Goal: Information Seeking & Learning: Learn about a topic

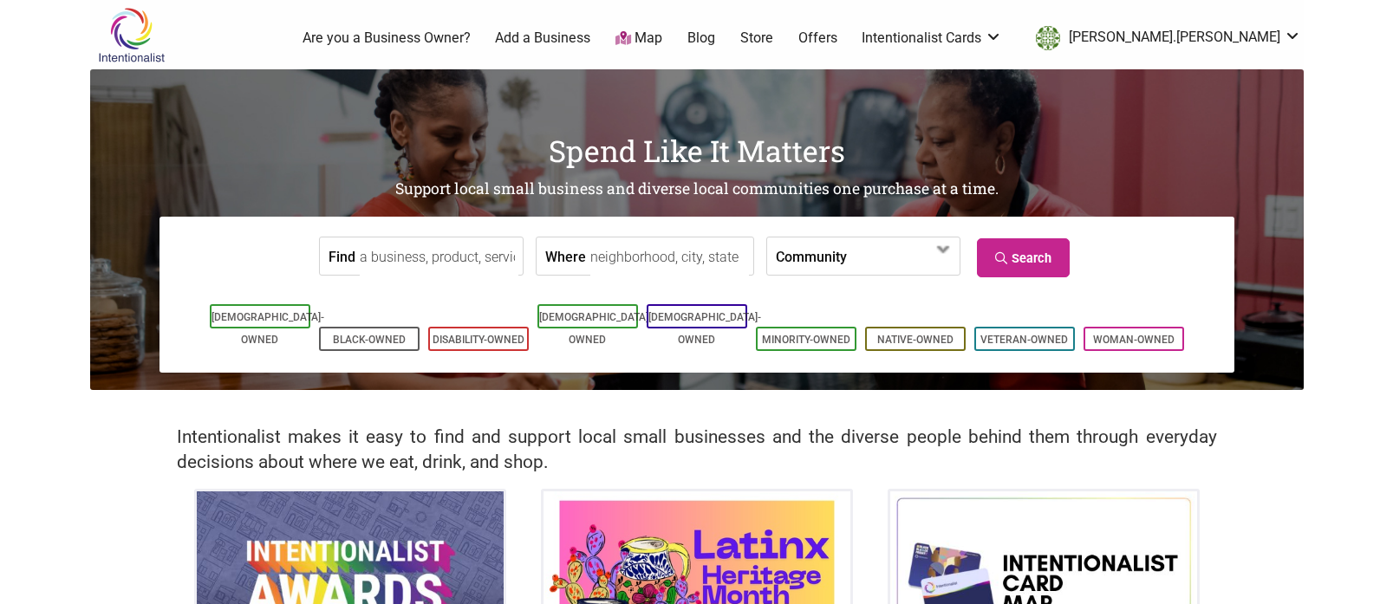
click at [650, 267] on input "Where" at bounding box center [669, 256] width 159 height 39
click at [816, 260] on label "Community" at bounding box center [811, 255] width 71 height 37
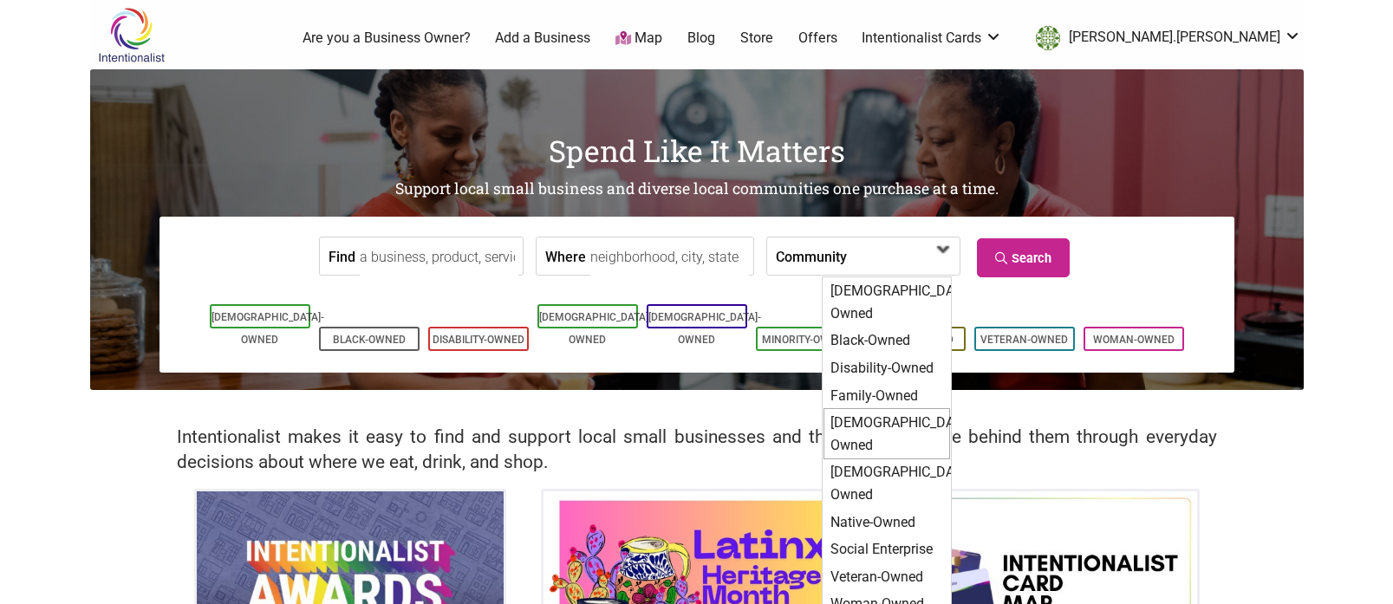
click at [878, 408] on div "[DEMOGRAPHIC_DATA]-Owned" at bounding box center [886, 433] width 127 height 51
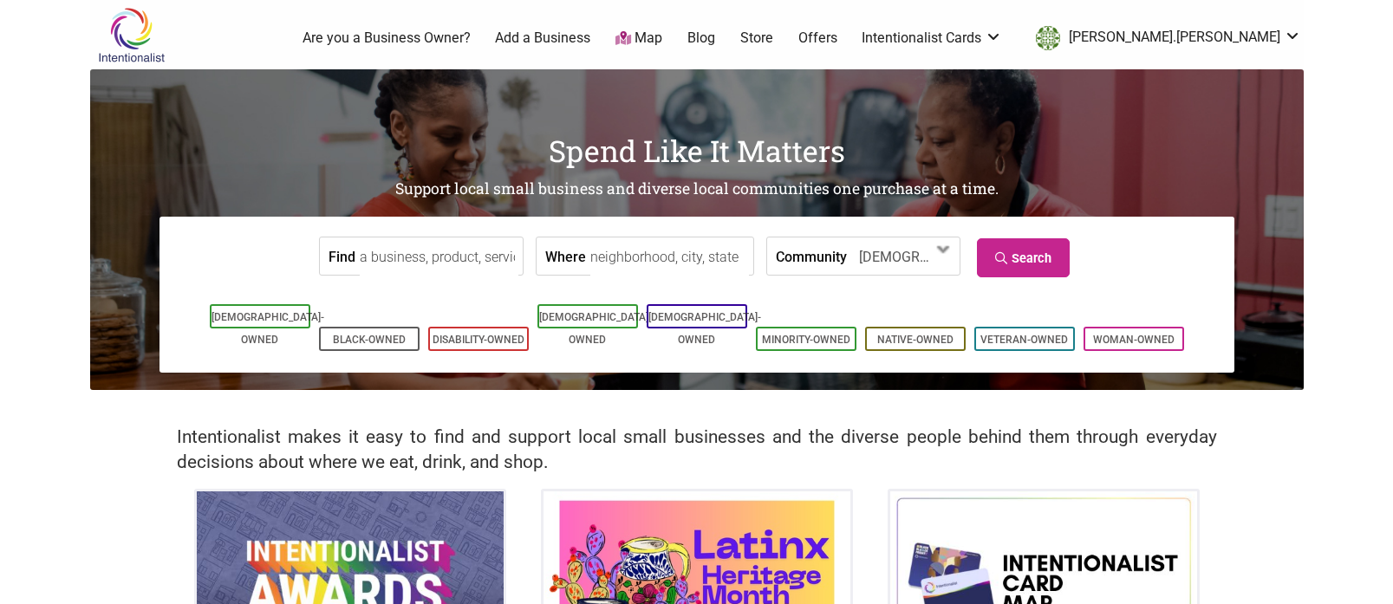
click at [670, 256] on input "Where" at bounding box center [669, 256] width 159 height 39
type input "seattle, wa"
click at [1004, 254] on link "Search" at bounding box center [1023, 257] width 93 height 39
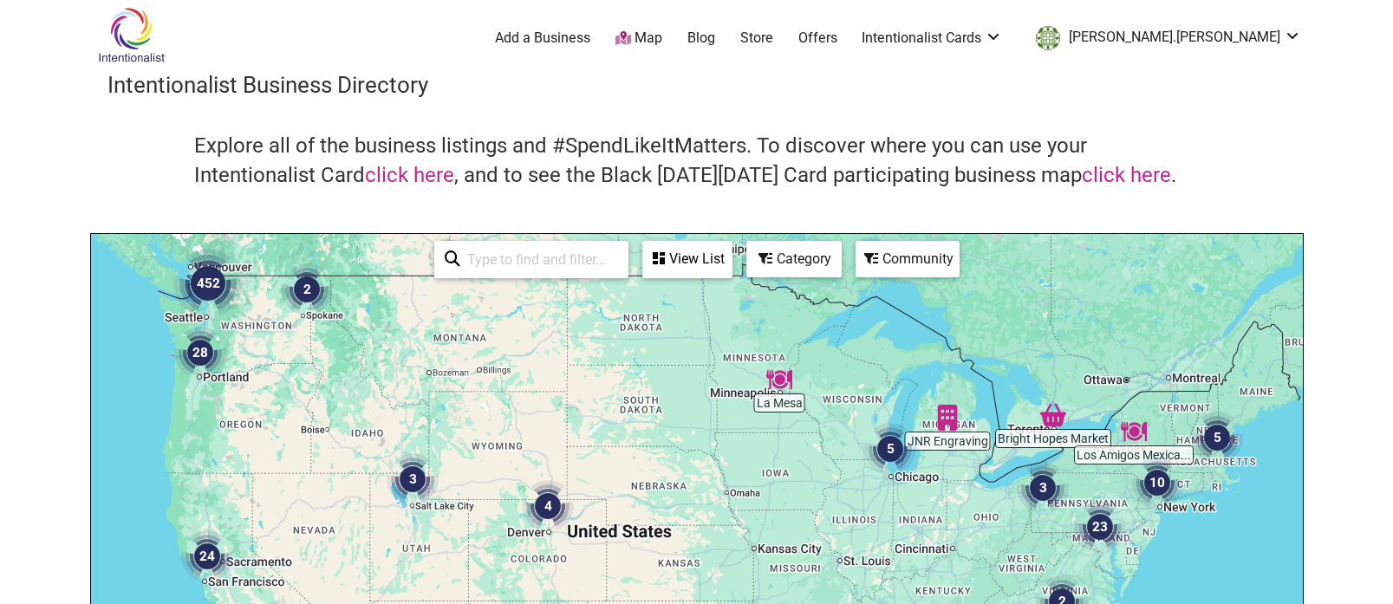
click at [210, 283] on img "452" at bounding box center [207, 283] width 69 height 69
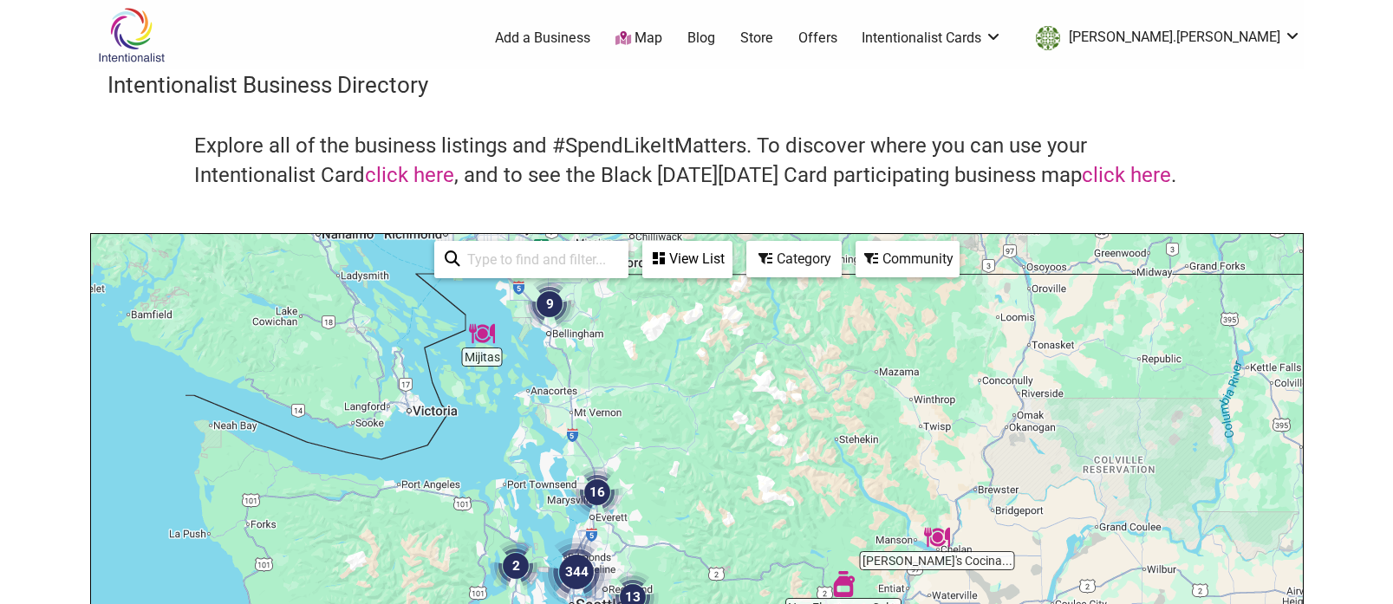
click at [767, 256] on icon at bounding box center [765, 258] width 14 height 14
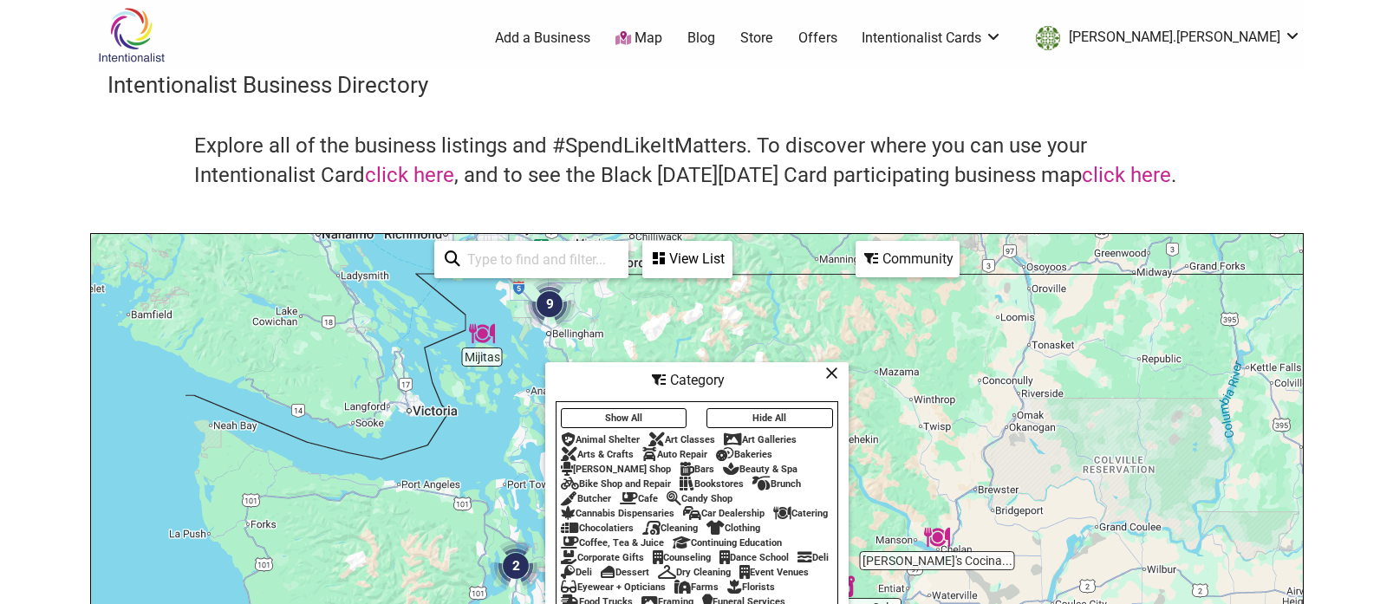
click at [647, 410] on button "Show All" at bounding box center [624, 418] width 127 height 20
click at [744, 414] on button "Hide All" at bounding box center [769, 418] width 127 height 20
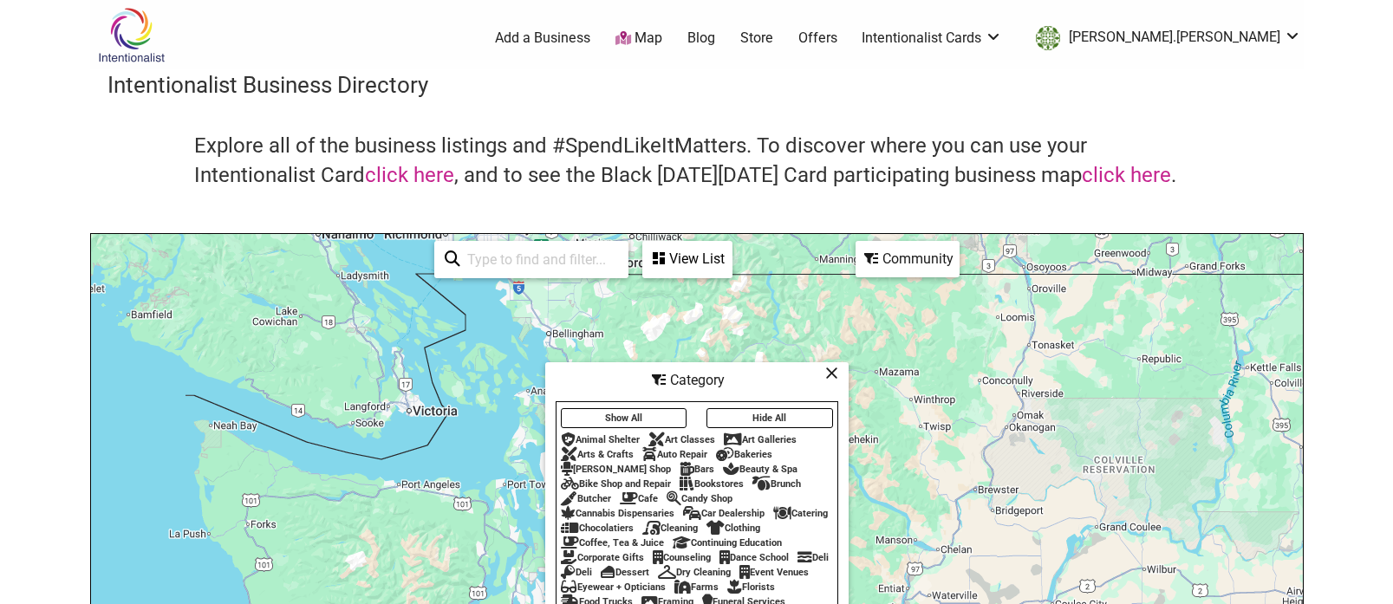
click at [780, 478] on div "Brunch" at bounding box center [776, 483] width 49 height 11
click at [829, 373] on icon at bounding box center [831, 373] width 13 height 1
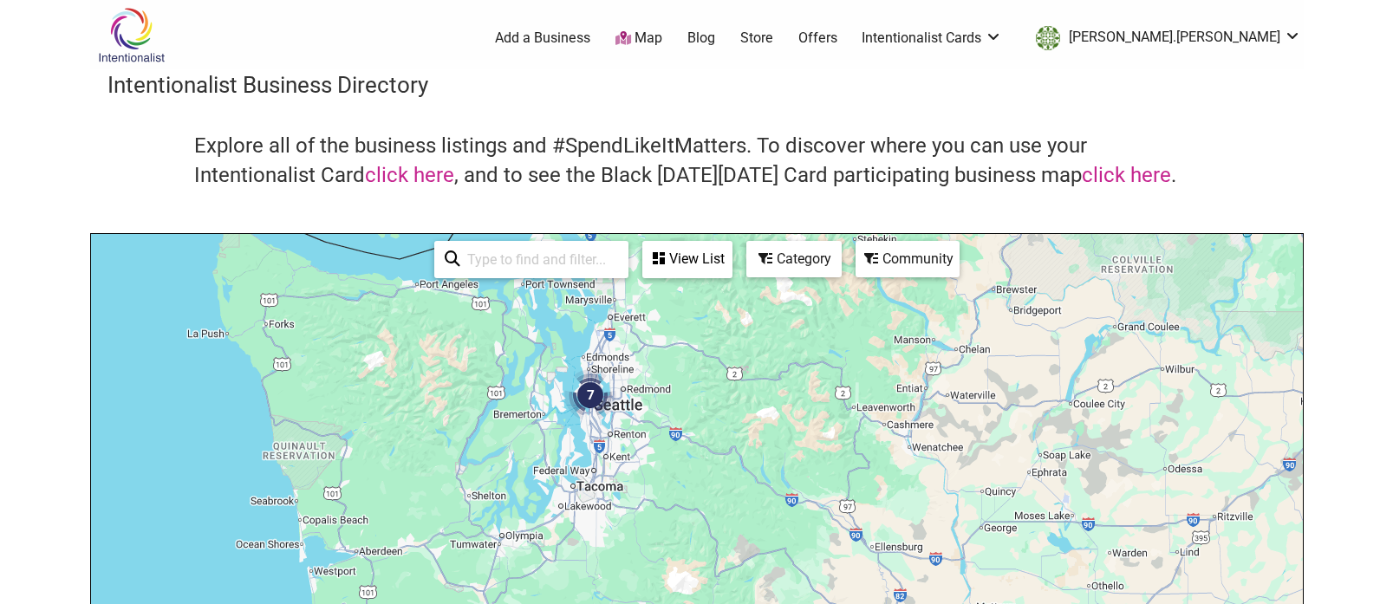
drag, startPoint x: 805, startPoint y: 392, endPoint x: 820, endPoint y: 295, distance: 98.2
click at [820, 295] on div "To navigate, press the arrow keys." at bounding box center [697, 571] width 1212 height 674
click at [593, 398] on img "7" at bounding box center [590, 395] width 52 height 52
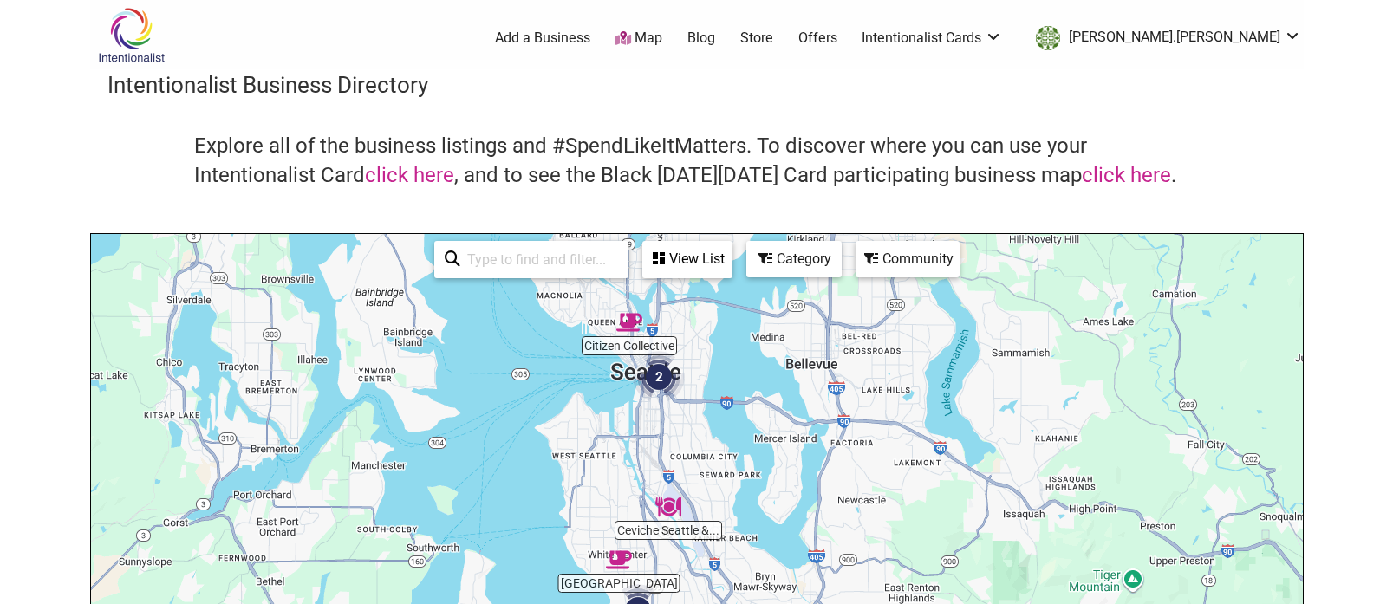
drag, startPoint x: 898, startPoint y: 470, endPoint x: 860, endPoint y: 404, distance: 76.1
click at [860, 404] on div "To navigate, press the arrow keys." at bounding box center [697, 571] width 1212 height 674
click at [681, 264] on div "View List" at bounding box center [687, 259] width 87 height 33
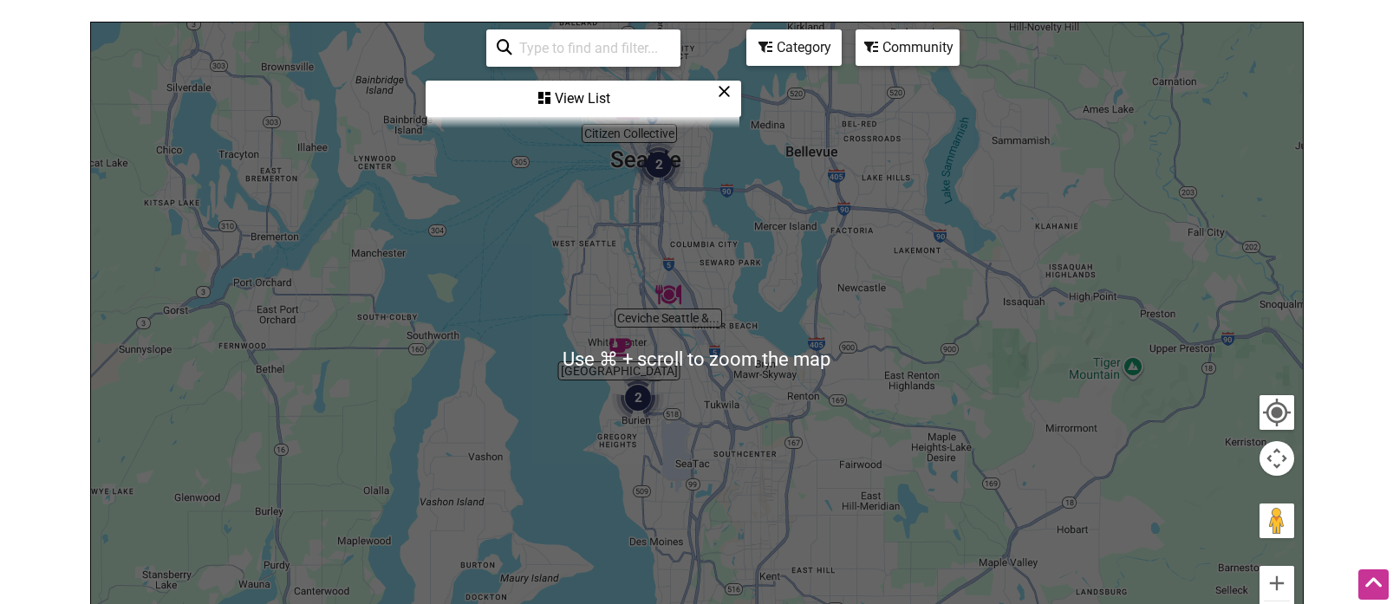
scroll to position [213, 0]
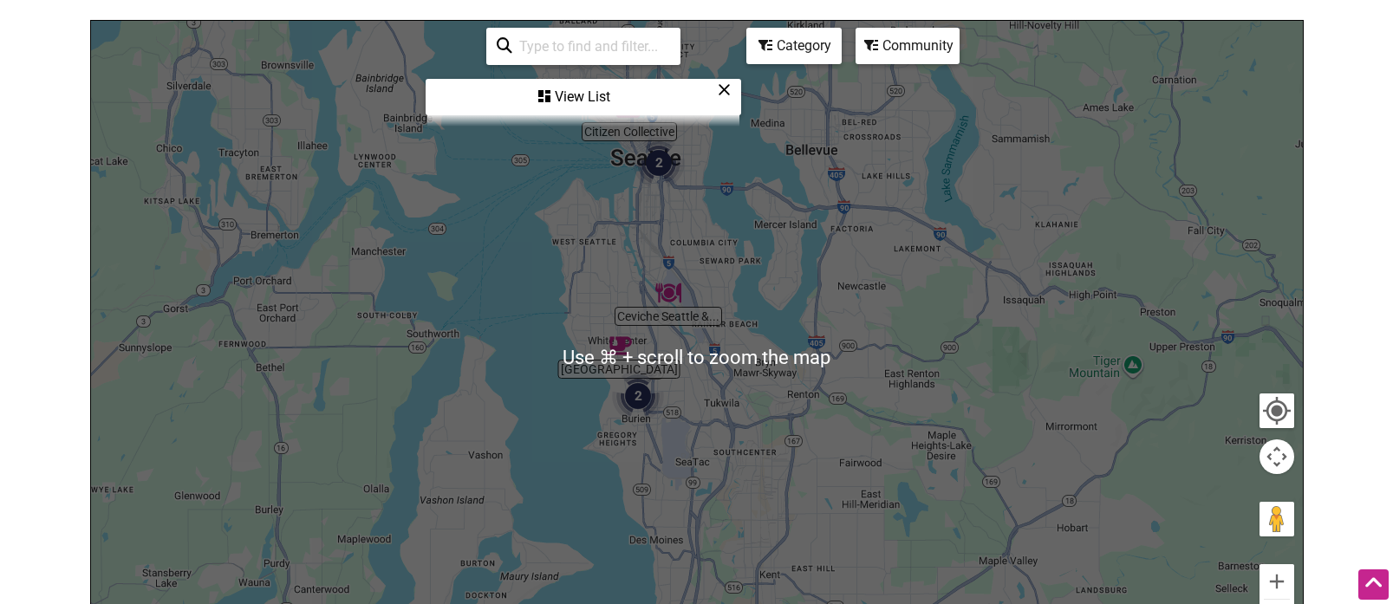
click at [728, 89] on icon at bounding box center [724, 89] width 13 height 1
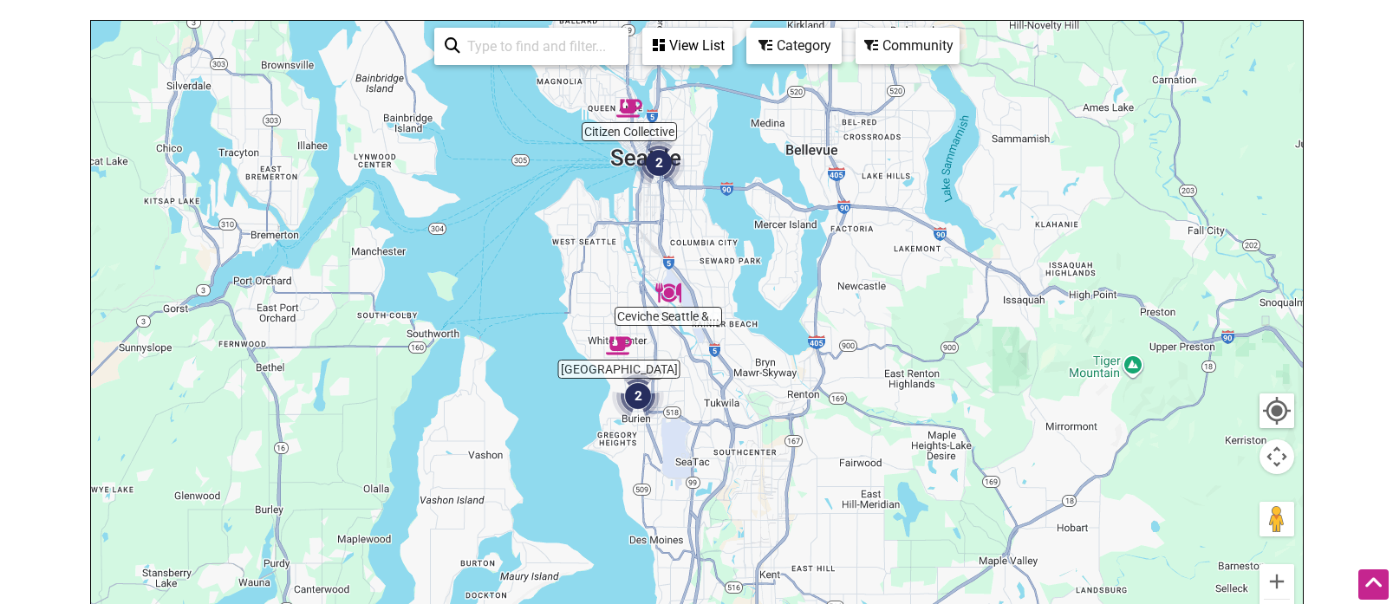
click at [668, 163] on img "2" at bounding box center [659, 163] width 52 height 52
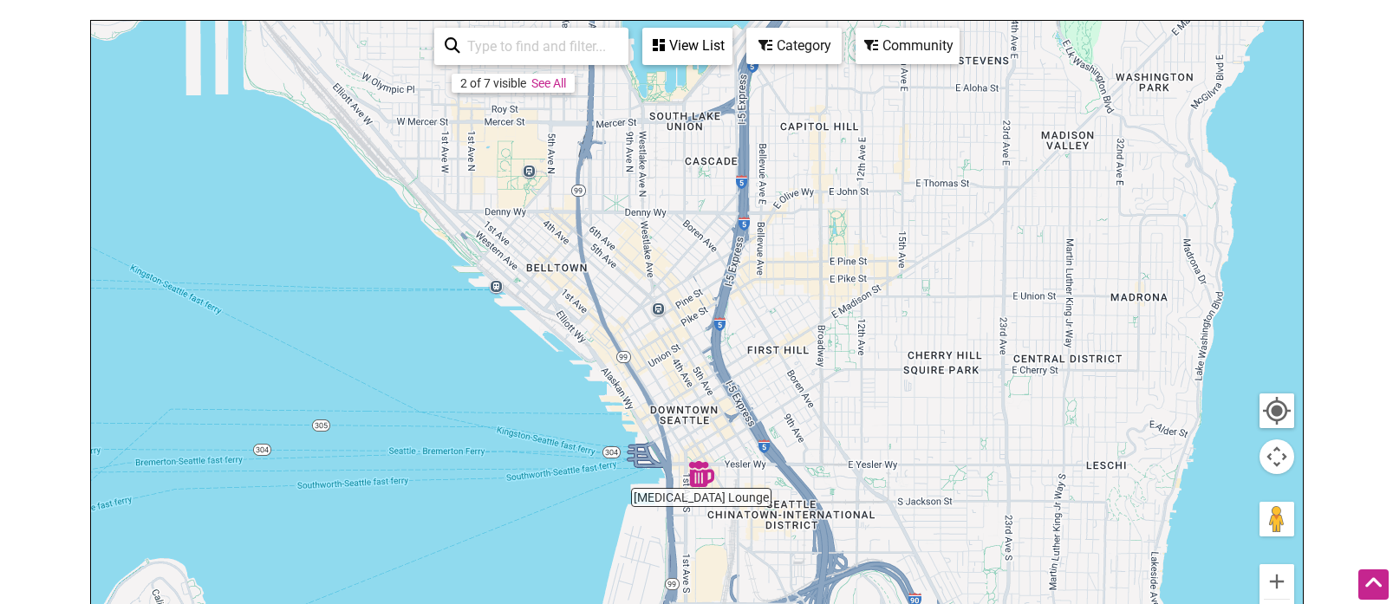
drag, startPoint x: 596, startPoint y: 106, endPoint x: 707, endPoint y: 394, distance: 309.2
click at [708, 394] on div "To navigate, press the arrow keys." at bounding box center [697, 358] width 1212 height 674
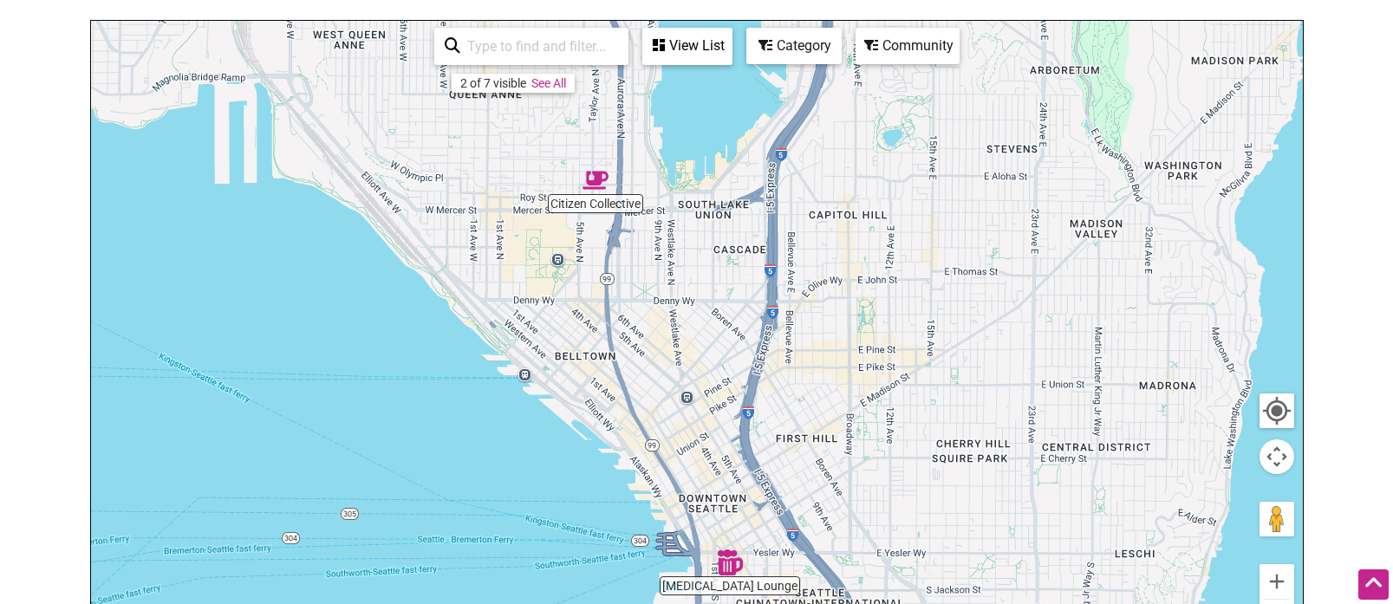
drag, startPoint x: 771, startPoint y: 267, endPoint x: 796, endPoint y: 358, distance: 94.4
click at [796, 358] on div "To navigate, press the arrow keys." at bounding box center [697, 358] width 1212 height 674
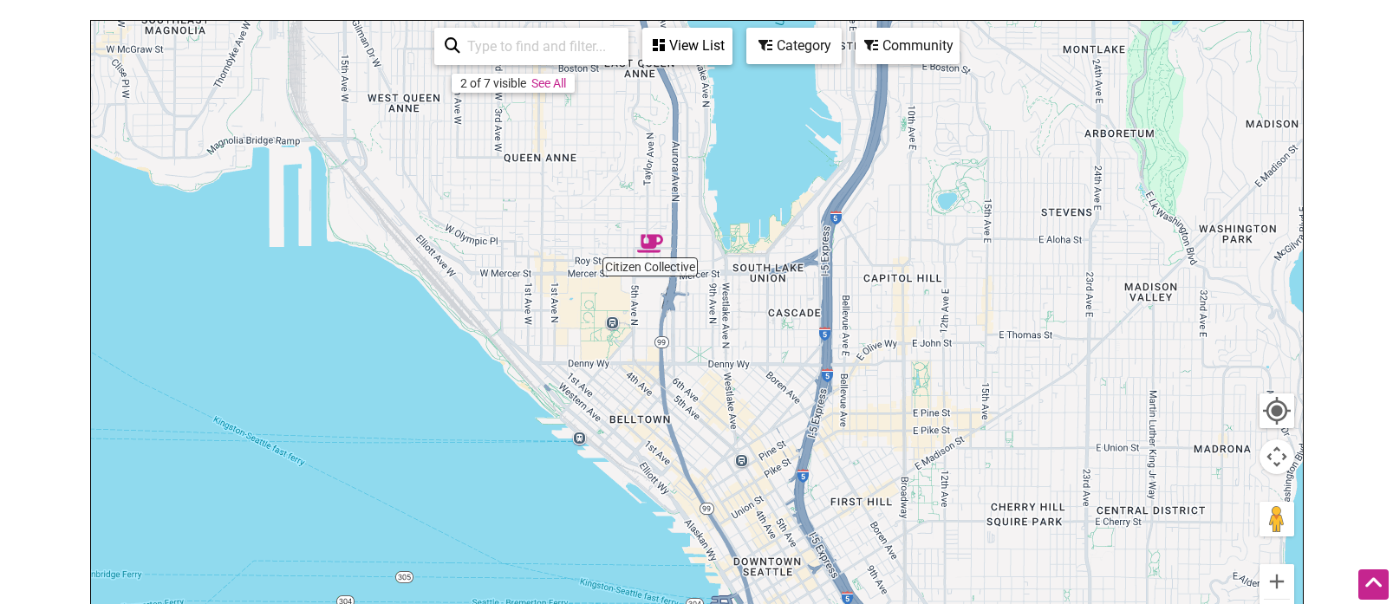
drag, startPoint x: 461, startPoint y: 223, endPoint x: 514, endPoint y: 240, distance: 55.6
click at [508, 214] on div "To navigate, press the arrow keys." at bounding box center [697, 358] width 1212 height 674
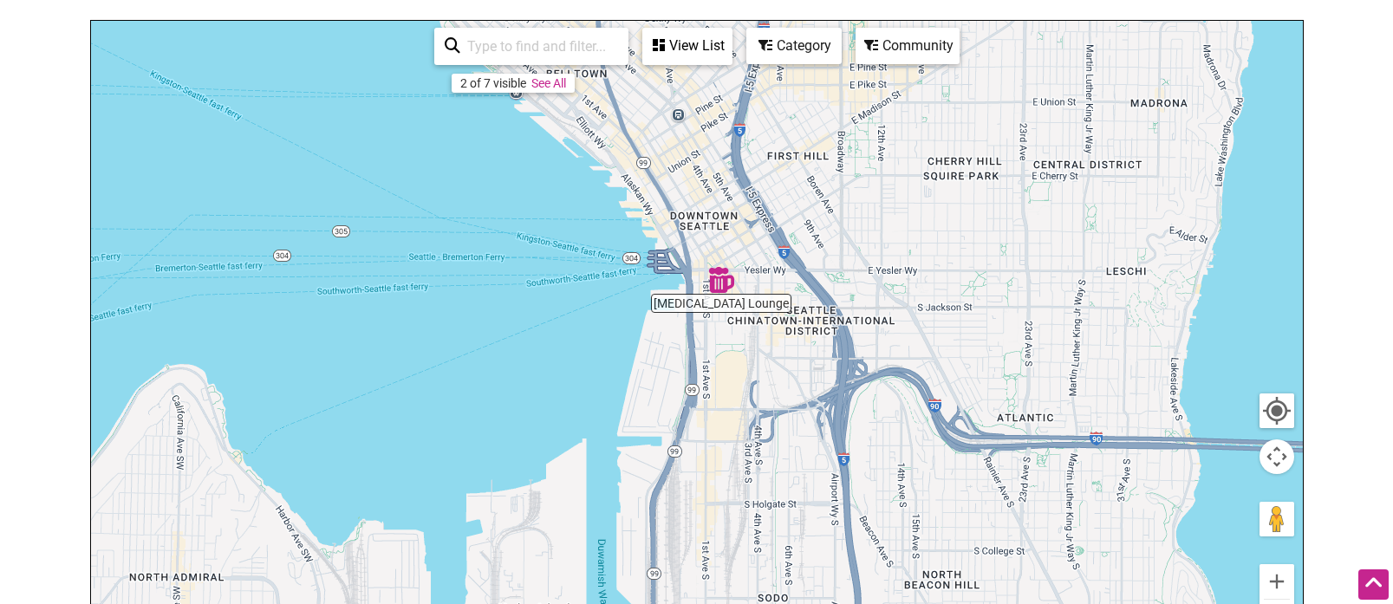
drag, startPoint x: 550, startPoint y: 485, endPoint x: 479, endPoint y: 174, distance: 319.1
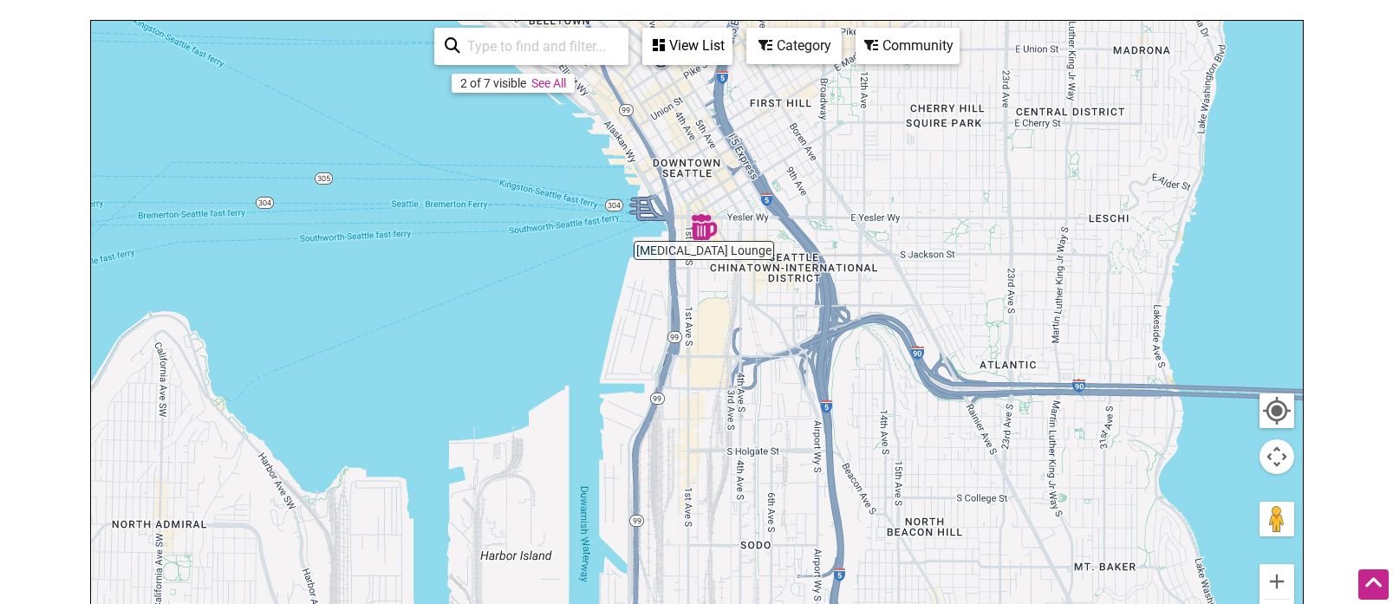
click at [479, 174] on div "To navigate, press the arrow keys." at bounding box center [697, 358] width 1212 height 674
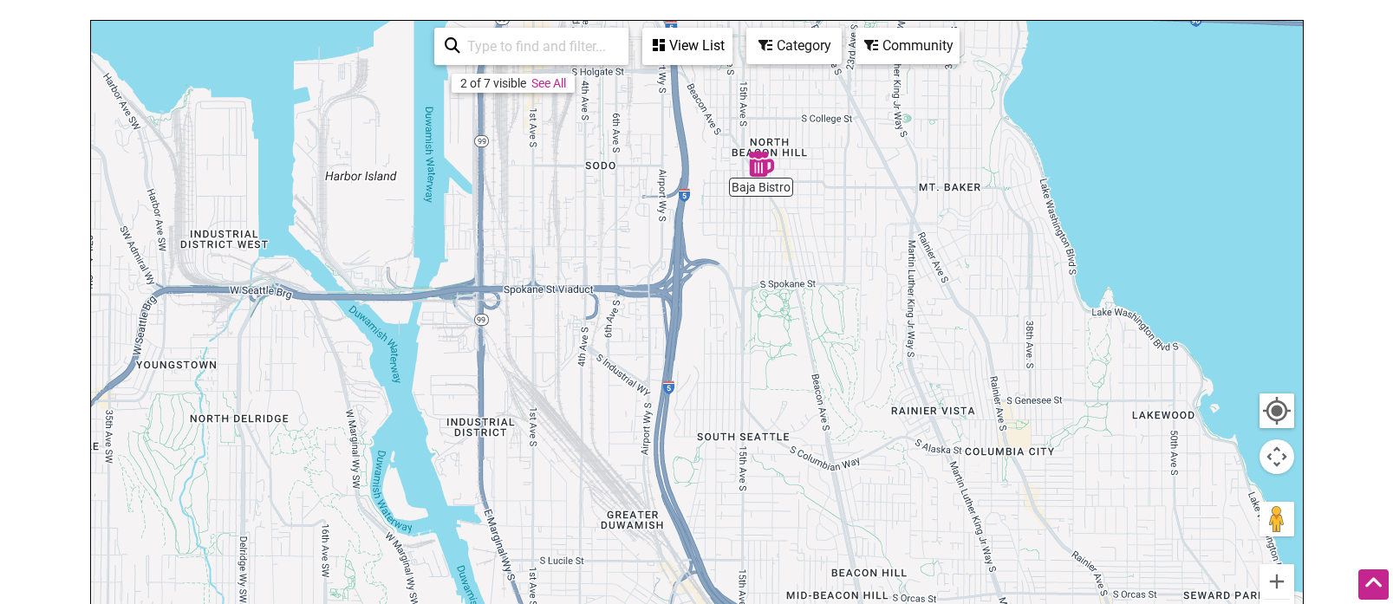
drag, startPoint x: 809, startPoint y: 456, endPoint x: 698, endPoint y: 122, distance: 351.9
click at [698, 122] on div "To navigate, press the arrow keys." at bounding box center [697, 358] width 1212 height 674
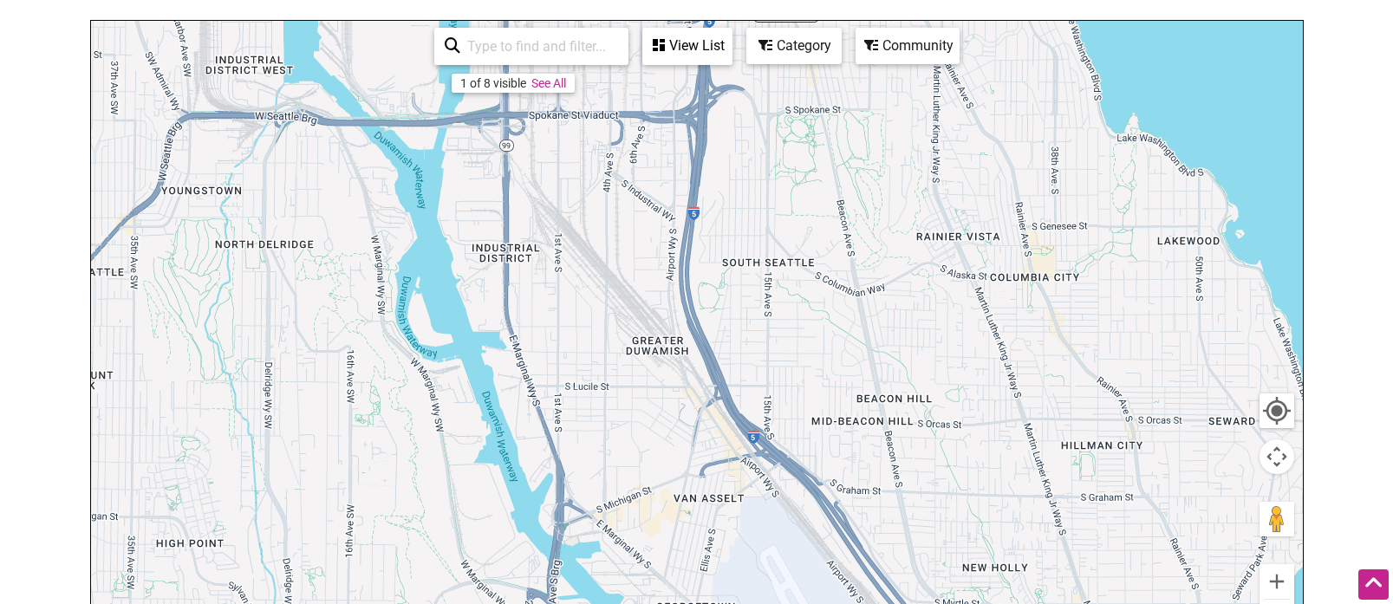
drag, startPoint x: 876, startPoint y: 445, endPoint x: 896, endPoint y: 287, distance: 159.8
click at [896, 288] on div "To navigate, press the arrow keys." at bounding box center [697, 358] width 1212 height 674
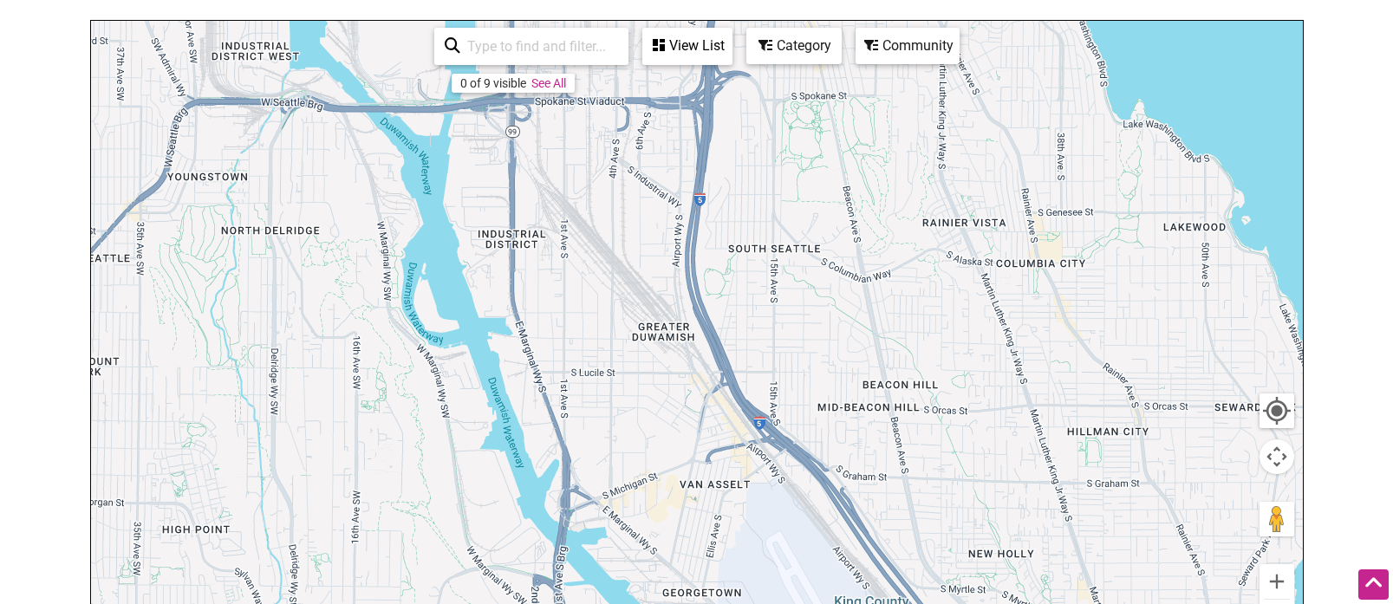
click at [1148, 481] on div "To navigate, press the arrow keys." at bounding box center [697, 358] width 1212 height 674
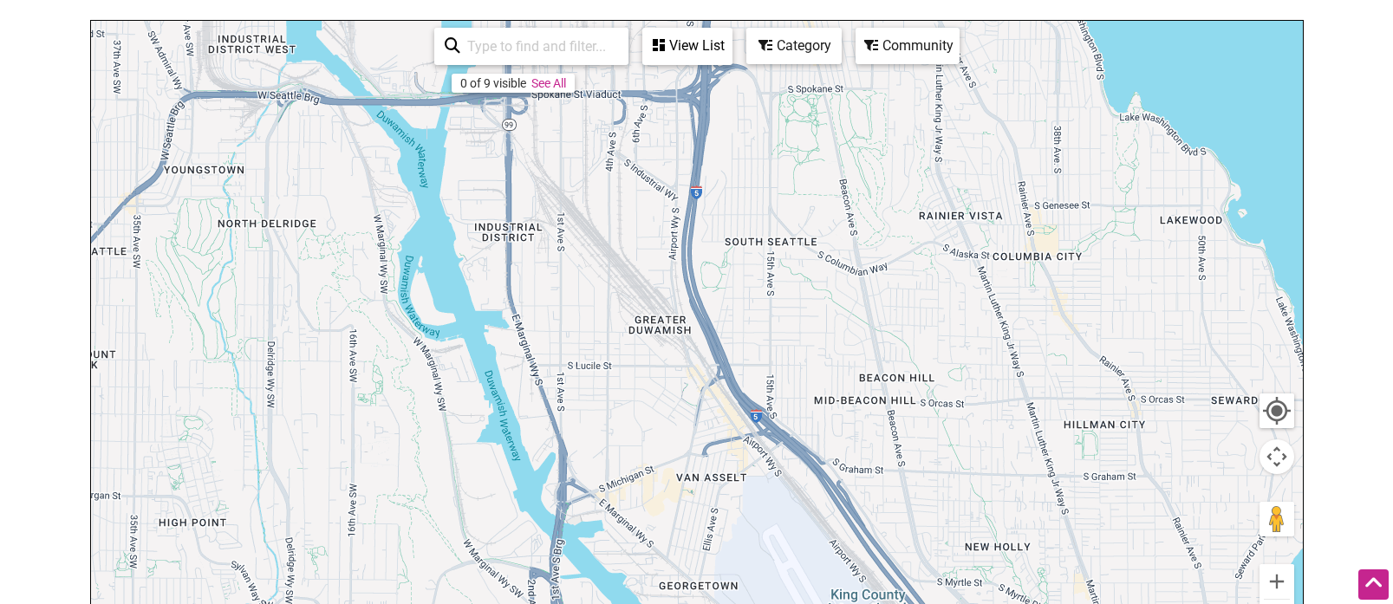
drag, startPoint x: 1371, startPoint y: 464, endPoint x: 1368, endPoint y: 507, distance: 43.5
click at [1368, 391] on html "× Menu 0 Add a Business Map Blog Store Offers Intentionalist Cards Buy Black Ca…" at bounding box center [696, 89] width 1393 height 604
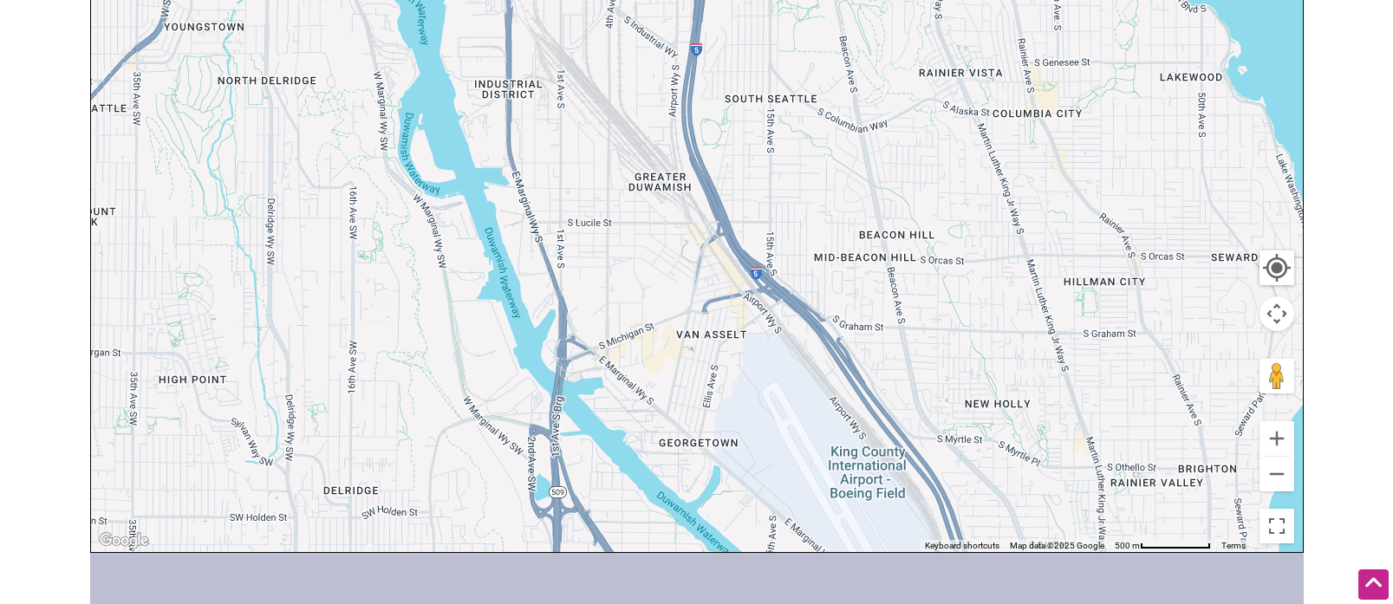
scroll to position [413, 0]
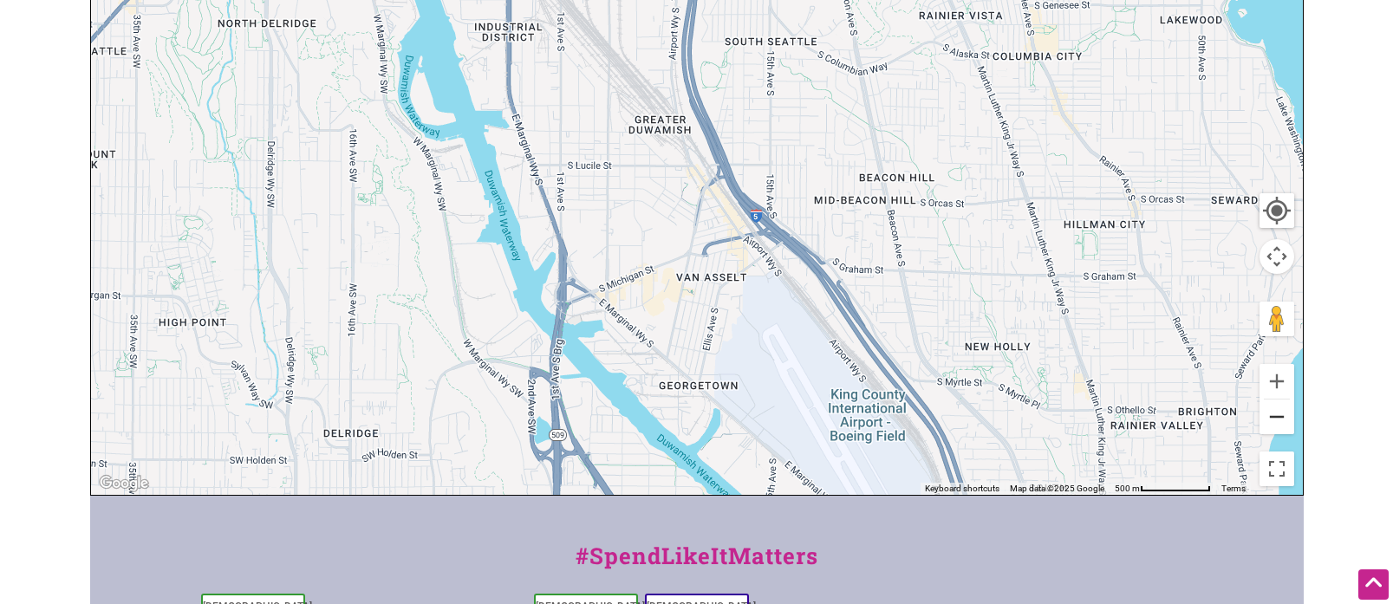
click at [1270, 412] on button "Zoom out" at bounding box center [1276, 417] width 35 height 35
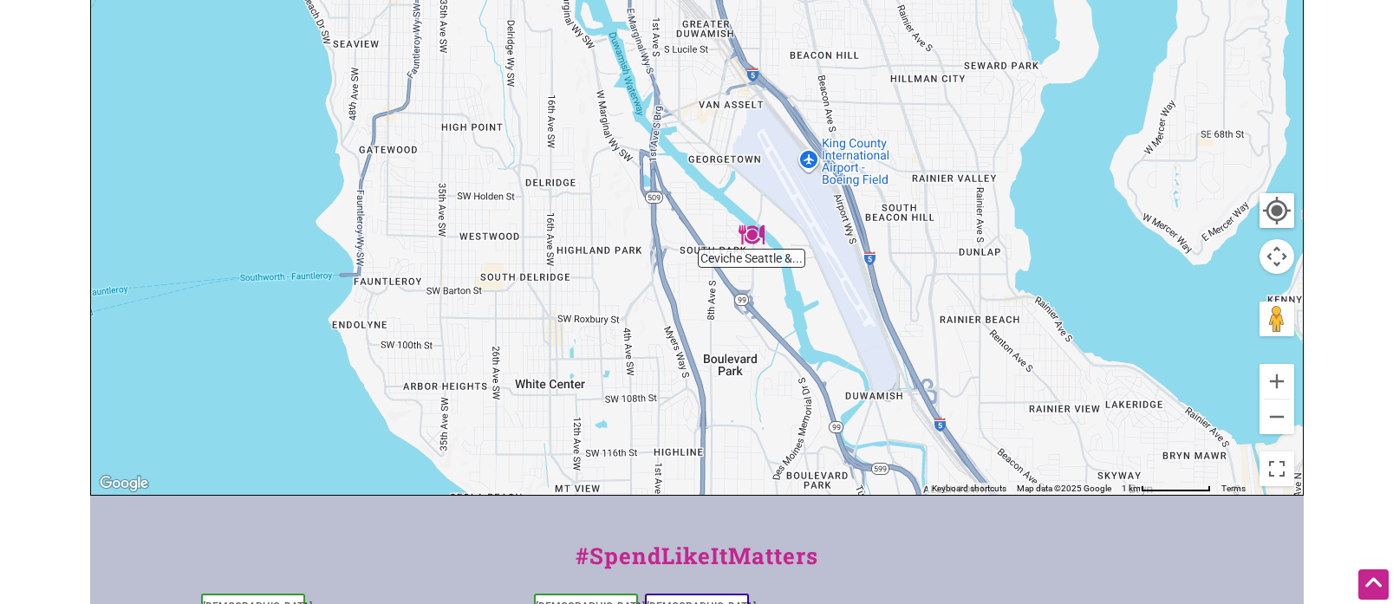
drag, startPoint x: 1017, startPoint y: 375, endPoint x: 1024, endPoint y: 154, distance: 221.1
click at [1026, 149] on div "To navigate, press the arrow keys." at bounding box center [697, 158] width 1212 height 674
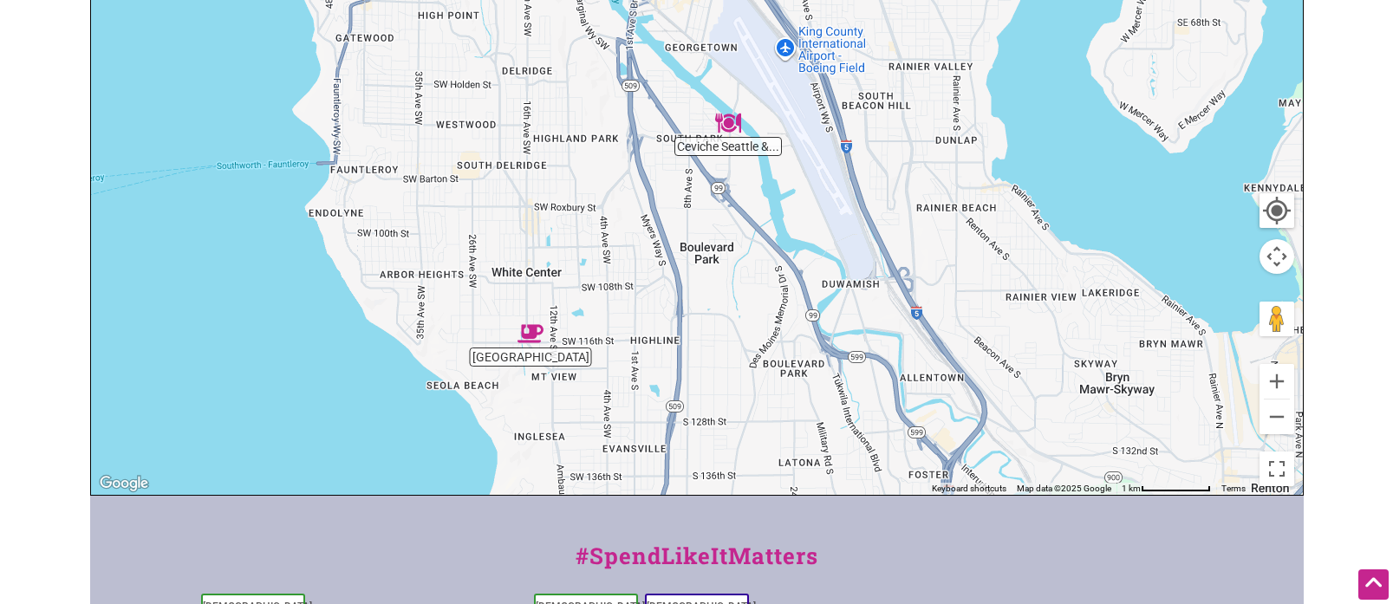
drag, startPoint x: 1014, startPoint y: 285, endPoint x: 999, endPoint y: 200, distance: 86.2
click at [999, 200] on div "To navigate, press the arrow keys." at bounding box center [697, 158] width 1212 height 674
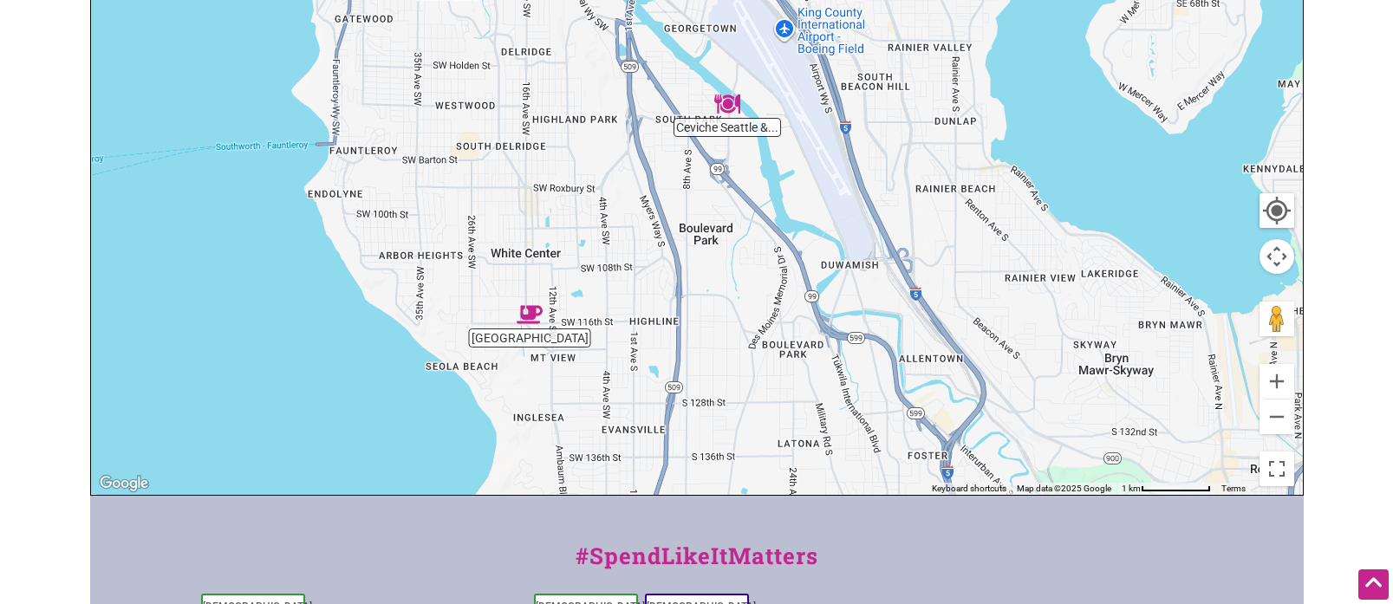
click at [721, 107] on img "Ceviche Seattle & Cantina" at bounding box center [727, 104] width 26 height 26
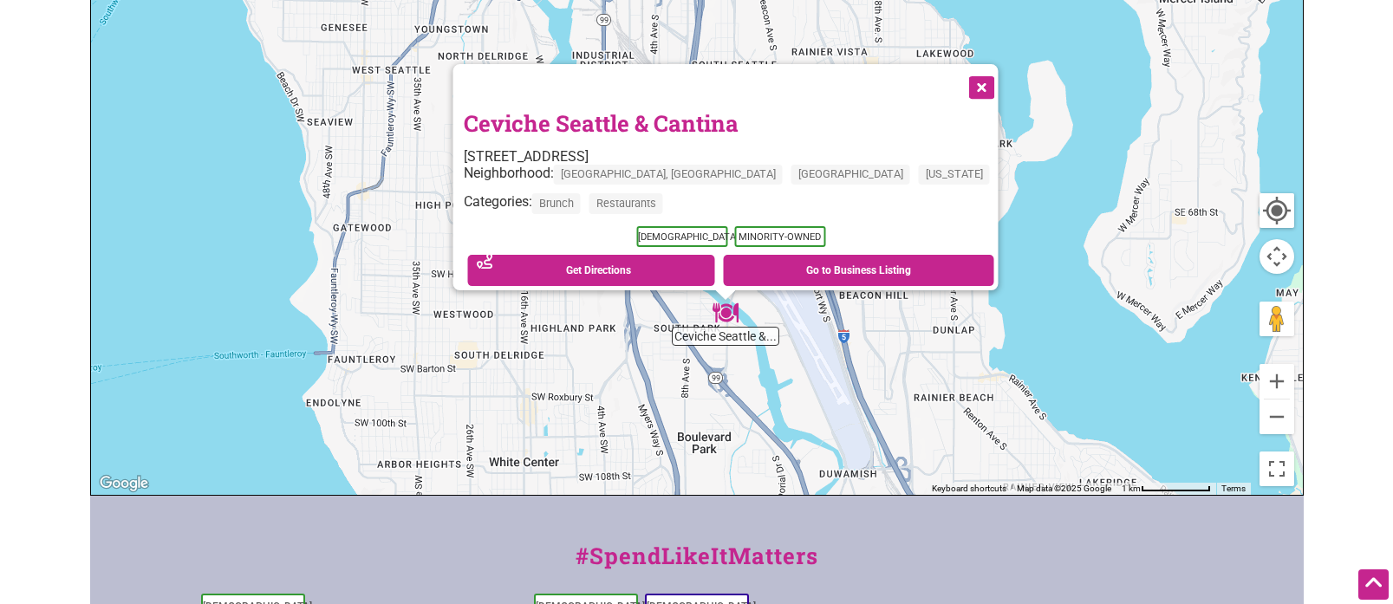
drag, startPoint x: 832, startPoint y: 223, endPoint x: 859, endPoint y: 393, distance: 172.0
click at [860, 395] on div "To navigate, press the arrow keys. Ceviche Seattle & Cantina 8515 14th Ave S, S…" at bounding box center [697, 158] width 1212 height 674
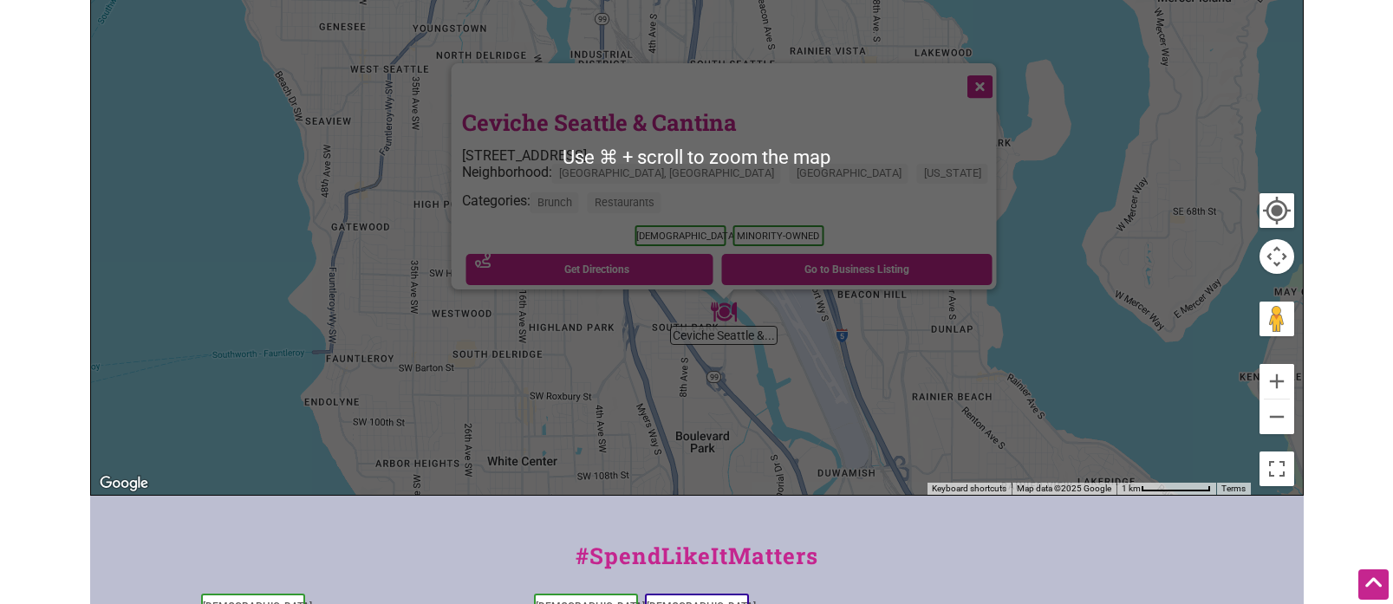
scroll to position [410, 0]
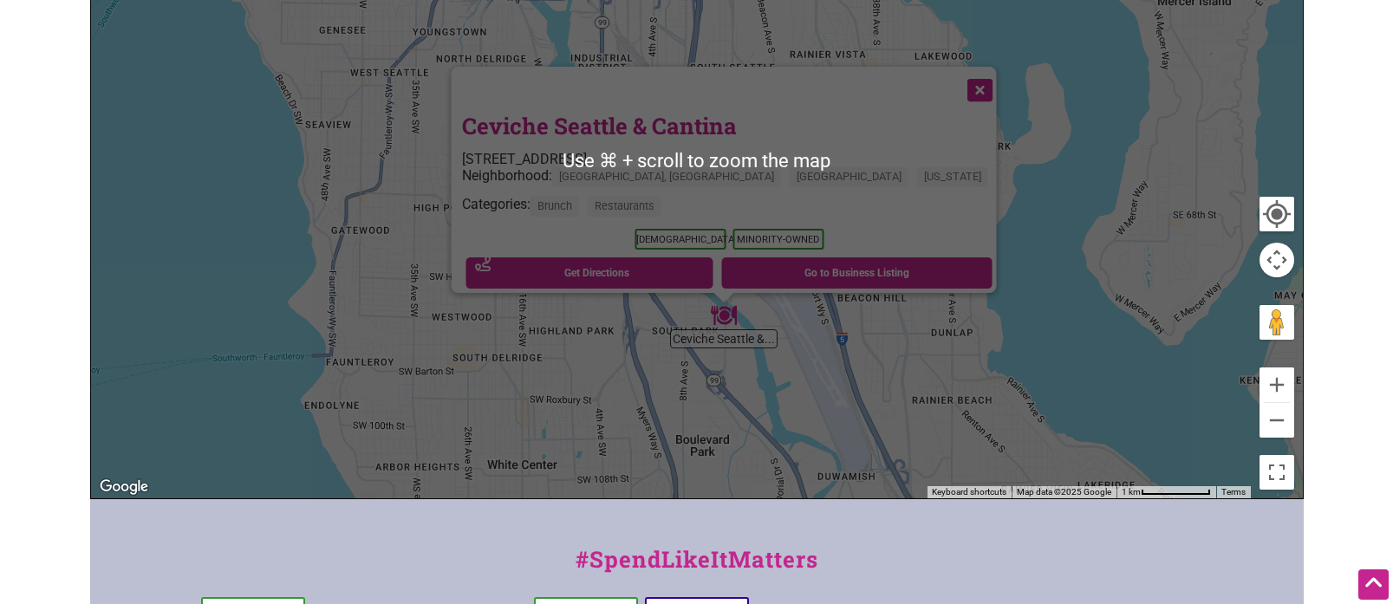
click at [956, 79] on button "Close" at bounding box center [977, 88] width 43 height 43
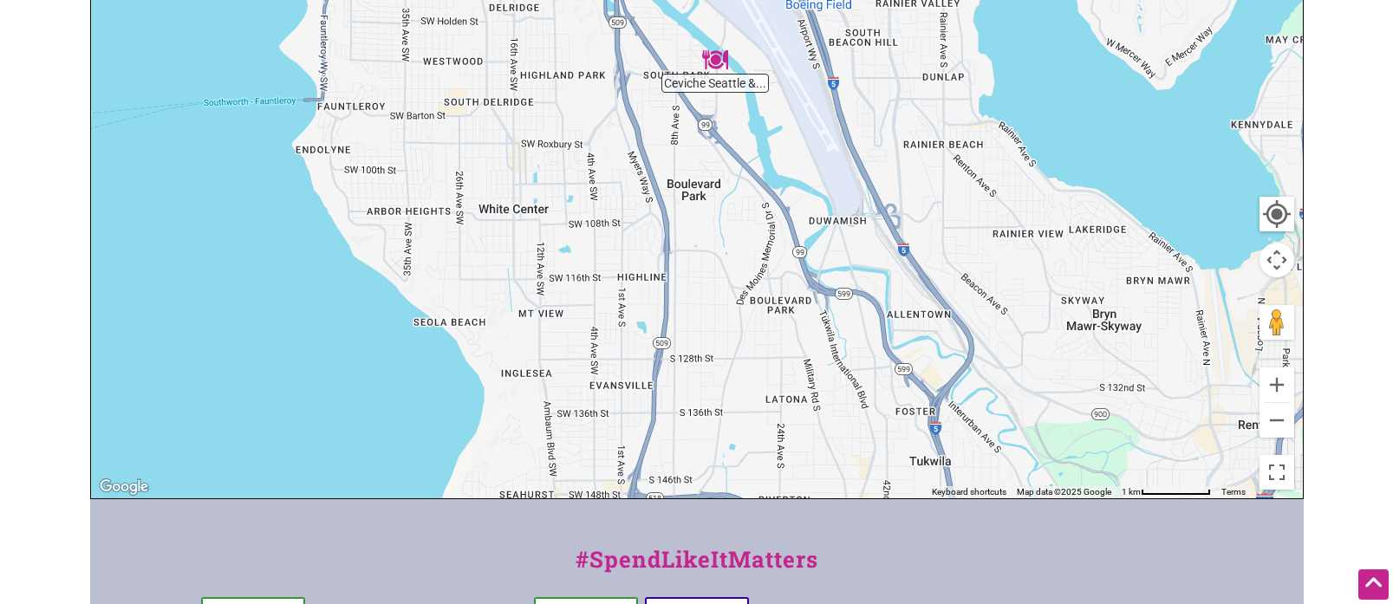
drag, startPoint x: 510, startPoint y: 322, endPoint x: 501, endPoint y: 72, distance: 249.7
click at [501, 72] on div "To navigate, press the arrow keys." at bounding box center [697, 161] width 1212 height 674
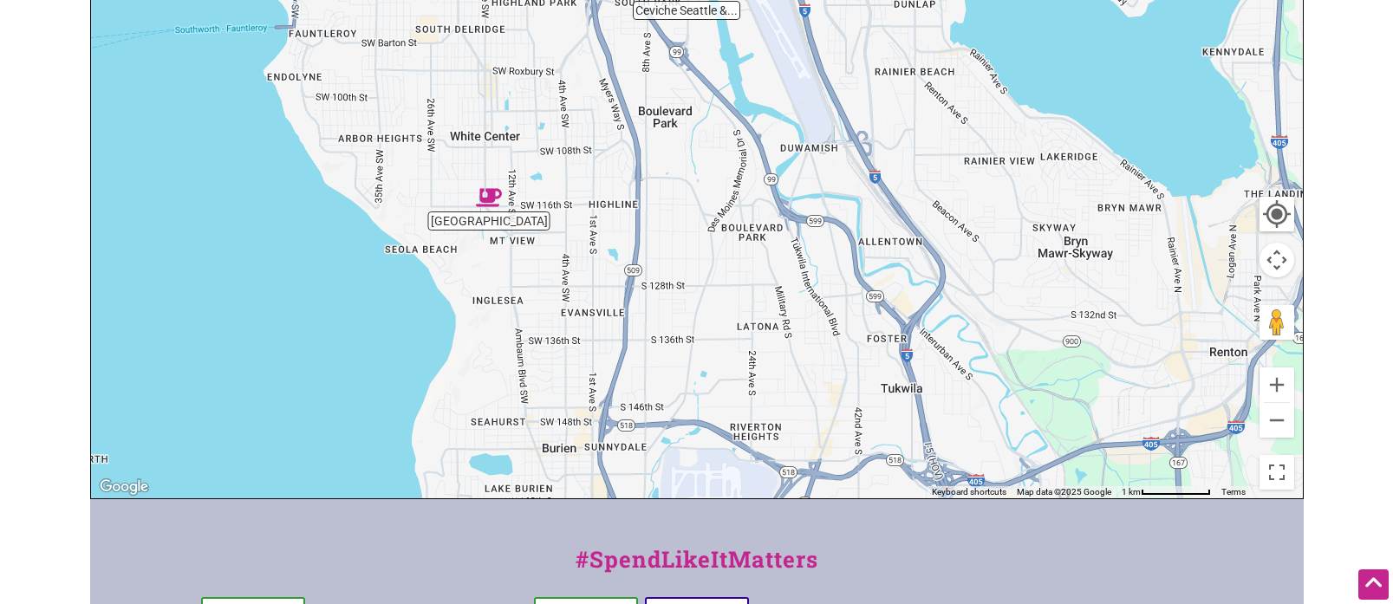
drag, startPoint x: 497, startPoint y: 274, endPoint x: 400, endPoint y: 282, distance: 96.5
click at [467, 200] on div "To navigate, press the arrow keys." at bounding box center [697, 161] width 1212 height 674
click at [1271, 426] on button "Zoom out" at bounding box center [1276, 420] width 35 height 35
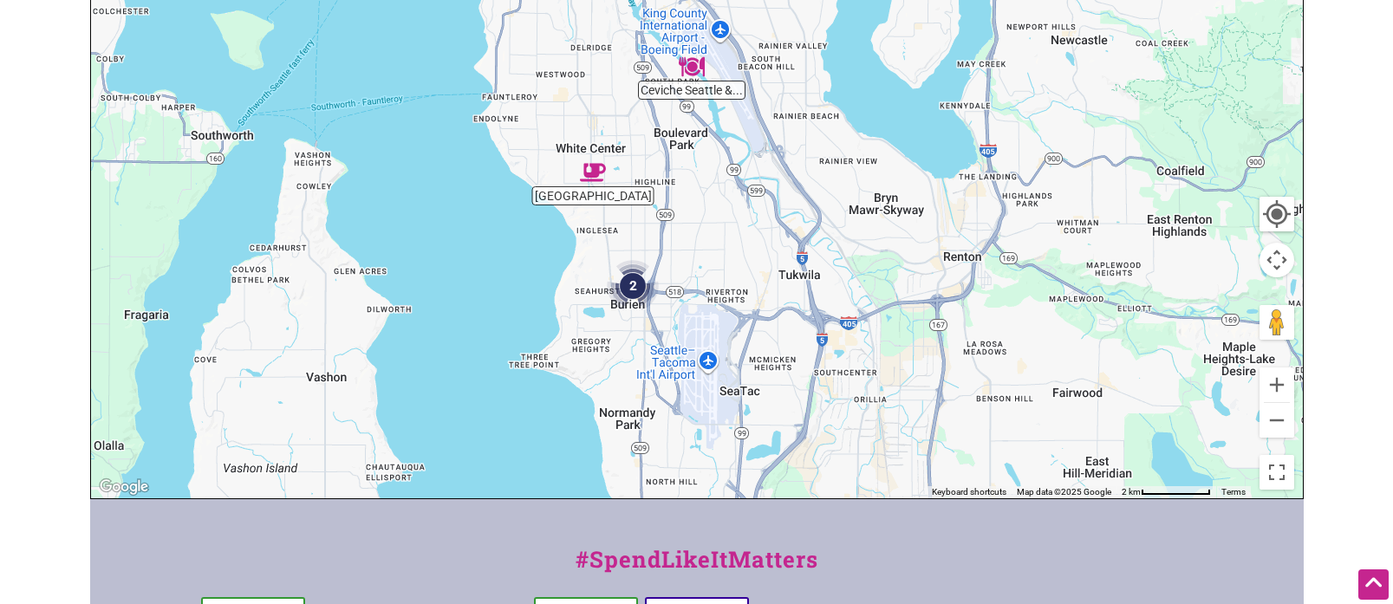
click at [637, 294] on img "2" at bounding box center [633, 286] width 52 height 52
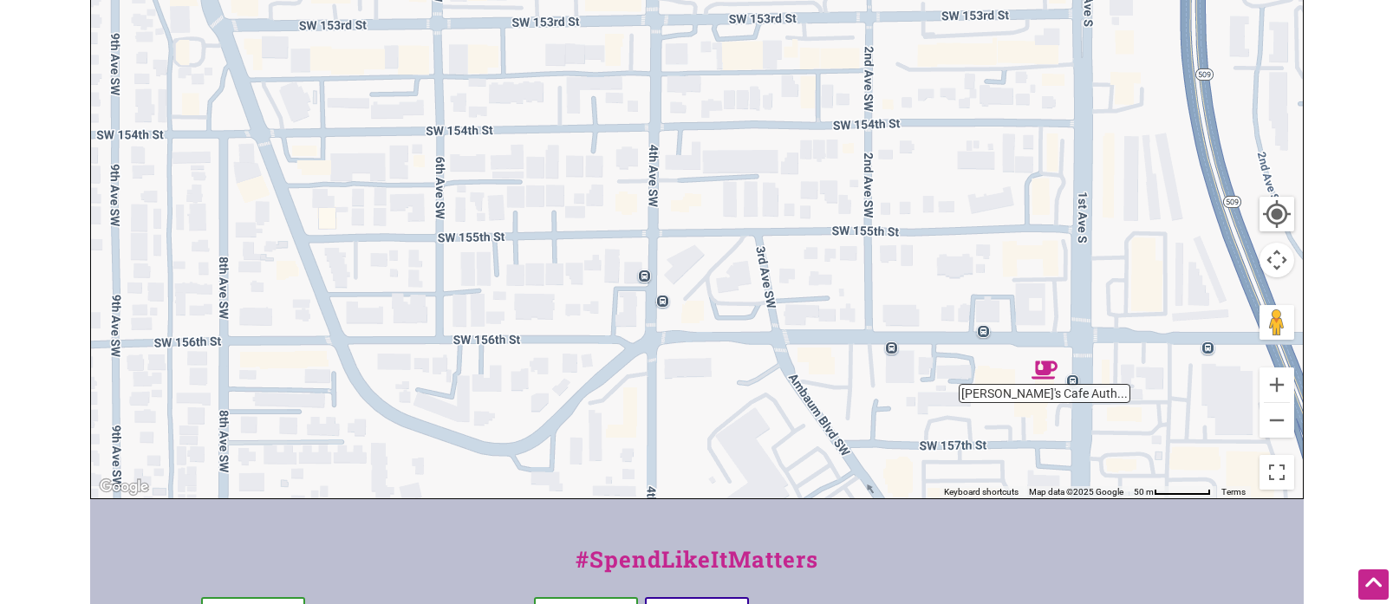
click at [1049, 373] on img "Kikey's Cafe Authentic Mexican Food" at bounding box center [1044, 370] width 26 height 26
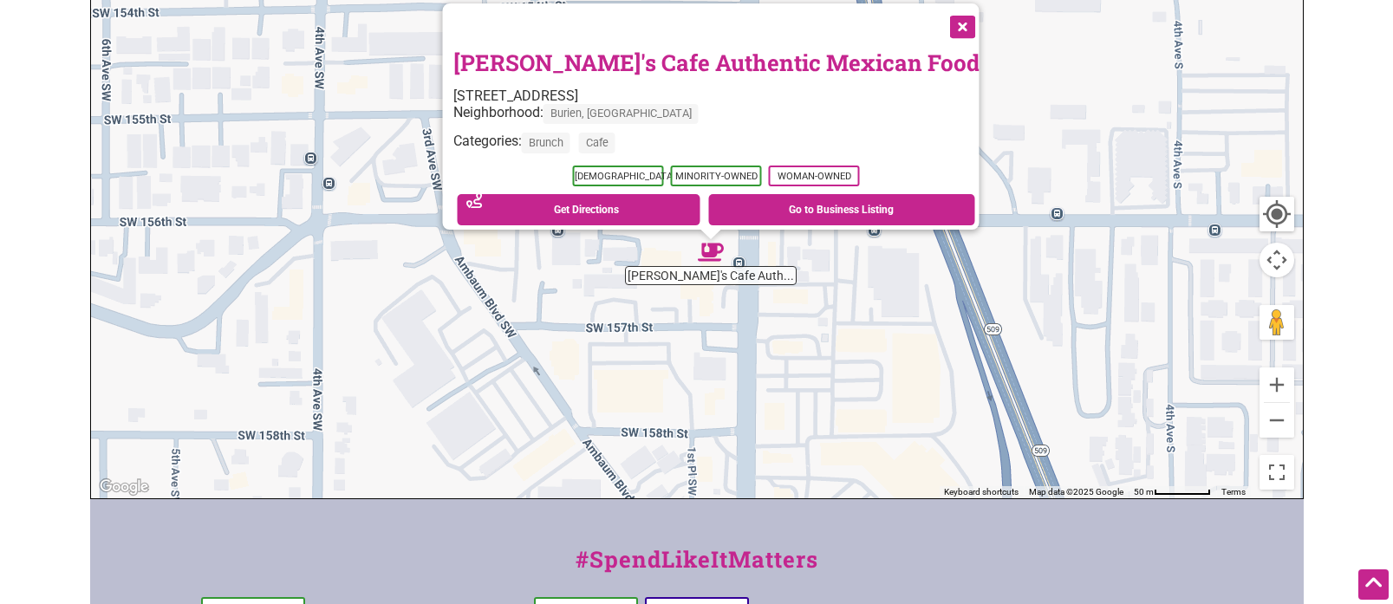
drag, startPoint x: 903, startPoint y: 289, endPoint x: 906, endPoint y: 386, distance: 97.1
click at [917, 395] on div "To navigate, press the arrow keys. Kikey's Cafe Authentic Mexican Food 15607 1s…" at bounding box center [697, 161] width 1212 height 674
drag, startPoint x: 902, startPoint y: 15, endPoint x: 893, endPoint y: 49, distance: 36.0
click at [939, 16] on button "Close" at bounding box center [960, 24] width 43 height 43
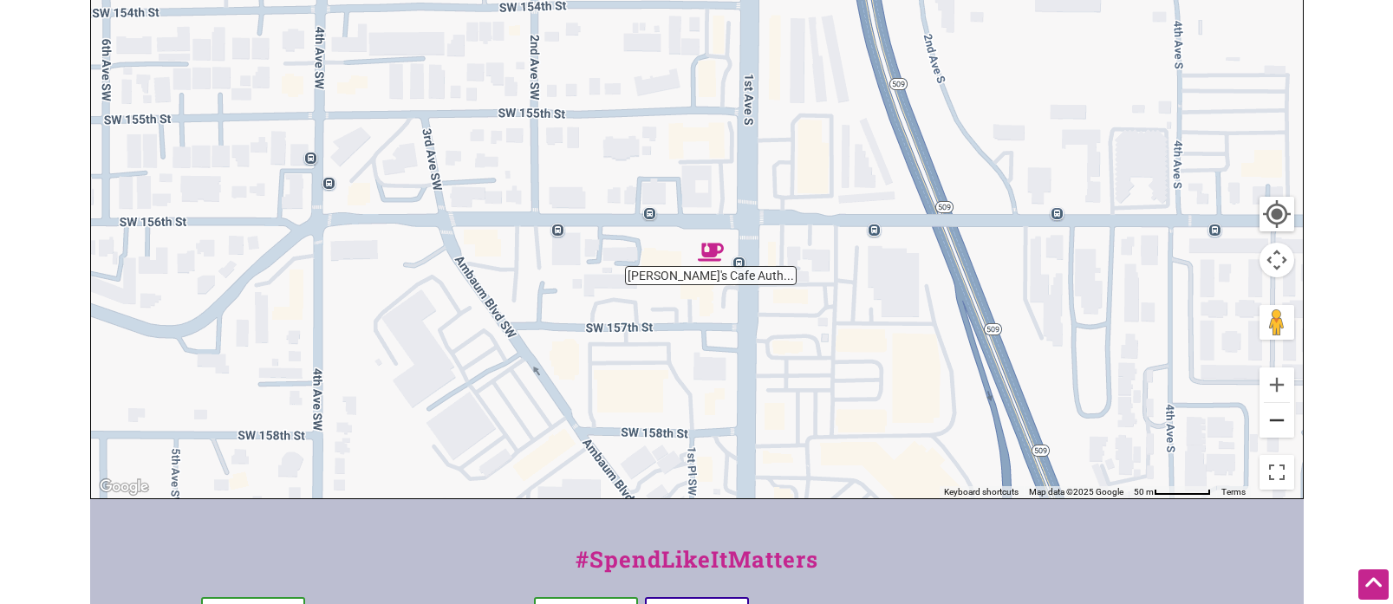
click at [1280, 432] on button "Zoom out" at bounding box center [1276, 420] width 35 height 35
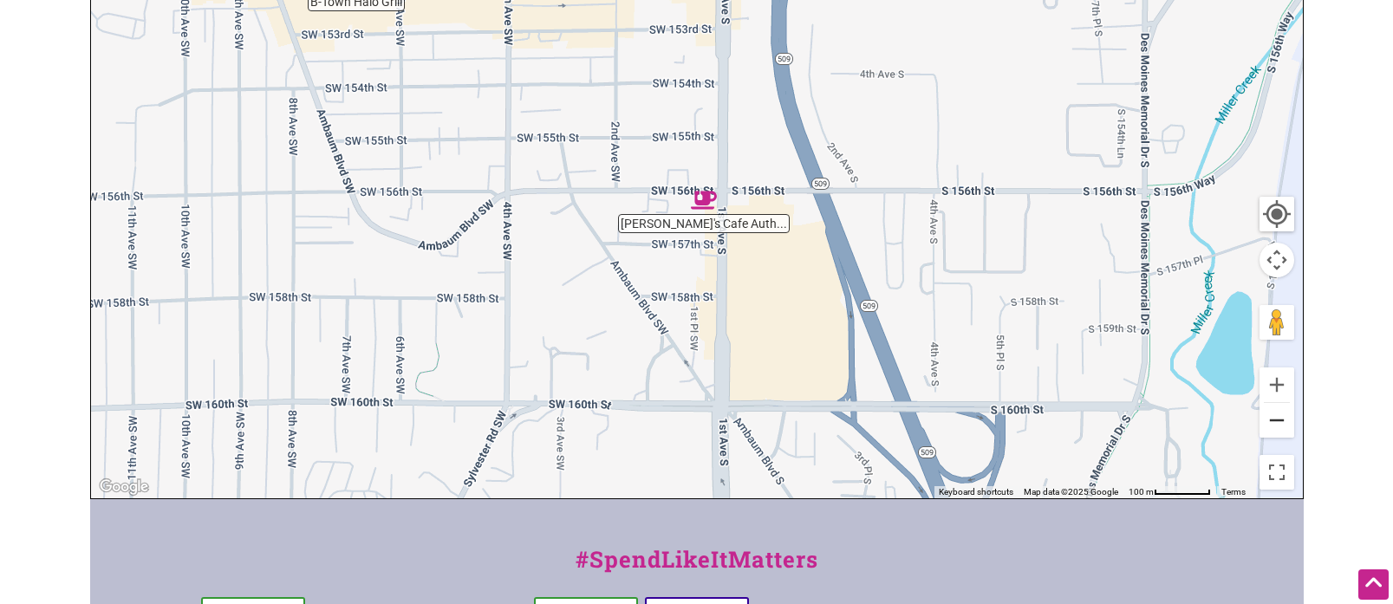
click at [1280, 432] on button "Zoom out" at bounding box center [1276, 420] width 35 height 35
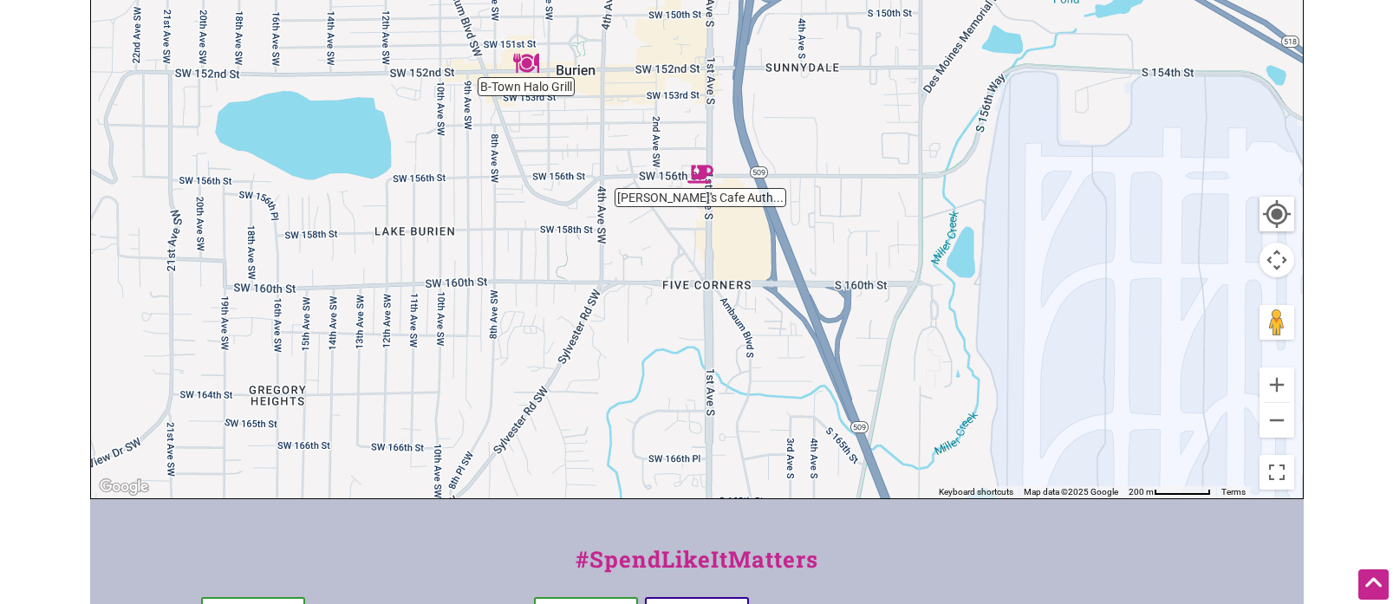
click at [527, 62] on img "B-Town Halo Grill" at bounding box center [526, 63] width 26 height 26
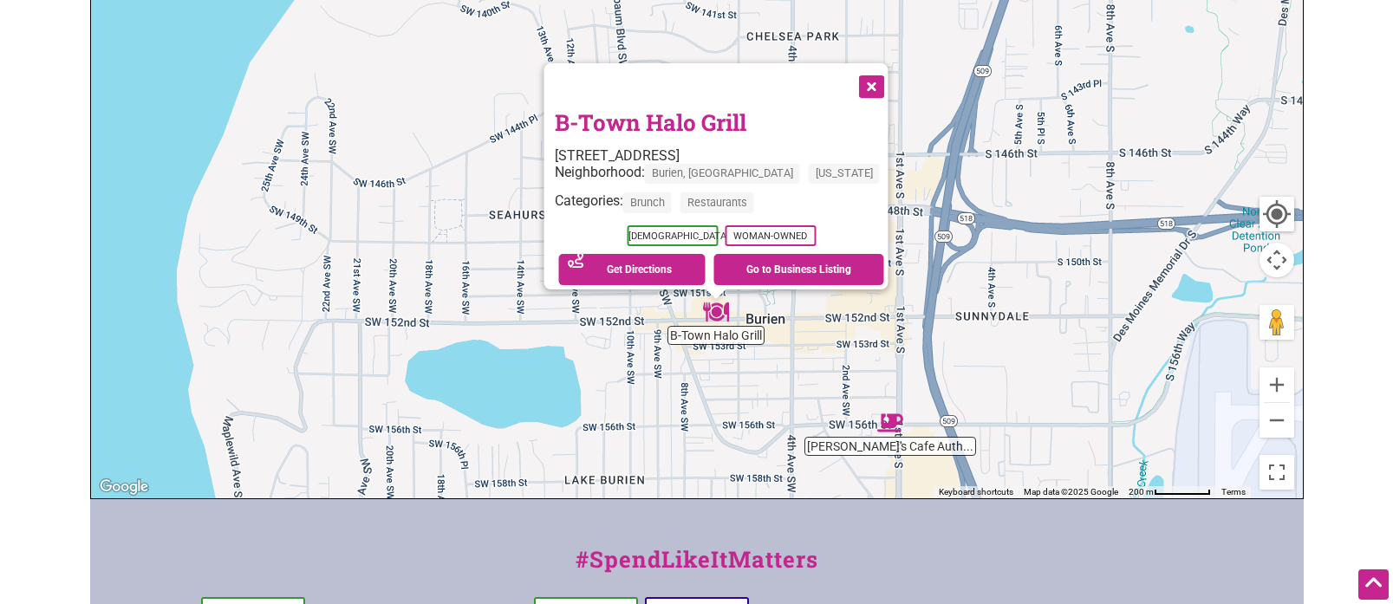
drag, startPoint x: 918, startPoint y: 115, endPoint x: 928, endPoint y: 256, distance: 140.8
click at [931, 258] on div "To navigate, press the arrow keys. B-Town Halo Grill 627 SW 152nd St, Seattle, …" at bounding box center [697, 161] width 1212 height 674
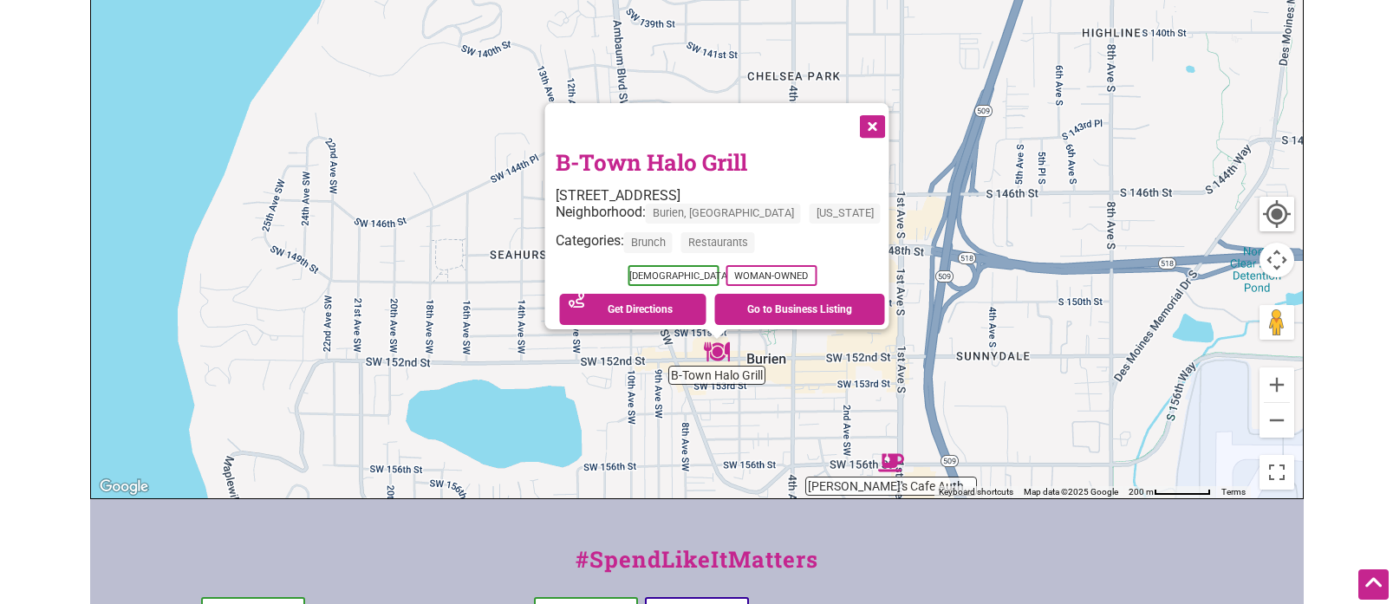
click at [848, 114] on button "Close" at bounding box center [869, 124] width 43 height 43
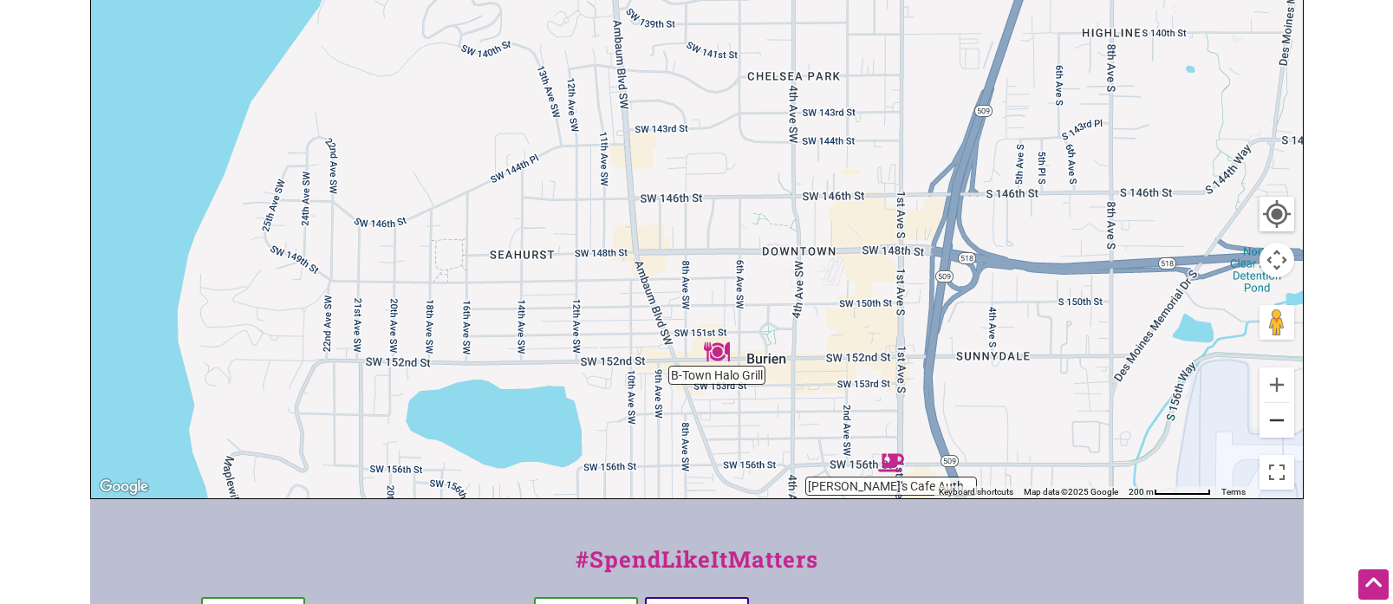
click at [1287, 417] on button "Zoom out" at bounding box center [1276, 420] width 35 height 35
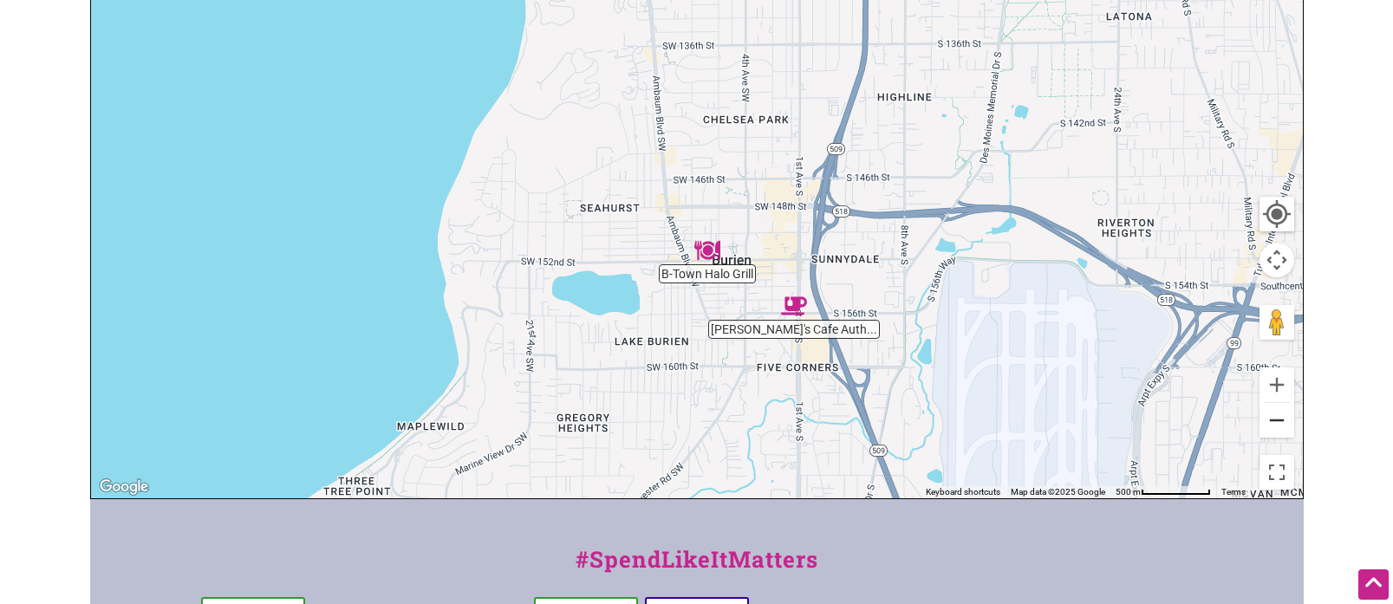
click at [1287, 417] on button "Zoom out" at bounding box center [1276, 420] width 35 height 35
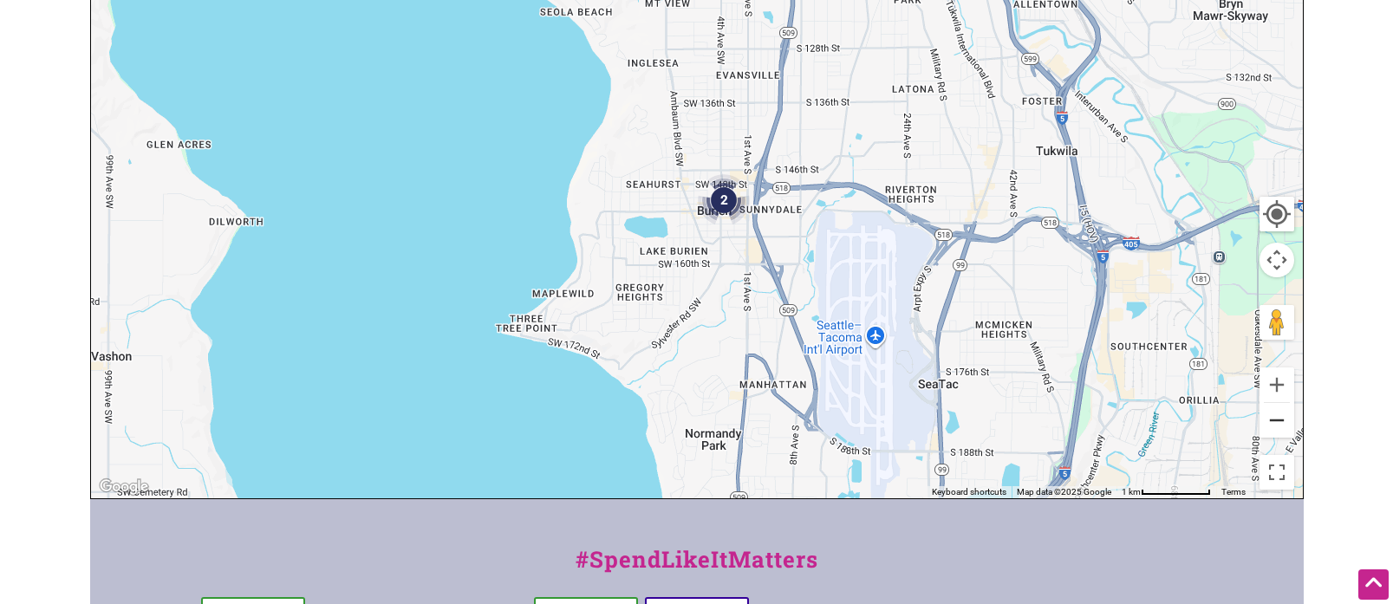
click at [1287, 417] on button "Zoom out" at bounding box center [1276, 420] width 35 height 35
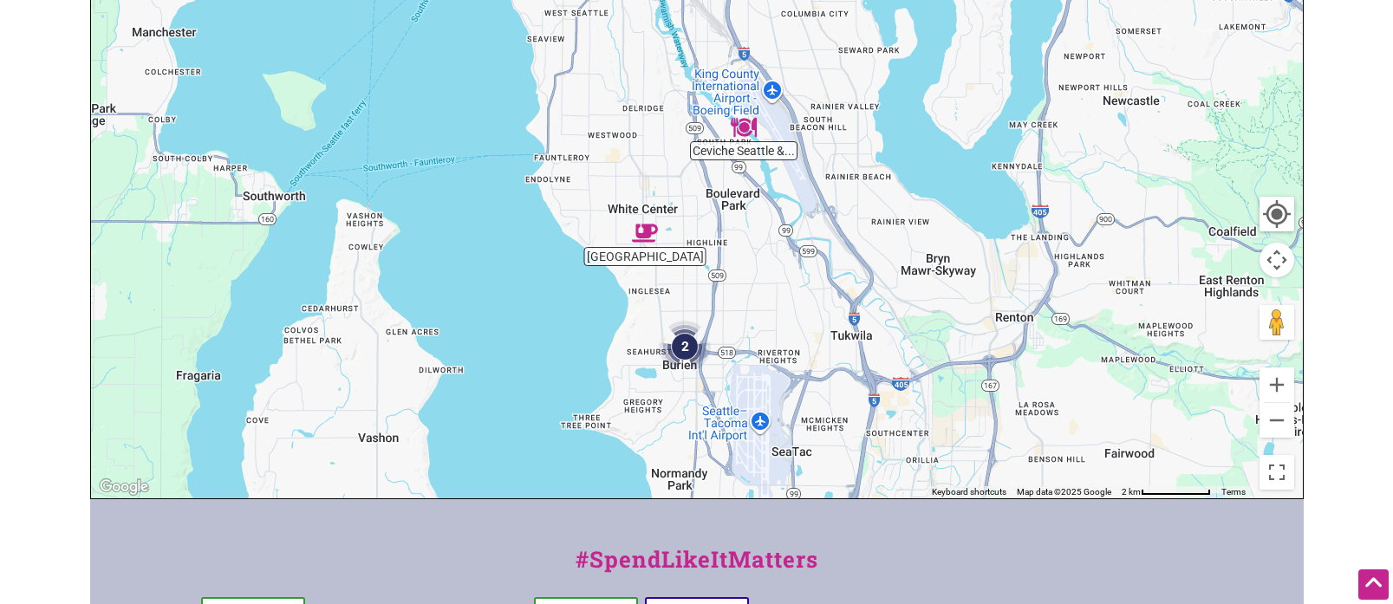
drag, startPoint x: 966, startPoint y: 135, endPoint x: 766, endPoint y: 295, distance: 255.9
click at [940, 306] on div "To navigate, press the arrow keys." at bounding box center [697, 161] width 1212 height 674
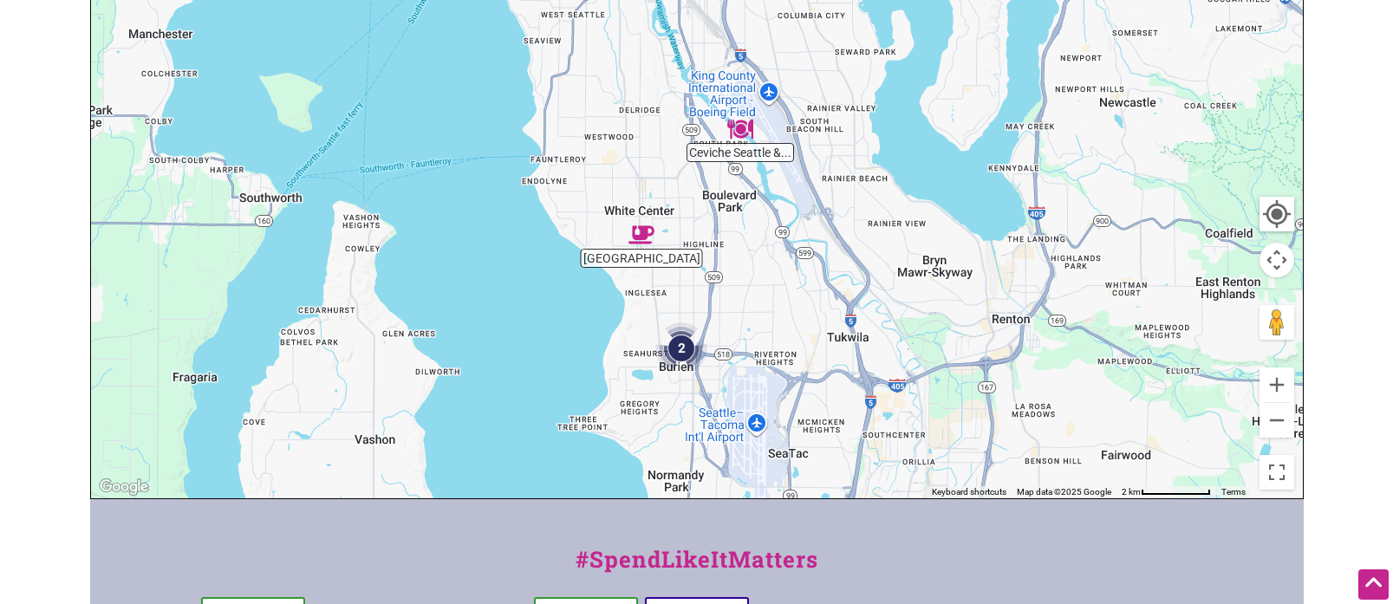
click at [643, 234] on img "Salmon Creek Cafe" at bounding box center [641, 235] width 26 height 26
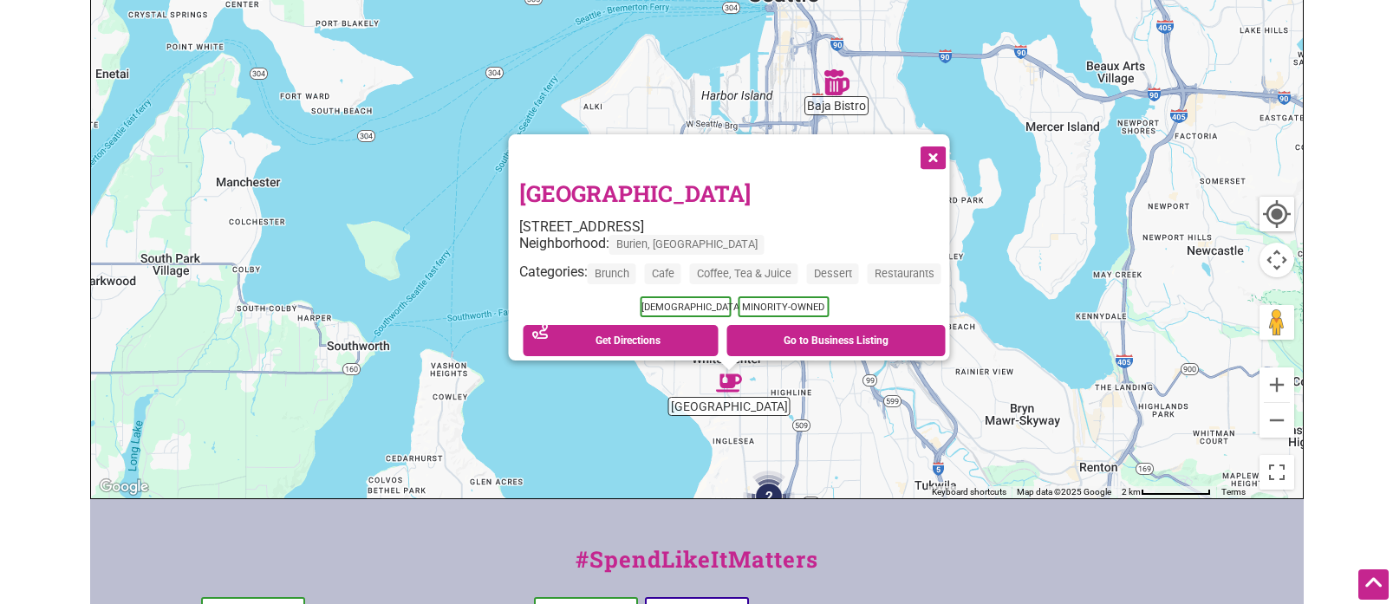
drag, startPoint x: 979, startPoint y: 194, endPoint x: 1013, endPoint y: 437, distance: 245.0
click at [1013, 437] on div "To navigate, press the arrow keys. Salmon Creek Cafe 11620 Ambaum Blvd SW, Buri…" at bounding box center [697, 161] width 1212 height 674
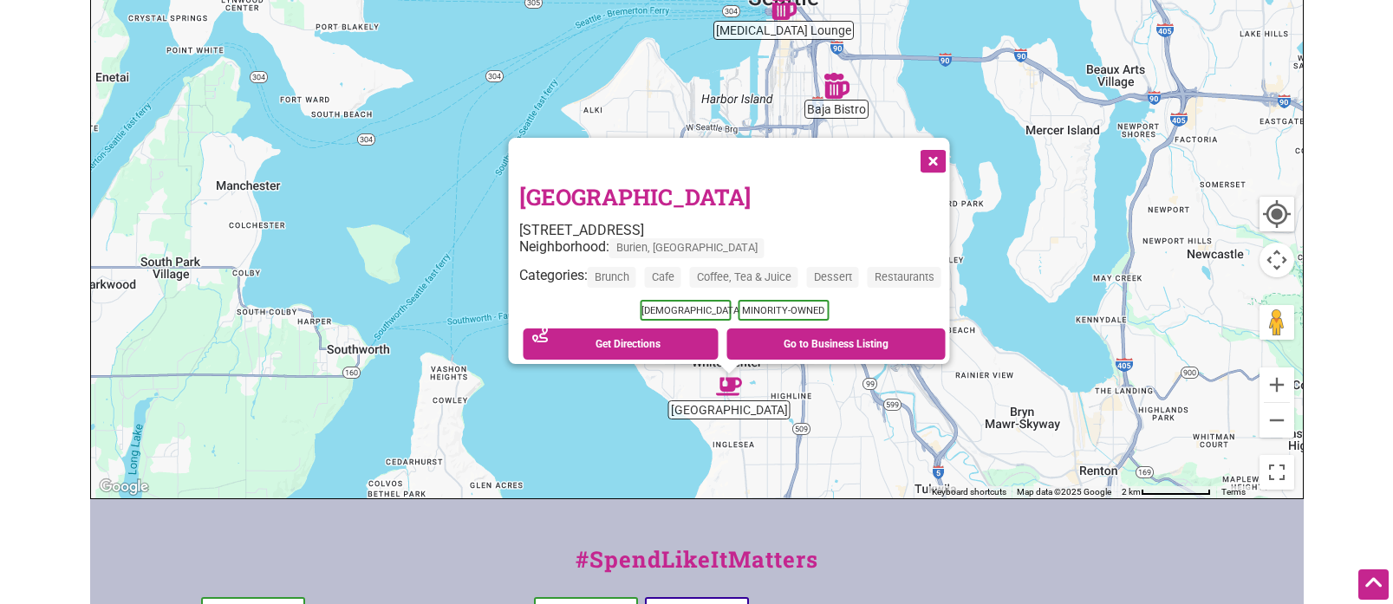
click at [952, 153] on button "Close" at bounding box center [930, 159] width 43 height 43
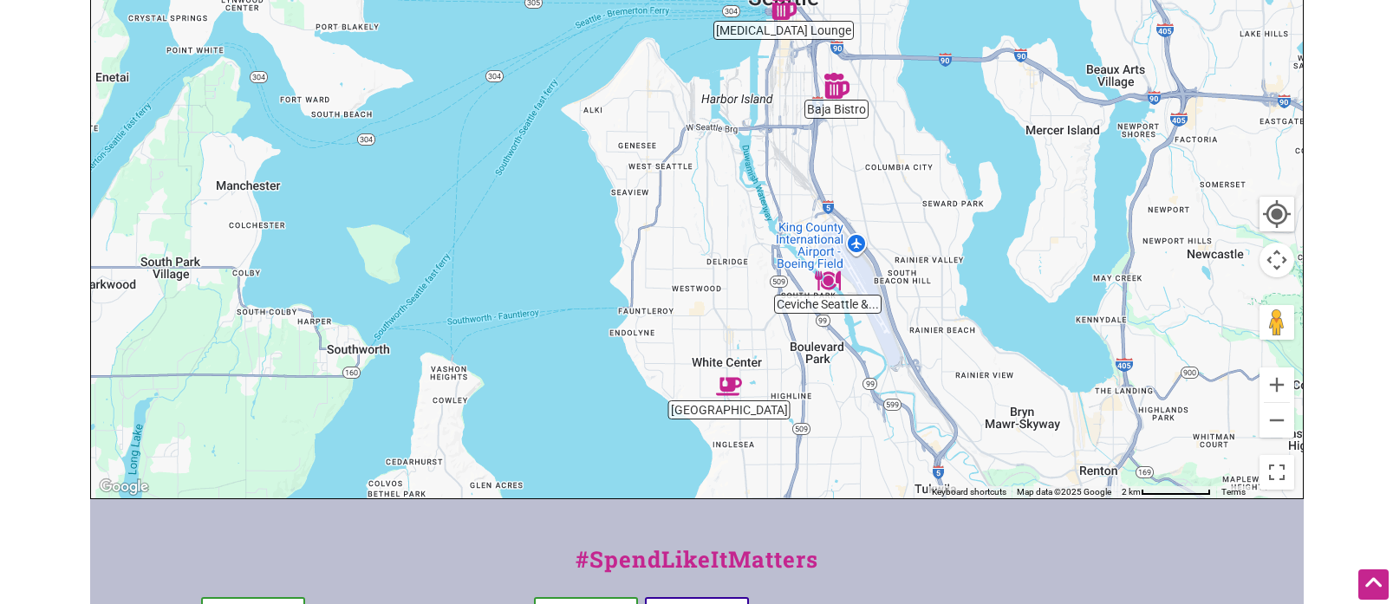
click at [826, 276] on img "Ceviche Seattle & Cantina" at bounding box center [828, 281] width 26 height 26
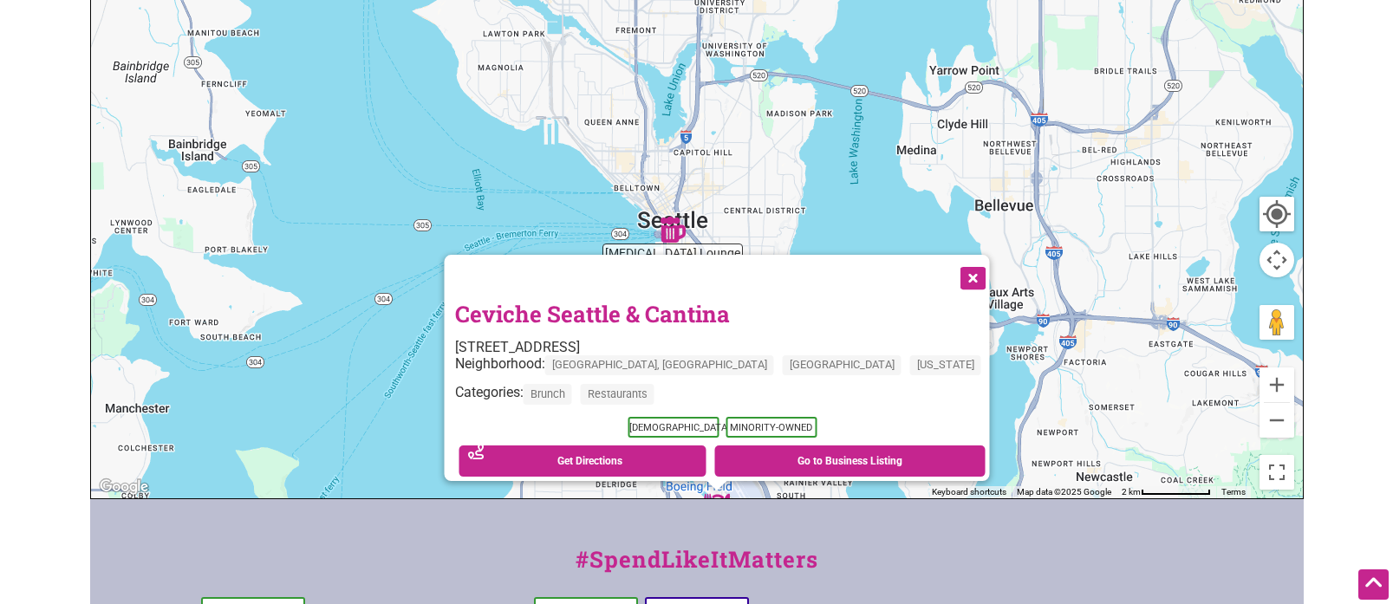
drag, startPoint x: 966, startPoint y: 146, endPoint x: 985, endPoint y: 505, distance: 359.3
click at [986, 505] on div "Intentionalist Spend like it matters 0 Add a Business Map Blog Store Offers Int…" at bounding box center [696, 262] width 1213 height 1344
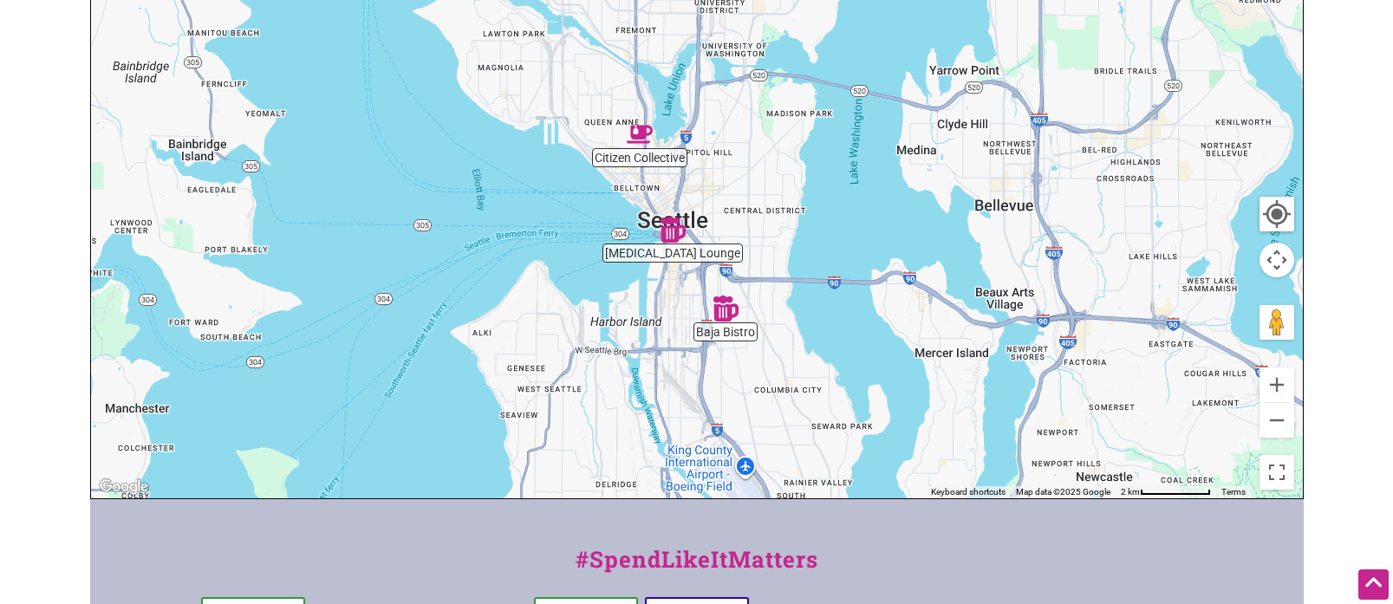
click at [720, 305] on img "Baja Bistro" at bounding box center [725, 309] width 26 height 26
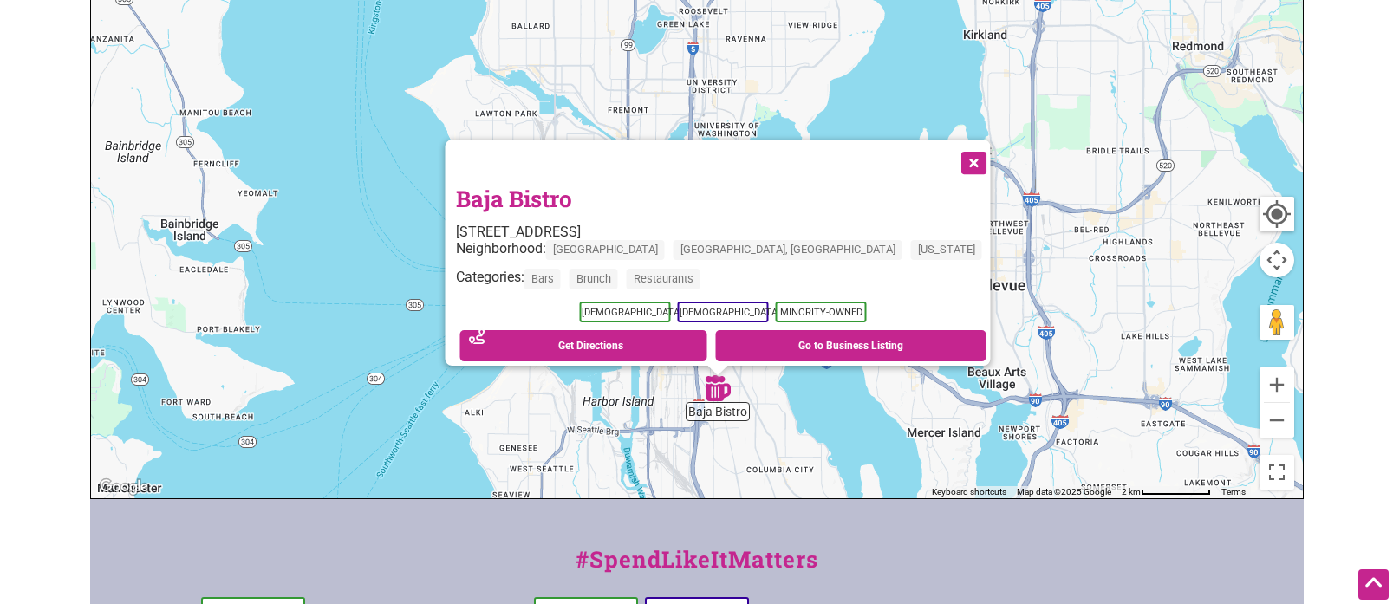
drag, startPoint x: 818, startPoint y: 194, endPoint x: 840, endPoint y: 439, distance: 246.2
click at [840, 439] on div "To navigate, press the arrow keys. Baja Bistro 2710 Beacon Ave S, Seattle, WA 9…" at bounding box center [697, 161] width 1212 height 674
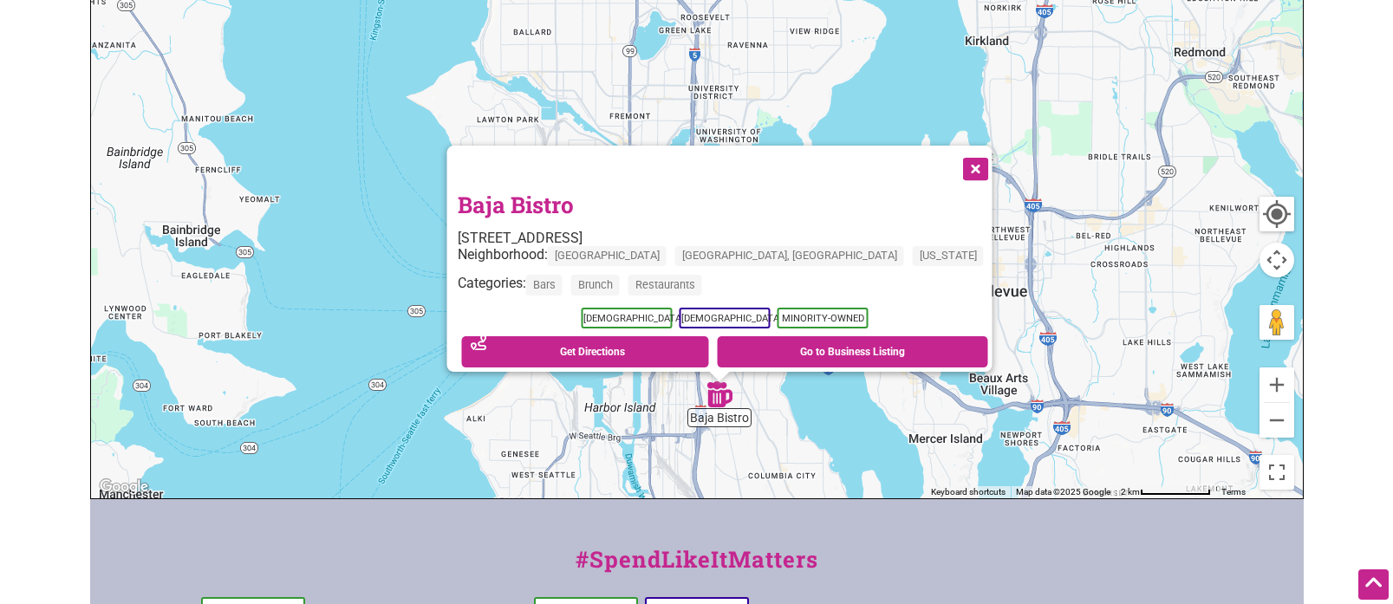
click at [952, 159] on button "Close" at bounding box center [973, 167] width 43 height 43
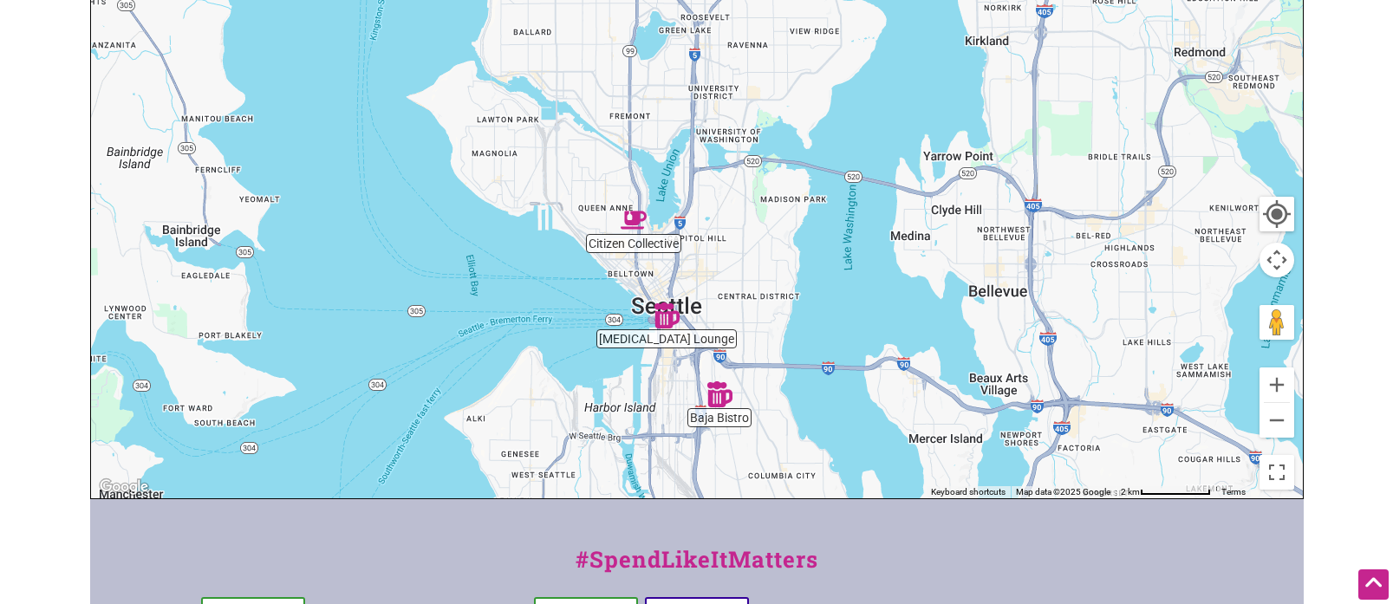
click at [664, 314] on img "Muse Lounge" at bounding box center [666, 315] width 26 height 26
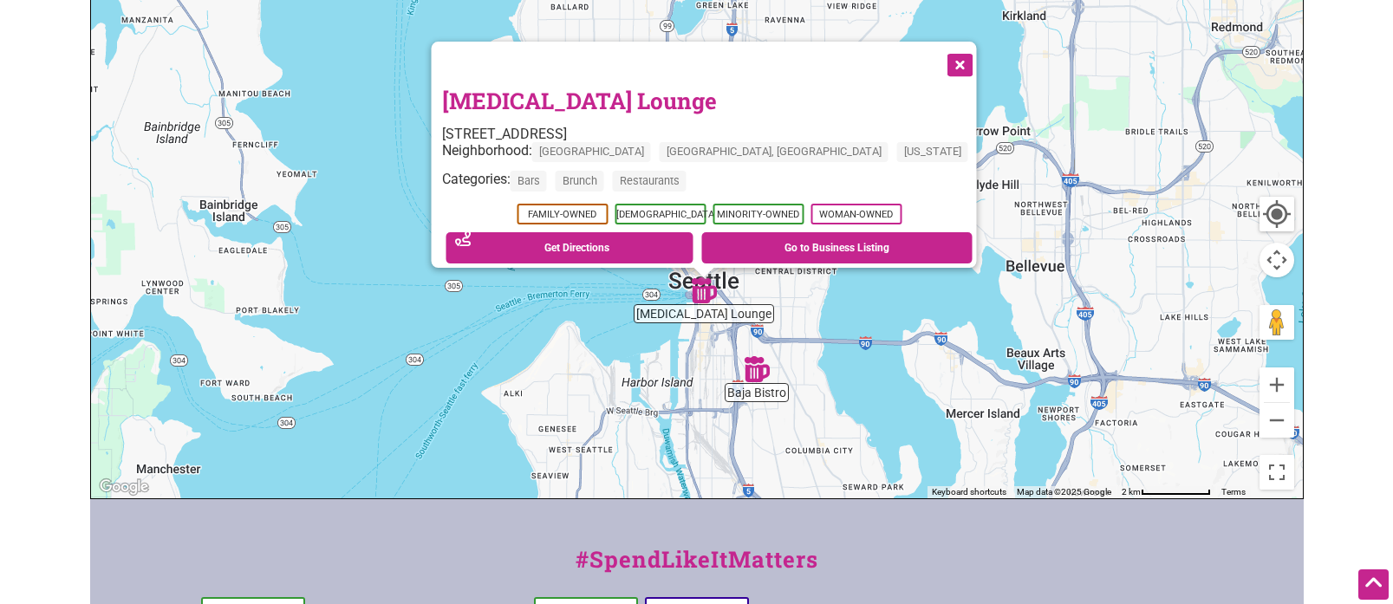
drag, startPoint x: 857, startPoint y: 270, endPoint x: 867, endPoint y: 405, distance: 135.6
click at [867, 405] on div "To navigate, press the arrow keys. Muse Lounge 224 Occidental Ave S, Seattle, W…" at bounding box center [697, 161] width 1212 height 674
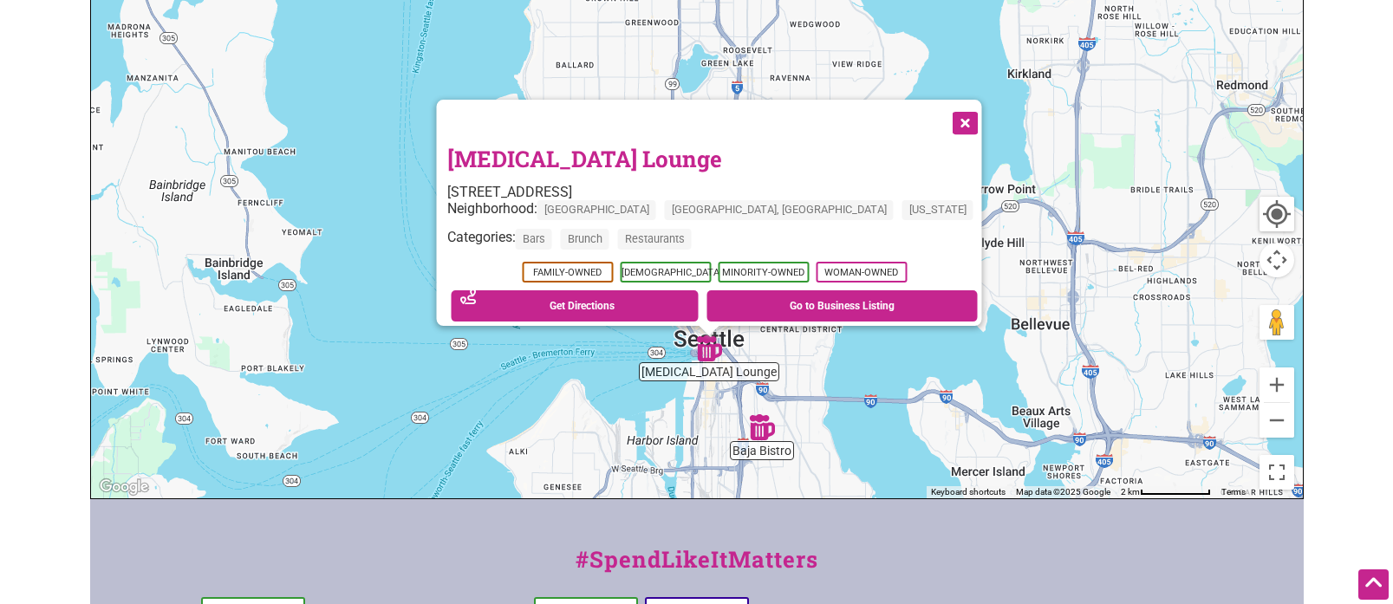
click at [941, 113] on button "Close" at bounding box center [962, 121] width 43 height 43
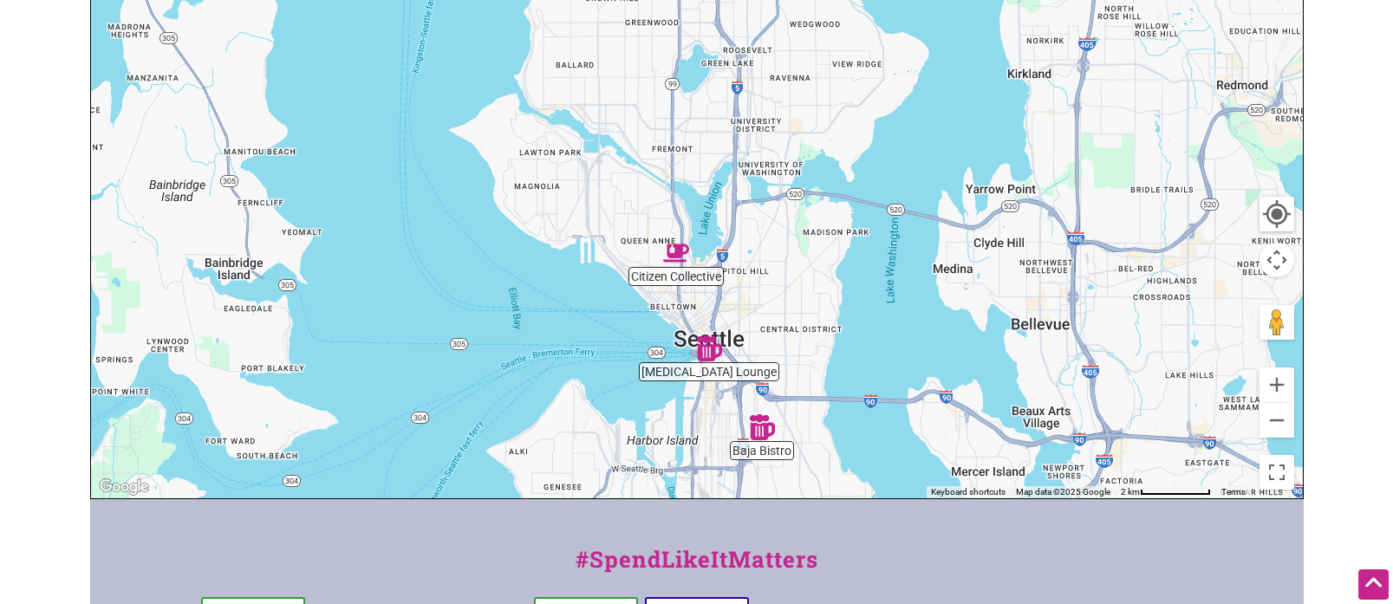
click at [677, 263] on img "Citizen Collective" at bounding box center [676, 253] width 26 height 26
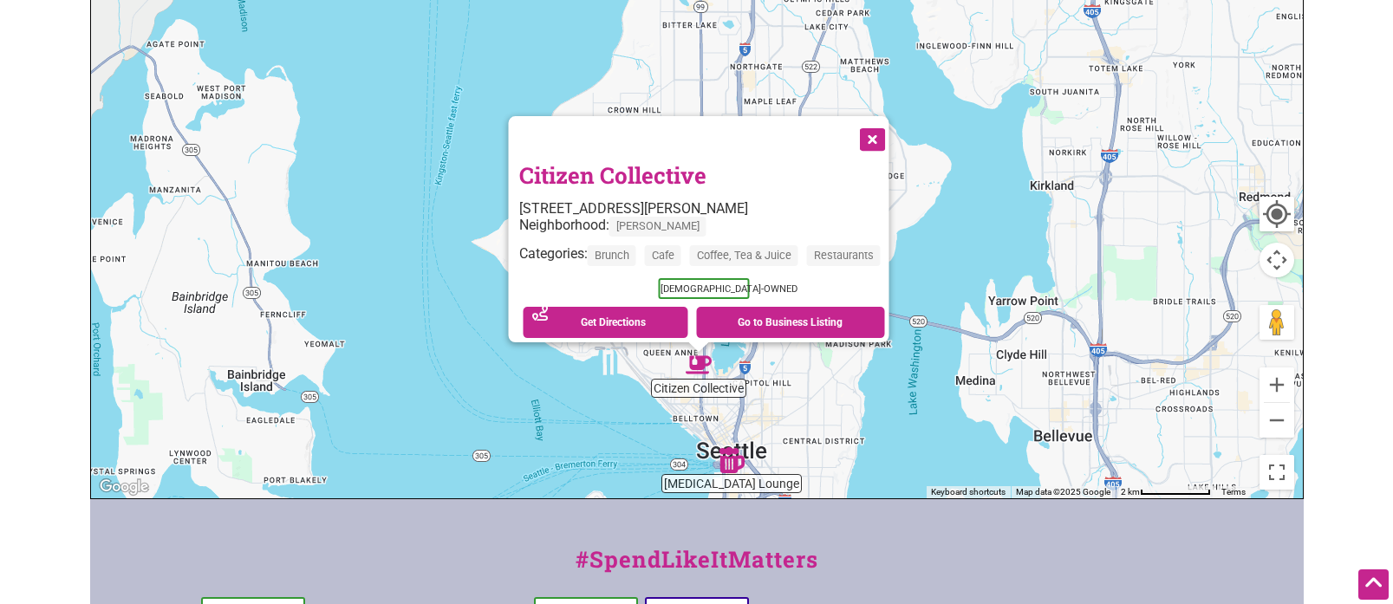
drag, startPoint x: 950, startPoint y: 122, endPoint x: 952, endPoint y: 383, distance: 260.9
click at [954, 386] on div "To navigate, press the arrow keys. Citizen Collective 706 Taylor Ave N, Seattle…" at bounding box center [697, 161] width 1212 height 674
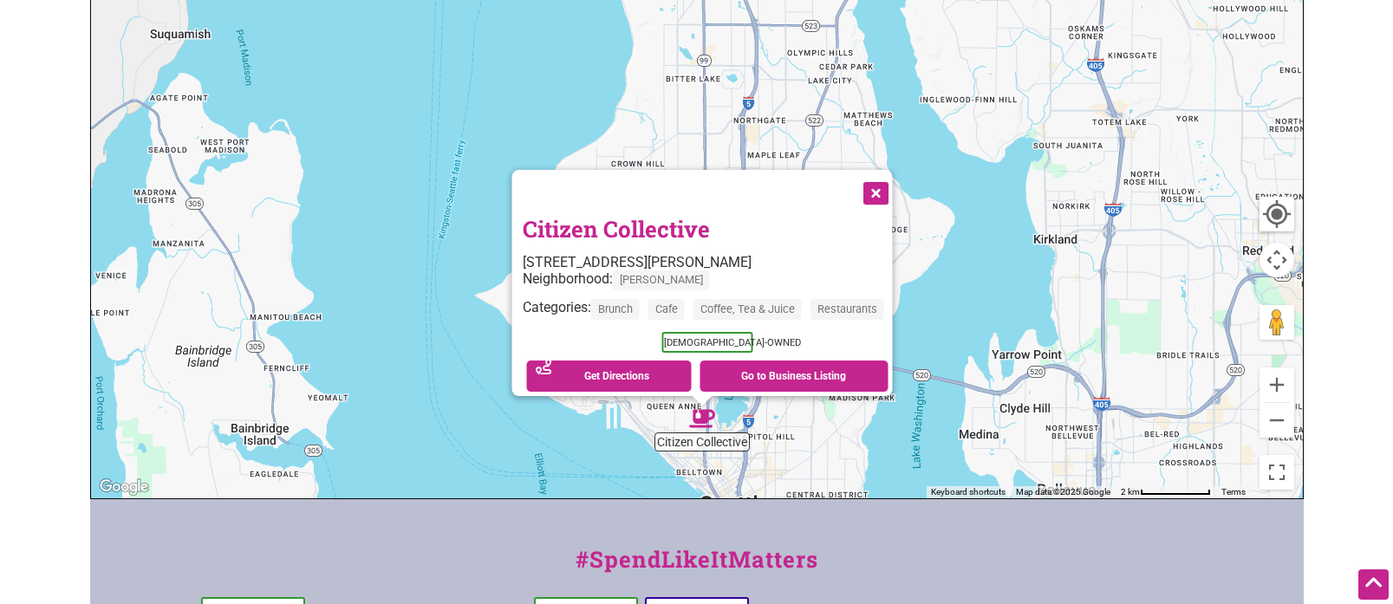
click at [886, 184] on button "Close" at bounding box center [873, 191] width 43 height 43
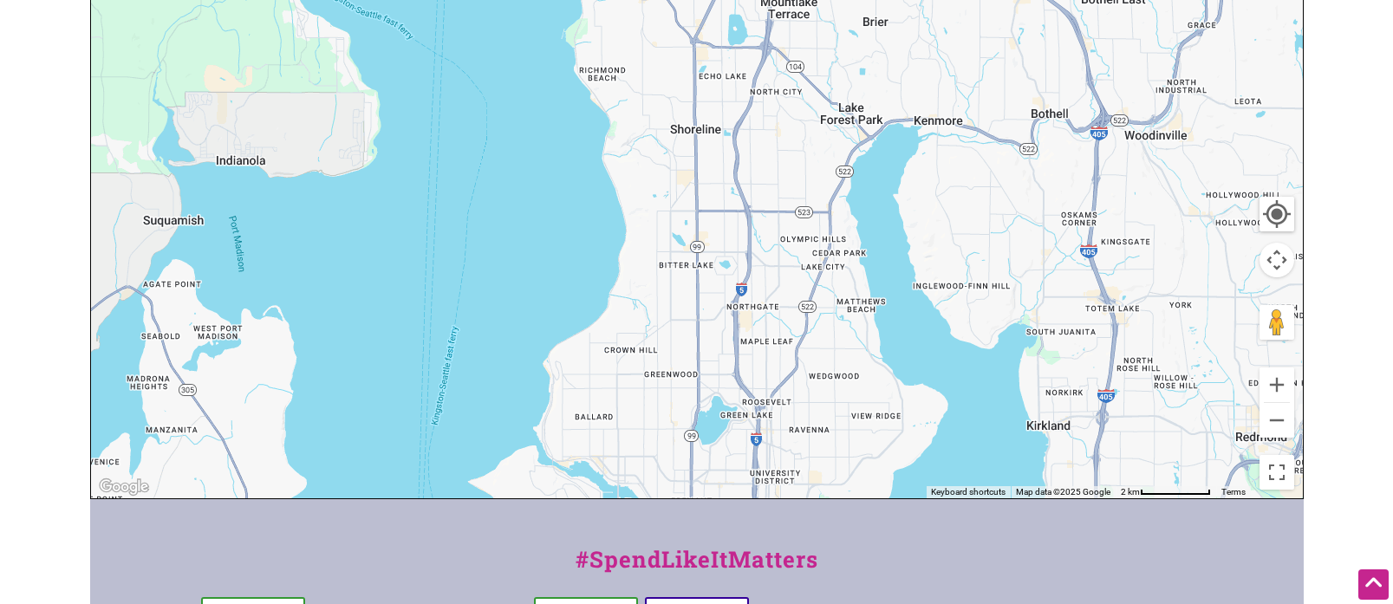
drag, startPoint x: 949, startPoint y: 183, endPoint x: 943, endPoint y: 331, distance: 148.3
click at [942, 346] on div "To navigate, press the arrow keys." at bounding box center [697, 161] width 1212 height 674
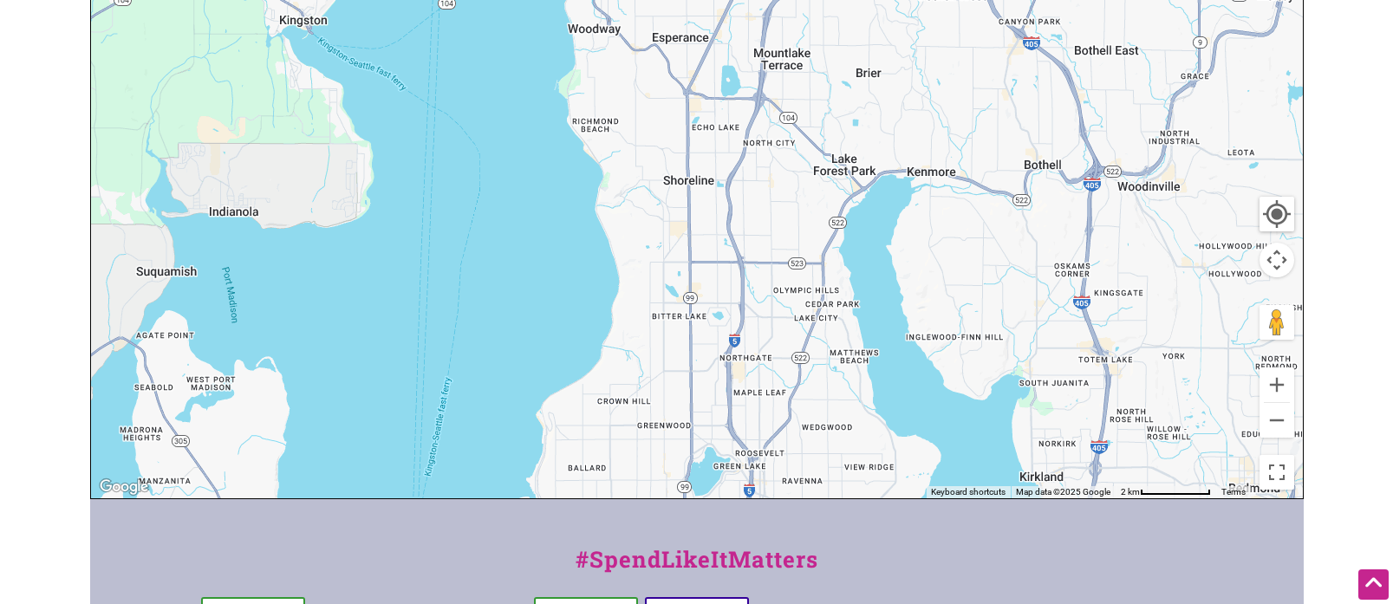
drag, startPoint x: 937, startPoint y: 258, endPoint x: 926, endPoint y: 342, distance: 84.7
click at [926, 342] on div "To navigate, press the arrow keys." at bounding box center [697, 161] width 1212 height 674
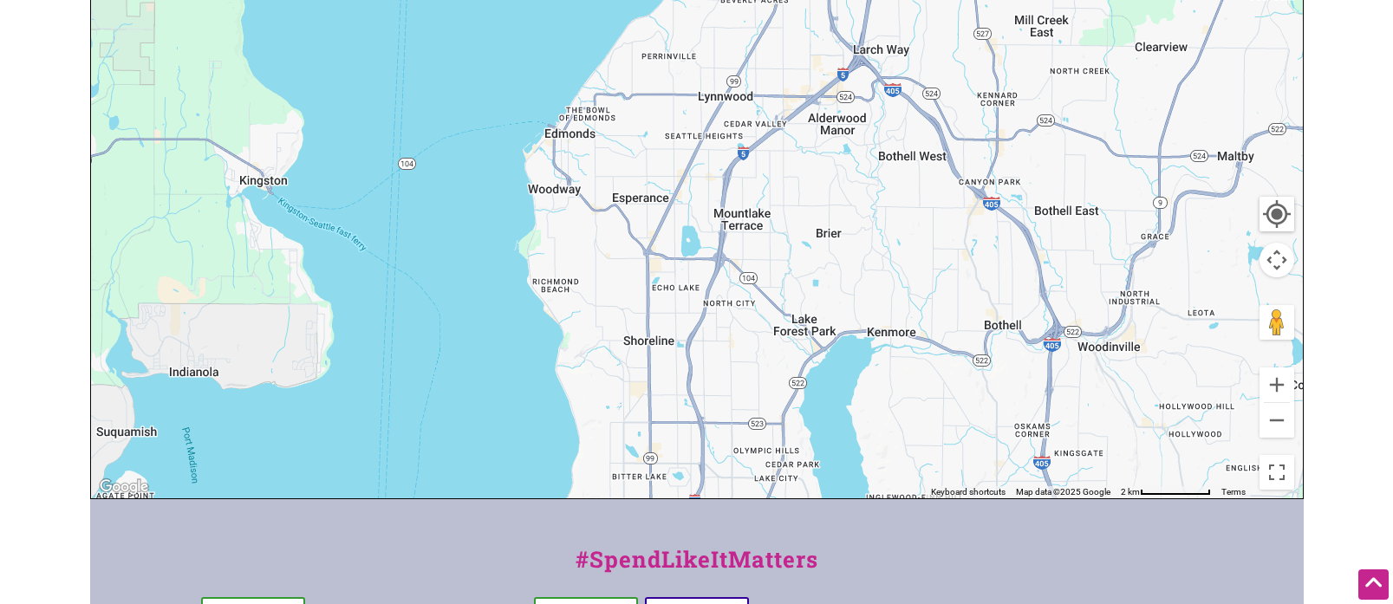
drag, startPoint x: 966, startPoint y: 218, endPoint x: 921, endPoint y: 331, distance: 121.3
click at [921, 331] on div "To navigate, press the arrow keys." at bounding box center [697, 161] width 1212 height 674
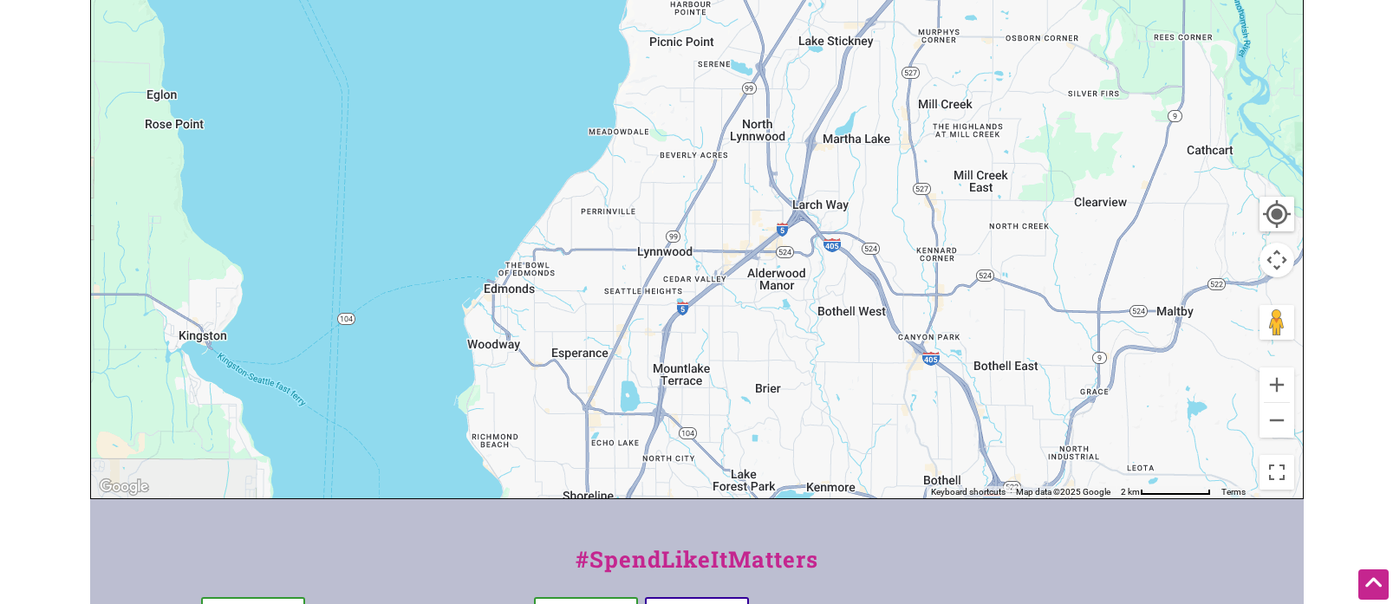
drag, startPoint x: 954, startPoint y: 241, endPoint x: 925, endPoint y: 313, distance: 77.7
click at [925, 313] on div "To navigate, press the arrow keys." at bounding box center [697, 161] width 1212 height 674
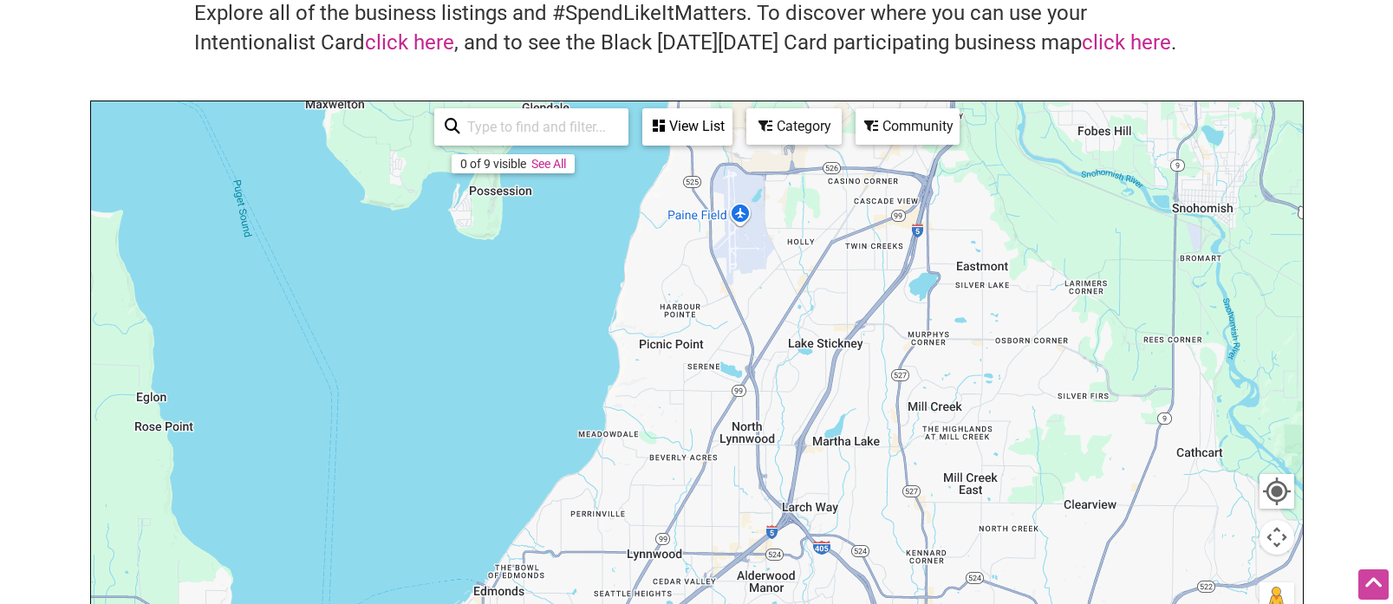
scroll to position [0, 0]
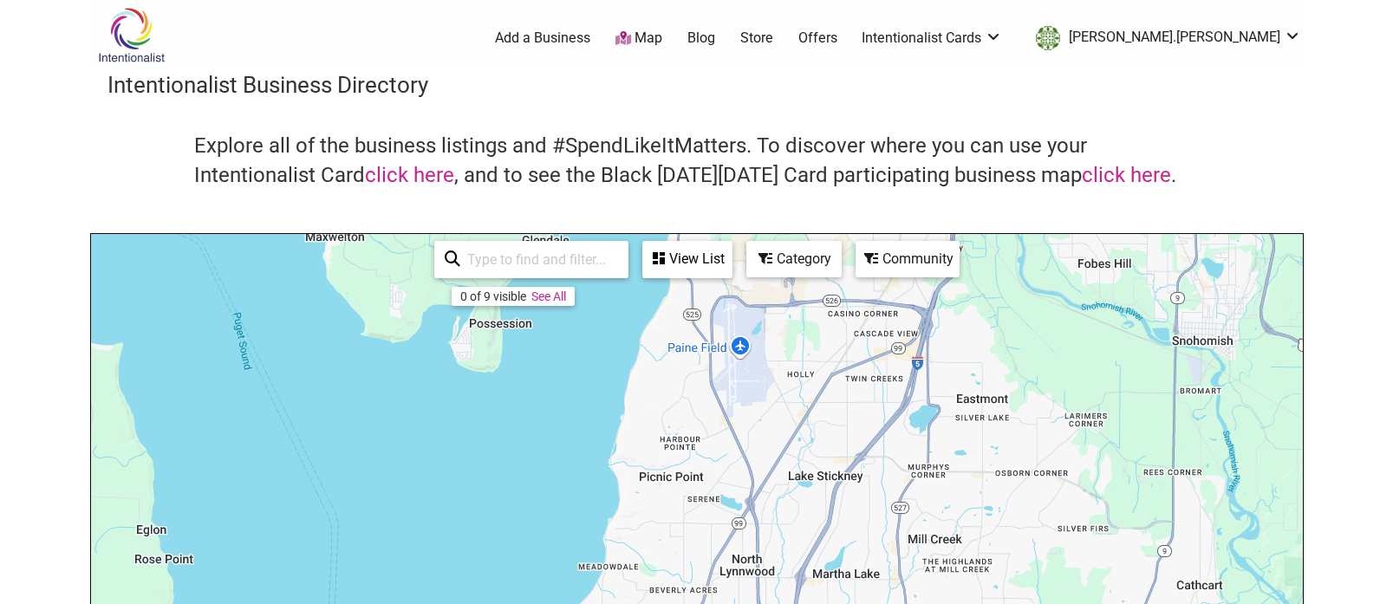
click at [793, 257] on div "Category" at bounding box center [794, 259] width 92 height 33
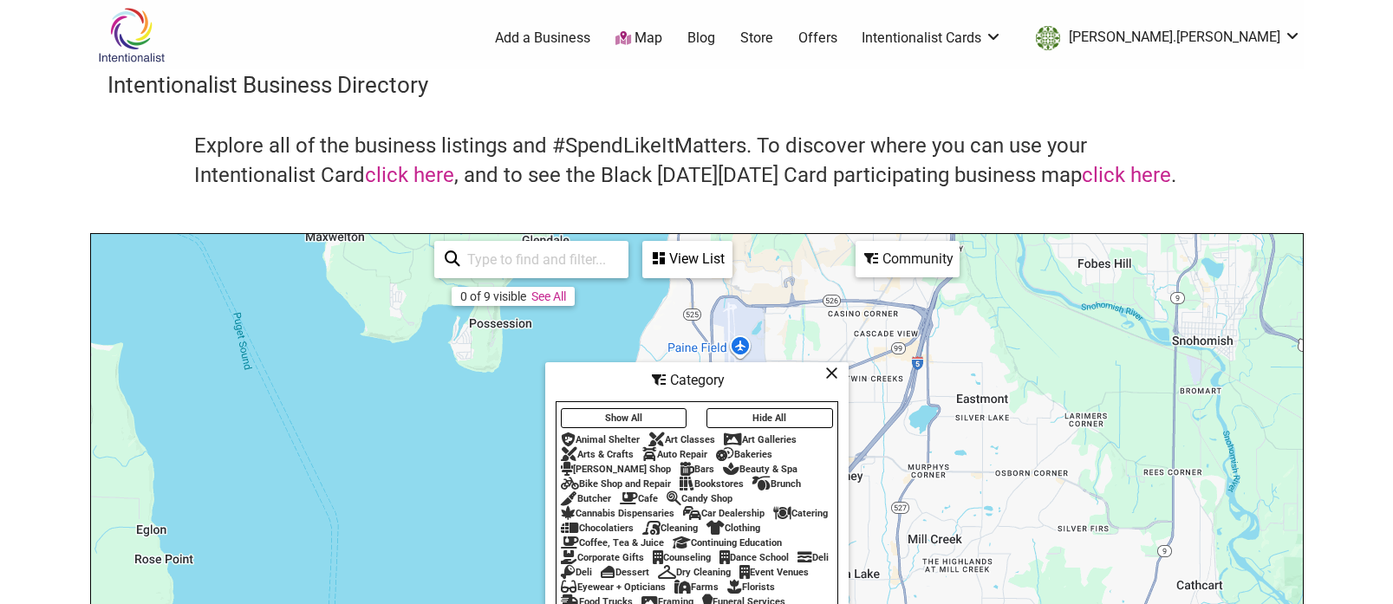
click at [751, 411] on button "Hide All" at bounding box center [769, 418] width 127 height 20
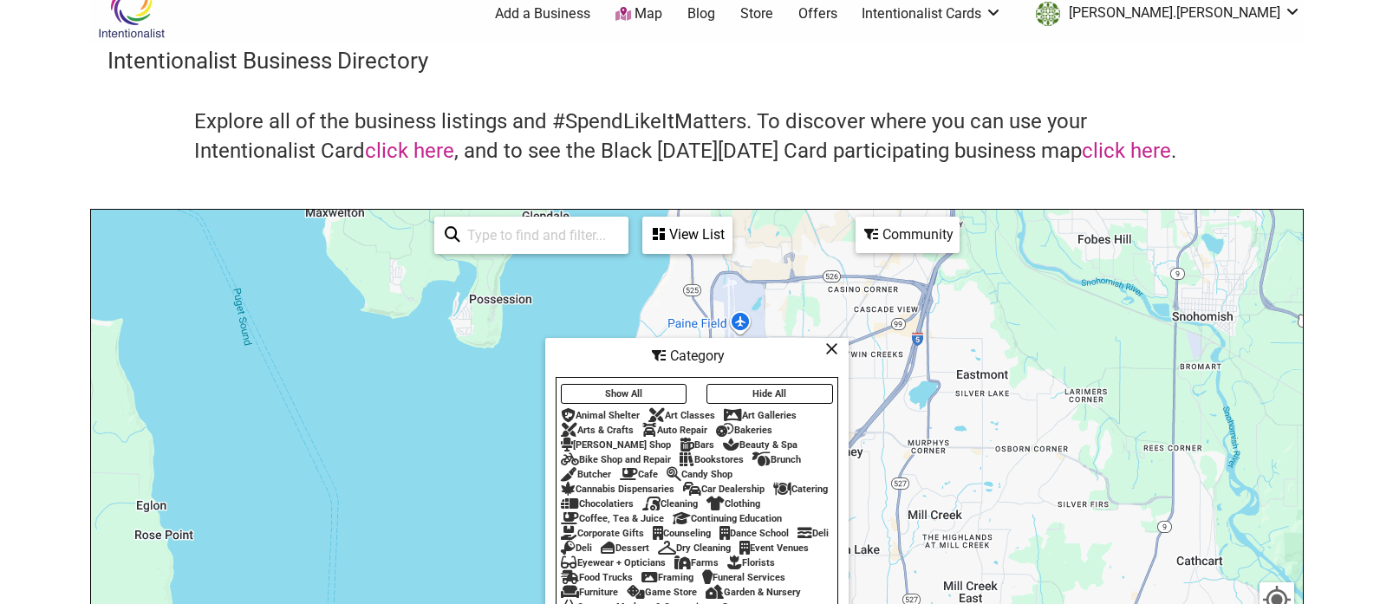
scroll to position [28, 0]
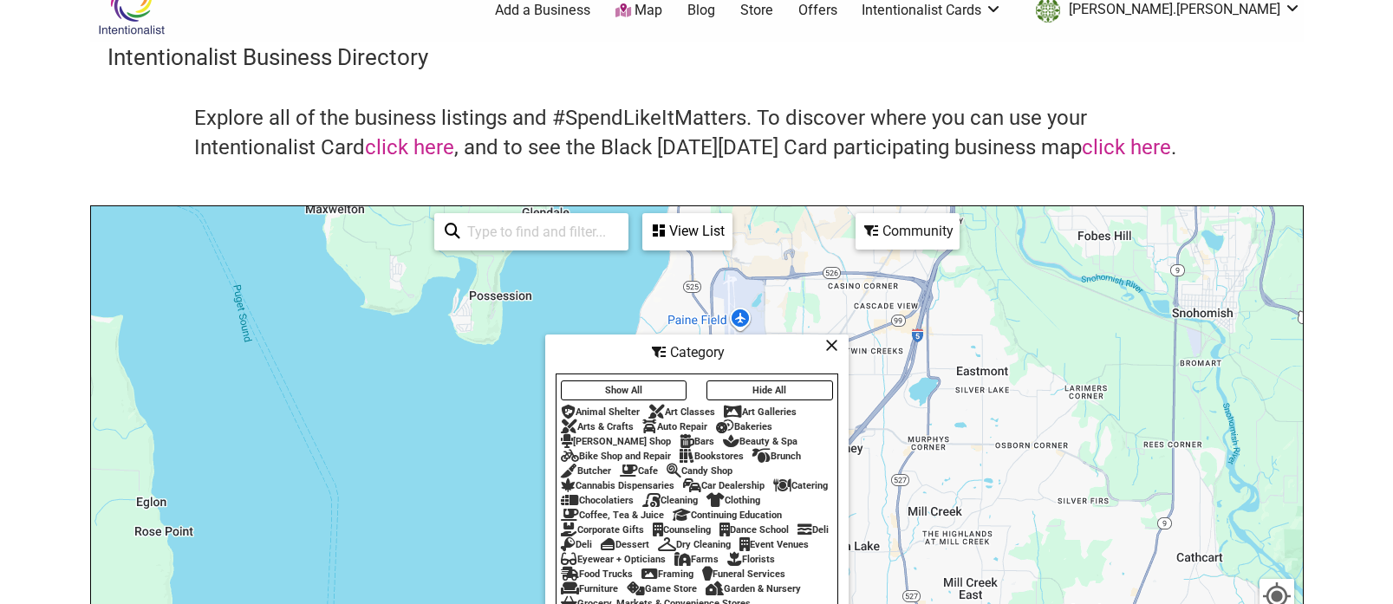
click at [641, 465] on div "Cafe" at bounding box center [639, 470] width 38 height 11
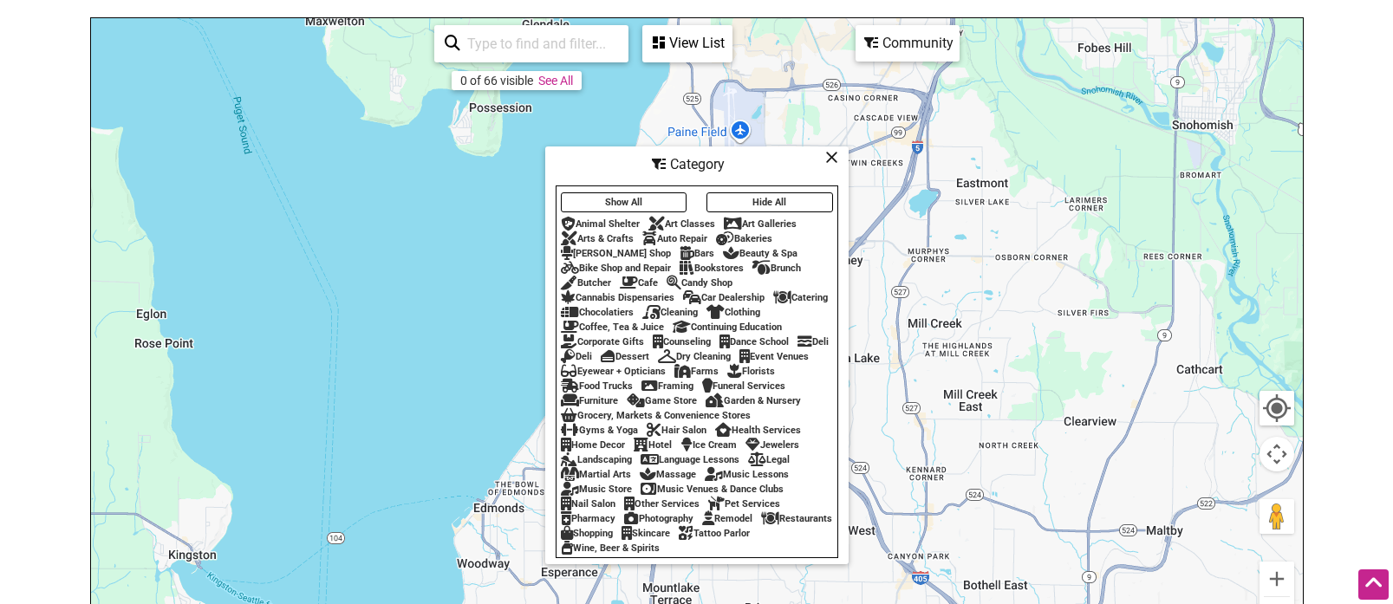
scroll to position [218, 0]
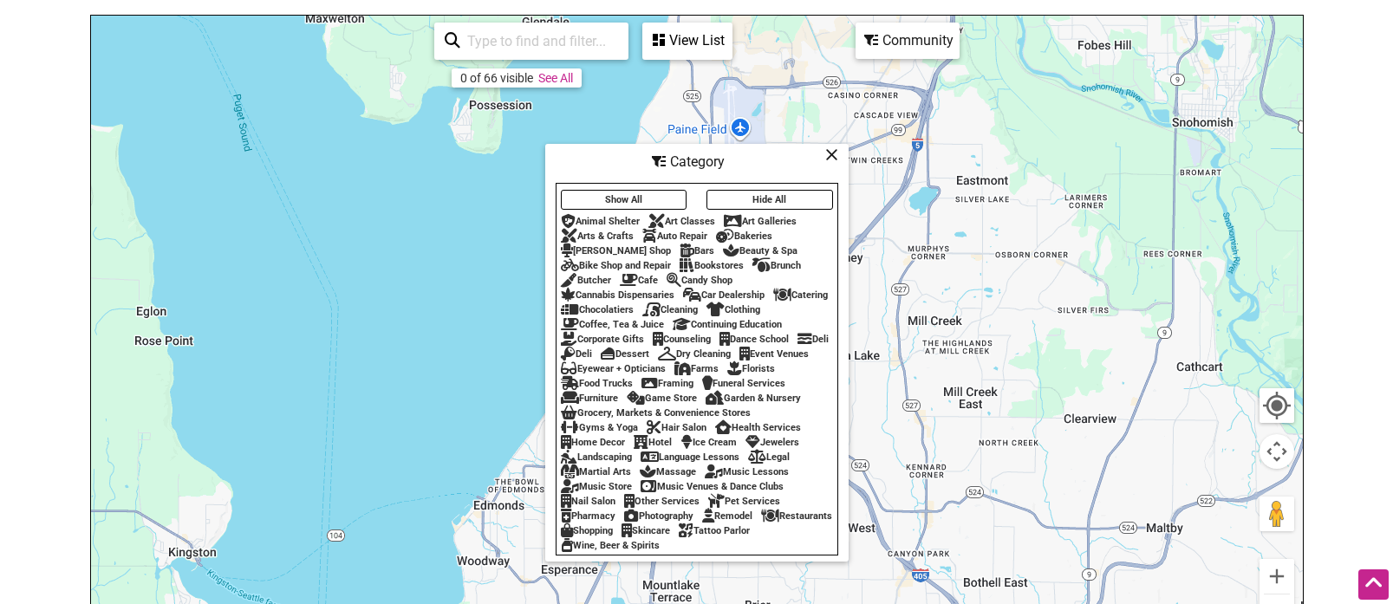
click at [761, 522] on div "Restaurants" at bounding box center [796, 515] width 71 height 11
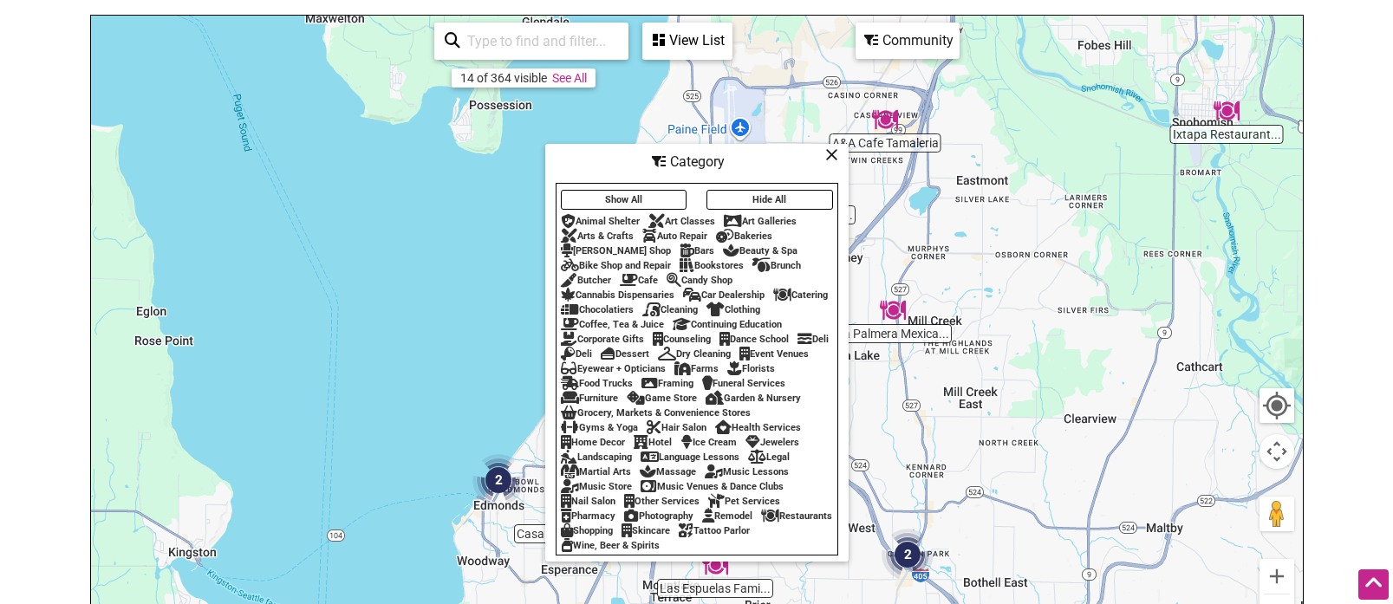
click at [827, 154] on icon at bounding box center [831, 154] width 13 height 1
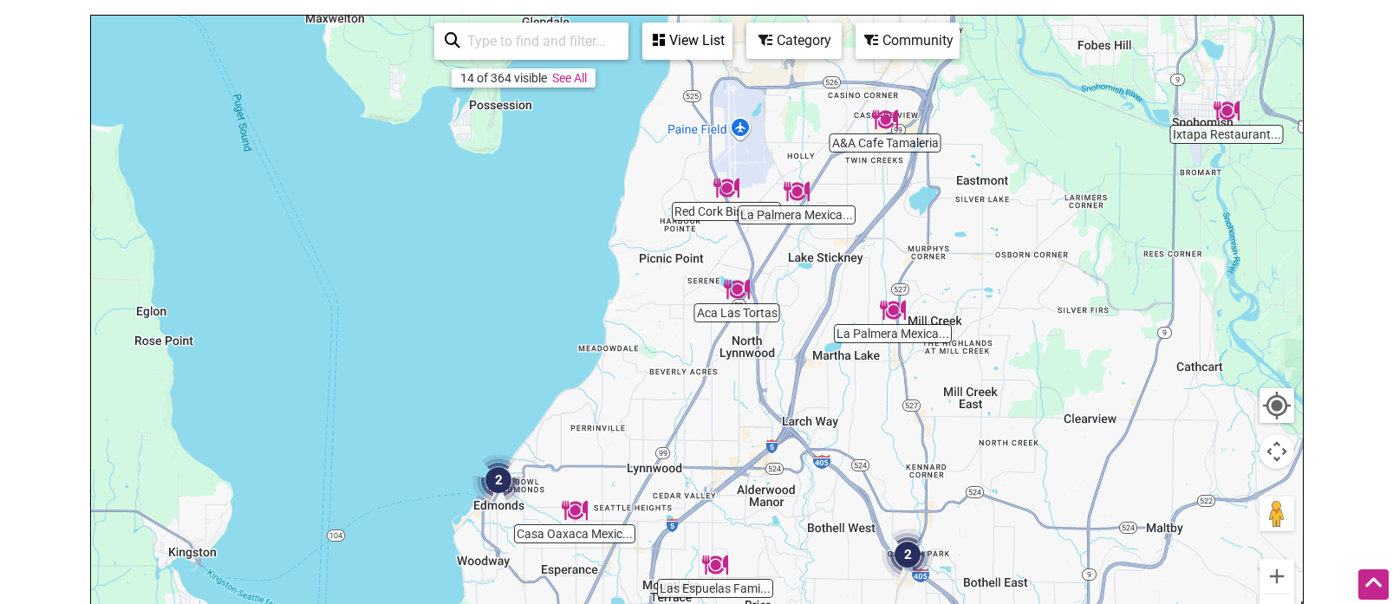
click at [684, 41] on div "View List" at bounding box center [687, 40] width 87 height 33
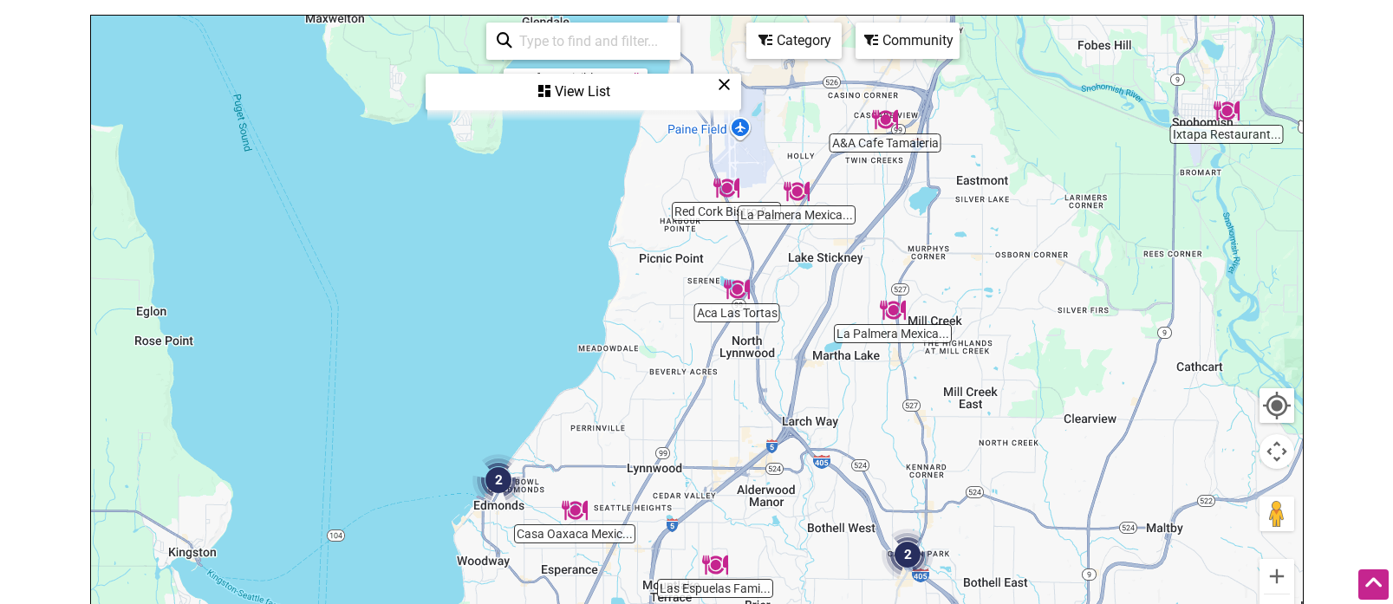
click at [579, 91] on div "View List" at bounding box center [583, 91] width 312 height 33
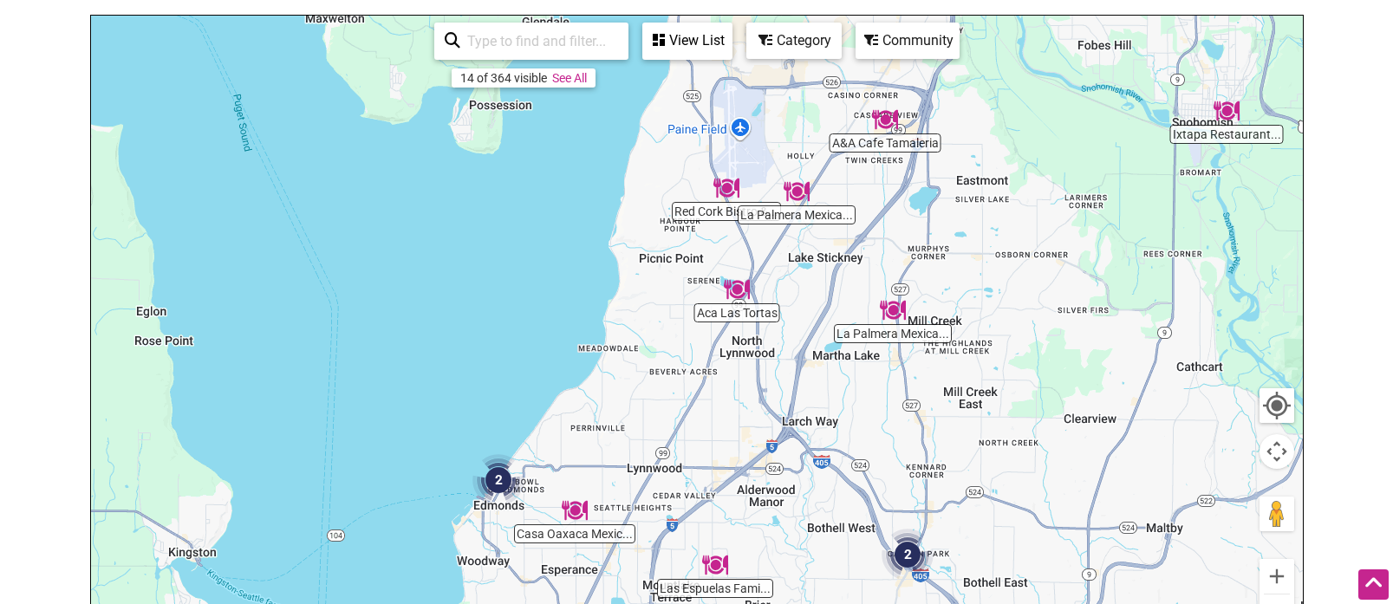
click at [686, 37] on div "View List" at bounding box center [687, 40] width 87 height 33
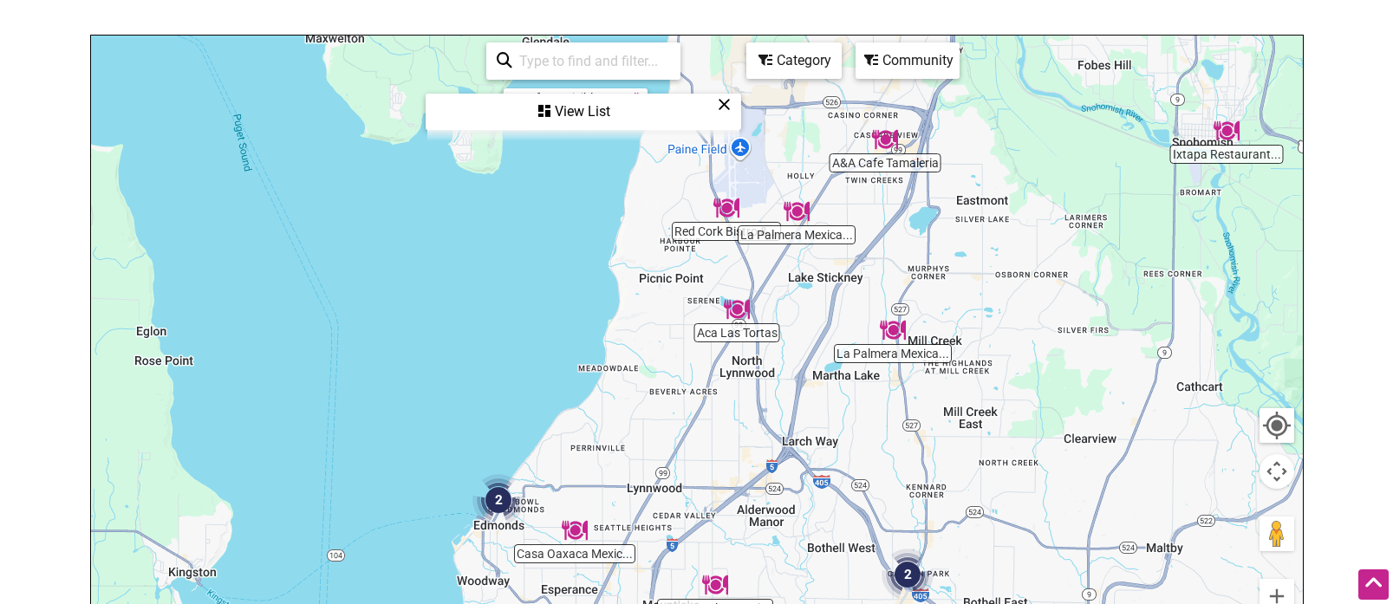
scroll to position [196, 0]
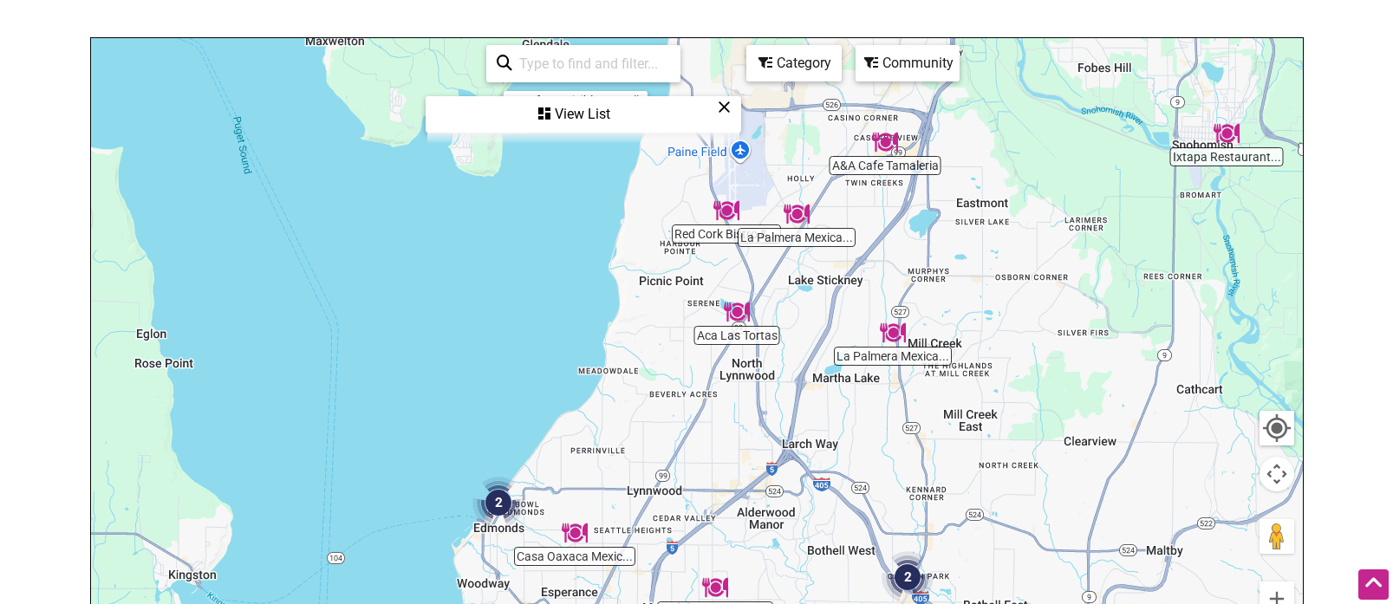
click at [545, 212] on div "To navigate, press the arrow keys." at bounding box center [697, 375] width 1212 height 674
click at [720, 107] on icon at bounding box center [724, 107] width 13 height 1
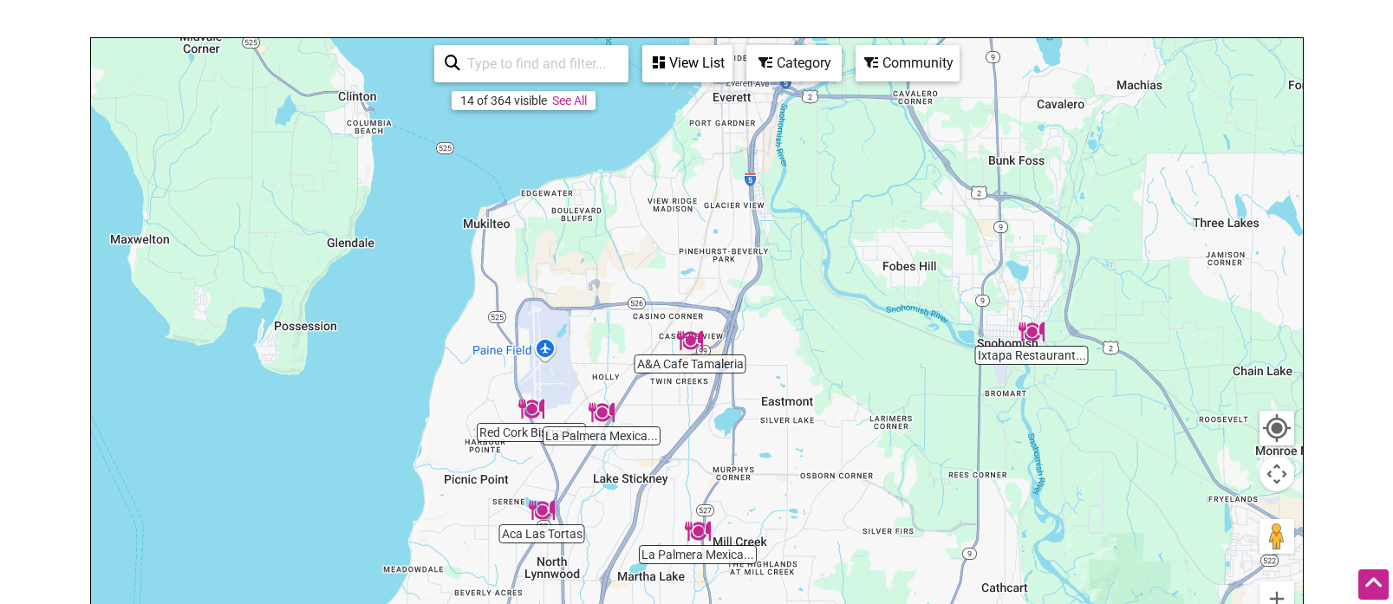
drag, startPoint x: 679, startPoint y: 161, endPoint x: 481, endPoint y: 362, distance: 281.9
click at [481, 362] on div "To navigate, press the arrow keys." at bounding box center [697, 375] width 1212 height 674
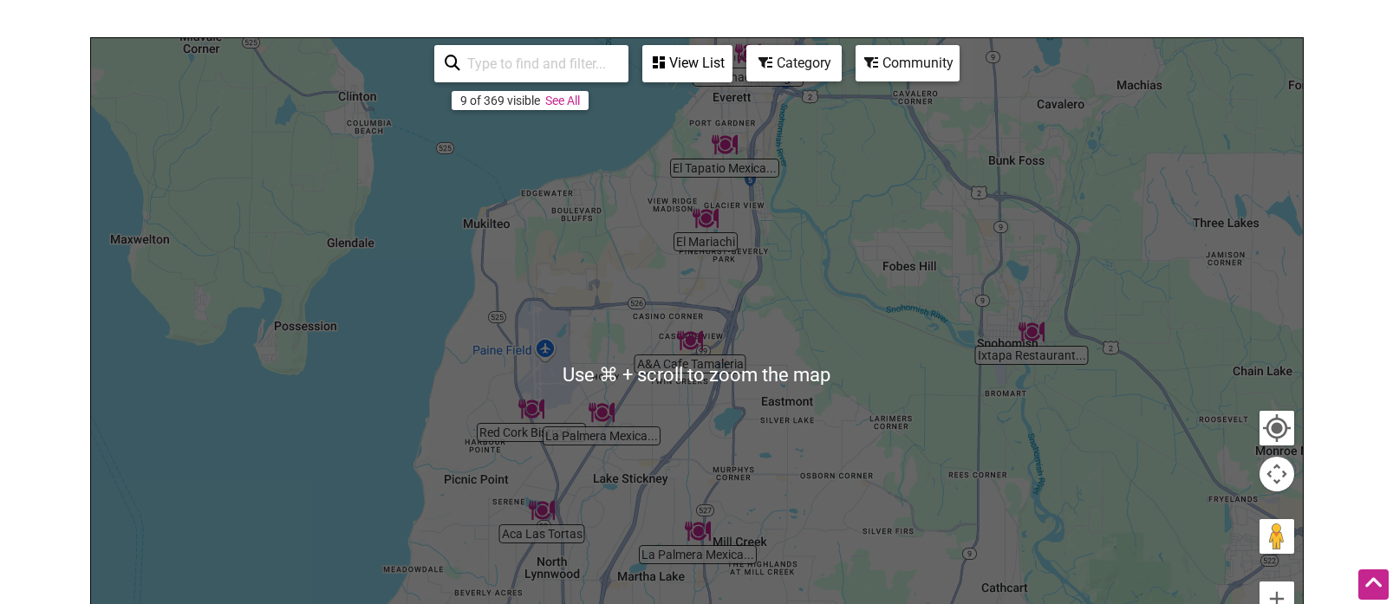
click at [962, 196] on div "To navigate, press the arrow keys." at bounding box center [697, 375] width 1212 height 674
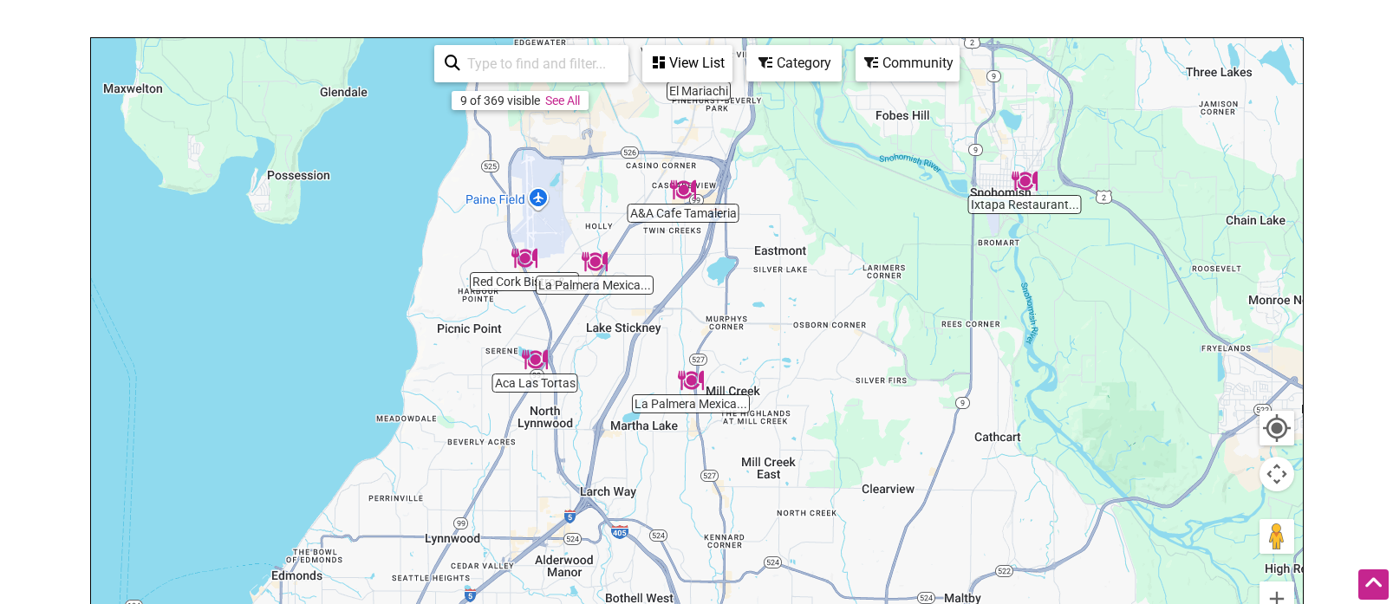
drag, startPoint x: 861, startPoint y: 283, endPoint x: 854, endPoint y: 126, distance: 157.9
click at [854, 126] on div "To navigate, press the arrow keys." at bounding box center [697, 375] width 1212 height 674
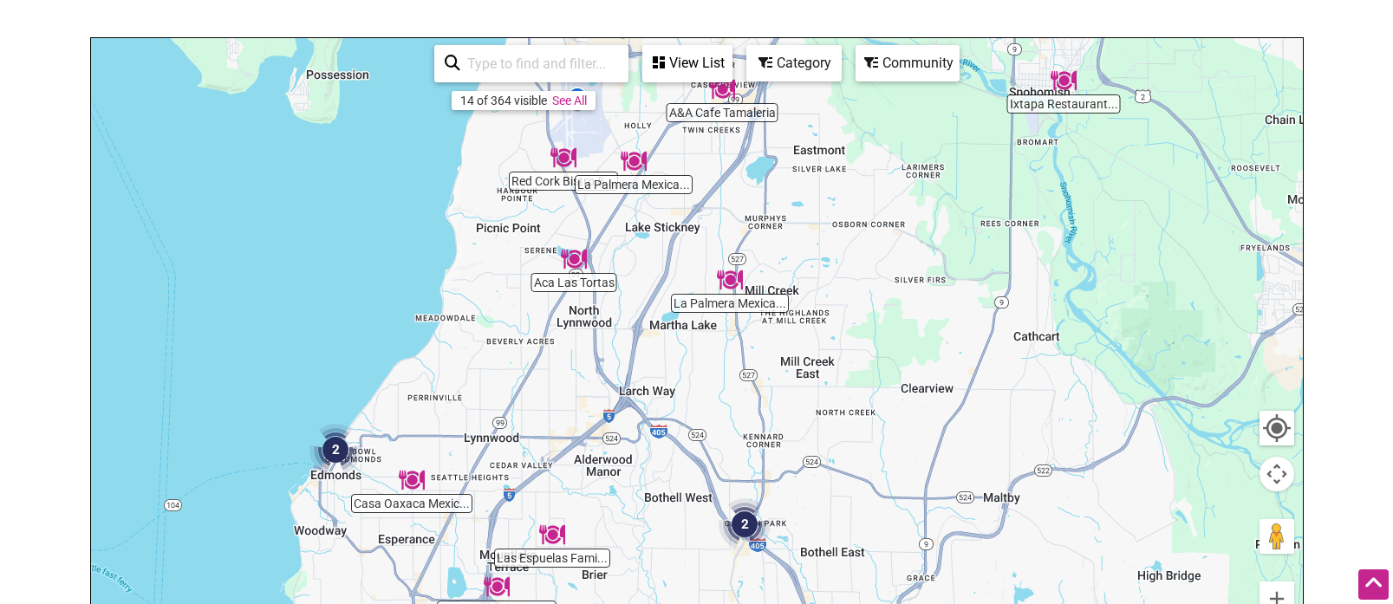
drag, startPoint x: 847, startPoint y: 292, endPoint x: 886, endPoint y: 203, distance: 97.4
click at [886, 203] on div "To navigate, press the arrow keys." at bounding box center [697, 375] width 1212 height 674
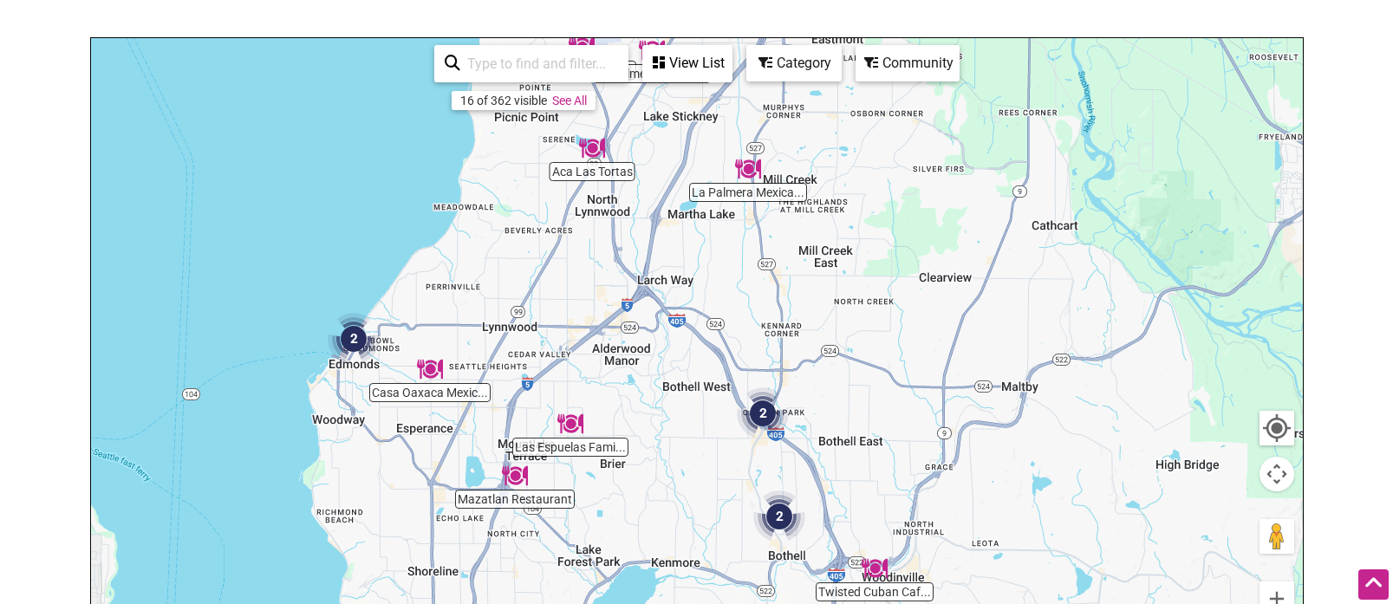
drag, startPoint x: 901, startPoint y: 350, endPoint x: 931, endPoint y: 218, distance: 135.8
click at [931, 218] on div "To navigate, press the arrow keys." at bounding box center [697, 375] width 1212 height 674
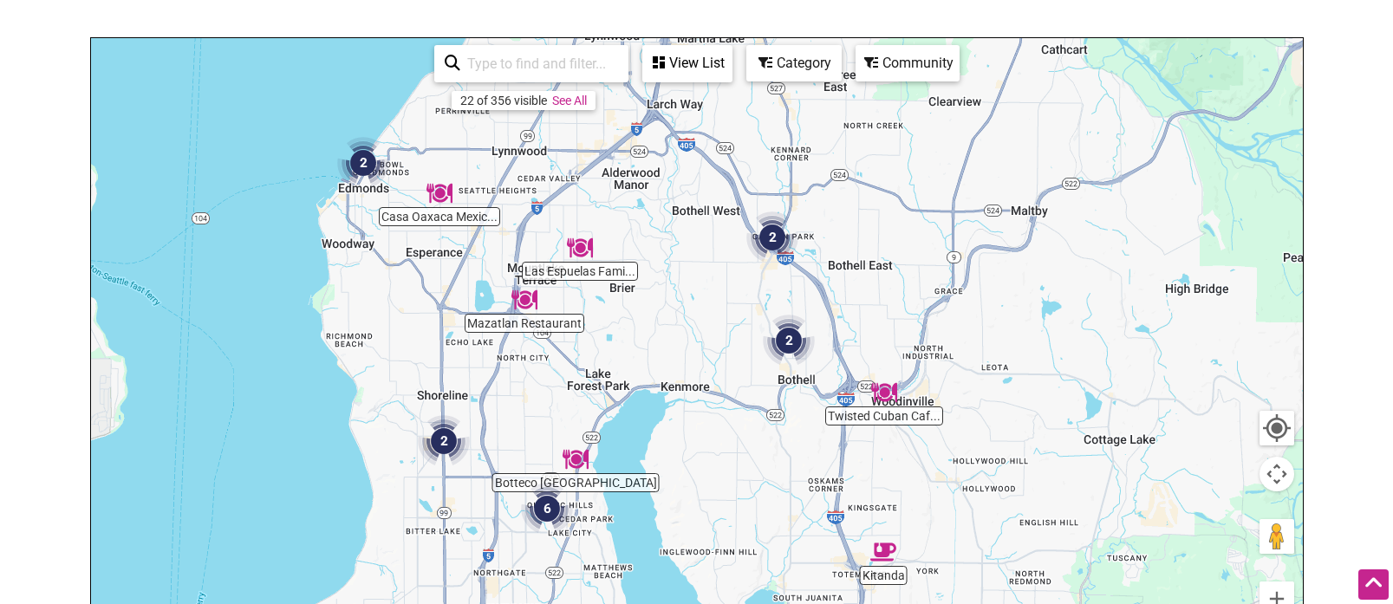
drag, startPoint x: 926, startPoint y: 316, endPoint x: 924, endPoint y: 254, distance: 62.4
click at [924, 254] on div "To navigate, press the arrow keys." at bounding box center [697, 375] width 1212 height 674
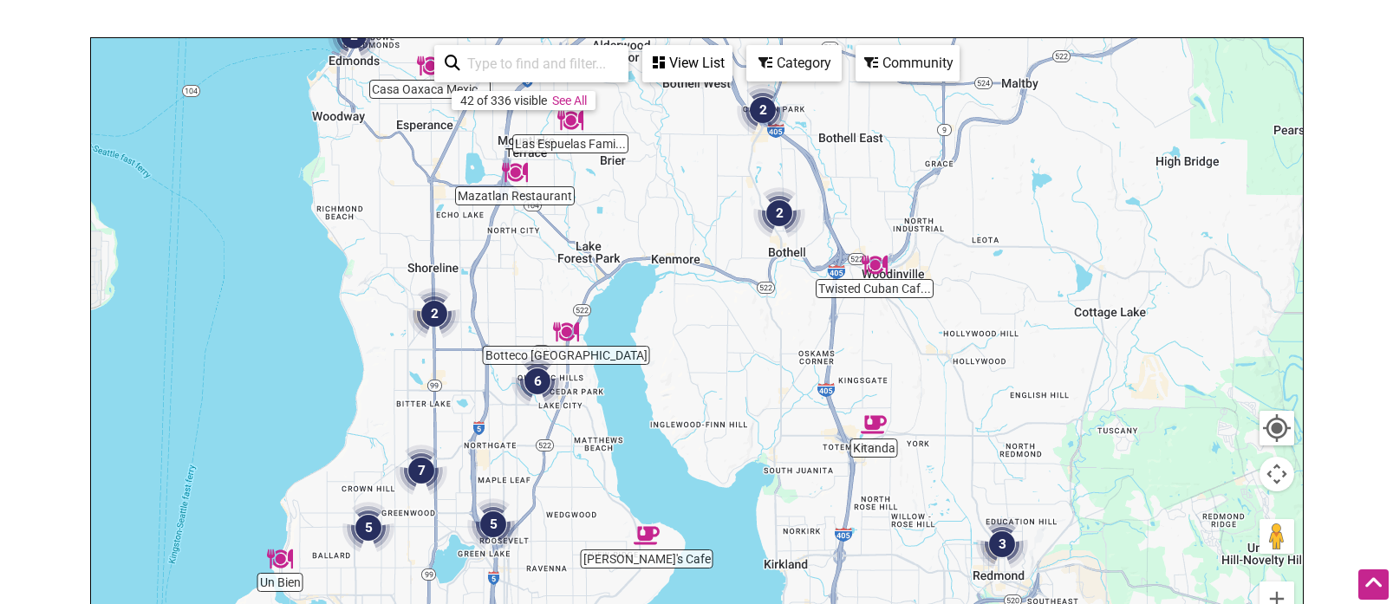
drag, startPoint x: 951, startPoint y: 386, endPoint x: 941, endPoint y: 255, distance: 131.2
click at [941, 255] on div "To navigate, press the arrow keys." at bounding box center [697, 375] width 1212 height 674
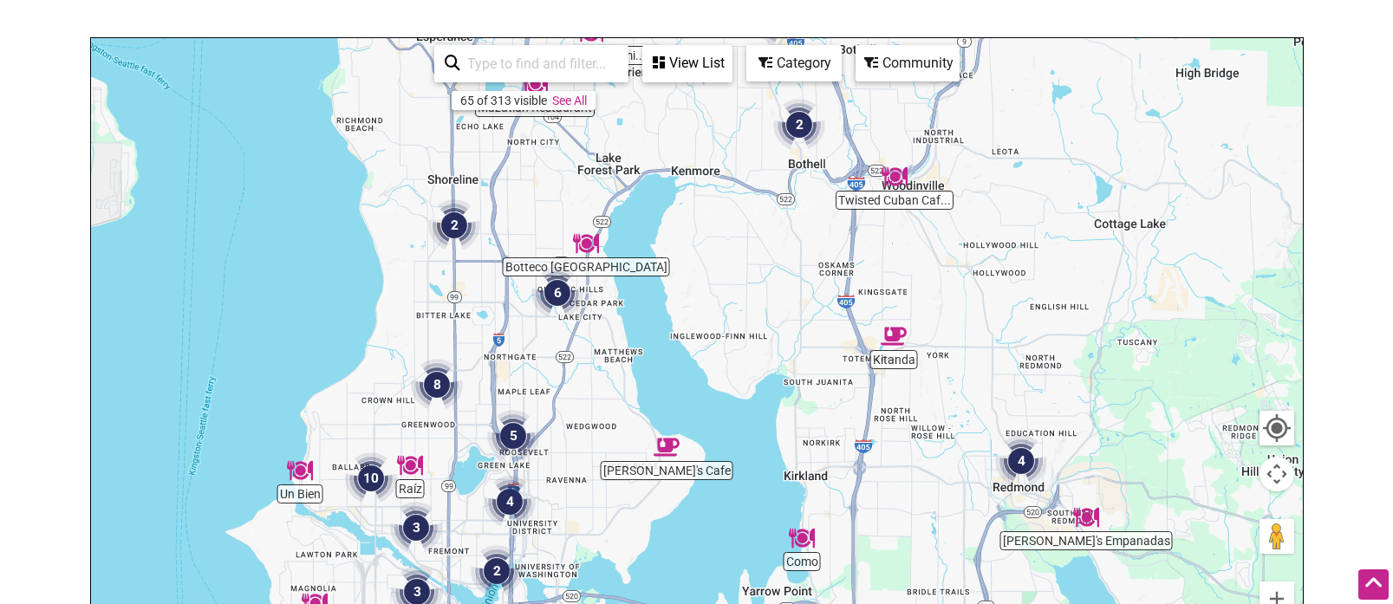
drag, startPoint x: 958, startPoint y: 351, endPoint x: 982, endPoint y: 288, distance: 67.8
click at [982, 266] on div "To navigate, press the arrow keys." at bounding box center [697, 375] width 1212 height 674
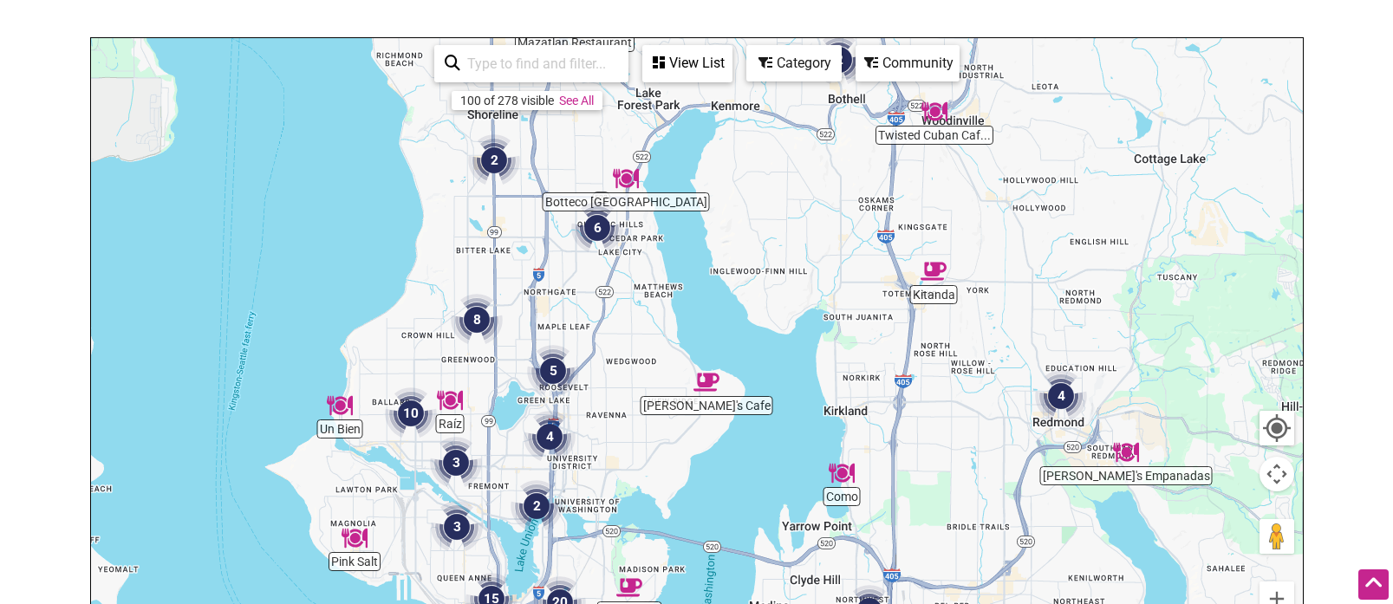
drag, startPoint x: 984, startPoint y: 389, endPoint x: 1023, endPoint y: 327, distance: 73.6
click at [1023, 327] on div "To navigate, press the arrow keys." at bounding box center [697, 375] width 1212 height 674
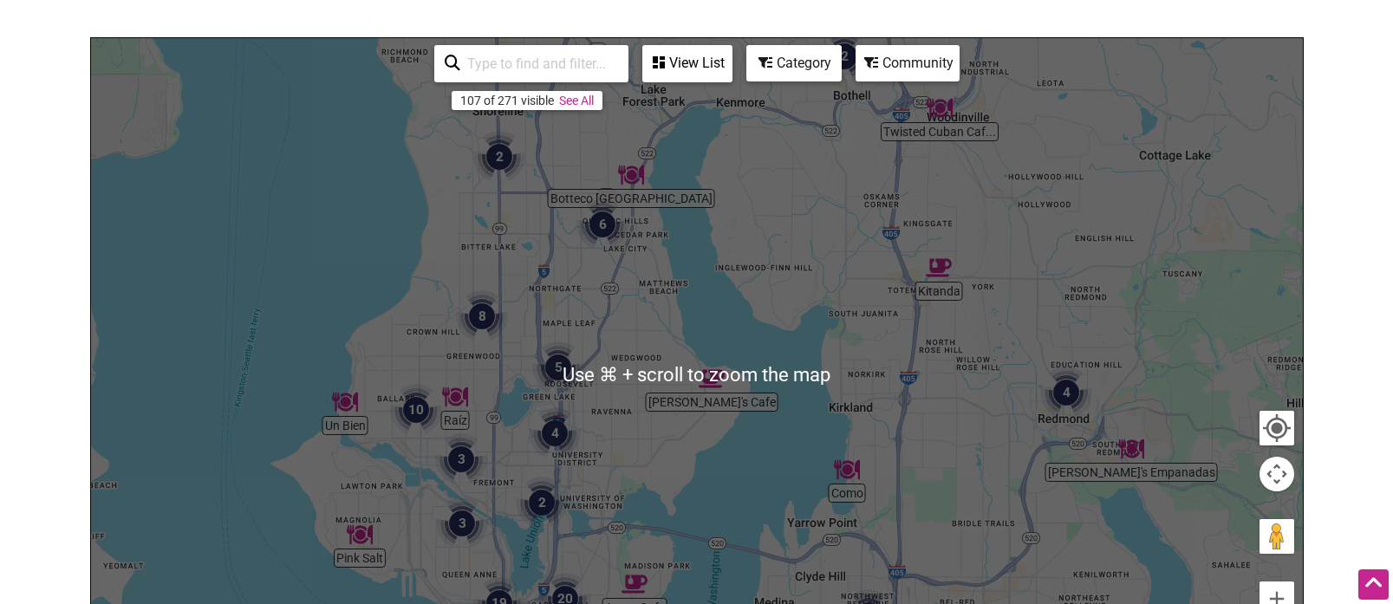
scroll to position [192, 0]
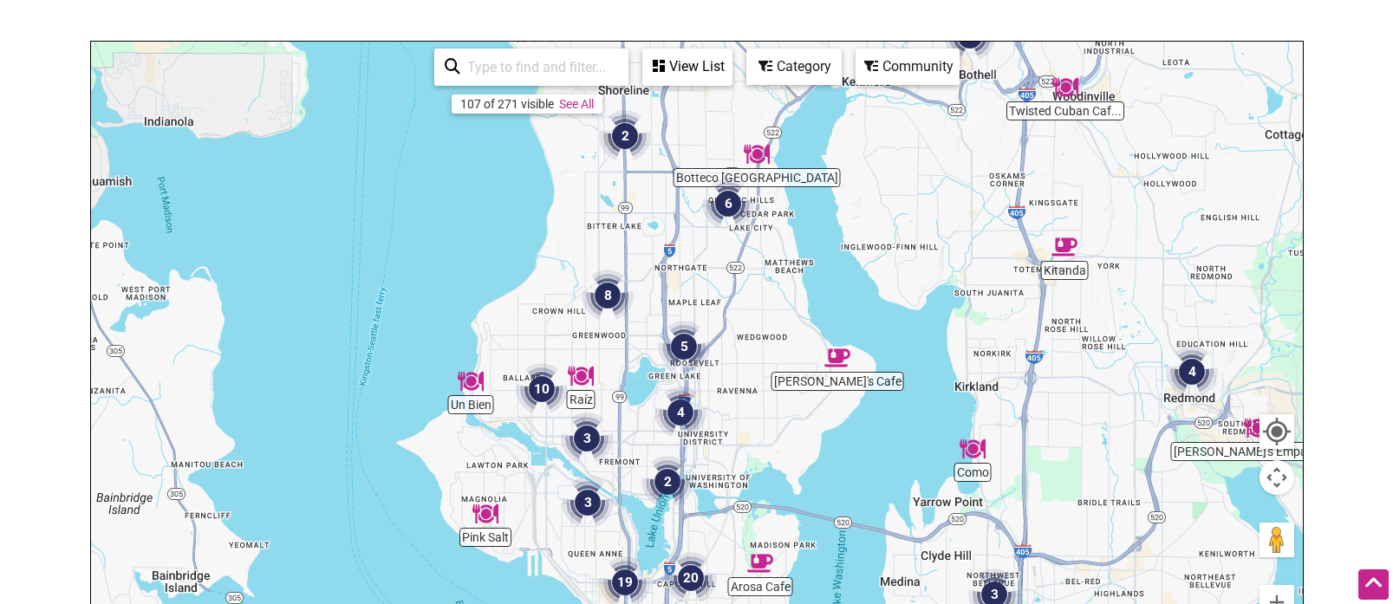
drag, startPoint x: 800, startPoint y: 397, endPoint x: 932, endPoint y: 374, distance: 134.6
click at [932, 374] on div "To navigate, press the arrow keys." at bounding box center [697, 379] width 1212 height 674
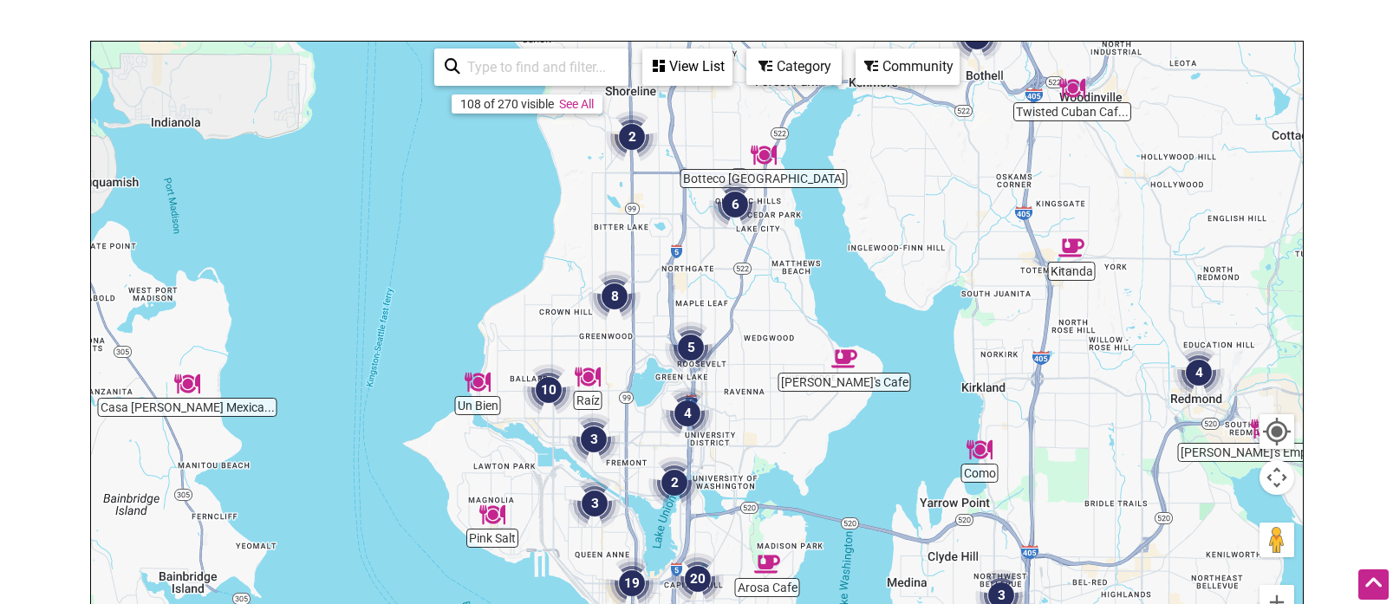
click at [634, 128] on img "2" at bounding box center [632, 137] width 52 height 52
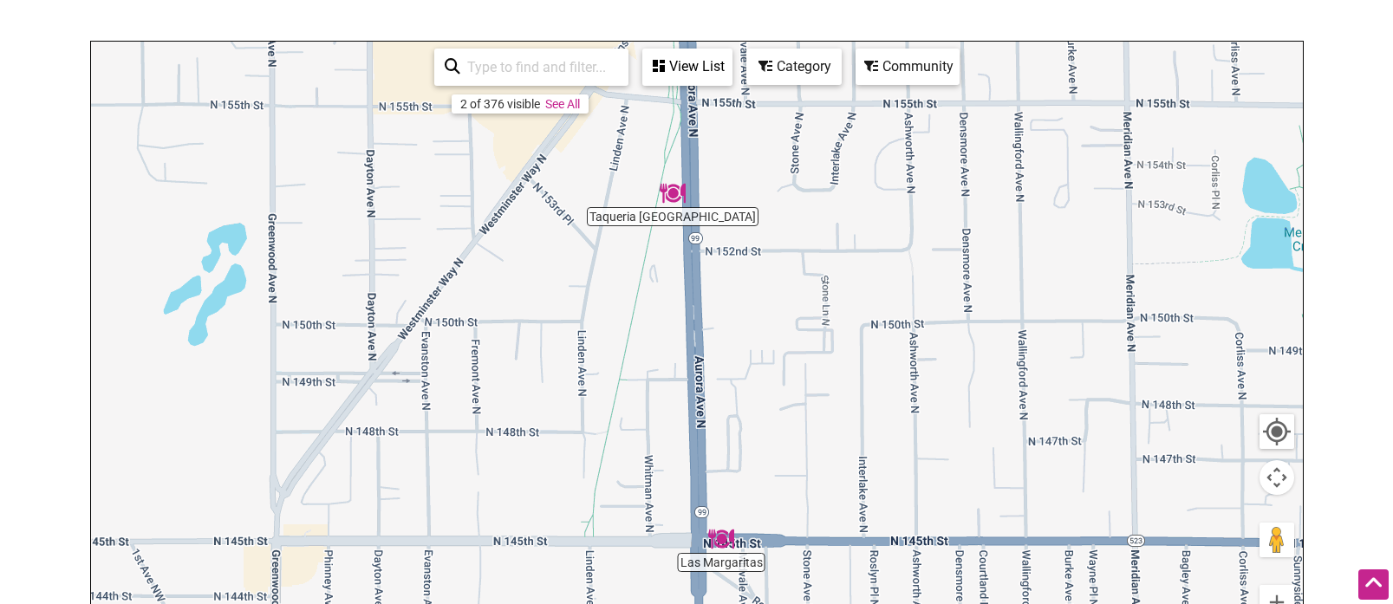
click at [673, 192] on img "Taqueria El Sabor" at bounding box center [673, 193] width 26 height 26
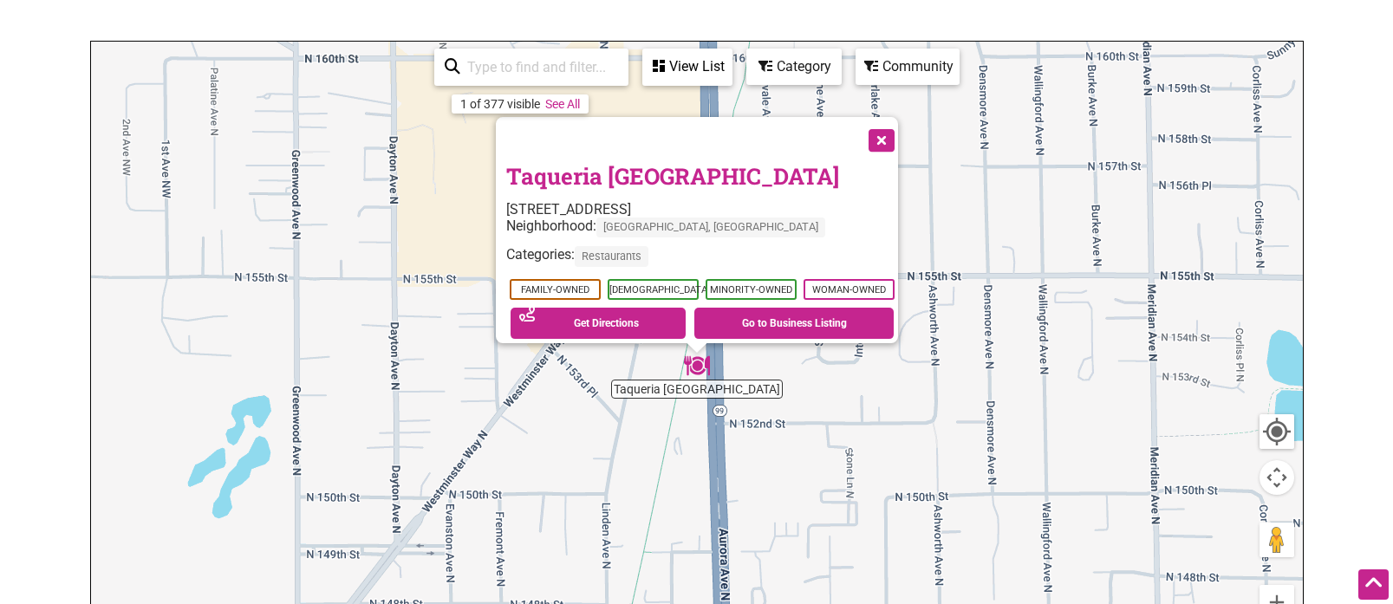
drag, startPoint x: 890, startPoint y: 127, endPoint x: 898, endPoint y: 134, distance: 10.4
click at [890, 127] on button "Close" at bounding box center [879, 138] width 43 height 43
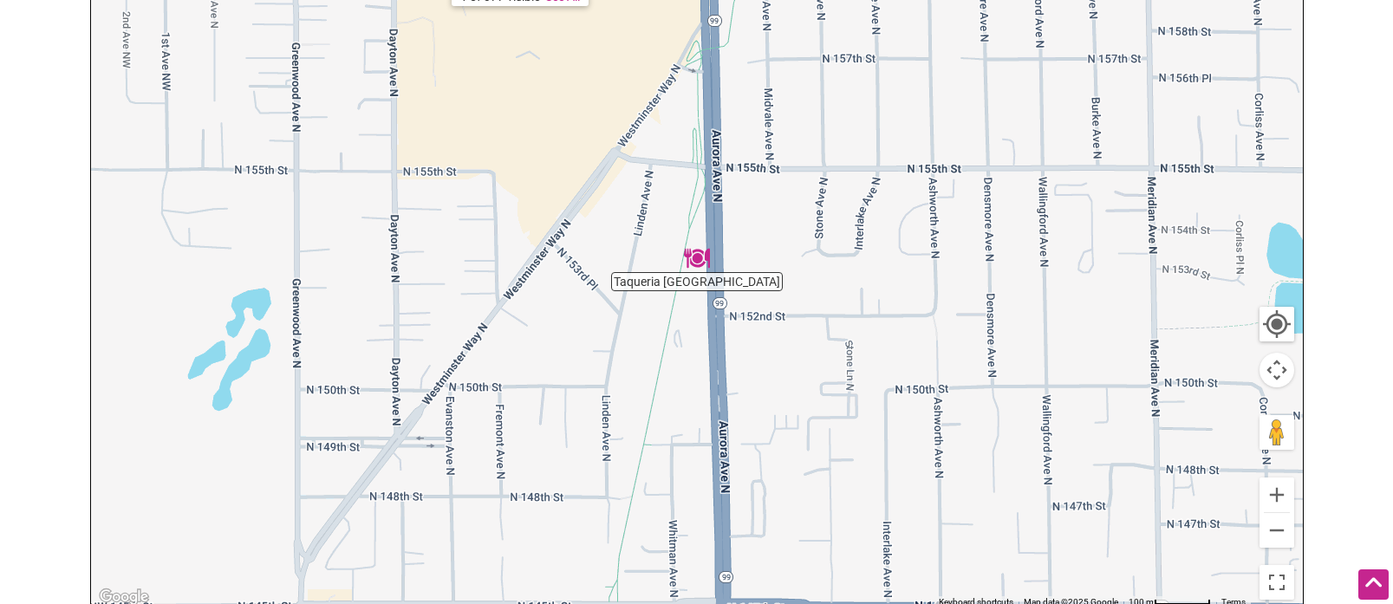
scroll to position [361, 0]
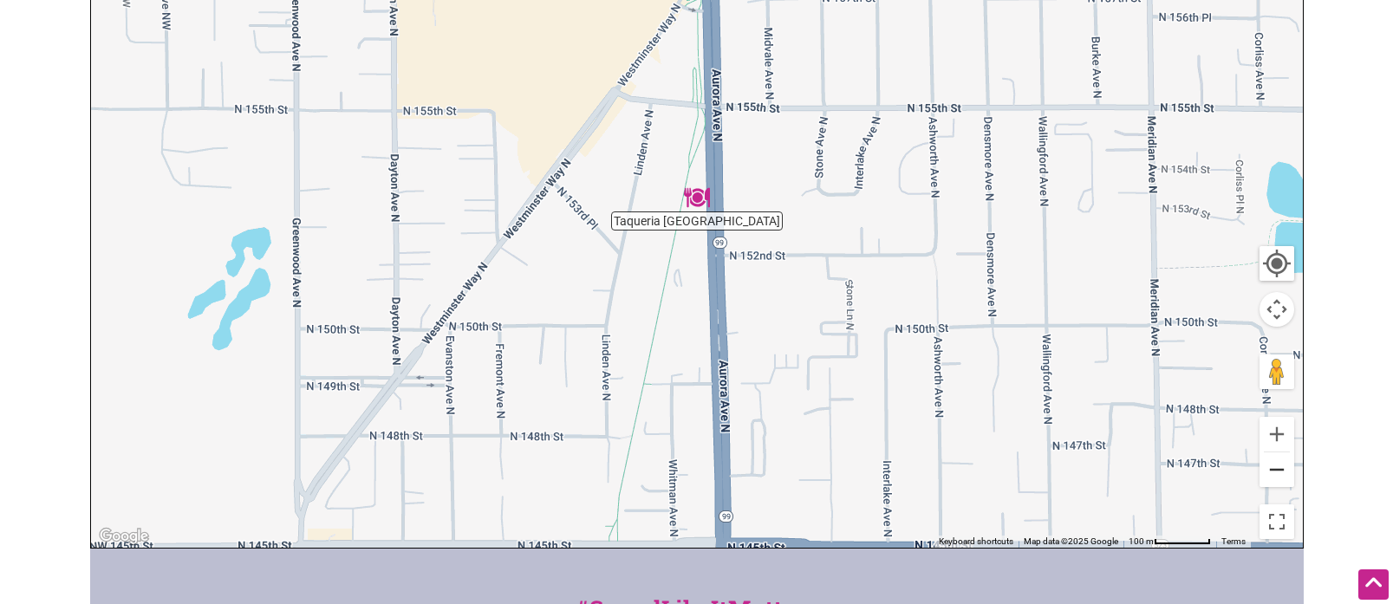
click at [1279, 478] on button "Zoom out" at bounding box center [1276, 469] width 35 height 35
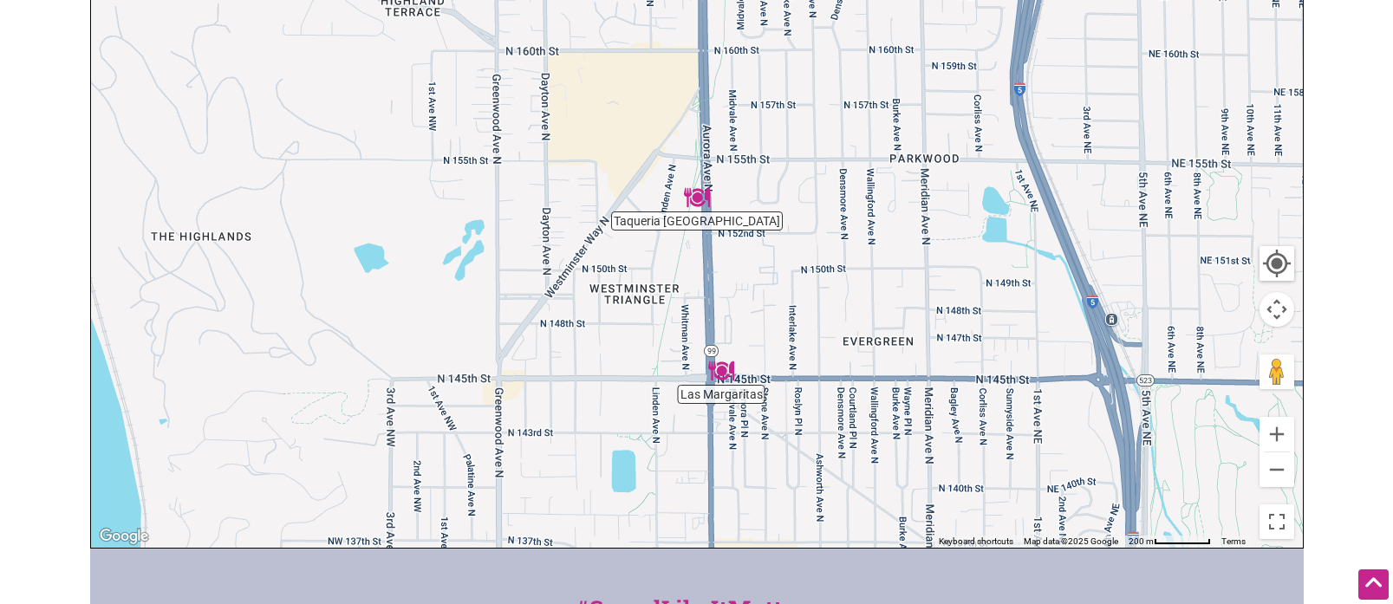
click at [720, 374] on img "Las Margaritas" at bounding box center [721, 371] width 26 height 26
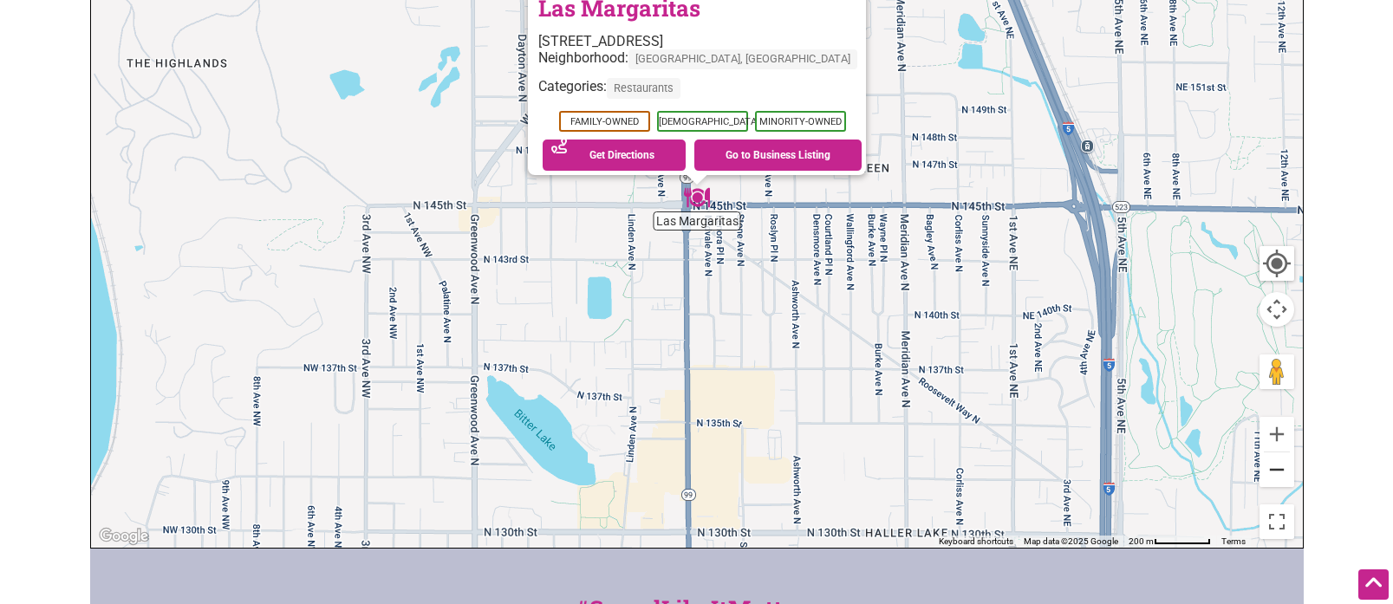
click at [1284, 471] on button "Zoom out" at bounding box center [1276, 469] width 35 height 35
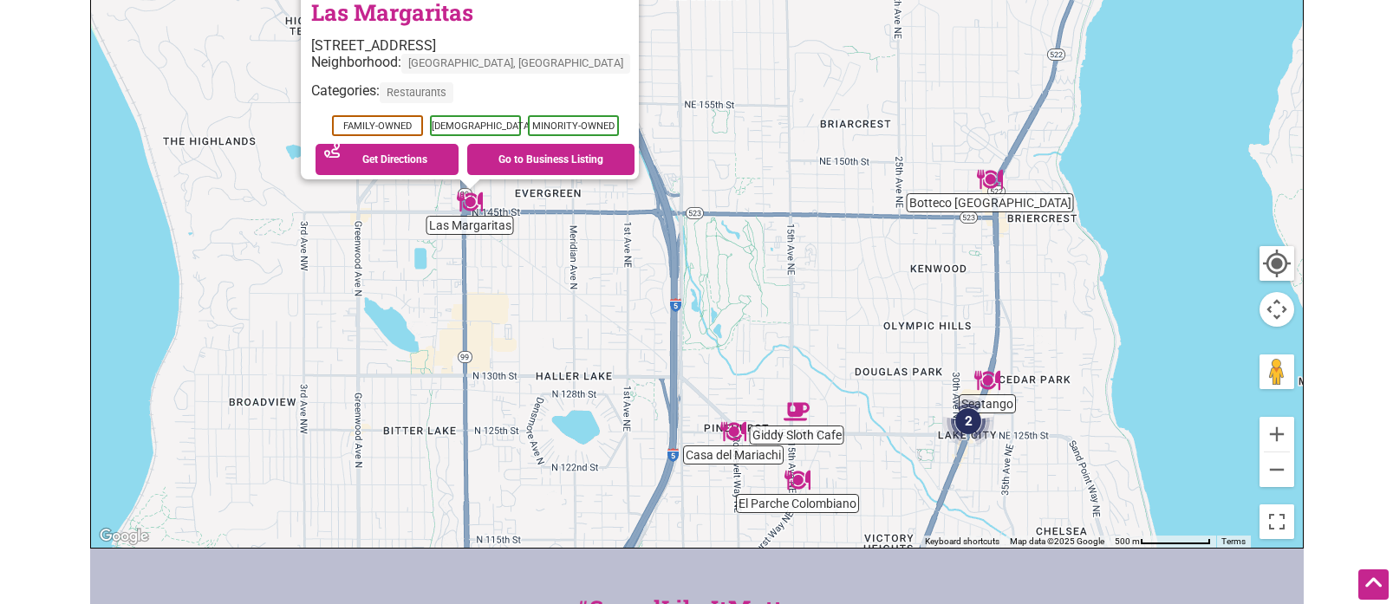
drag, startPoint x: 1069, startPoint y: 295, endPoint x: 836, endPoint y: 277, distance: 232.9
click at [815, 293] on div "To navigate, press the arrow keys. Las Margaritas 14356 Aurora Ave N, Seattle, …" at bounding box center [697, 210] width 1212 height 674
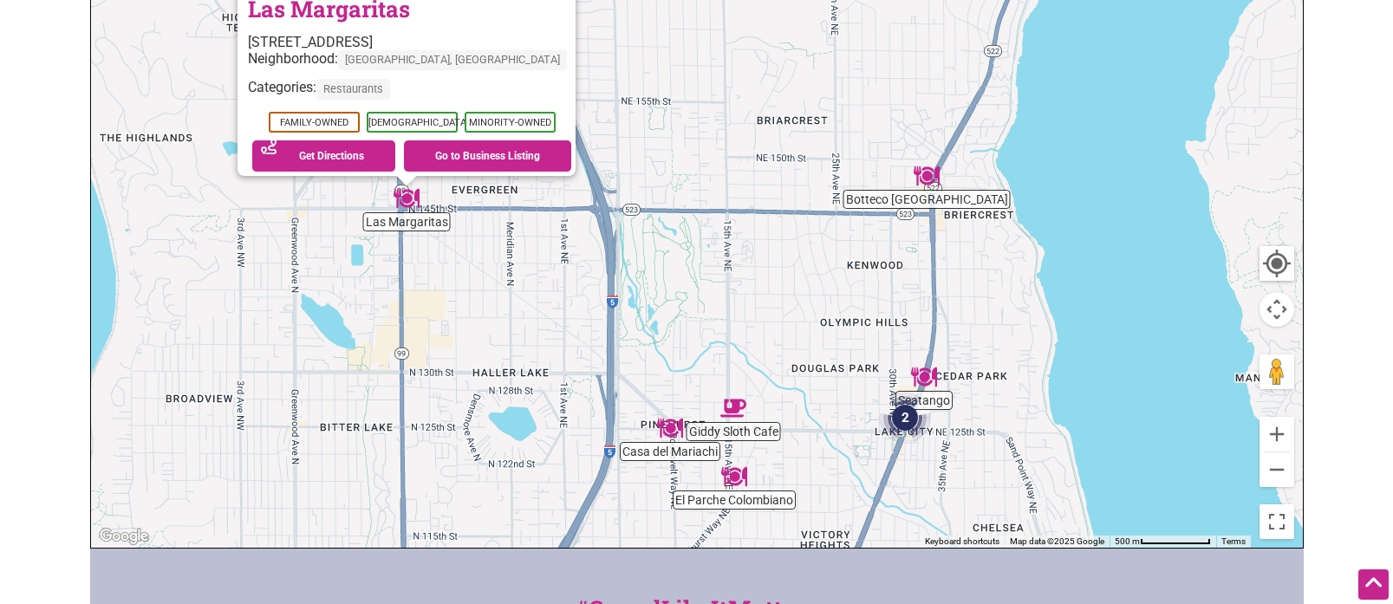
click at [929, 179] on img "Botteco Brazil" at bounding box center [926, 176] width 26 height 26
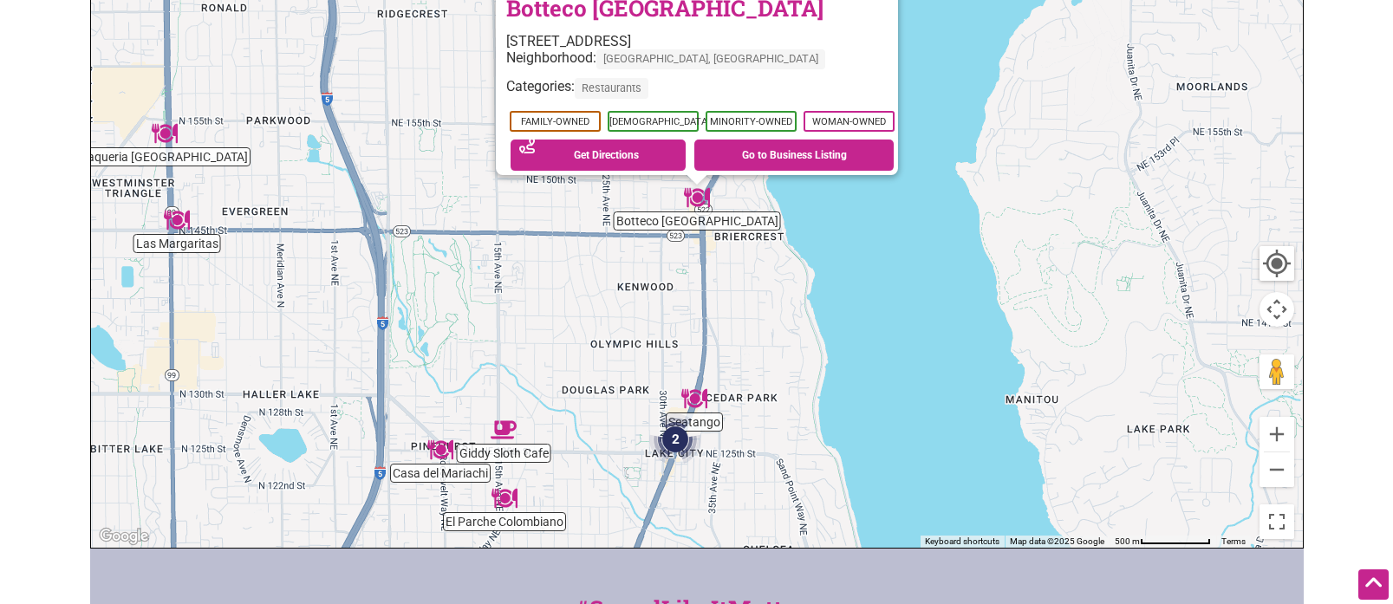
click at [770, 279] on div "To navigate, press the arrow keys. Botteco Brazil 14561 Bothell Way NE, Shoreli…" at bounding box center [697, 210] width 1212 height 674
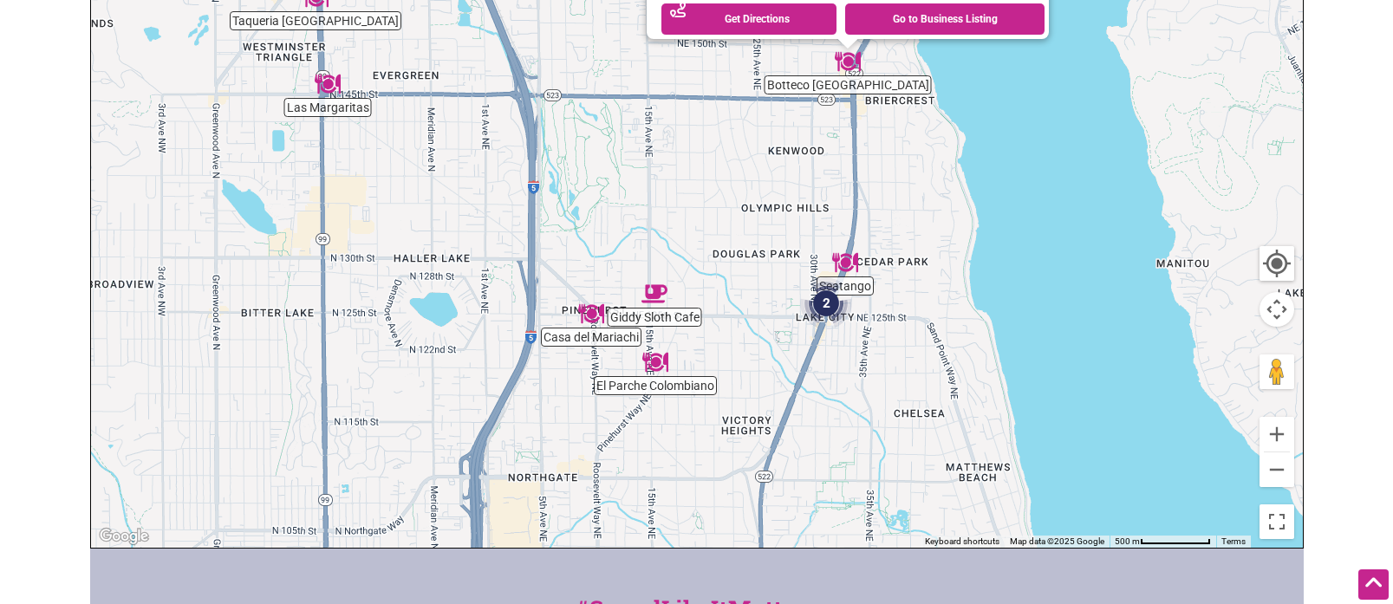
drag, startPoint x: 792, startPoint y: 325, endPoint x: 933, endPoint y: 215, distance: 179.1
click at [933, 215] on div "To navigate, press the arrow keys. Botteco Brazil 14561 Bothell Way NE, Shoreli…" at bounding box center [697, 210] width 1212 height 674
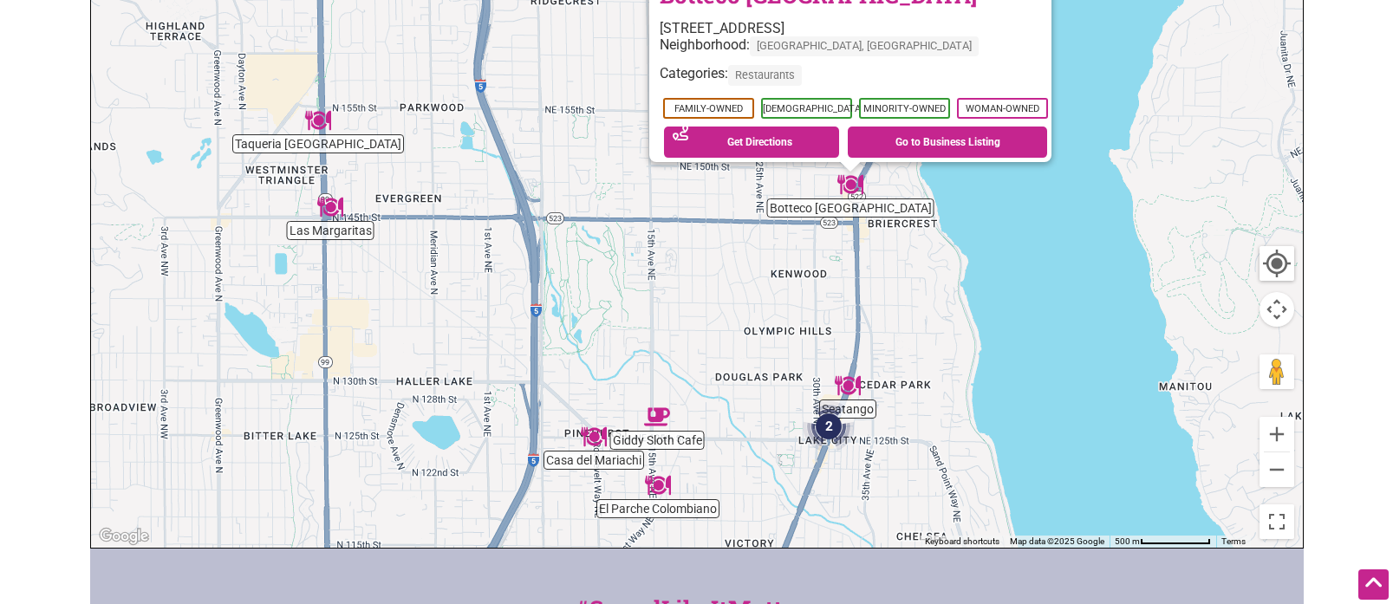
click at [851, 376] on img "Seatango" at bounding box center [848, 386] width 26 height 26
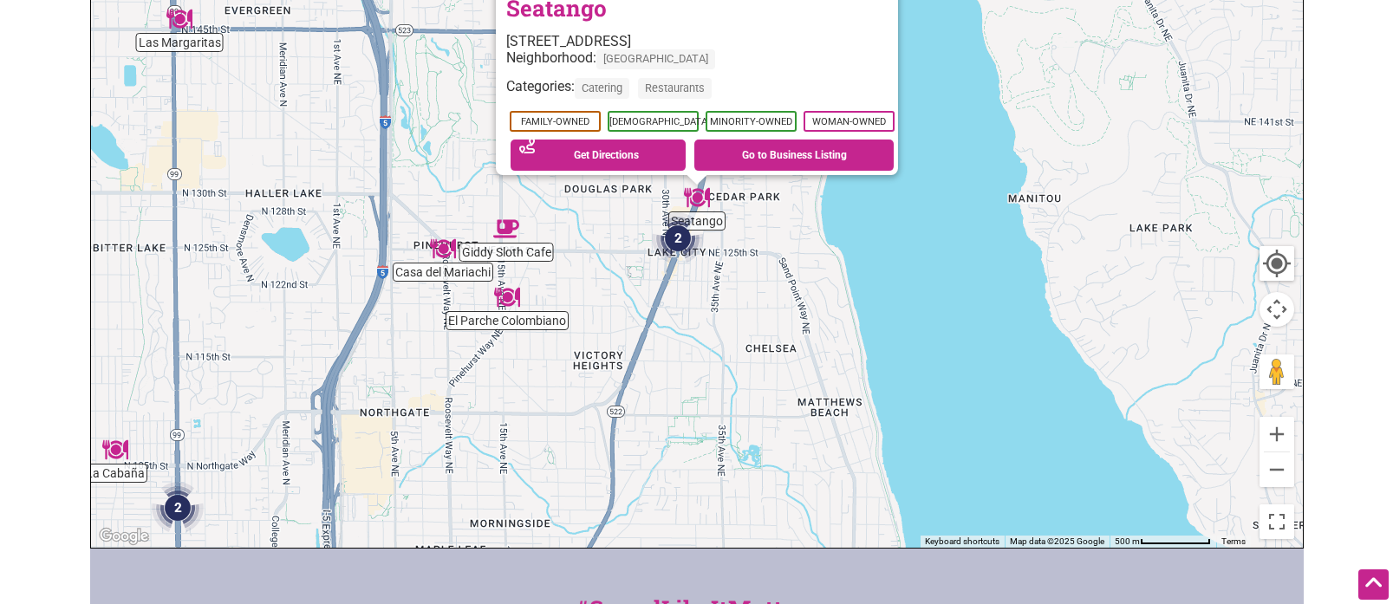
click at [677, 238] on img "2" at bounding box center [678, 238] width 52 height 52
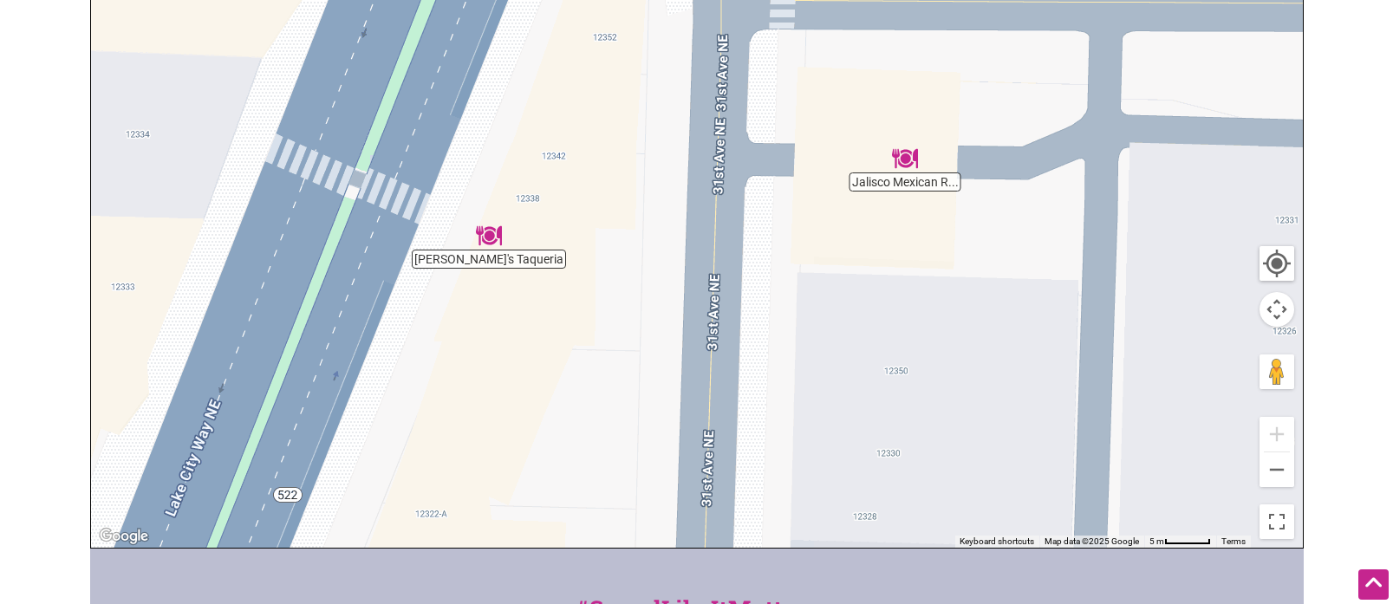
click at [908, 157] on img "Jalisco Mexican Restaurant" at bounding box center [905, 159] width 26 height 26
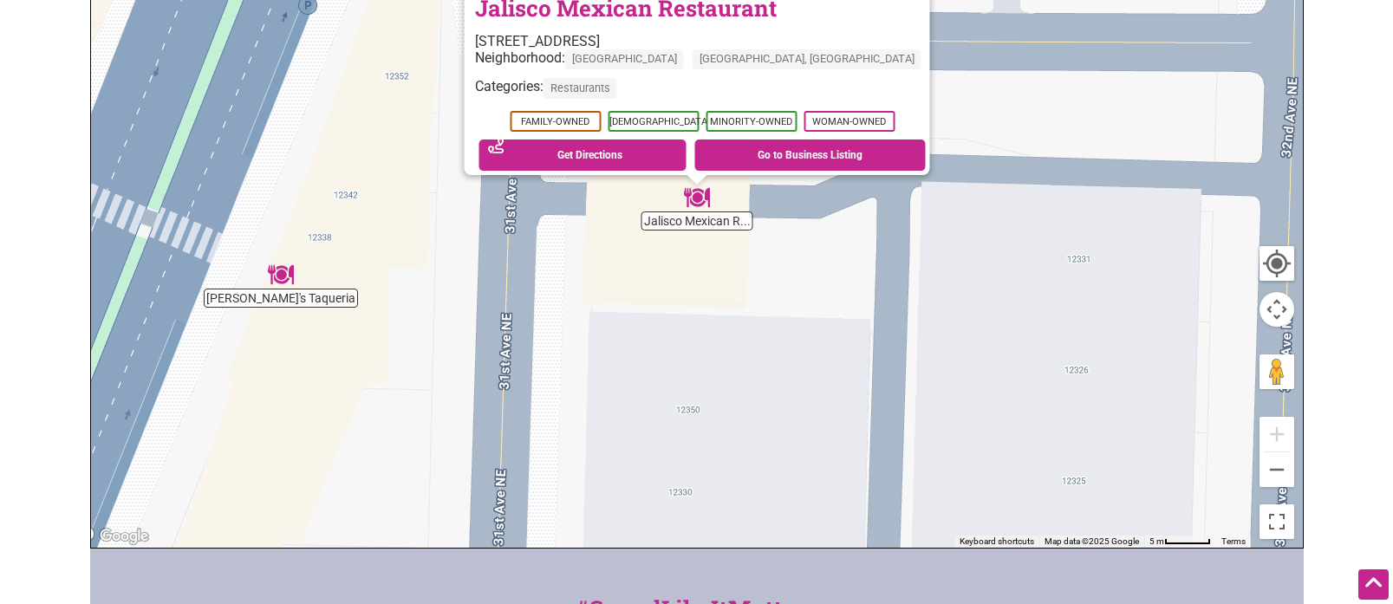
click at [271, 270] on img "José's Taqueria" at bounding box center [281, 275] width 26 height 26
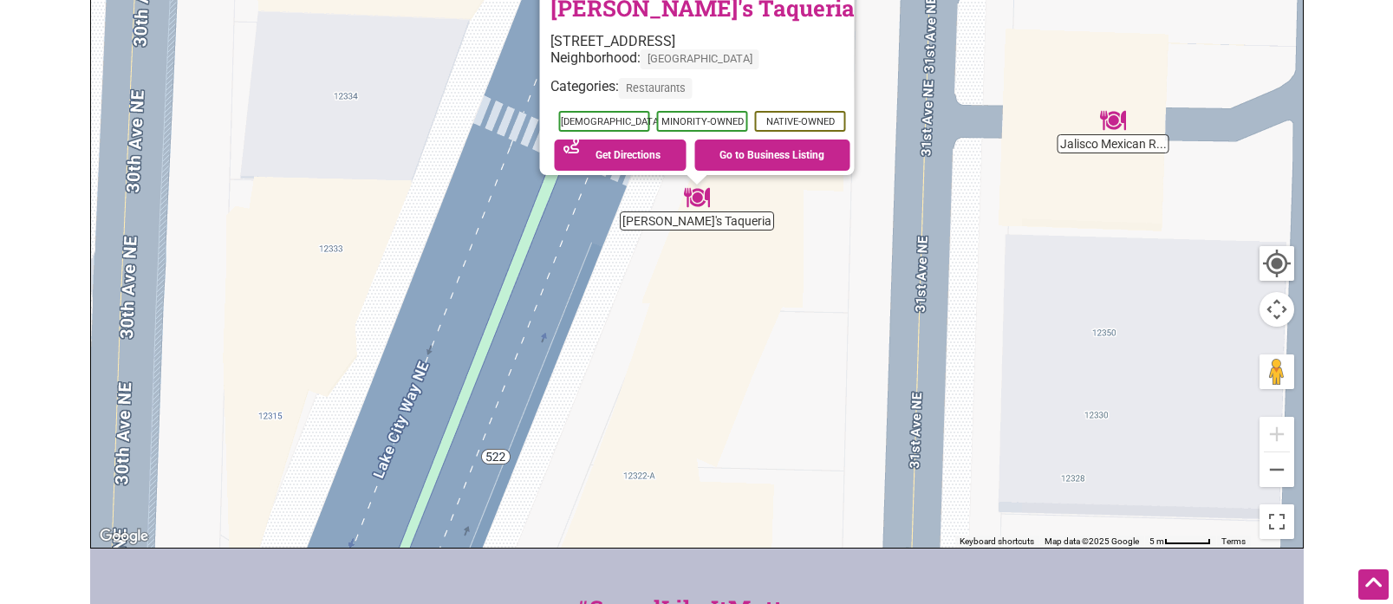
click at [779, 244] on div "To navigate, press the arrow keys. José's Taqueria 12334 Lake City Way NE, Seat…" at bounding box center [697, 210] width 1212 height 674
click at [1283, 474] on button "Zoom out" at bounding box center [1276, 469] width 35 height 35
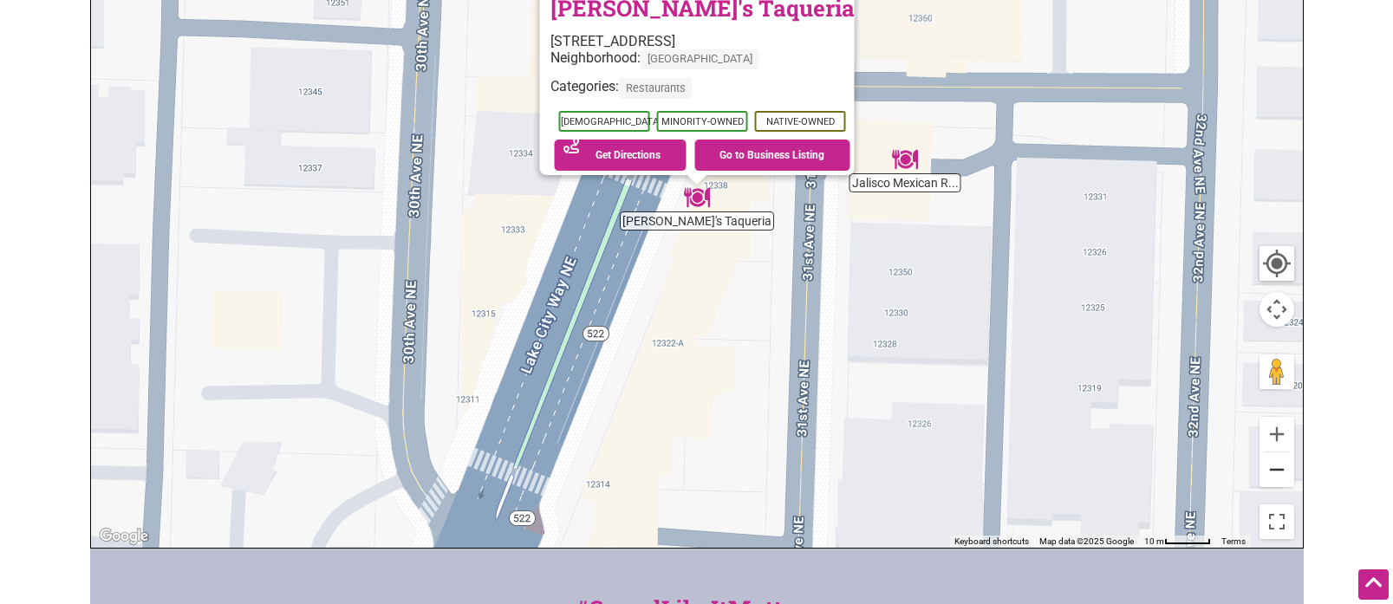
click at [1283, 474] on button "Zoom out" at bounding box center [1276, 469] width 35 height 35
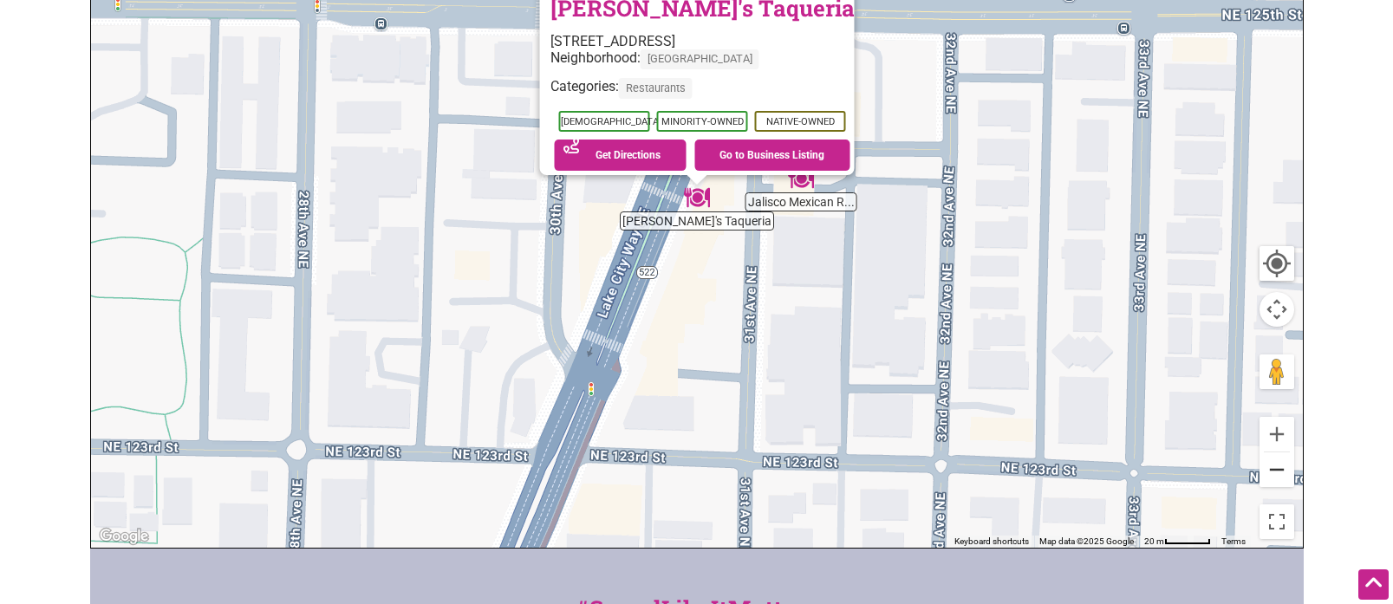
click at [1270, 472] on button "Zoom out" at bounding box center [1276, 469] width 35 height 35
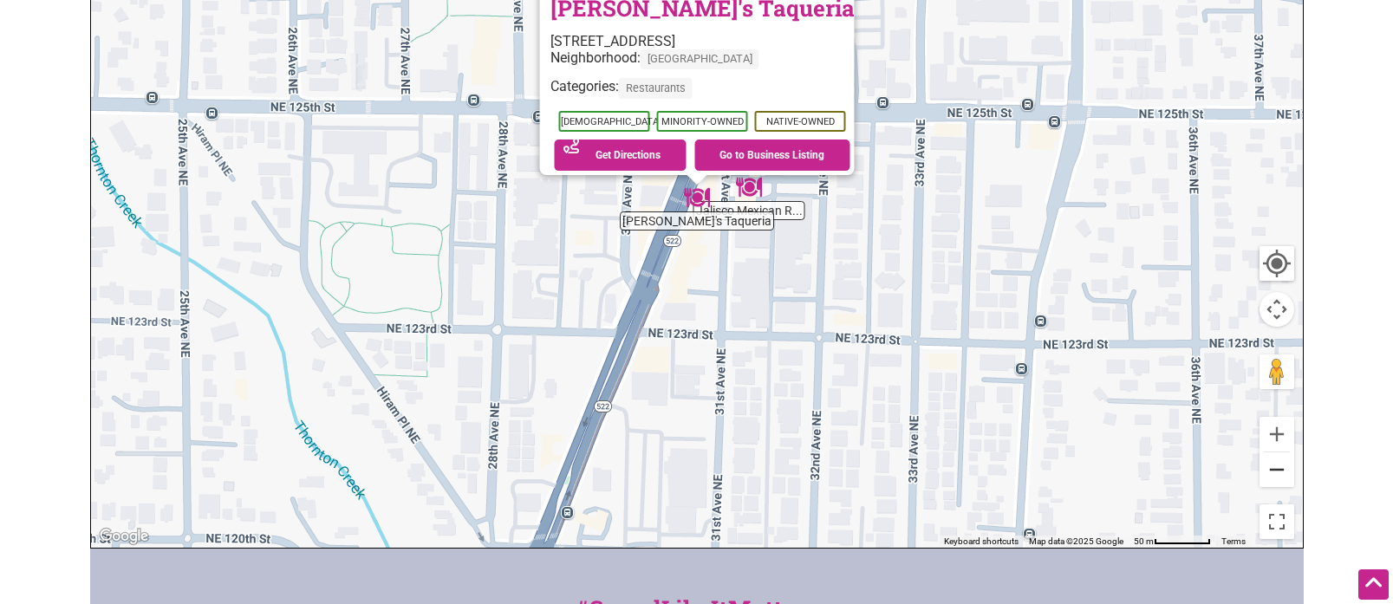
click at [1270, 472] on button "Zoom out" at bounding box center [1276, 469] width 35 height 35
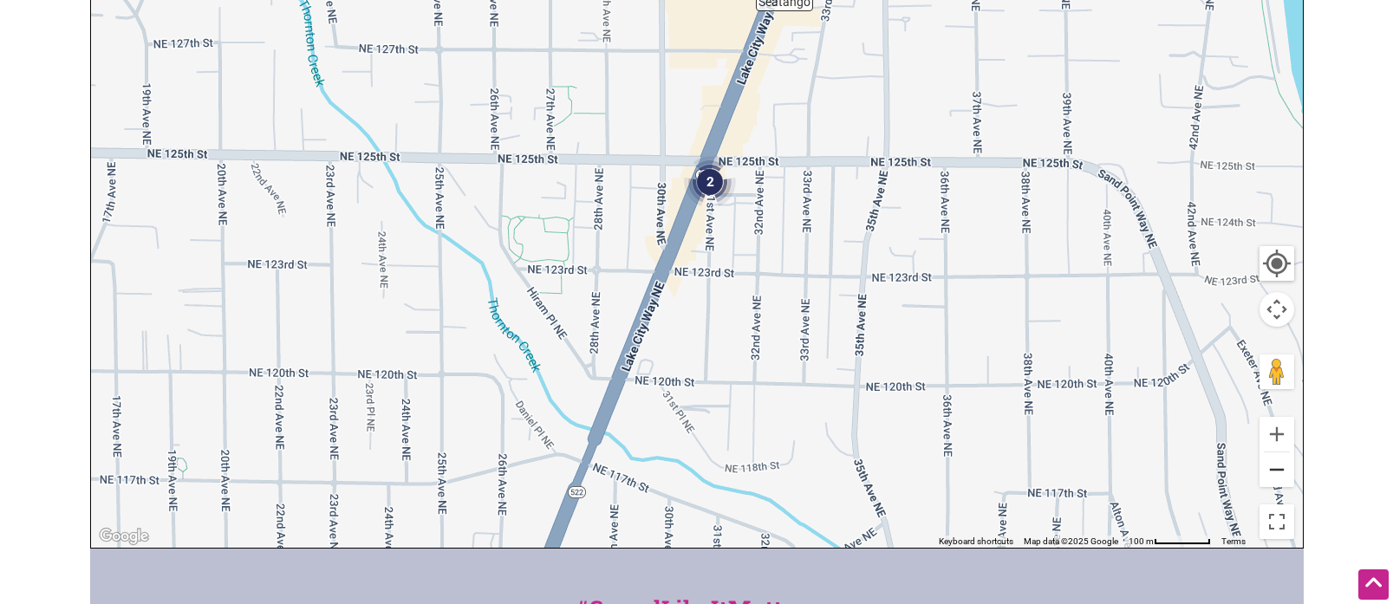
click at [1270, 472] on button "Zoom out" at bounding box center [1276, 469] width 35 height 35
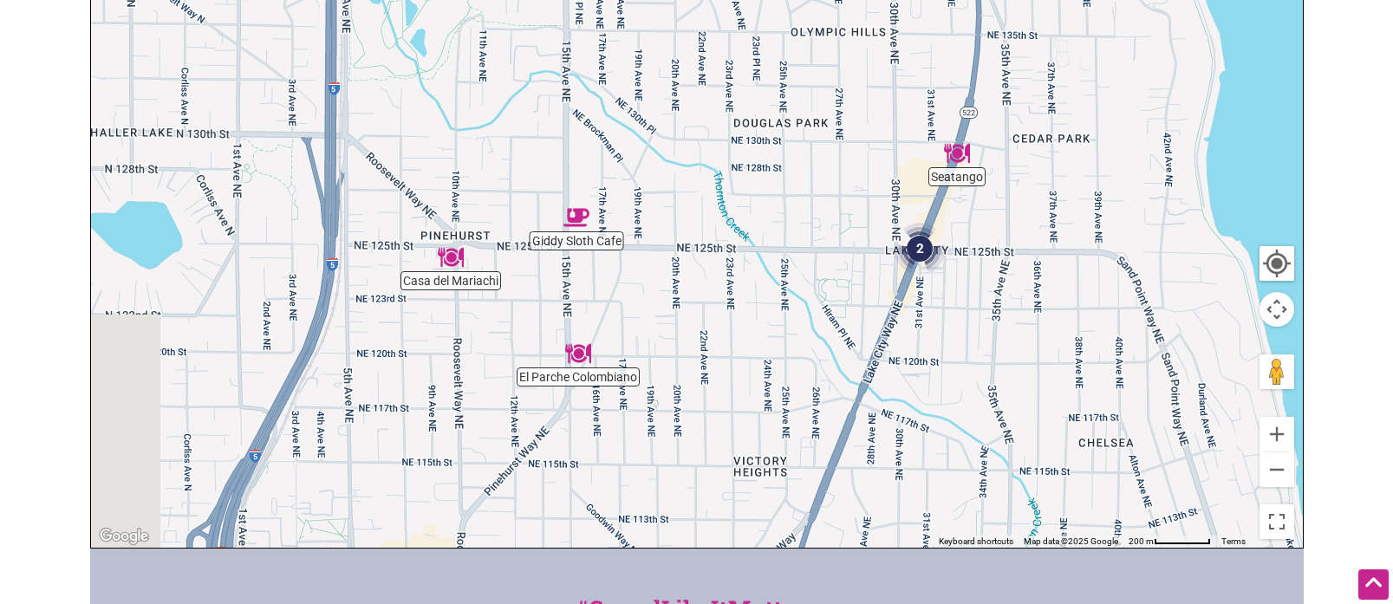
drag, startPoint x: 661, startPoint y: 250, endPoint x: 952, endPoint y: 308, distance: 296.1
click at [958, 309] on div "To navigate, press the arrow keys." at bounding box center [697, 210] width 1212 height 674
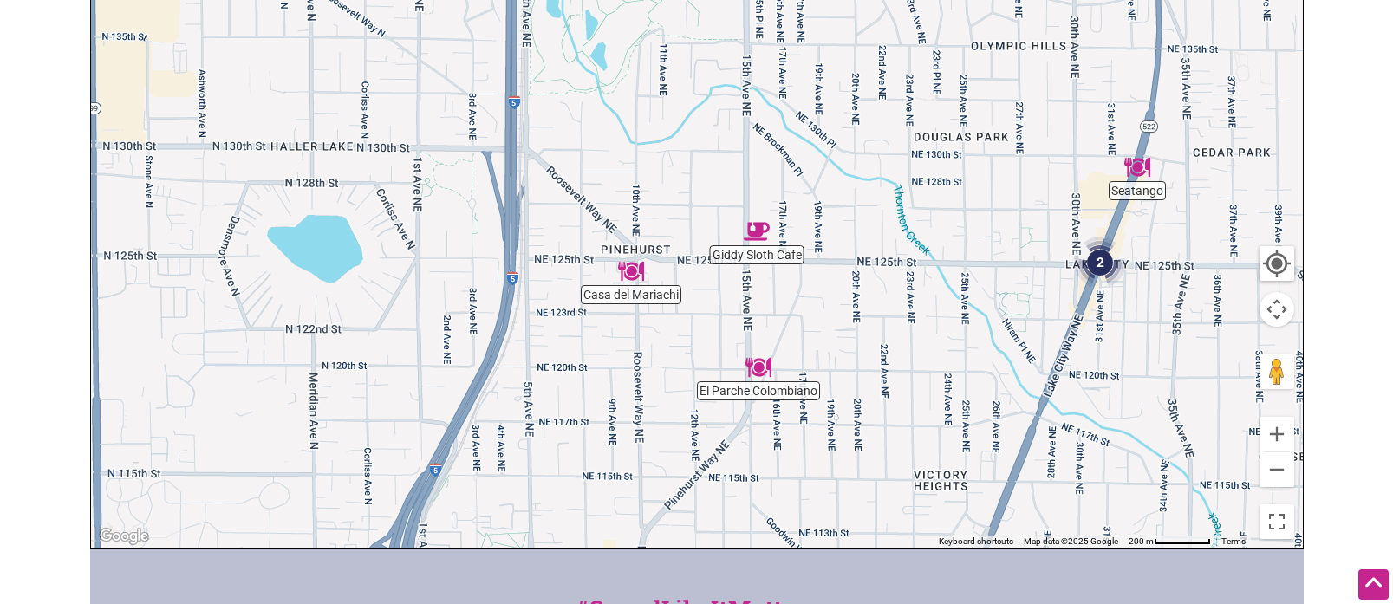
click at [756, 232] on img "Giddy Sloth Cafe" at bounding box center [757, 231] width 26 height 26
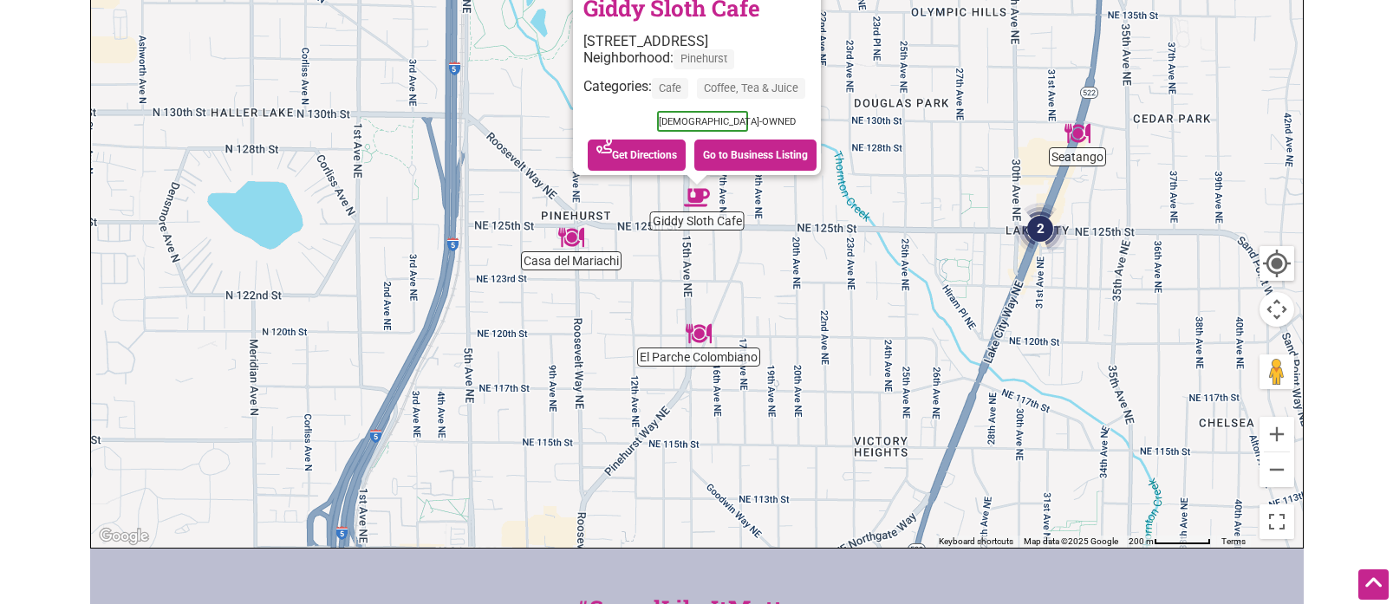
click at [568, 238] on img "Casa del Mariachi" at bounding box center [571, 237] width 26 height 26
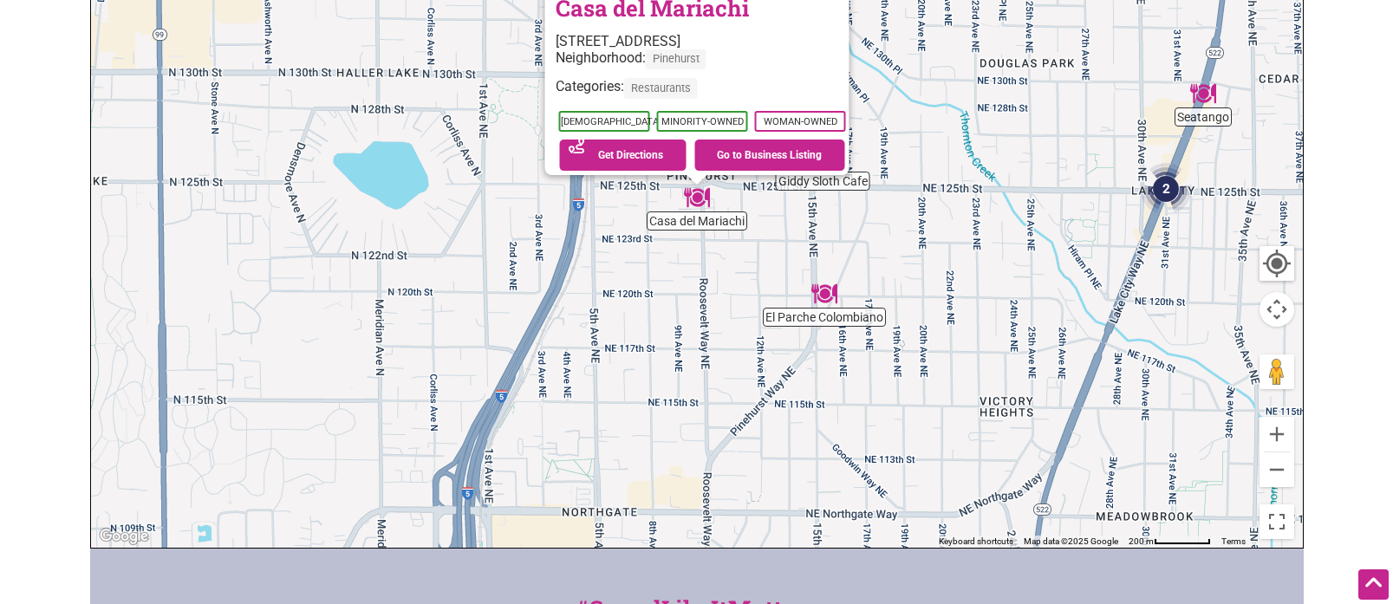
click at [826, 298] on img "El Parche Colombiano" at bounding box center [824, 294] width 26 height 26
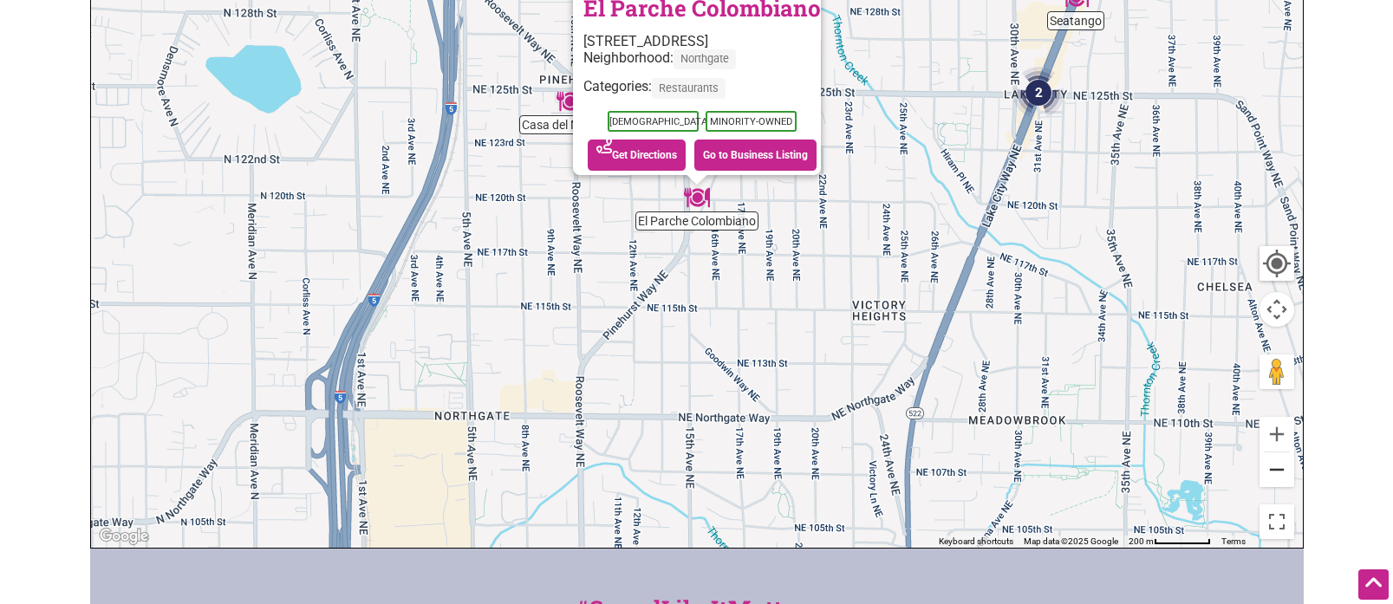
click at [1271, 478] on button "Zoom out" at bounding box center [1276, 469] width 35 height 35
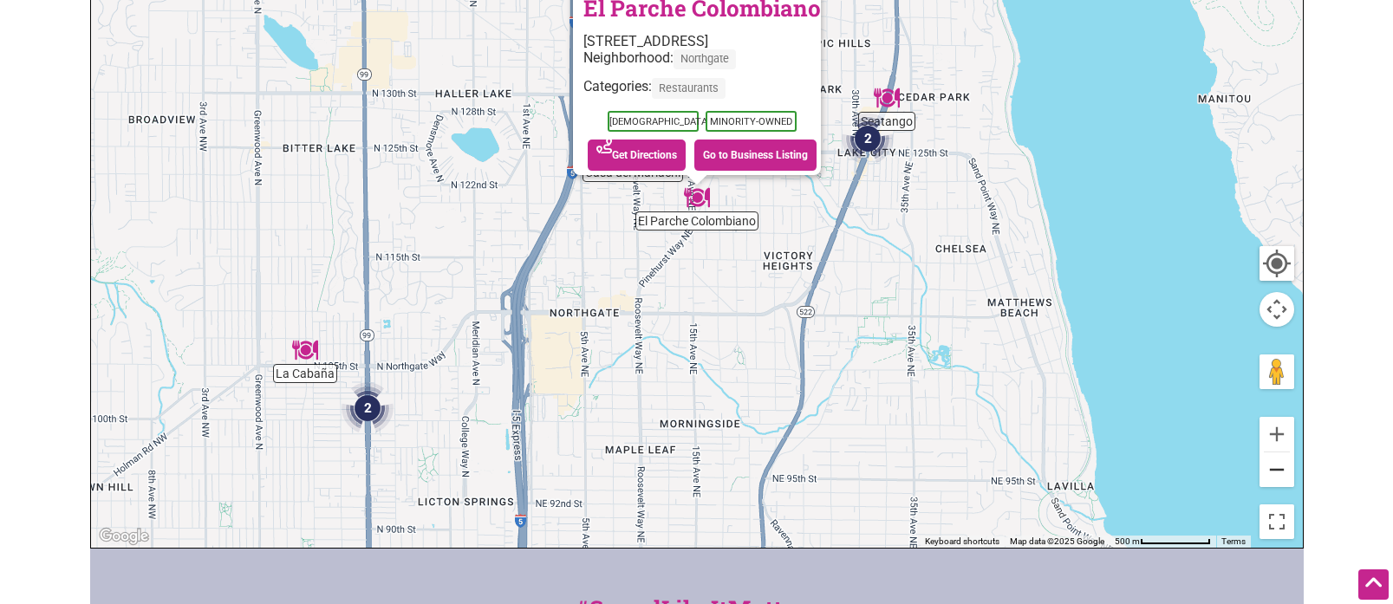
click at [1271, 478] on button "Zoom out" at bounding box center [1276, 469] width 35 height 35
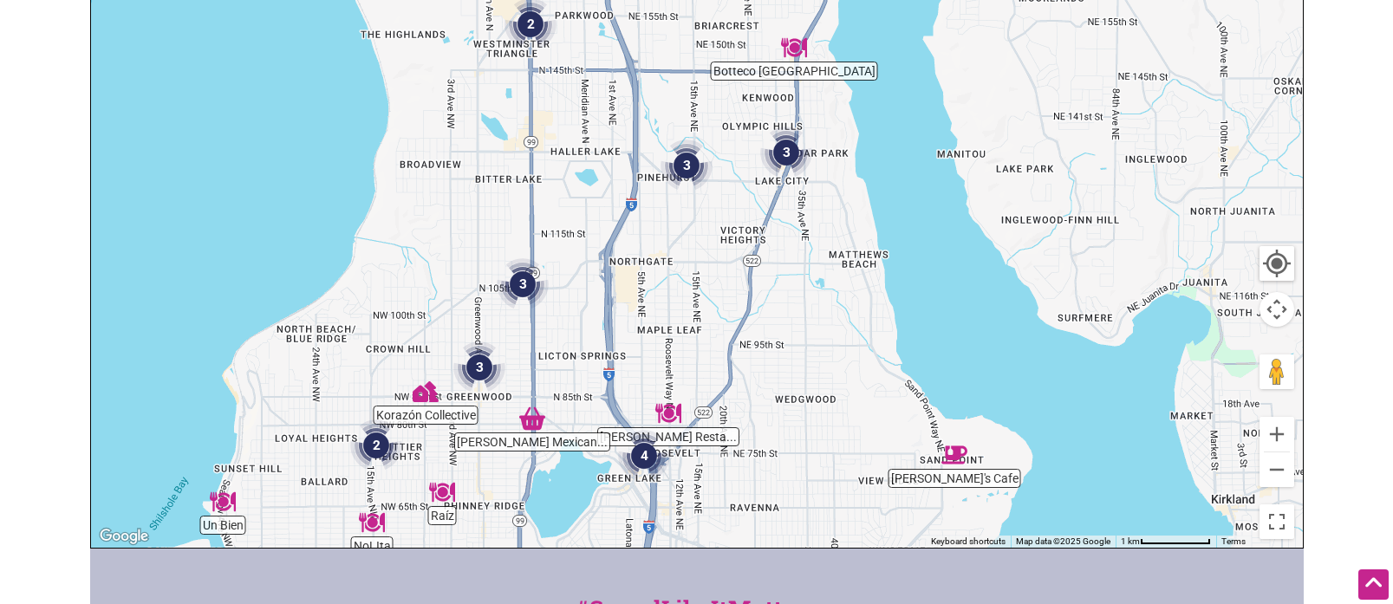
click at [527, 285] on img "3" at bounding box center [523, 284] width 52 height 52
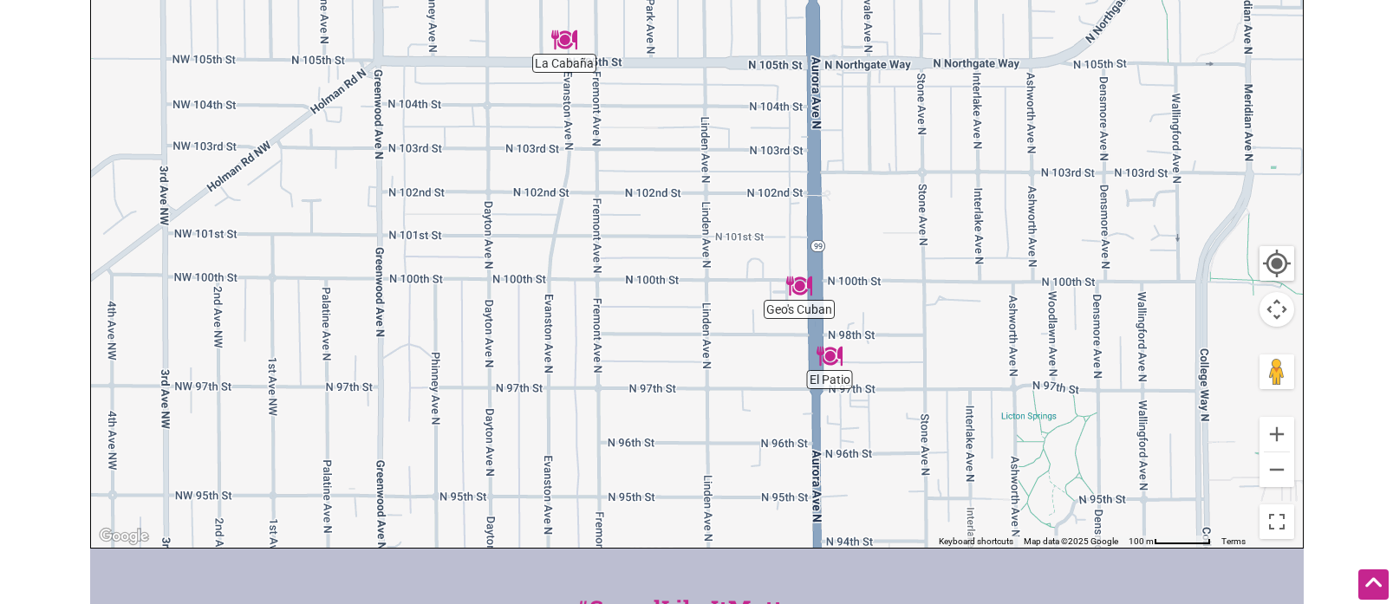
click at [796, 289] on img "Geo's Cuban" at bounding box center [799, 286] width 26 height 26
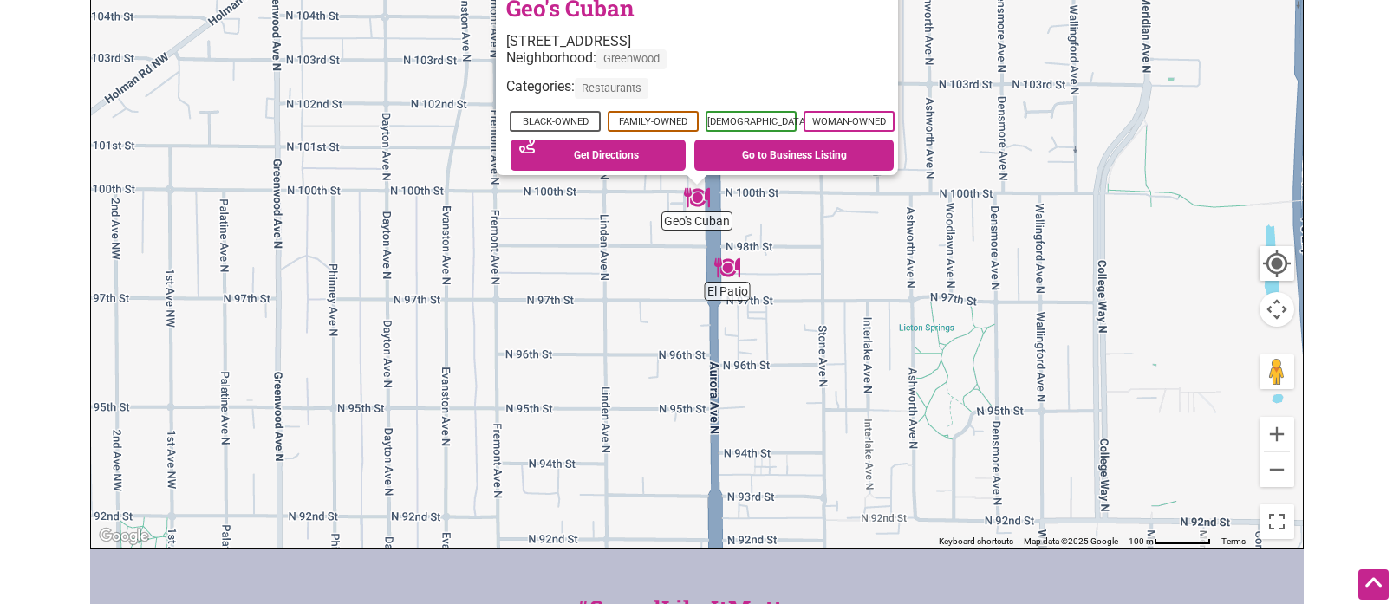
click at [731, 267] on img "El Patio" at bounding box center [727, 268] width 26 height 26
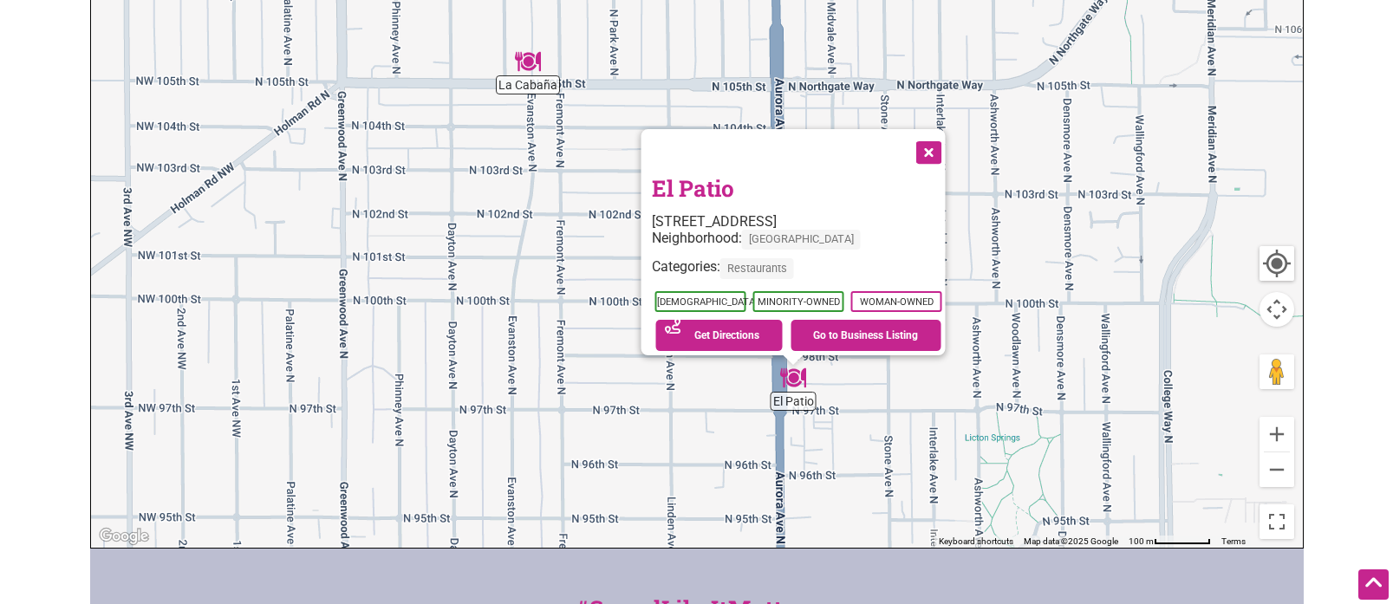
drag, startPoint x: 650, startPoint y: 325, endPoint x: 725, endPoint y: 459, distance: 153.6
click at [726, 461] on div "To navigate, press the arrow keys. El Patio 9710 Aurora Ave N, Seattle, WA 9810…" at bounding box center [697, 210] width 1212 height 674
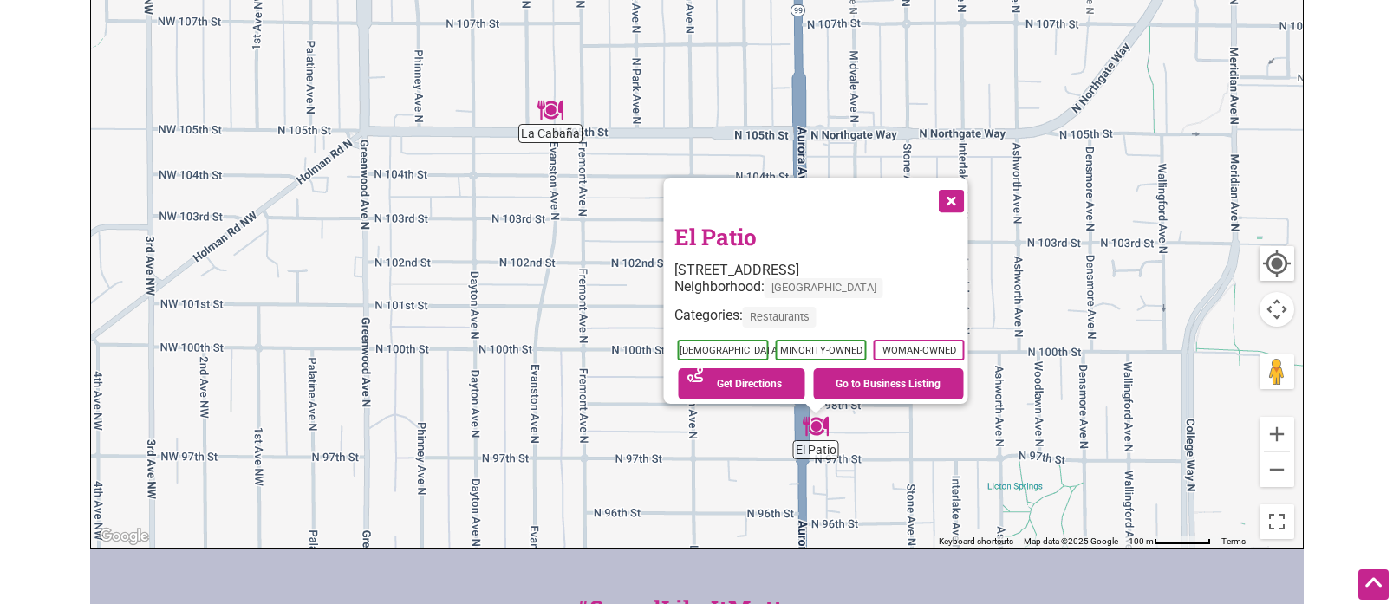
click at [559, 112] on img "La Cabaña" at bounding box center [550, 110] width 26 height 26
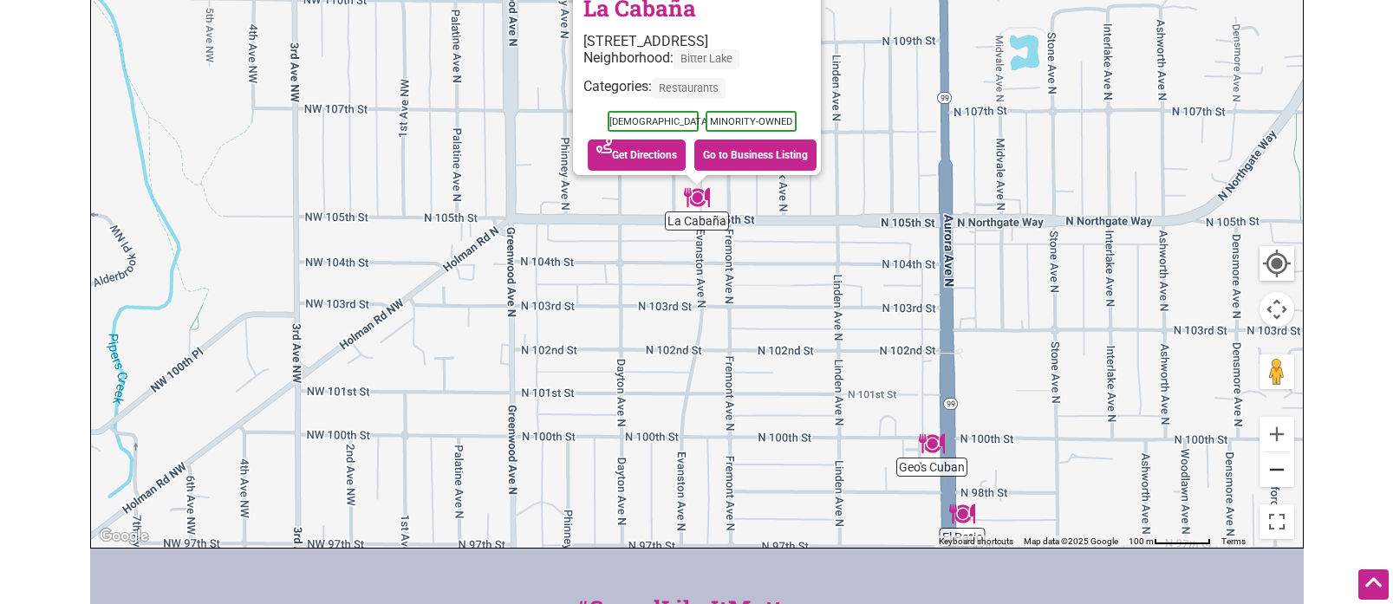
click at [1272, 473] on button "Zoom out" at bounding box center [1276, 469] width 35 height 35
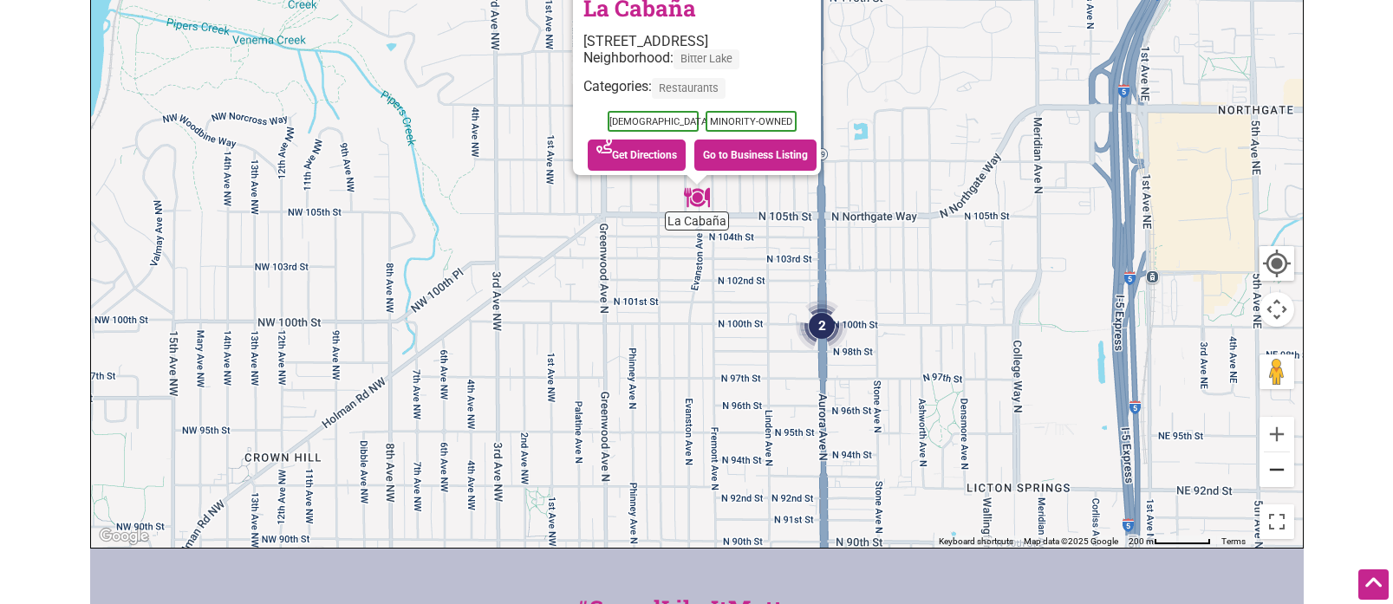
click at [1272, 473] on button "Zoom out" at bounding box center [1276, 469] width 35 height 35
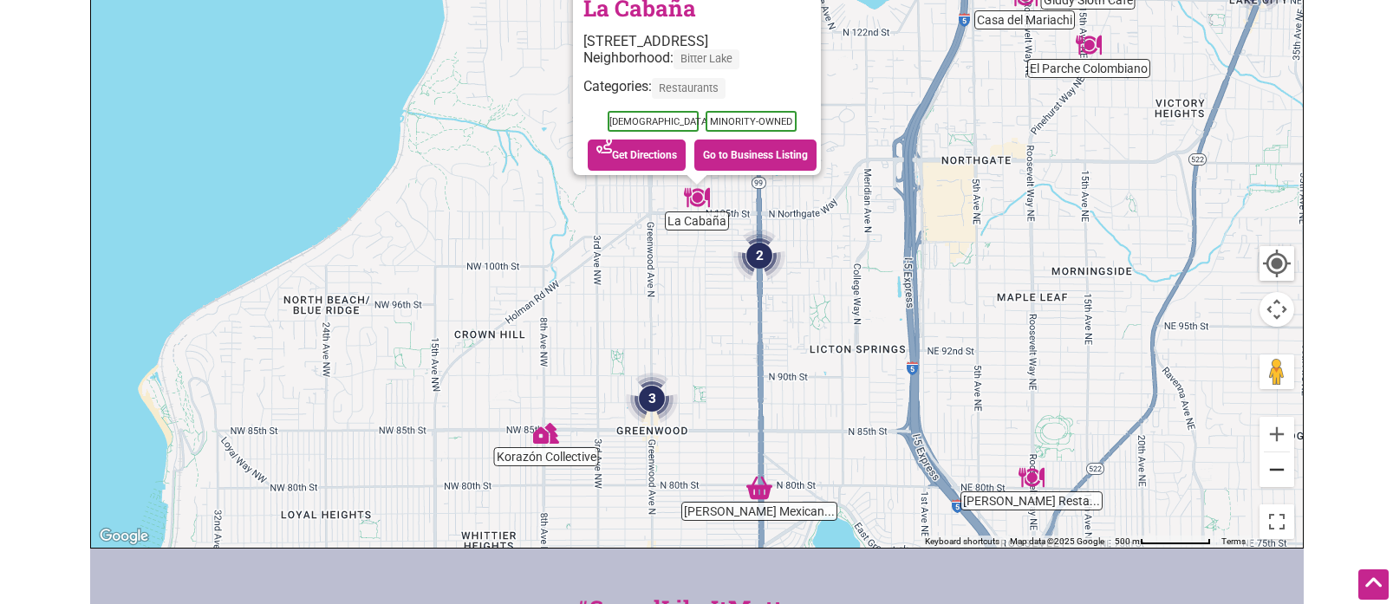
click at [1272, 473] on button "Zoom out" at bounding box center [1276, 469] width 35 height 35
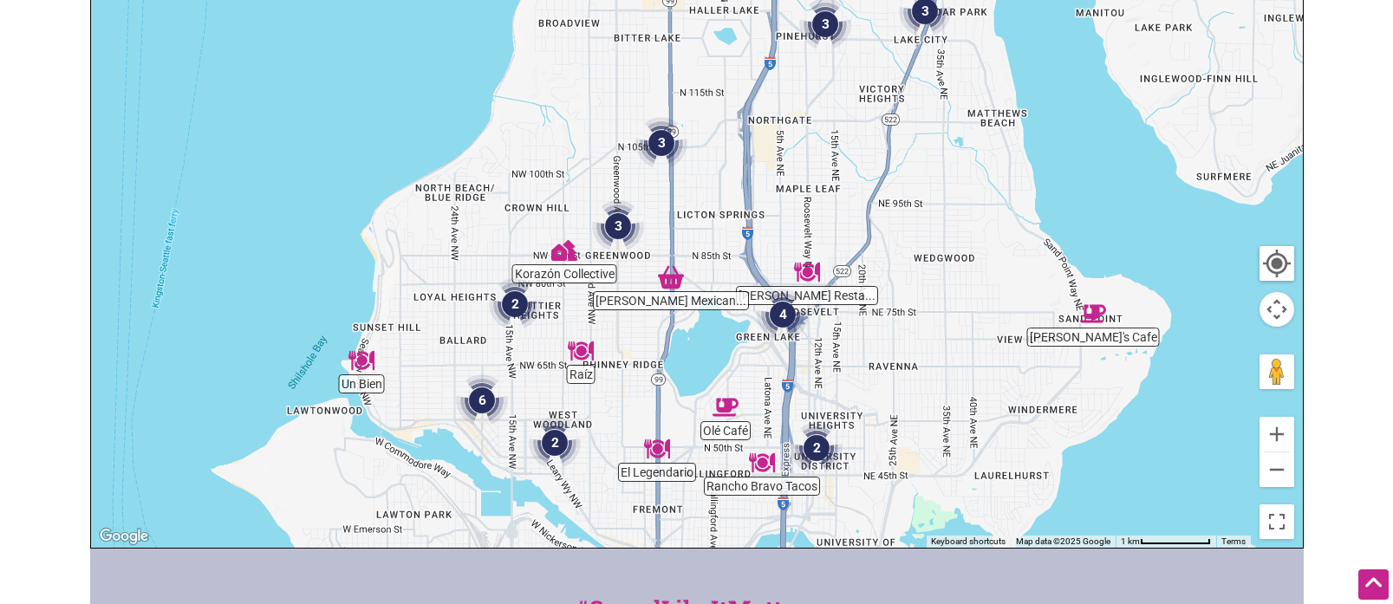
drag, startPoint x: 1024, startPoint y: 354, endPoint x: 940, endPoint y: 277, distance: 113.5
click at [973, 279] on div "To navigate, press the arrow keys." at bounding box center [697, 210] width 1212 height 674
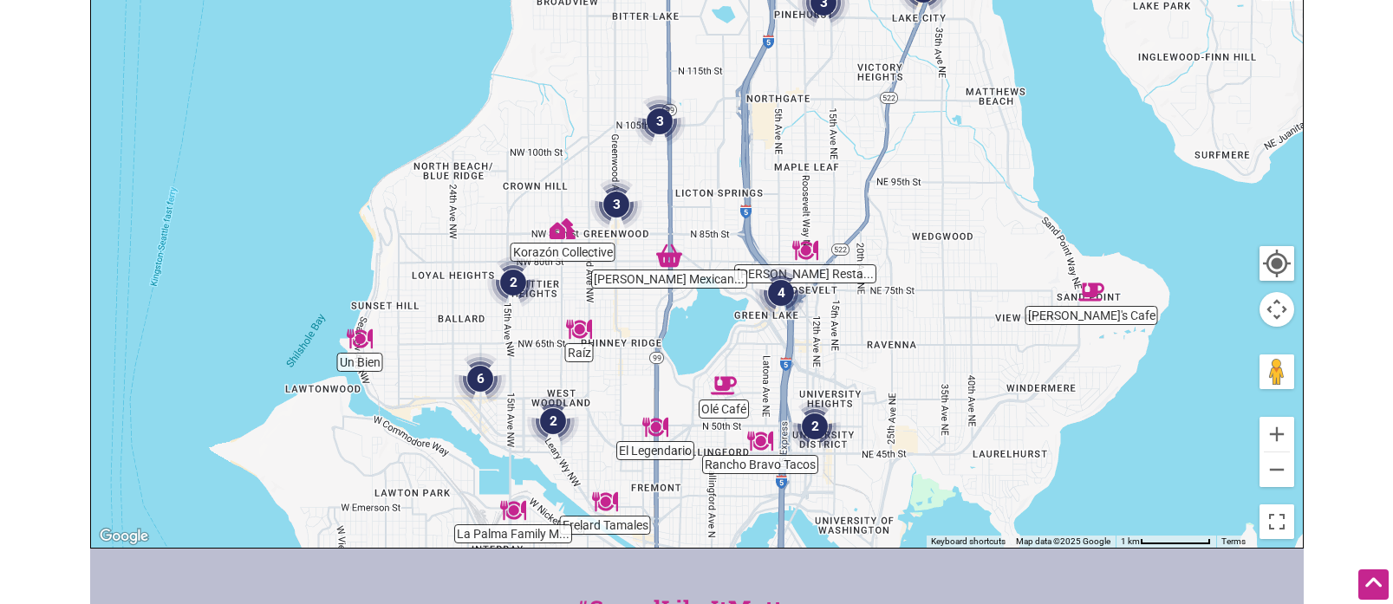
click at [562, 229] on img "Korazón Collective" at bounding box center [562, 229] width 26 height 26
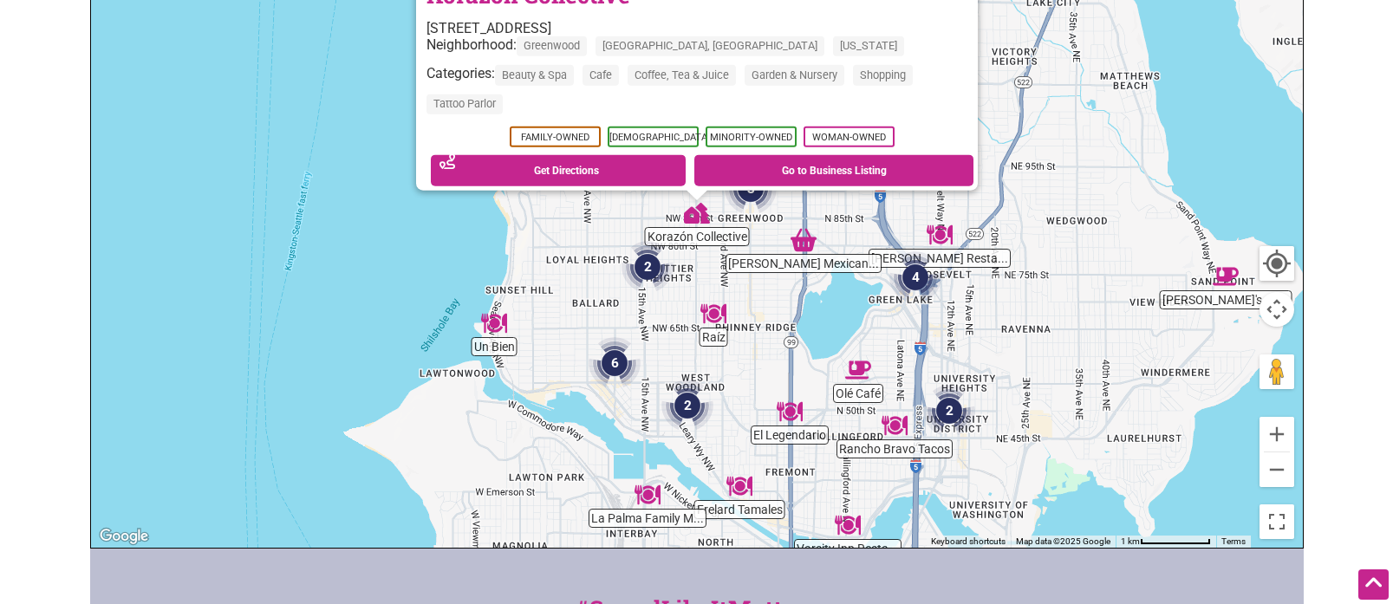
click at [494, 325] on img "Un Bien" at bounding box center [494, 323] width 26 height 26
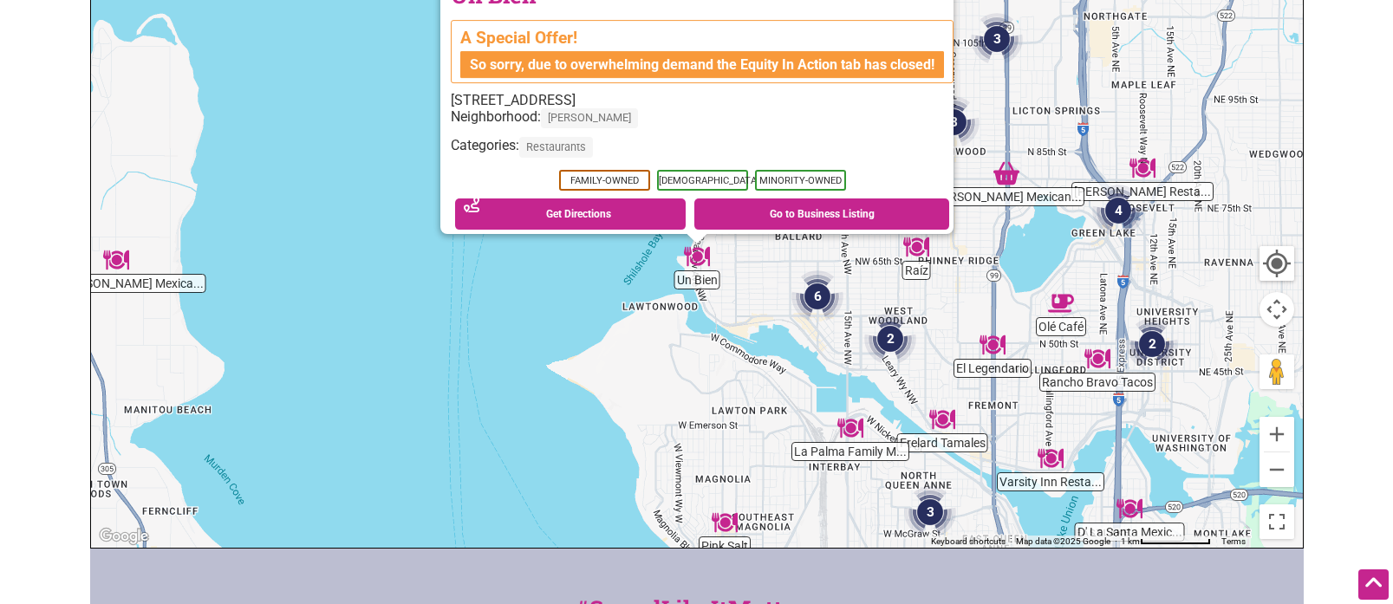
click at [919, 251] on img "Raíz" at bounding box center [916, 247] width 26 height 26
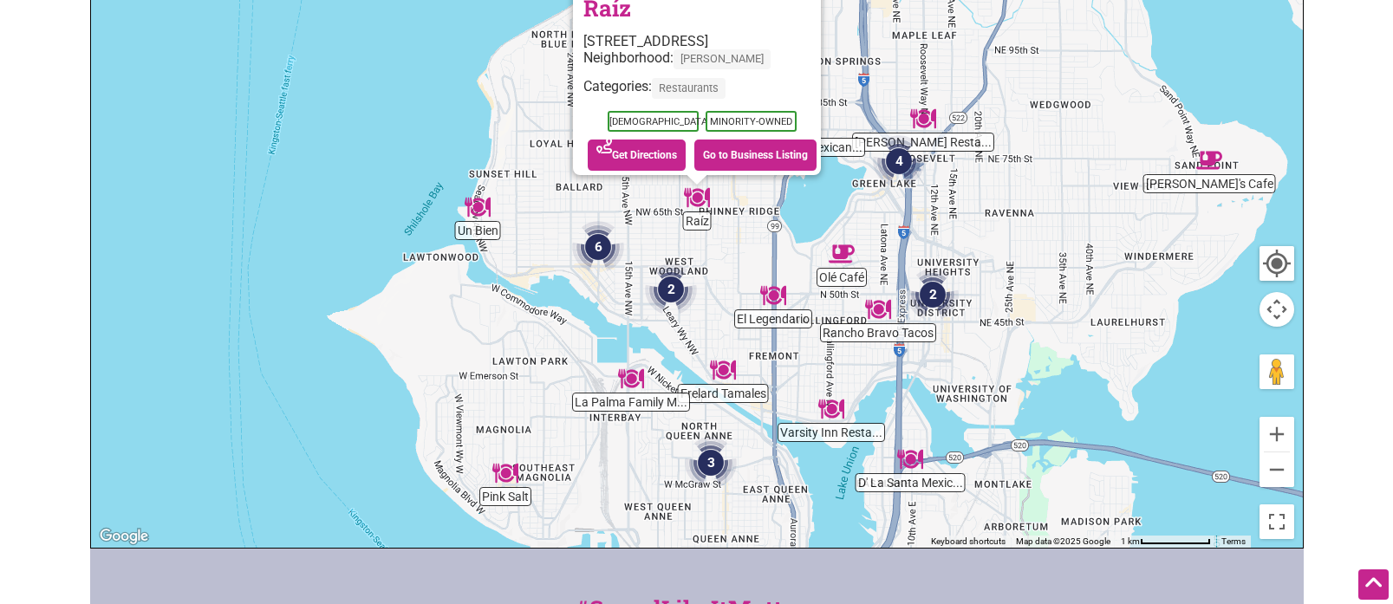
click at [900, 158] on img "4" at bounding box center [899, 161] width 52 height 52
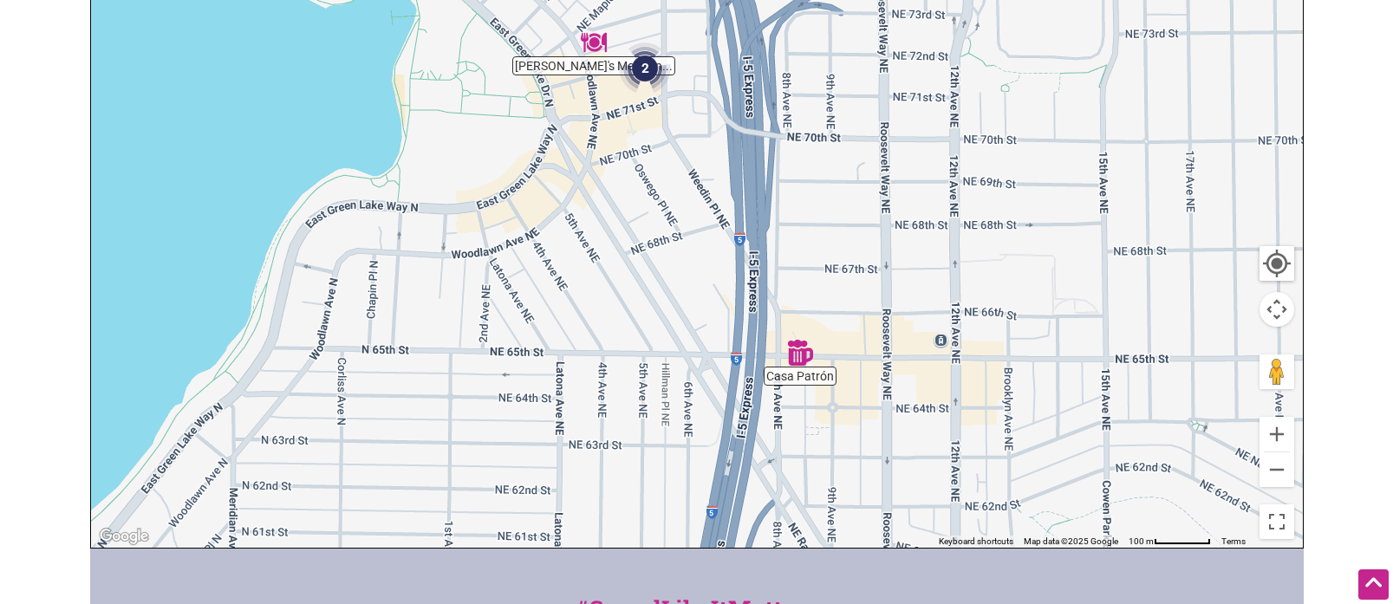
click at [591, 43] on img "Rosita's Mexican Restaurant" at bounding box center [594, 42] width 26 height 26
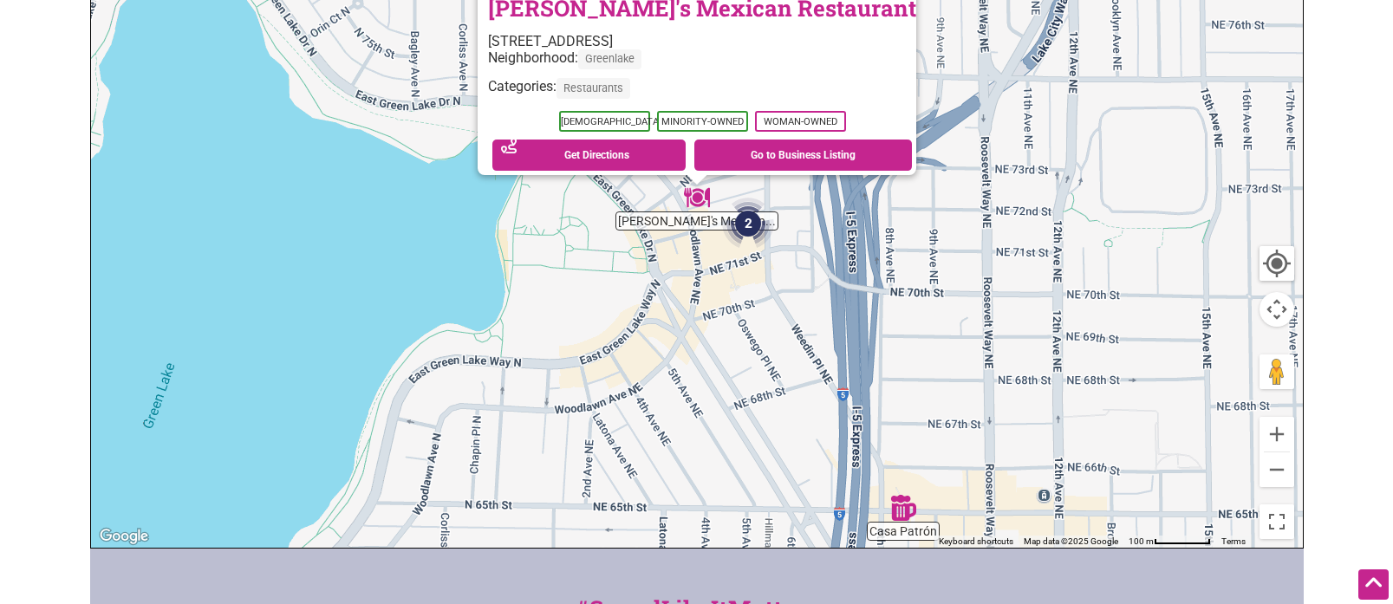
click at [751, 224] on img "2" at bounding box center [748, 224] width 52 height 52
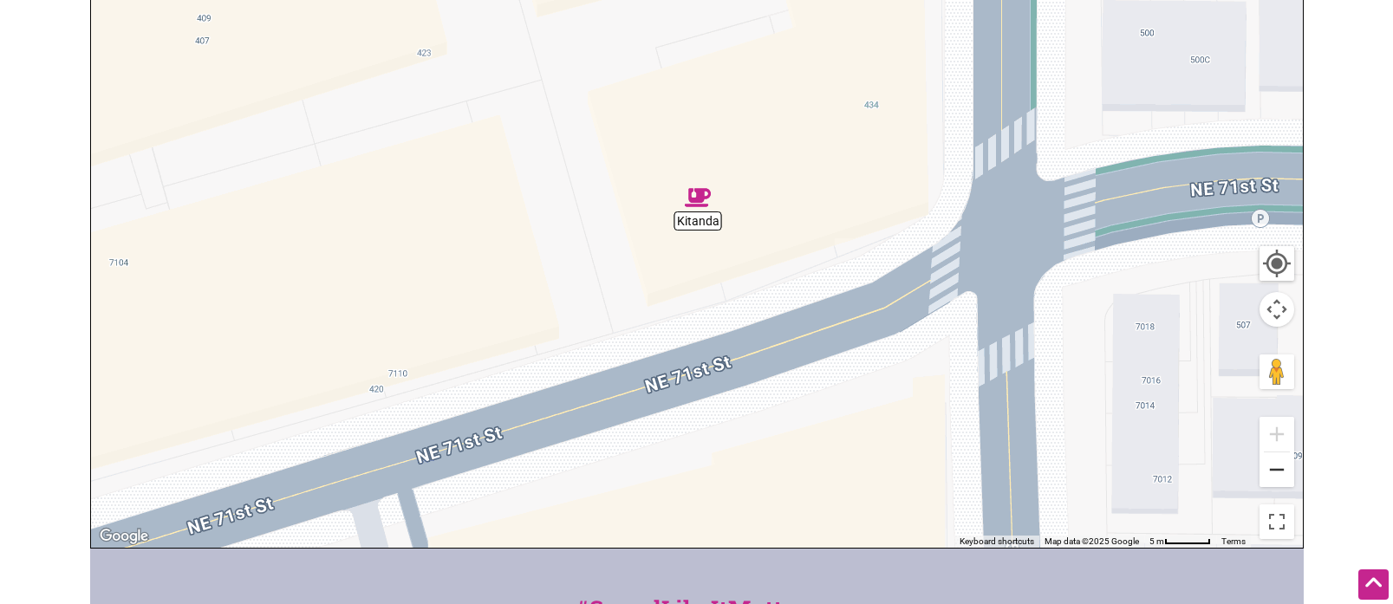
click at [1286, 478] on button "Zoom out" at bounding box center [1276, 469] width 35 height 35
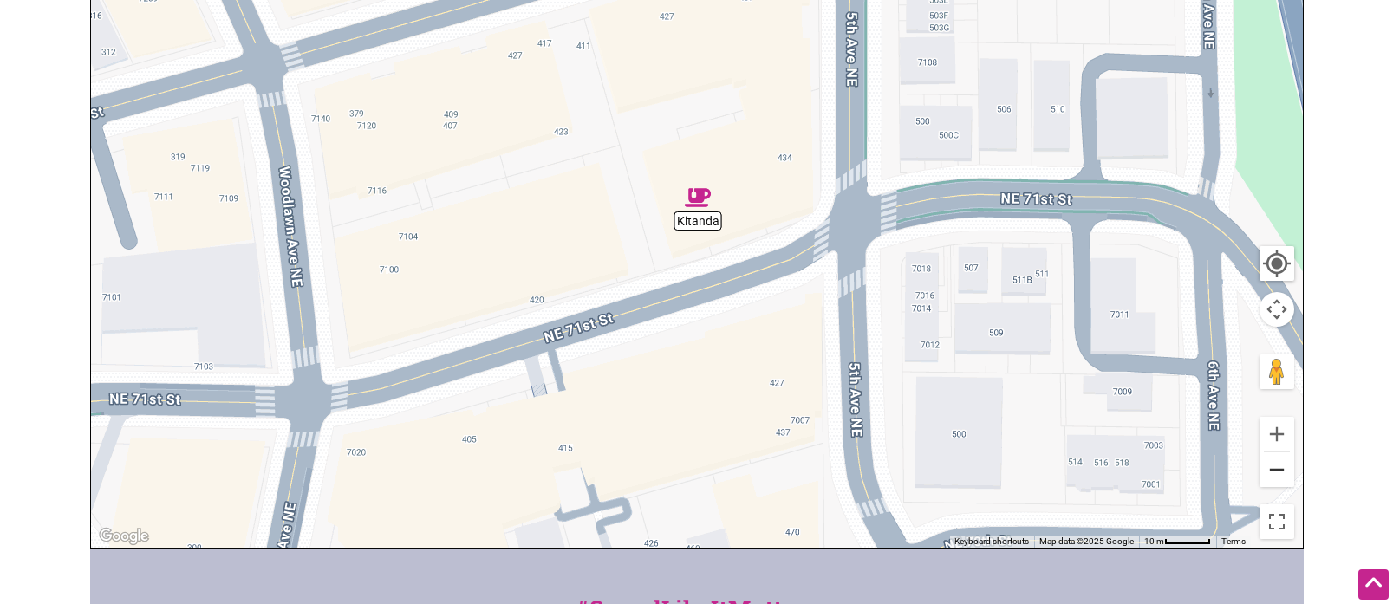
click at [1286, 478] on button "Zoom out" at bounding box center [1276, 469] width 35 height 35
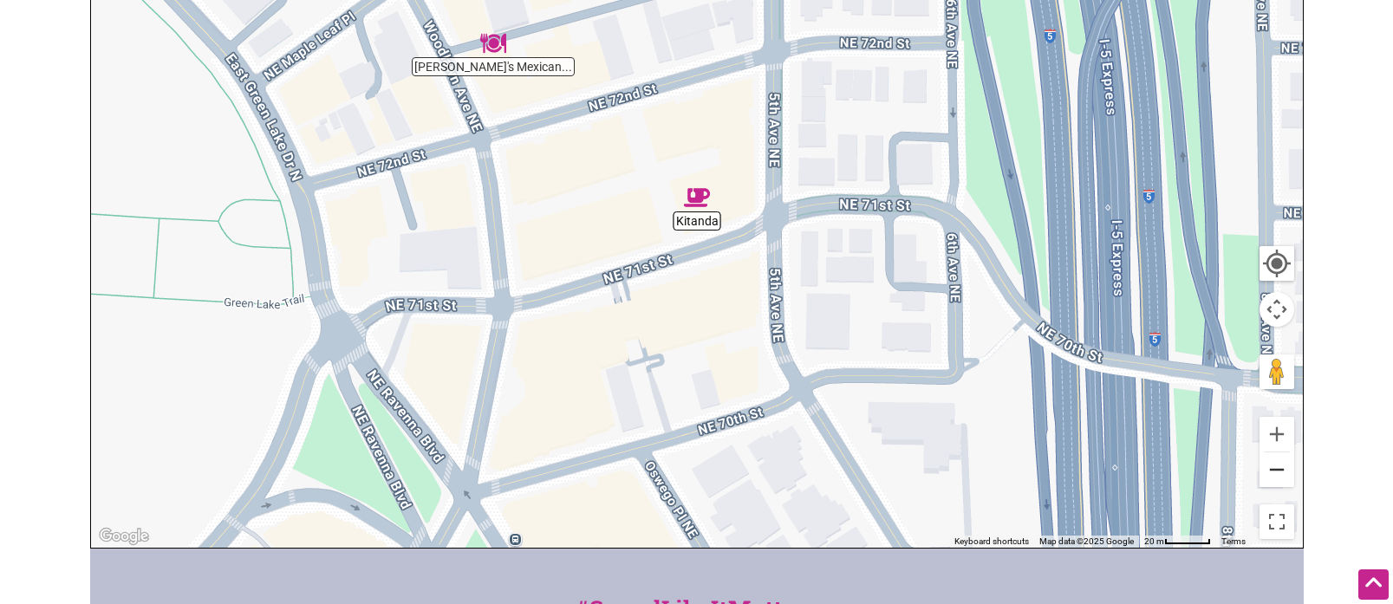
click at [1286, 478] on button "Zoom out" at bounding box center [1276, 469] width 35 height 35
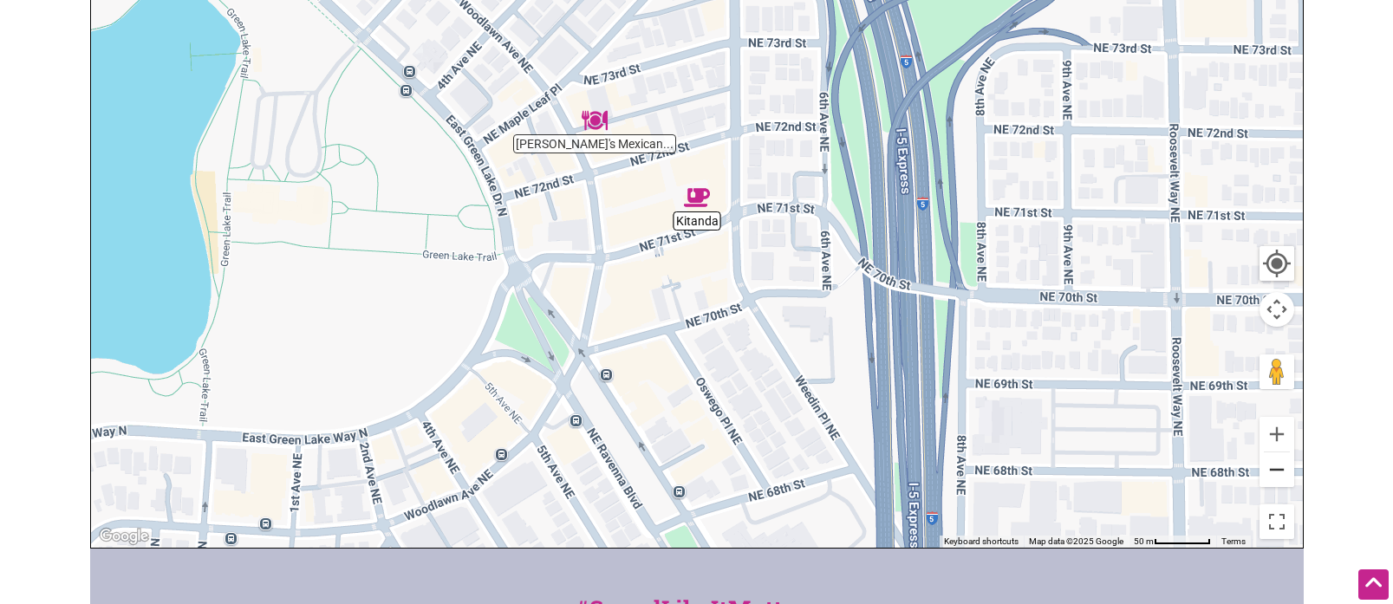
click at [1286, 478] on button "Zoom out" at bounding box center [1276, 469] width 35 height 35
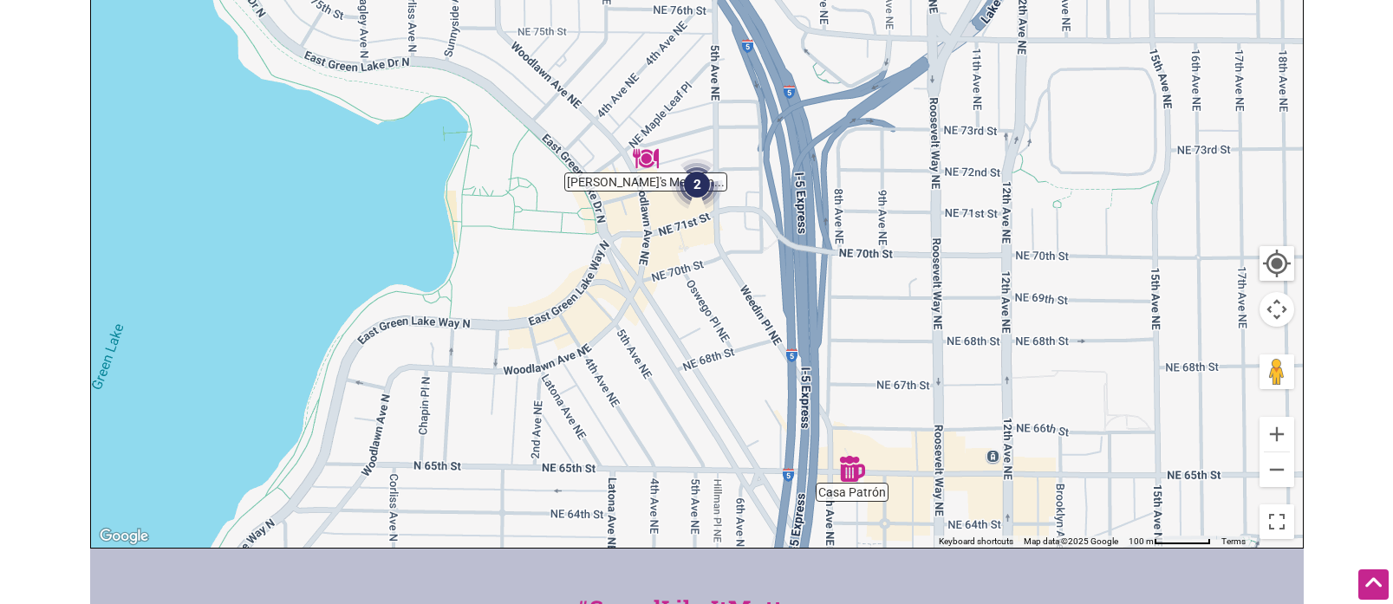
click at [852, 475] on img "Casa Patrón" at bounding box center [852, 469] width 26 height 26
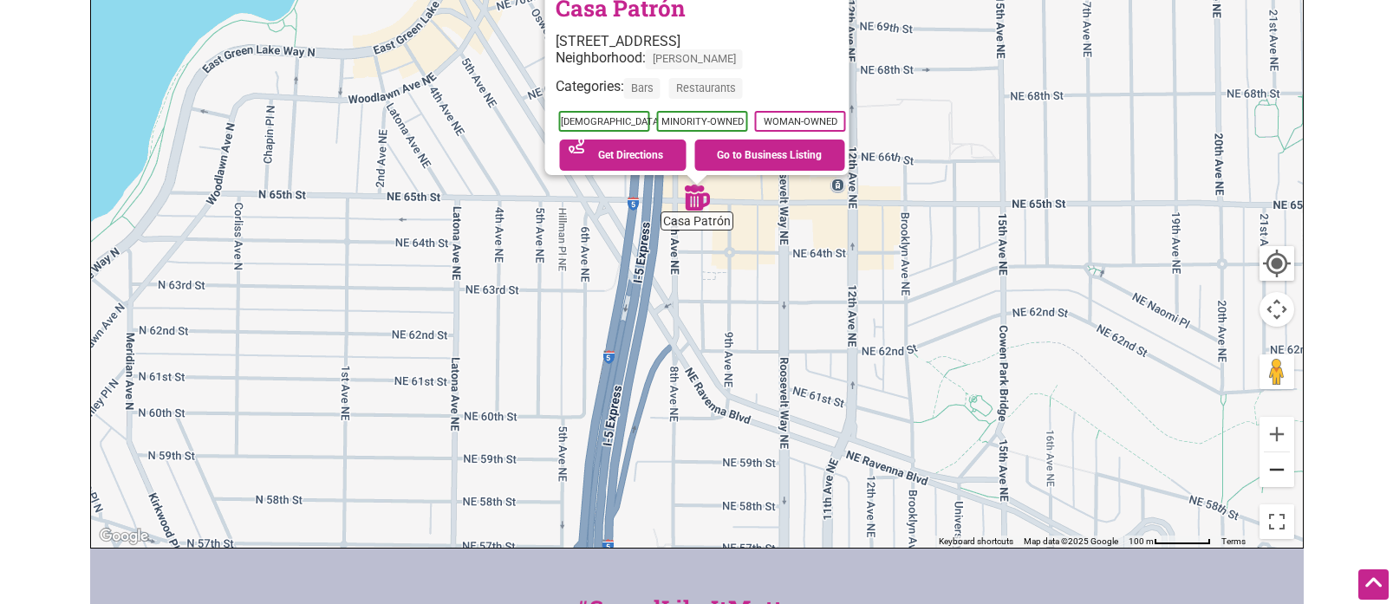
click at [1280, 475] on button "Zoom out" at bounding box center [1276, 469] width 35 height 35
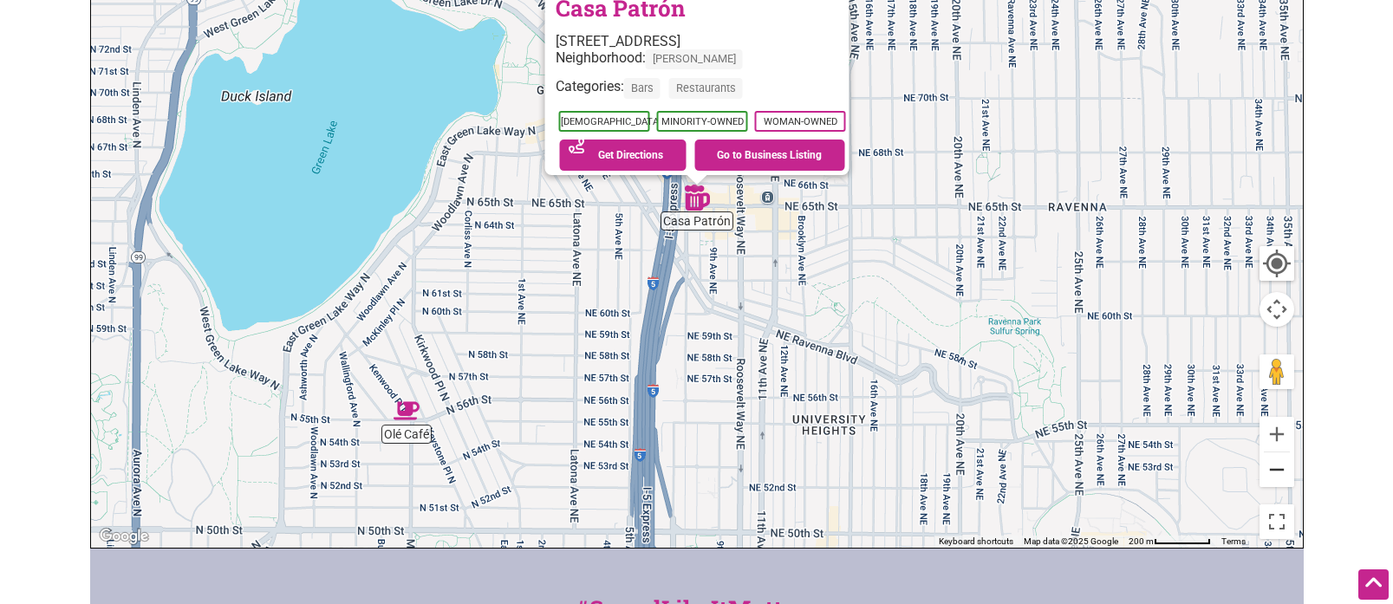
click at [1280, 475] on button "Zoom out" at bounding box center [1276, 469] width 35 height 35
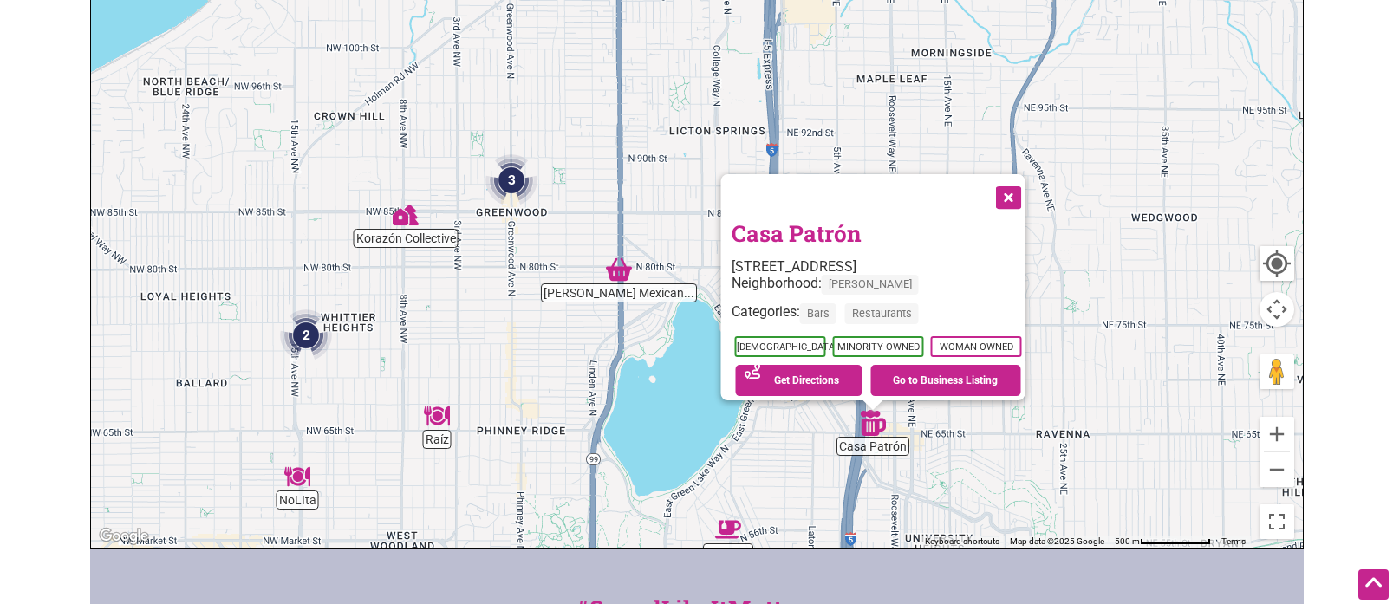
drag, startPoint x: 657, startPoint y: 289, endPoint x: 833, endPoint y: 515, distance: 286.6
click at [834, 517] on div "To navigate, press the arrow keys. Casa Patrón 805 NE 65th St, Seattle, WA 9811…" at bounding box center [697, 210] width 1212 height 674
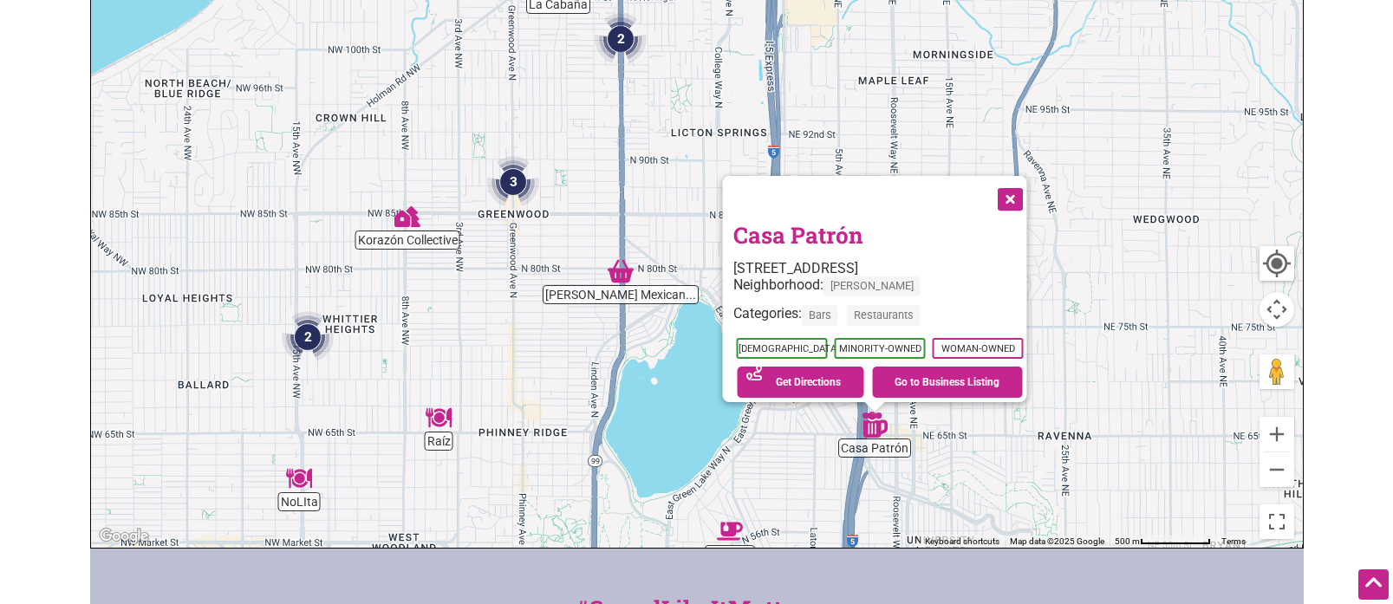
click at [627, 273] on img "Mendoza's Mexican Mercado" at bounding box center [621, 271] width 26 height 26
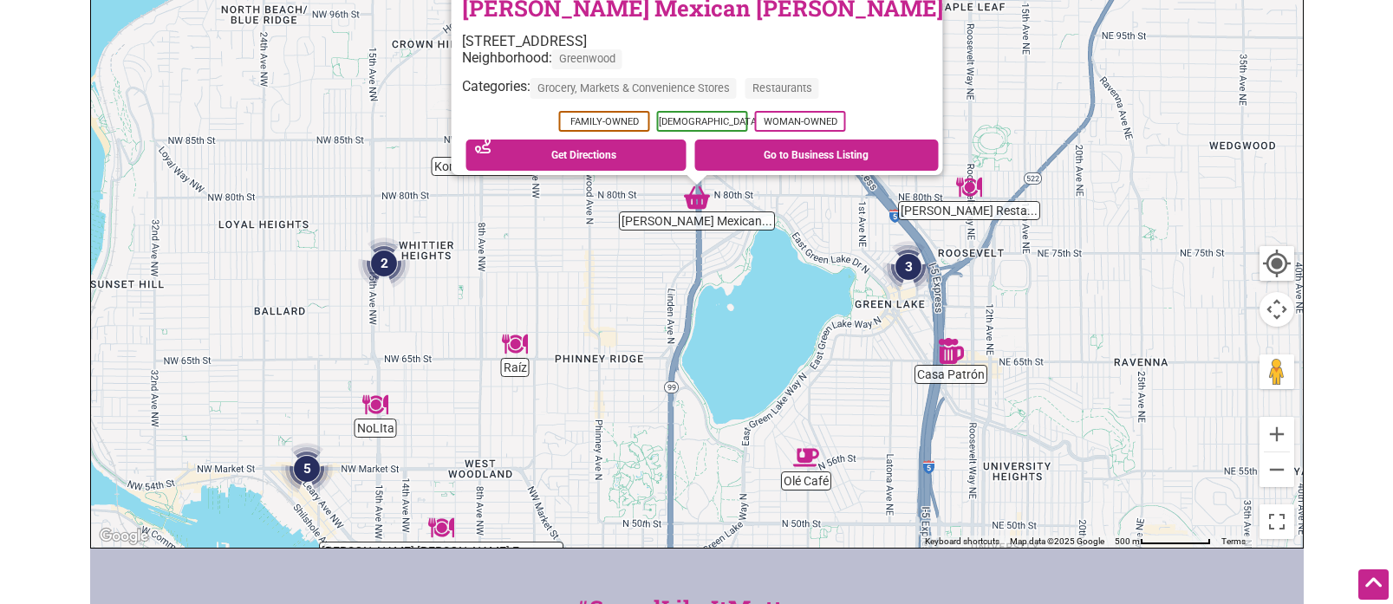
click at [974, 190] on img "Don Lucho's Restaurant" at bounding box center [969, 187] width 26 height 26
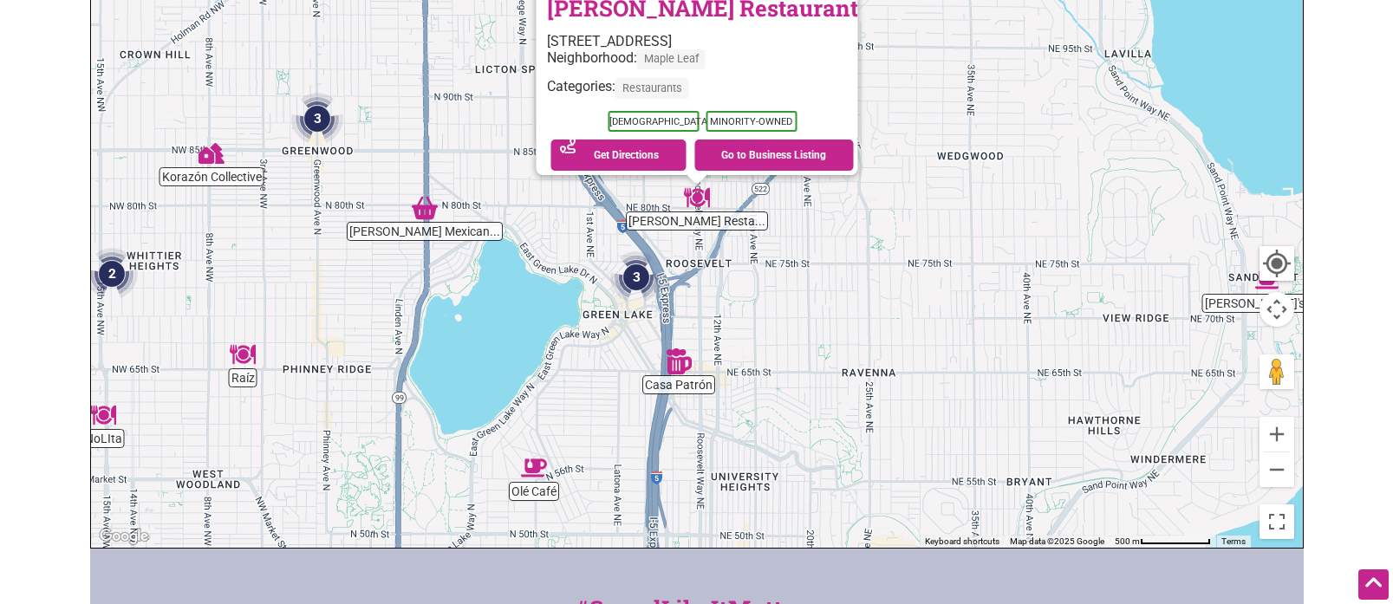
click at [205, 158] on img "Korazón Collective" at bounding box center [211, 153] width 26 height 26
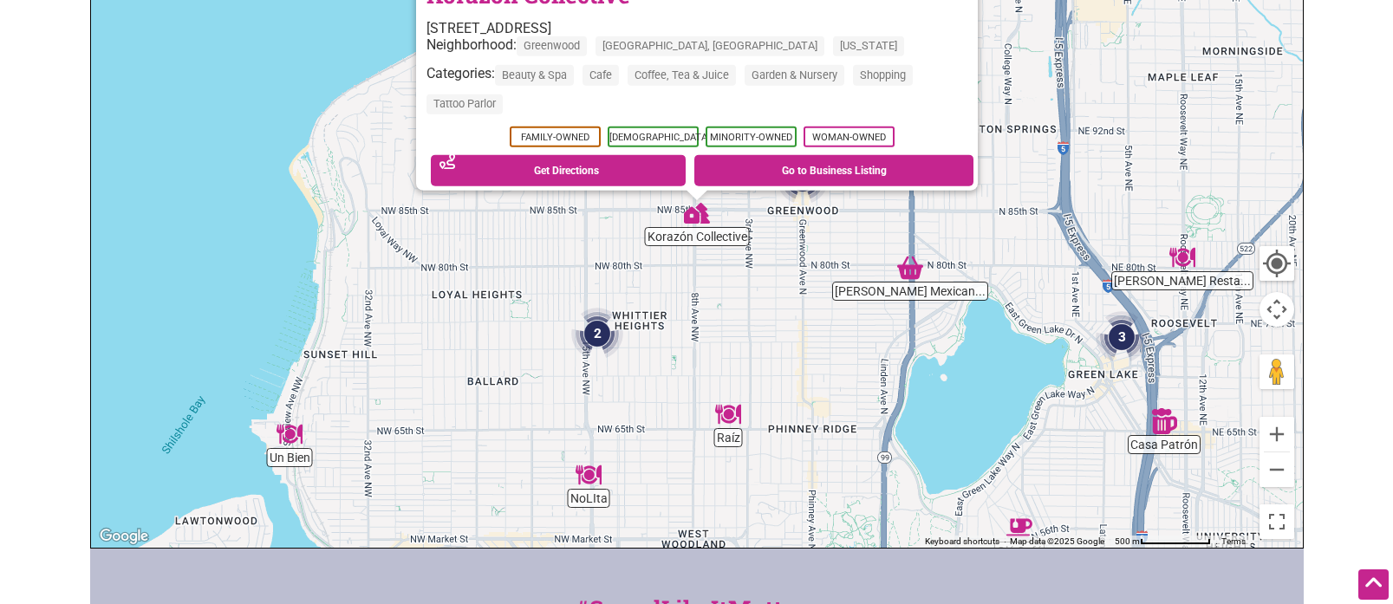
click at [599, 328] on img "2" at bounding box center [597, 334] width 52 height 52
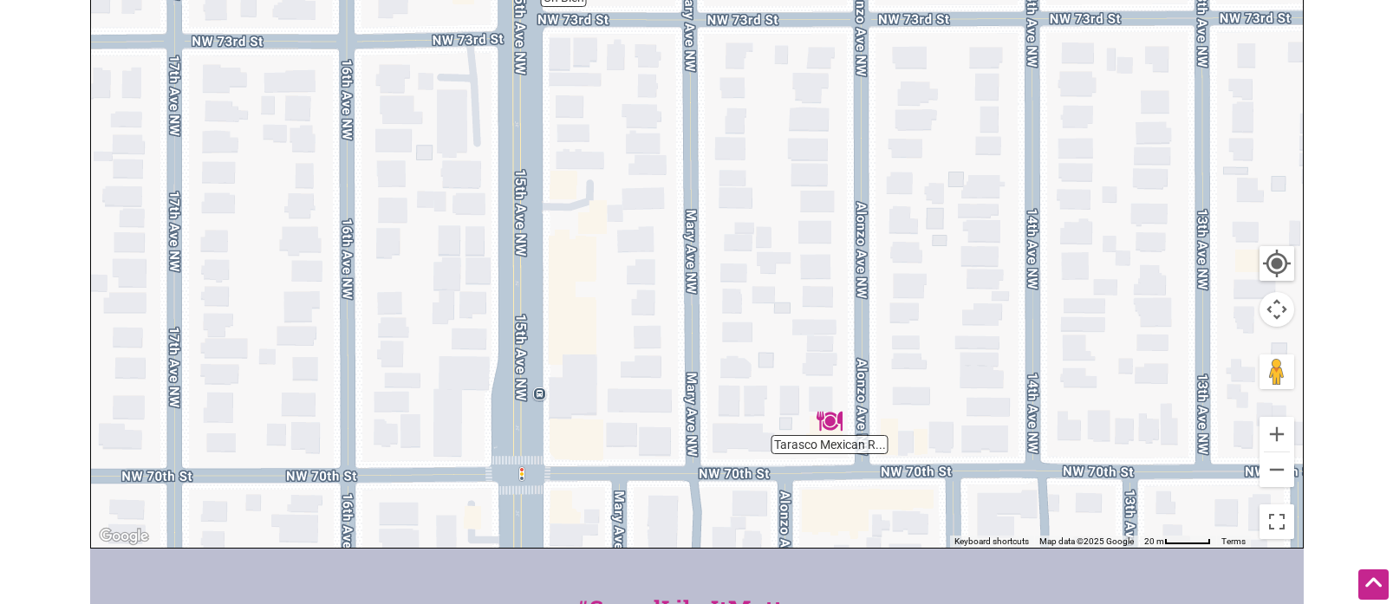
click at [833, 421] on img "Tarasco Mexican Restaurant" at bounding box center [829, 421] width 26 height 26
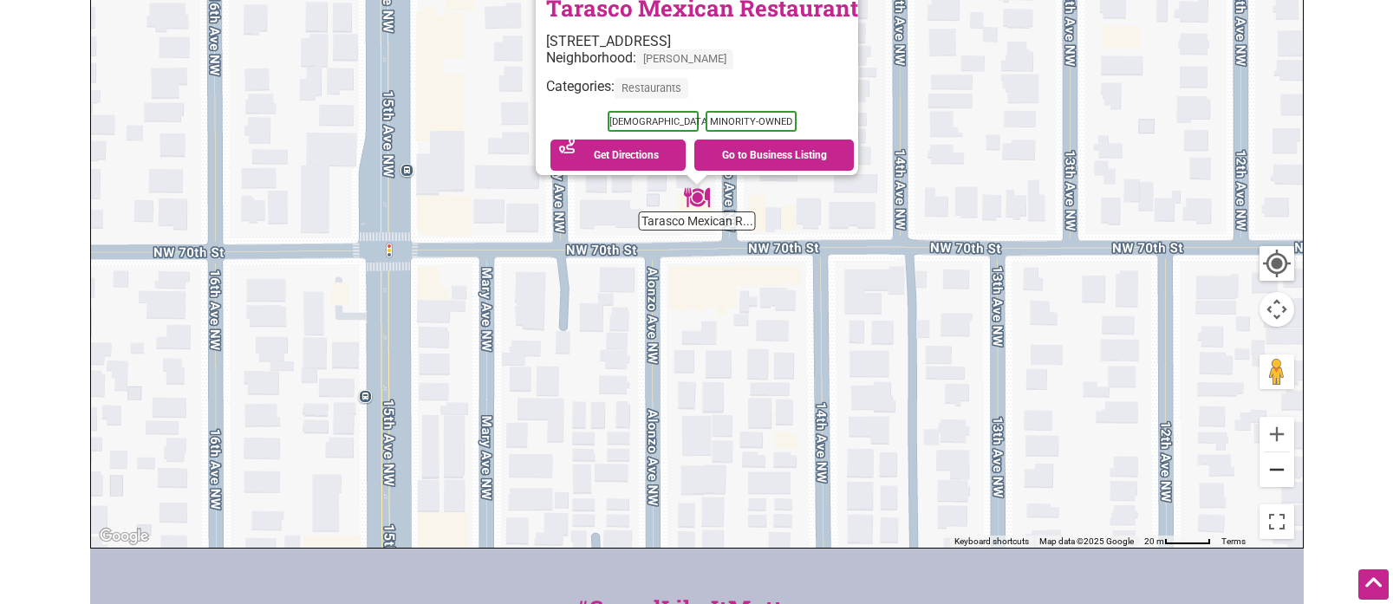
click at [1270, 479] on button "Zoom out" at bounding box center [1276, 469] width 35 height 35
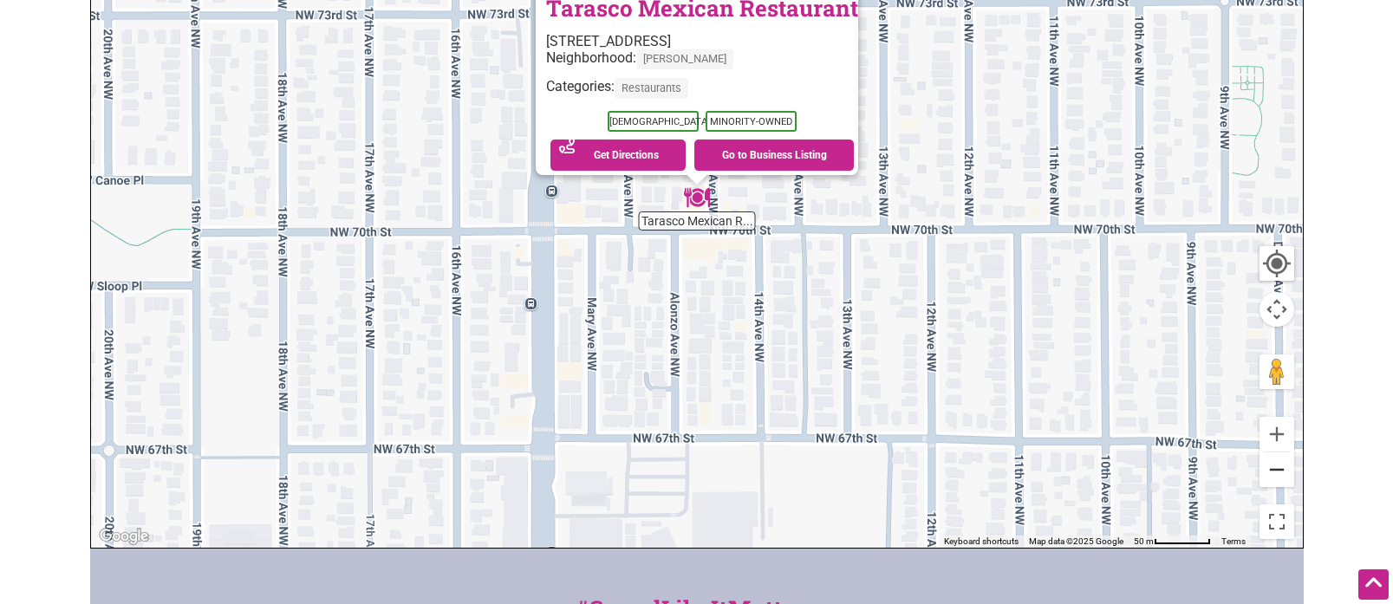
click at [1270, 479] on button "Zoom out" at bounding box center [1276, 469] width 35 height 35
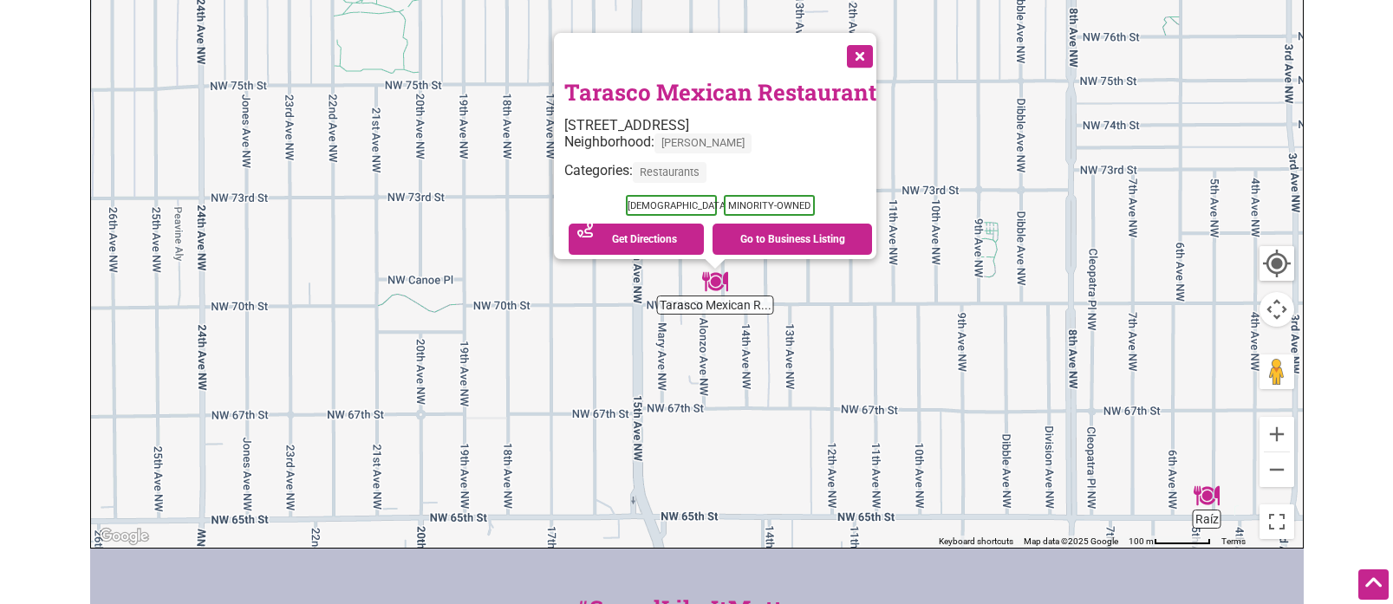
drag, startPoint x: 1025, startPoint y: 362, endPoint x: 1040, endPoint y: 406, distance: 46.6
click at [1040, 406] on div "To navigate, press the arrow keys. Tarasco Mexican Restaurant 1452 NW 70th St, …" at bounding box center [697, 210] width 1212 height 674
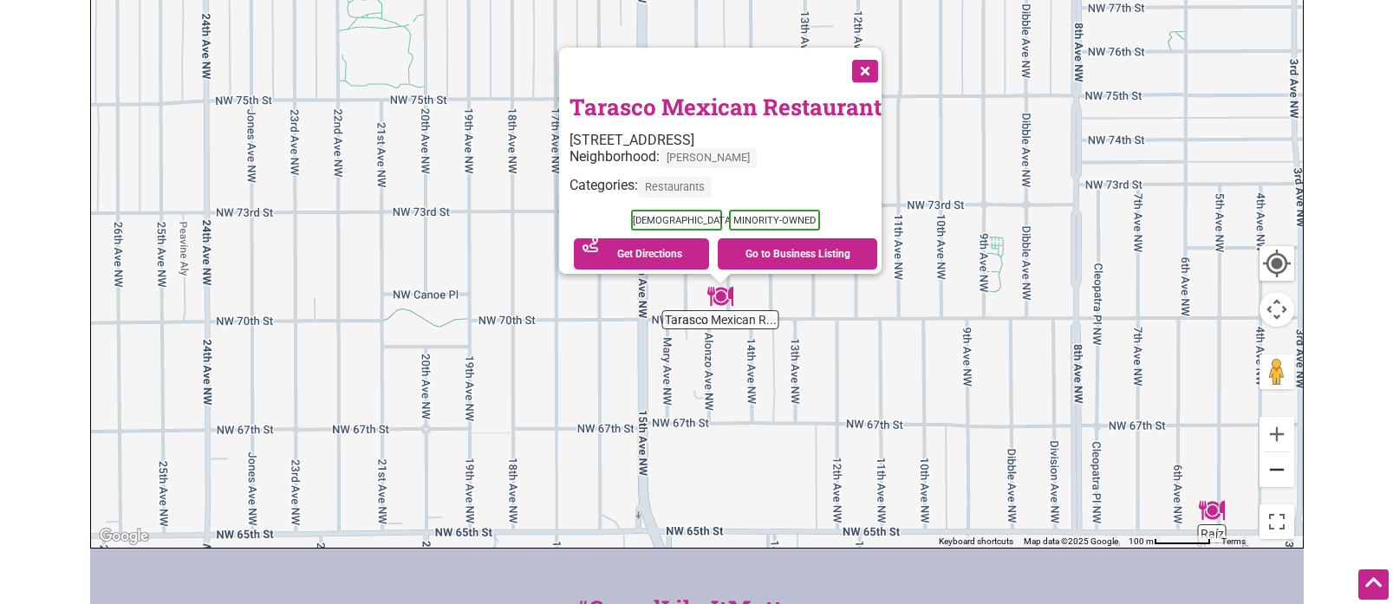
click at [1273, 474] on button "Zoom out" at bounding box center [1276, 469] width 35 height 35
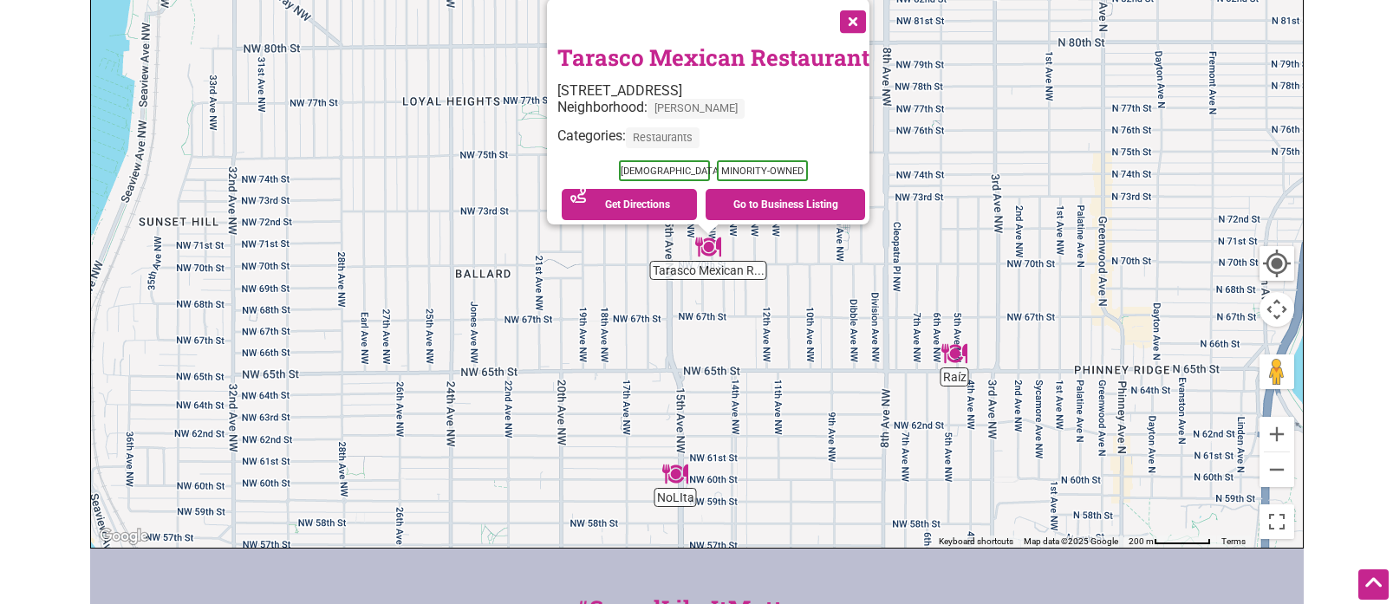
click at [858, 13] on button "Close" at bounding box center [850, 19] width 43 height 43
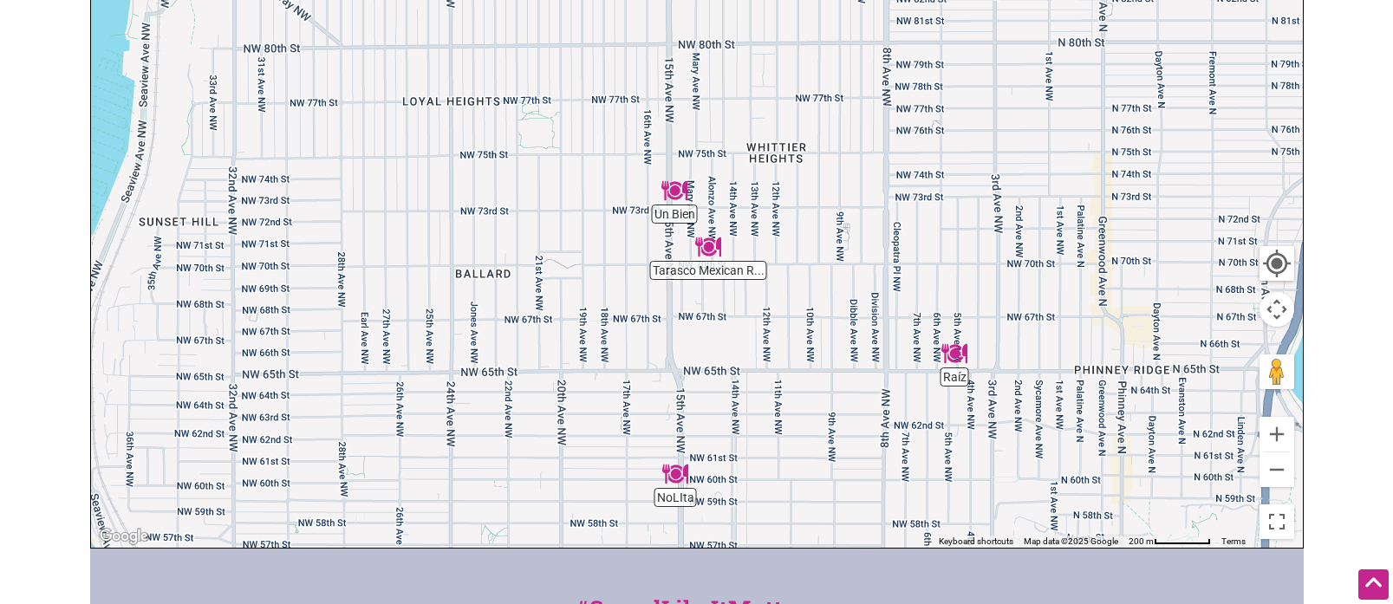
click at [673, 192] on img "Un Bien" at bounding box center [674, 191] width 26 height 26
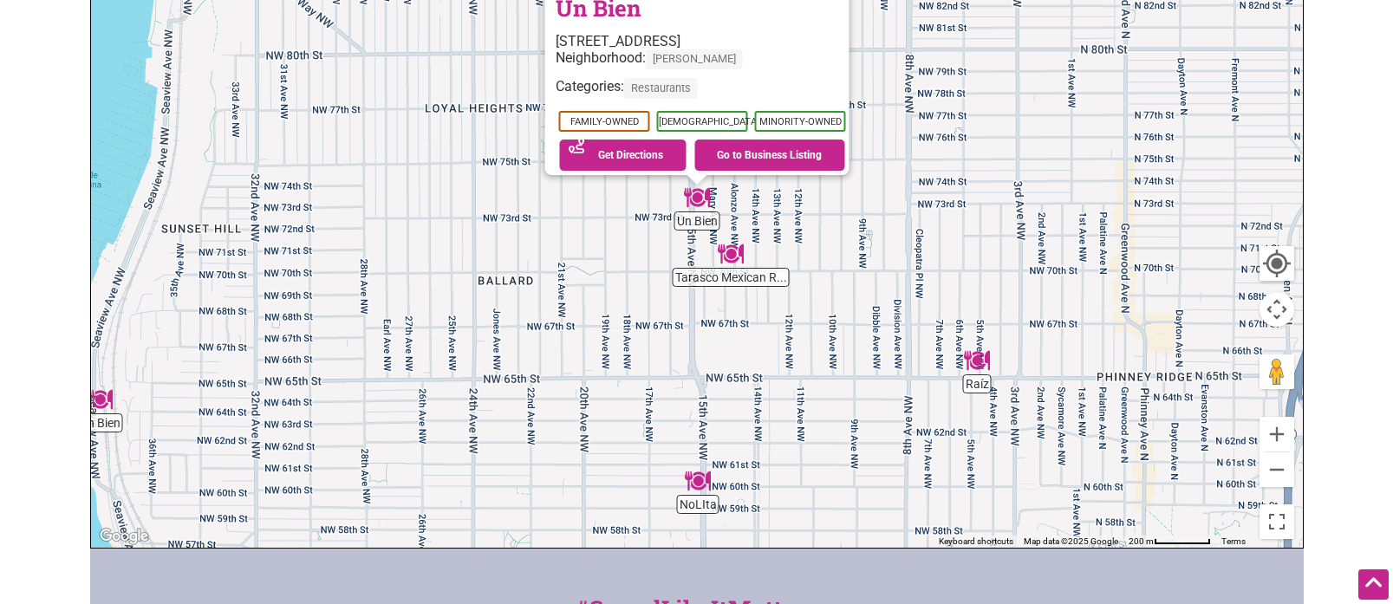
click at [691, 485] on img "NoLIta" at bounding box center [698, 481] width 26 height 26
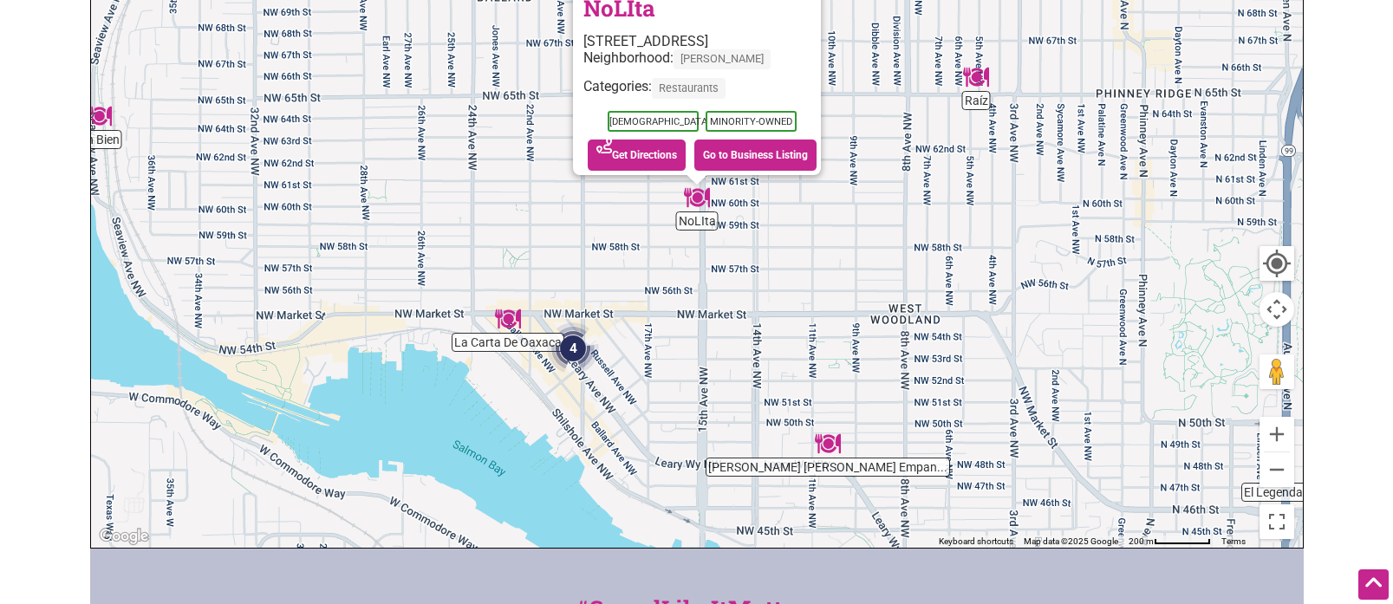
click at [572, 347] on img "4" at bounding box center [573, 348] width 52 height 52
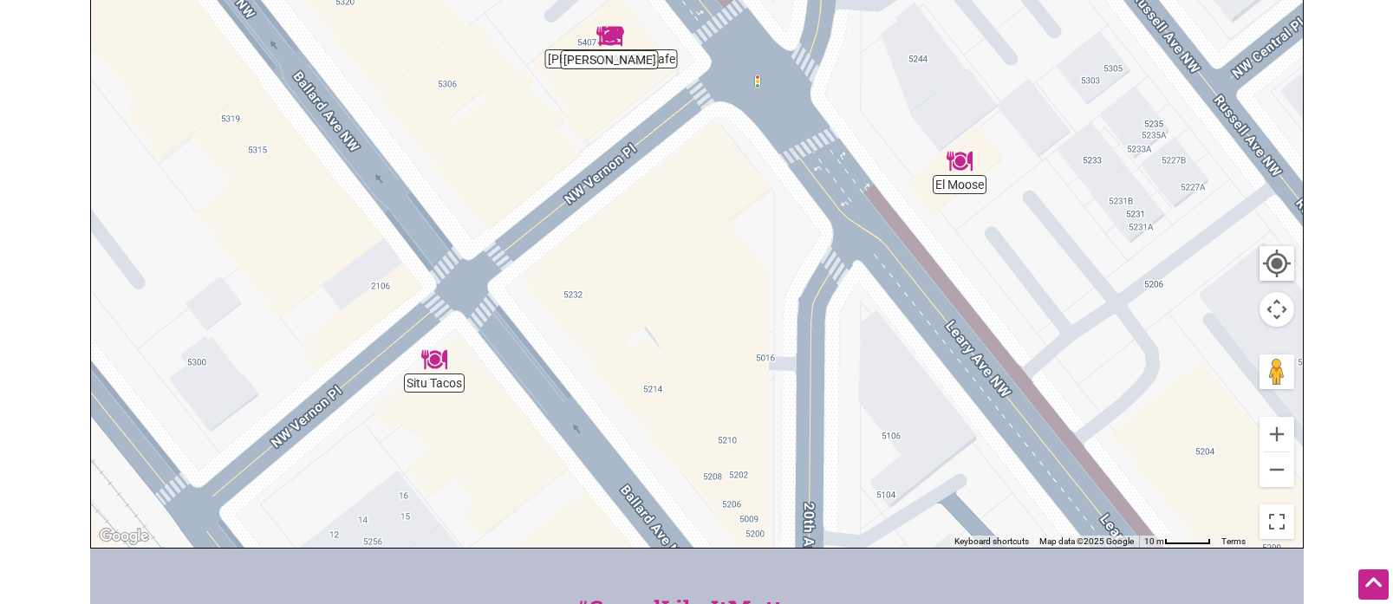
click at [432, 357] on img "Situ Tacos" at bounding box center [434, 360] width 26 height 26
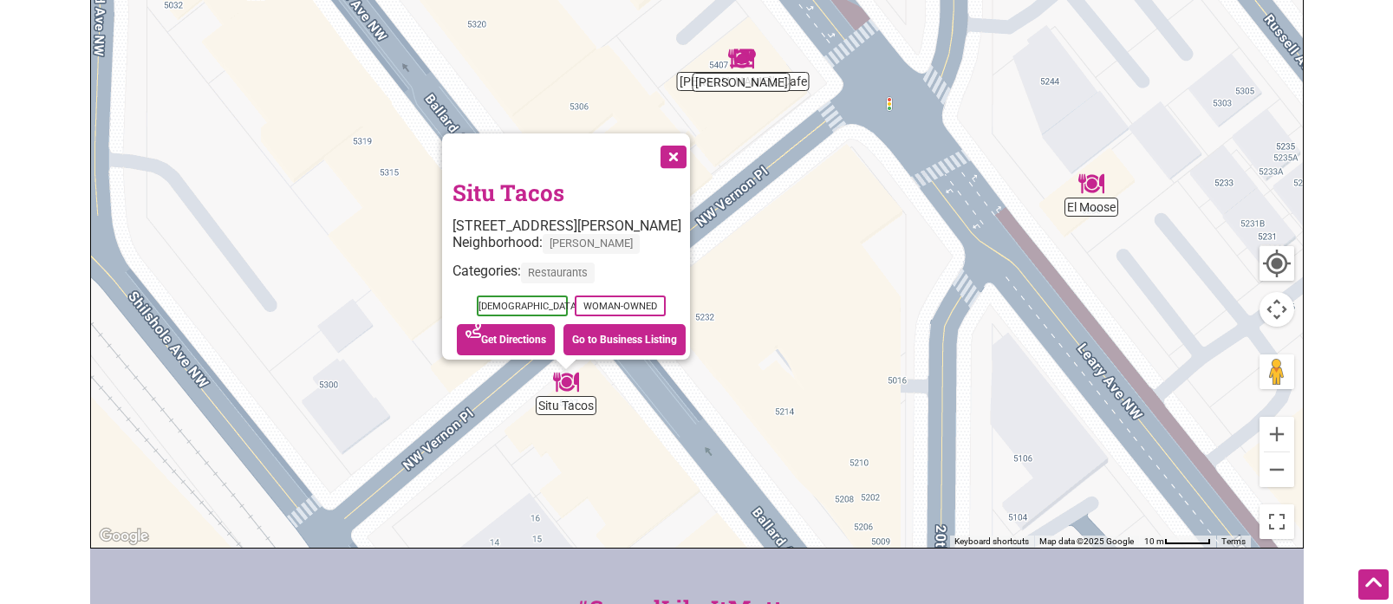
drag, startPoint x: 972, startPoint y: 163, endPoint x: 848, endPoint y: 361, distance: 234.0
click at [828, 371] on div "To navigate, press the arrow keys. Situ Tacos 5239 Ballard Ave NW, Seattle, WA …" at bounding box center [697, 210] width 1212 height 674
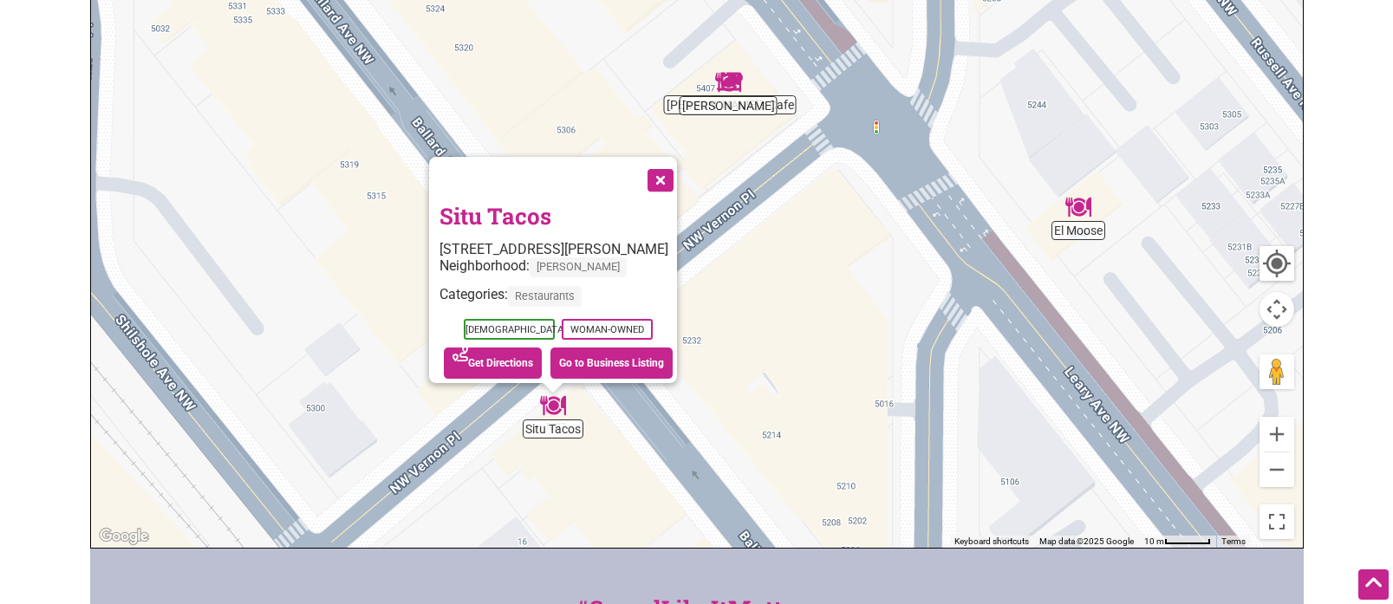
click at [1074, 211] on img "El Moose" at bounding box center [1078, 207] width 26 height 26
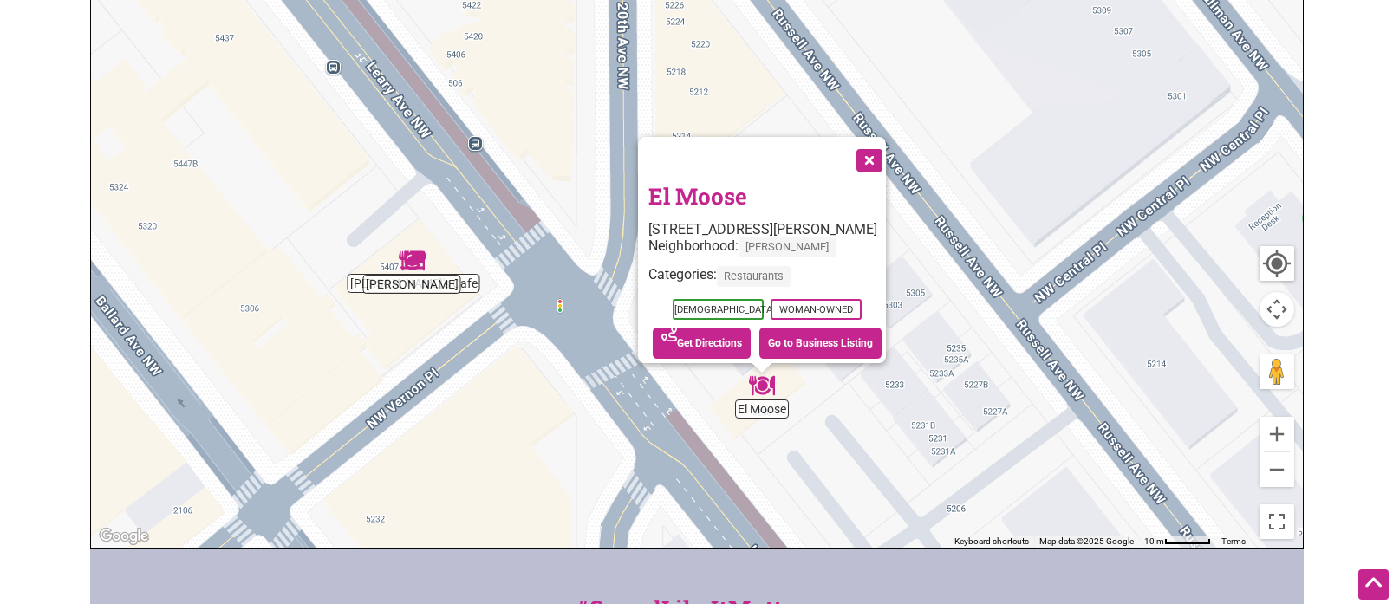
drag, startPoint x: 426, startPoint y: 149, endPoint x: 432, endPoint y: 302, distance: 152.6
click at [490, 326] on div "To navigate, press the arrow keys. El Moose 5242 Leary Ave NW, Seattle, WA 9810…" at bounding box center [697, 210] width 1212 height 674
click at [413, 261] on img "Asadero Ballard" at bounding box center [412, 260] width 26 height 26
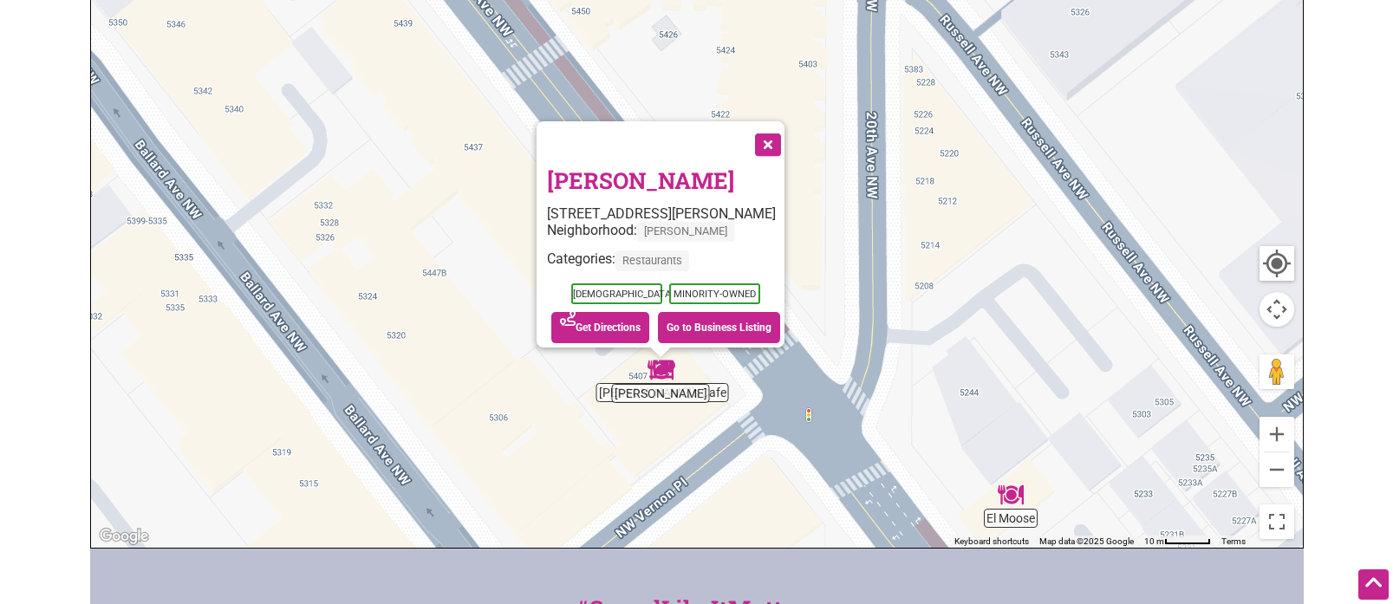
drag, startPoint x: 975, startPoint y: 216, endPoint x: 897, endPoint y: 387, distance: 188.5
click at [925, 426] on div "To navigate, press the arrow keys. Asadero Ballard 5405 Leary Ave NW, Seattle, …" at bounding box center [697, 210] width 1212 height 674
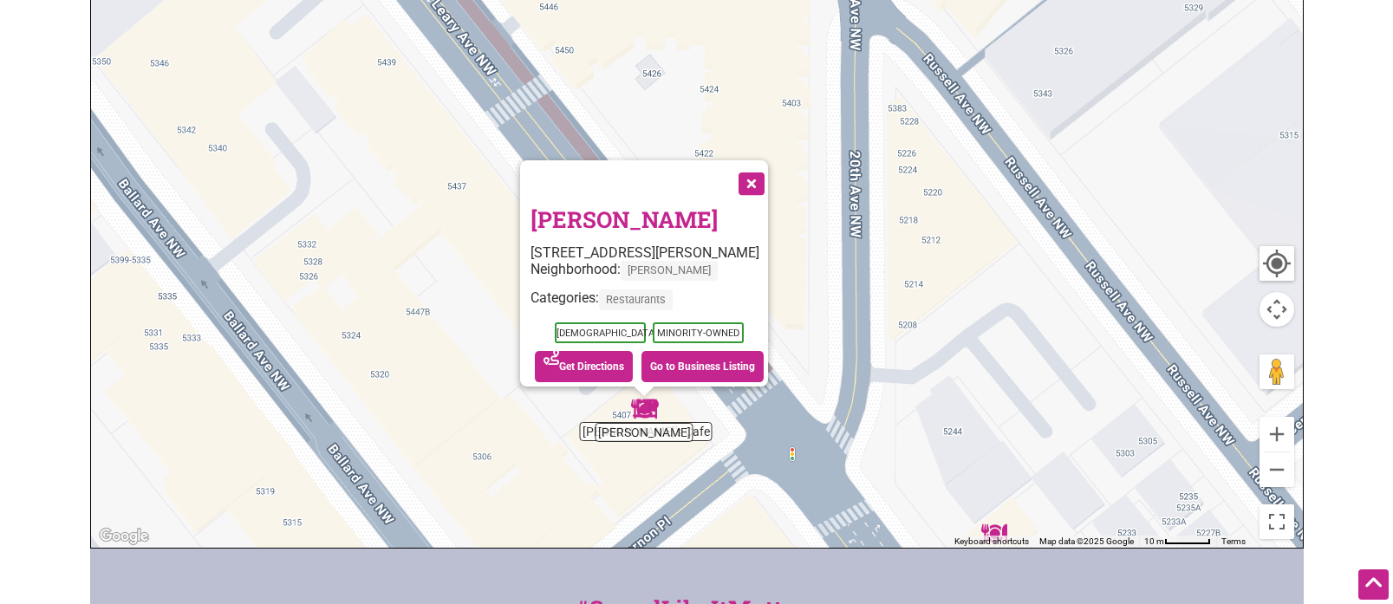
click at [767, 176] on button "Close" at bounding box center [749, 181] width 43 height 43
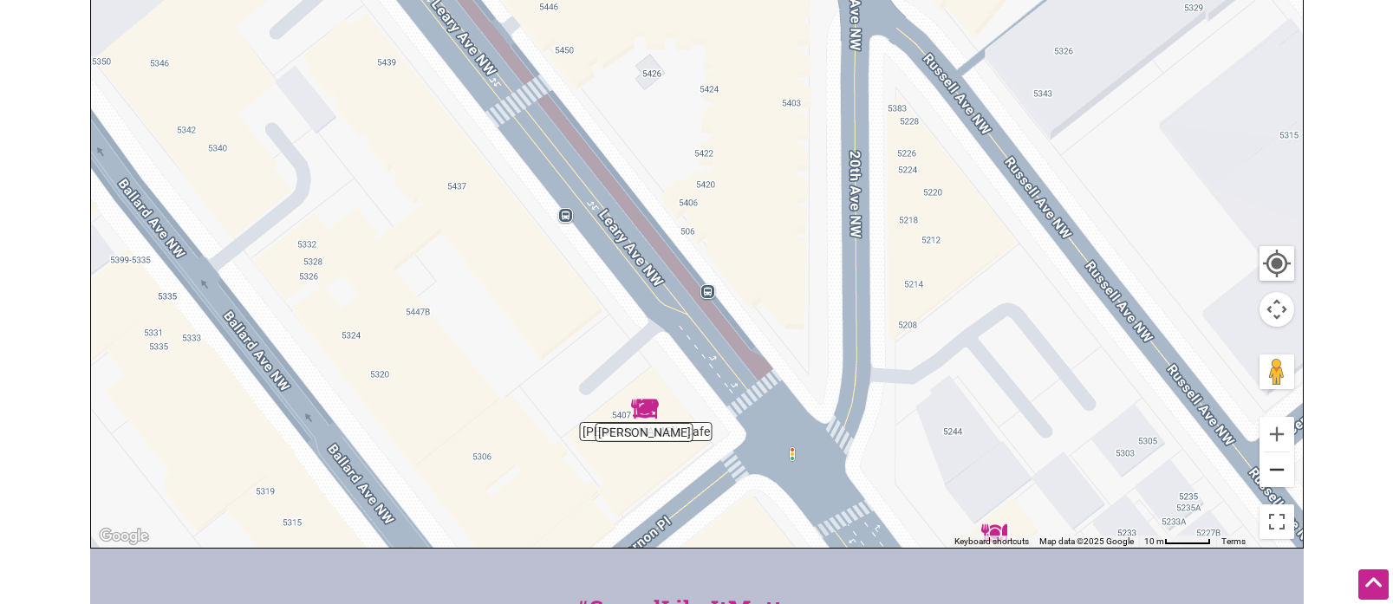
click at [1274, 470] on button "Zoom out" at bounding box center [1276, 469] width 35 height 35
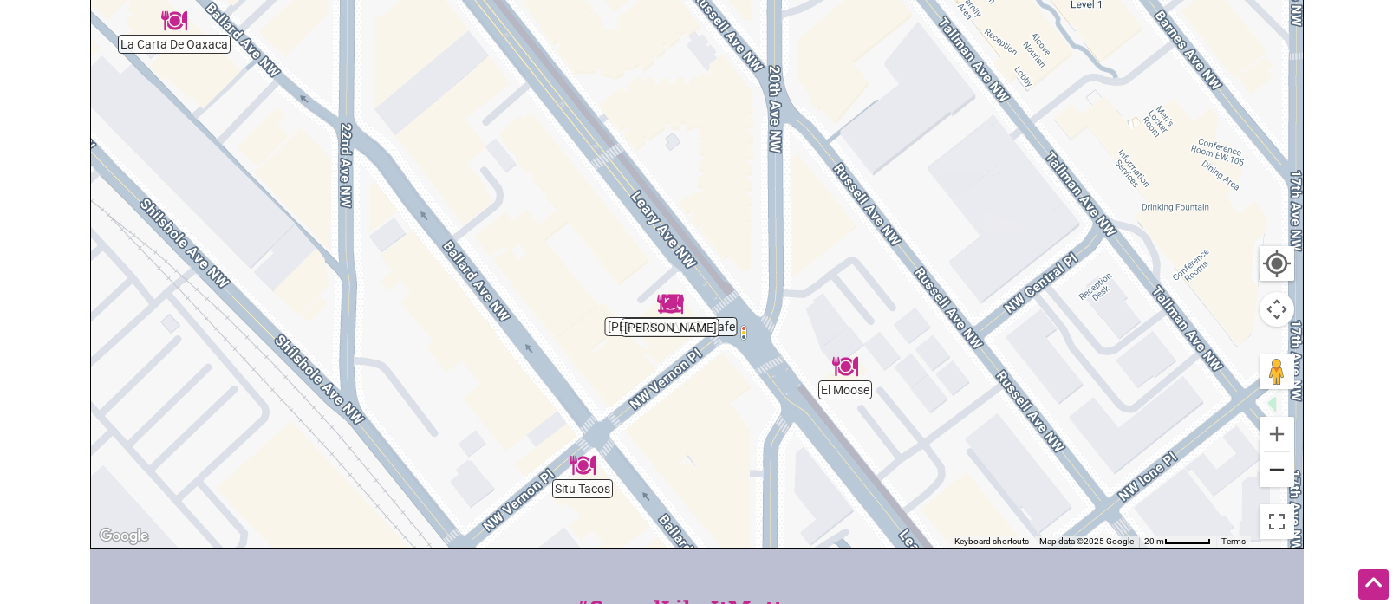
click at [1274, 470] on button "Zoom out" at bounding box center [1276, 469] width 35 height 35
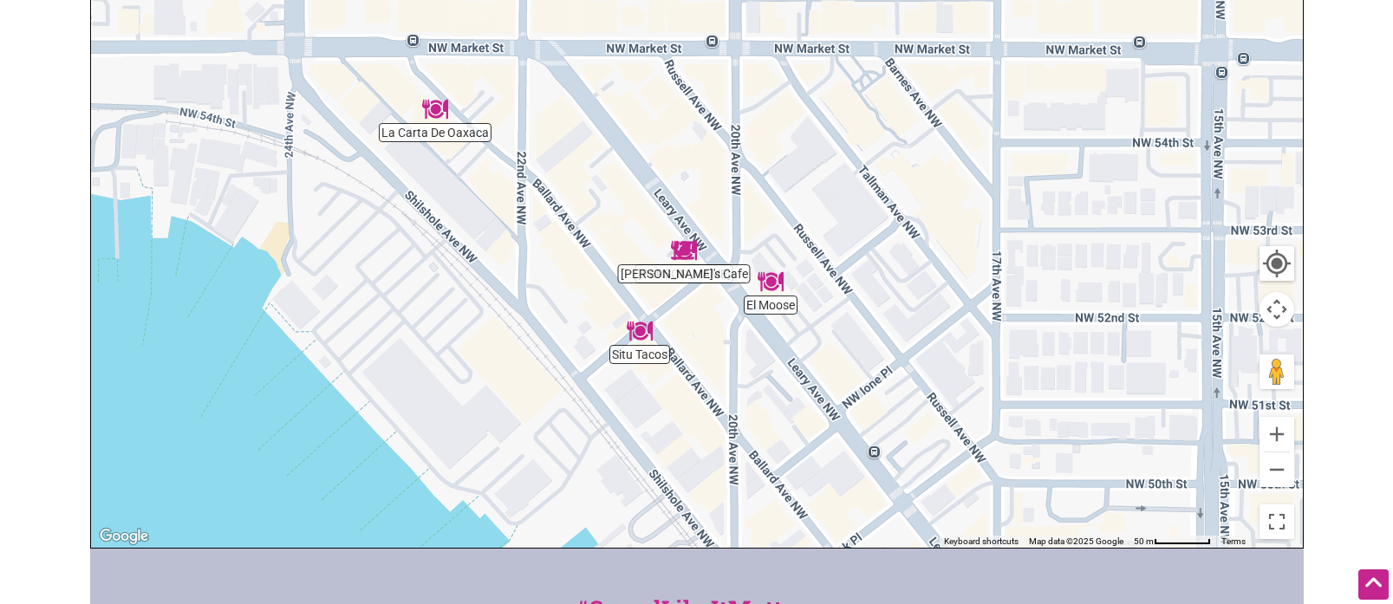
click at [432, 104] on img "La Carta De Oaxaca" at bounding box center [435, 109] width 26 height 26
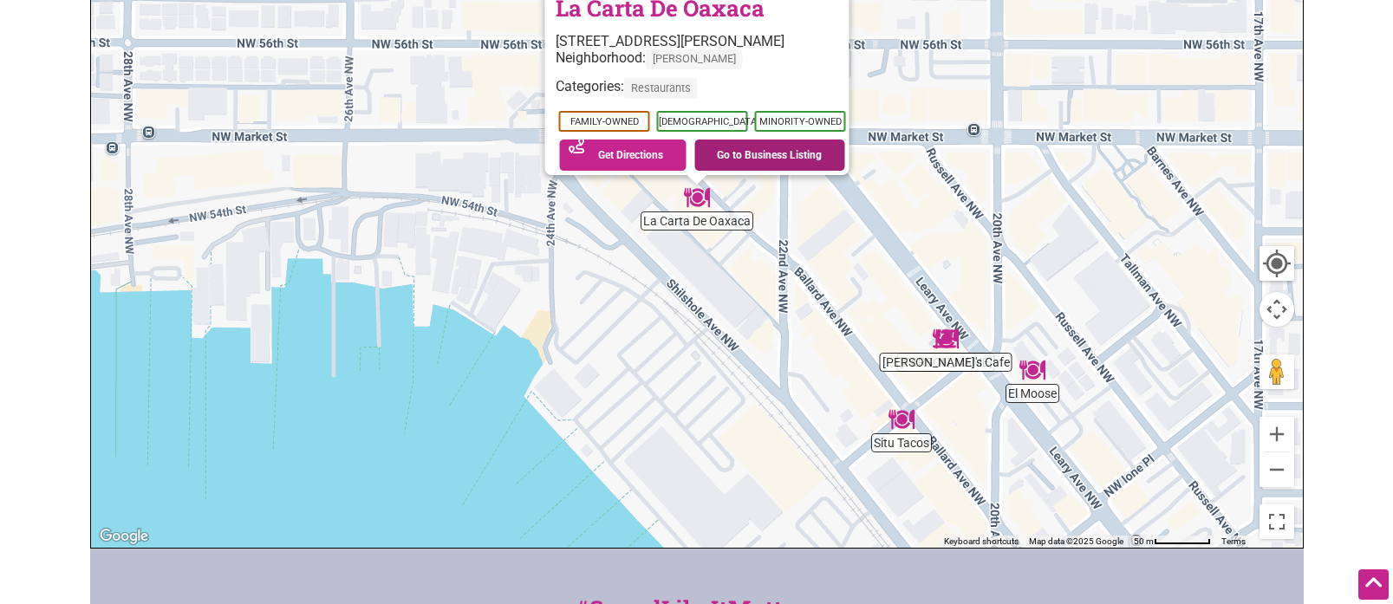
click at [758, 144] on link "Go to Business Listing" at bounding box center [769, 155] width 151 height 31
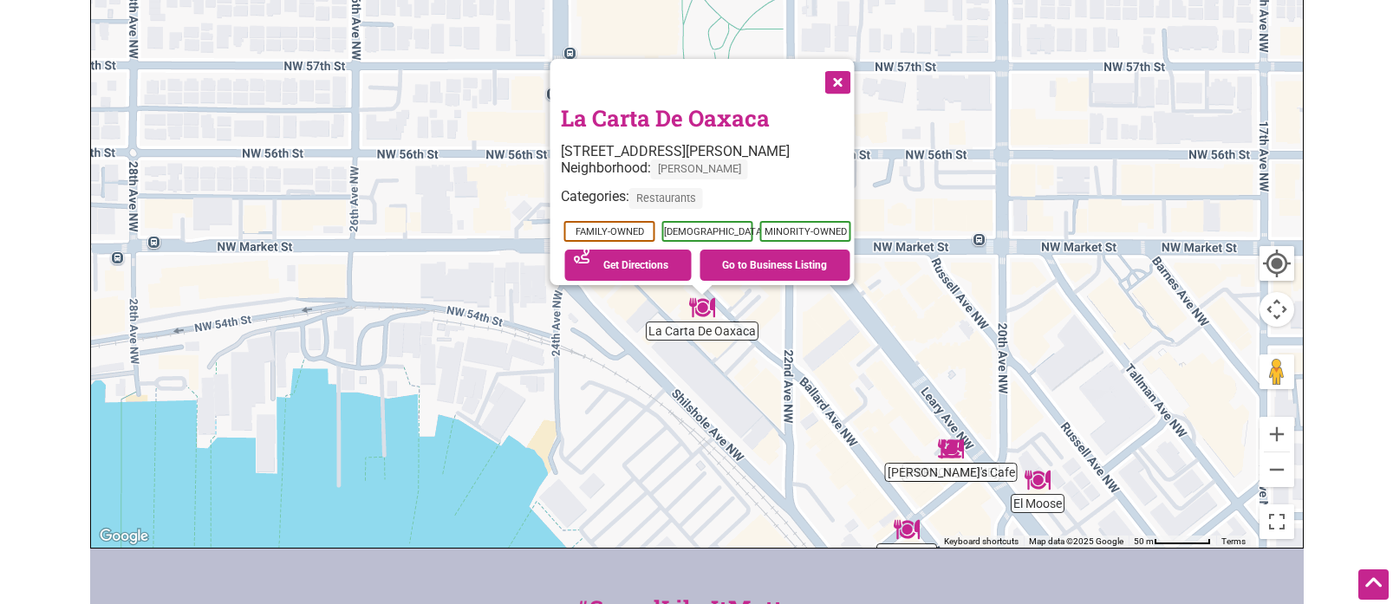
drag, startPoint x: 950, startPoint y: 119, endPoint x: 1045, endPoint y: 311, distance: 214.7
click at [948, 249] on div "To navigate, press the arrow keys. La Carta De Oaxaca 5431 Ballard Ave NW, Seat…" at bounding box center [697, 210] width 1212 height 674
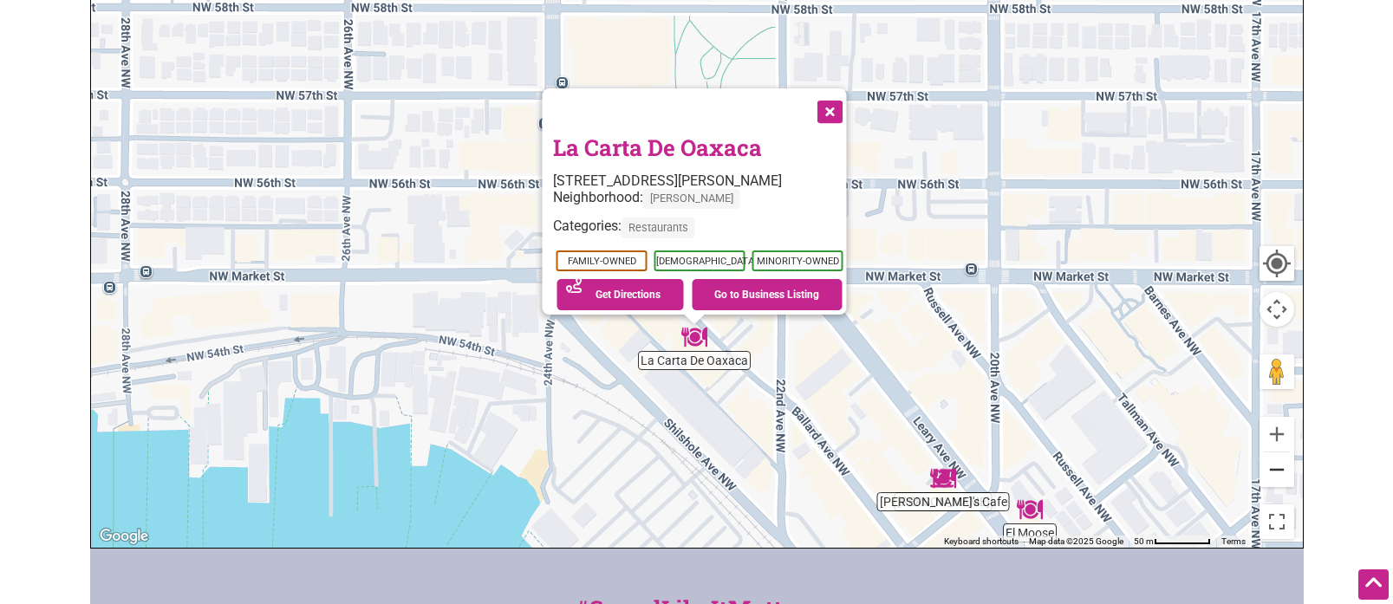
click at [1278, 472] on button "Zoom out" at bounding box center [1276, 469] width 35 height 35
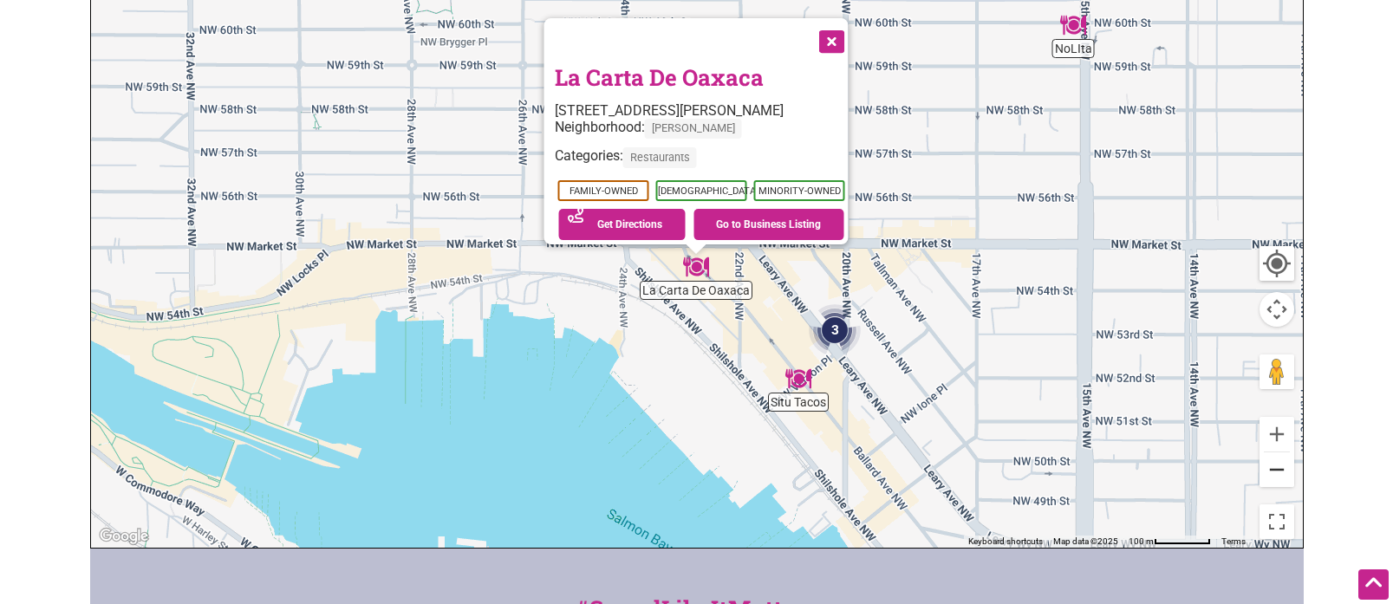
click at [1278, 472] on button "Zoom out" at bounding box center [1276, 469] width 35 height 35
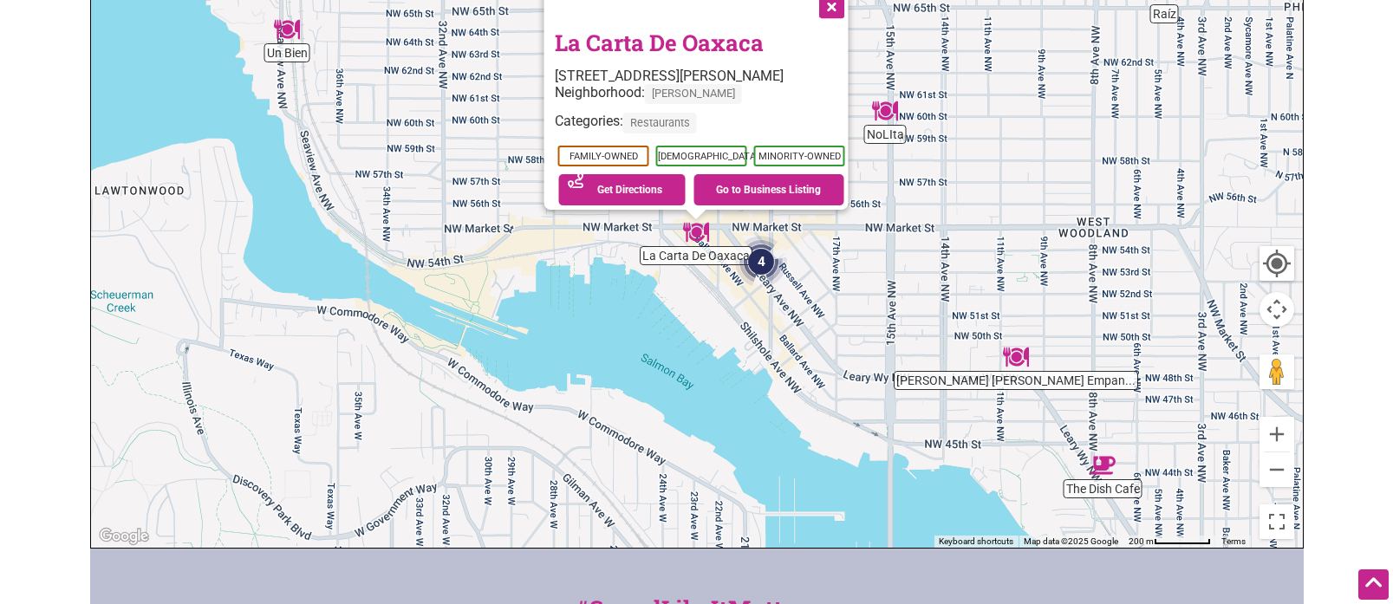
click at [840, 5] on button "Close" at bounding box center [829, 5] width 43 height 43
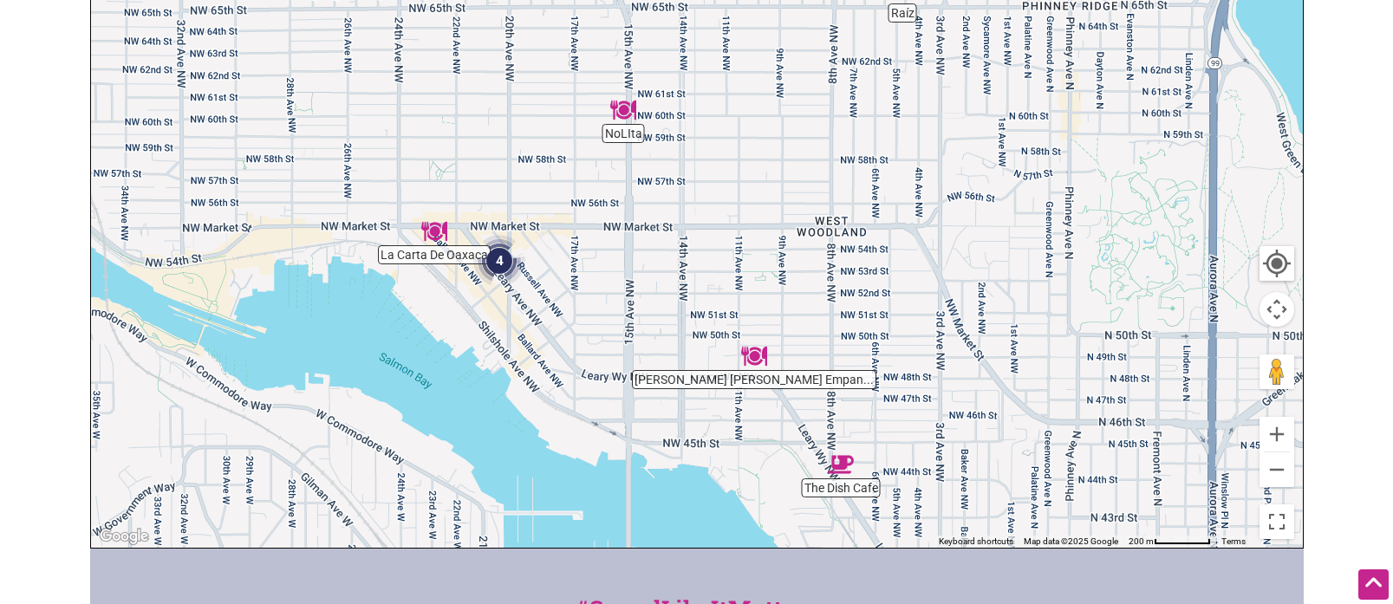
drag, startPoint x: 986, startPoint y: 297, endPoint x: 1037, endPoint y: 406, distance: 119.8
click at [761, 153] on div "To navigate, press the arrow keys." at bounding box center [697, 210] width 1212 height 674
click at [1269, 474] on button "Zoom out" at bounding box center [1276, 469] width 35 height 35
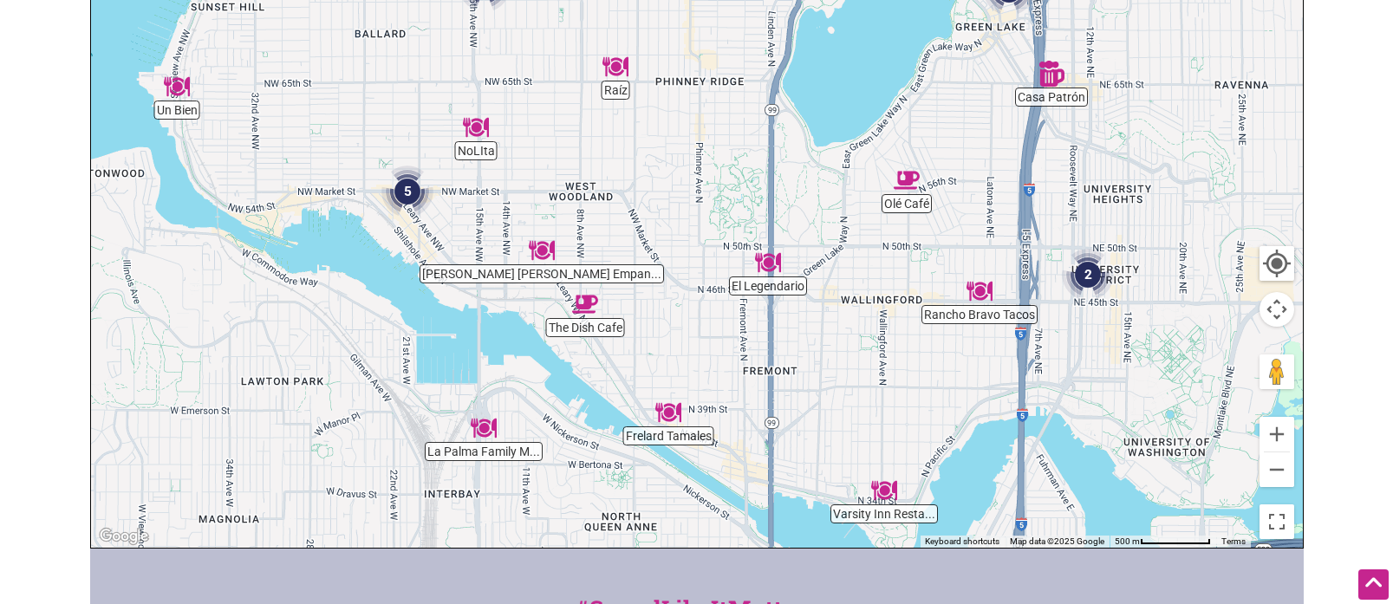
drag, startPoint x: 1021, startPoint y: 340, endPoint x: 875, endPoint y: 317, distance: 147.3
click at [875, 317] on div "To navigate, press the arrow keys." at bounding box center [697, 210] width 1212 height 674
click at [547, 255] on img "Maria Luisa Empanadas" at bounding box center [542, 250] width 26 height 26
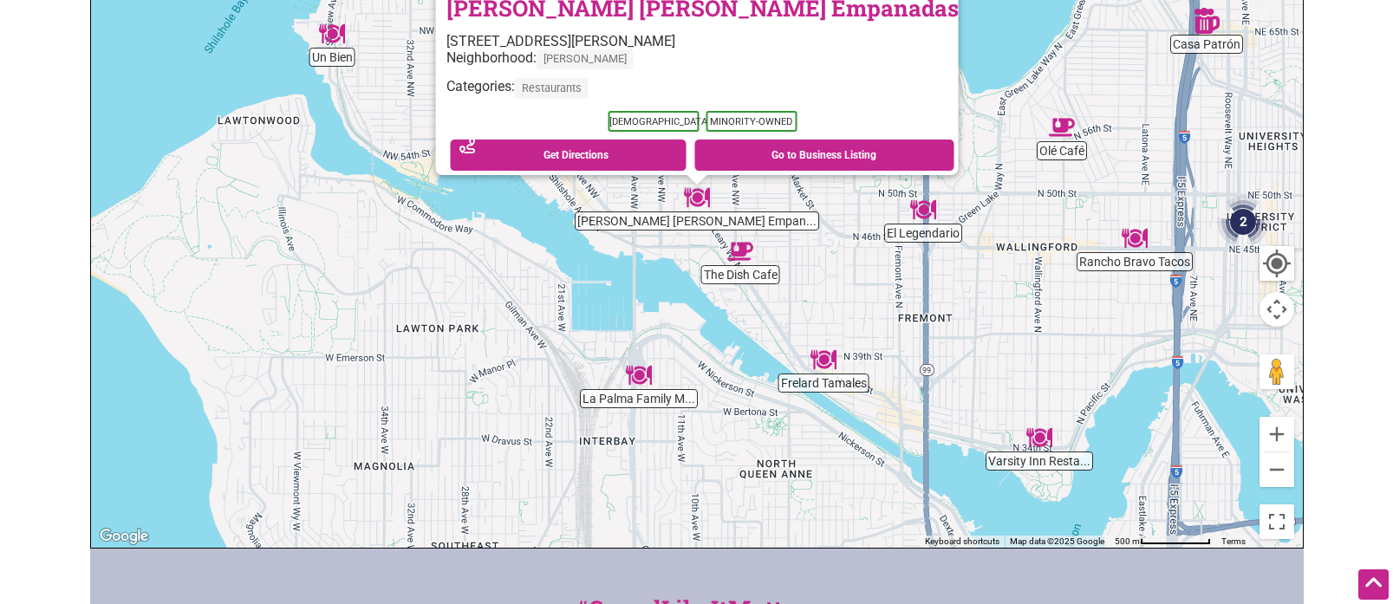
click at [739, 253] on img "The Dish Cafe" at bounding box center [740, 251] width 26 height 26
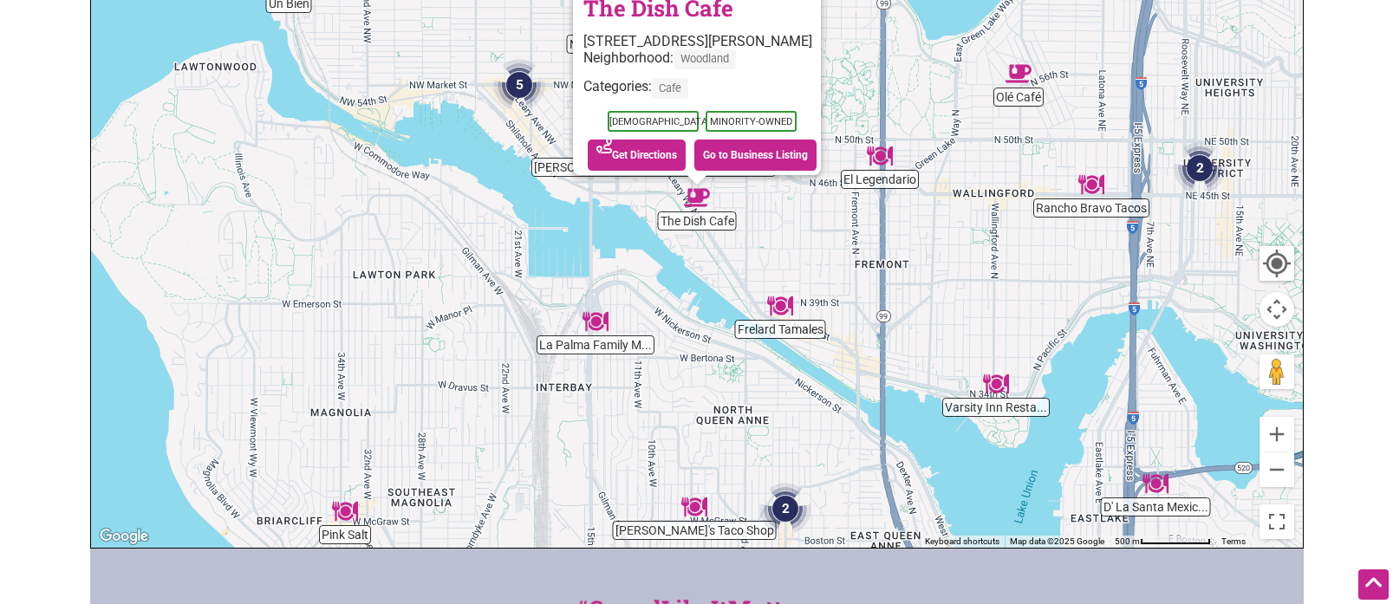
click at [882, 154] on img "El Legendario" at bounding box center [880, 156] width 26 height 26
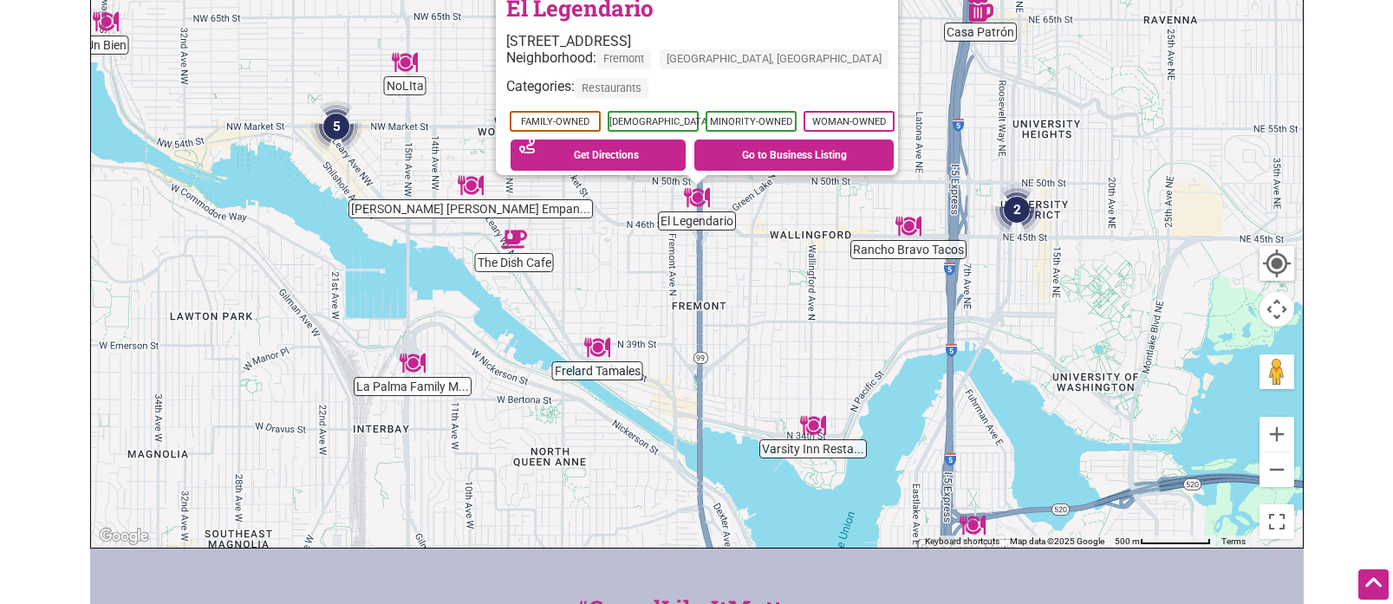
click at [914, 226] on img "Rancho Bravo Tacos" at bounding box center [908, 226] width 26 height 26
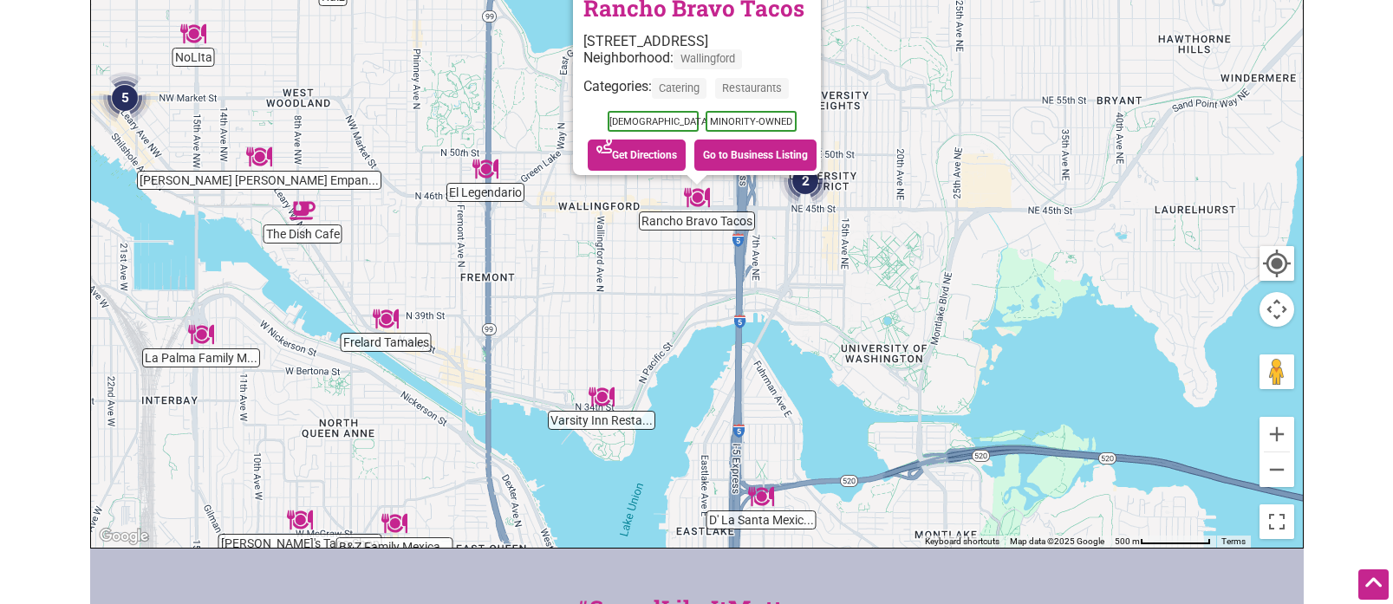
click at [814, 186] on img "2" at bounding box center [805, 181] width 52 height 52
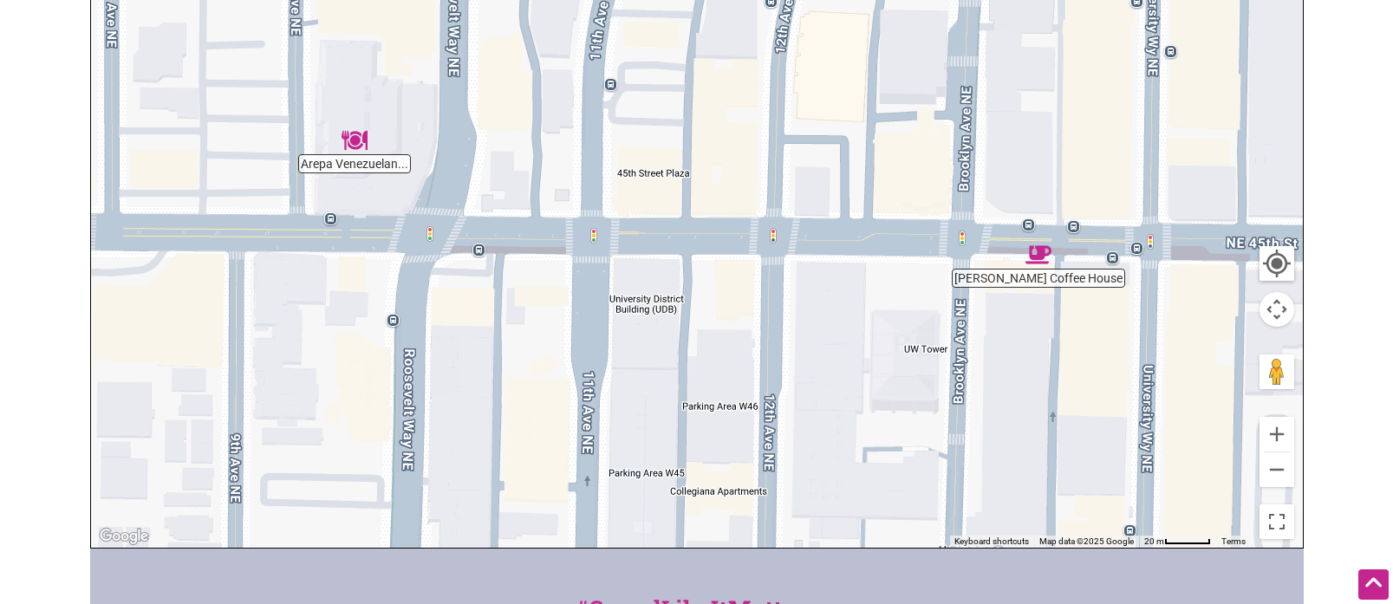
click at [358, 146] on img "Arepa Venezuelan Kitchen" at bounding box center [354, 140] width 26 height 26
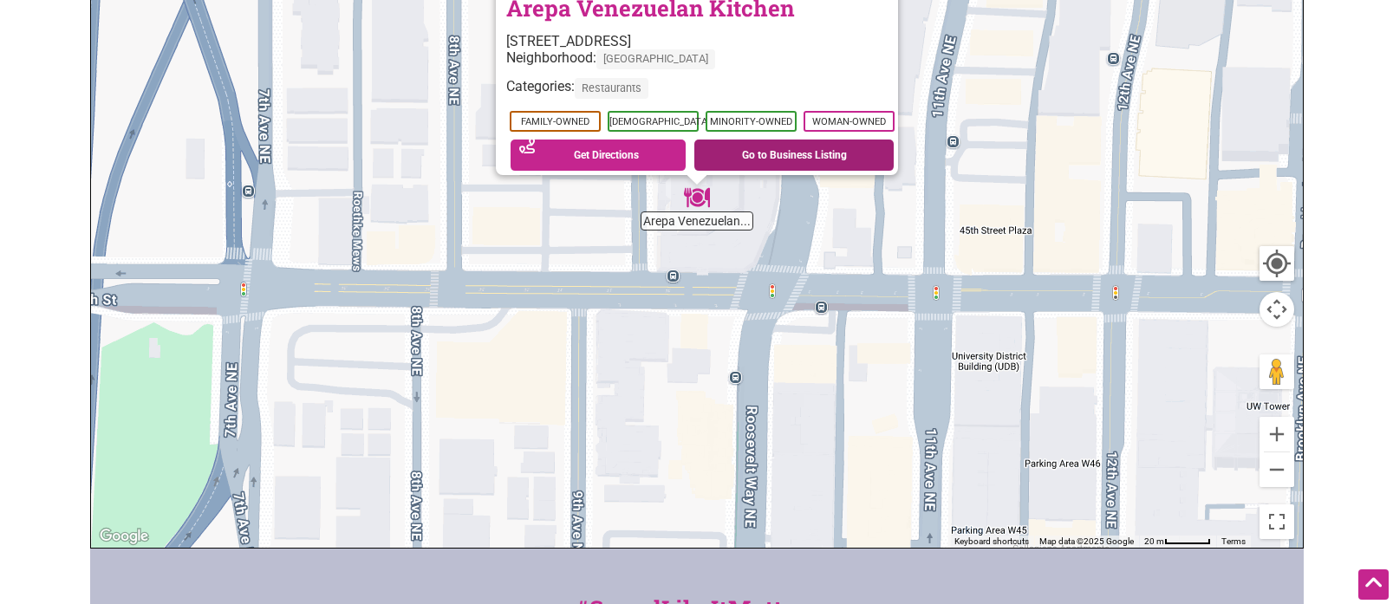
click at [764, 147] on link "Go to Business Listing" at bounding box center [793, 155] width 199 height 31
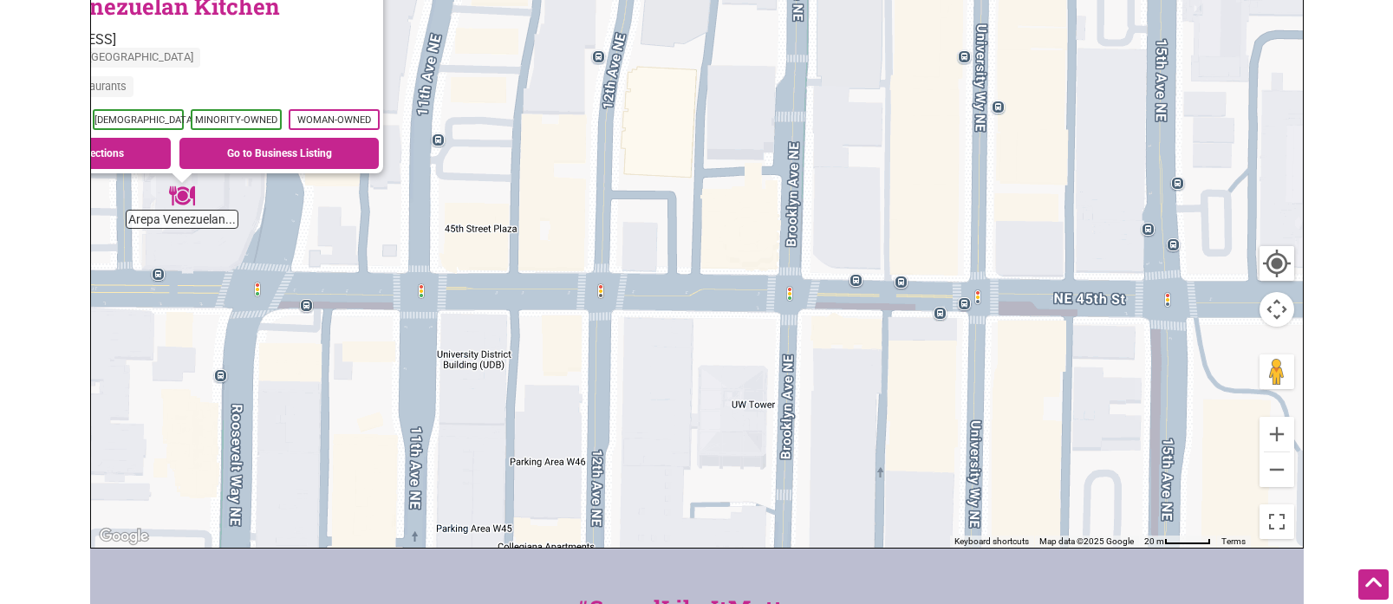
drag, startPoint x: 1155, startPoint y: 334, endPoint x: 640, endPoint y: 332, distance: 514.8
click at [640, 332] on div "To navigate, press the arrow keys. Arepa Venezuelan Kitchen 4500 9th Ave NE, Se…" at bounding box center [697, 210] width 1212 height 674
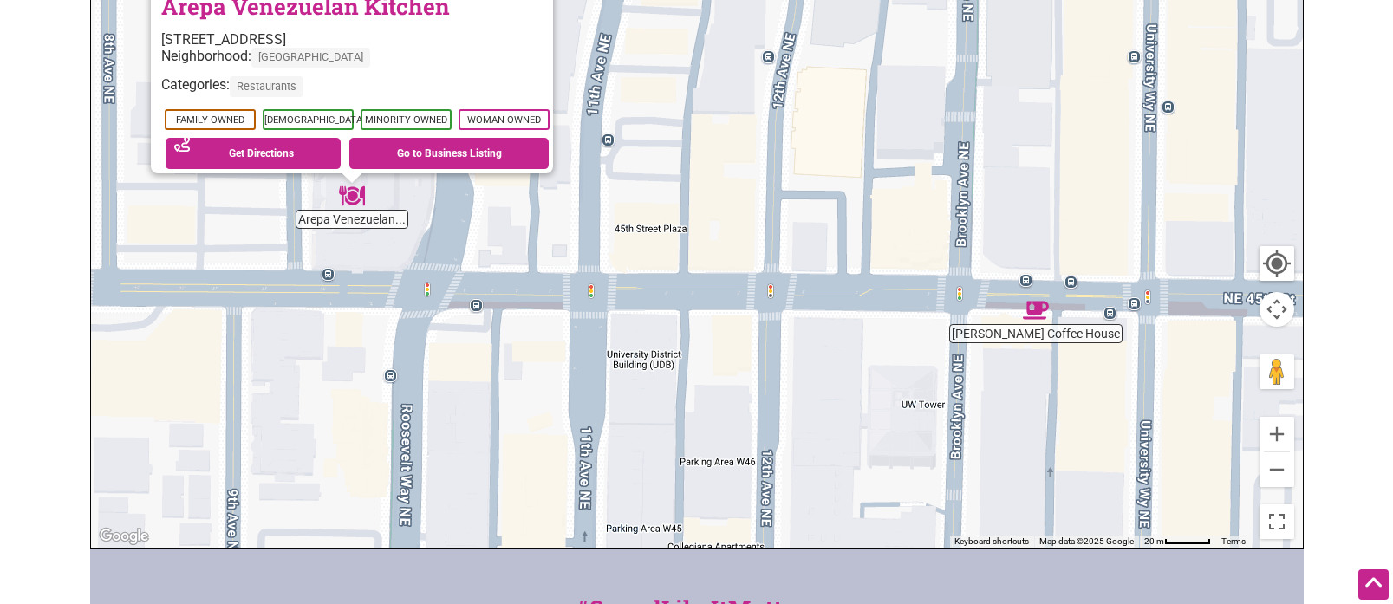
click at [1037, 311] on img "Leon Coffee House" at bounding box center [1036, 310] width 26 height 26
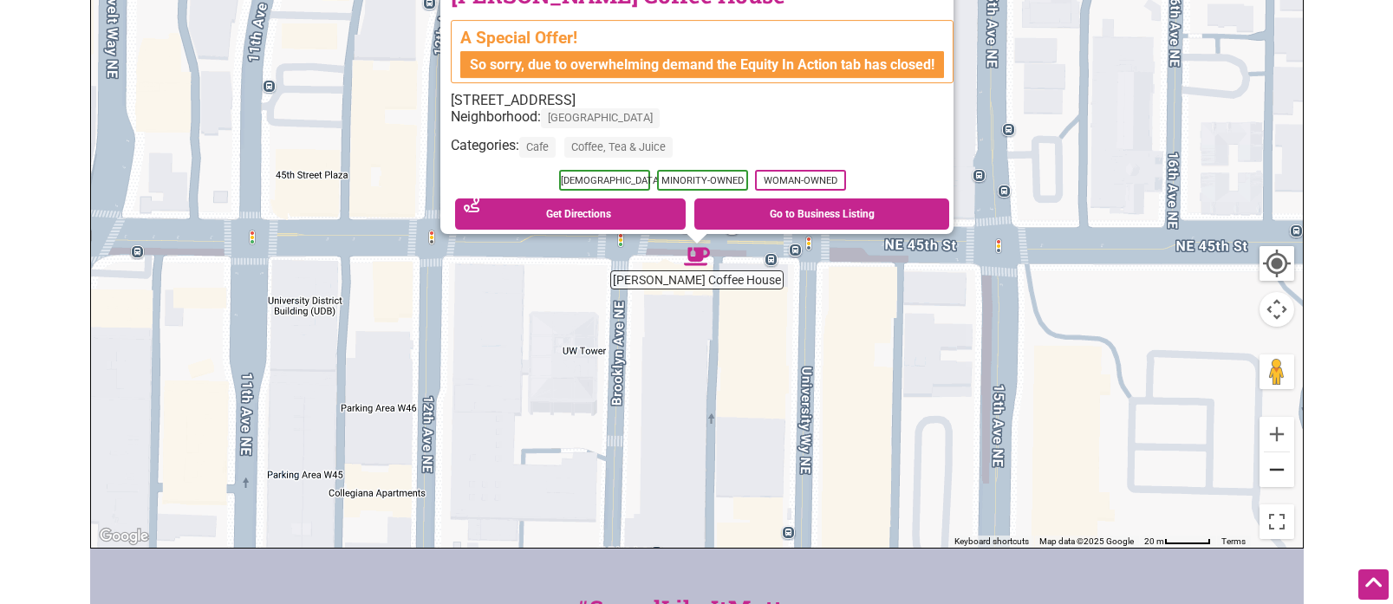
click at [1282, 471] on button "Zoom out" at bounding box center [1276, 469] width 35 height 35
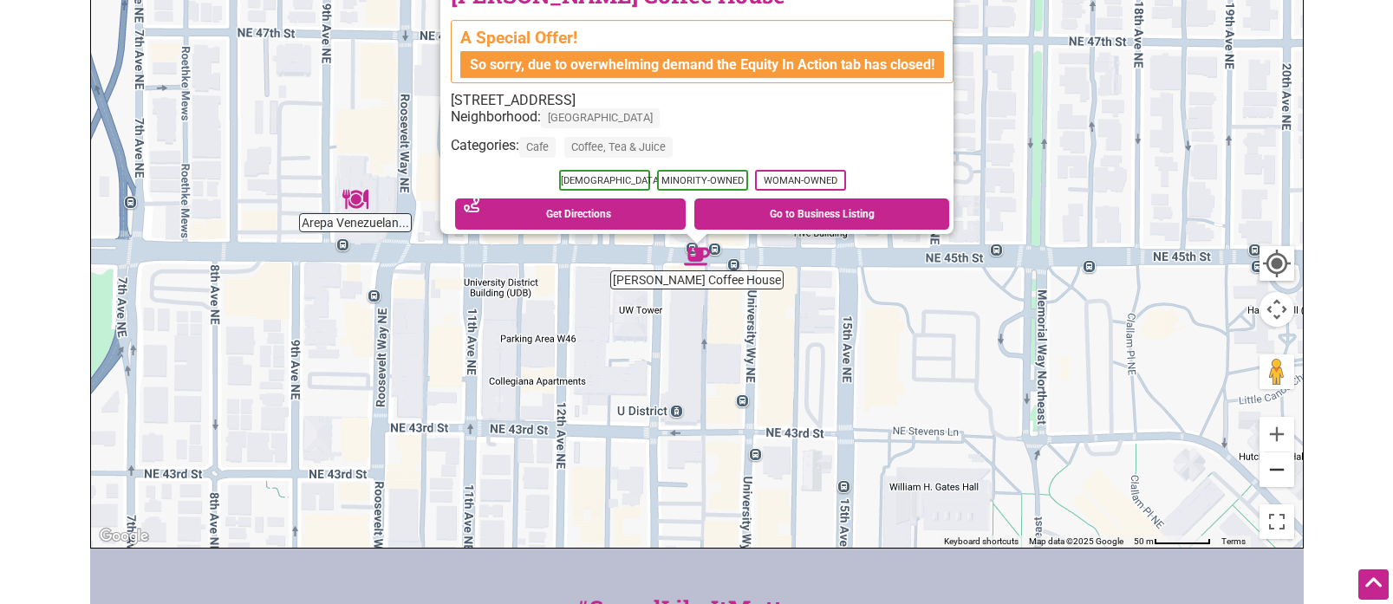
click at [1282, 471] on button "Zoom out" at bounding box center [1276, 469] width 35 height 35
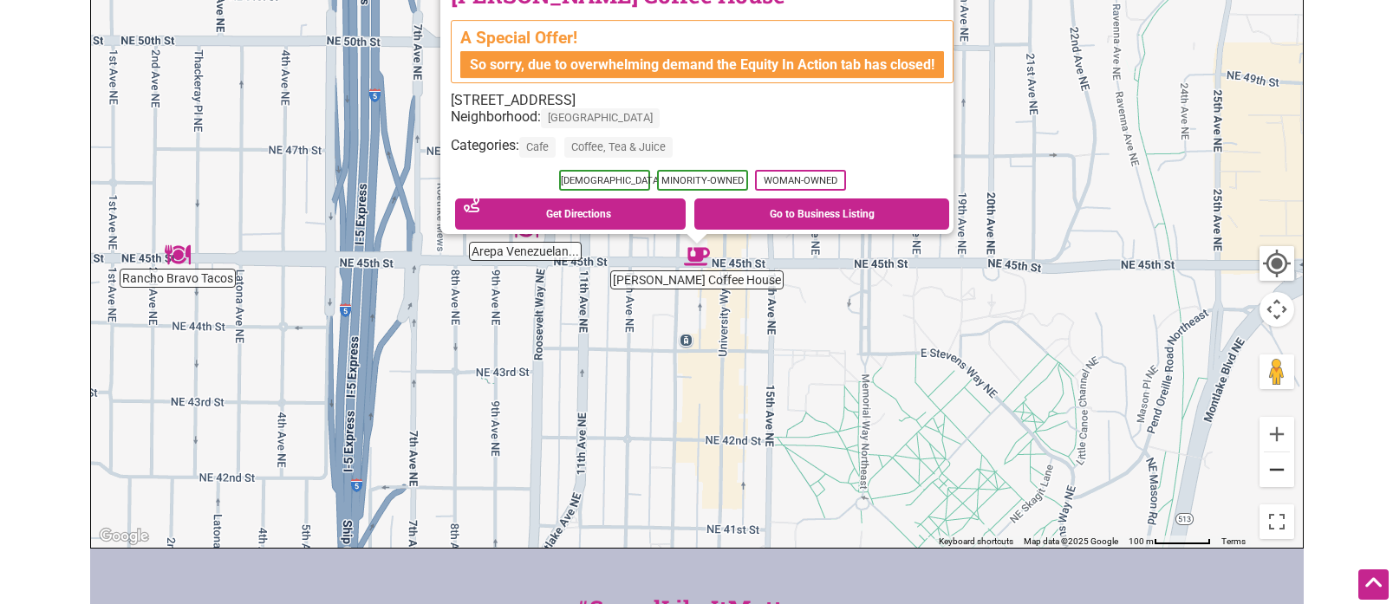
click at [1282, 471] on button "Zoom out" at bounding box center [1276, 469] width 35 height 35
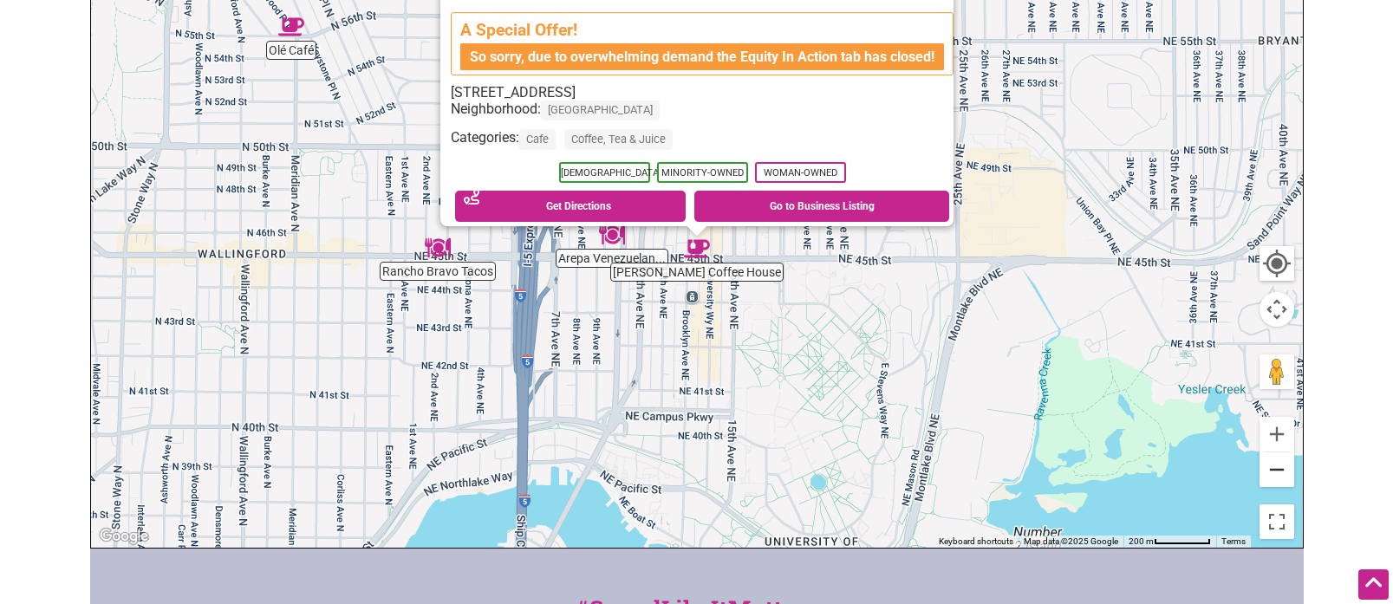
click at [1282, 471] on button "Zoom out" at bounding box center [1276, 469] width 35 height 35
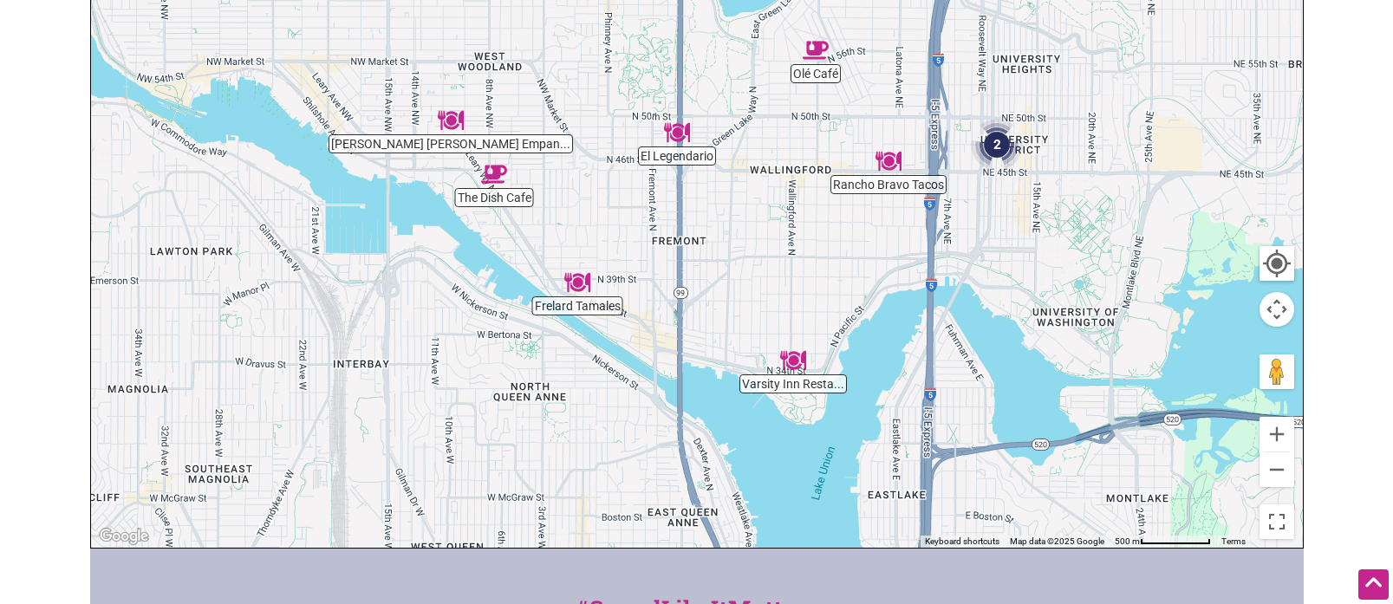
drag, startPoint x: 796, startPoint y: 343, endPoint x: 974, endPoint y: 281, distance: 189.1
click at [974, 281] on div "To navigate, press the arrow keys." at bounding box center [697, 210] width 1212 height 674
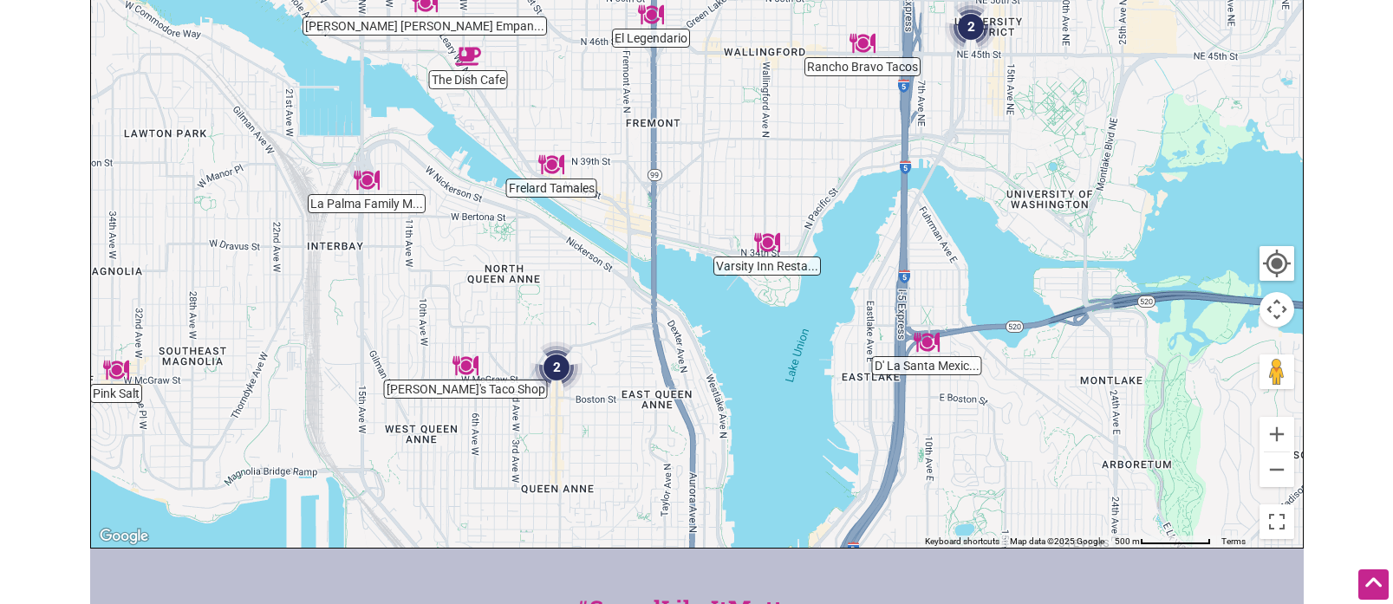
drag, startPoint x: 730, startPoint y: 296, endPoint x: 712, endPoint y: 214, distance: 84.3
click at [712, 214] on div "To navigate, press the arrow keys." at bounding box center [697, 210] width 1212 height 674
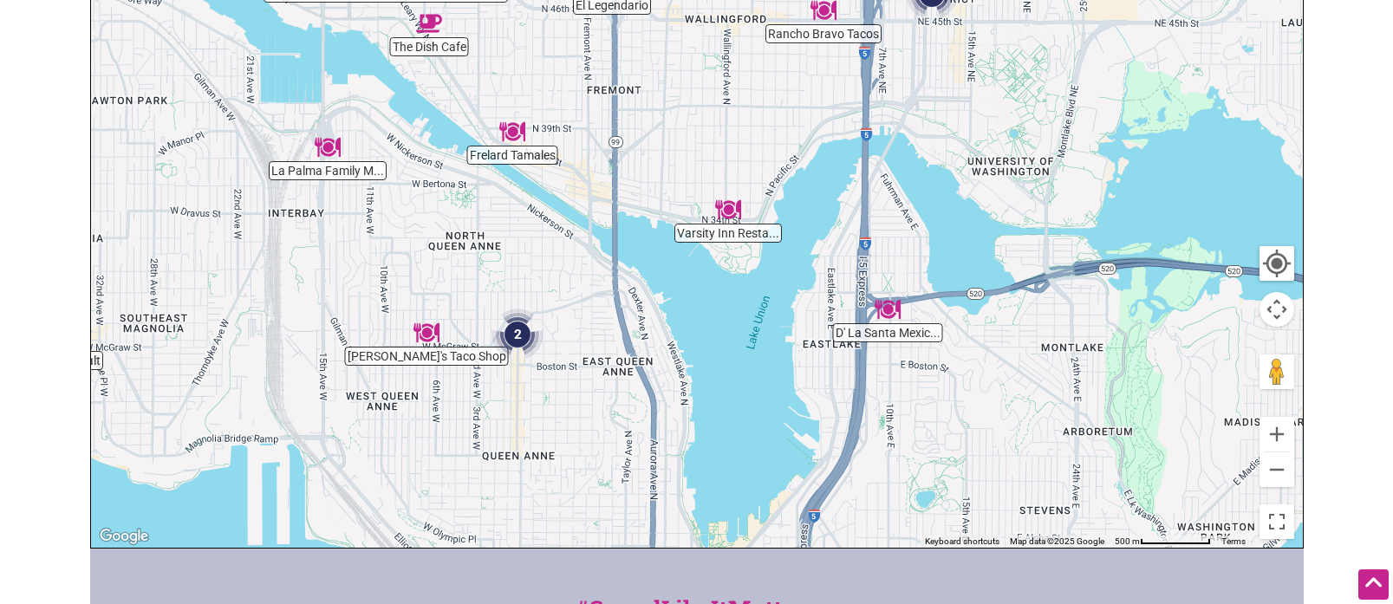
drag, startPoint x: 863, startPoint y: 259, endPoint x: 800, endPoint y: 216, distance: 76.7
click at [819, 221] on div "To navigate, press the arrow keys." at bounding box center [697, 210] width 1212 height 674
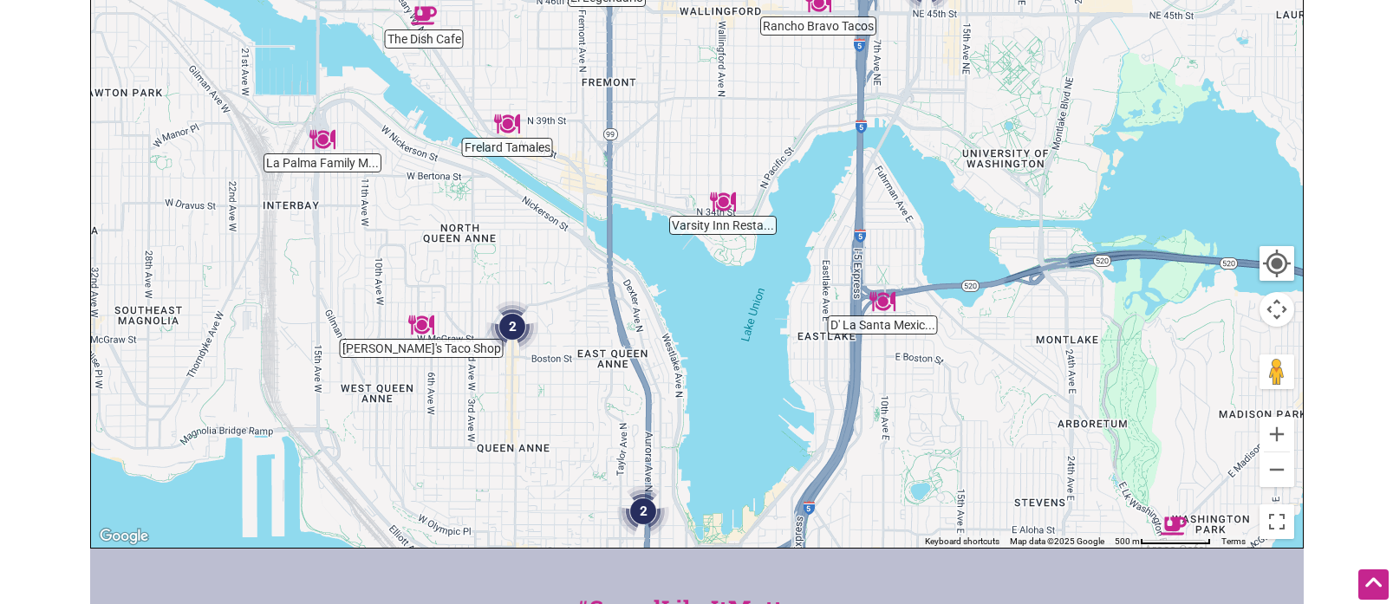
click at [727, 206] on img "Varsity Inn Restaurant" at bounding box center [723, 202] width 26 height 26
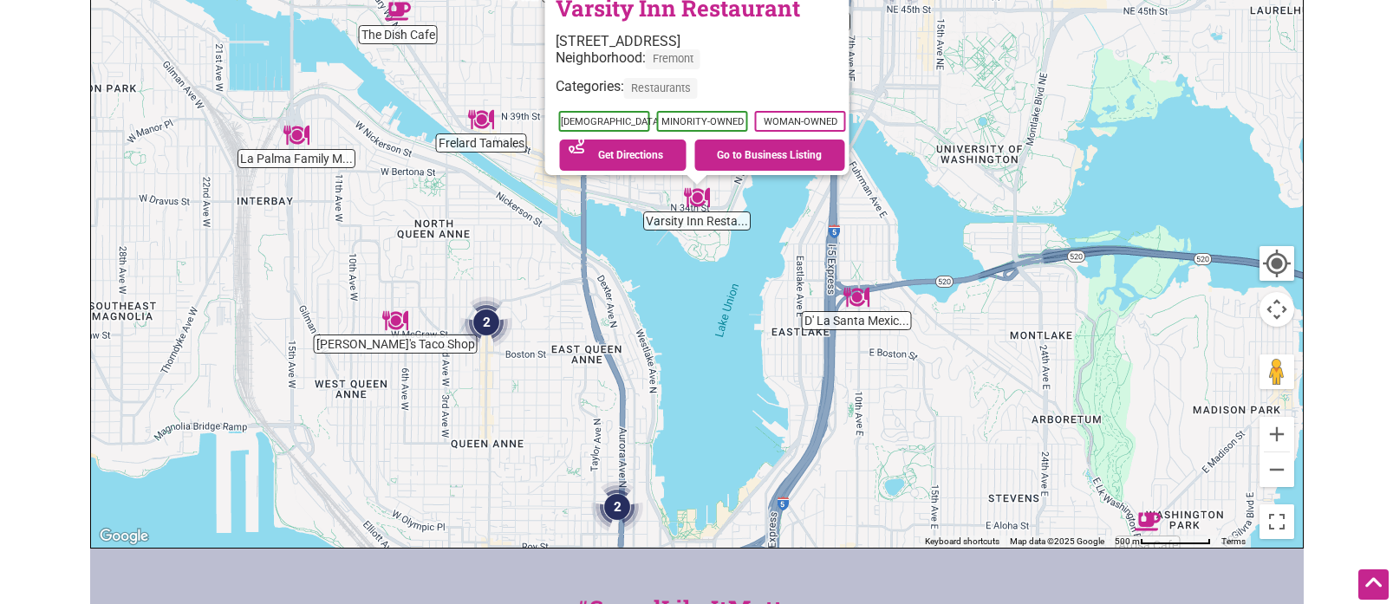
click at [859, 289] on img "D' La Santa Mexican Cuisine & Grill" at bounding box center [856, 297] width 26 height 26
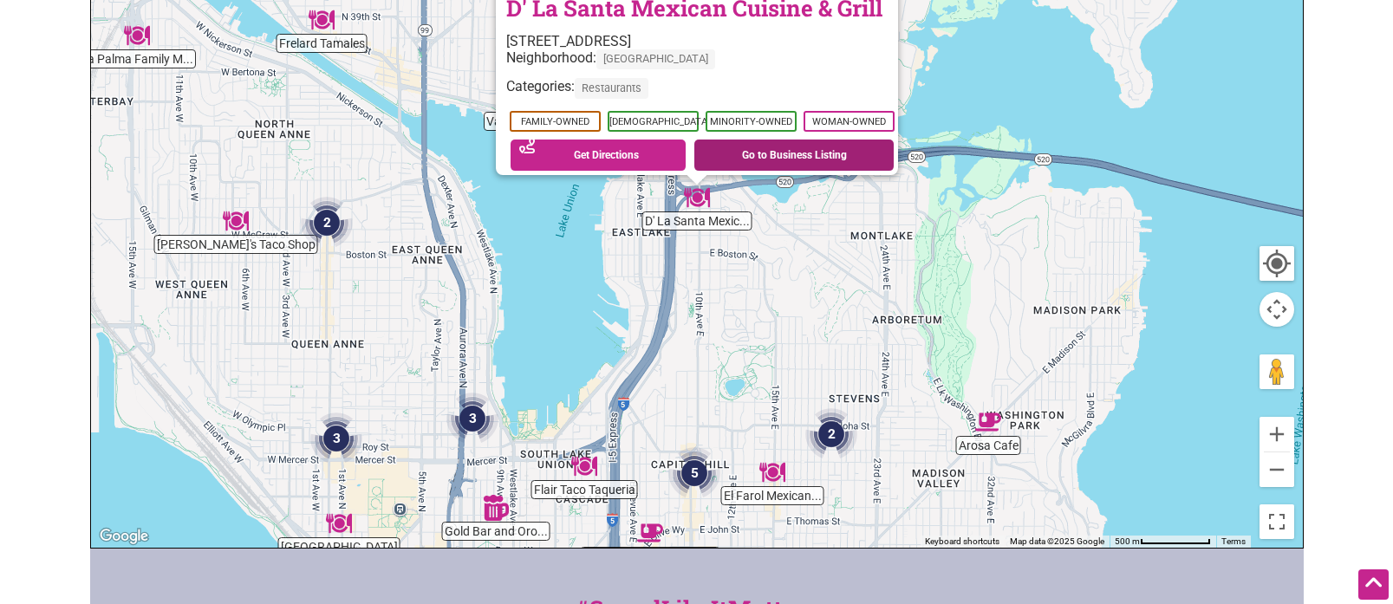
click at [812, 146] on link "Go to Business Listing" at bounding box center [793, 155] width 199 height 31
click at [1276, 476] on button "Zoom out" at bounding box center [1276, 469] width 35 height 35
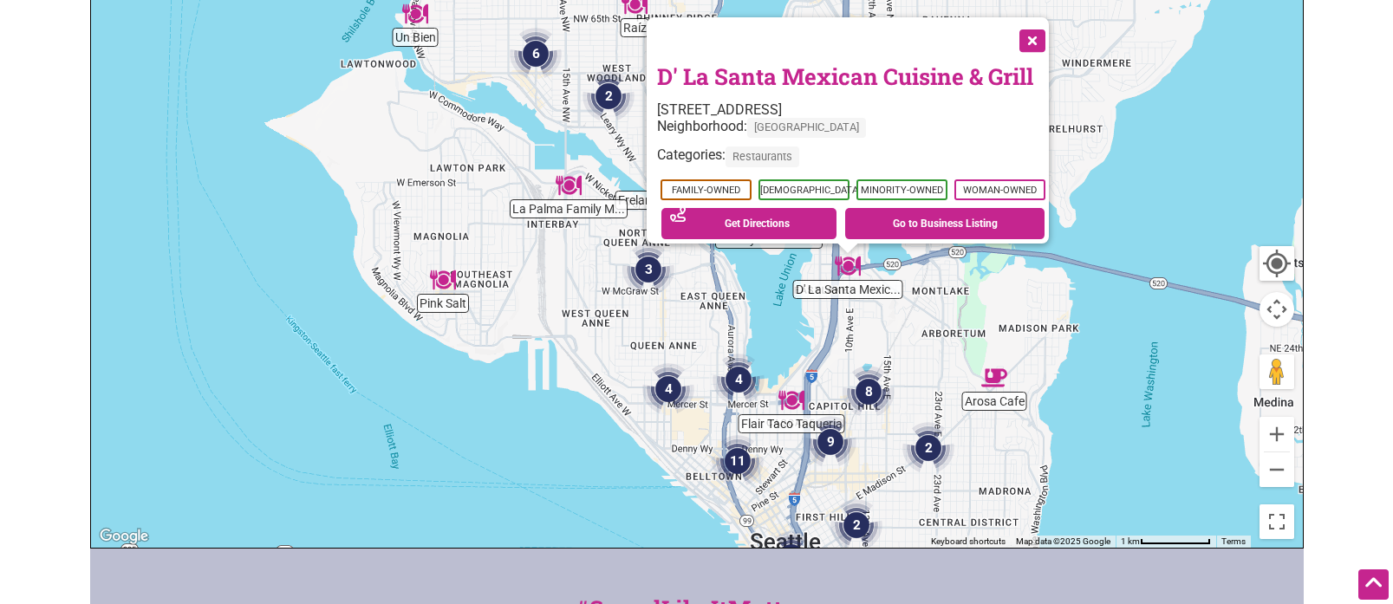
drag, startPoint x: 618, startPoint y: 260, endPoint x: 772, endPoint y: 331, distance: 169.8
click at [772, 331] on div "To navigate, press the arrow keys. D' La Santa Mexican Cuisine & Grill 2359 10t…" at bounding box center [697, 210] width 1212 height 674
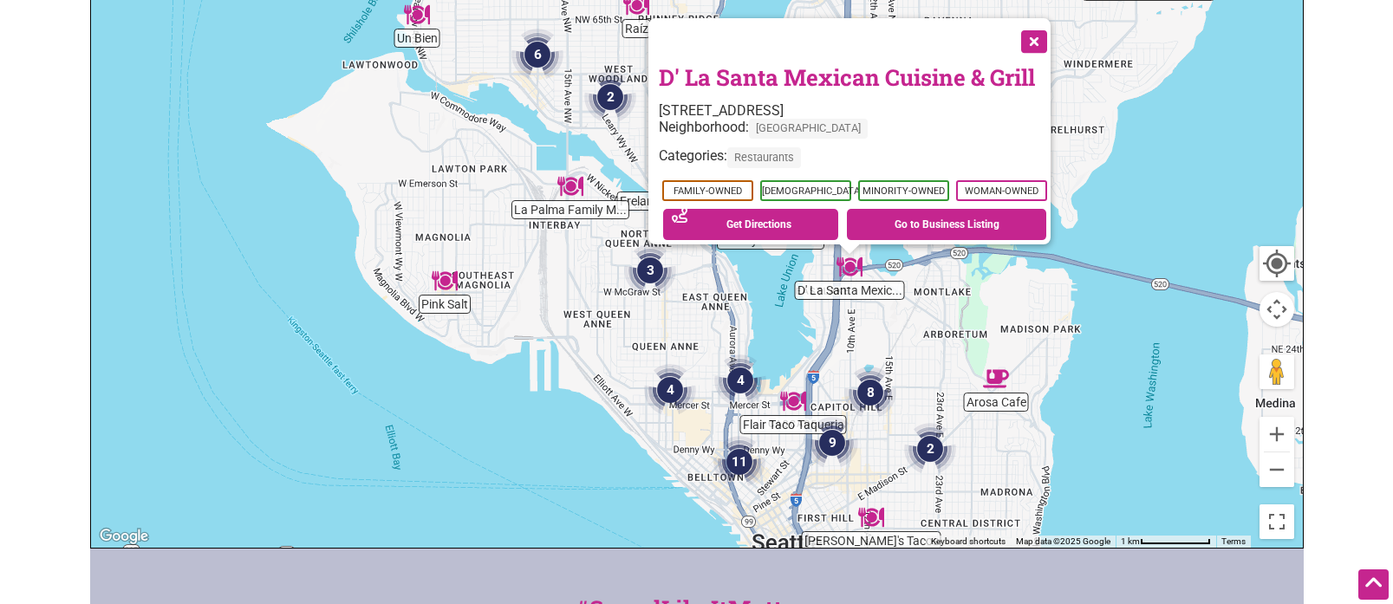
click at [572, 185] on img "La Palma Family Mexican Restaurant" at bounding box center [570, 186] width 26 height 26
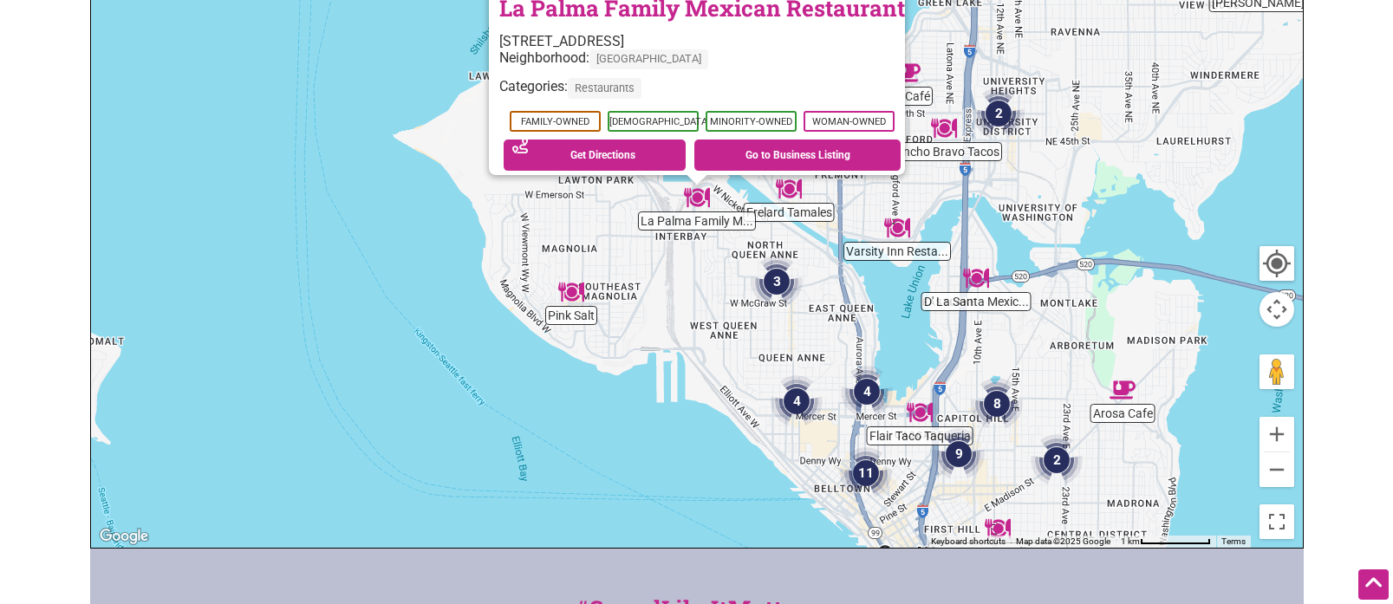
click at [569, 291] on img "Pink Salt" at bounding box center [571, 292] width 26 height 26
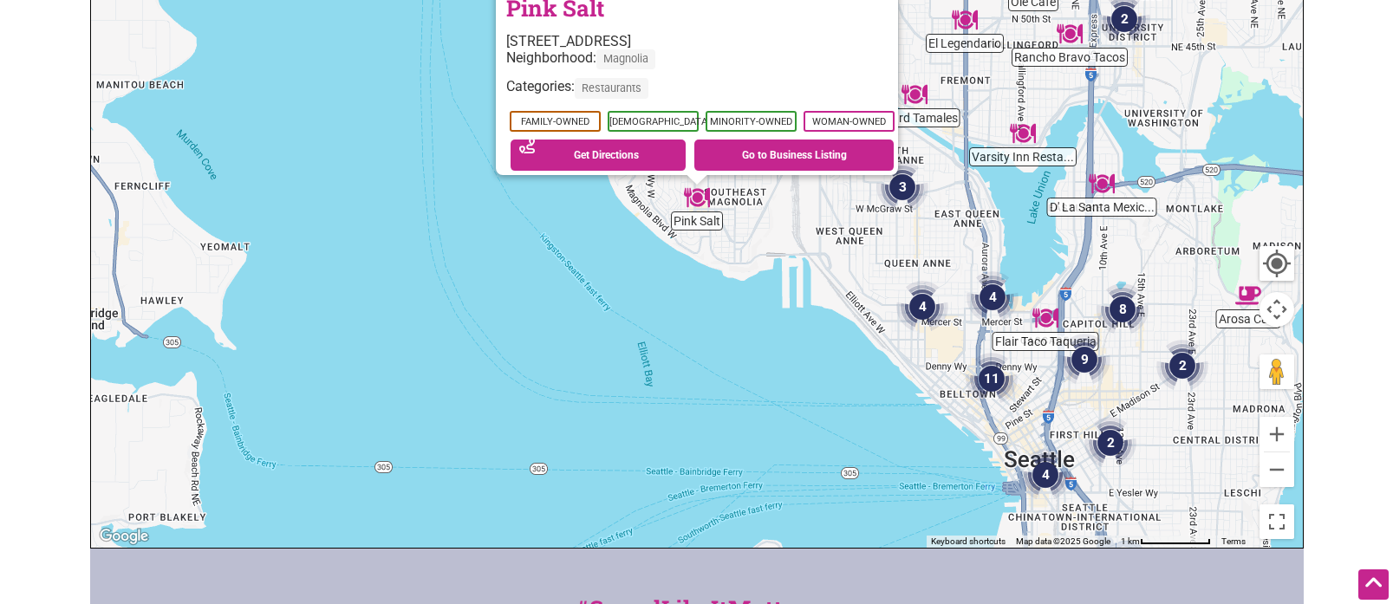
click at [903, 187] on img "3" at bounding box center [902, 187] width 52 height 52
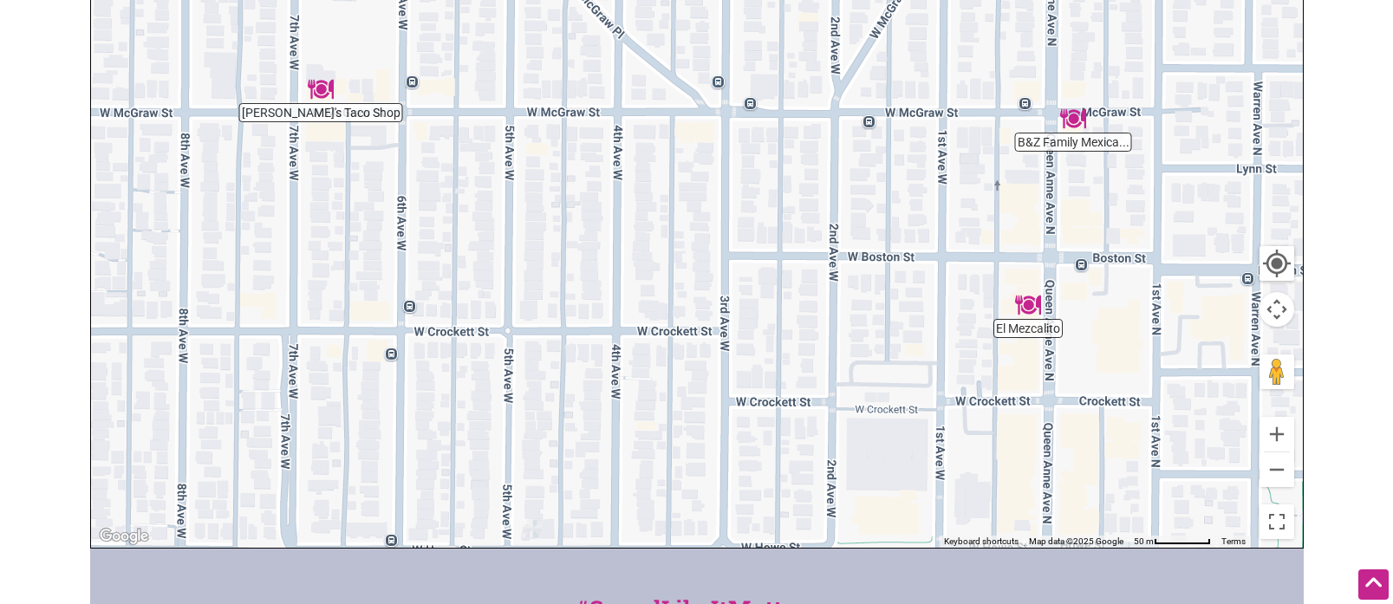
click at [325, 96] on img "Malena's Taco Shop" at bounding box center [321, 89] width 26 height 26
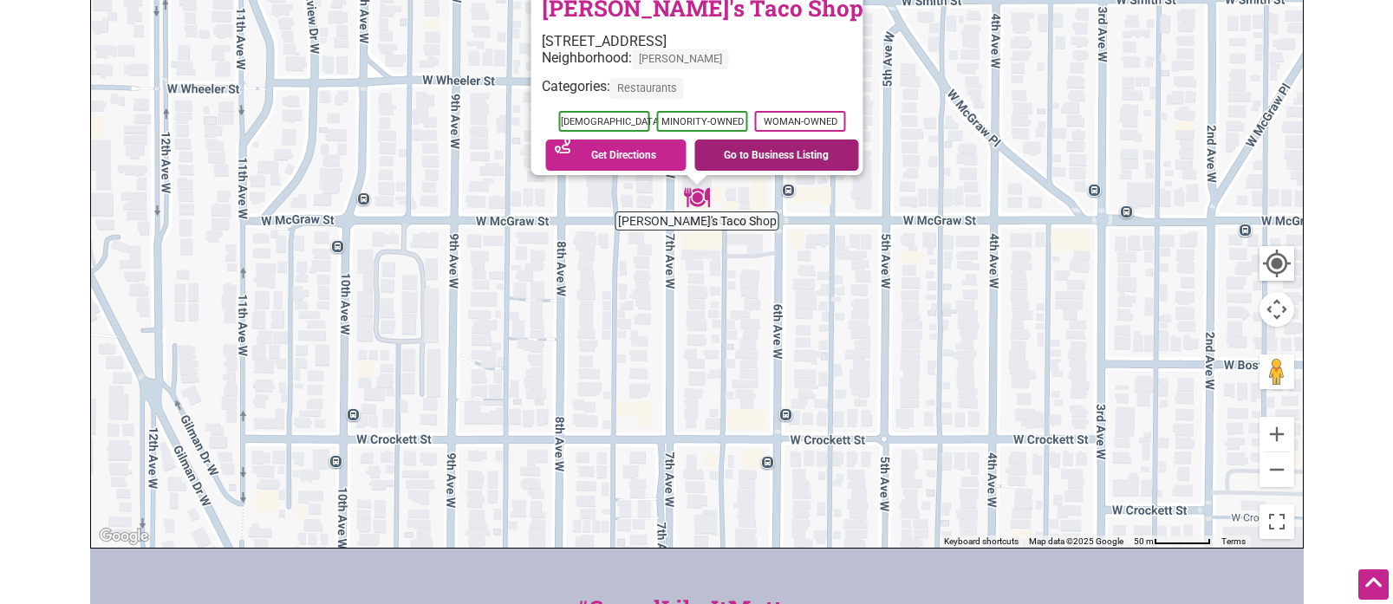
click at [712, 144] on link "Go to Business Listing" at bounding box center [776, 155] width 165 height 31
click at [1287, 473] on button "Zoom out" at bounding box center [1276, 469] width 35 height 35
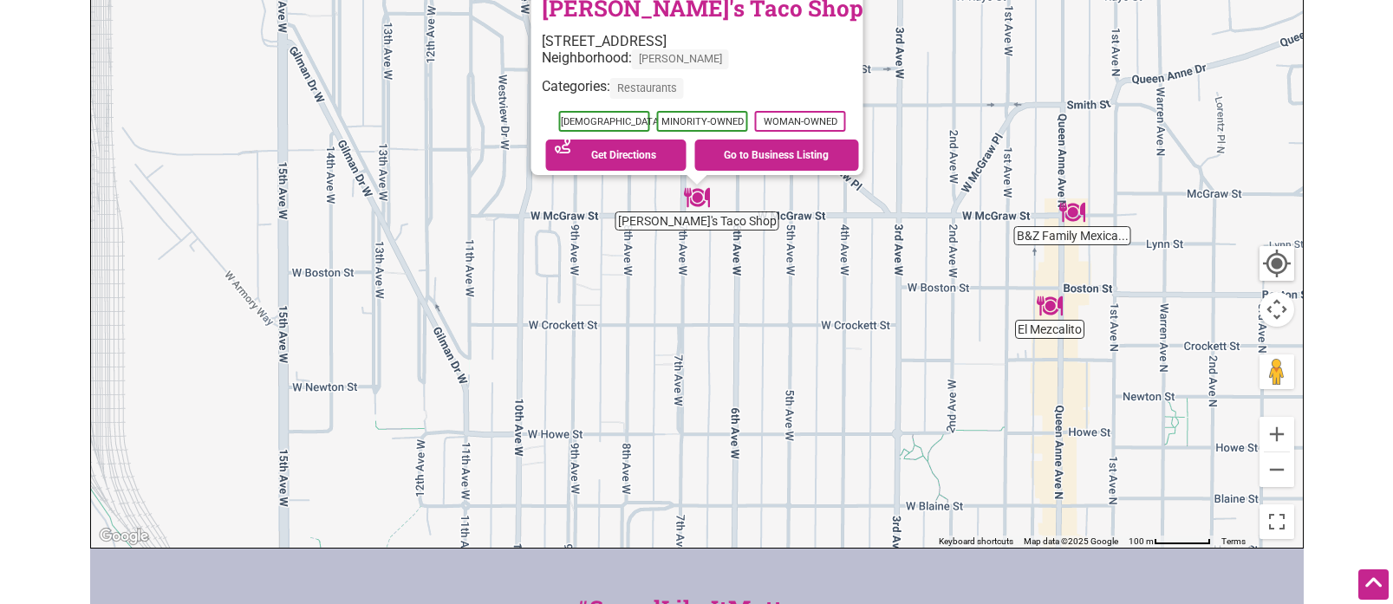
click at [1079, 217] on img "B&Z Family Mexican Restaurant" at bounding box center [1072, 212] width 26 height 26
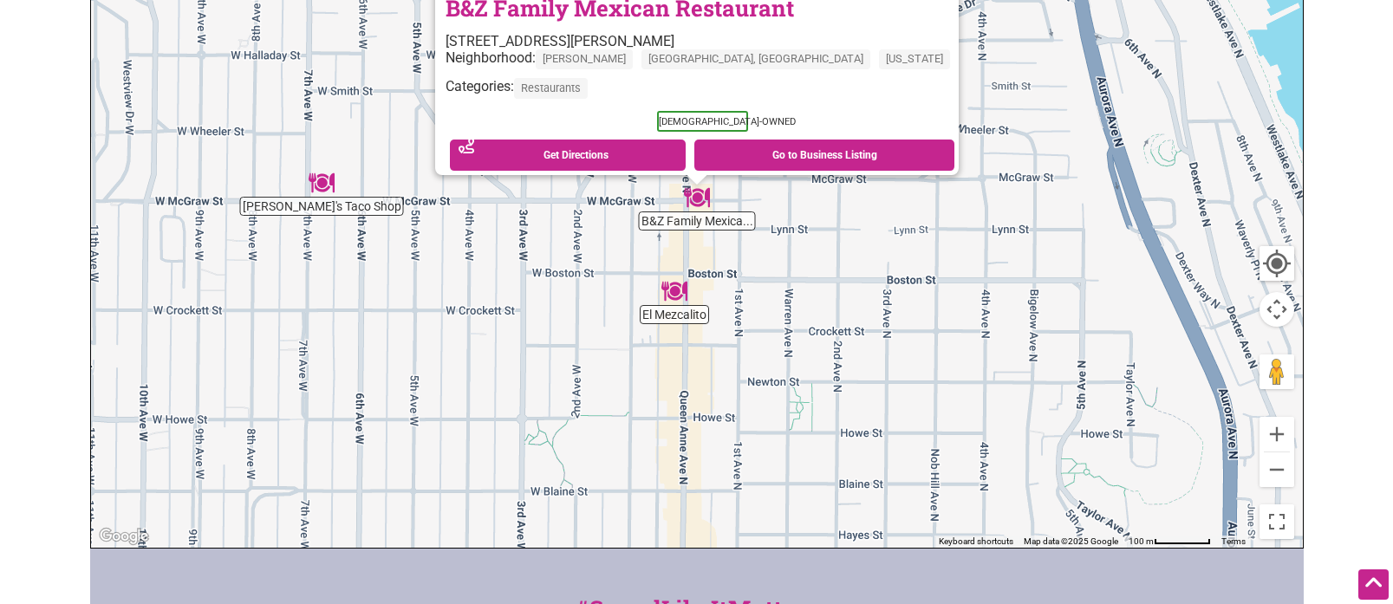
click at [672, 290] on img "El Mezcalito" at bounding box center [674, 291] width 26 height 26
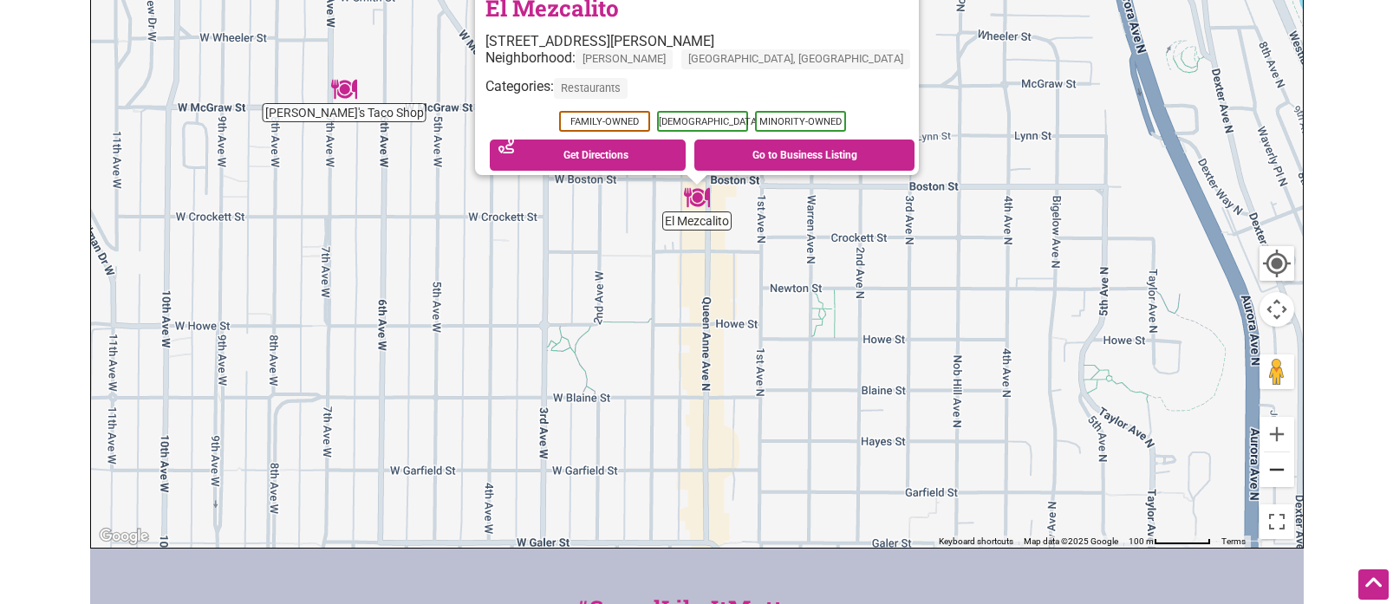
click at [1281, 474] on button "Zoom out" at bounding box center [1276, 469] width 35 height 35
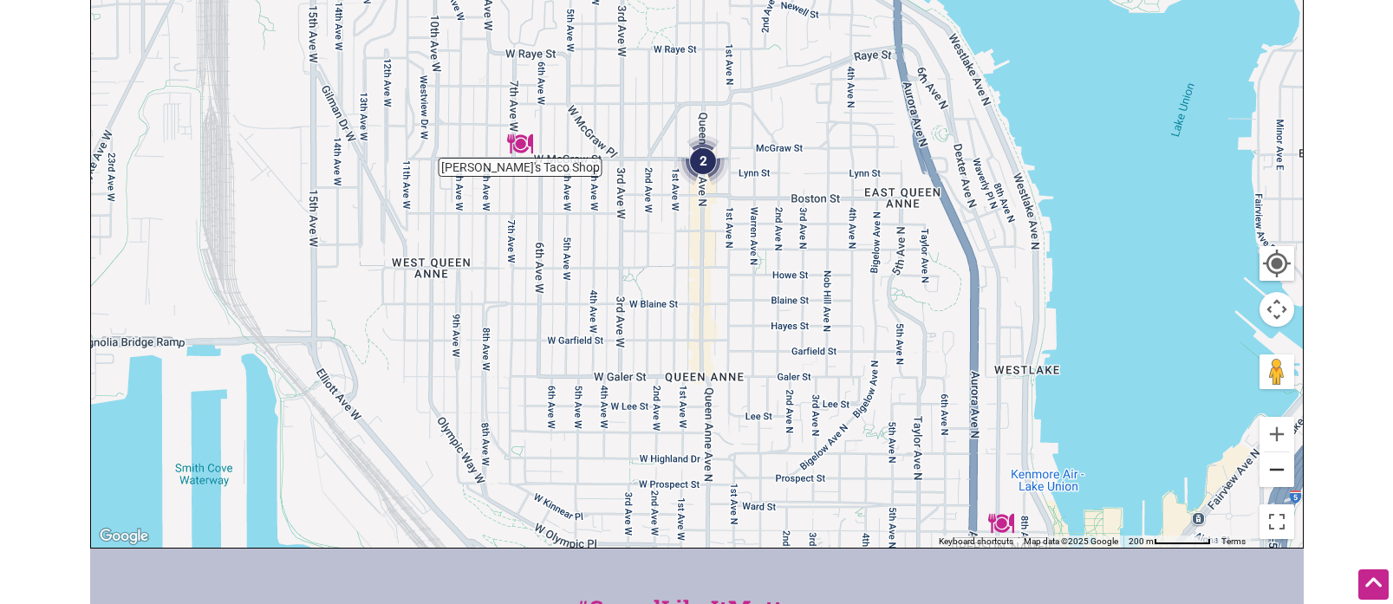
click at [1281, 474] on button "Zoom out" at bounding box center [1276, 469] width 35 height 35
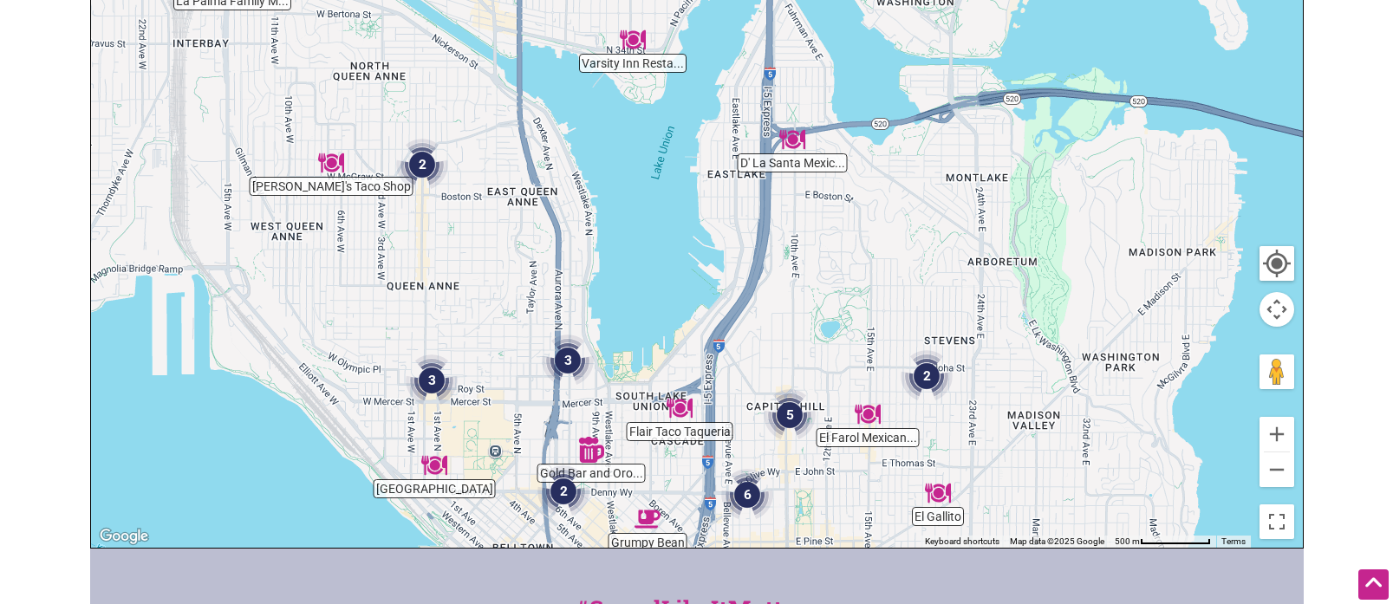
drag, startPoint x: 1179, startPoint y: 354, endPoint x: 813, endPoint y: 341, distance: 365.9
click at [813, 341] on div "To navigate, press the arrow keys." at bounding box center [697, 210] width 1212 height 674
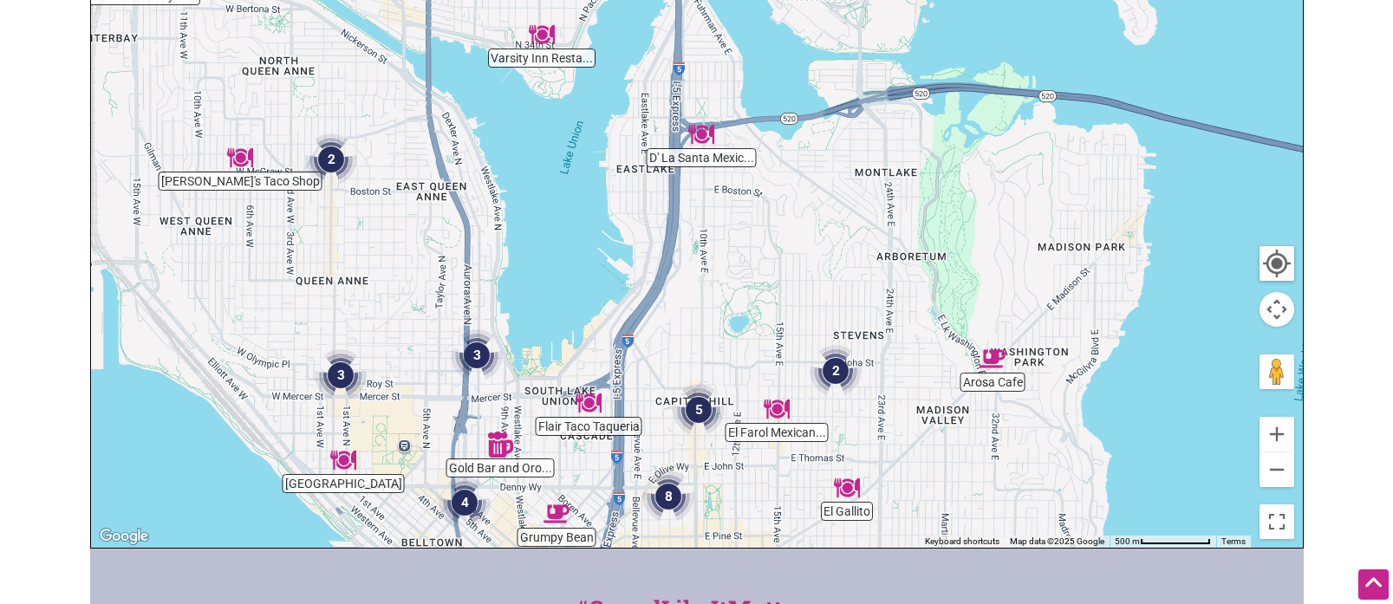
click at [700, 131] on img "D' La Santa Mexican Cuisine & Grill" at bounding box center [701, 134] width 26 height 26
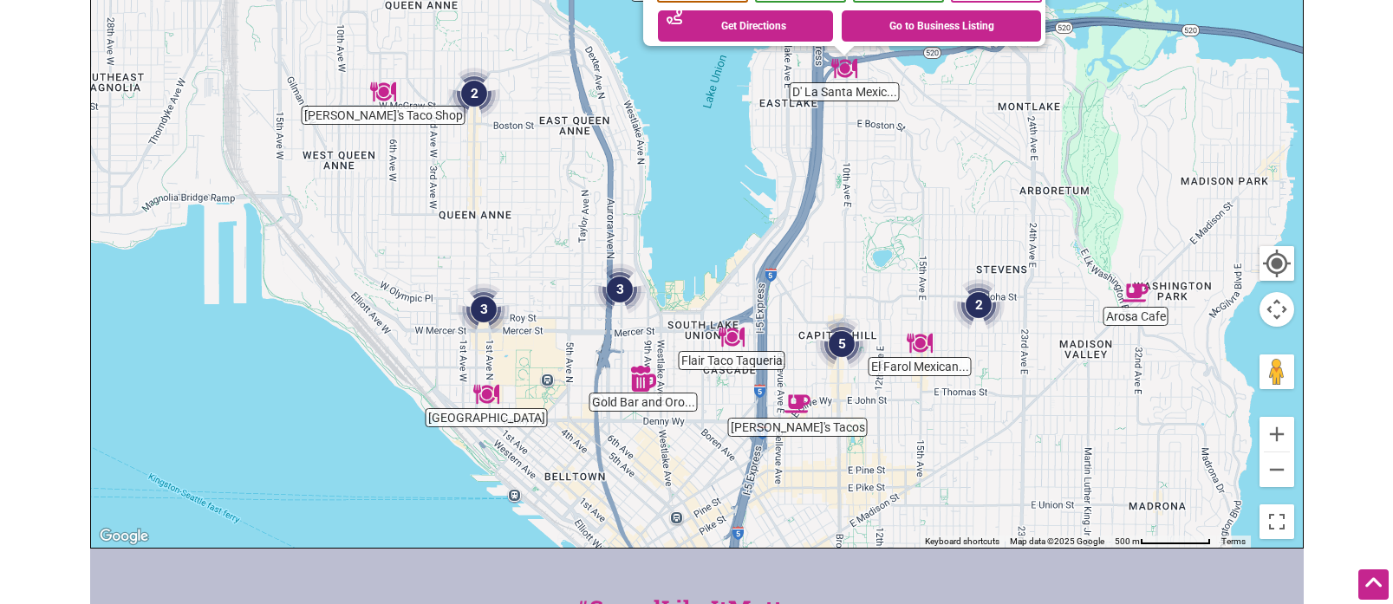
drag, startPoint x: 741, startPoint y: 372, endPoint x: 890, endPoint y: 242, distance: 197.8
click at [890, 242] on div "To navigate, press the arrow keys. D' La Santa Mexican Cuisine & Grill 2359 10t…" at bounding box center [697, 210] width 1212 height 674
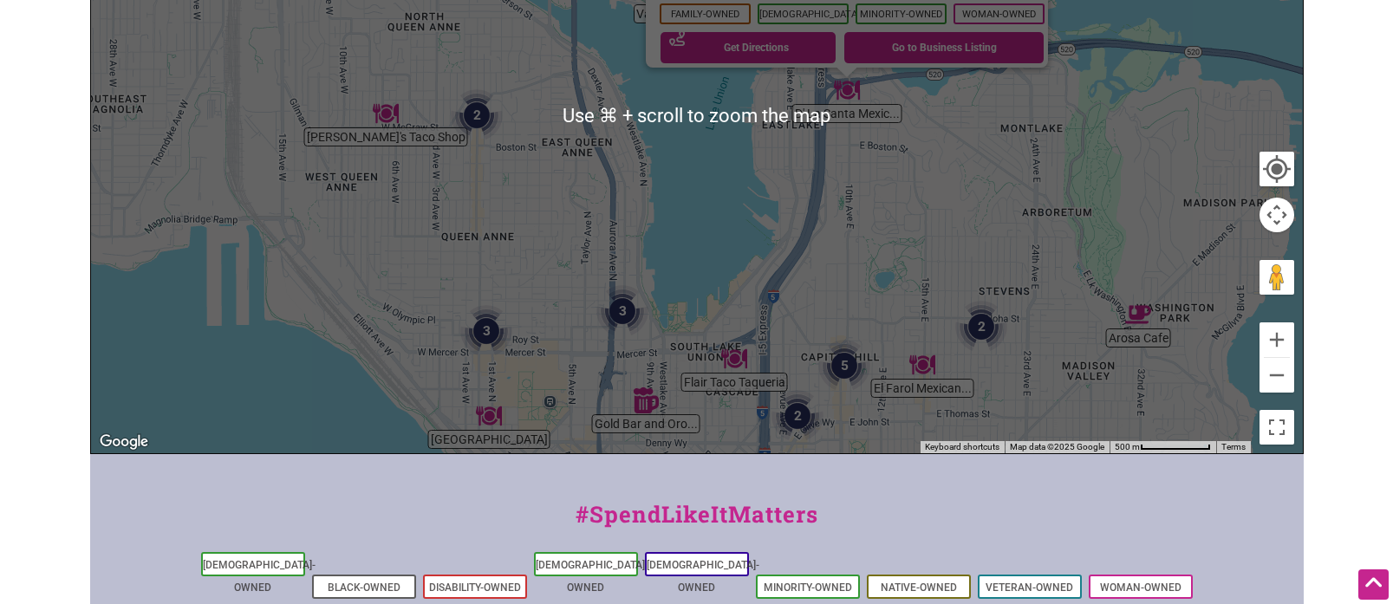
scroll to position [457, 0]
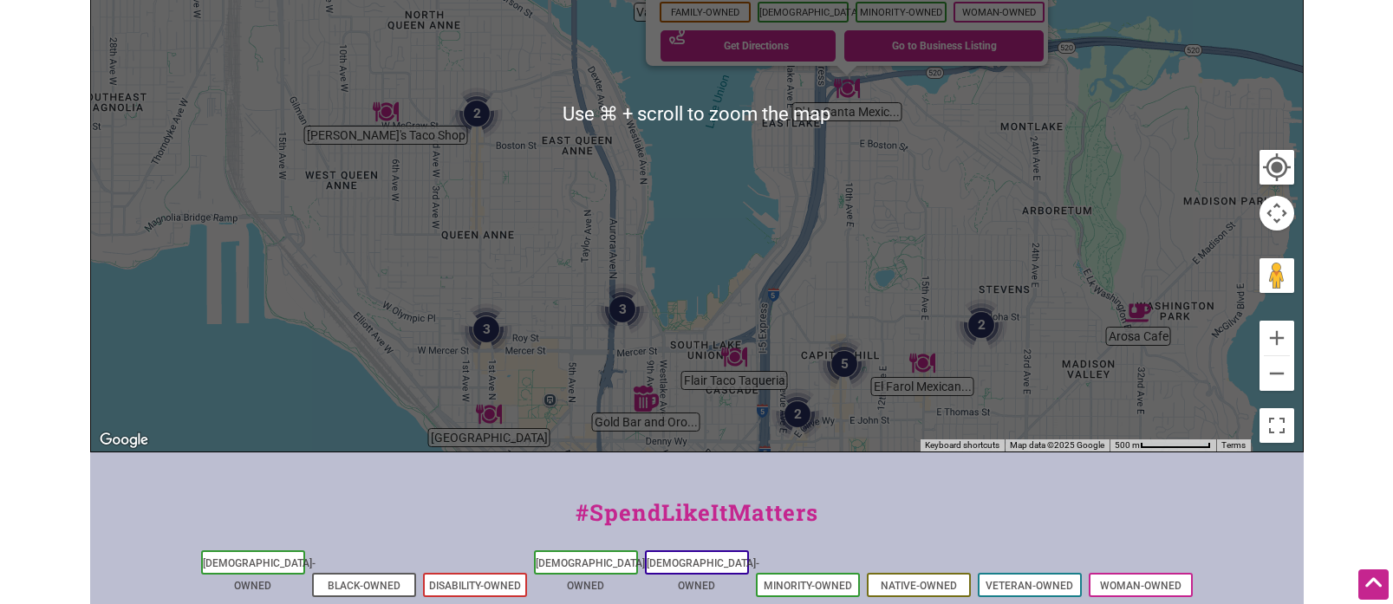
click at [1147, 386] on div "To navigate, press the arrow keys. D' La Santa Mexican Cuisine & Grill 2359 10t…" at bounding box center [697, 114] width 1212 height 674
click at [1143, 316] on img "Arosa Cafe" at bounding box center [1138, 313] width 26 height 26
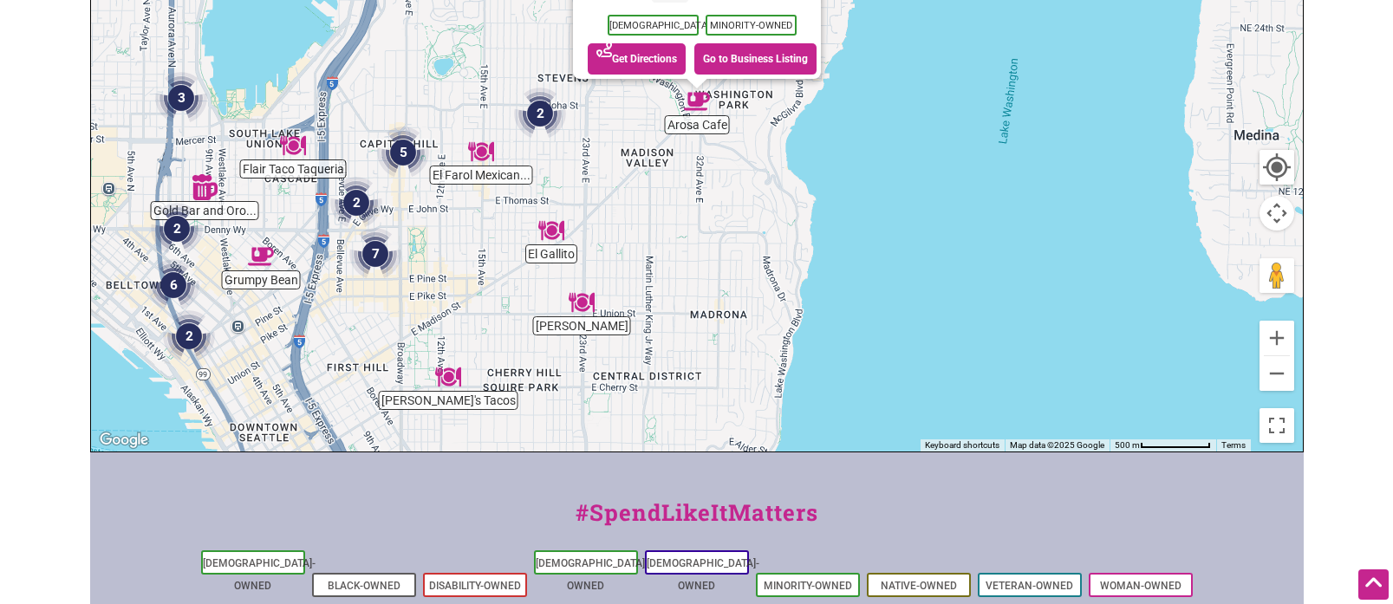
click at [534, 114] on img "2" at bounding box center [540, 114] width 52 height 52
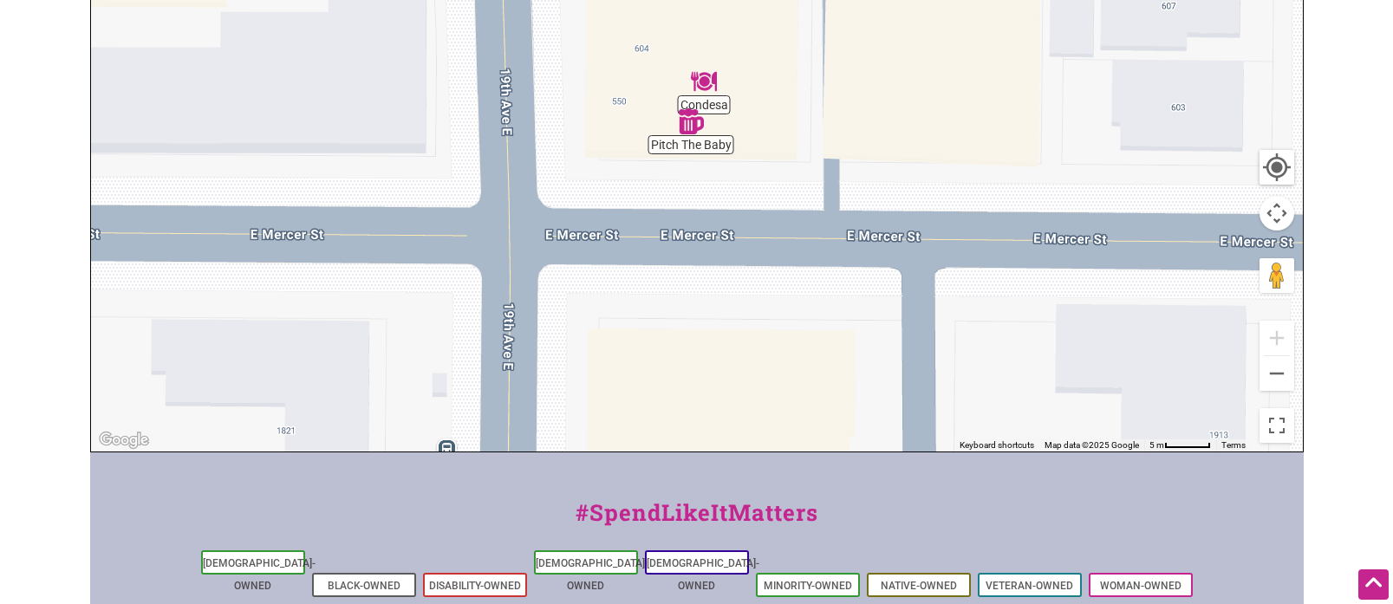
click at [691, 127] on img "Pitch The Baby" at bounding box center [691, 121] width 26 height 26
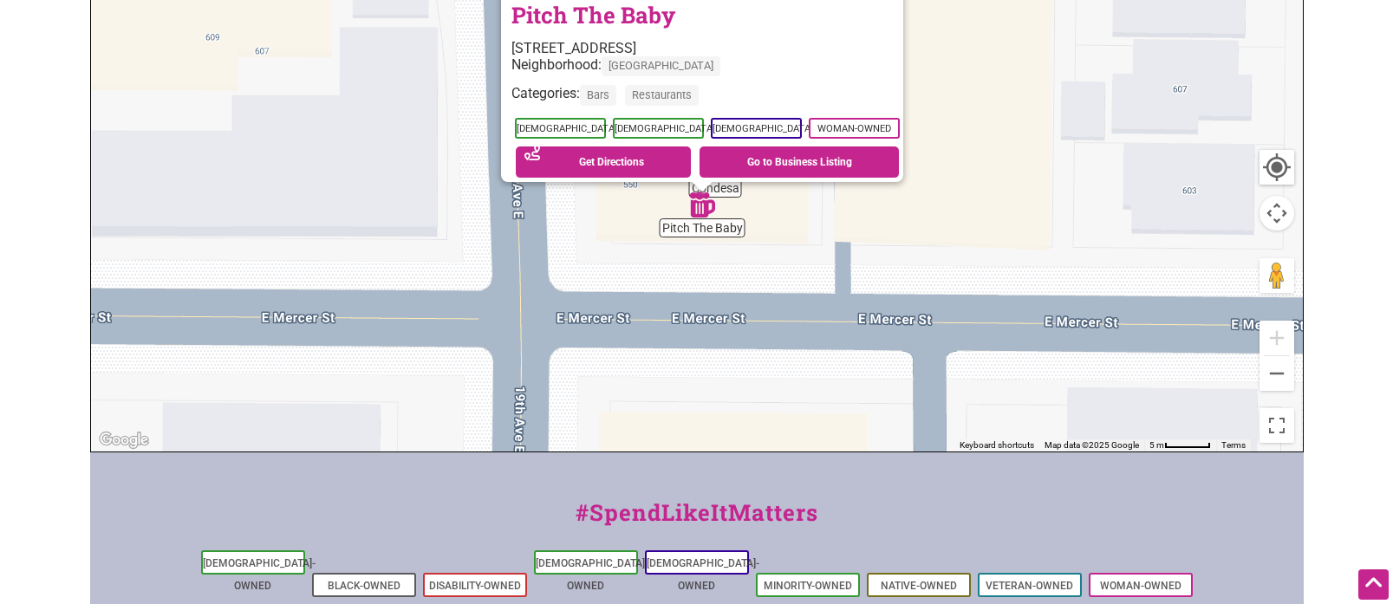
drag, startPoint x: 801, startPoint y: 167, endPoint x: 807, endPoint y: 277, distance: 110.2
click at [809, 283] on div "To navigate, press the arrow keys. Pitch The Baby 600 19th Ave E, Seattle, WA 9…" at bounding box center [697, 114] width 1212 height 674
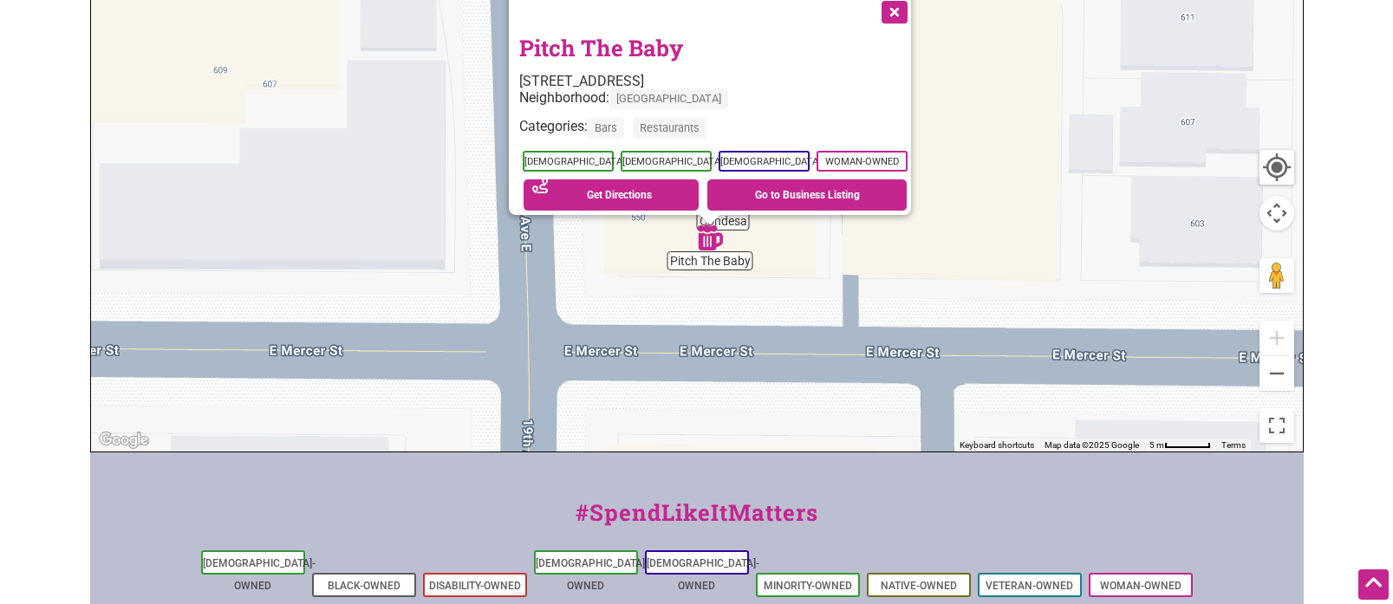
click at [788, 259] on div "To navigate, press the arrow keys. Pitch The Baby 600 19th Ave E, Seattle, WA 9…" at bounding box center [697, 114] width 1212 height 674
click at [737, 228] on div "To navigate, press the arrow keys. Pitch The Baby 600 19th Ave E, Seattle, WA 9…" at bounding box center [697, 114] width 1212 height 674
click at [895, 3] on button "Close" at bounding box center [892, 10] width 43 height 43
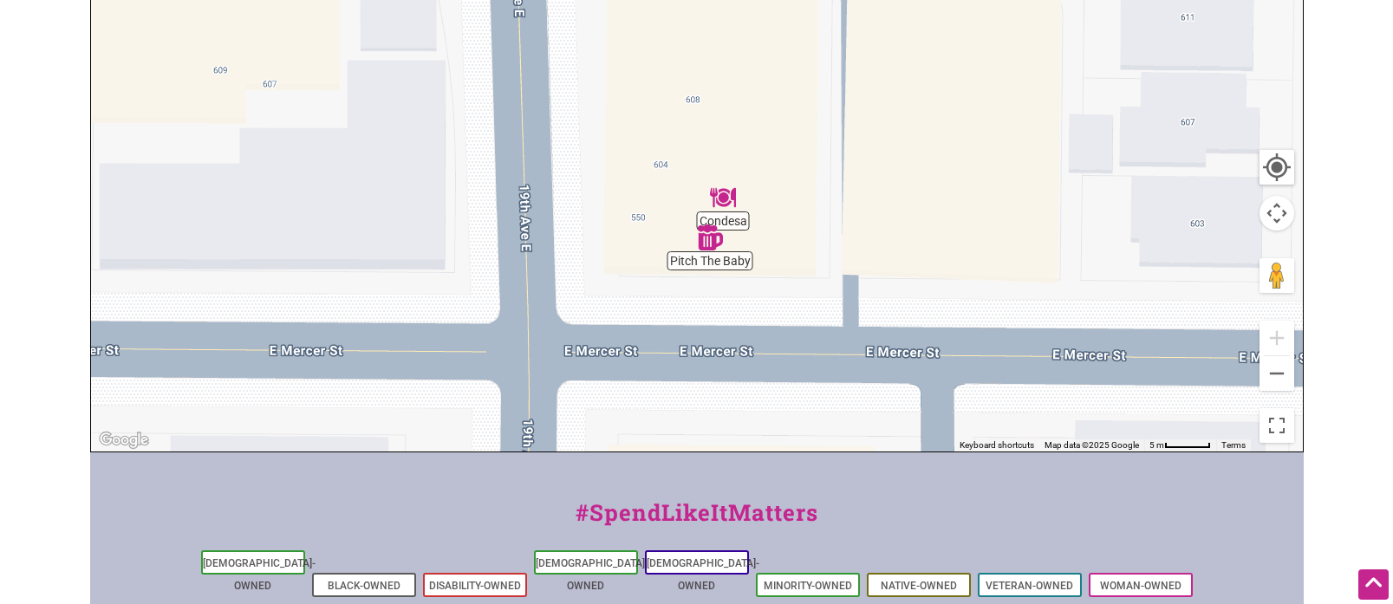
click at [729, 198] on img "Condesa" at bounding box center [723, 198] width 26 height 26
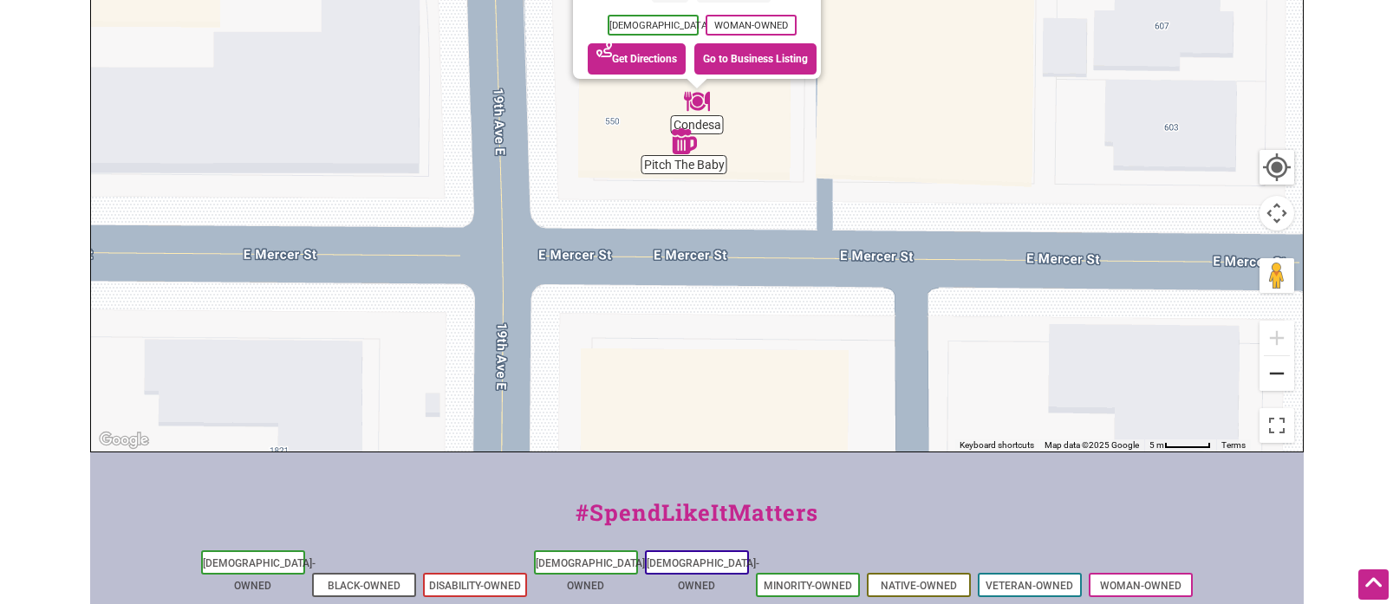
click at [1276, 375] on button "Zoom out" at bounding box center [1276, 373] width 35 height 35
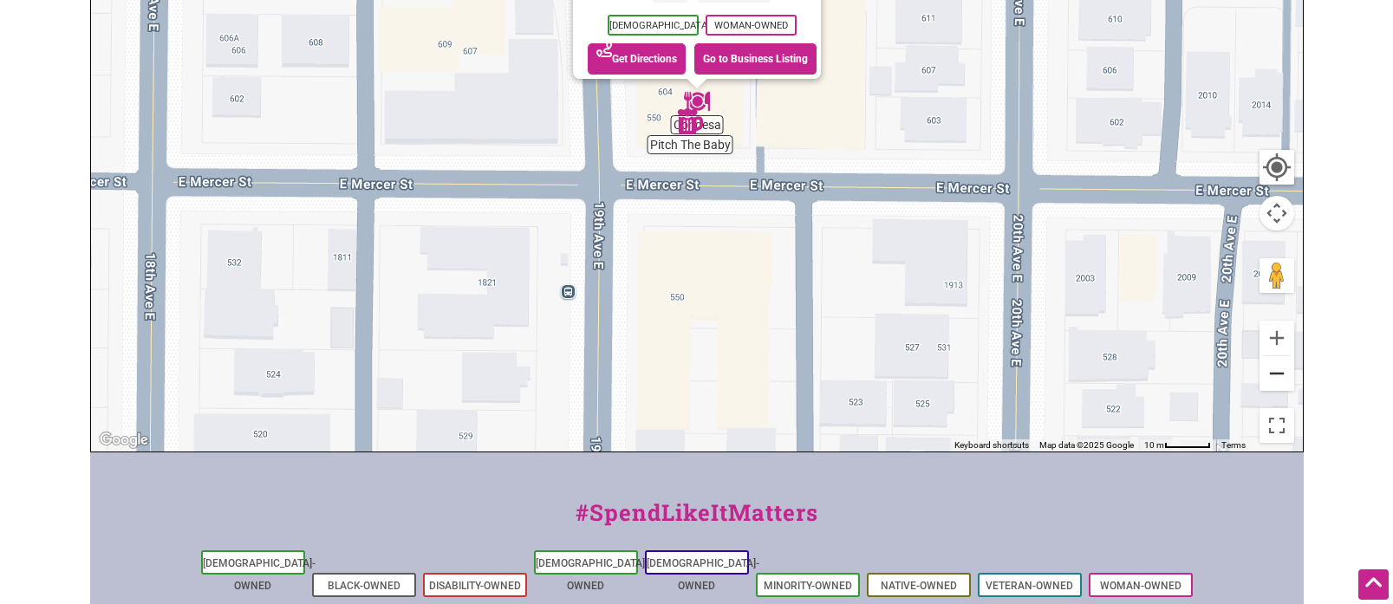
click at [1276, 375] on button "Zoom out" at bounding box center [1276, 373] width 35 height 35
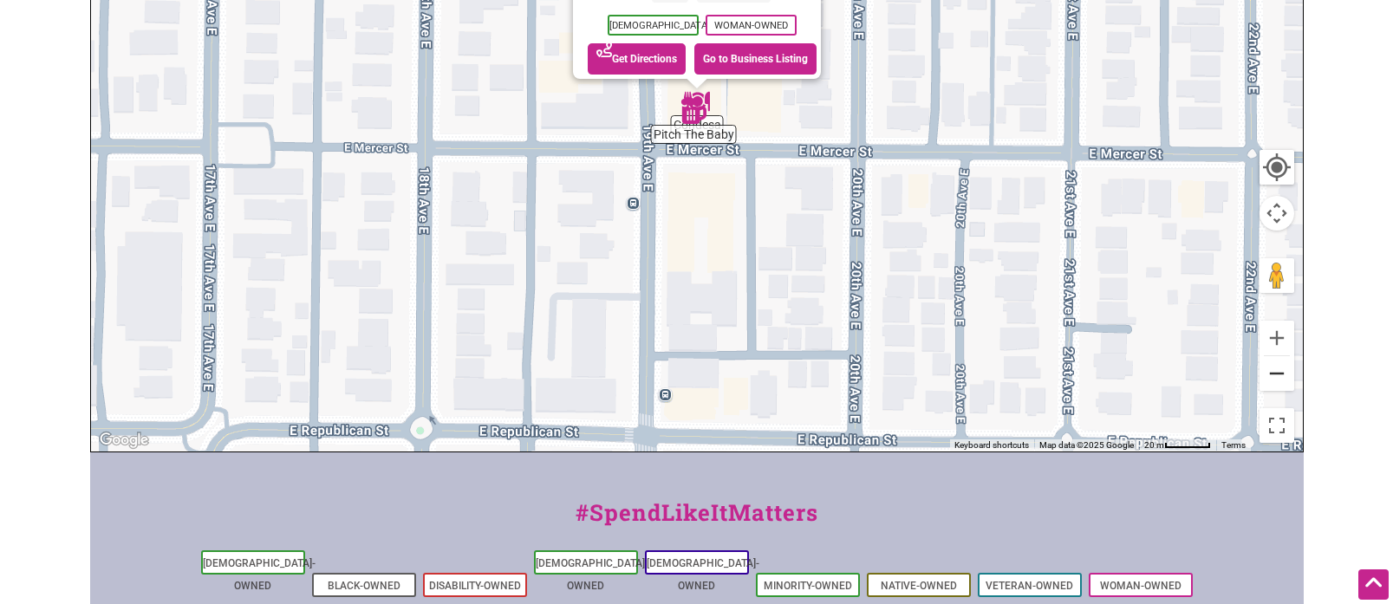
click at [1276, 375] on button "Zoom out" at bounding box center [1276, 373] width 35 height 35
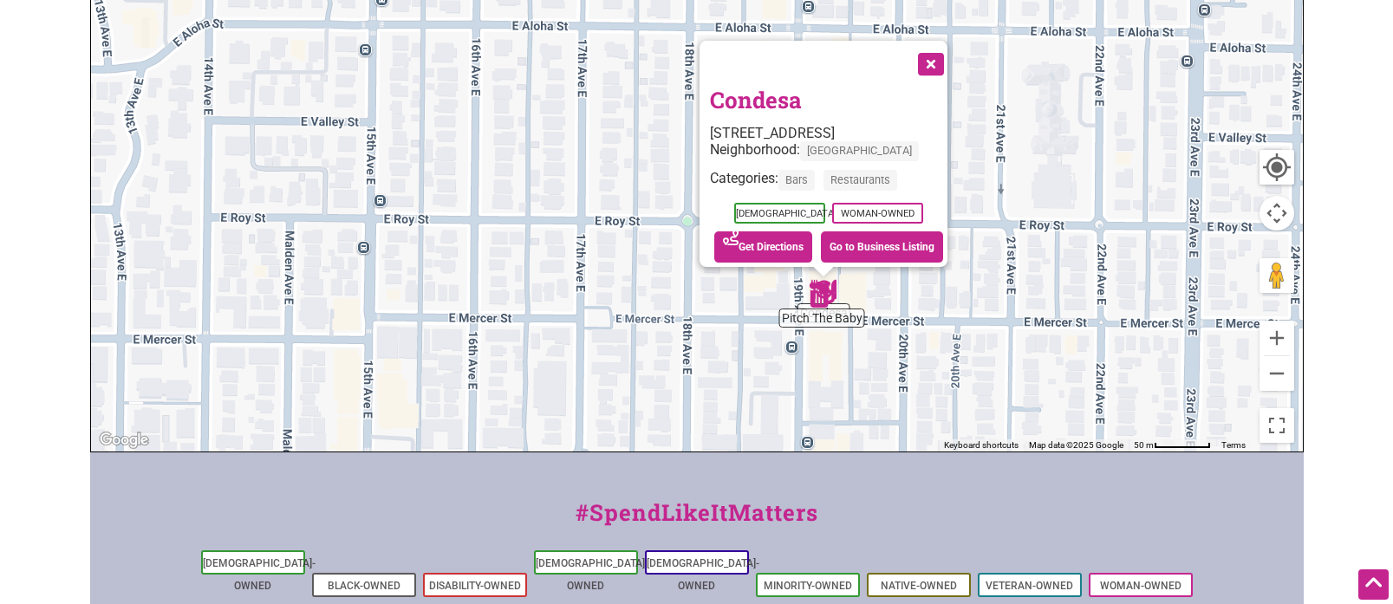
drag, startPoint x: 1023, startPoint y: 207, endPoint x: 1150, endPoint y: 395, distance: 226.7
click at [1150, 395] on div "To navigate, press the arrow keys. Condesa 602 19th Ave E, Seattle, WA 98112 Ne…" at bounding box center [697, 114] width 1212 height 674
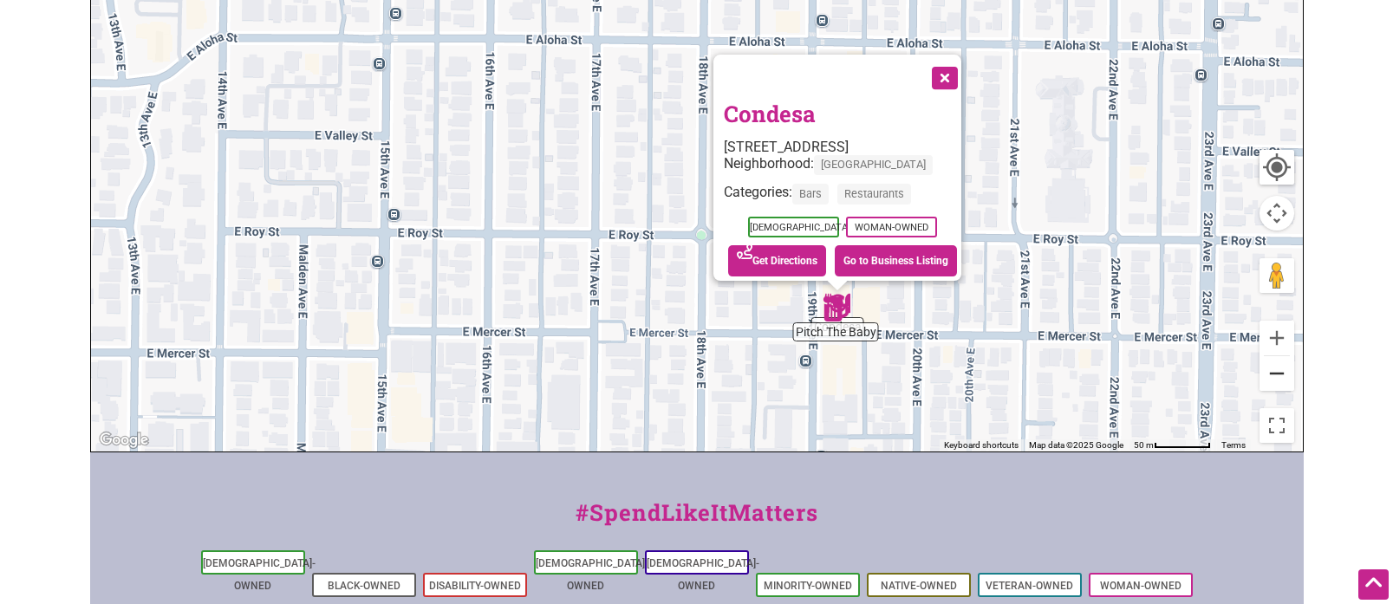
click at [1276, 380] on button "Zoom out" at bounding box center [1276, 373] width 35 height 35
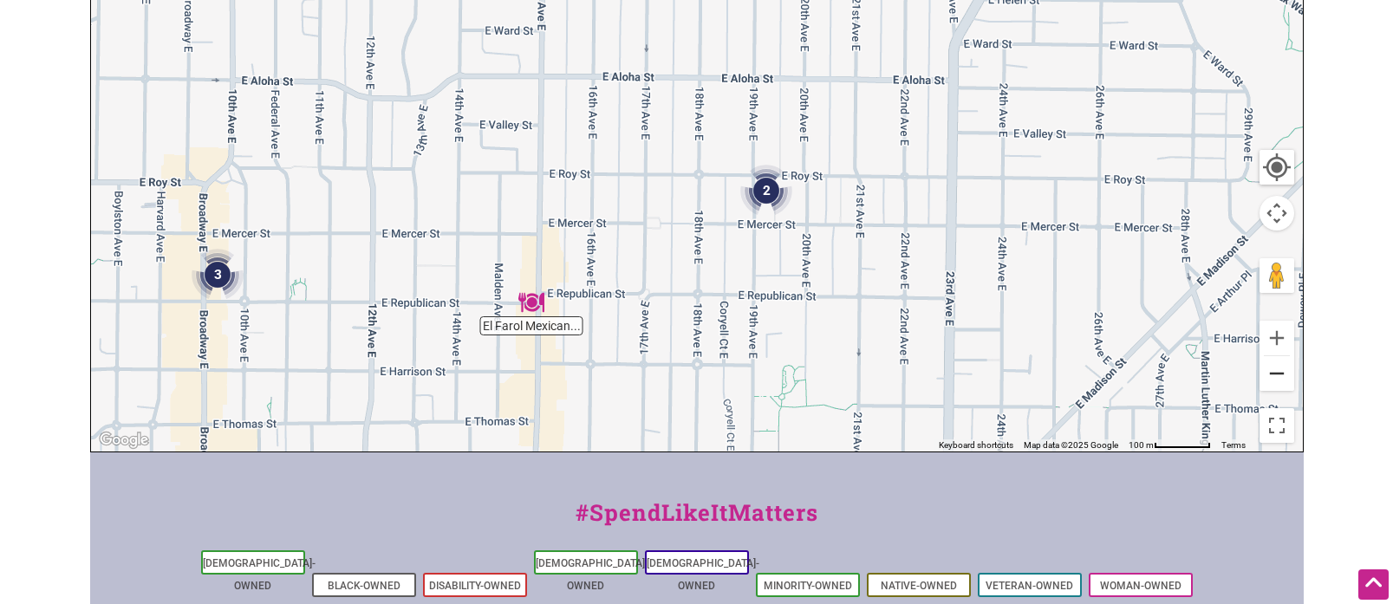
click at [1276, 380] on button "Zoom out" at bounding box center [1276, 373] width 35 height 35
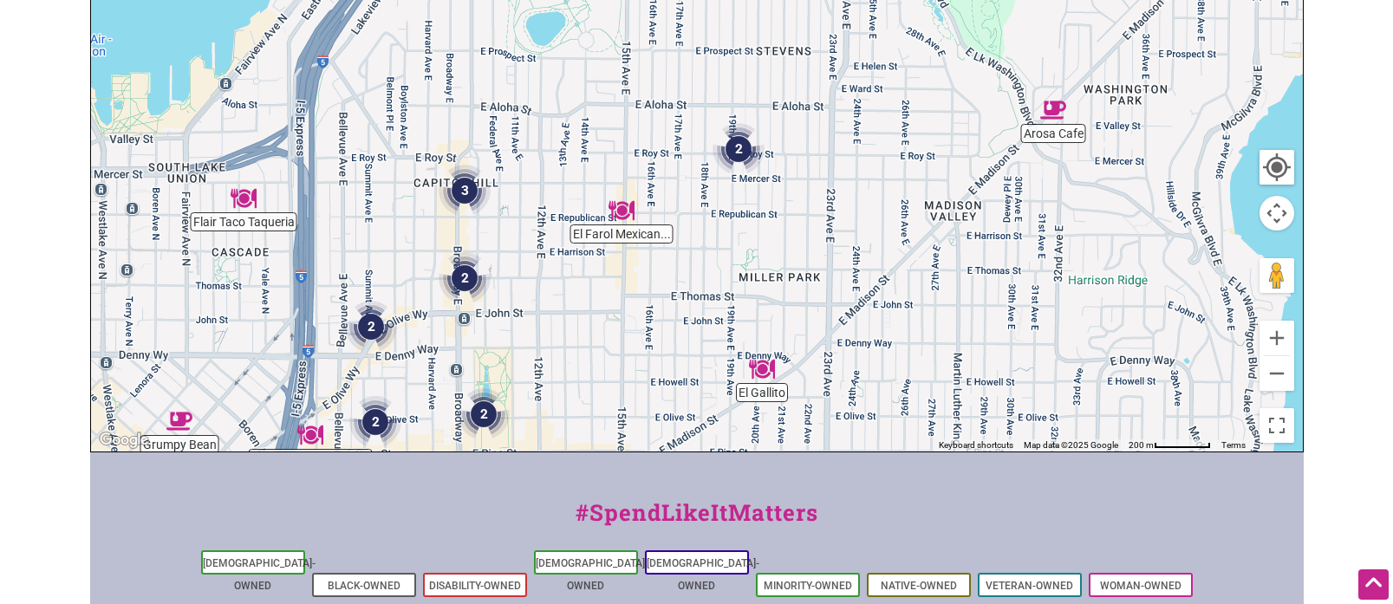
drag, startPoint x: 874, startPoint y: 219, endPoint x: 1056, endPoint y: 273, distance: 190.6
click at [1056, 273] on div "To navigate, press the arrow keys." at bounding box center [697, 114] width 1212 height 674
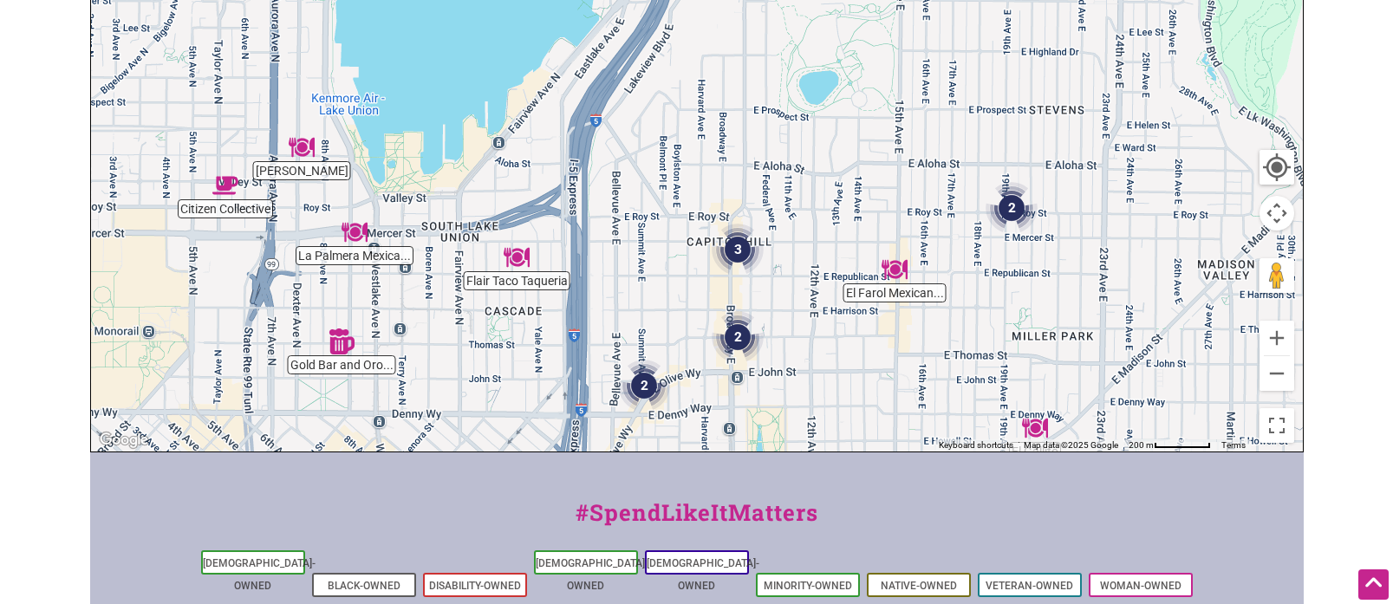
click at [889, 271] on img "El Farol Mexican Restaurant" at bounding box center [894, 270] width 26 height 26
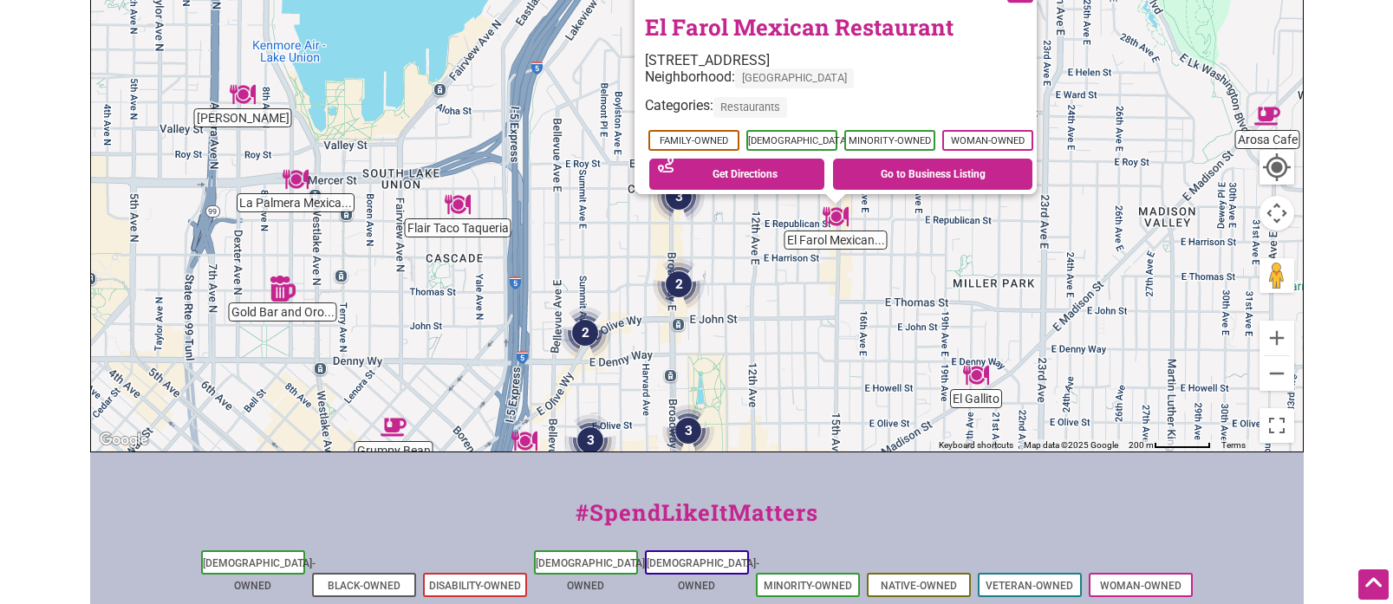
drag, startPoint x: 710, startPoint y: 139, endPoint x: 1074, endPoint y: 75, distance: 369.6
click at [850, 256] on div "To navigate, press the arrow keys. El Farol Mexican Restaurant 1467 E Republica…" at bounding box center [697, 114] width 1212 height 674
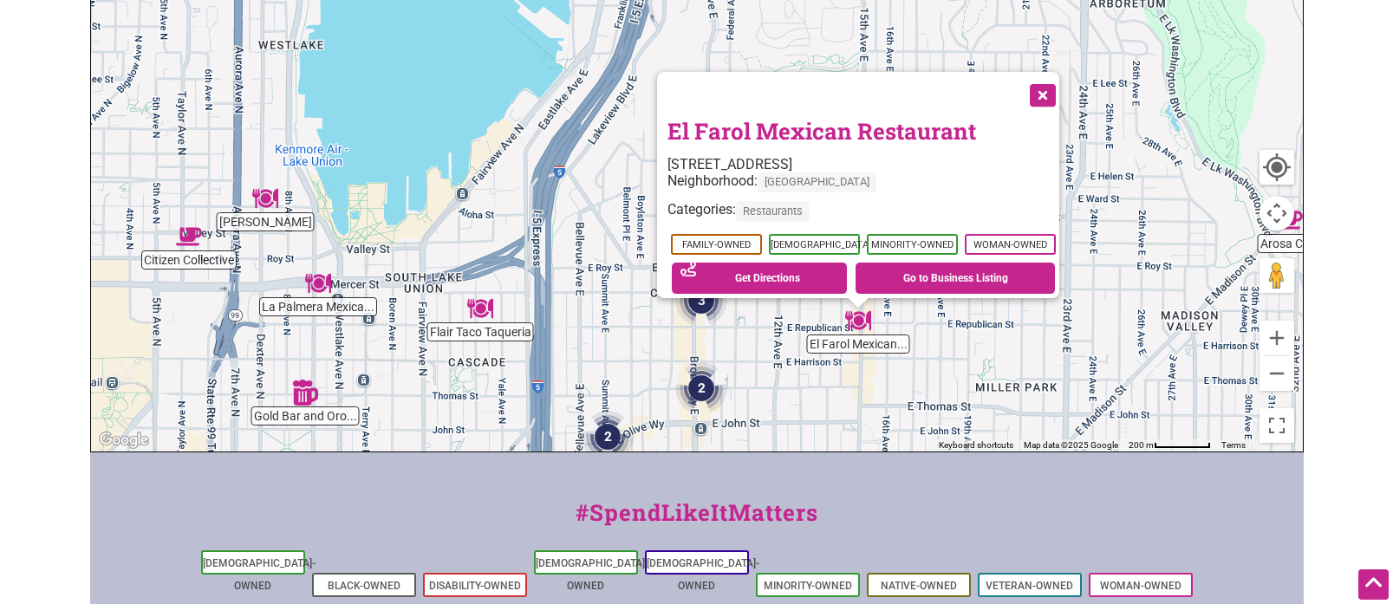
drag, startPoint x: 1121, startPoint y: 70, endPoint x: 1139, endPoint y: 183, distance: 114.0
click at [1145, 205] on div "To navigate, press the arrow keys. El Farol Mexican Restaurant 1467 E Republica…" at bounding box center [697, 114] width 1212 height 674
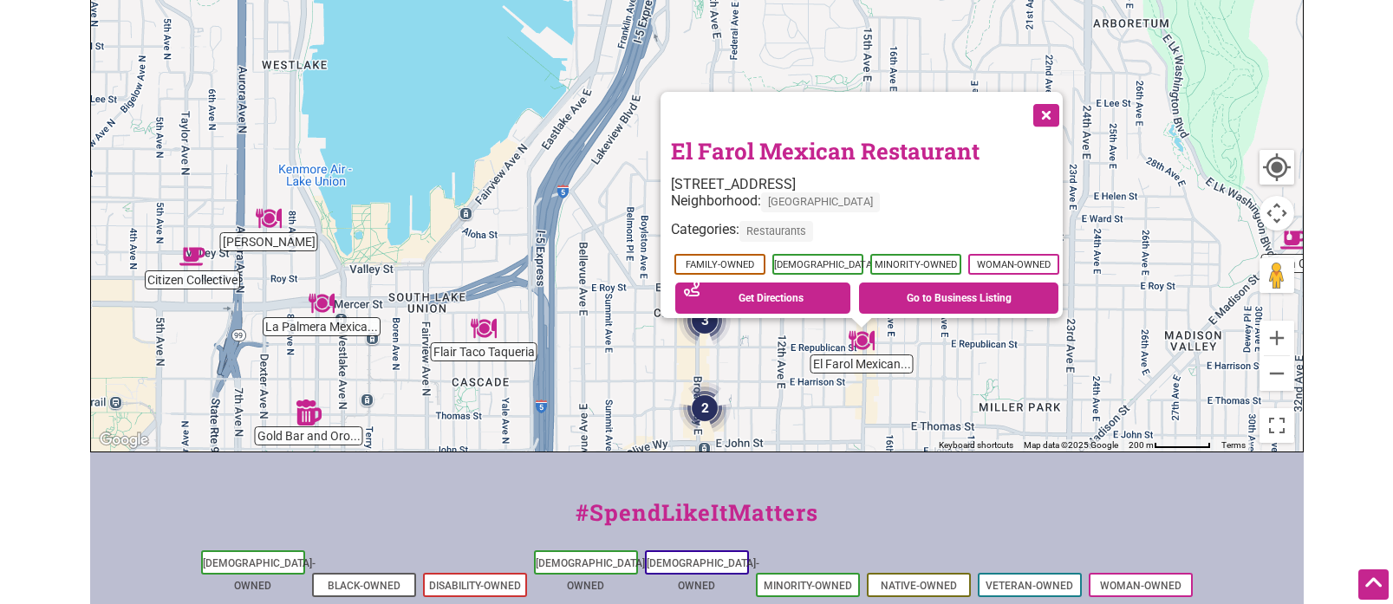
drag, startPoint x: 1057, startPoint y: 107, endPoint x: 954, endPoint y: 314, distance: 231.4
click at [1057, 107] on button "Close" at bounding box center [1044, 113] width 43 height 43
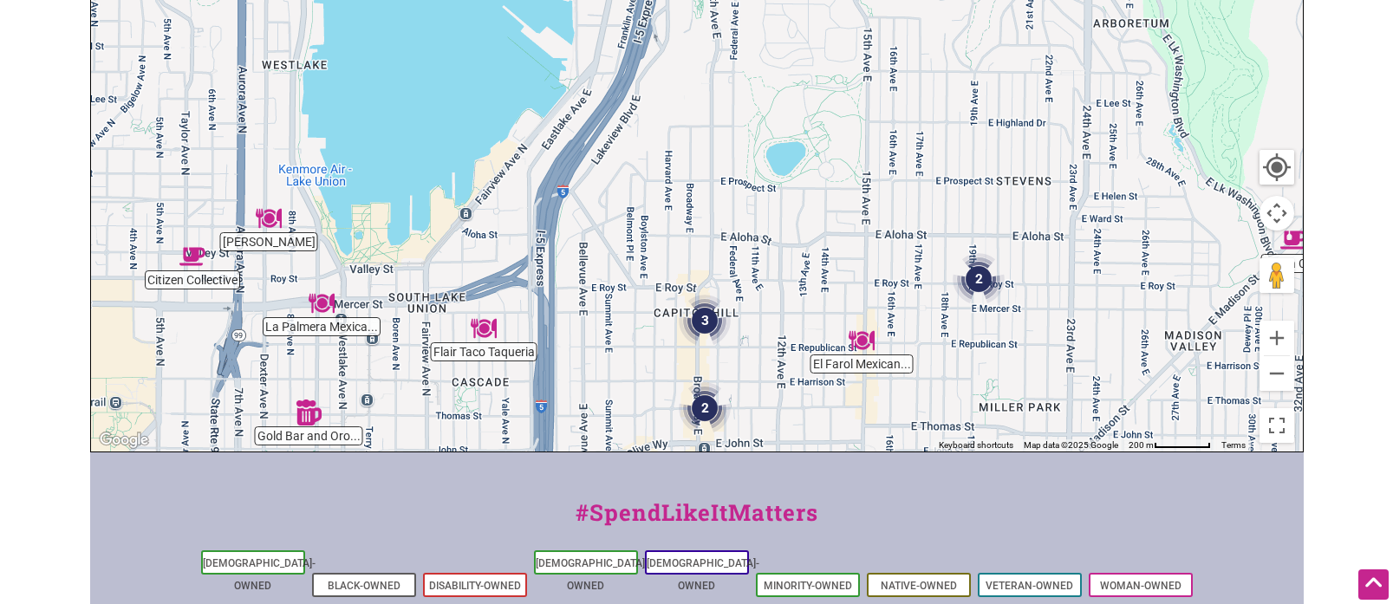
click at [707, 320] on img "3" at bounding box center [705, 321] width 52 height 52
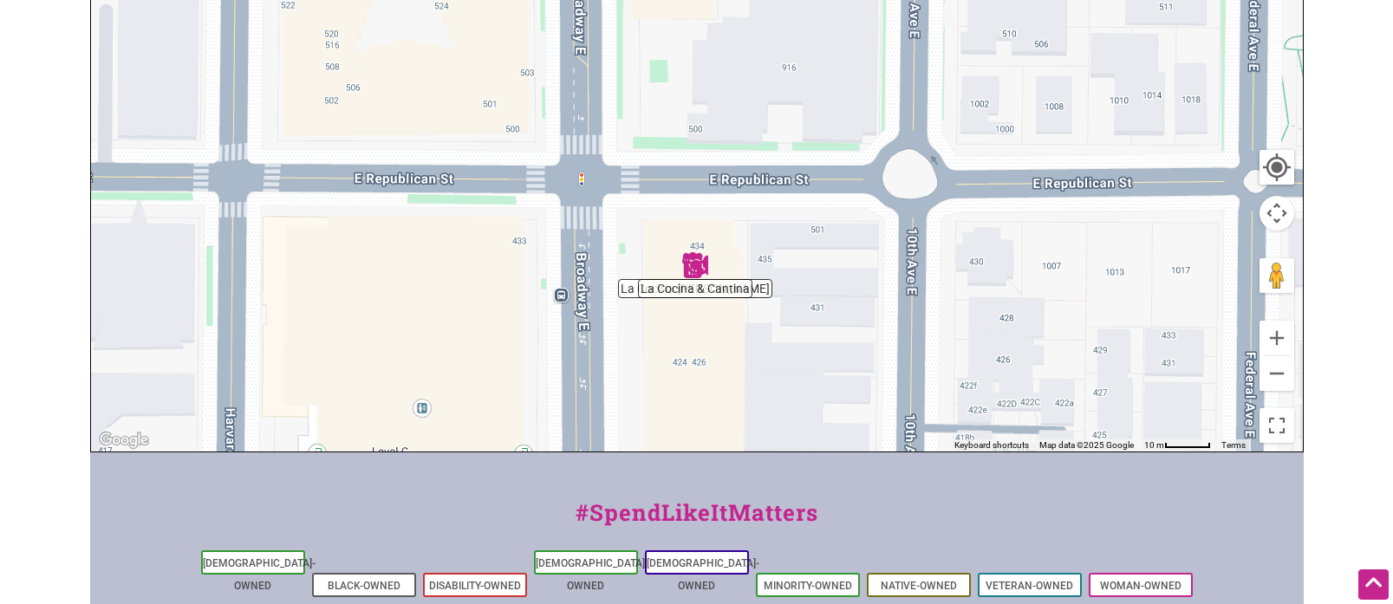
scroll to position [456, 0]
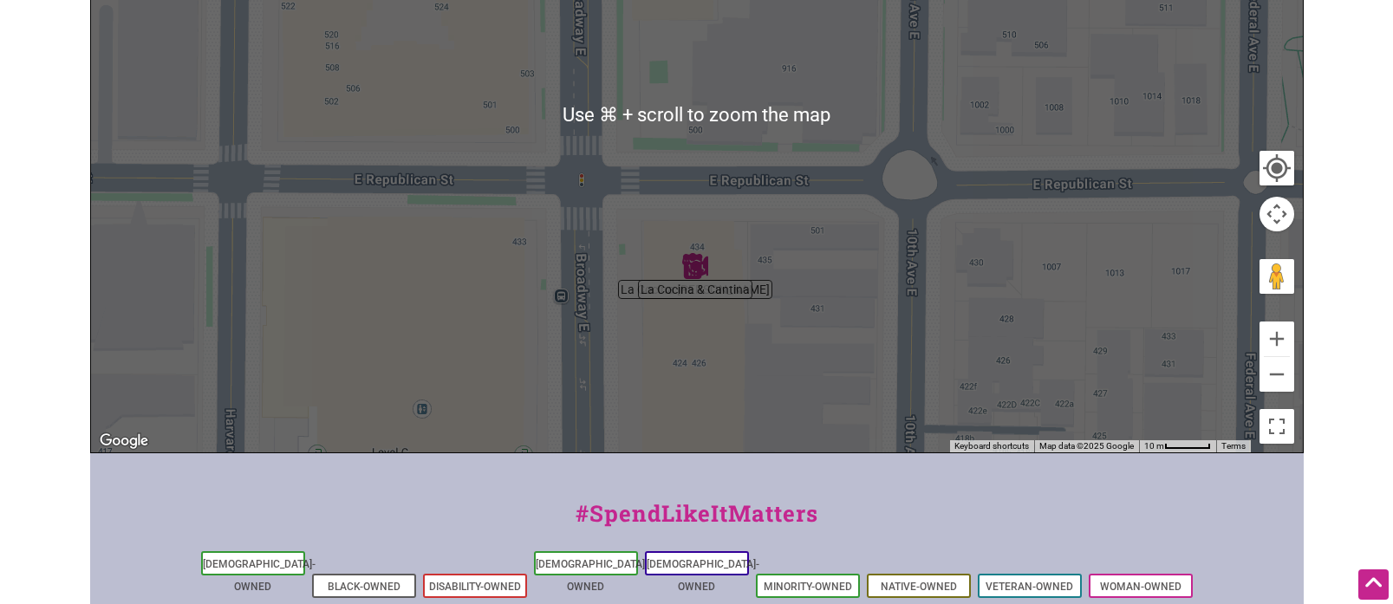
click at [790, 211] on div "To navigate, press the arrow keys." at bounding box center [697, 115] width 1212 height 674
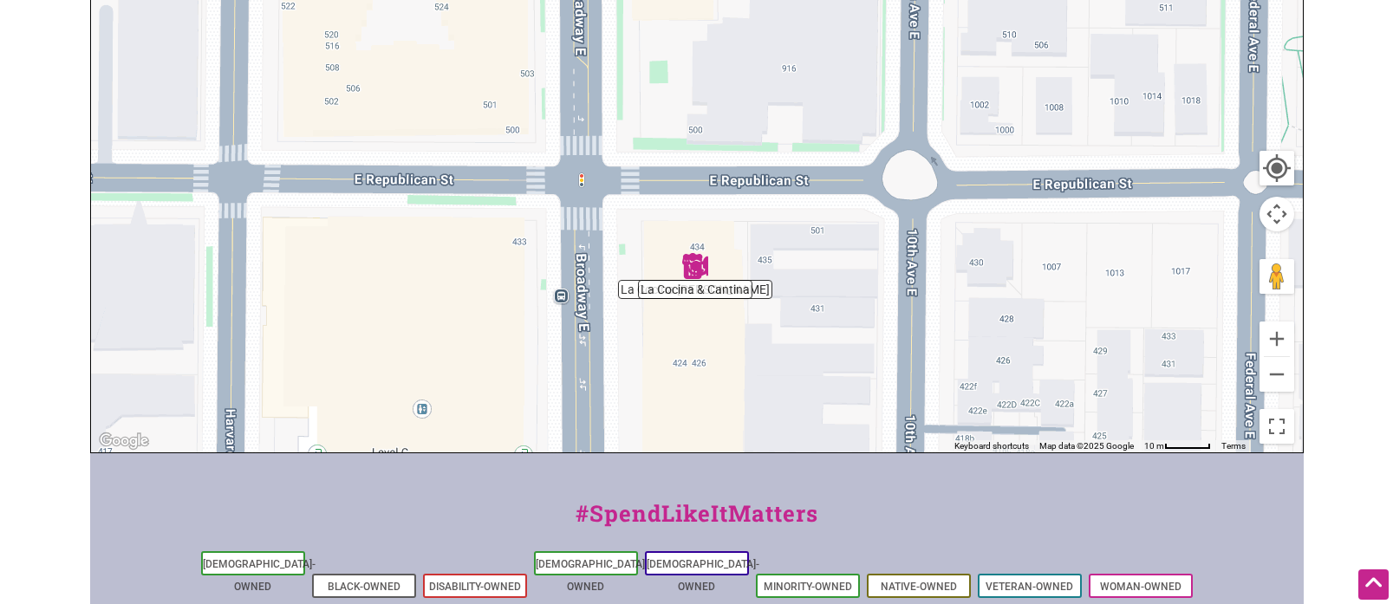
click at [698, 261] on img "La Cocina & Cantina" at bounding box center [695, 266] width 26 height 26
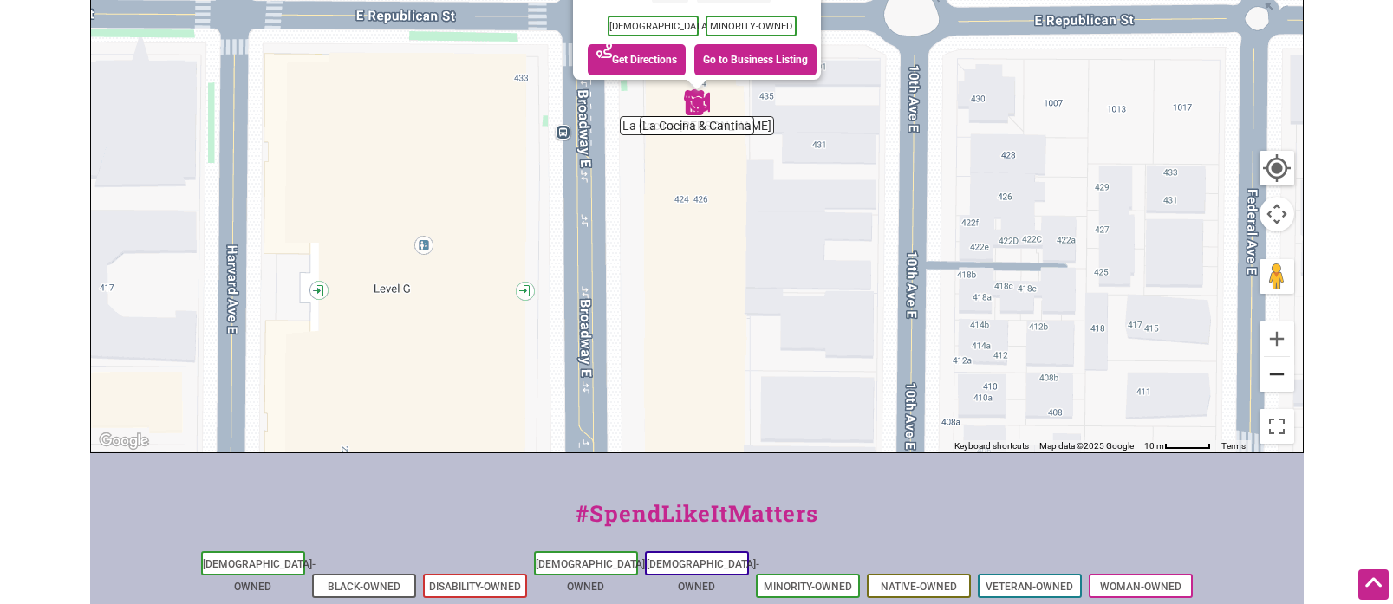
click at [1273, 381] on button "Zoom out" at bounding box center [1276, 374] width 35 height 35
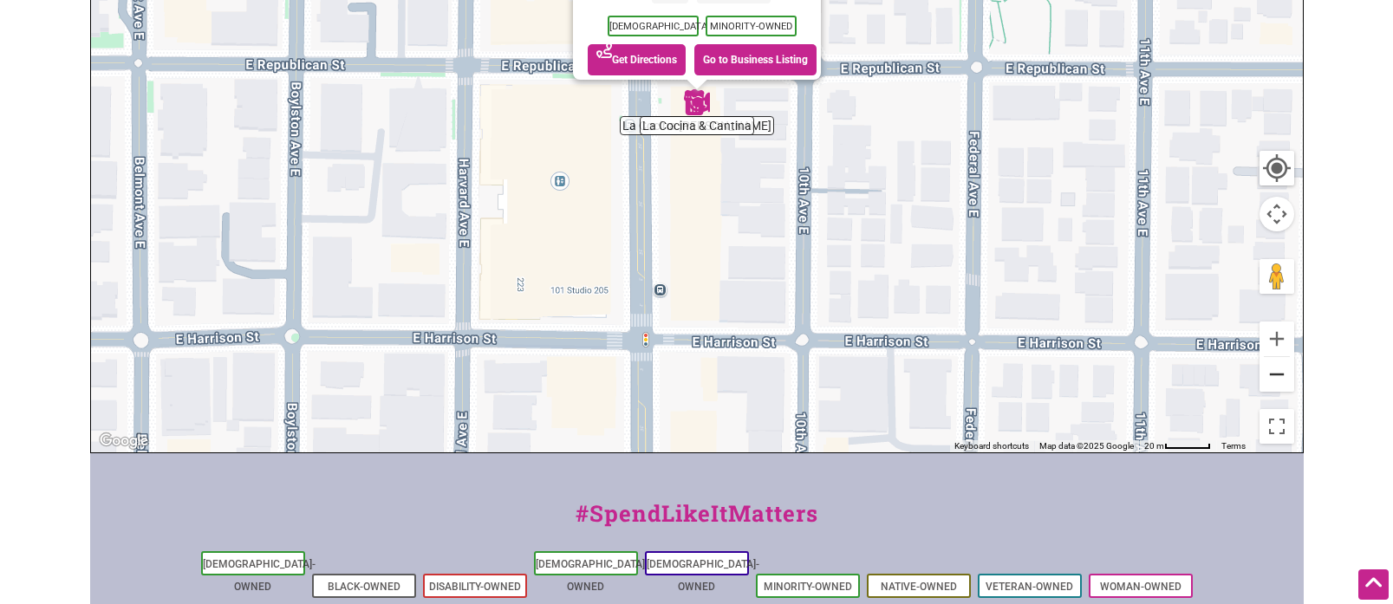
click at [1273, 381] on button "Zoom out" at bounding box center [1276, 374] width 35 height 35
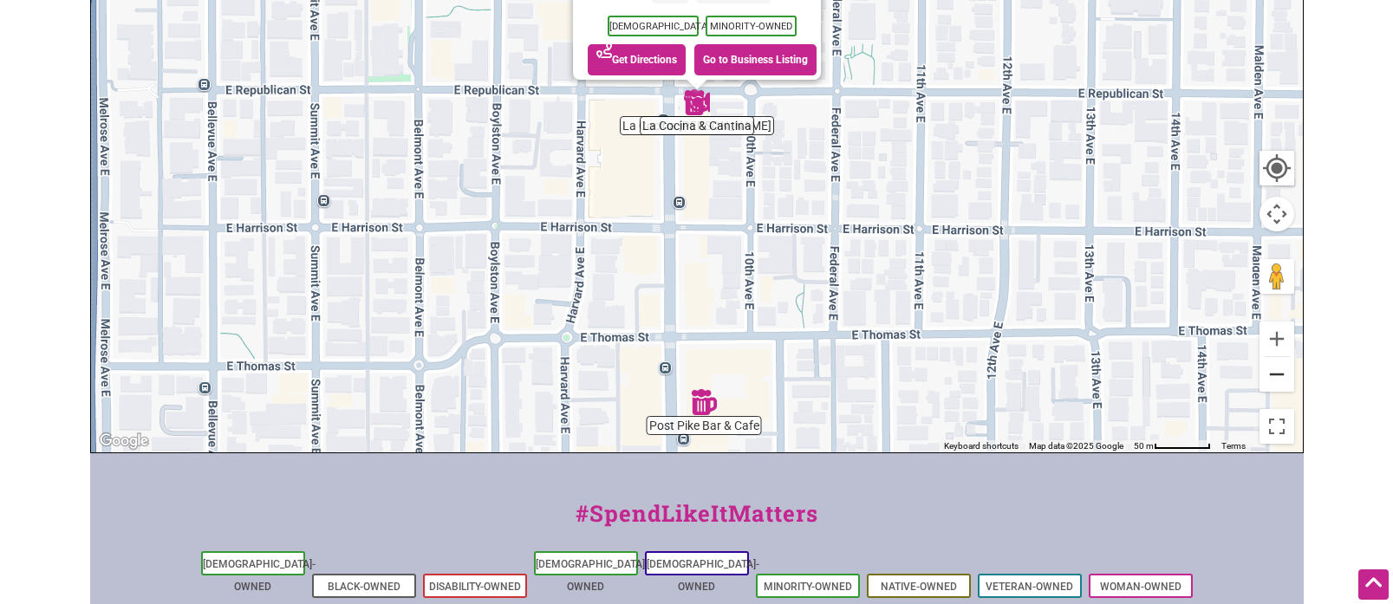
click at [1273, 381] on button "Zoom out" at bounding box center [1276, 374] width 35 height 35
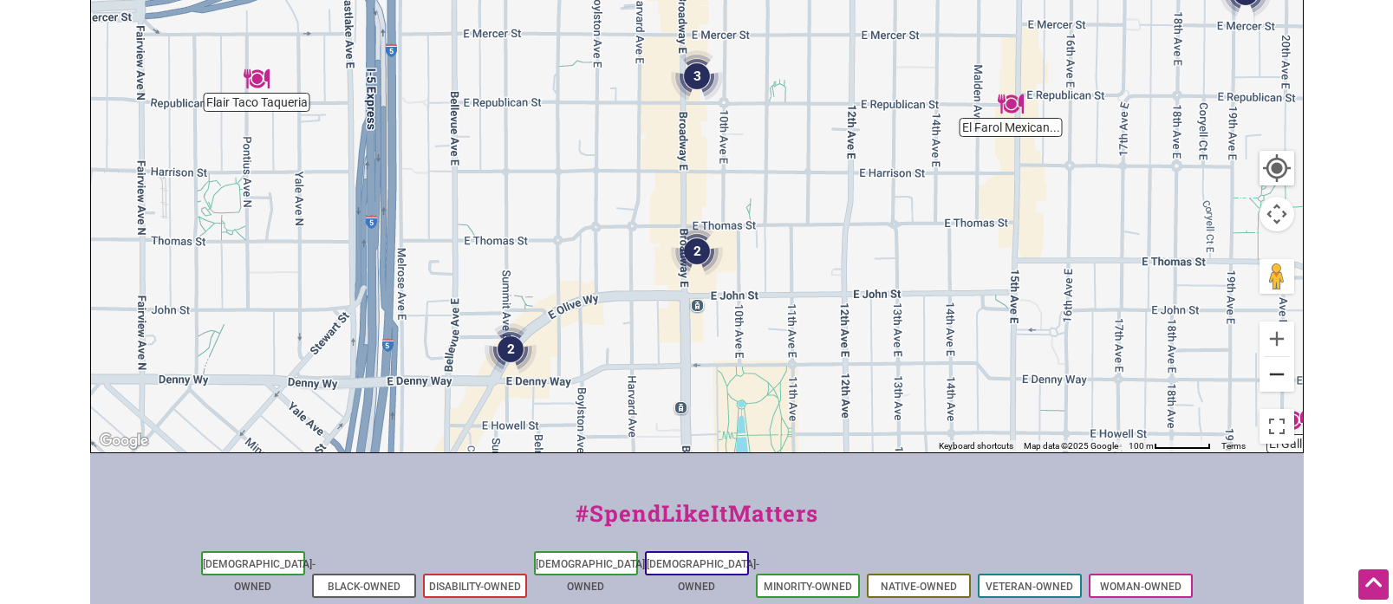
click at [1273, 381] on button "Zoom out" at bounding box center [1276, 374] width 35 height 35
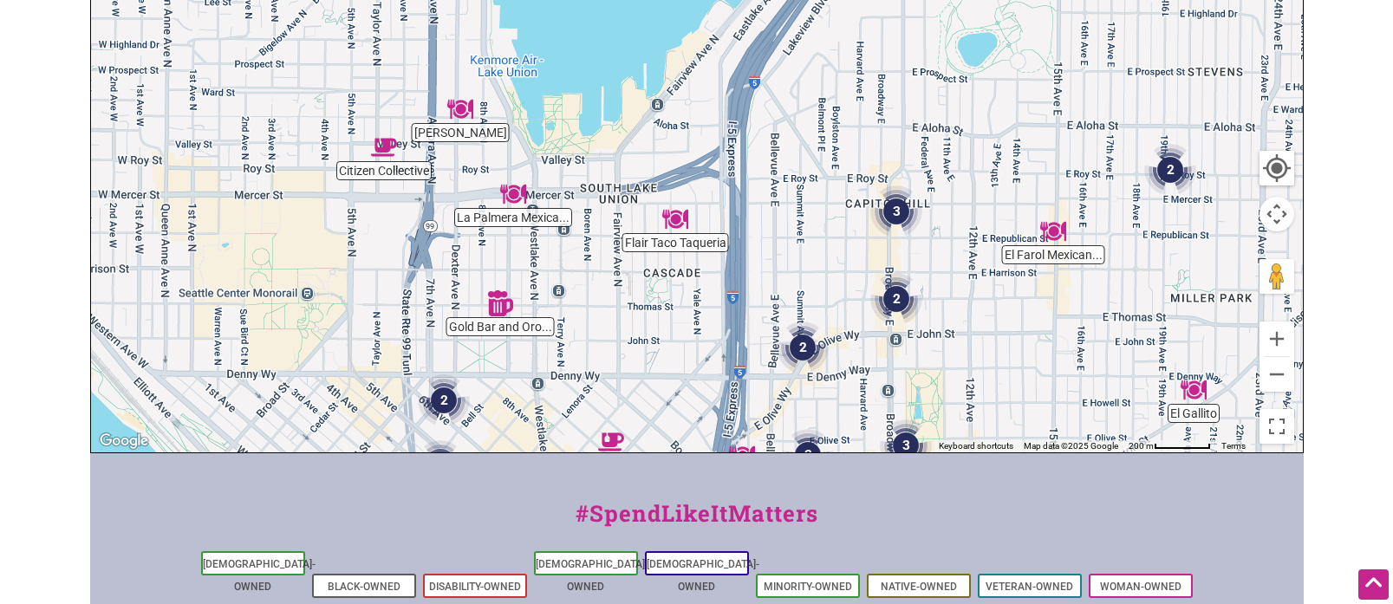
drag, startPoint x: 971, startPoint y: 185, endPoint x: 1095, endPoint y: 274, distance: 152.7
click at [1176, 315] on div "To navigate, press the arrow keys." at bounding box center [697, 115] width 1212 height 674
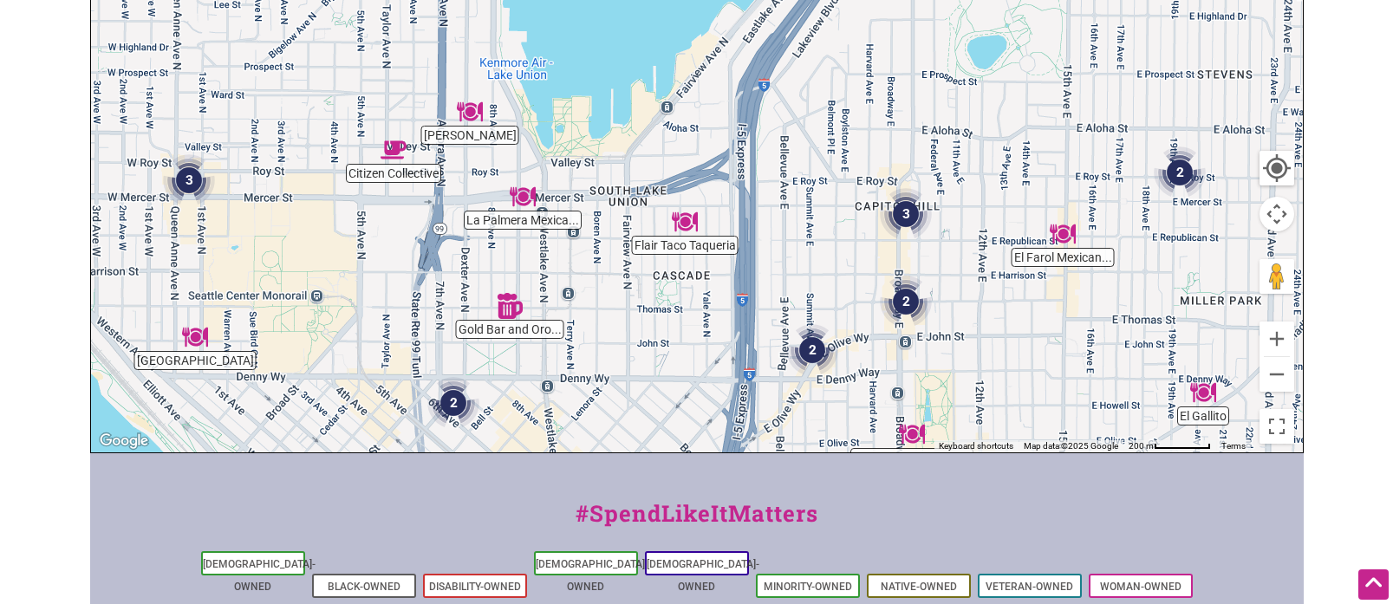
click at [690, 222] on img "Flair Taco Taqueria" at bounding box center [685, 222] width 26 height 26
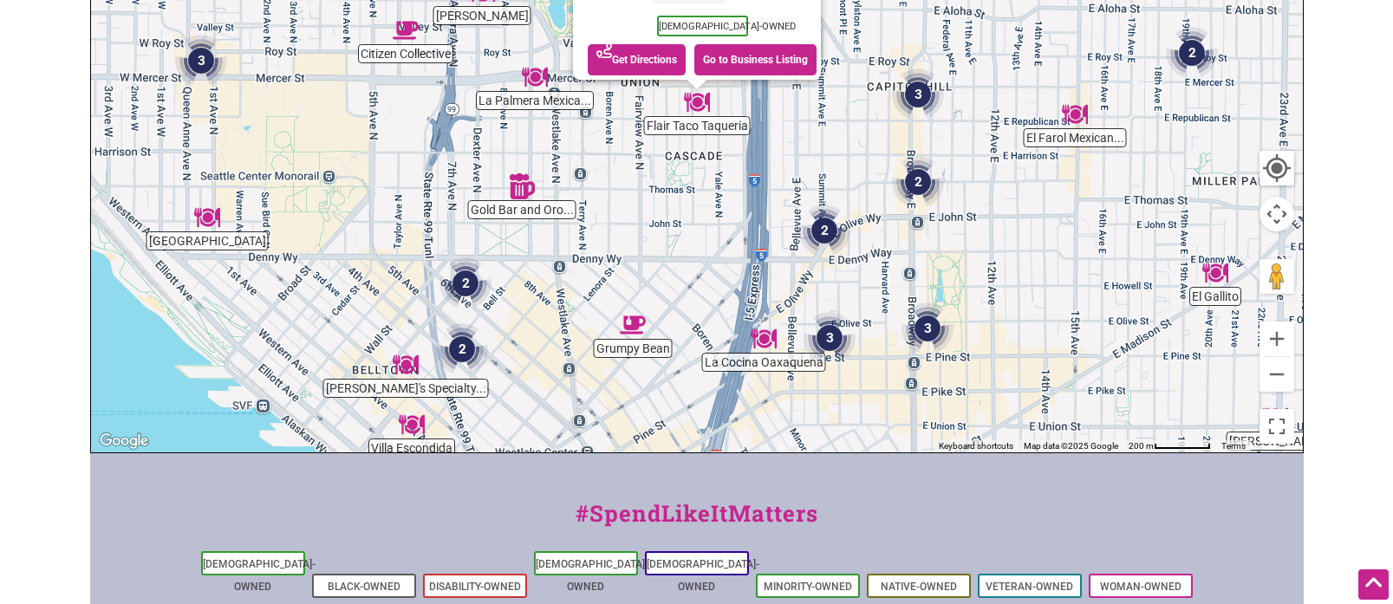
click at [519, 184] on img "Gold Bar and Oro Kitchen" at bounding box center [522, 186] width 26 height 26
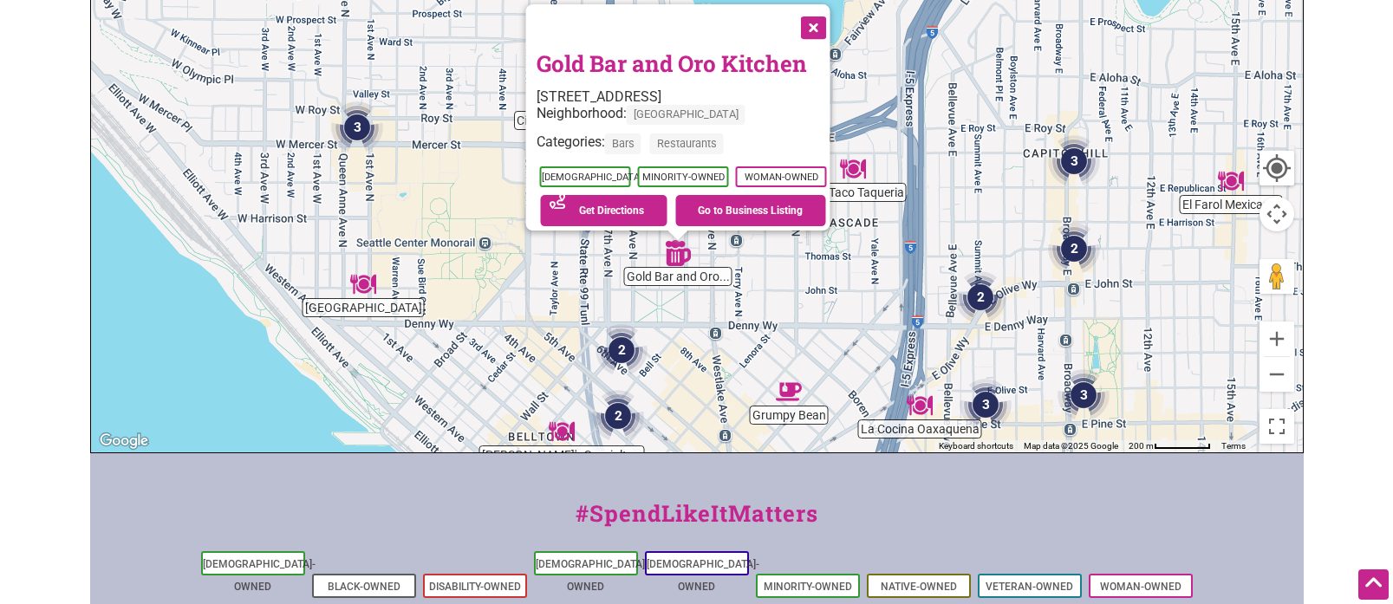
drag, startPoint x: 779, startPoint y: 112, endPoint x: 760, endPoint y: 265, distance: 154.6
click at [760, 265] on div "To navigate, press the arrow keys. Gold Bar and Oro Kitchen 227 9th Ave N, Seat…" at bounding box center [697, 115] width 1212 height 674
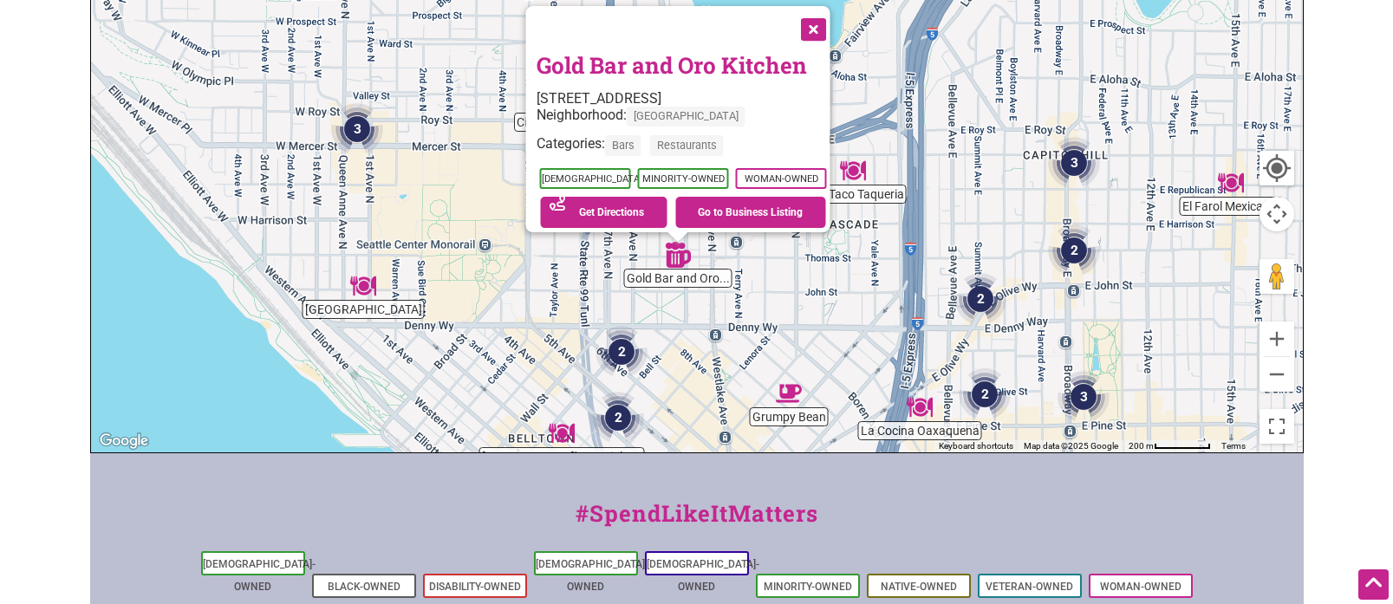
click at [822, 16] on button "Close" at bounding box center [810, 27] width 43 height 43
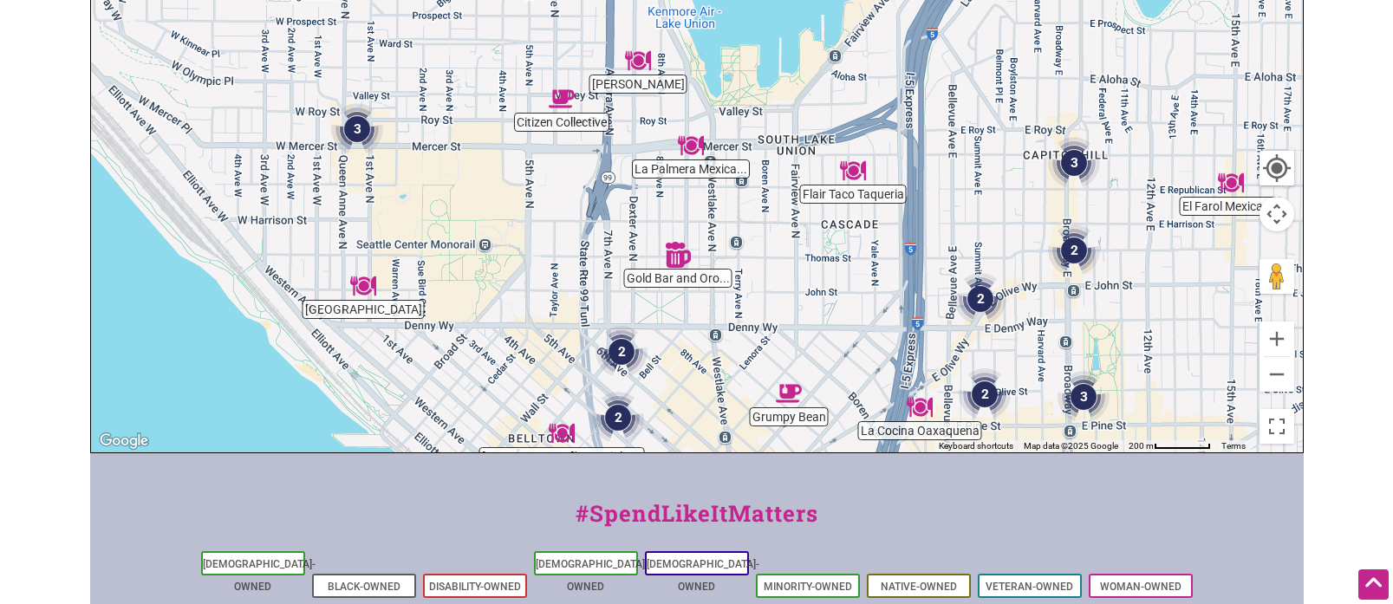
click at [686, 146] on img "La Palmera Mexican Restaurant" at bounding box center [691, 146] width 26 height 26
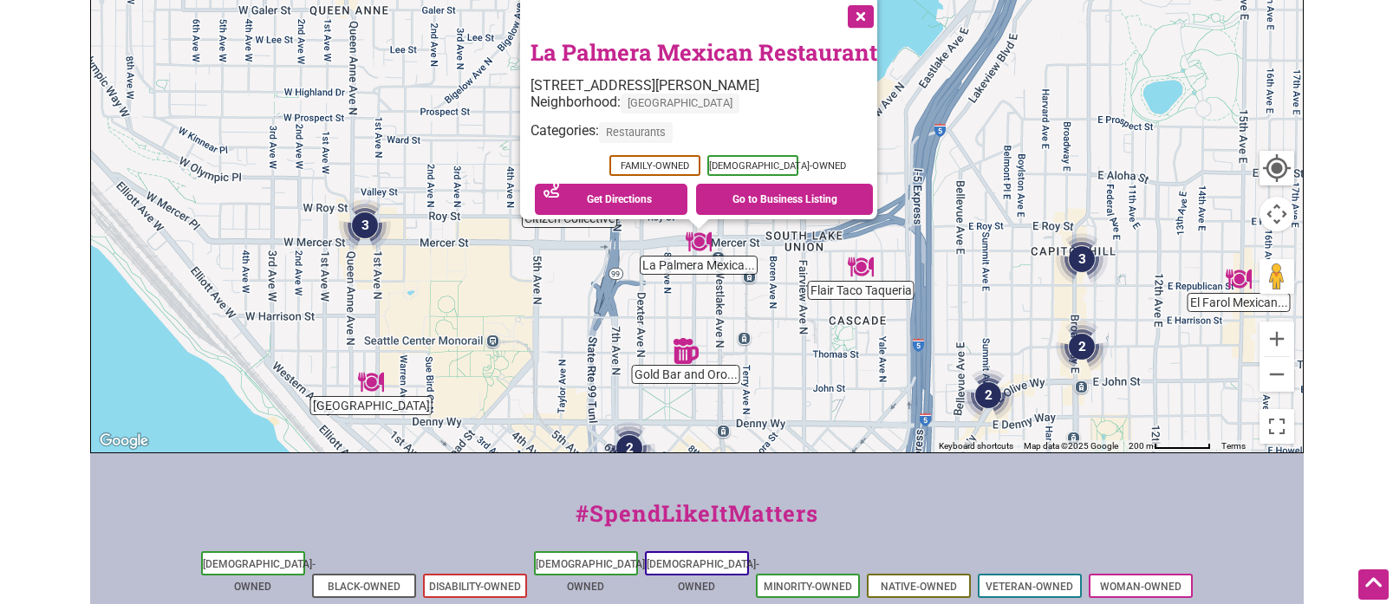
drag, startPoint x: 788, startPoint y: 130, endPoint x: 790, endPoint y: 289, distance: 159.5
click at [790, 289] on div "To navigate, press the arrow keys. La Palmera Mexican Restaurant 901 Mercer St,…" at bounding box center [697, 115] width 1212 height 674
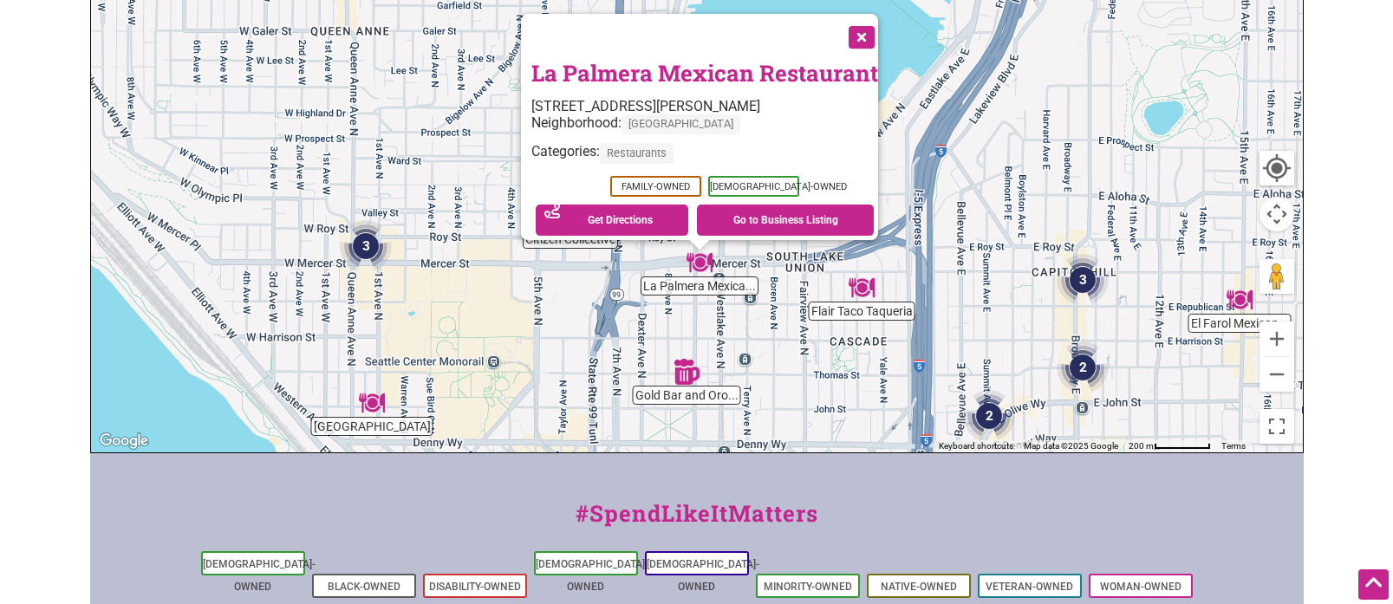
click at [868, 29] on button "Close" at bounding box center [859, 35] width 43 height 43
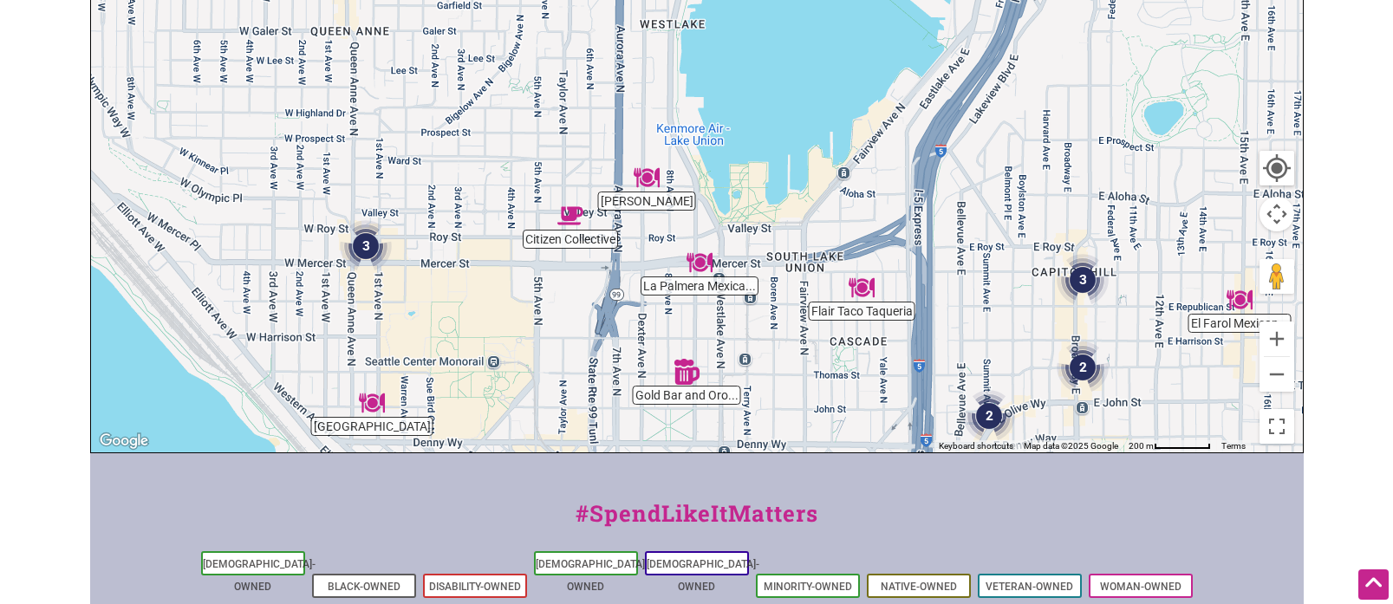
click at [650, 174] on img "Tacos Chukis" at bounding box center [647, 178] width 26 height 26
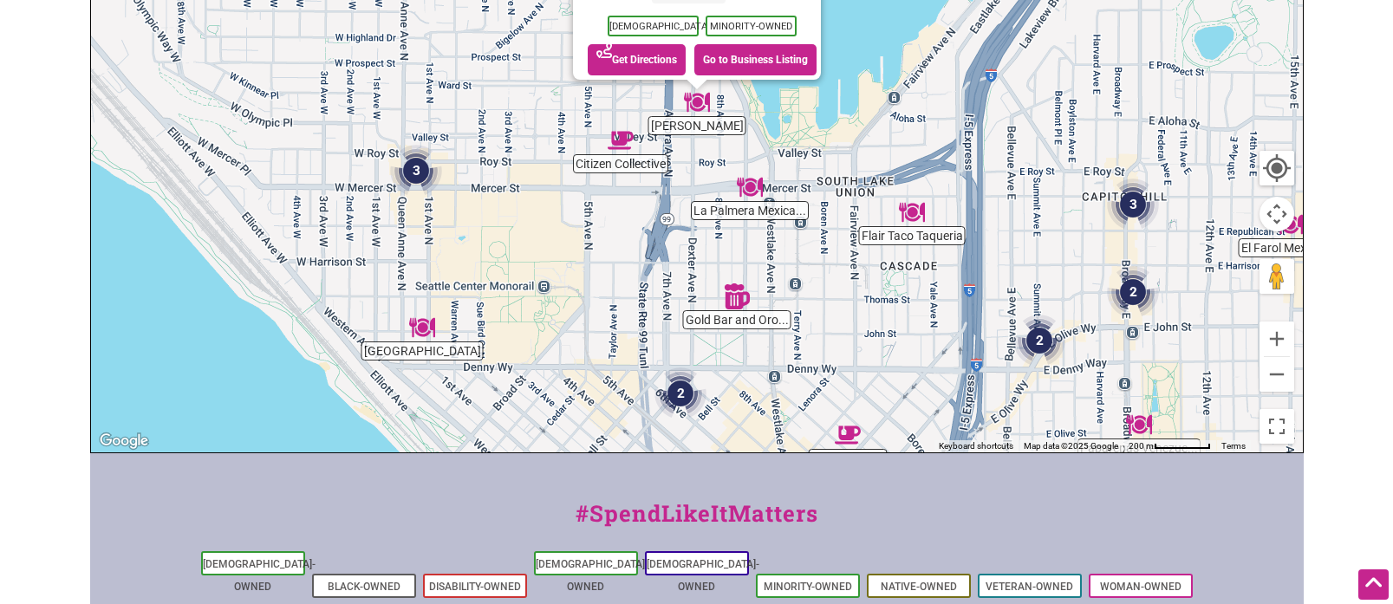
click at [624, 143] on img "Citizen Collective" at bounding box center [621, 140] width 26 height 26
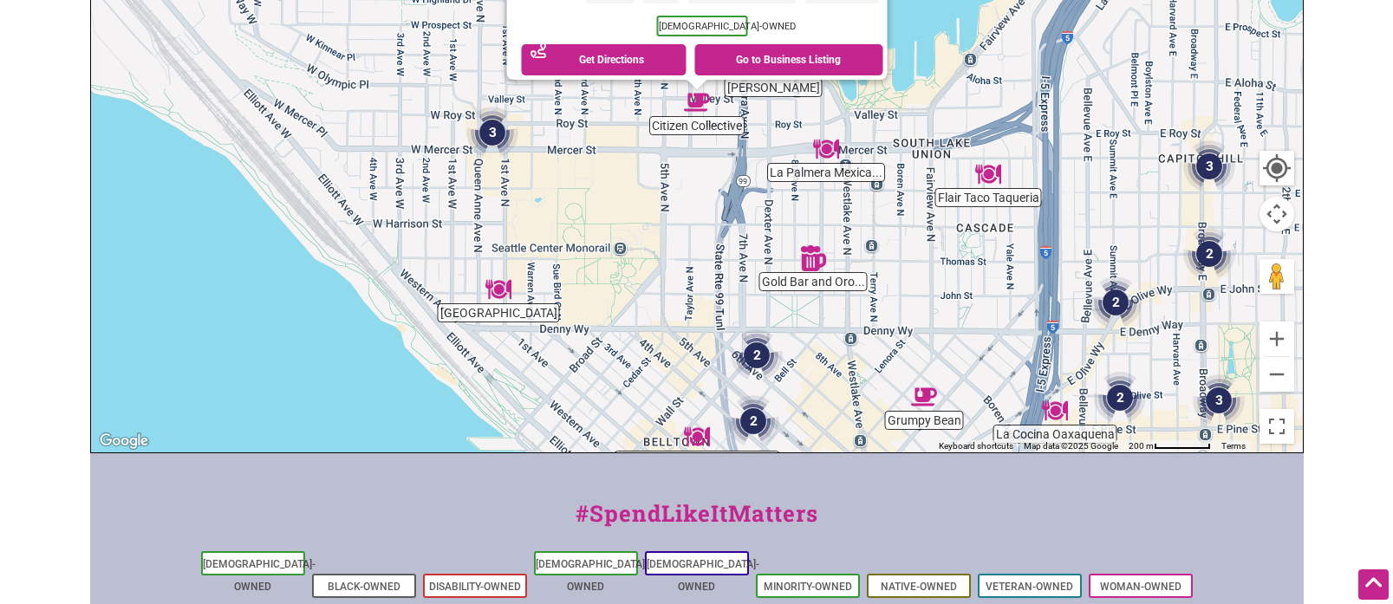
click at [492, 133] on img "3" at bounding box center [492, 133] width 52 height 52
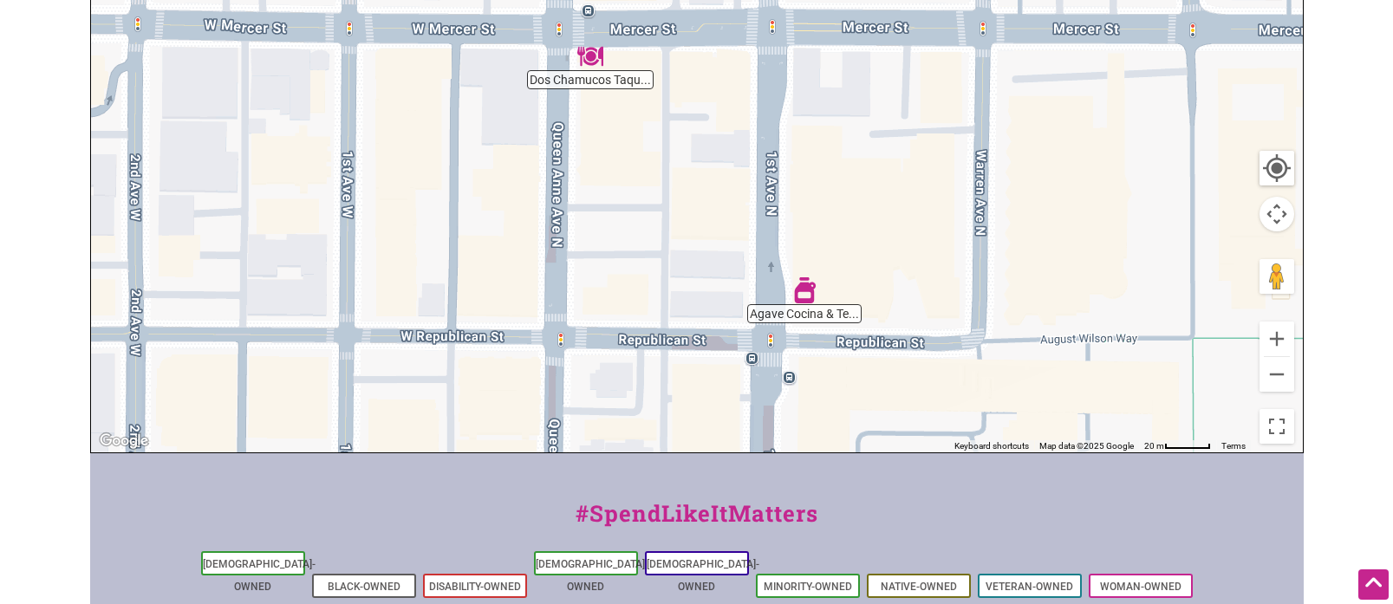
click at [593, 56] on img "Dos Chamucos Taqueria" at bounding box center [590, 56] width 26 height 26
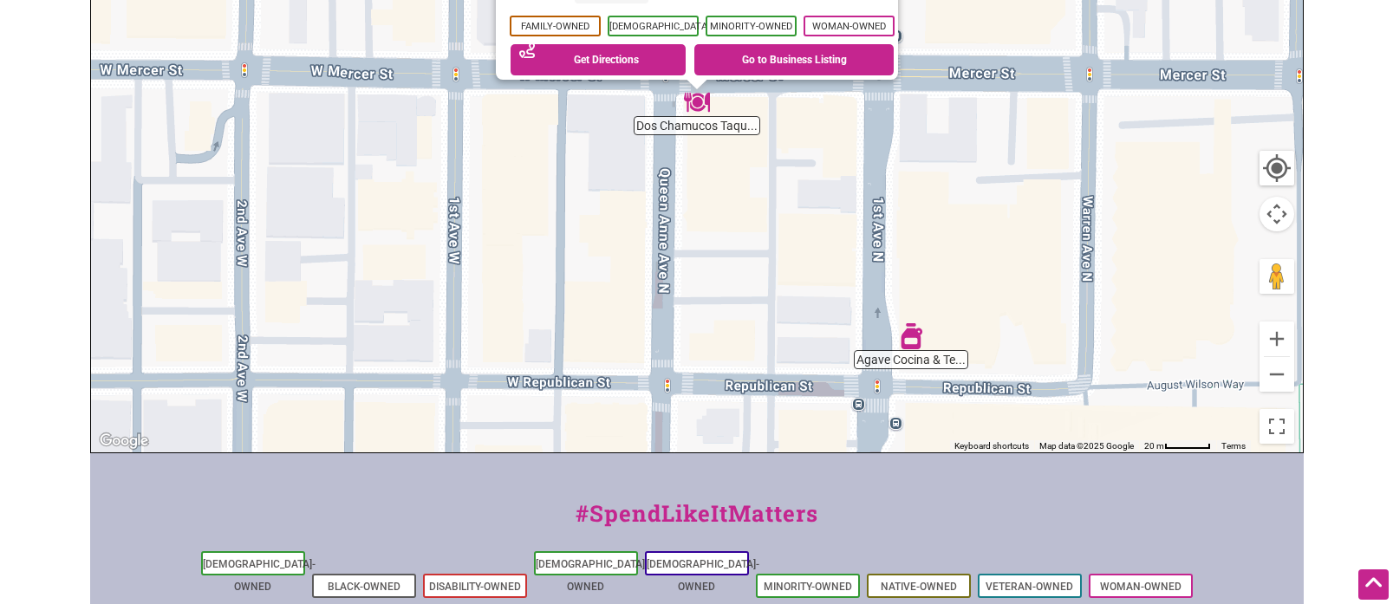
click at [901, 339] on img "Agave Cocina & Tequilas" at bounding box center [911, 336] width 26 height 26
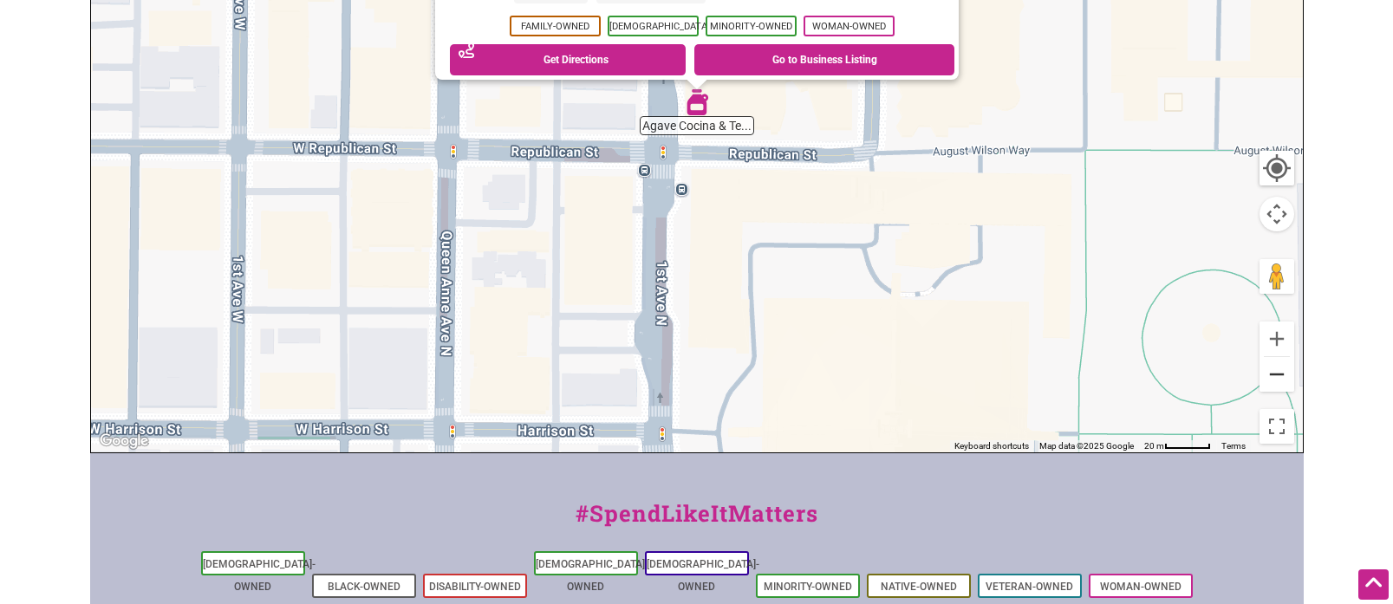
click at [1281, 370] on button "Zoom out" at bounding box center [1276, 374] width 35 height 35
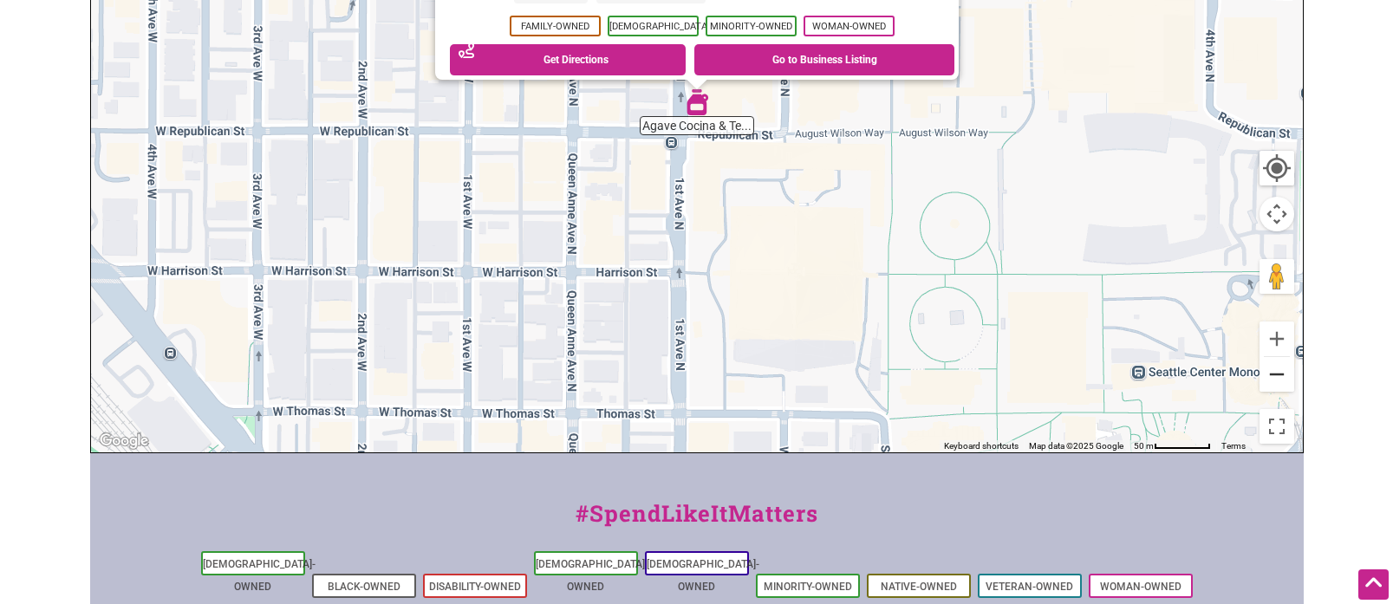
click at [1281, 370] on button "Zoom out" at bounding box center [1276, 374] width 35 height 35
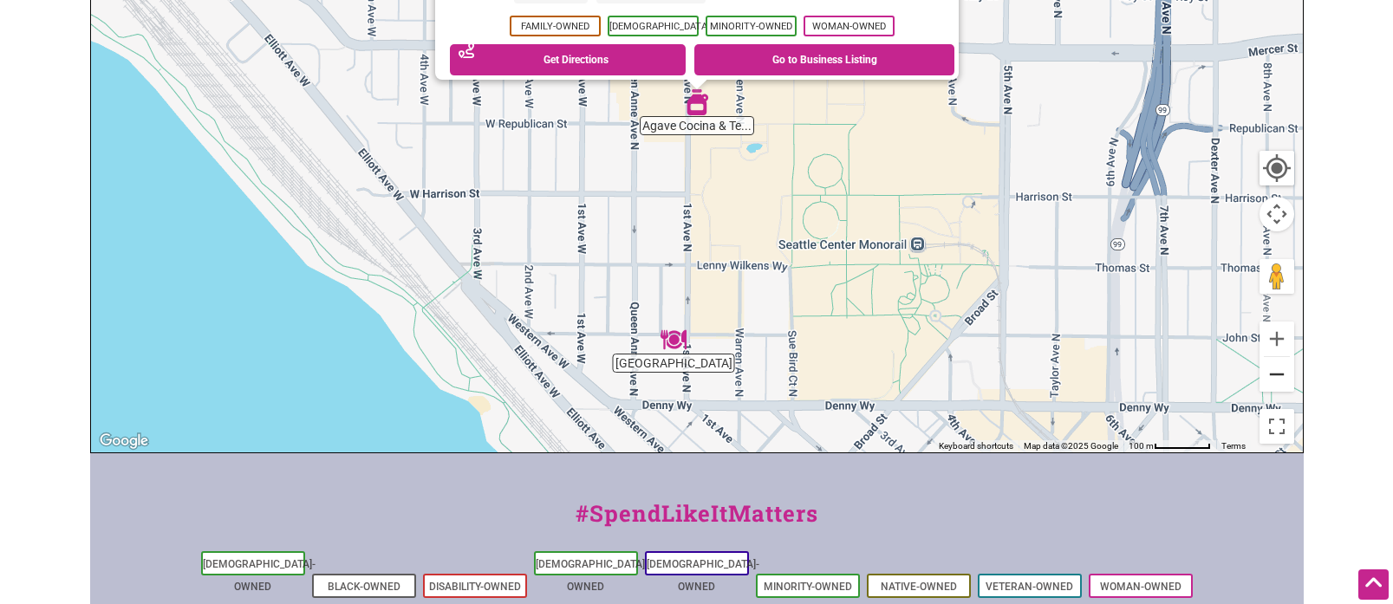
click at [1281, 370] on button "Zoom out" at bounding box center [1276, 374] width 35 height 35
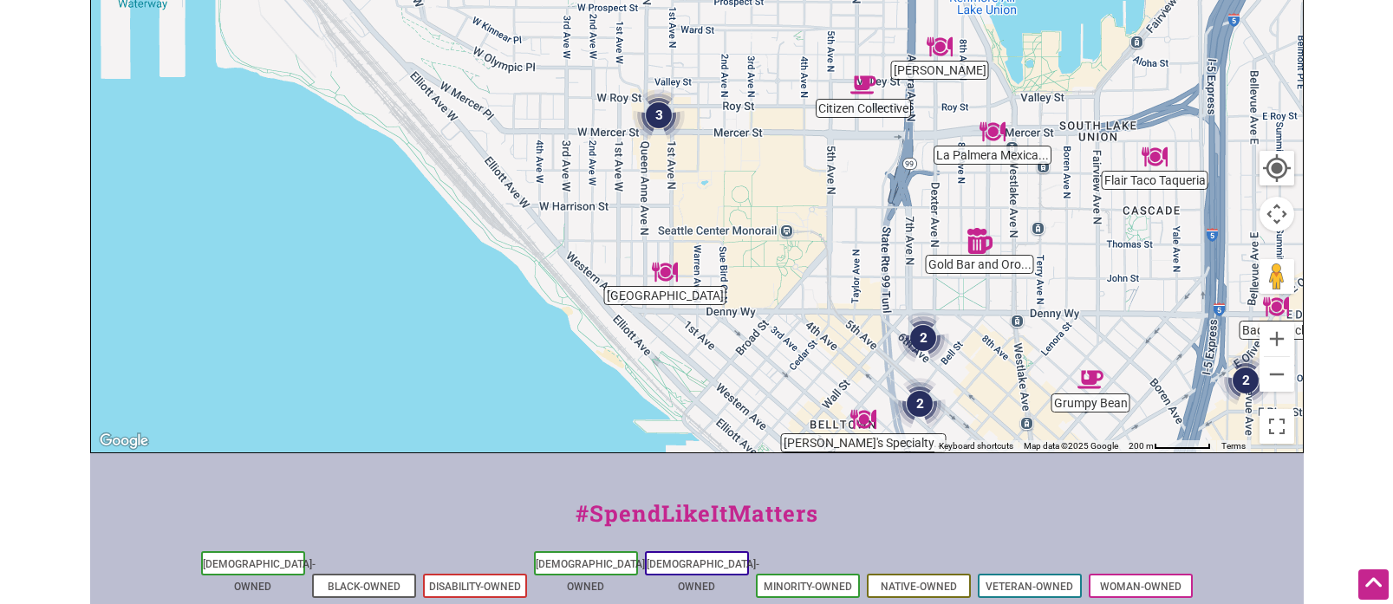
drag, startPoint x: 942, startPoint y: 205, endPoint x: 874, endPoint y: 257, distance: 85.3
click at [877, 257] on div "To navigate, press the arrow keys." at bounding box center [697, 115] width 1212 height 674
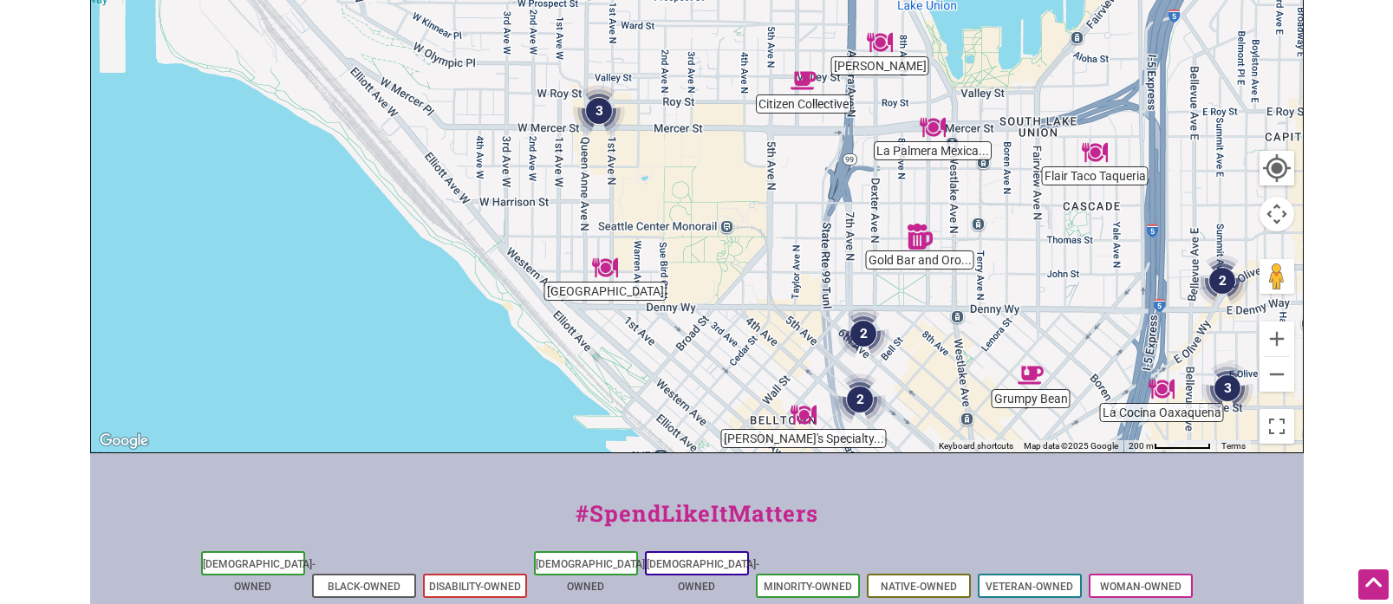
click at [603, 270] on img "Plaza Garibaldi" at bounding box center [605, 268] width 26 height 26
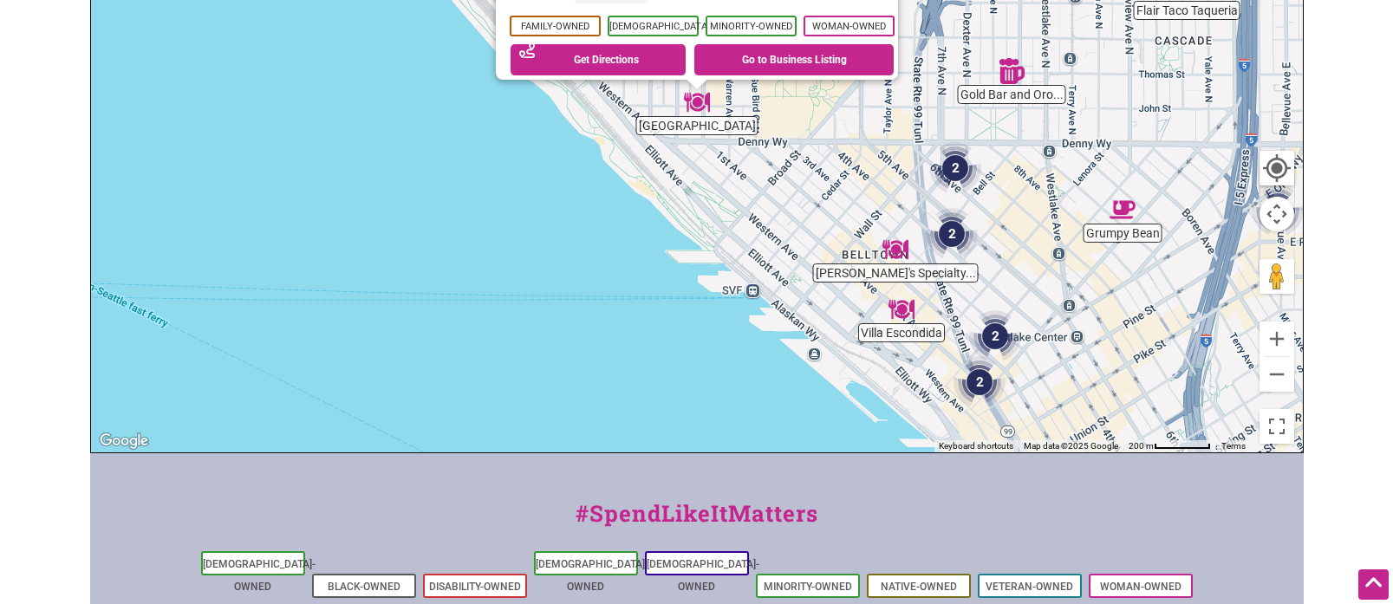
click at [897, 249] on img "Rocco's Specialty Bar & Pizzeria" at bounding box center [895, 250] width 26 height 26
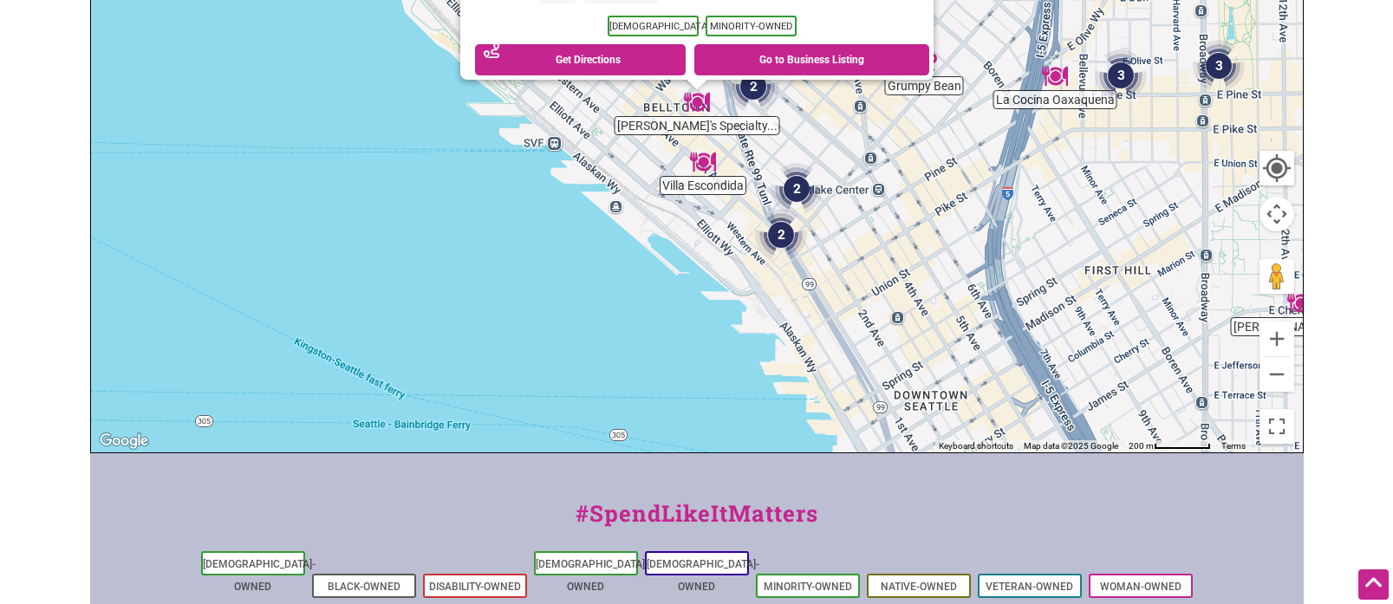
click at [749, 88] on img "2" at bounding box center [753, 87] width 52 height 52
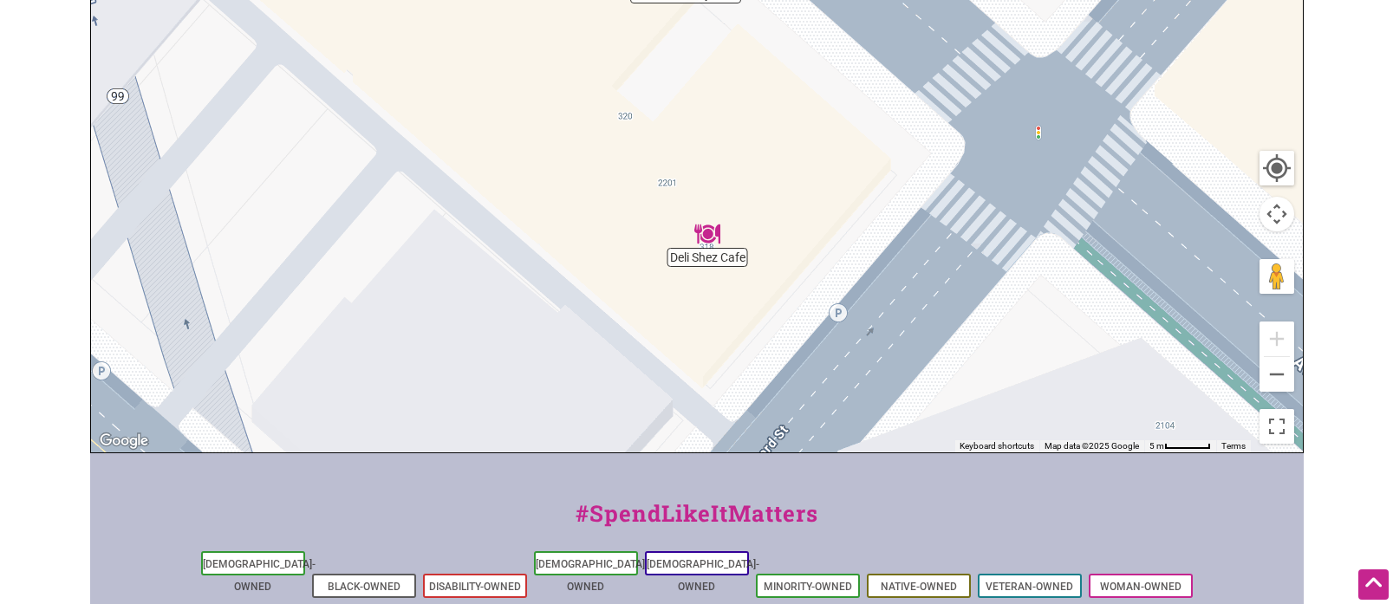
click at [711, 237] on img "Deli Shez Cafe" at bounding box center [707, 234] width 26 height 26
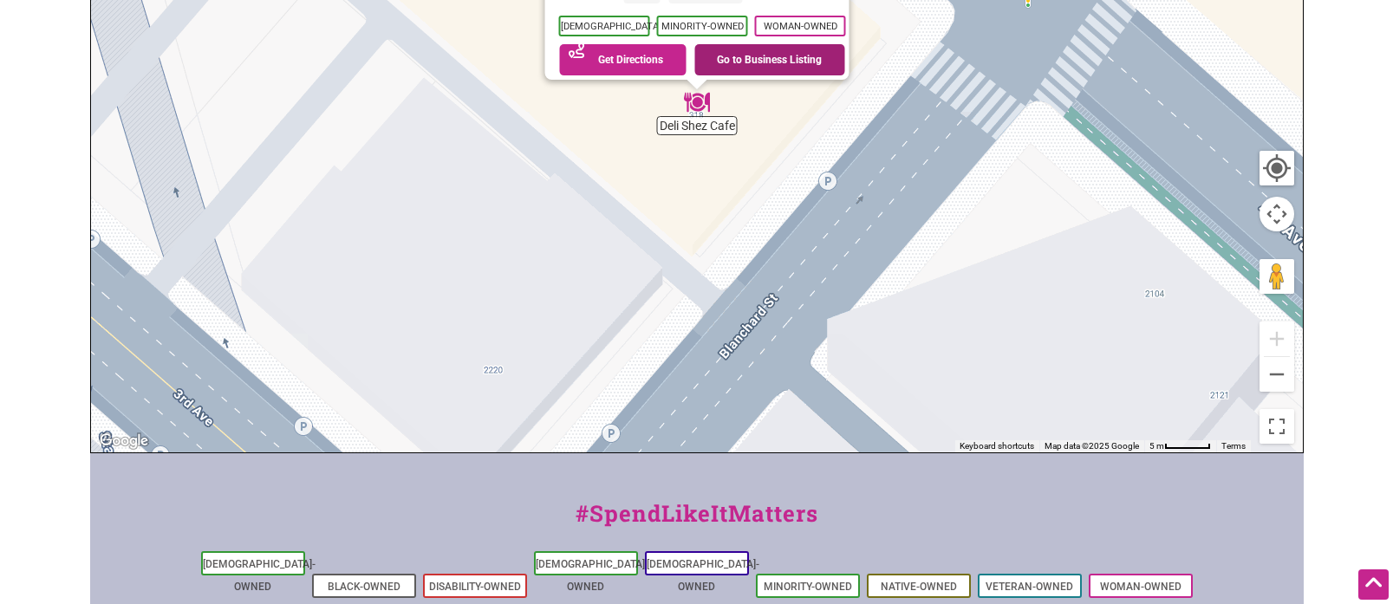
click at [775, 48] on link "Go to Business Listing" at bounding box center [769, 59] width 151 height 31
click at [1277, 374] on button "Zoom out" at bounding box center [1276, 374] width 35 height 35
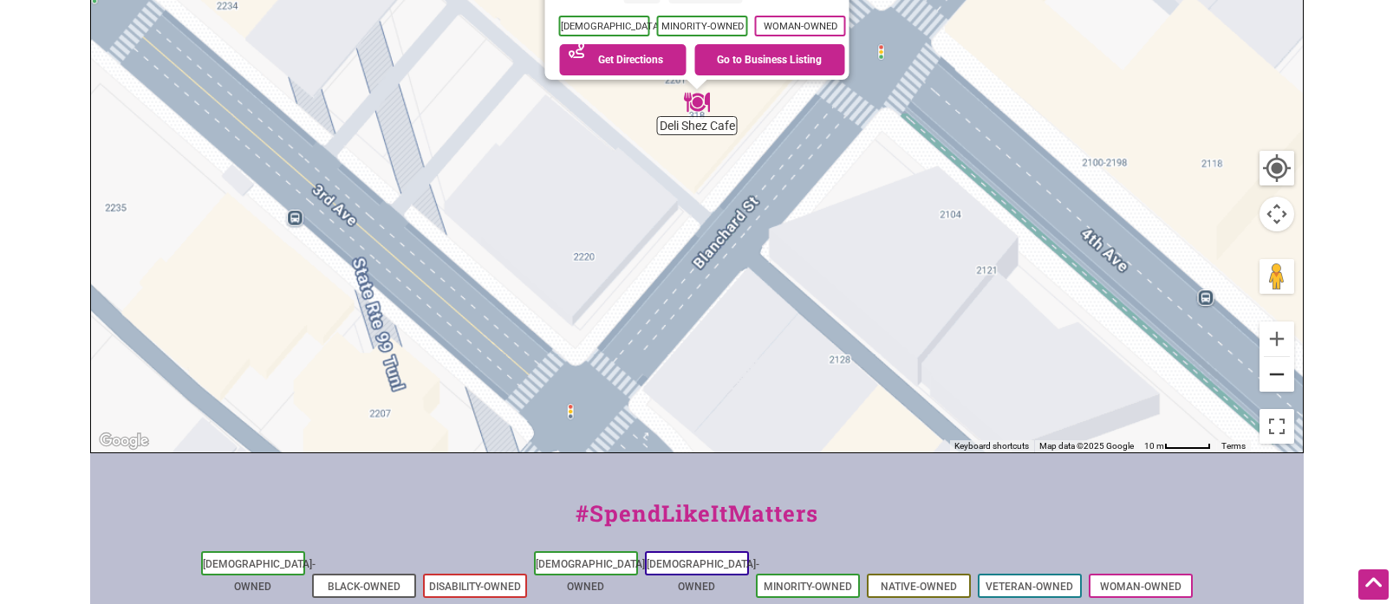
click at [1277, 374] on button "Zoom out" at bounding box center [1276, 374] width 35 height 35
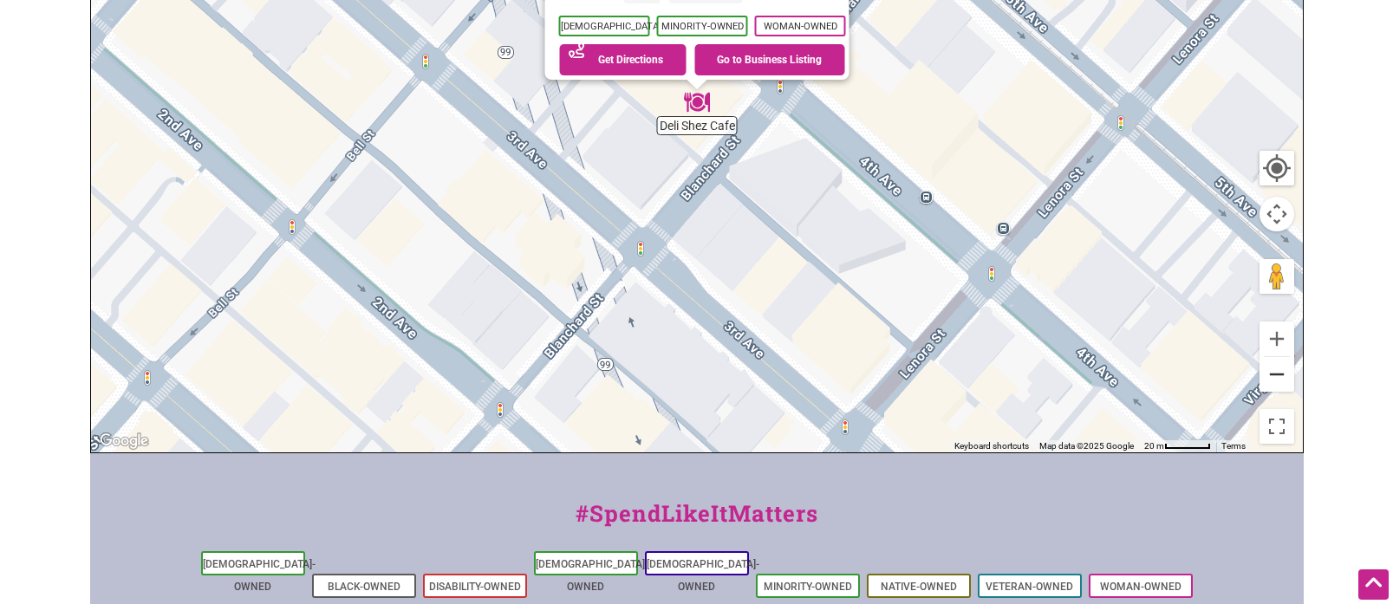
click at [1277, 374] on button "Zoom out" at bounding box center [1276, 374] width 35 height 35
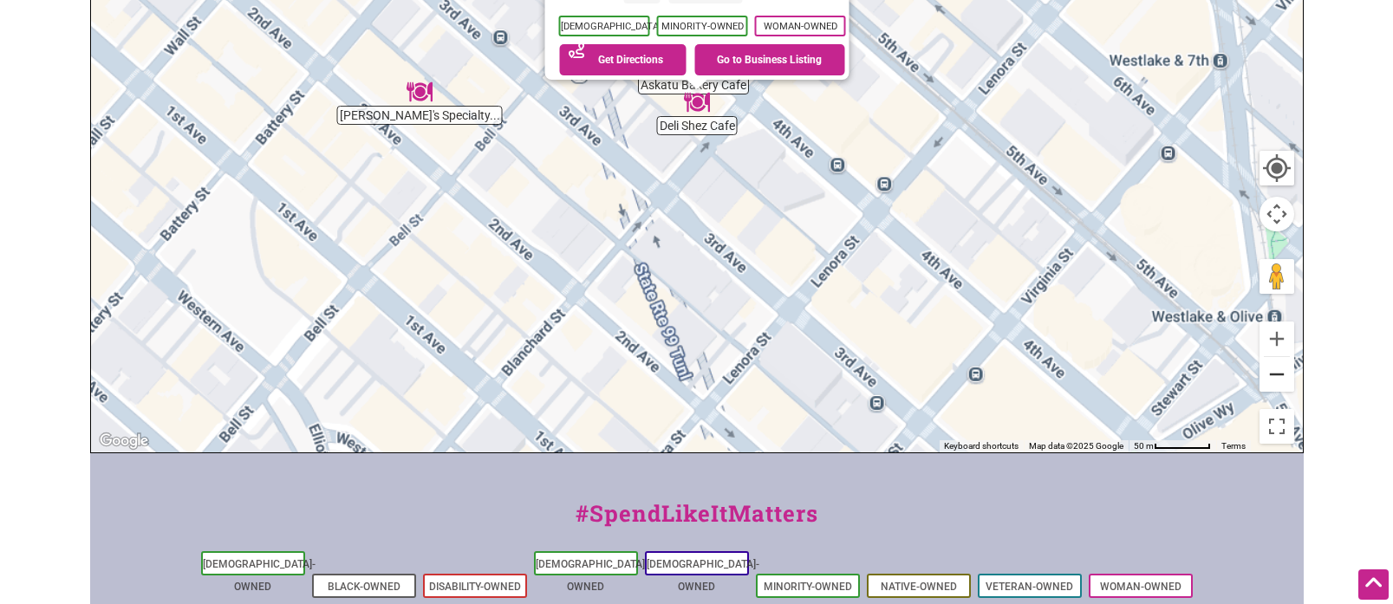
click at [1277, 374] on button "Zoom out" at bounding box center [1276, 374] width 35 height 35
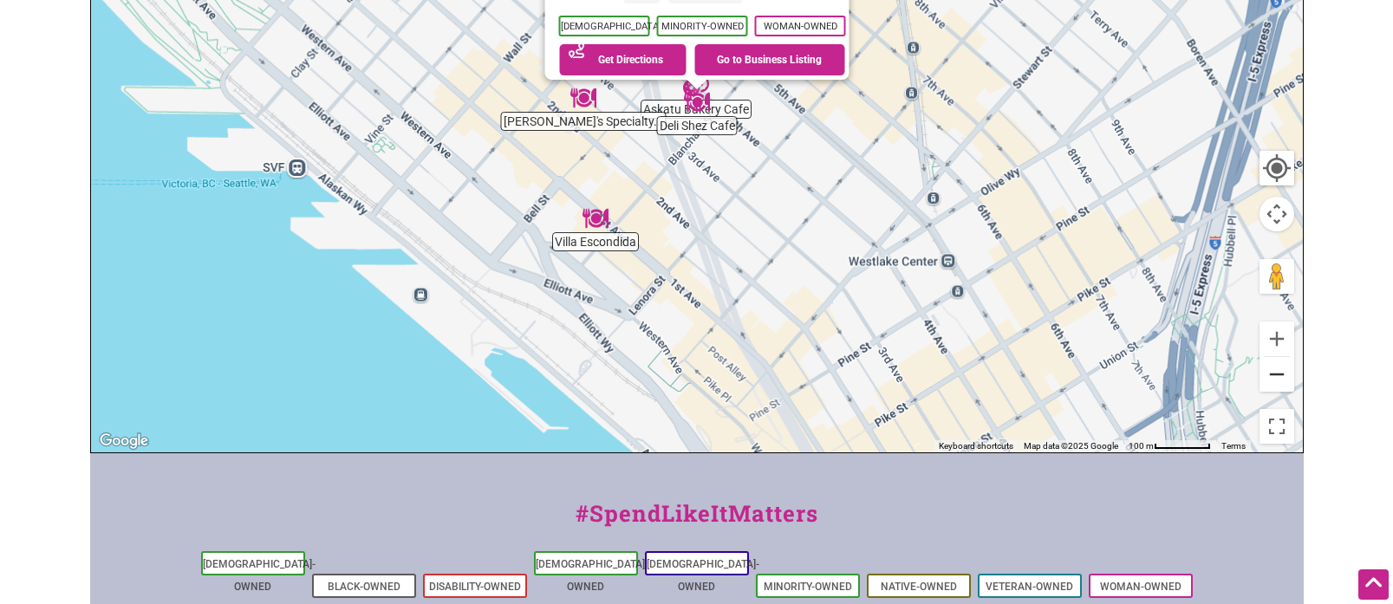
click at [1277, 374] on button "Zoom out" at bounding box center [1276, 374] width 35 height 35
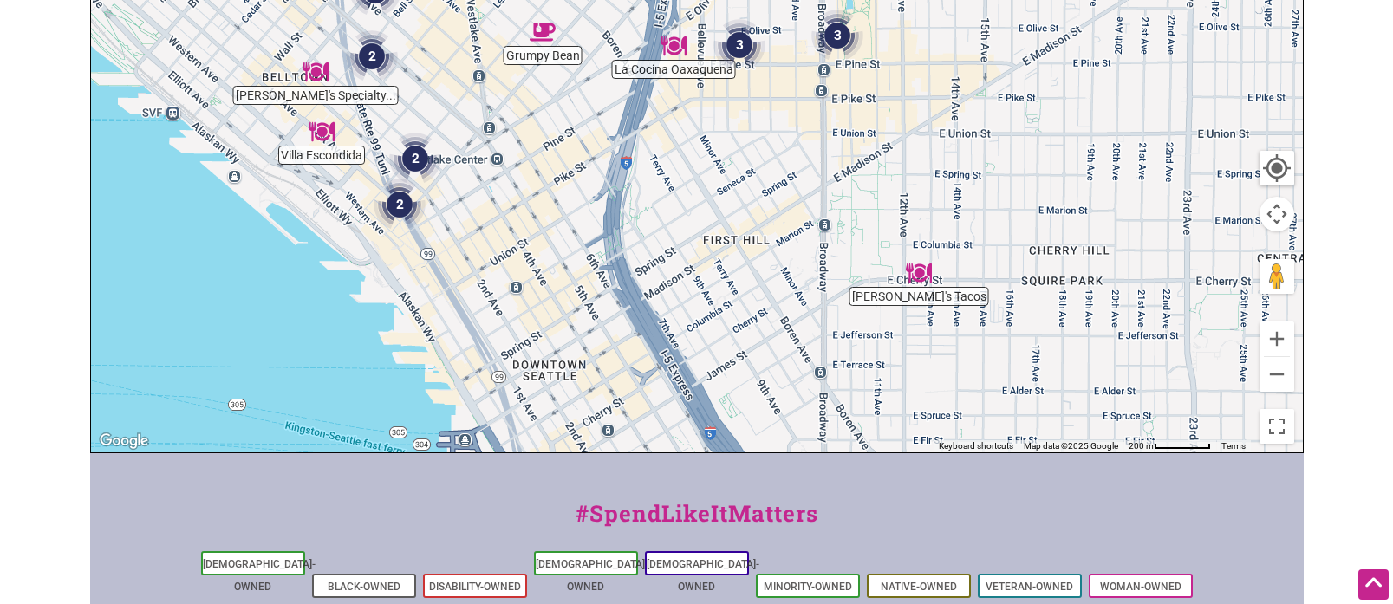
drag, startPoint x: 1082, startPoint y: 221, endPoint x: 739, endPoint y: 192, distance: 343.6
click at [739, 192] on div "To navigate, press the arrow keys." at bounding box center [697, 115] width 1212 height 674
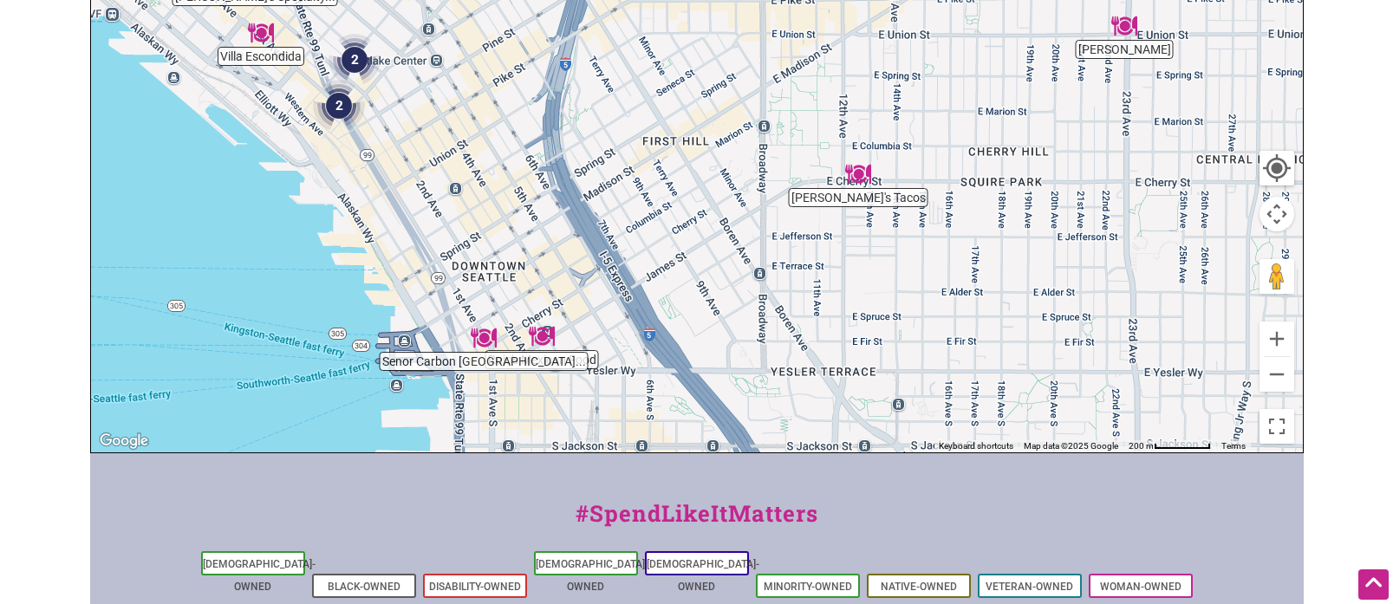
drag, startPoint x: 1048, startPoint y: 204, endPoint x: 1016, endPoint y: 104, distance: 104.7
click at [1016, 104] on div "To navigate, press the arrow keys." at bounding box center [697, 115] width 1212 height 674
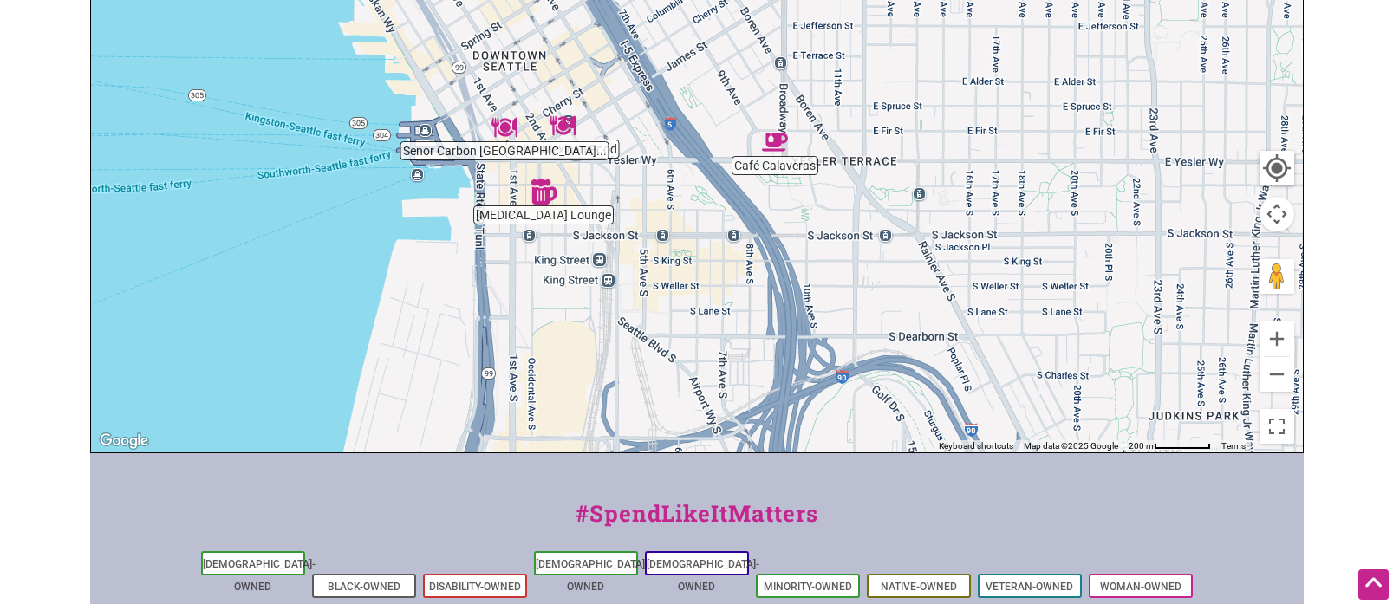
drag, startPoint x: 926, startPoint y: 358, endPoint x: 943, endPoint y: 150, distance: 208.7
click at [943, 150] on div "To navigate, press the arrow keys." at bounding box center [697, 115] width 1212 height 674
click at [569, 124] on img "Rojo's Mexican Food" at bounding box center [562, 126] width 26 height 26
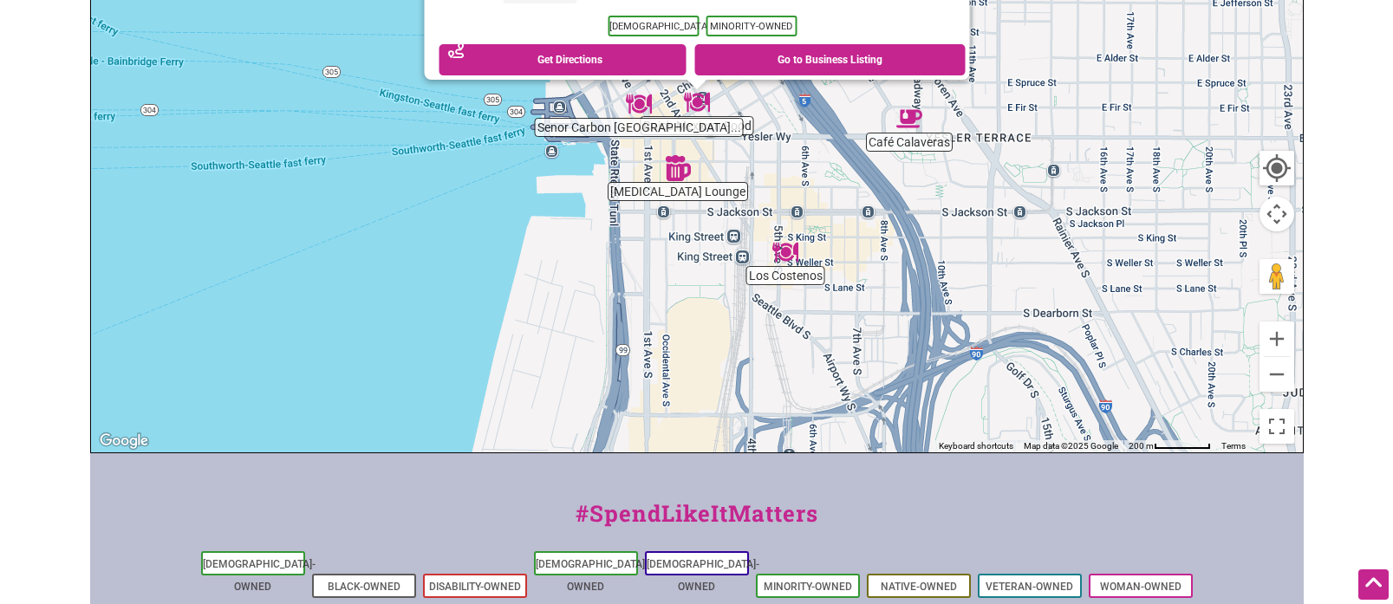
click at [636, 103] on img "Senor Carbon Peruvian Cuisine" at bounding box center [639, 104] width 26 height 26
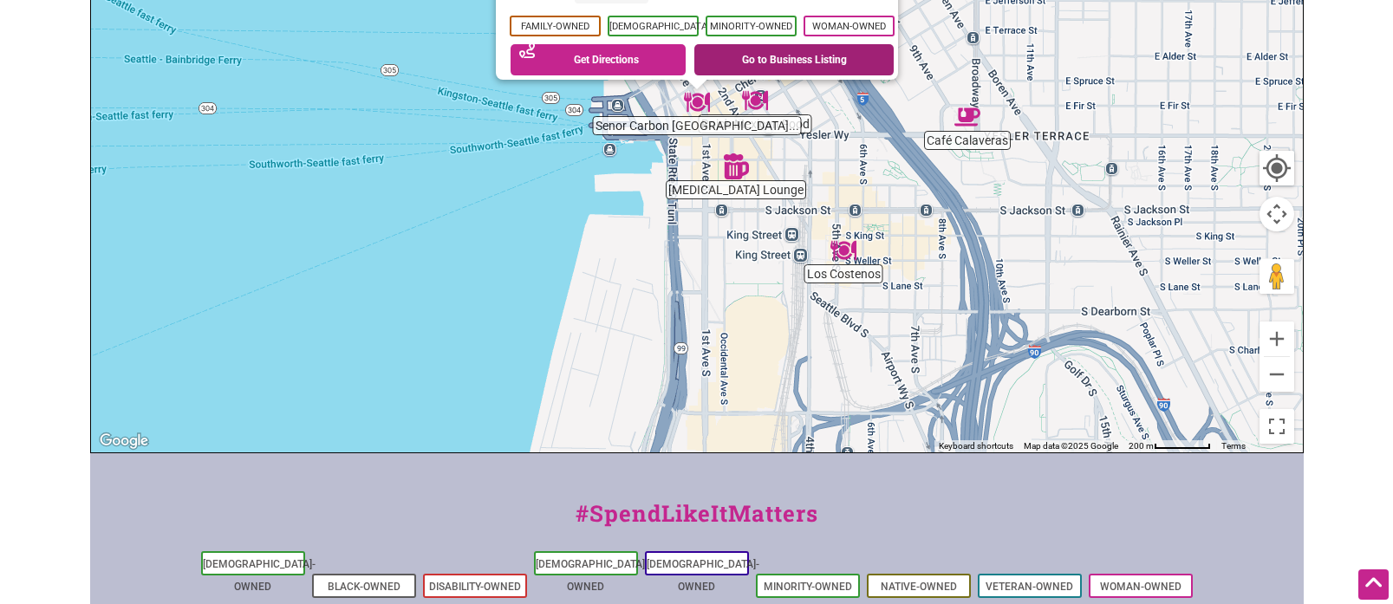
click at [740, 52] on link "Go to Business Listing" at bounding box center [793, 59] width 199 height 31
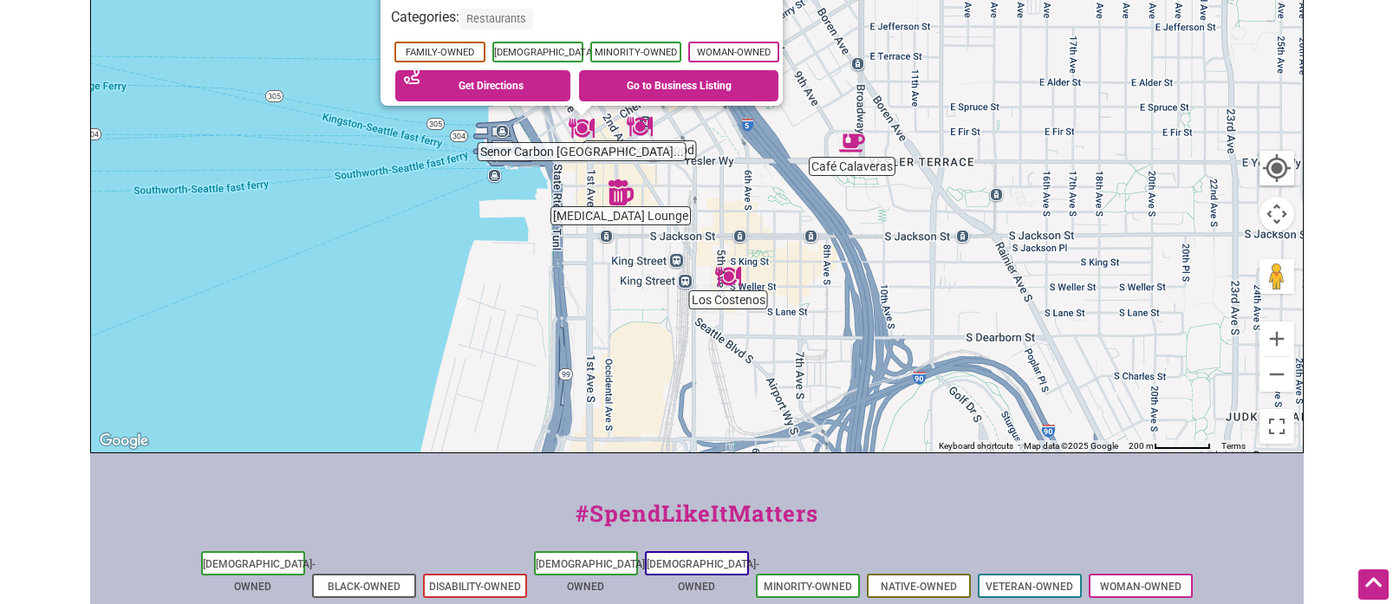
drag, startPoint x: 950, startPoint y: 310, endPoint x: 821, endPoint y: 312, distance: 129.1
click at [853, 326] on div "To navigate, press the arrow keys. Senor Carbon Peruvian Cuisine 625 1st Ave St…" at bounding box center [697, 115] width 1212 height 674
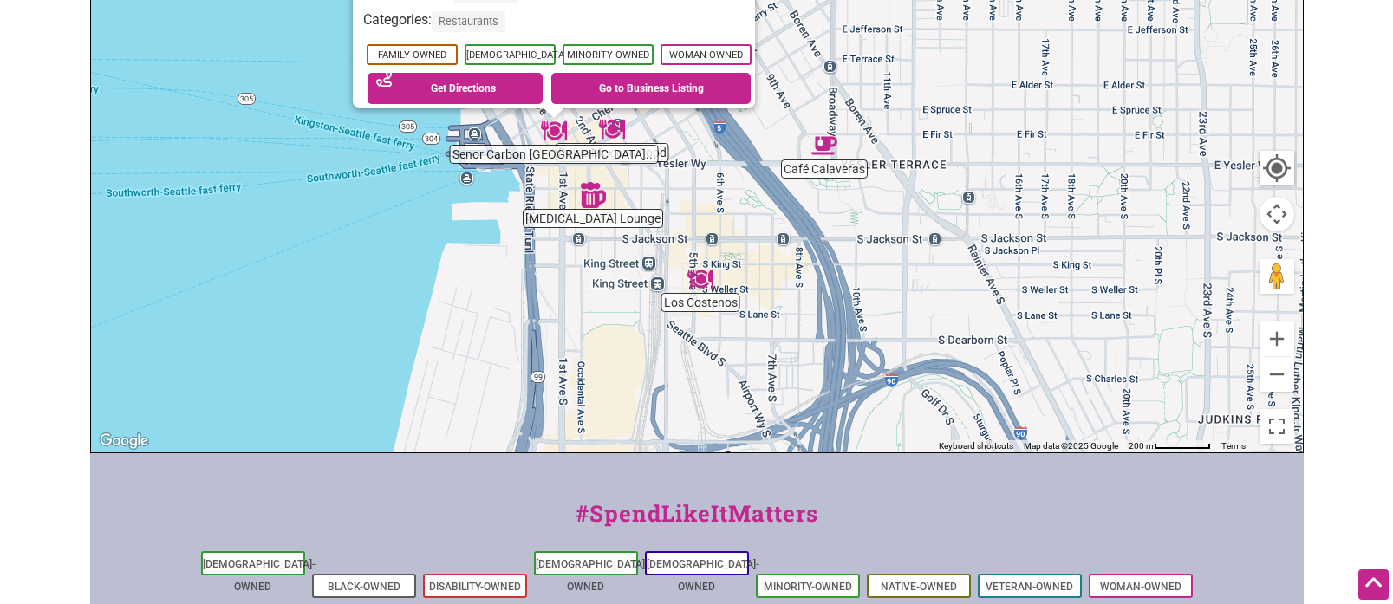
click at [705, 281] on img "Los Costenos" at bounding box center [700, 279] width 26 height 26
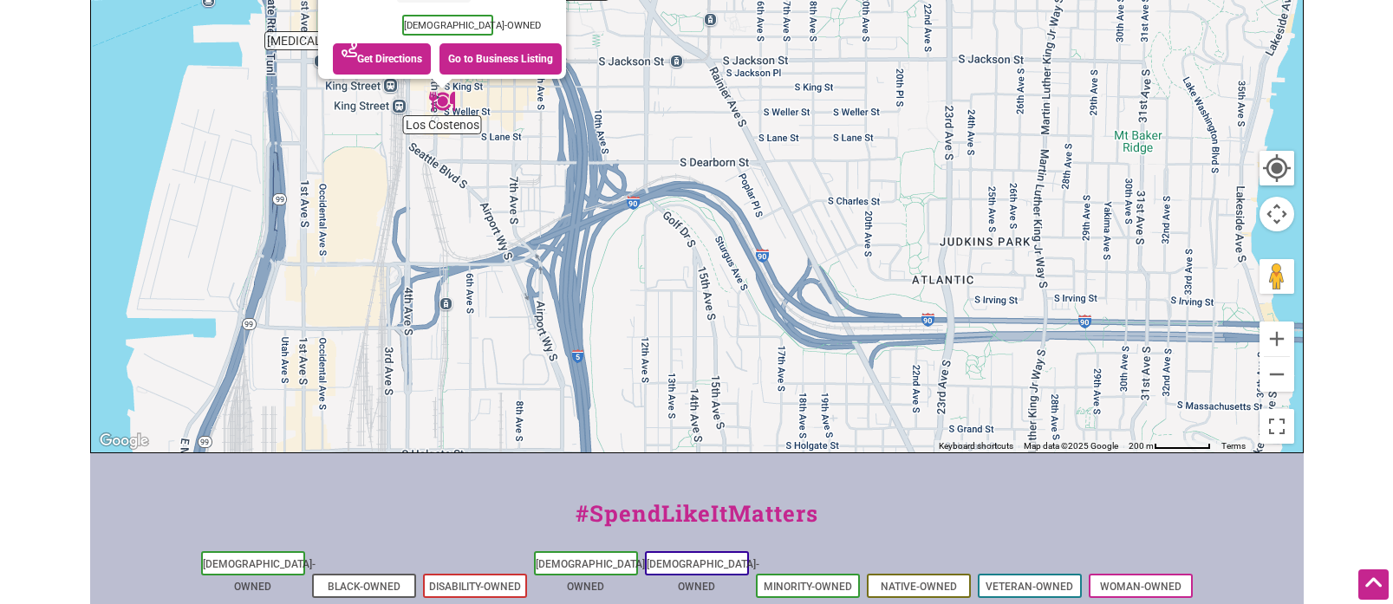
drag, startPoint x: 1037, startPoint y: 211, endPoint x: 785, endPoint y: 211, distance: 252.2
click at [783, 210] on div "To navigate, press the arrow keys. Los Costenos 503 S Weller St, Seattle, WA 98…" at bounding box center [697, 115] width 1212 height 674
click at [1279, 379] on button "Zoom out" at bounding box center [1276, 374] width 35 height 35
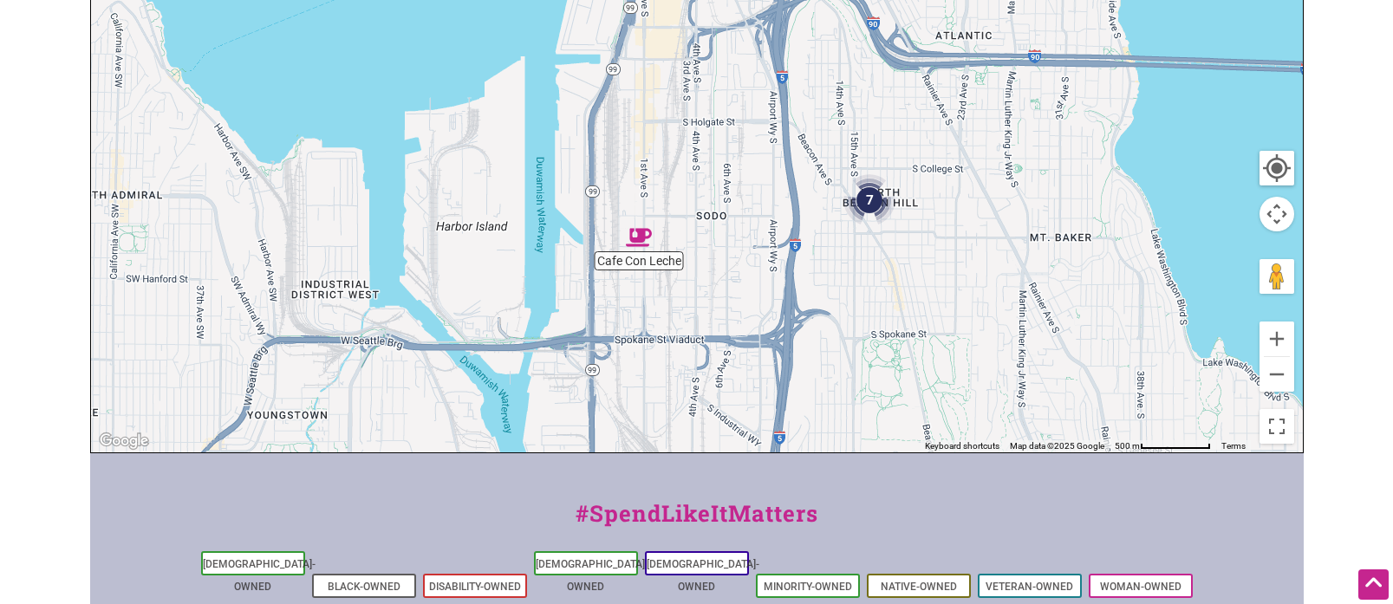
drag, startPoint x: 853, startPoint y: 380, endPoint x: 1001, endPoint y: 210, distance: 226.1
click at [1001, 210] on div "To navigate, press the arrow keys. Los Costenos 503 S Weller St, Seattle, WA 98…" at bounding box center [697, 115] width 1212 height 674
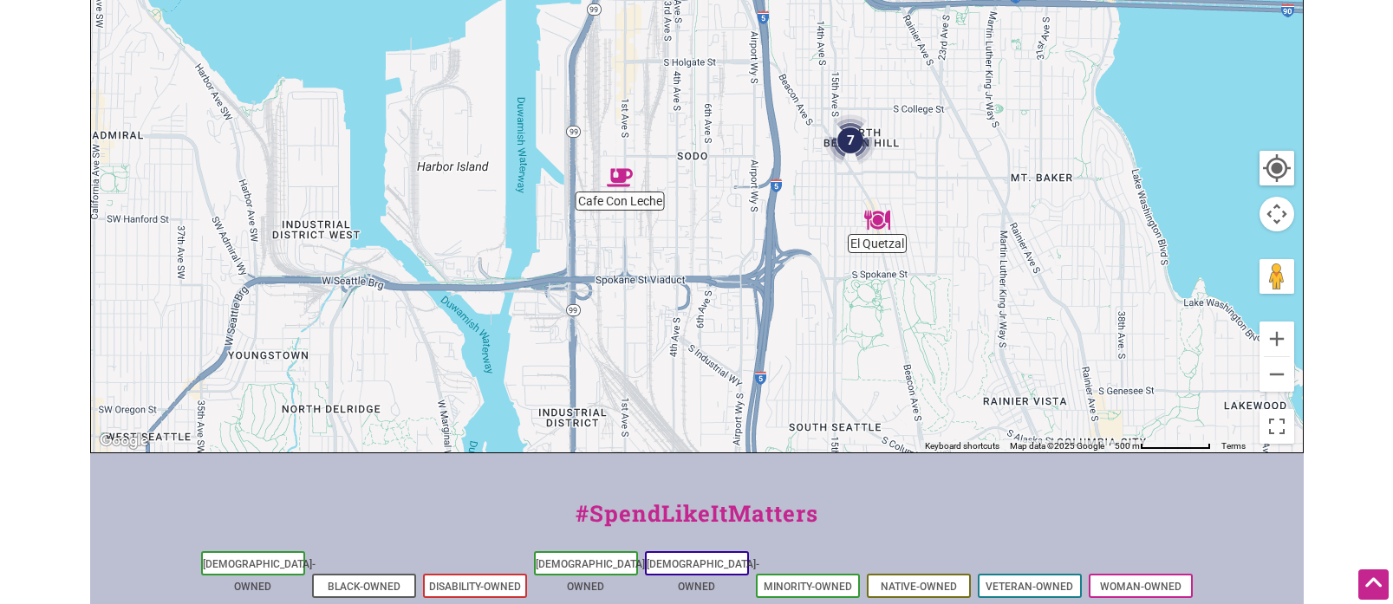
drag, startPoint x: 997, startPoint y: 425, endPoint x: 973, endPoint y: 218, distance: 208.4
click at [973, 218] on div "To navigate, press the arrow keys. Los Costenos 503 S Weller St, Seattle, WA 98…" at bounding box center [697, 115] width 1212 height 674
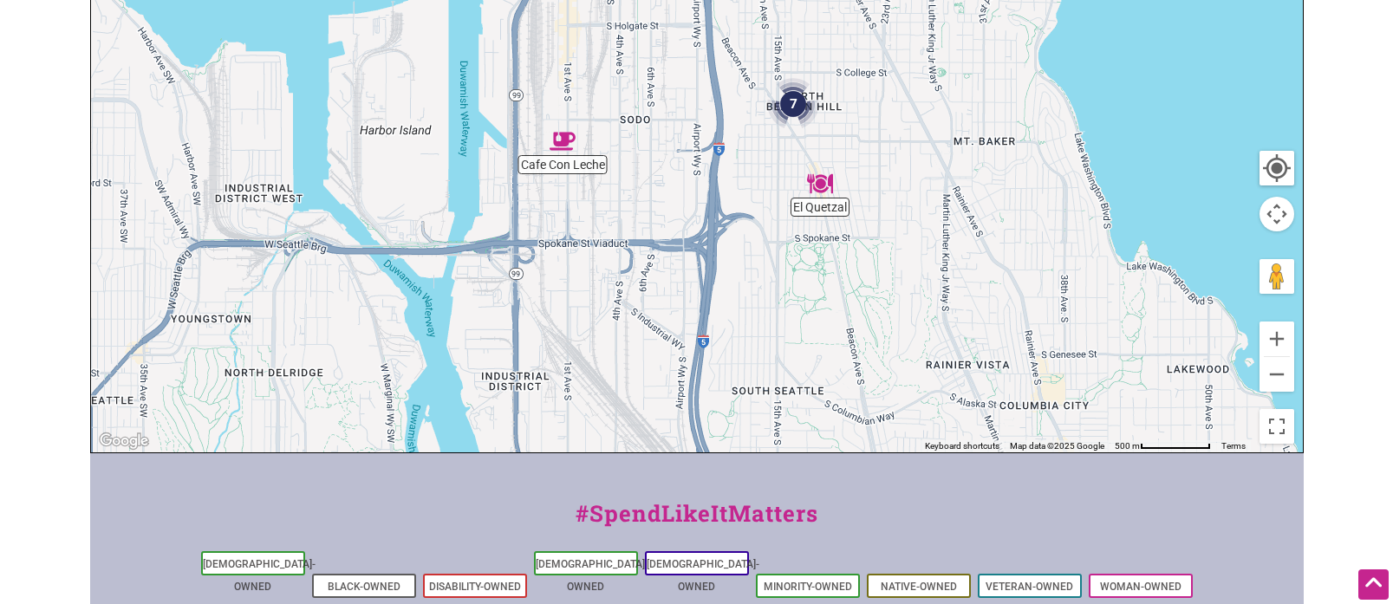
drag, startPoint x: 1098, startPoint y: 349, endPoint x: 1065, endPoint y: 156, distance: 196.0
click at [1065, 156] on div "To navigate, press the arrow keys. Los Costenos 503 S Weller St, Seattle, WA 98…" at bounding box center [697, 115] width 1212 height 674
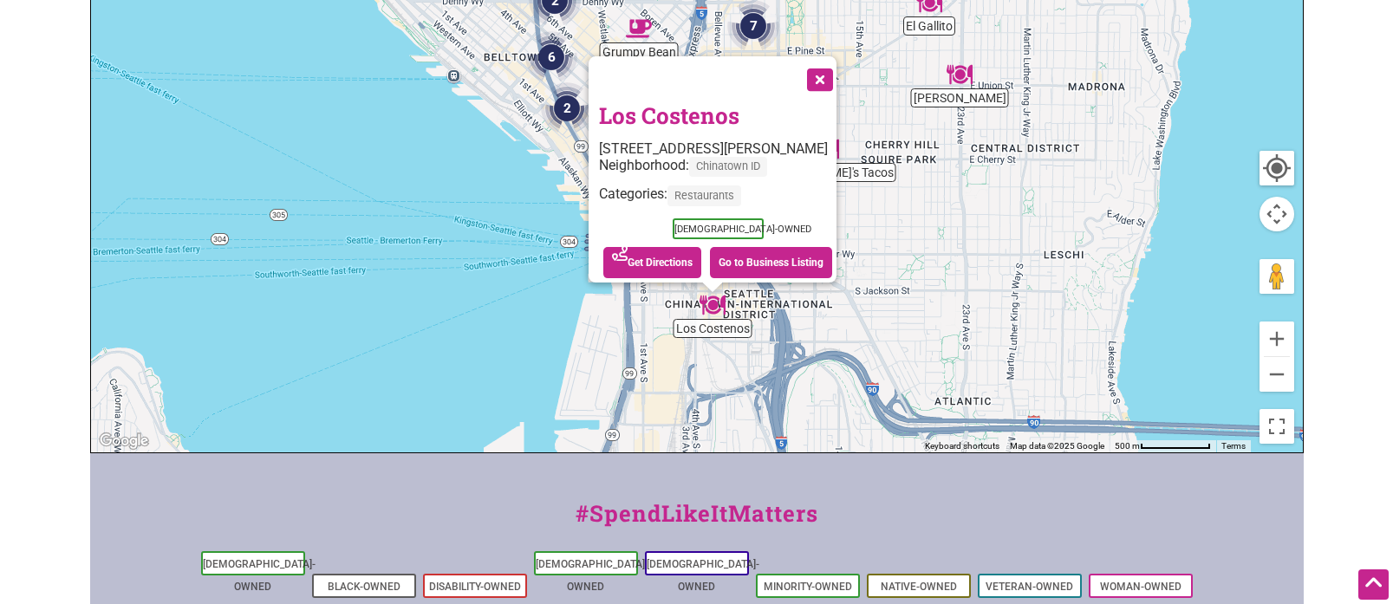
drag, startPoint x: 951, startPoint y: 212, endPoint x: 984, endPoint y: 315, distance: 108.5
click at [1013, 365] on div "To navigate, press the arrow keys. Los Costenos 503 S Weller St, Seattle, WA 98…" at bounding box center [697, 115] width 1212 height 674
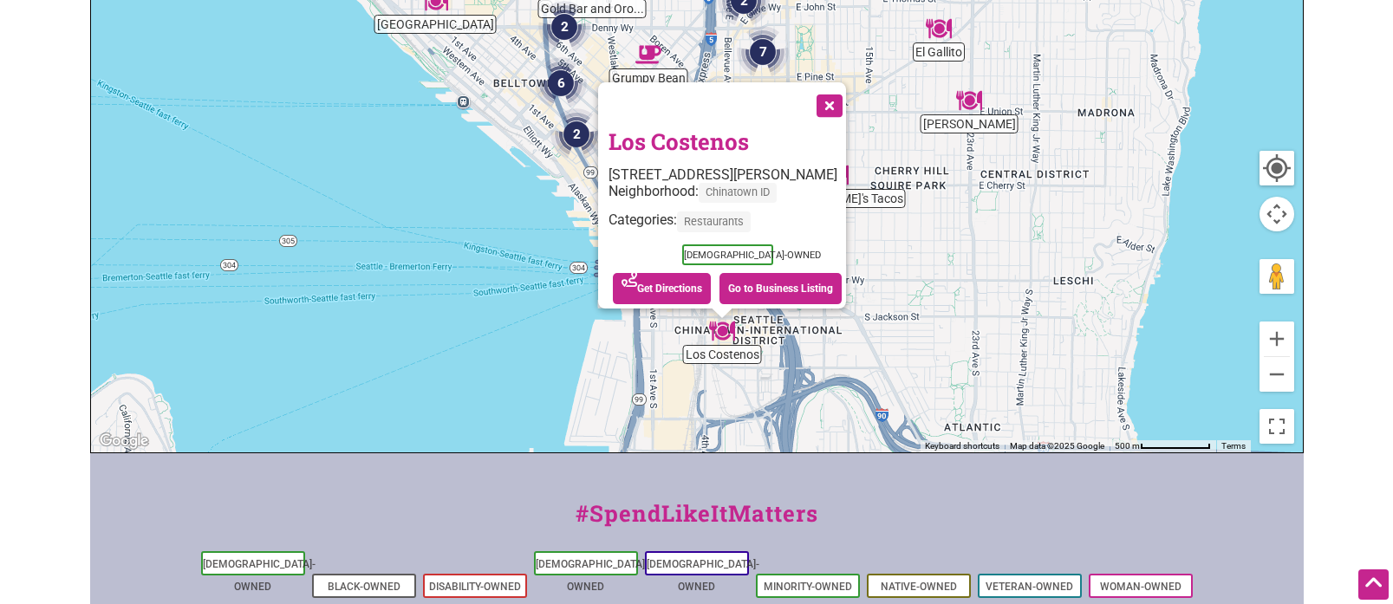
drag, startPoint x: 831, startPoint y: 97, endPoint x: 874, endPoint y: 164, distance: 79.6
click at [833, 99] on button "Close" at bounding box center [827, 103] width 43 height 43
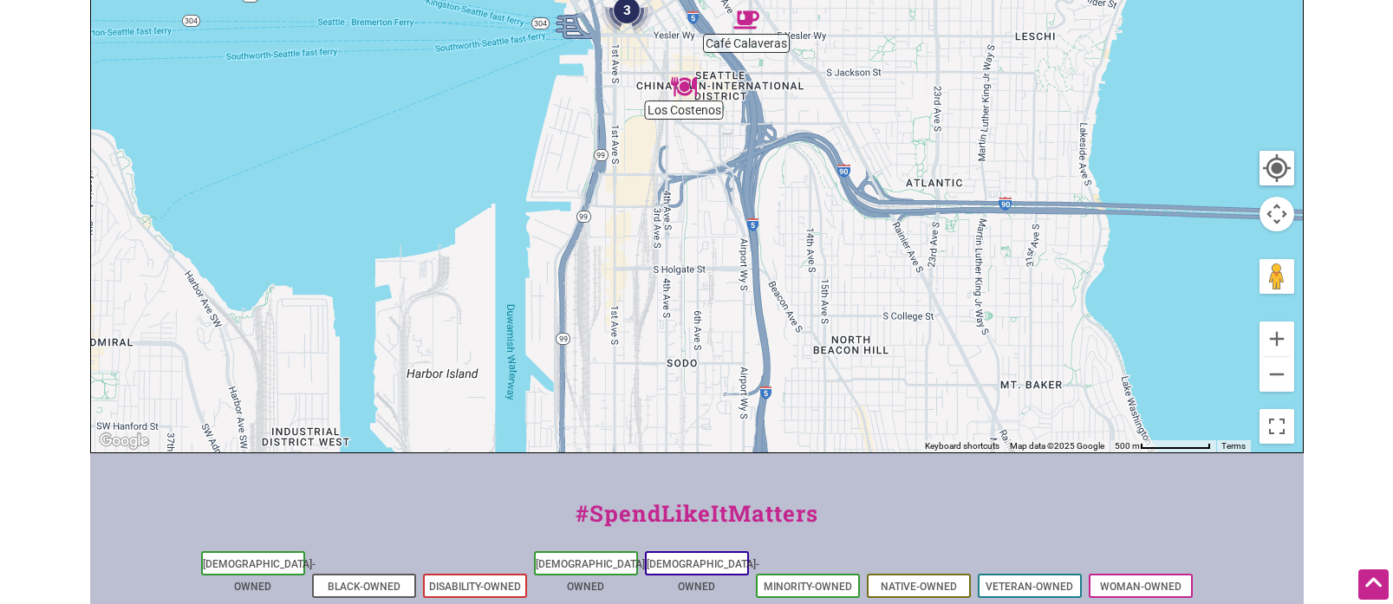
drag, startPoint x: 973, startPoint y: 120, endPoint x: 991, endPoint y: 81, distance: 42.7
click at [989, 36] on div "To navigate, press the arrow keys." at bounding box center [697, 115] width 1212 height 674
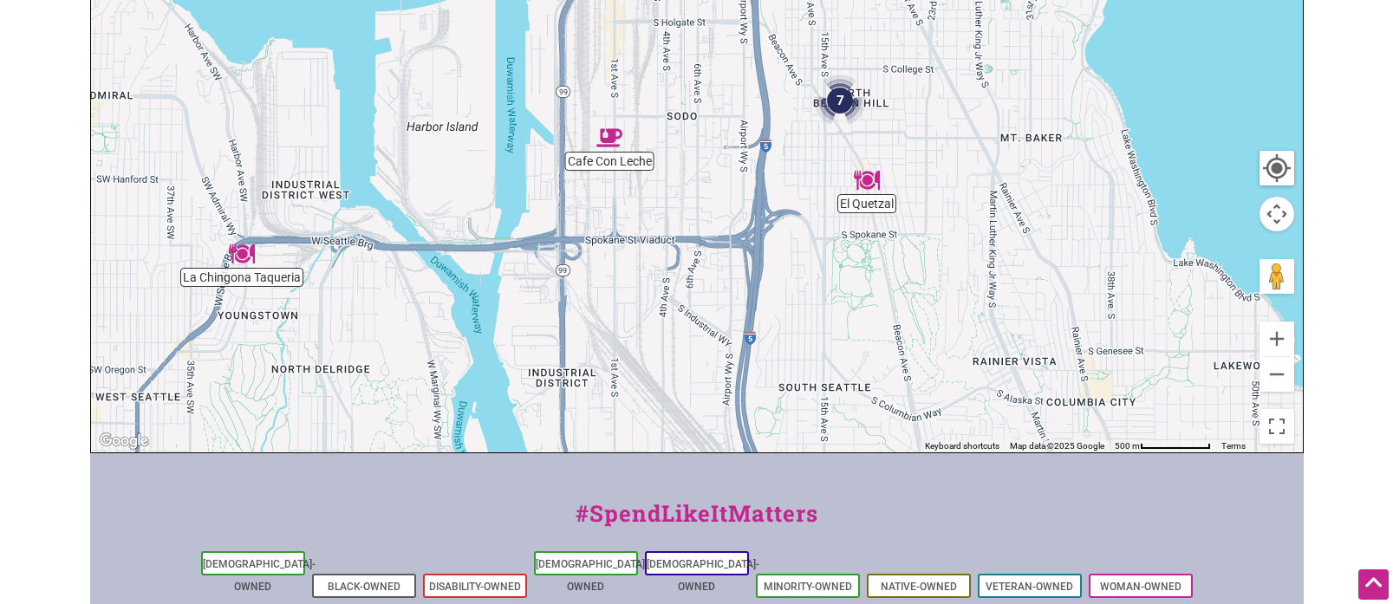
drag, startPoint x: 1027, startPoint y: 152, endPoint x: 1026, endPoint y: 80, distance: 71.9
click at [1026, 80] on div "To navigate, press the arrow keys." at bounding box center [697, 115] width 1212 height 674
click at [838, 108] on img "7" at bounding box center [840, 100] width 52 height 52
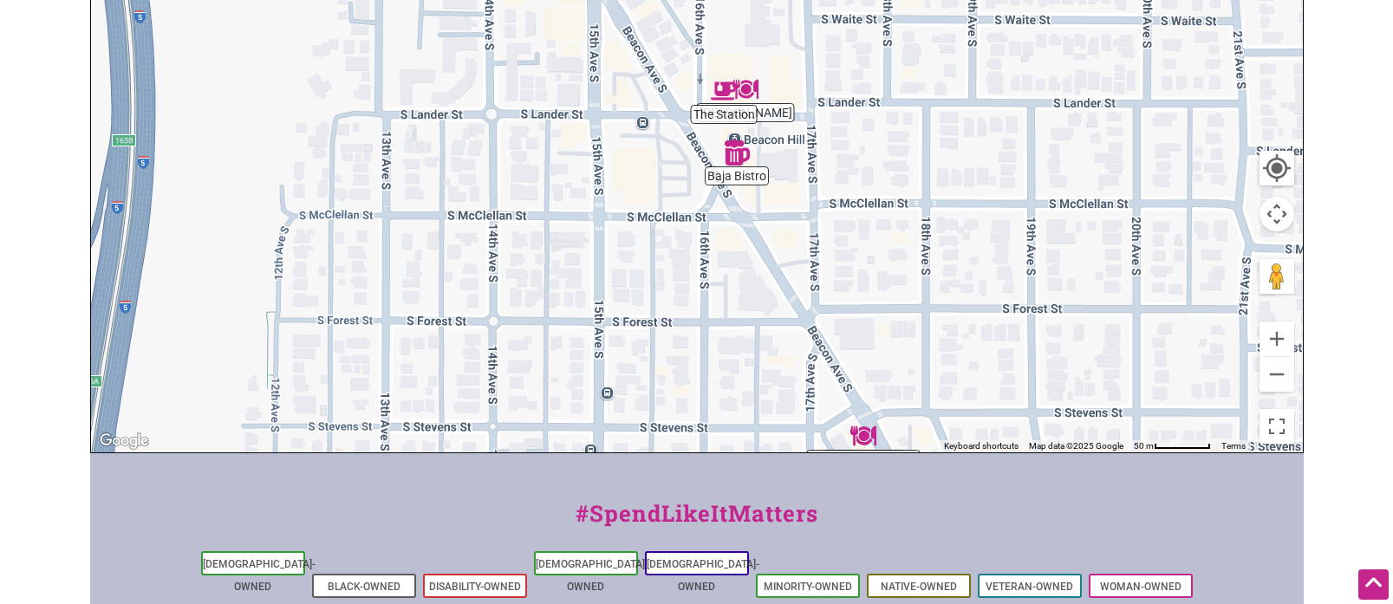
drag, startPoint x: 790, startPoint y: 92, endPoint x: 795, endPoint y: 133, distance: 41.0
click at [795, 133] on div "To navigate, press the arrow keys." at bounding box center [697, 115] width 1212 height 674
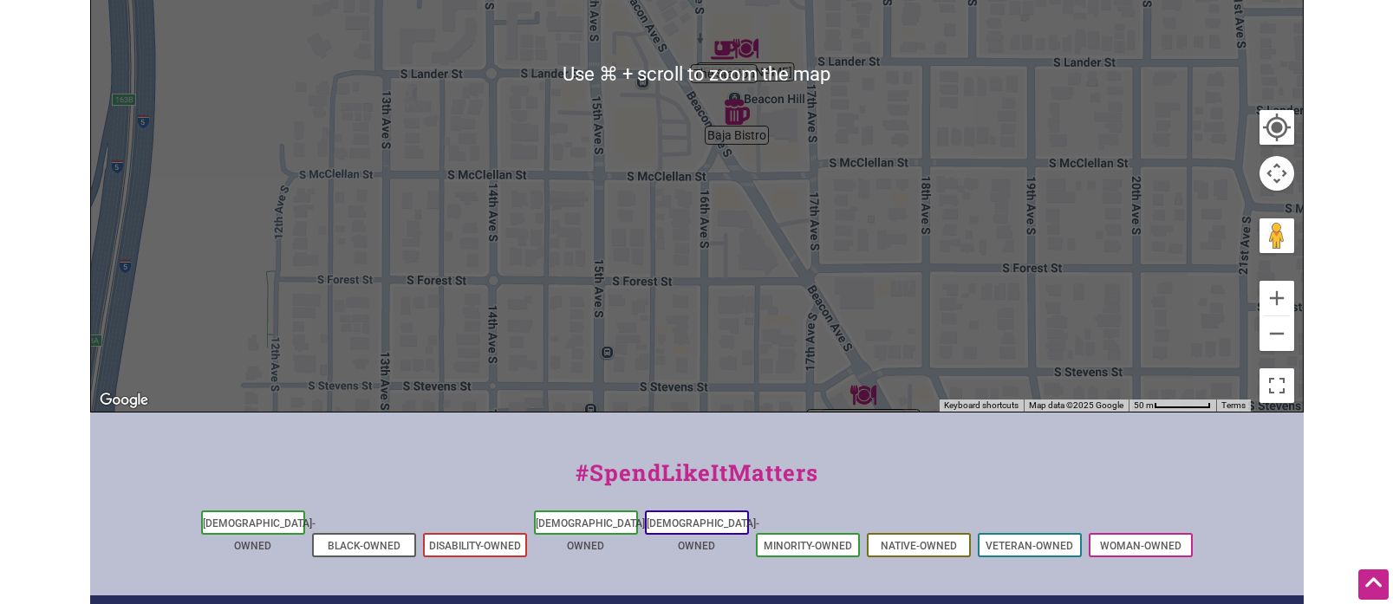
scroll to position [512, 0]
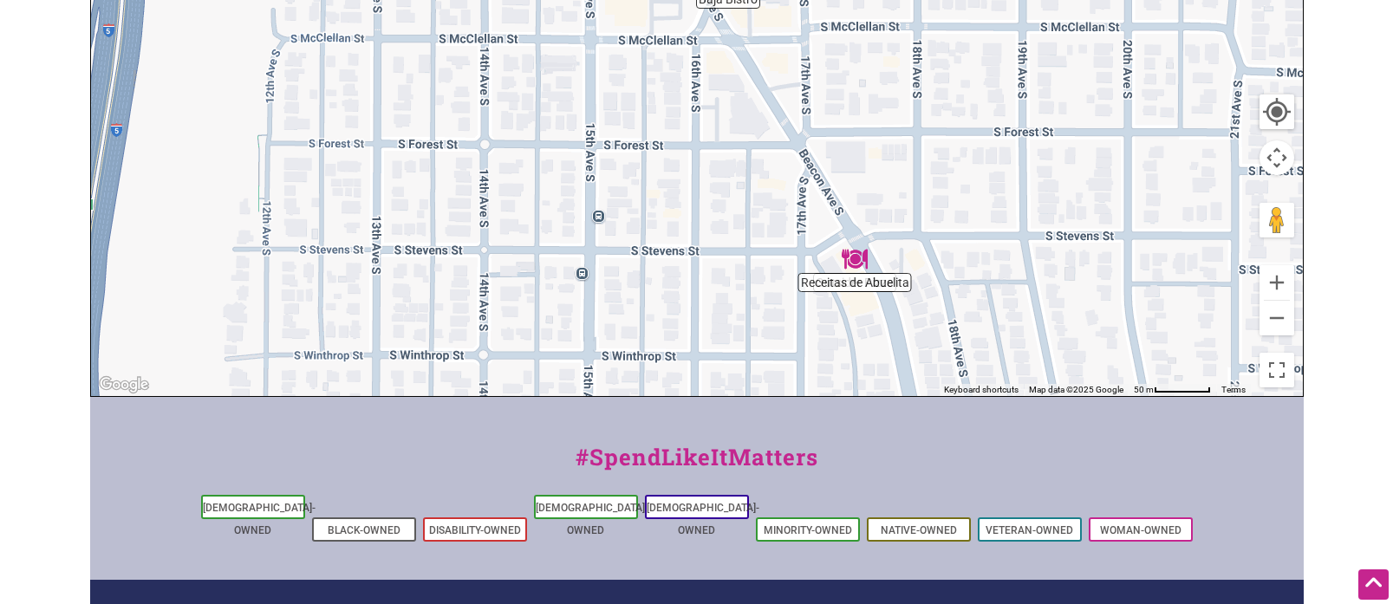
drag, startPoint x: 938, startPoint y: 268, endPoint x: 929, endPoint y: 146, distance: 121.6
click at [929, 146] on div "To navigate, press the arrow keys." at bounding box center [697, 59] width 1212 height 674
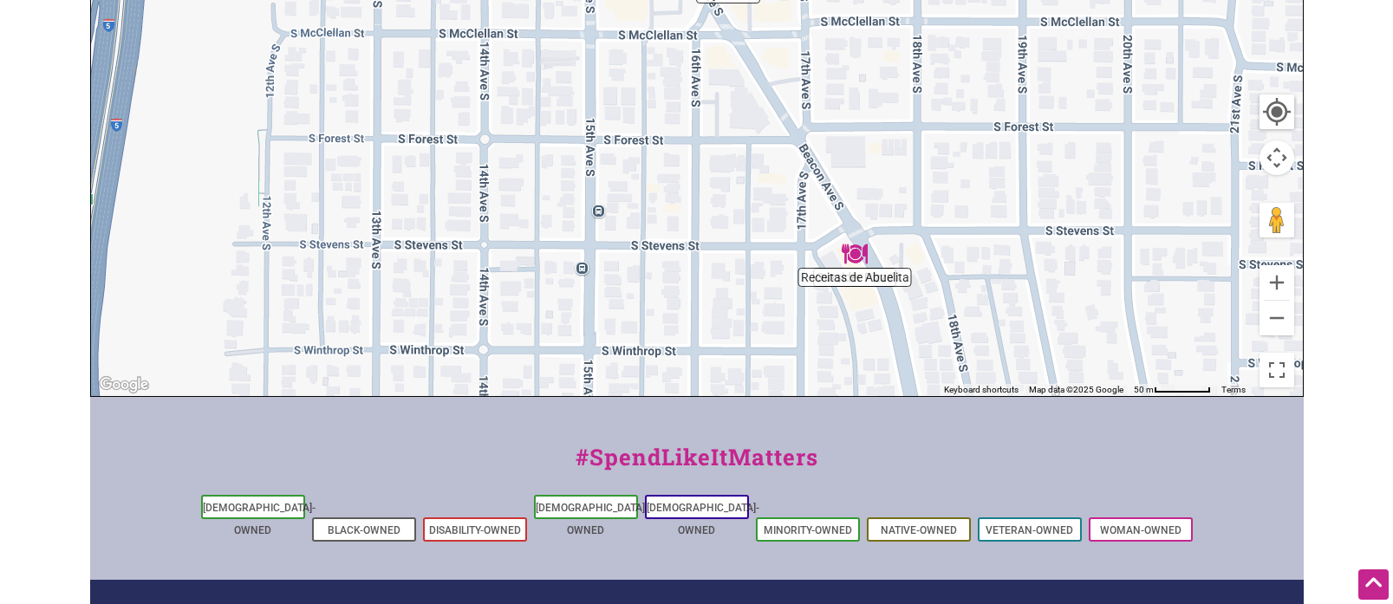
drag, startPoint x: 951, startPoint y: 257, endPoint x: 950, endPoint y: 181, distance: 76.3
click at [950, 180] on div "To navigate, press the arrow keys." at bounding box center [697, 59] width 1212 height 674
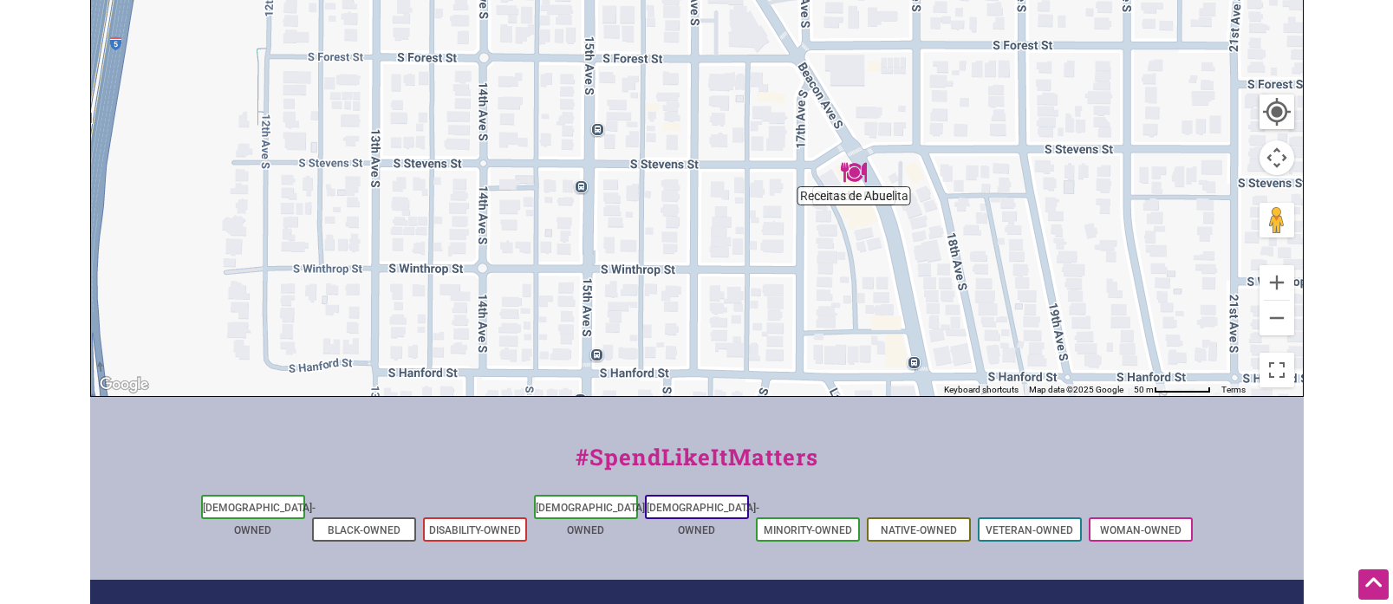
click at [851, 181] on img "Receitas de Abuelita" at bounding box center [854, 172] width 26 height 26
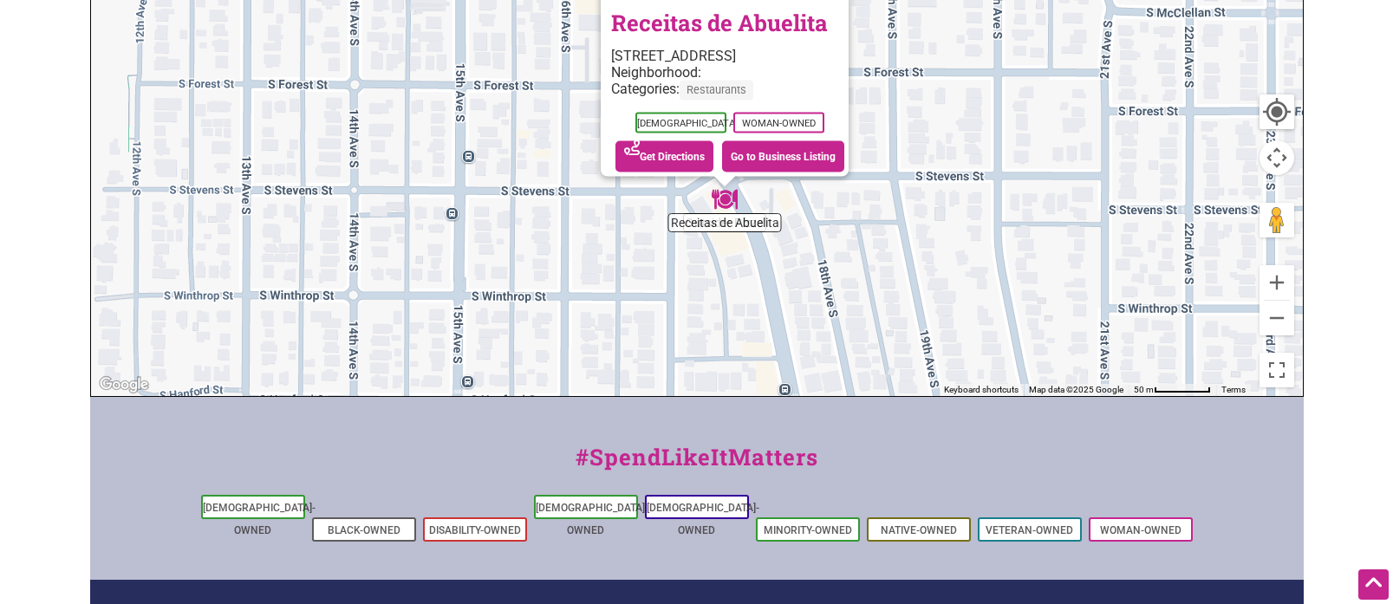
drag, startPoint x: 839, startPoint y: 185, endPoint x: 865, endPoint y: 302, distance: 119.8
click at [865, 302] on div "To navigate, press the arrow keys. Receitas de Abuelita 3007 Beacon Ave S, Seat…" at bounding box center [697, 59] width 1212 height 674
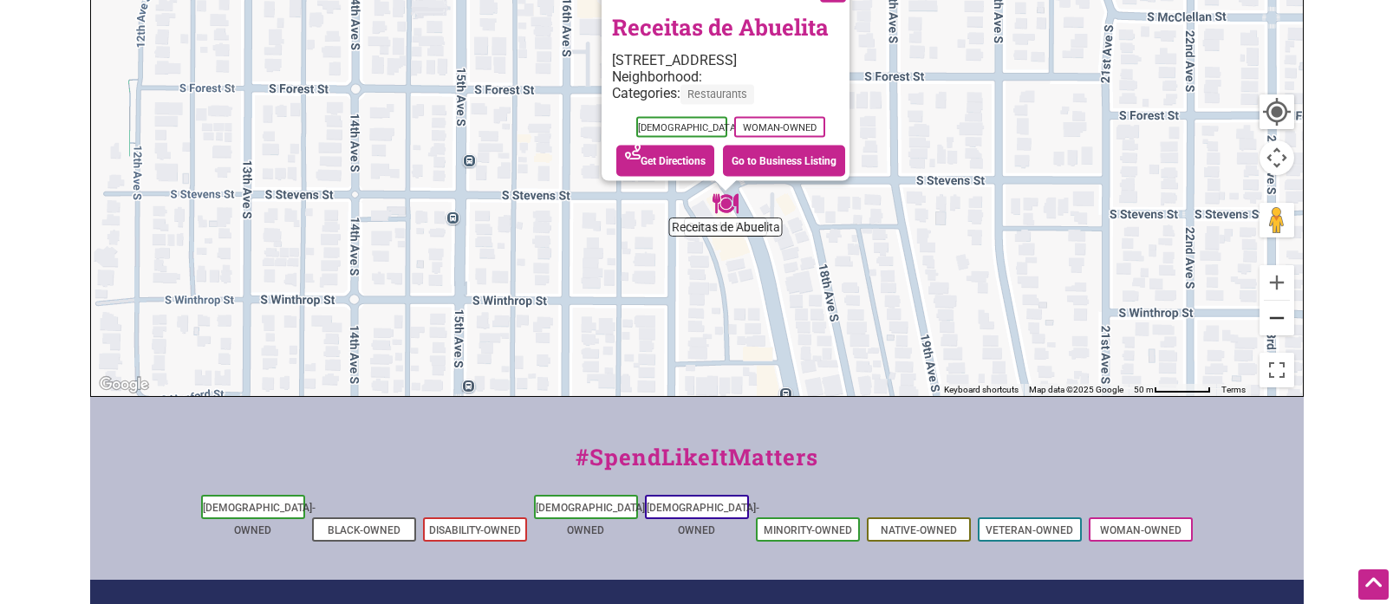
click at [1267, 321] on button "Zoom out" at bounding box center [1276, 318] width 35 height 35
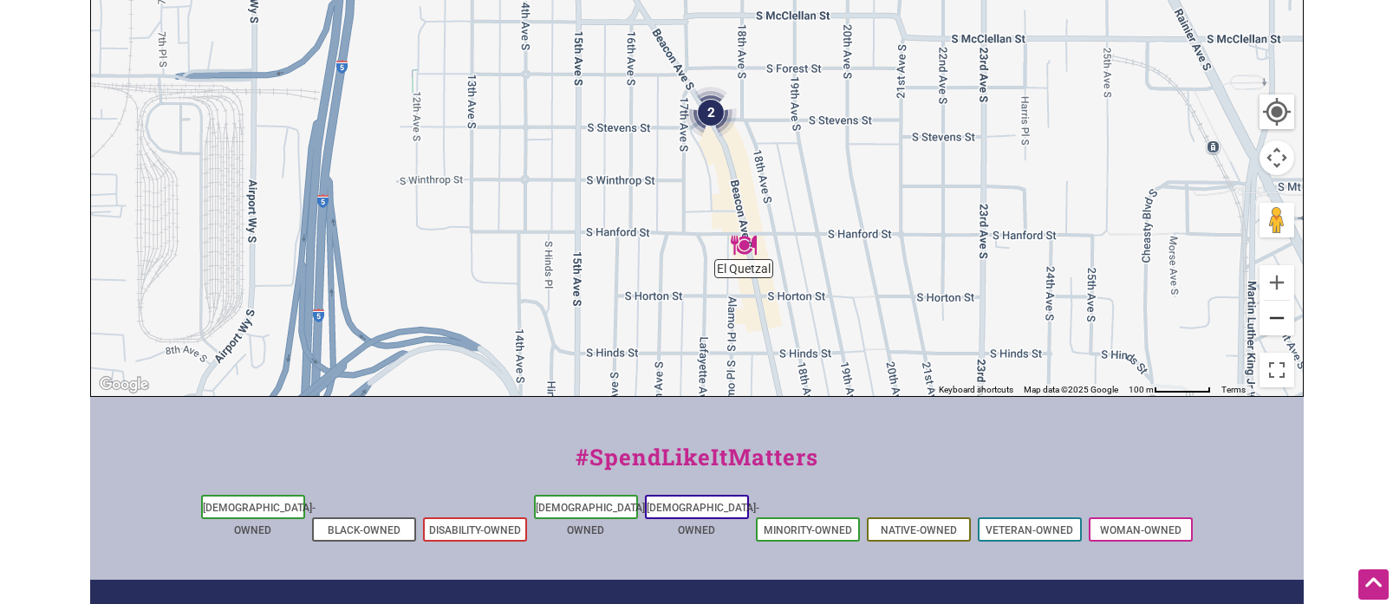
click at [1267, 321] on button "Zoom out" at bounding box center [1276, 318] width 35 height 35
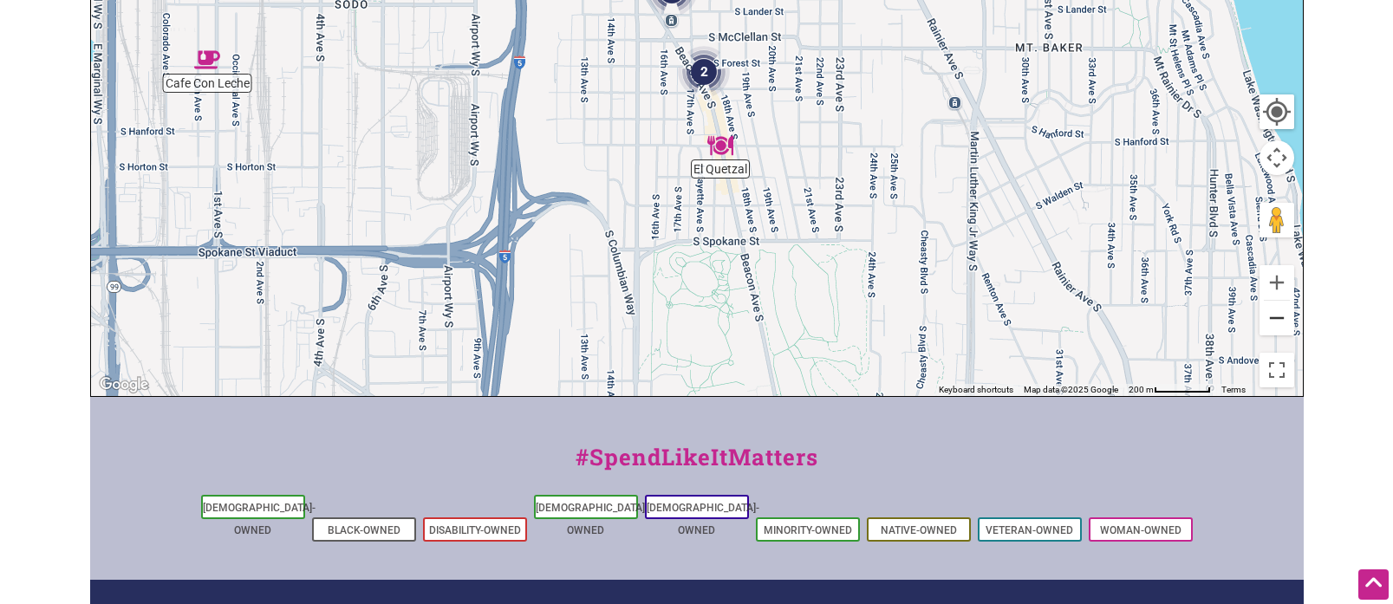
click at [1267, 321] on button "Zoom out" at bounding box center [1276, 318] width 35 height 35
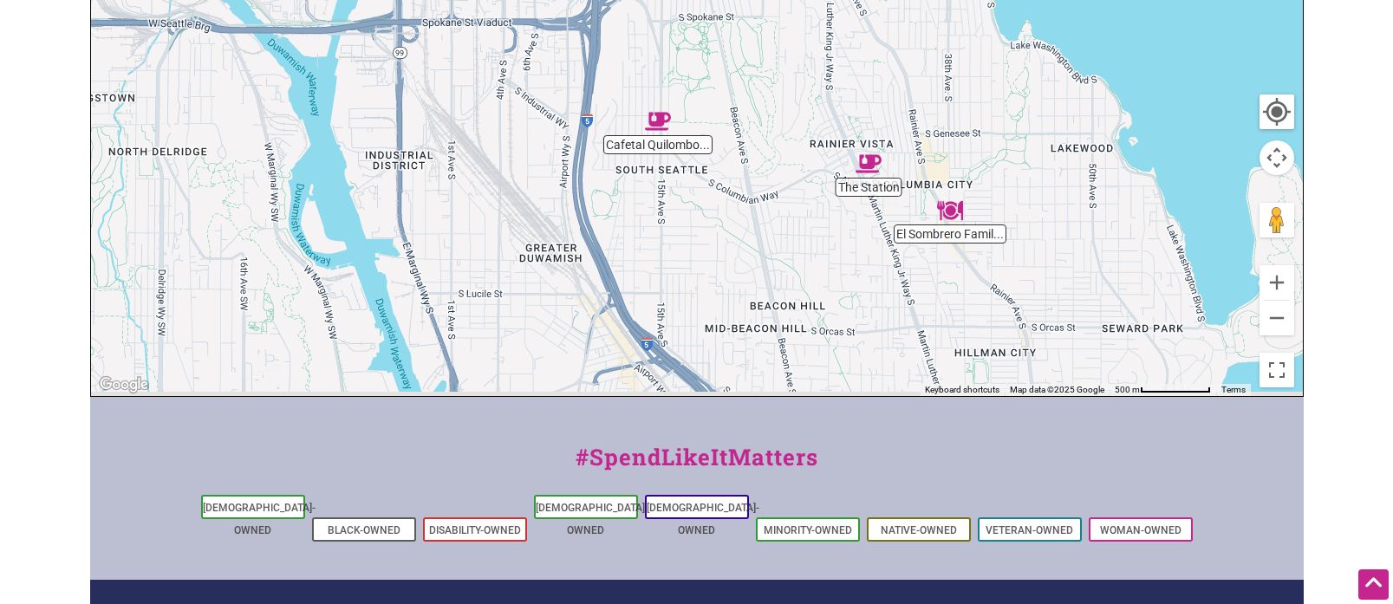
drag, startPoint x: 988, startPoint y: 237, endPoint x: 986, endPoint y: 129, distance: 108.3
click at [986, 129] on div "To navigate, press the arrow keys." at bounding box center [697, 59] width 1212 height 674
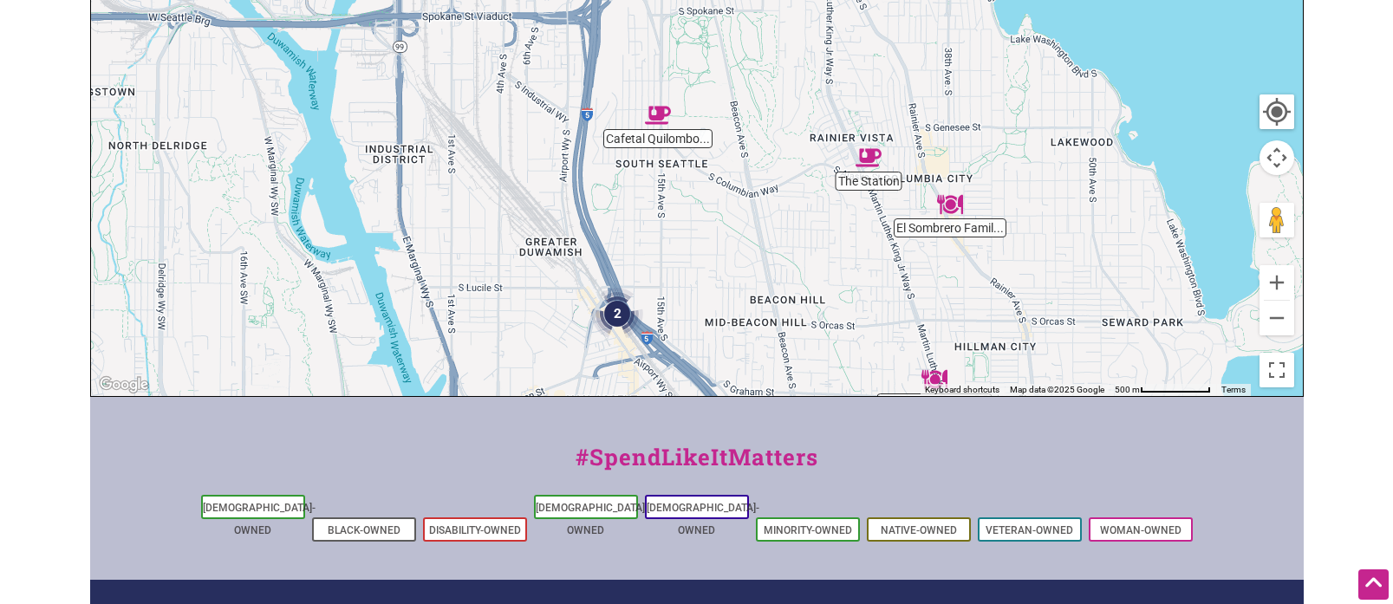
click at [659, 114] on img "Cafetal Quilombo Cafe" at bounding box center [658, 115] width 26 height 26
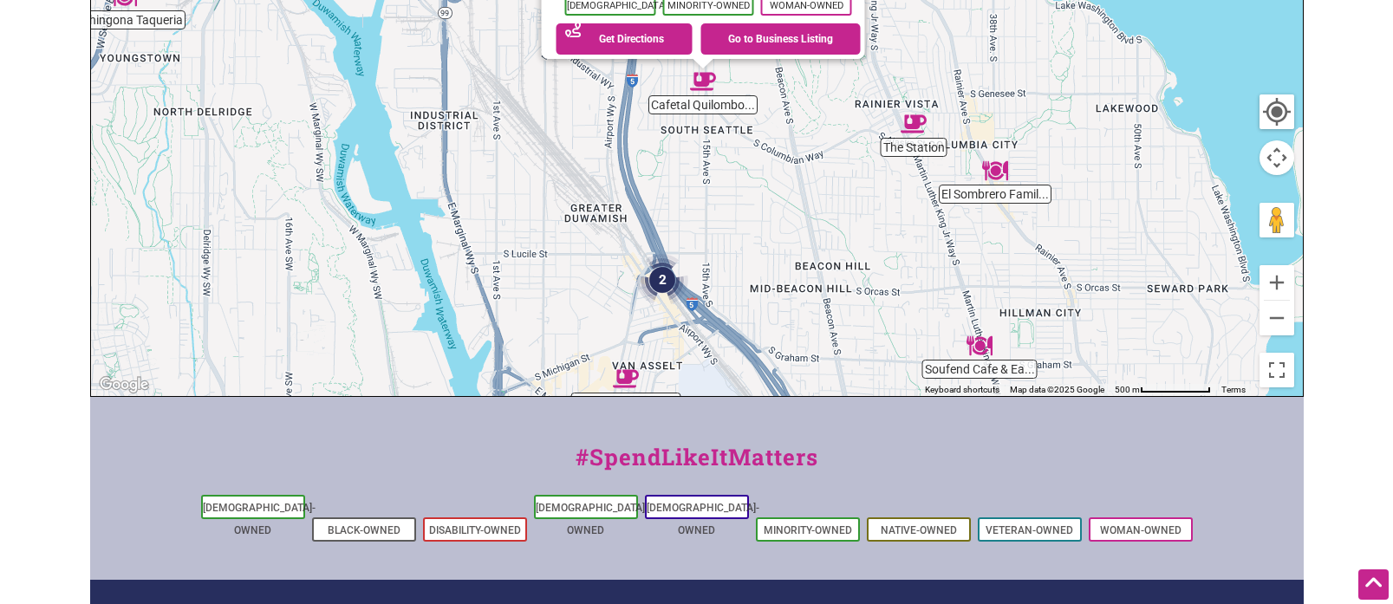
drag, startPoint x: 756, startPoint y: 185, endPoint x: 773, endPoint y: 302, distance: 118.3
click at [773, 302] on div "To navigate, press the arrow keys. Cafetal Quilombo Cafe 4343 15th Ave S, Seatt…" at bounding box center [697, 59] width 1212 height 674
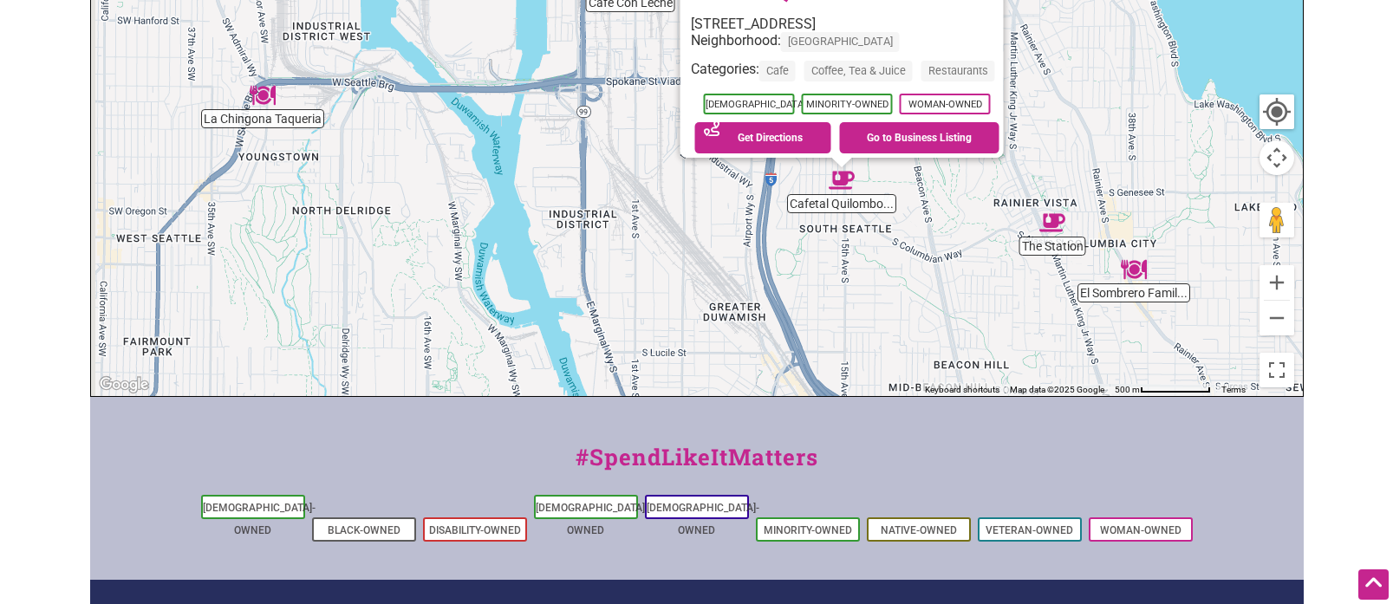
drag, startPoint x: 313, startPoint y: 154, endPoint x: 461, endPoint y: 171, distance: 149.1
click at [468, 174] on div "To navigate, press the arrow keys. Cafetal Quilombo Cafe 4343 15th Ave S, Seatt…" at bounding box center [697, 59] width 1212 height 674
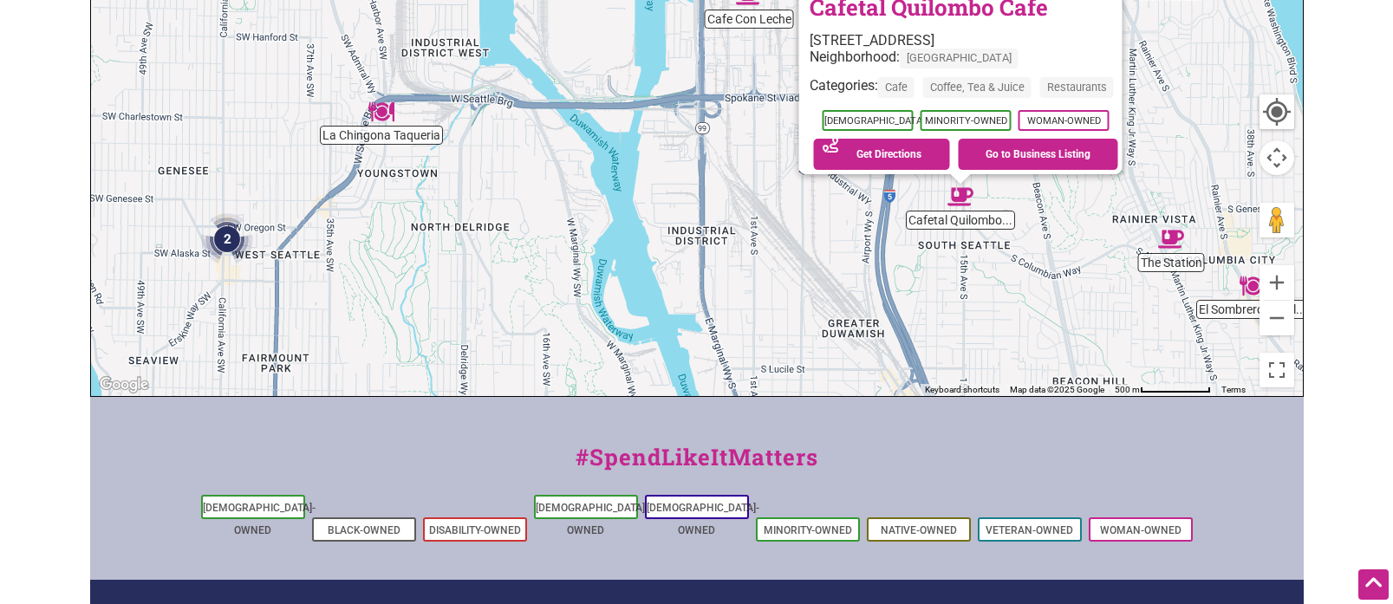
click at [385, 108] on img "La Chingona Taqueria" at bounding box center [381, 112] width 26 height 26
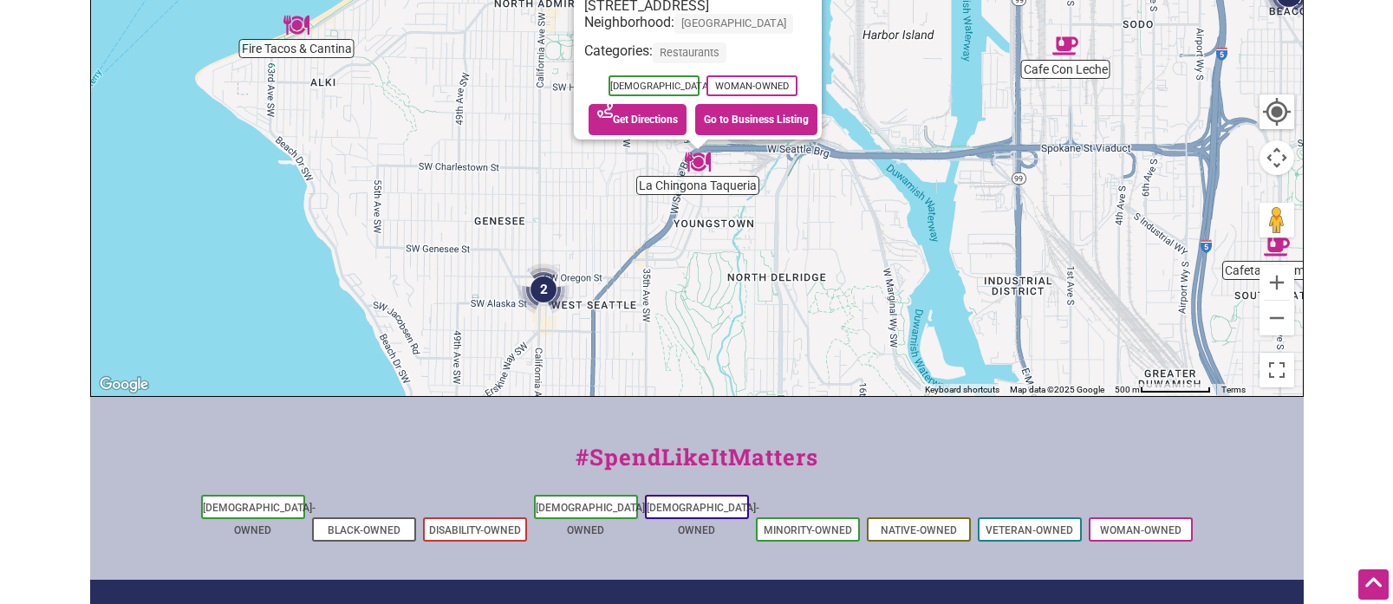
drag, startPoint x: 767, startPoint y: 146, endPoint x: 770, endPoint y: 205, distance: 59.9
click at [770, 212] on div "To navigate, press the arrow keys. La Chingona Taqueria 2940 SW Avalon Way, Sea…" at bounding box center [697, 59] width 1212 height 674
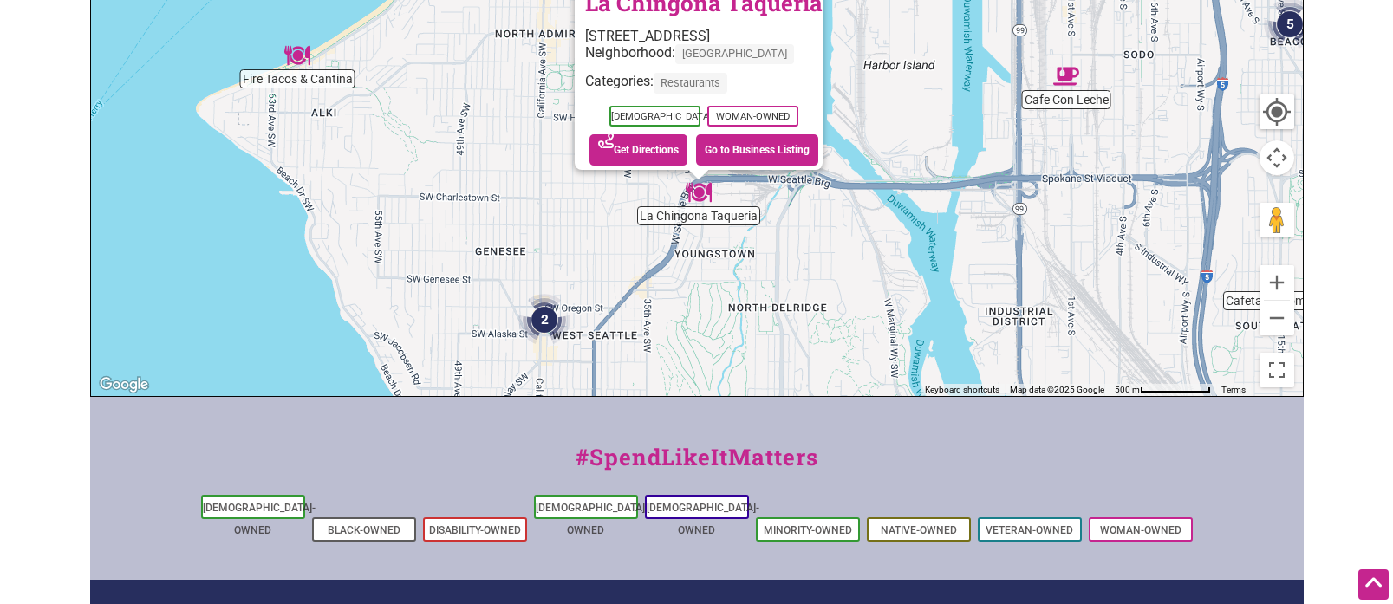
click at [296, 59] on img "Fire Tacos & Cantina" at bounding box center [297, 55] width 26 height 26
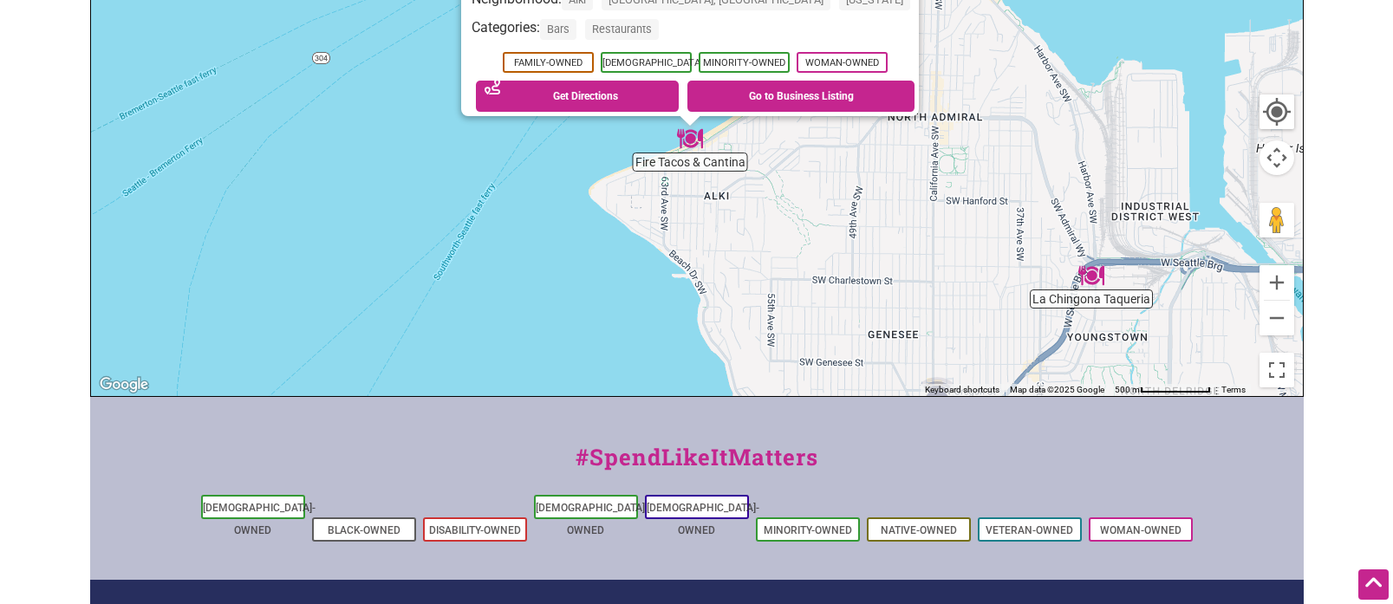
drag, startPoint x: 817, startPoint y: 181, endPoint x: 814, endPoint y: 213, distance: 32.3
click at [814, 223] on div "To navigate, press the arrow keys. Fire Tacos & Cantina 2738 Alki Ave SW, Seatt…" at bounding box center [697, 59] width 1212 height 674
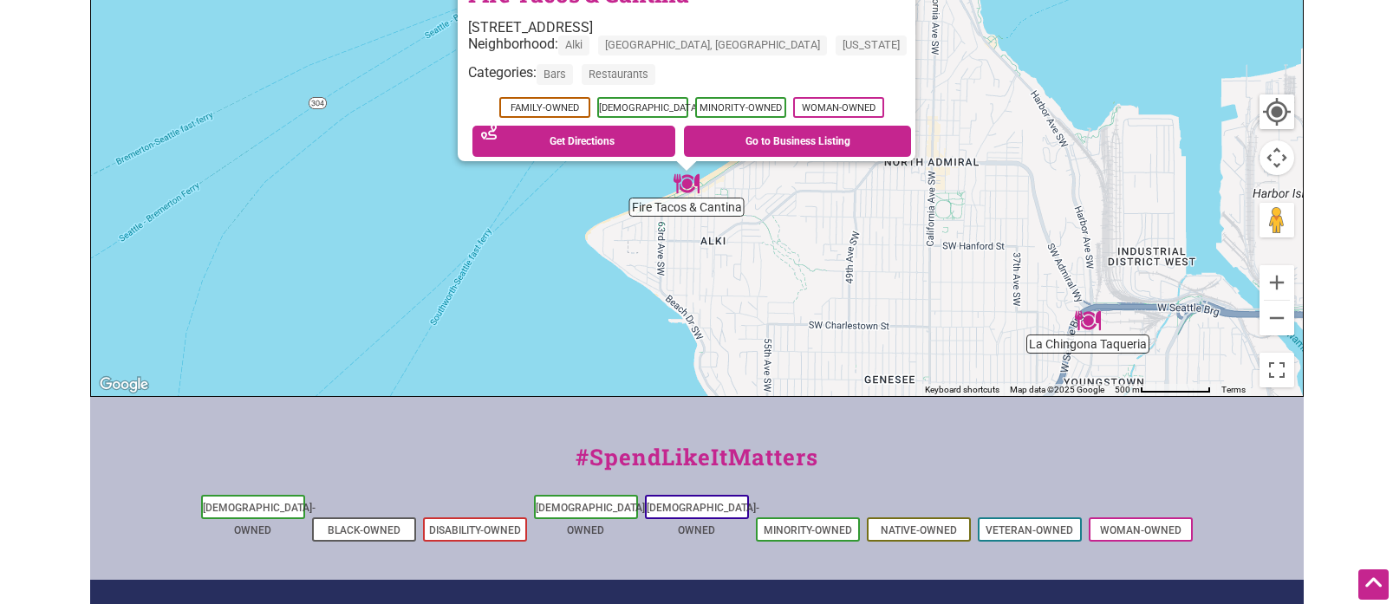
click at [882, 194] on div "To navigate, press the arrow keys. Fire Tacos & Cantina 2738 Alki Ave SW, Seatt…" at bounding box center [697, 59] width 1212 height 674
click at [1281, 326] on button "Zoom out" at bounding box center [1276, 318] width 35 height 35
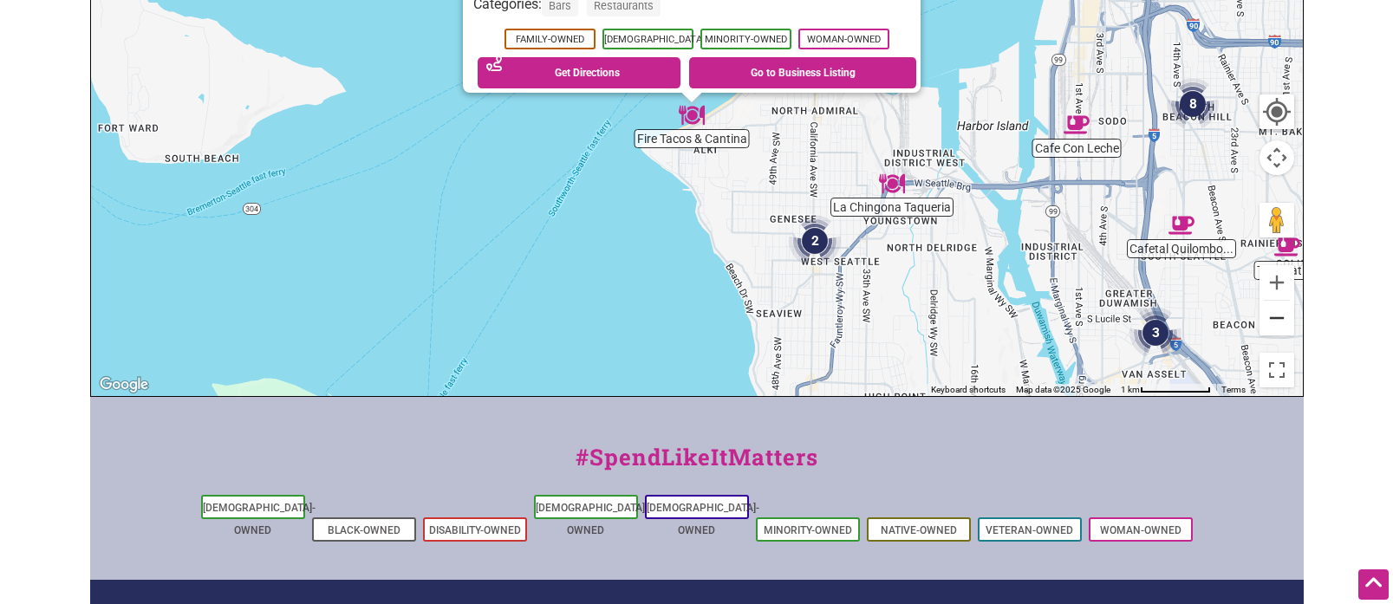
click at [1273, 322] on button "Zoom out" at bounding box center [1276, 318] width 35 height 35
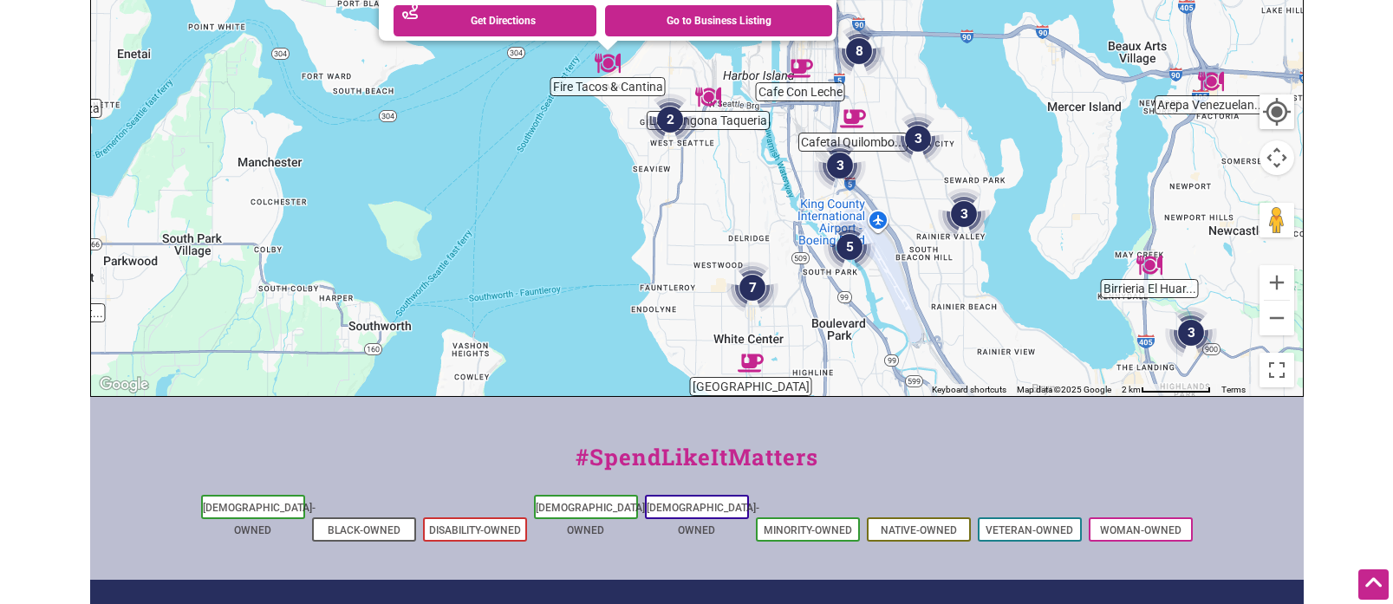
drag, startPoint x: 1127, startPoint y: 276, endPoint x: 1027, endPoint y: 254, distance: 102.2
click at [1059, 255] on div "To navigate, press the arrow keys. Fire Tacos & Cantina 2738 Alki Ave SW, Seatt…" at bounding box center [697, 59] width 1212 height 674
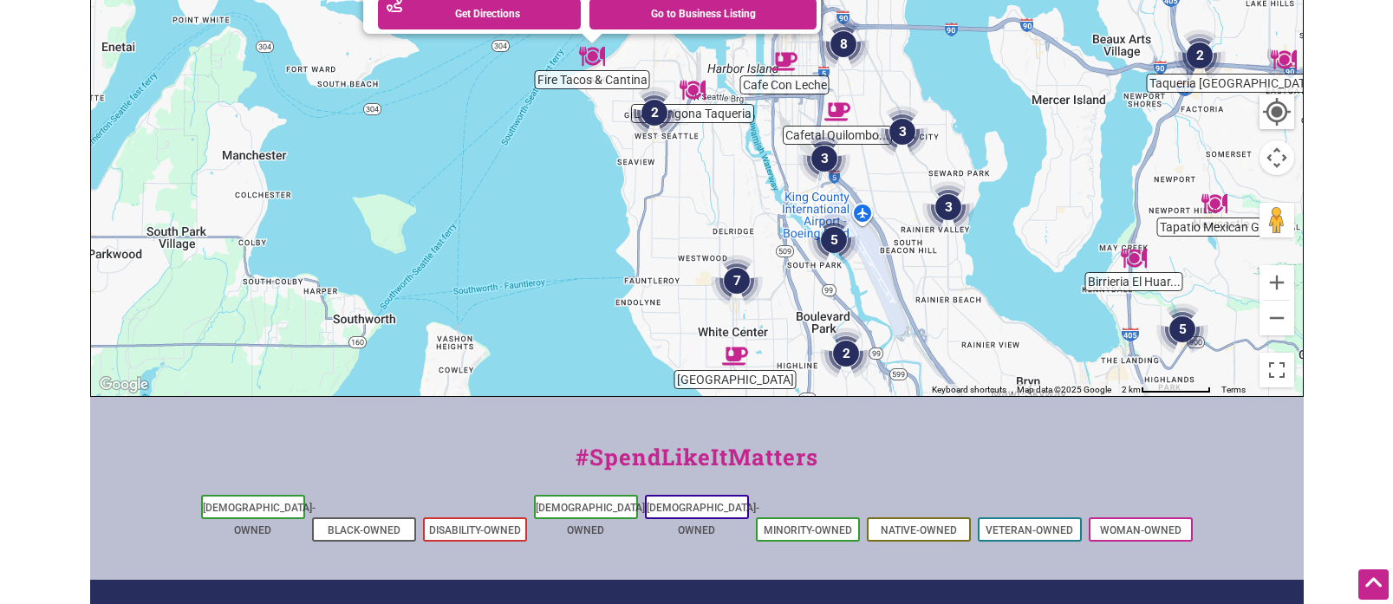
click at [828, 244] on img "5" at bounding box center [834, 240] width 52 height 52
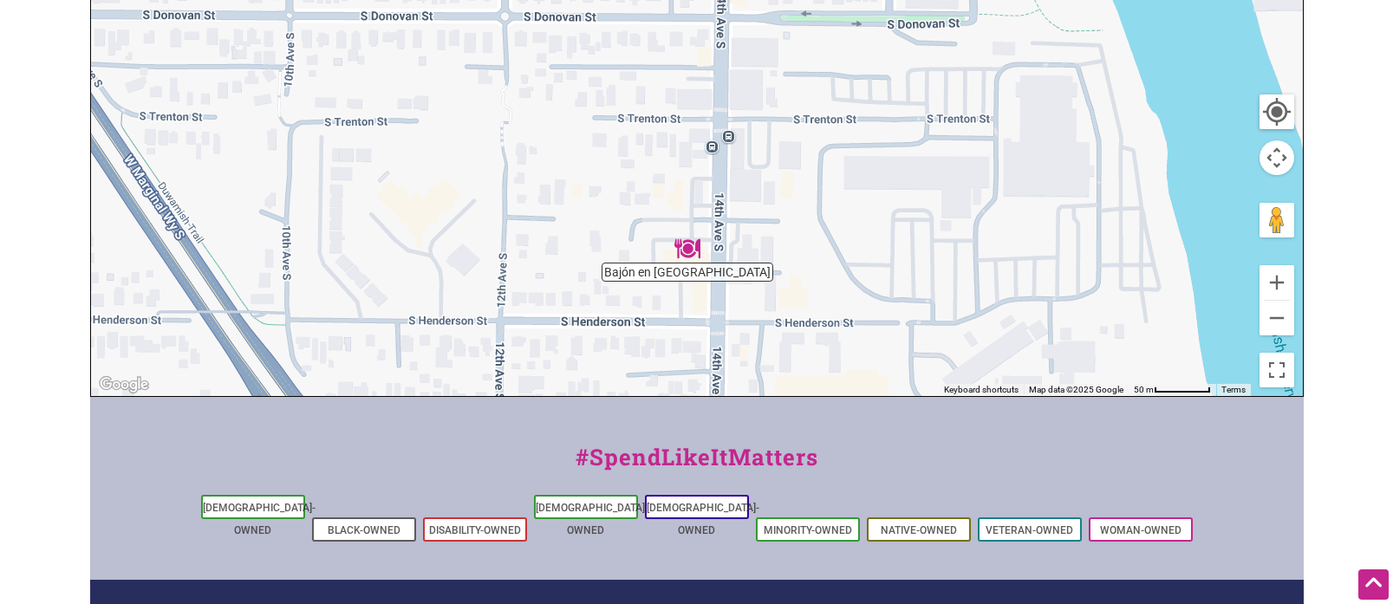
click at [695, 250] on img "Bajón en Seattle" at bounding box center [687, 249] width 26 height 26
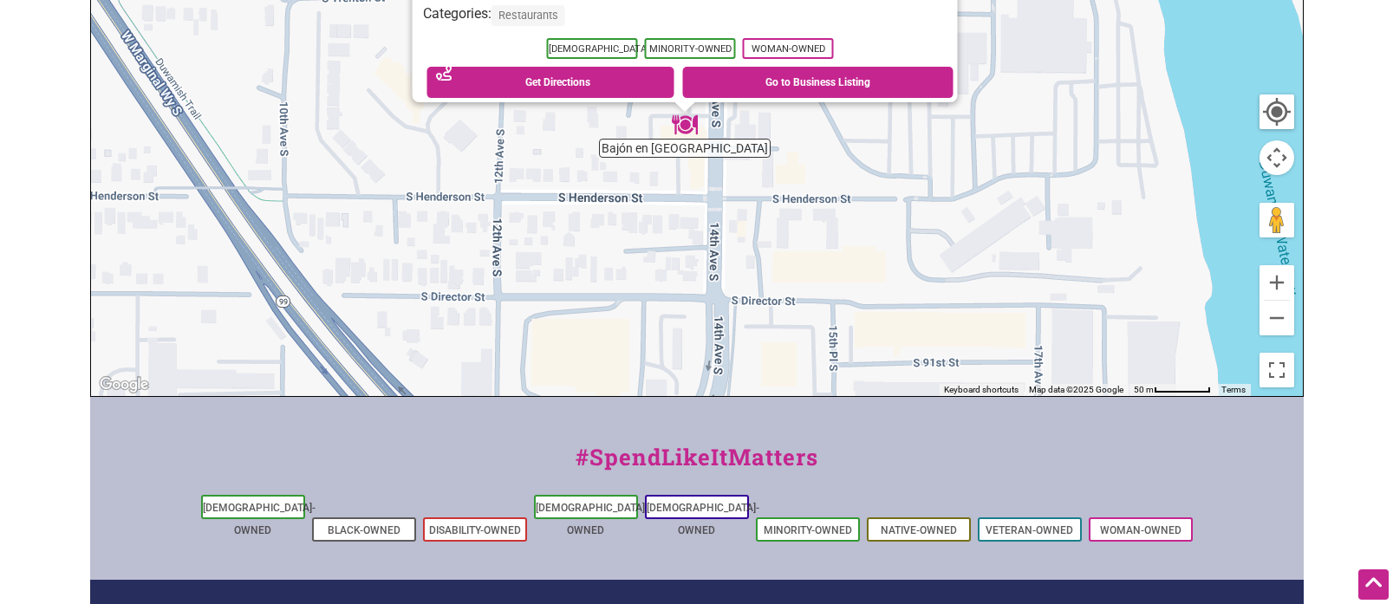
drag, startPoint x: 776, startPoint y: 181, endPoint x: 767, endPoint y: 259, distance: 78.5
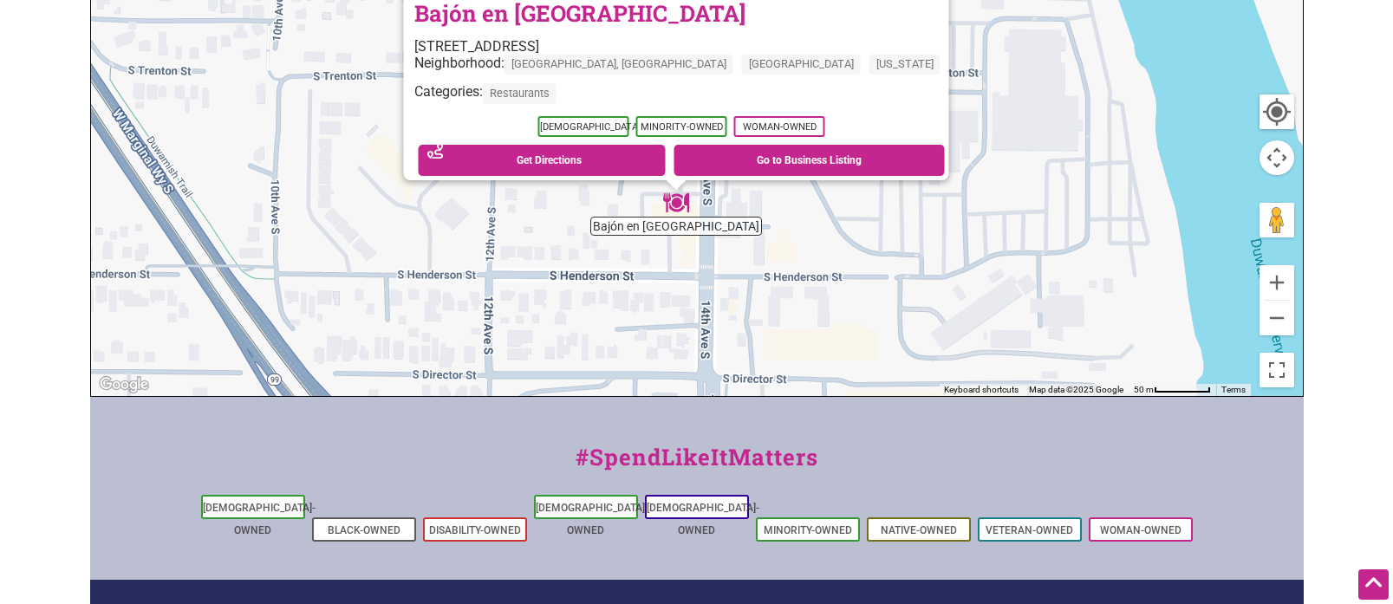
click at [767, 259] on div "To navigate, press the arrow keys. Bajón en Seattle 8909 14th Ave S, Seattle, W…" at bounding box center [697, 59] width 1212 height 674
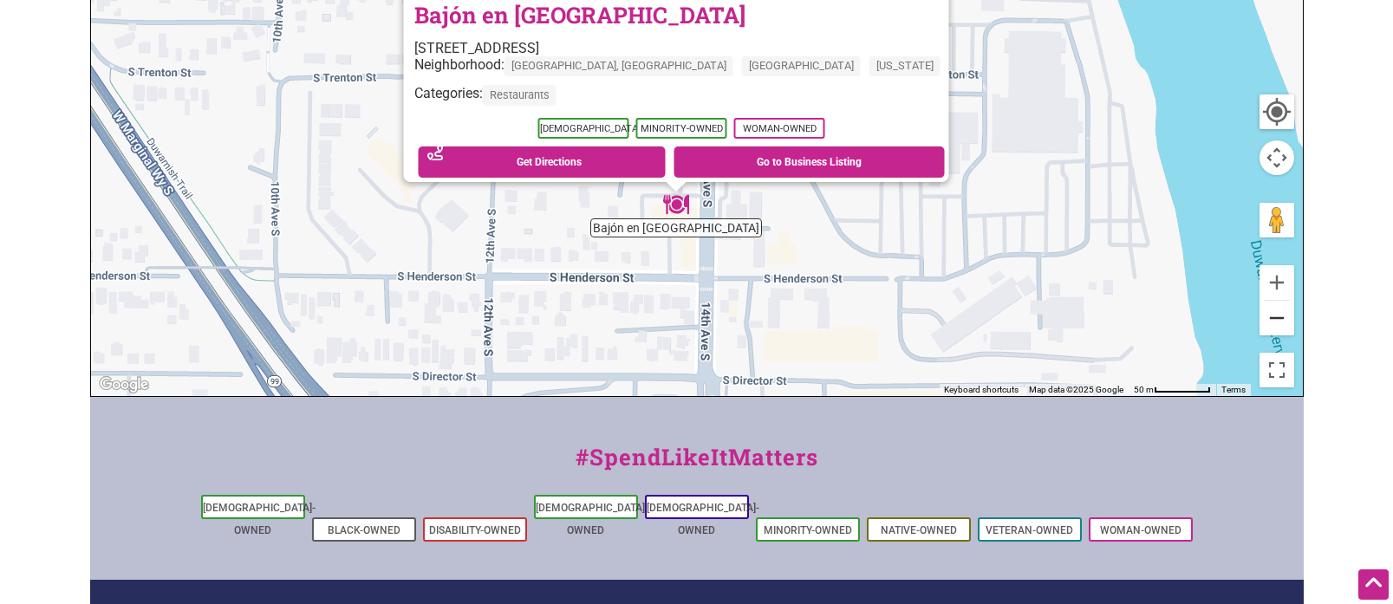
click at [1278, 326] on button "Zoom out" at bounding box center [1276, 318] width 35 height 35
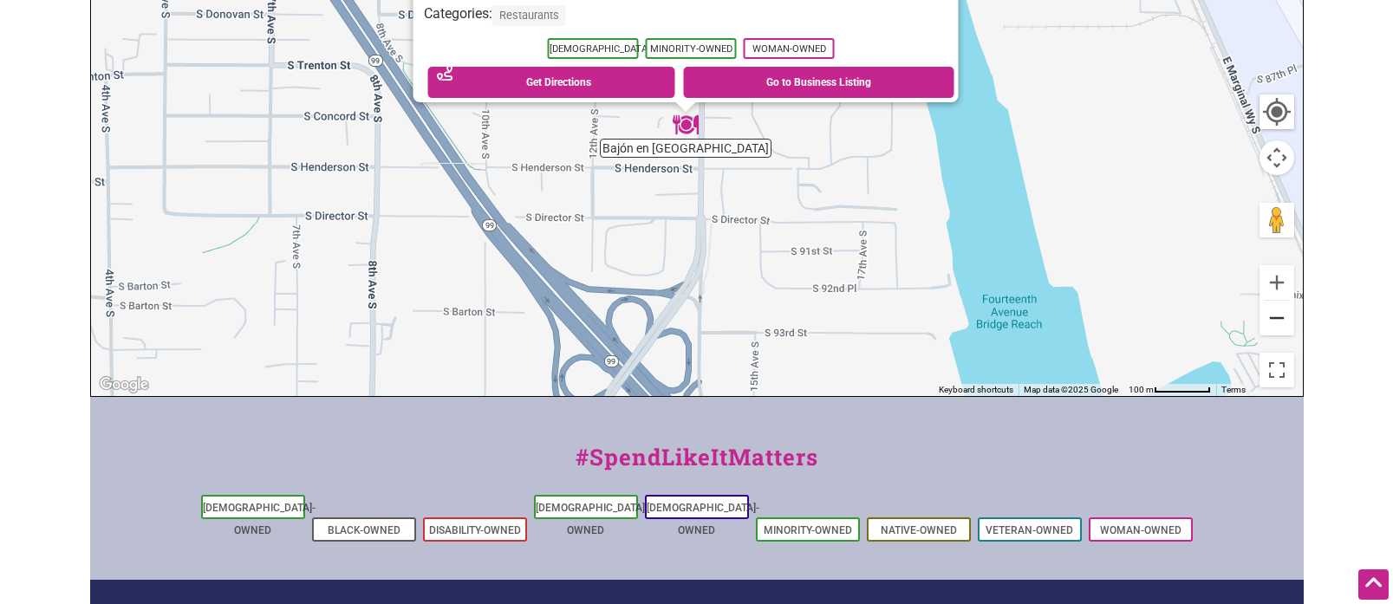
click at [1278, 326] on button "Zoom out" at bounding box center [1276, 318] width 35 height 35
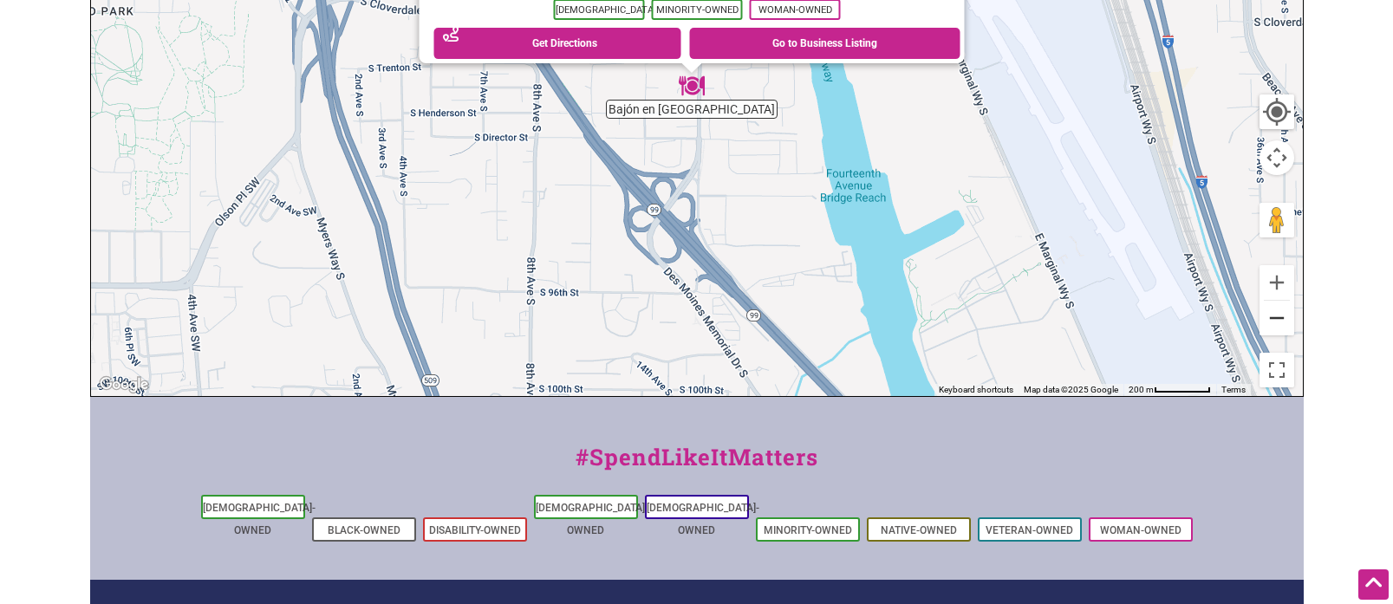
click at [1278, 326] on button "Zoom out" at bounding box center [1276, 318] width 35 height 35
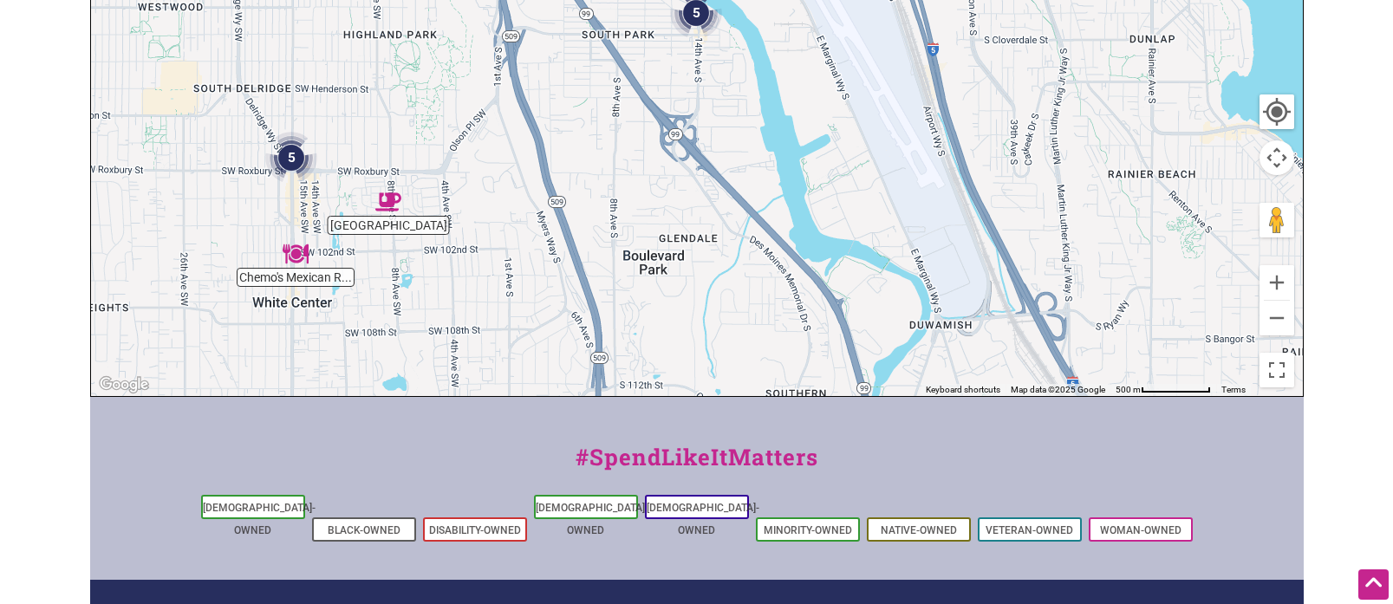
click at [389, 205] on img "Greenbridge Cafe" at bounding box center [388, 202] width 26 height 26
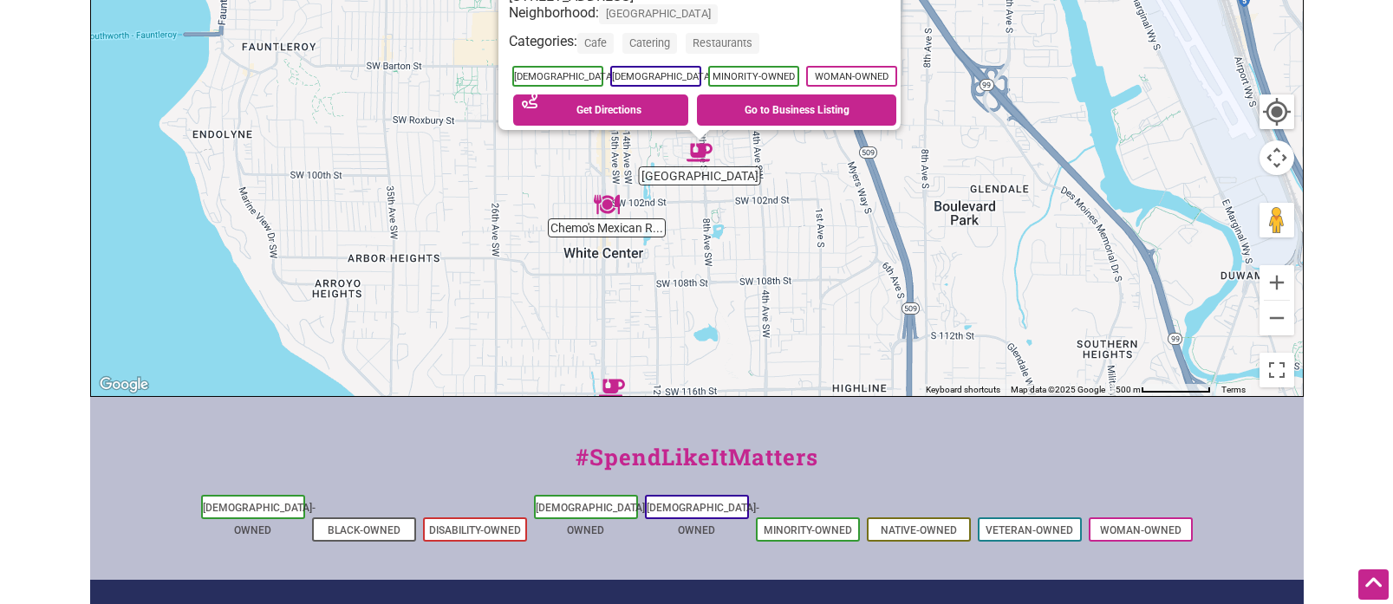
drag, startPoint x: 774, startPoint y: 192, endPoint x: 780, endPoint y: 259, distance: 67.0
click at [778, 274] on div "To navigate, press the arrow keys. Greenbridge Cafe 9901 8th Ave SW, Seattle, W…" at bounding box center [697, 59] width 1212 height 674
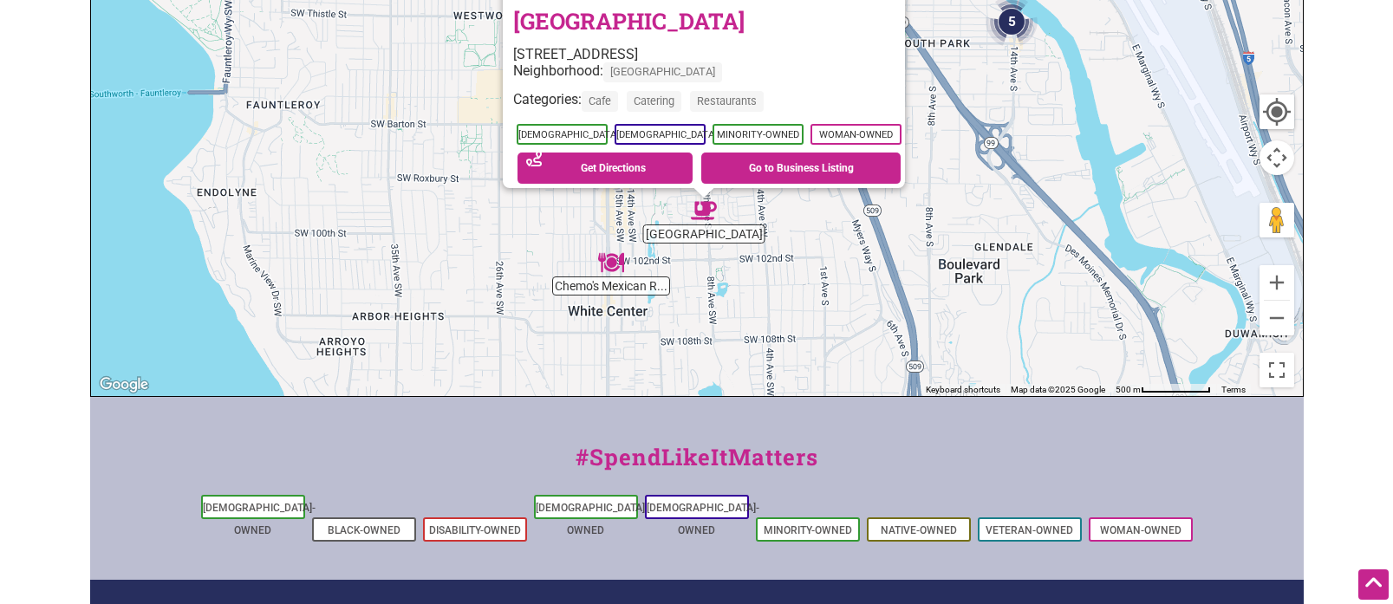
click at [608, 263] on img "Chemo's Mexican Restaurant" at bounding box center [611, 263] width 26 height 26
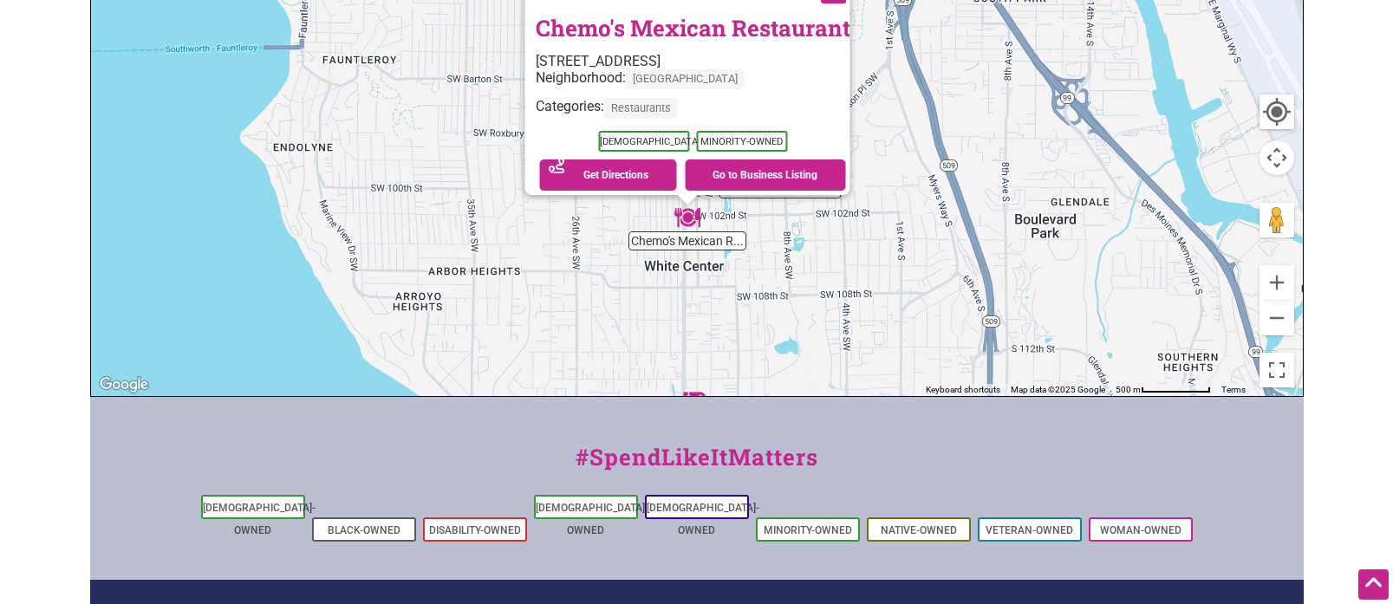
drag, startPoint x: 734, startPoint y: 88, endPoint x: 725, endPoint y: 255, distance: 166.7
click at [725, 255] on div "To navigate, press the arrow keys. Chemo's Mexican Restaurant 10230 16th Ave SW…" at bounding box center [697, 59] width 1212 height 674
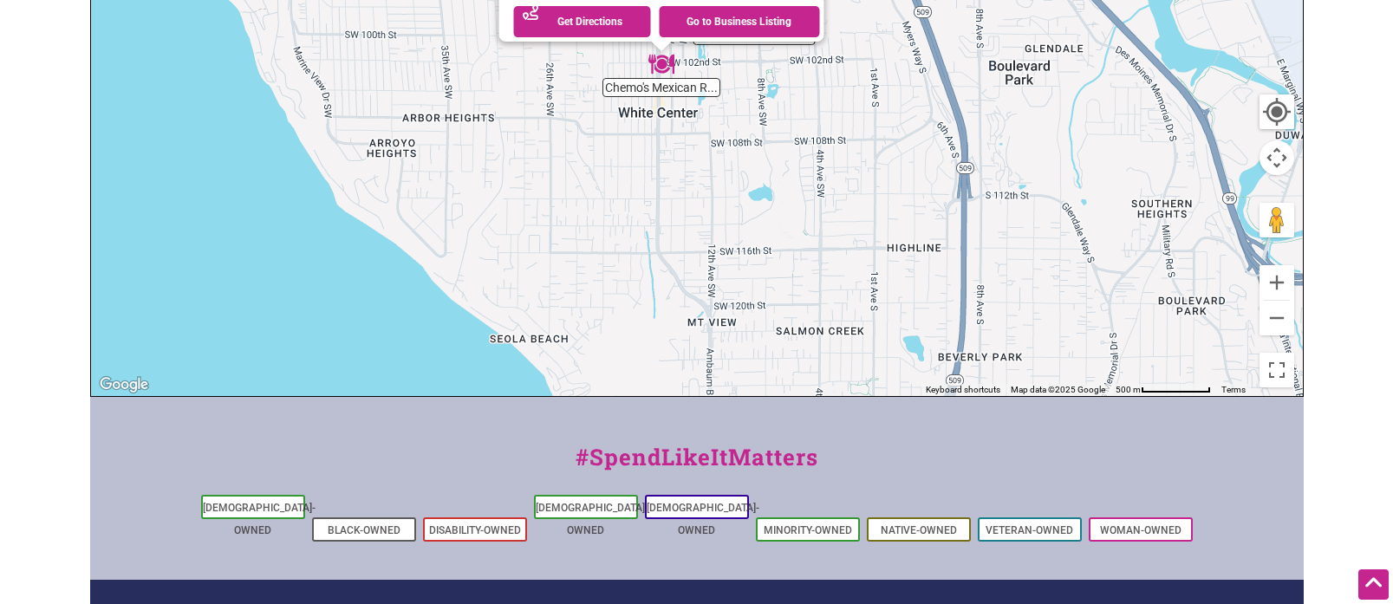
drag, startPoint x: 812, startPoint y: 287, endPoint x: 783, endPoint y: 126, distance: 163.9
click at [783, 126] on div "To navigate, press the arrow keys. Chemo's Mexican Restaurant 10230 16th Ave SW…" at bounding box center [697, 59] width 1212 height 674
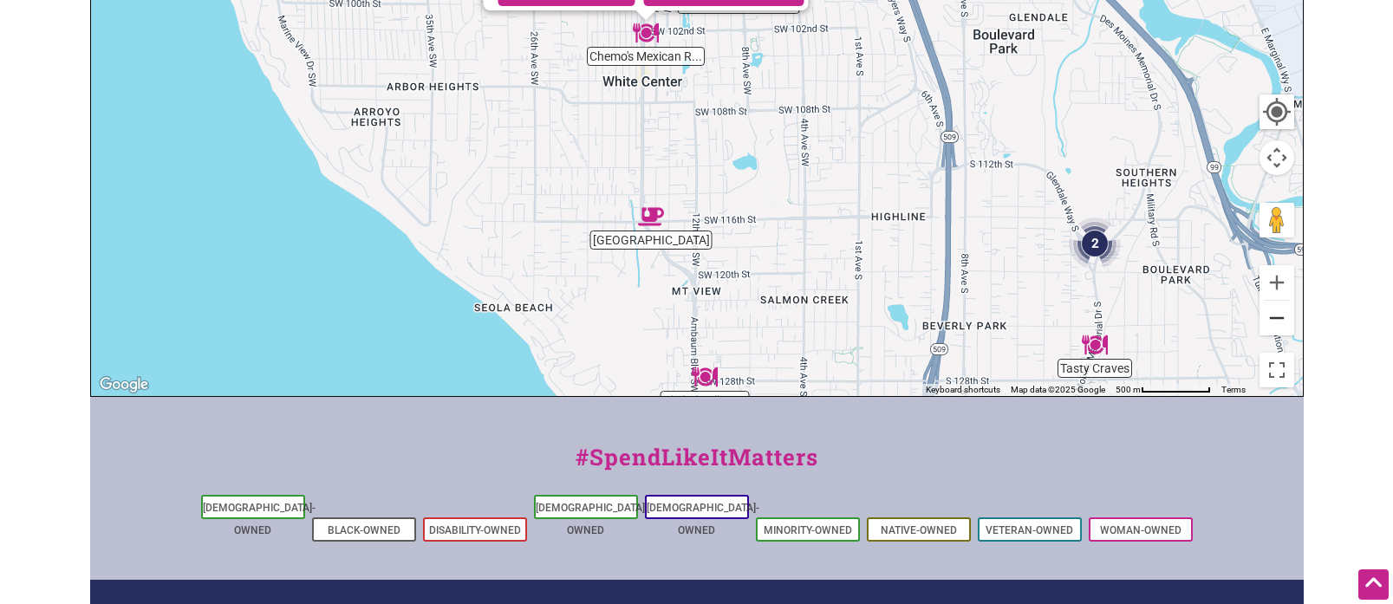
click at [1275, 322] on button "Zoom out" at bounding box center [1276, 318] width 35 height 35
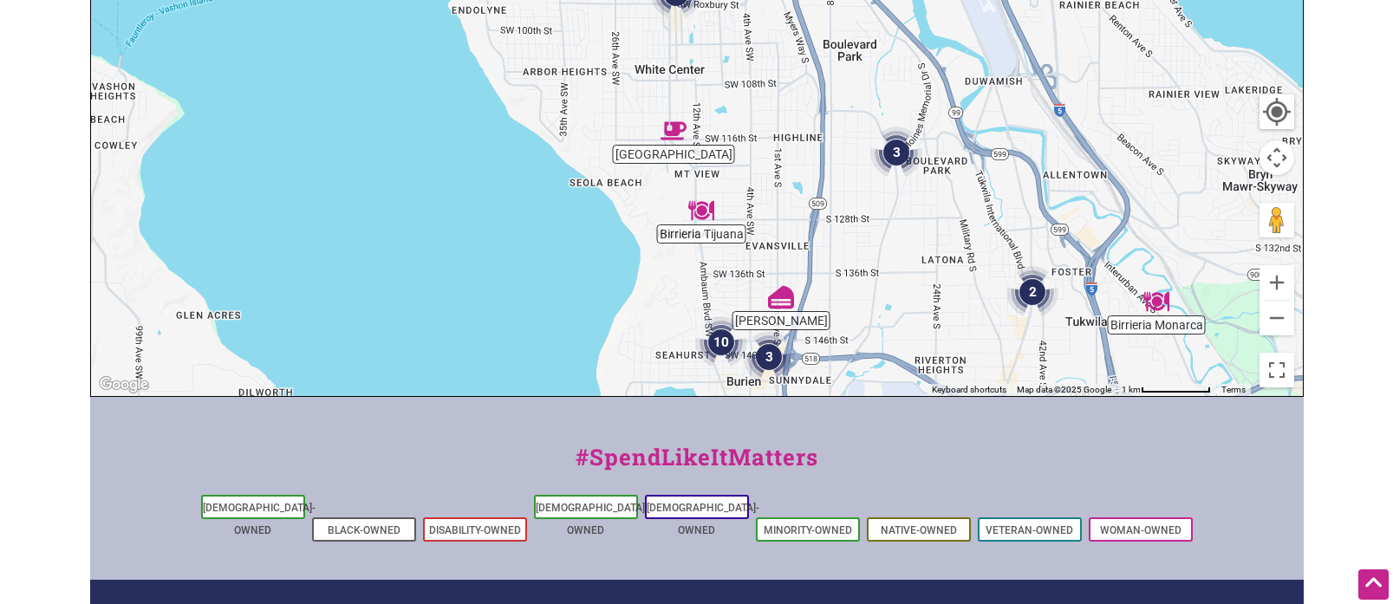
click at [725, 340] on img "10" at bounding box center [721, 342] width 52 height 52
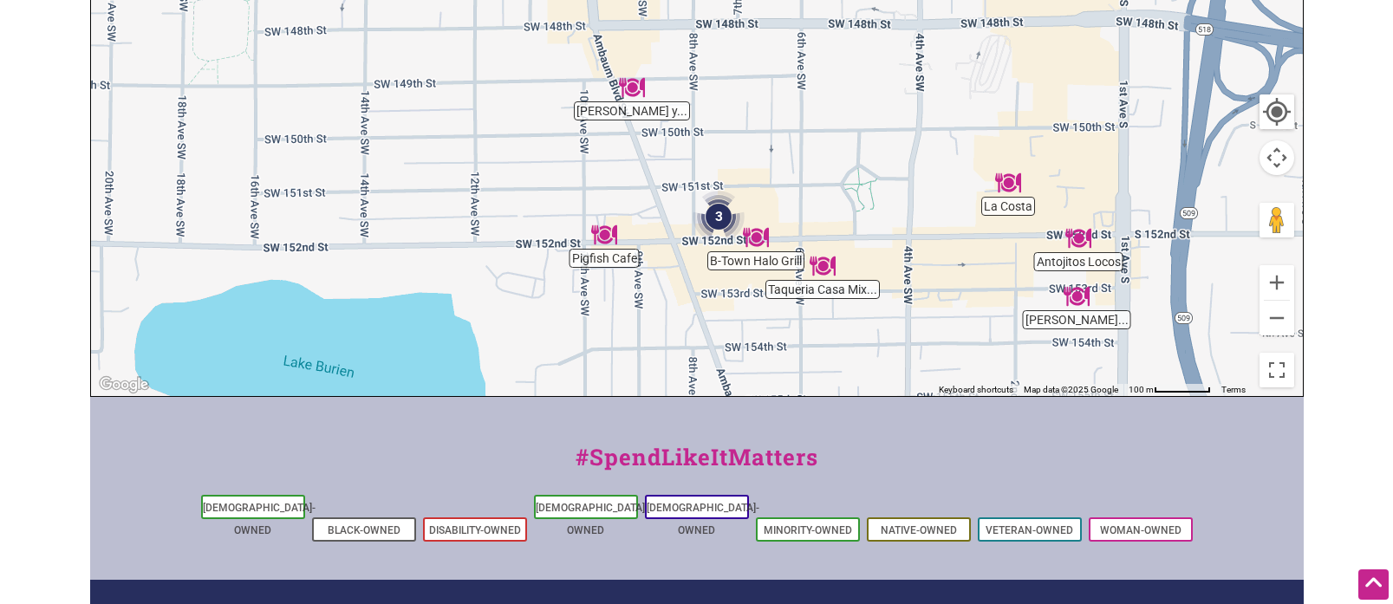
click at [601, 233] on img "Pigfish Cafe" at bounding box center [604, 235] width 26 height 26
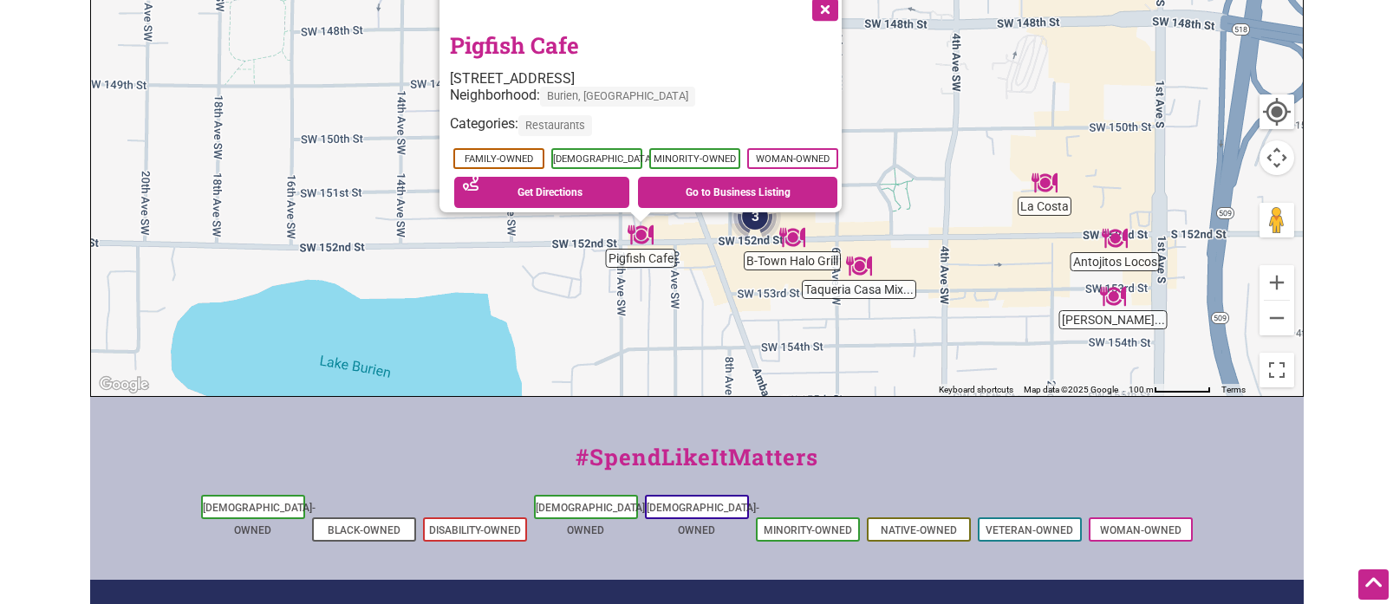
drag, startPoint x: 699, startPoint y: 170, endPoint x: 646, endPoint y: 354, distance: 191.4
click at [646, 354] on div "To navigate, press the arrow keys. Pigfish Cafe 921 SW 152nd St, Burien, WA 981…" at bounding box center [697, 59] width 1212 height 674
click at [858, 267] on img "Taqueria Casa Mixteca" at bounding box center [859, 267] width 26 height 26
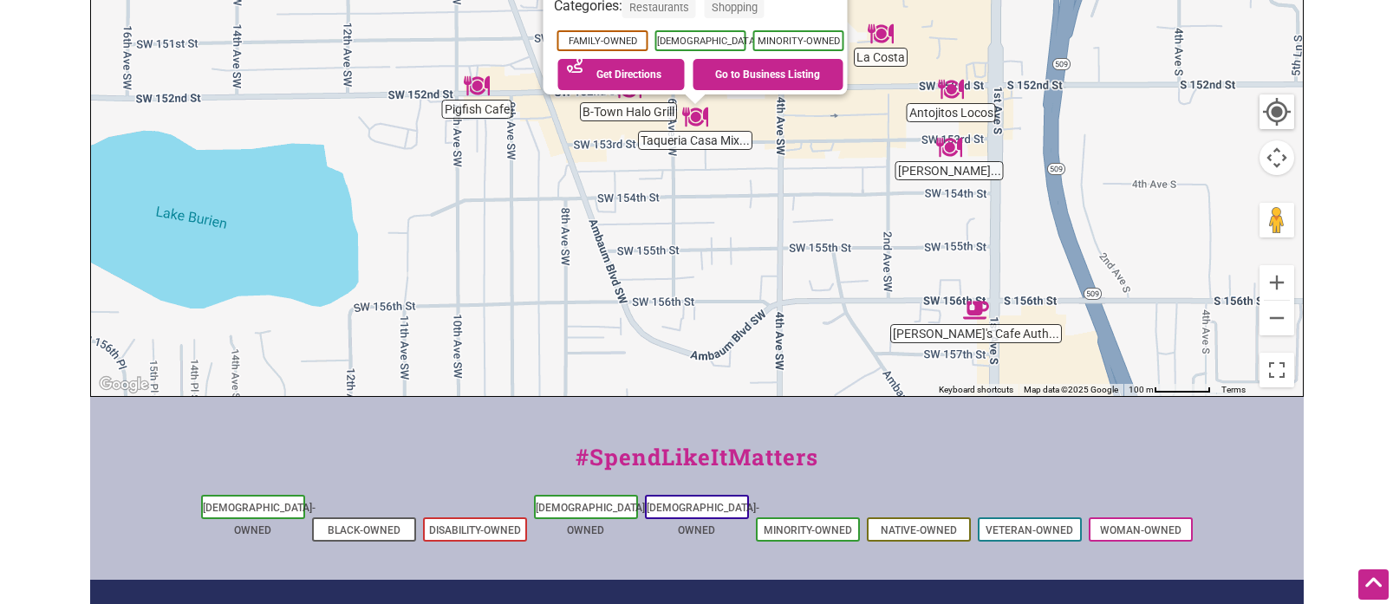
drag, startPoint x: 800, startPoint y: 95, endPoint x: 794, endPoint y: 239, distance: 144.0
click at [794, 239] on div "To navigate, press the arrow keys. Taqueria Casa Mixteca 452 SW 153rd St, Burie…" at bounding box center [697, 59] width 1212 height 674
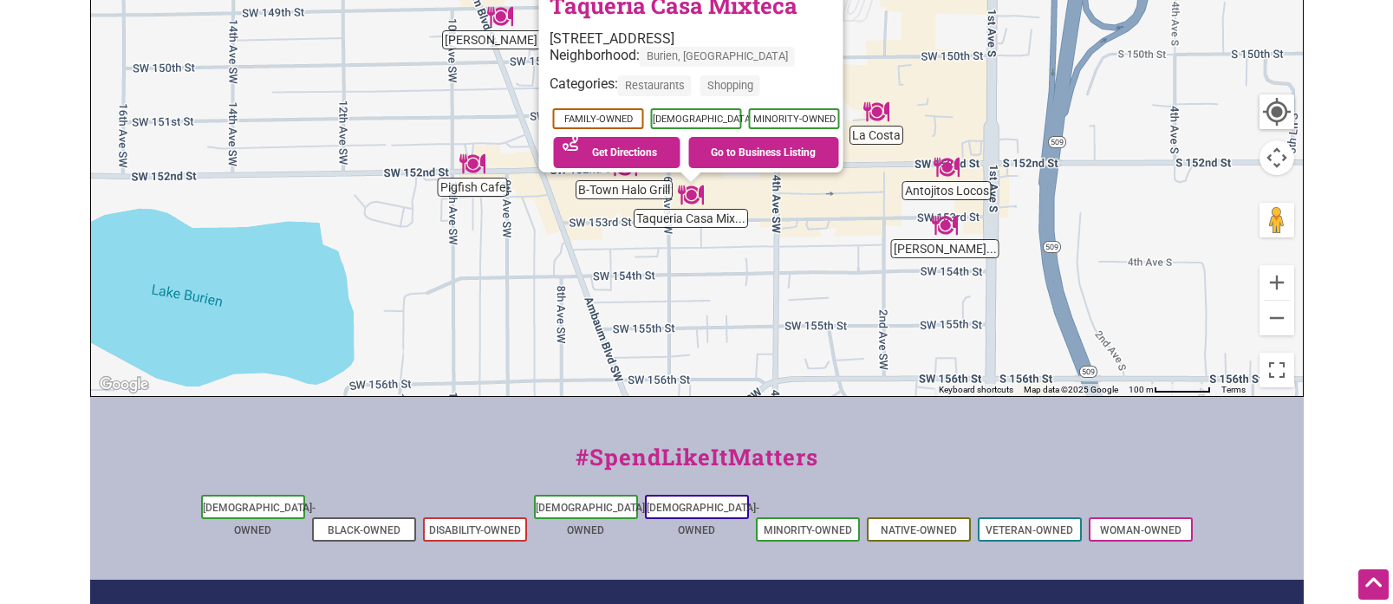
click at [768, 218] on div "To navigate, press the arrow keys. Taqueria Casa Mixteca 452 SW 153rd St, Burie…" at bounding box center [697, 59] width 1212 height 674
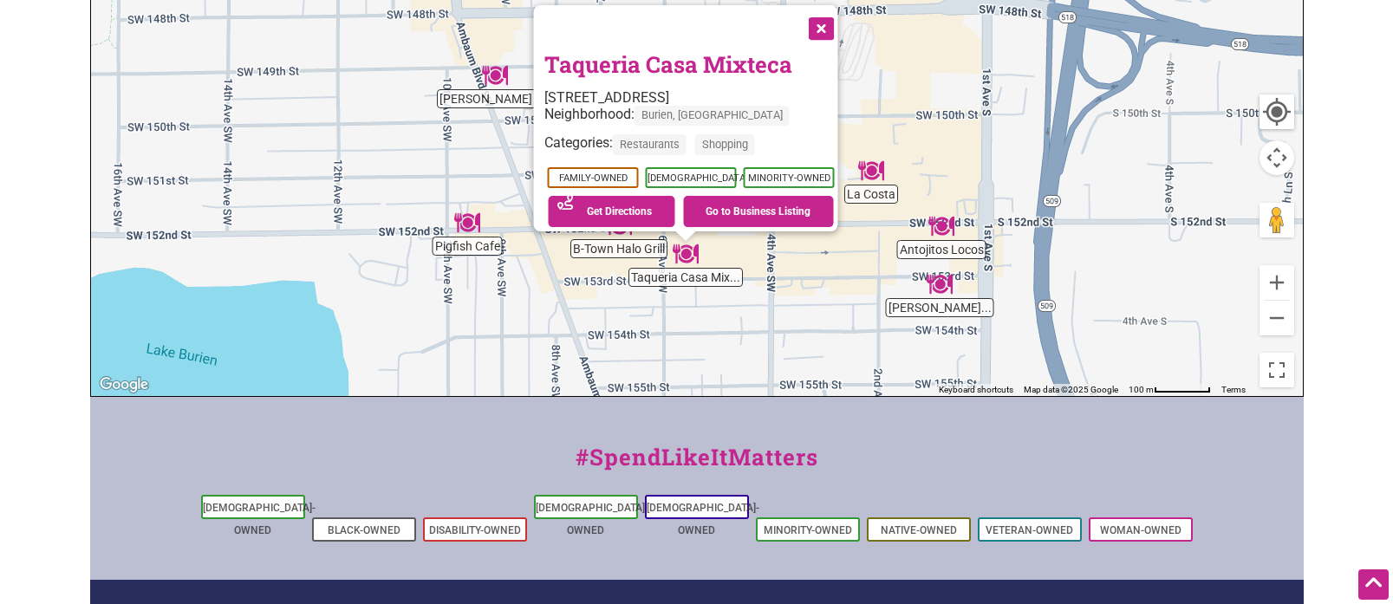
drag, startPoint x: 923, startPoint y: 119, endPoint x: 910, endPoint y: 268, distance: 149.6
click at [910, 268] on div "To navigate, press the arrow keys. Taqueria Casa Mixteca 452 SW 153rd St, Burie…" at bounding box center [697, 59] width 1212 height 674
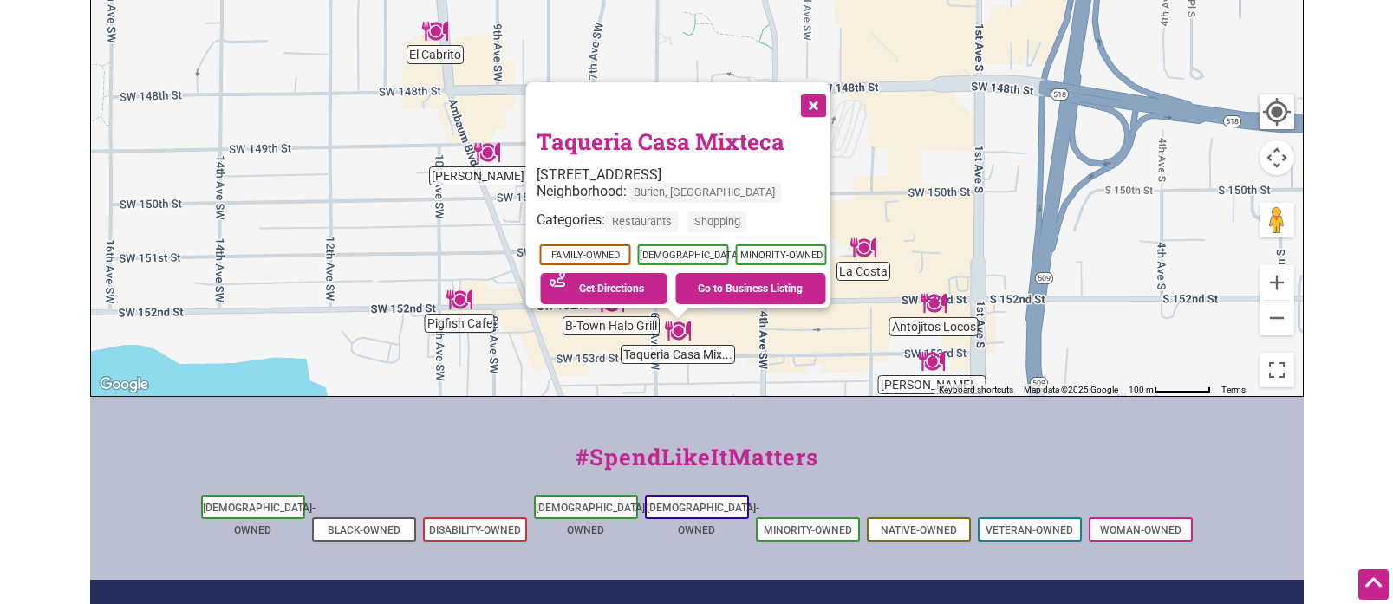
click at [817, 103] on button "Close" at bounding box center [810, 103] width 43 height 43
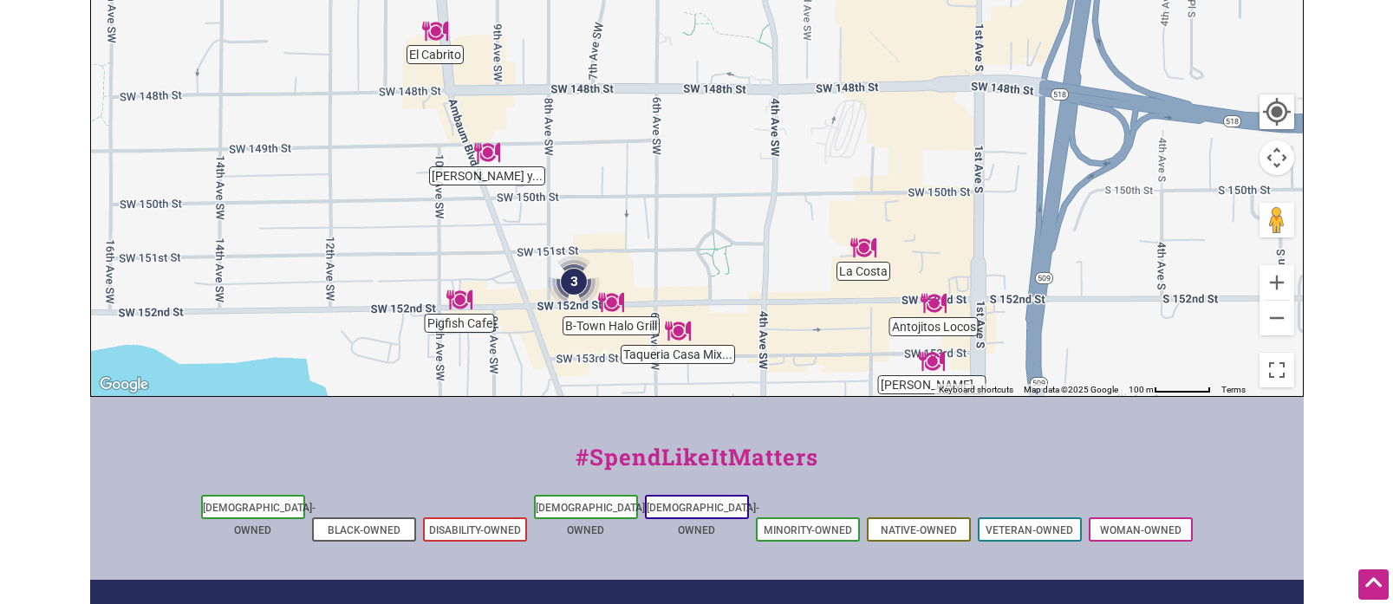
click at [617, 302] on img "B-Town Halo Grill" at bounding box center [611, 302] width 26 height 26
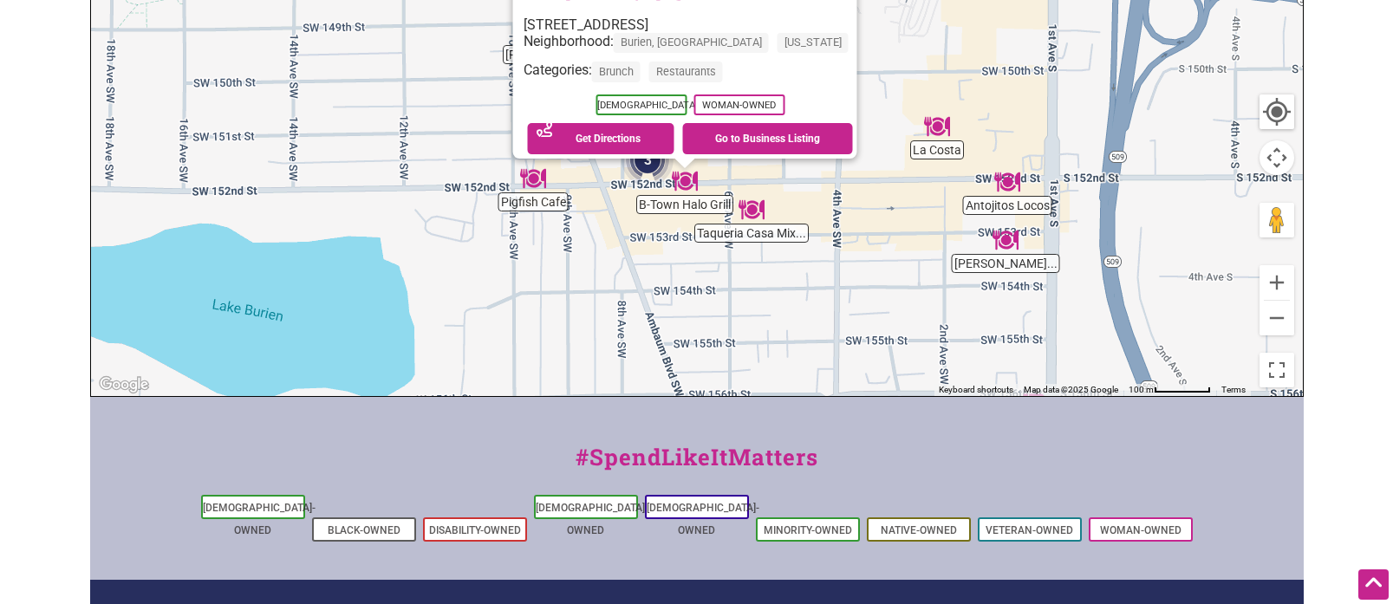
drag, startPoint x: 820, startPoint y: 113, endPoint x: 809, endPoint y: 231, distance: 119.2
click at [811, 233] on div "To navigate, press the arrow keys. B-Town Halo Grill 627 SW 152nd St, Seattle, …" at bounding box center [697, 59] width 1212 height 674
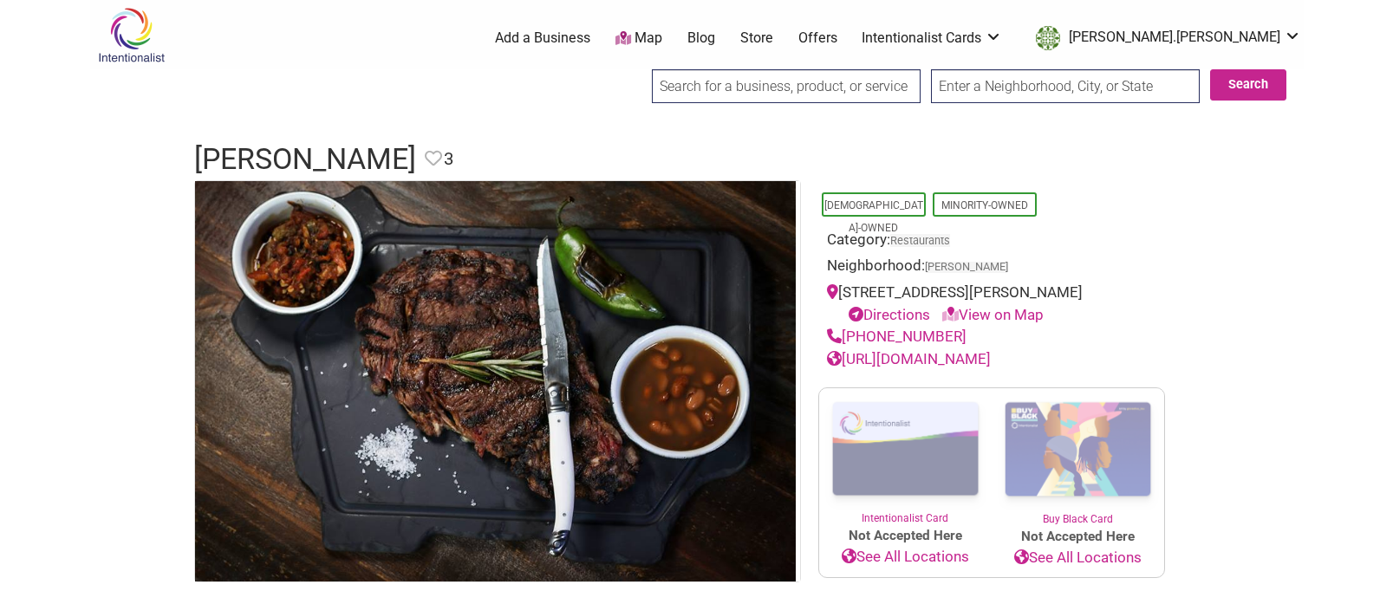
click at [978, 359] on link "https://asaderoprime.com/" at bounding box center [909, 358] width 164 height 17
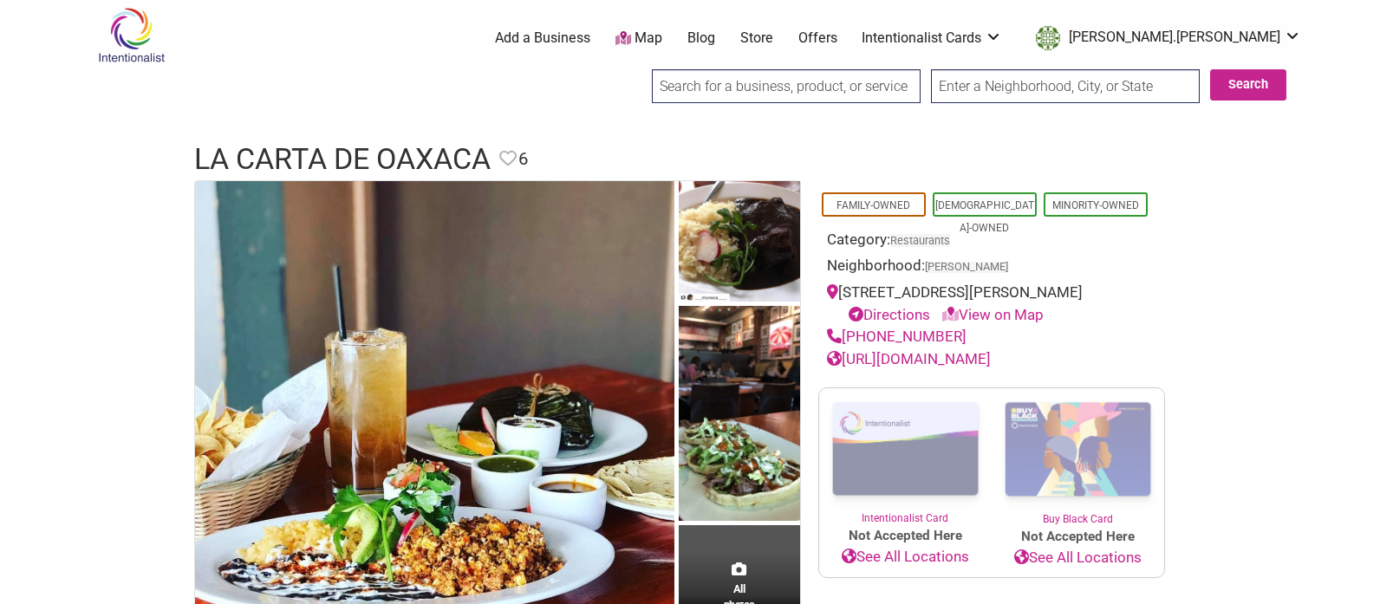
click at [942, 358] on link "[URL][DOMAIN_NAME]" at bounding box center [909, 358] width 164 height 17
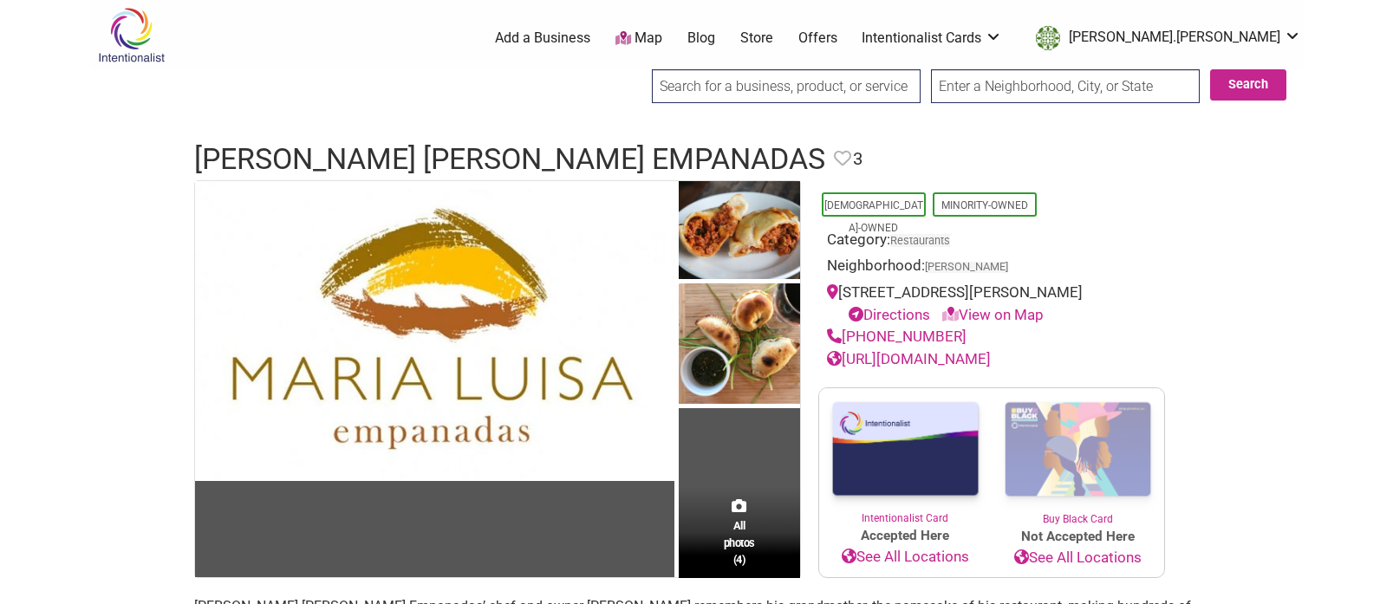
click at [943, 367] on link "[URL][DOMAIN_NAME]" at bounding box center [909, 358] width 164 height 17
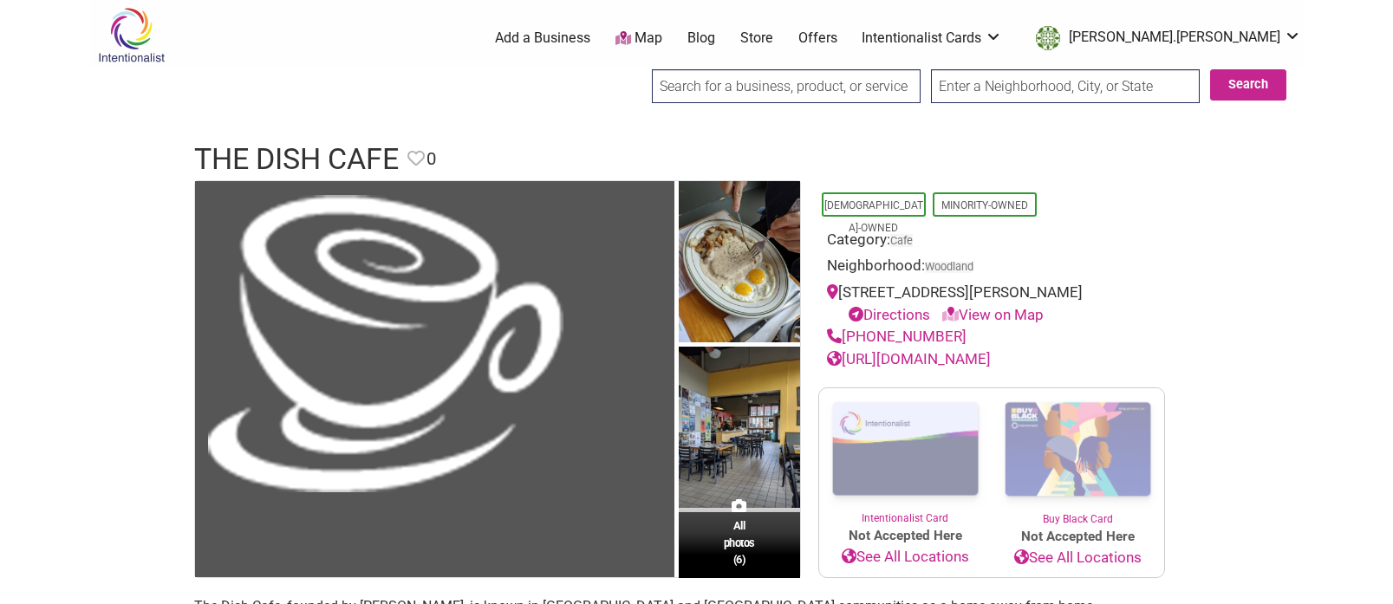
click at [952, 354] on link "https://www.dishcafeatgreenlake.com/" at bounding box center [909, 358] width 164 height 17
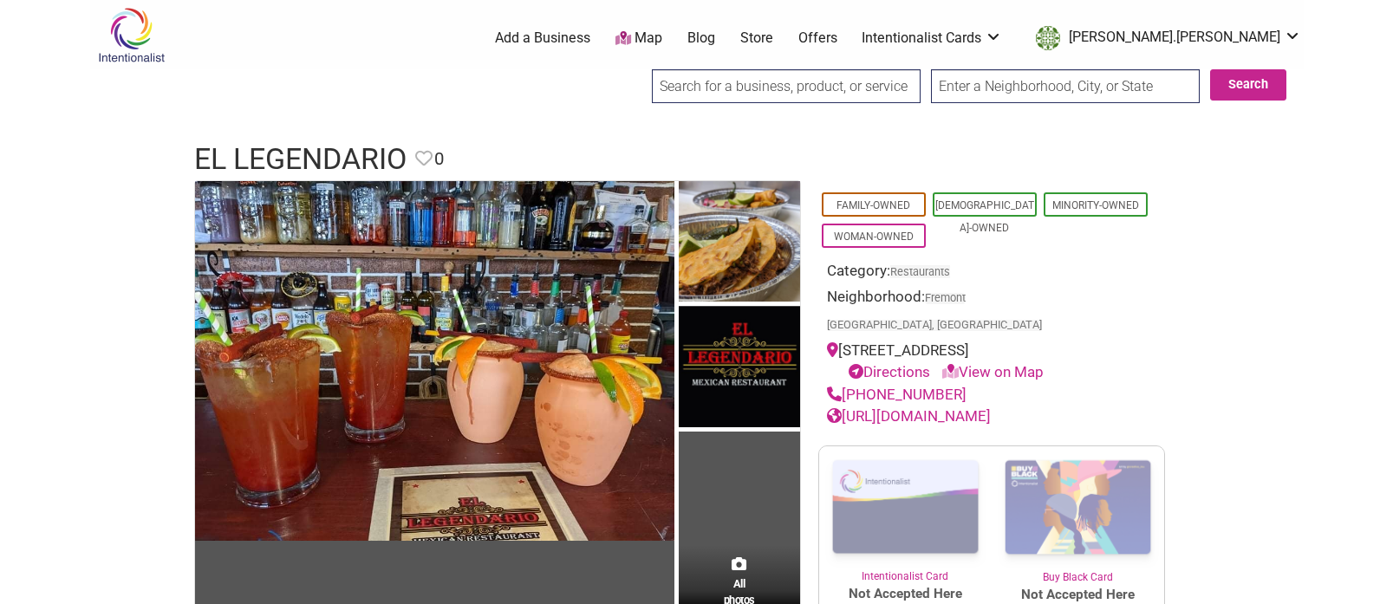
click at [946, 407] on link "[URL][DOMAIN_NAME]" at bounding box center [909, 415] width 164 height 17
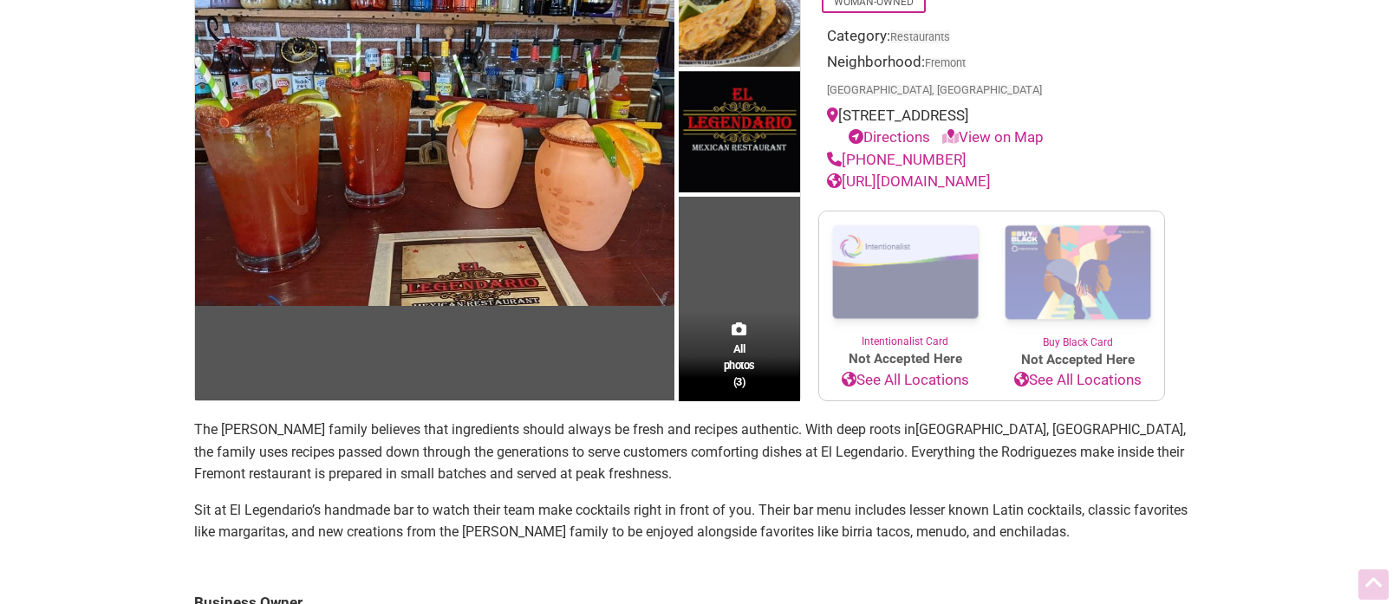
scroll to position [322, 0]
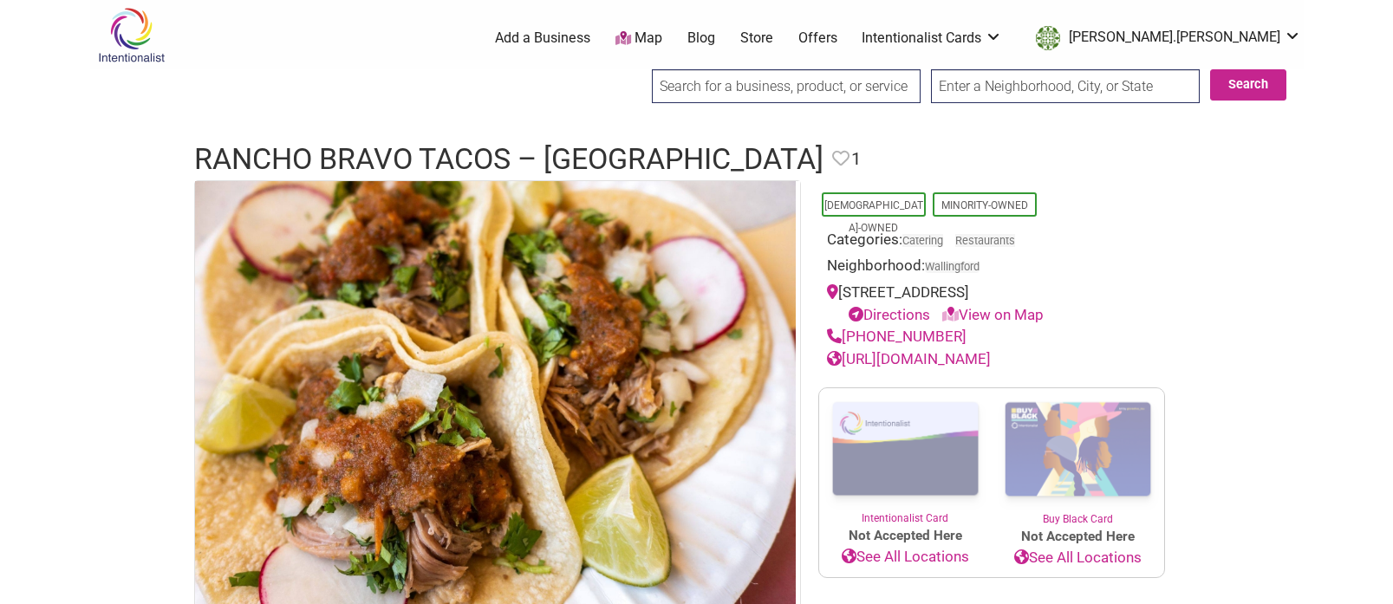
click at [904, 360] on link "http://ranchobravotacos.com/fremont/" at bounding box center [909, 358] width 164 height 17
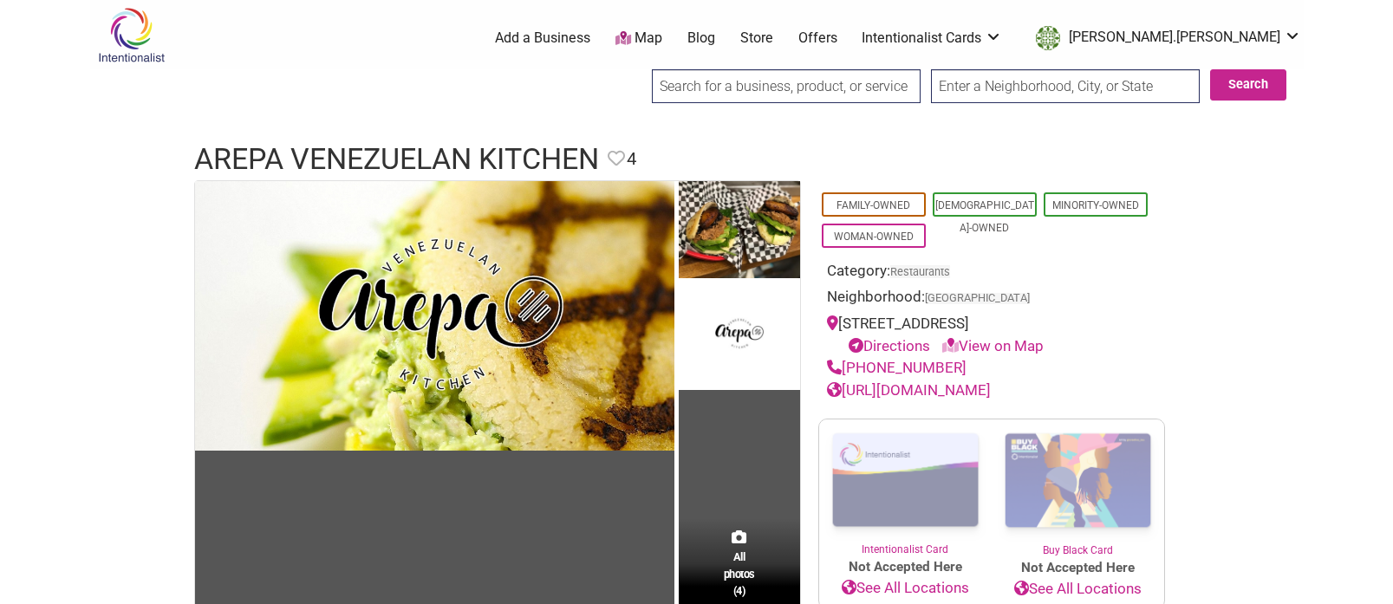
click at [991, 393] on link "[URL][DOMAIN_NAME]" at bounding box center [909, 389] width 164 height 17
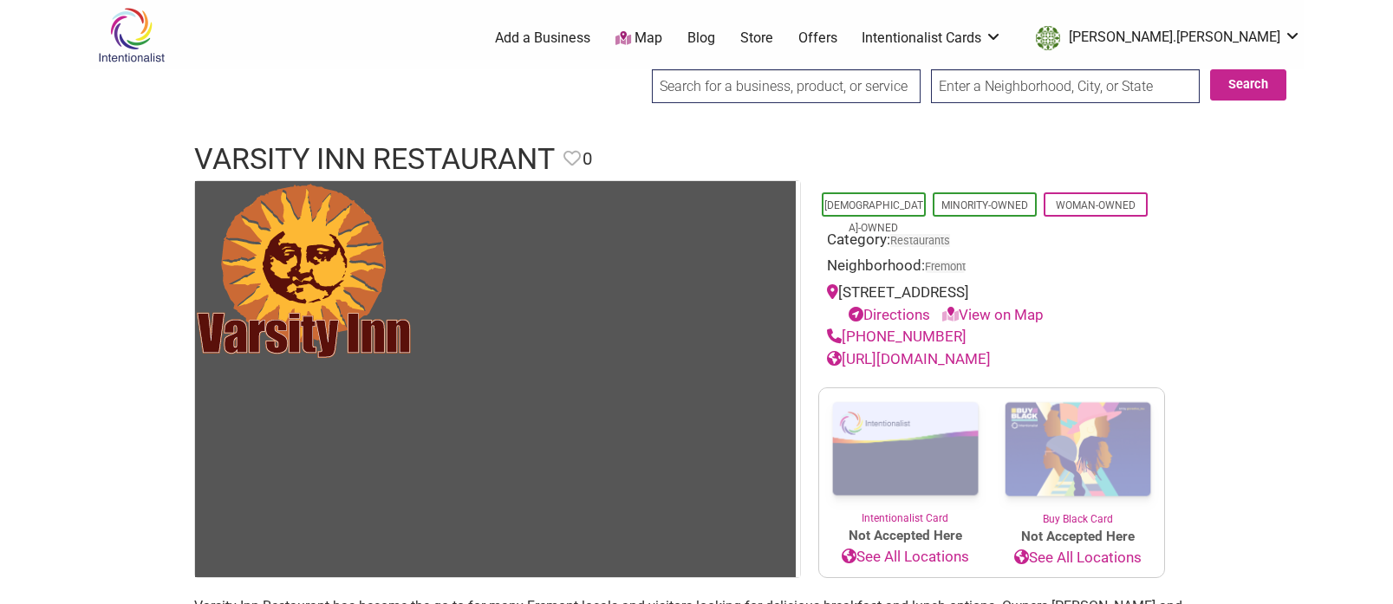
click at [991, 363] on link "https://varsityinnrestaurant.com/" at bounding box center [909, 358] width 164 height 17
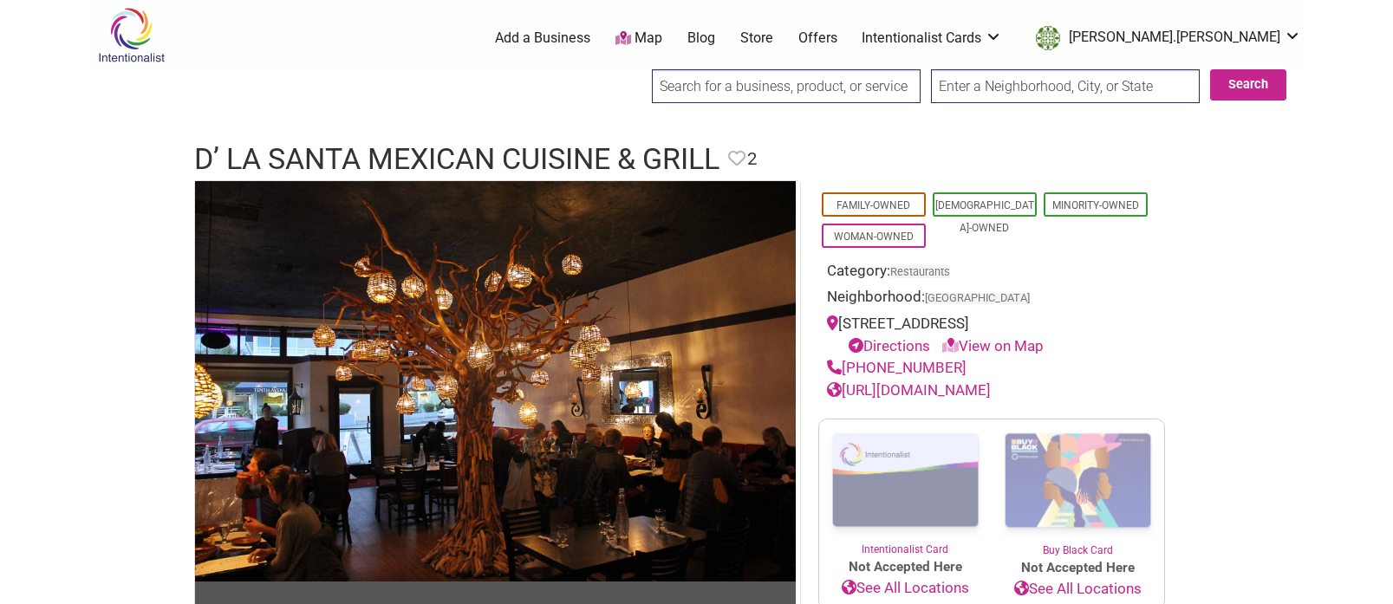
click at [938, 390] on link "https://dlasanta.com/" at bounding box center [909, 389] width 164 height 17
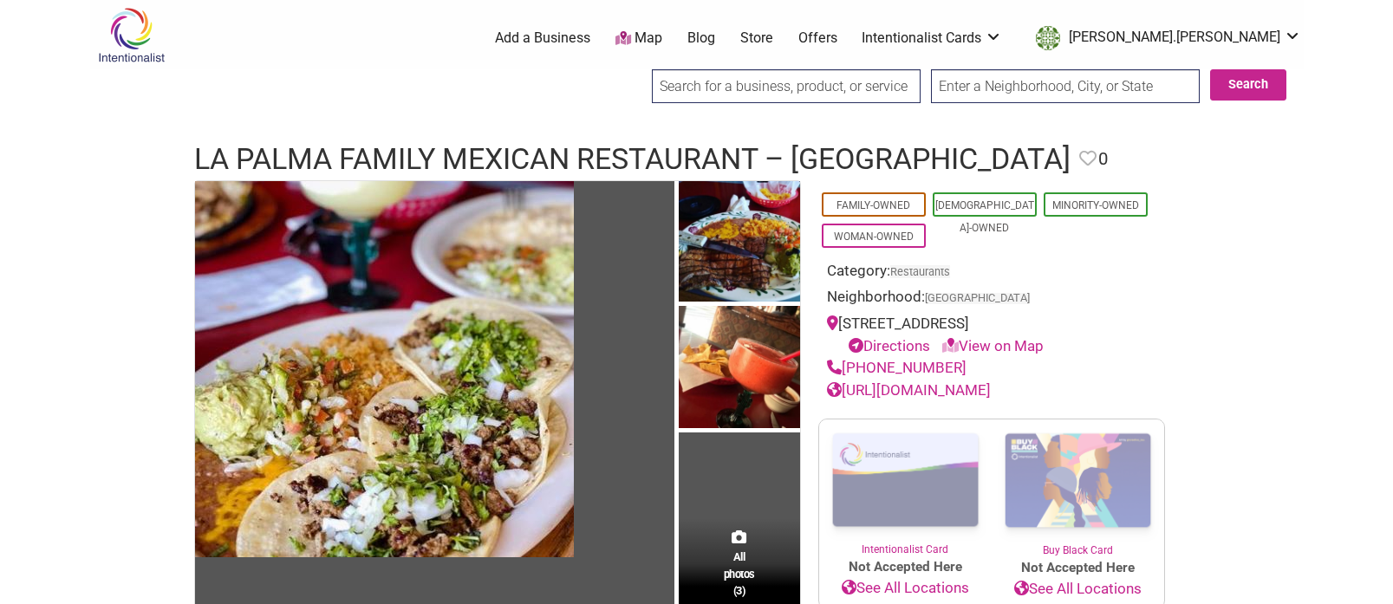
click at [991, 388] on link "https://lapalmamexicanrestaurant.com" at bounding box center [909, 389] width 164 height 17
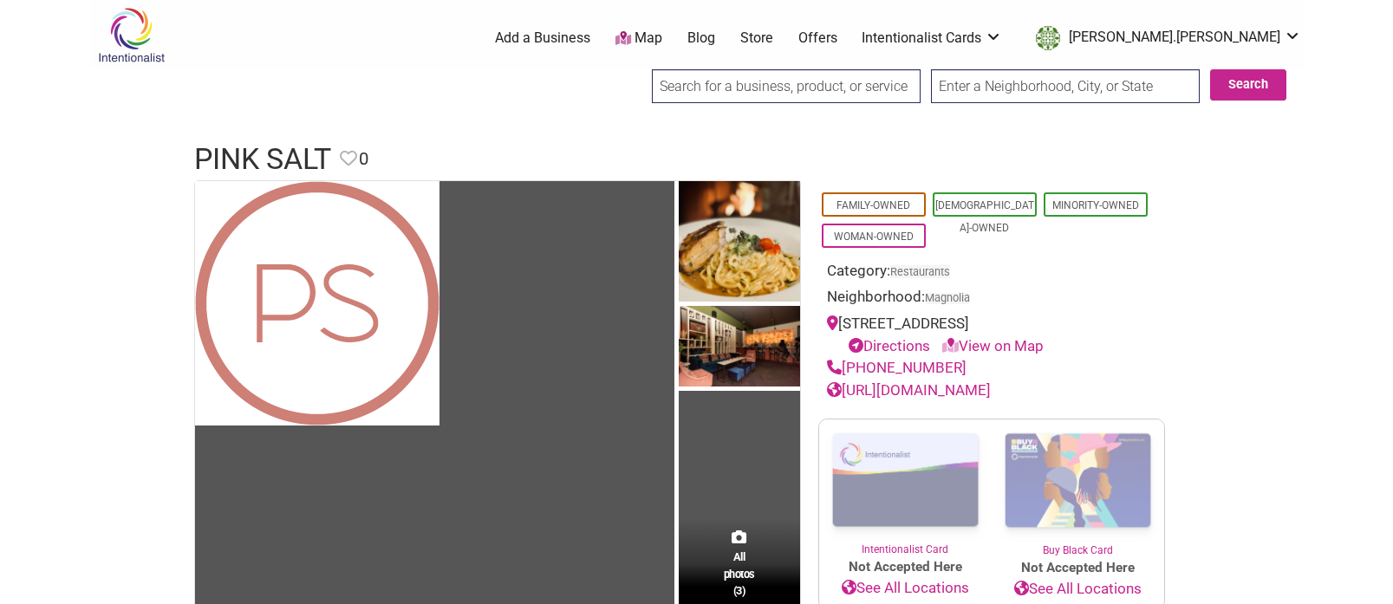
click at [958, 391] on link "[URL][DOMAIN_NAME]" at bounding box center [909, 389] width 164 height 17
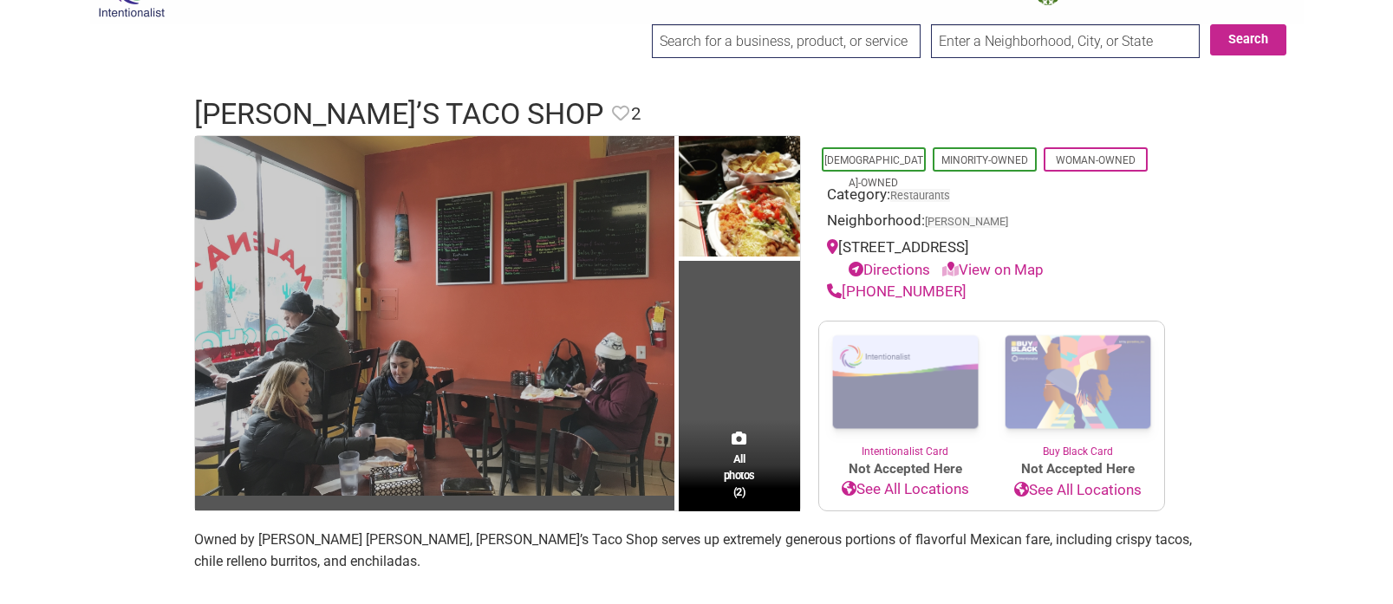
scroll to position [43, 0]
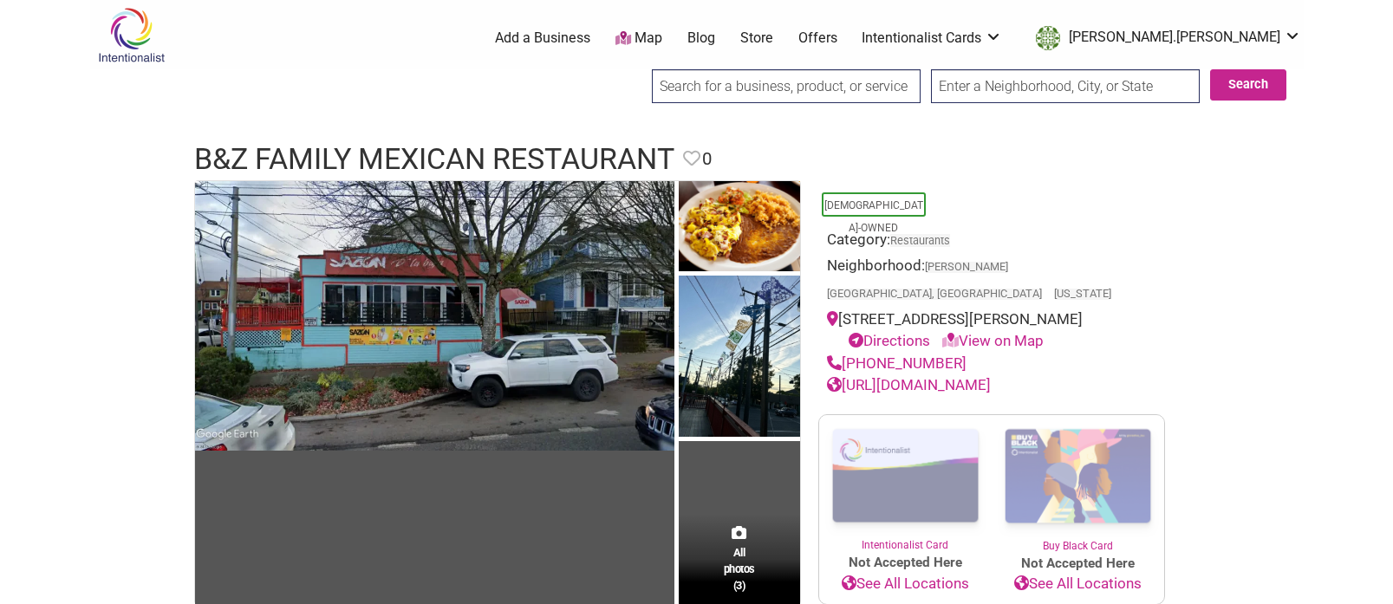
click at [893, 376] on link "https://bz-restaurant.com/" at bounding box center [909, 384] width 164 height 17
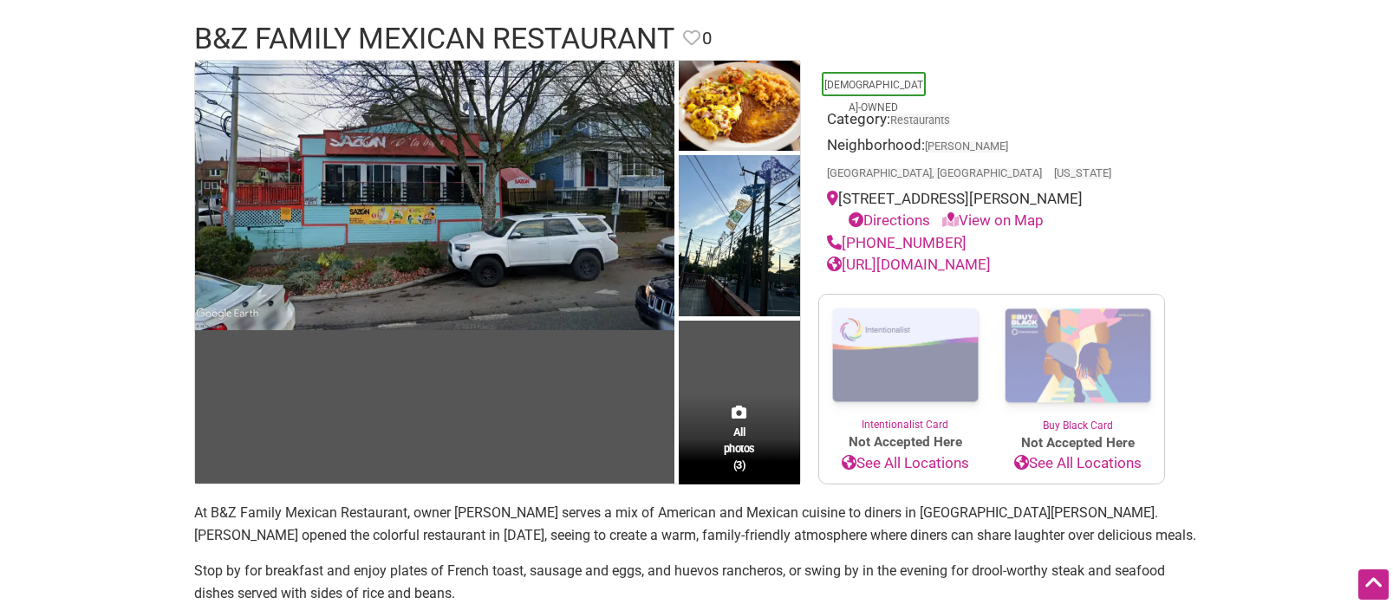
scroll to position [138, 0]
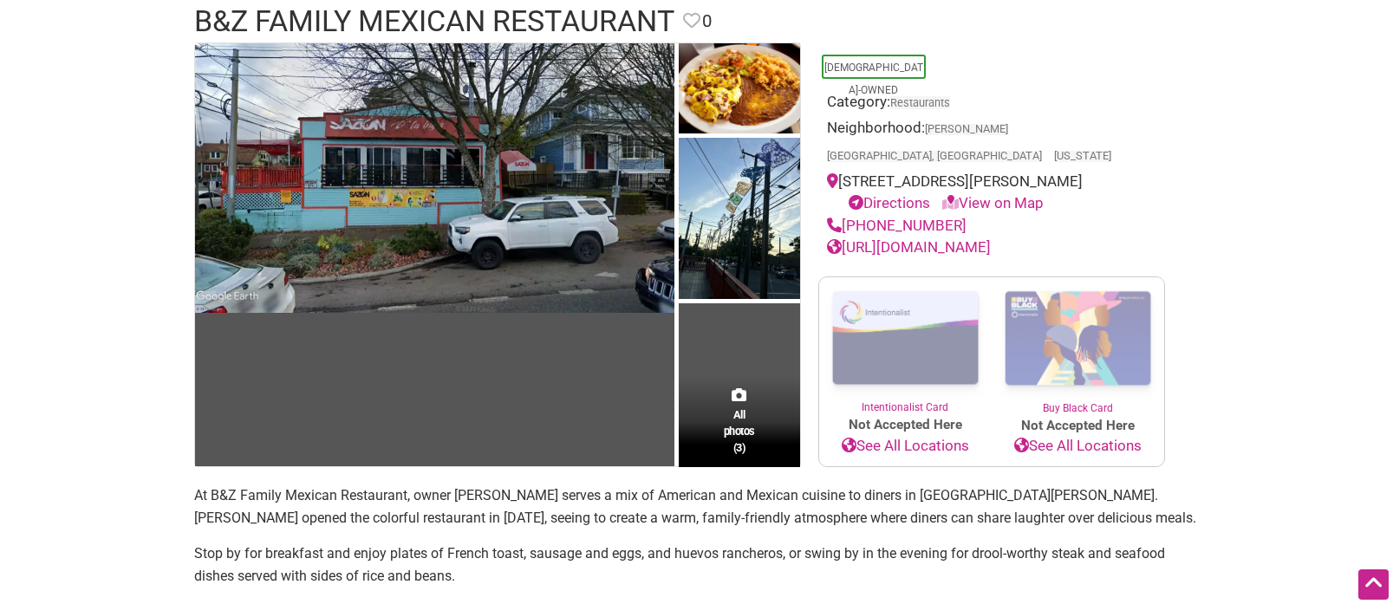
click at [447, 544] on p "Stop by for breakfast and enjoy plates of French toast, sausage and eggs, and h…" at bounding box center [696, 565] width 1005 height 44
drag, startPoint x: 422, startPoint y: 536, endPoint x: 177, endPoint y: 473, distance: 253.1
click at [177, 473] on div "All photos (3) Latino-Owned Category: Restaurants Neighborhood: Queen Anne Seat…" at bounding box center [697, 592] width 1040 height 1101
copy section "At B&Z Family Mexican Restaurant, owner Armando Buenrrostro Lopez serves a mix …"
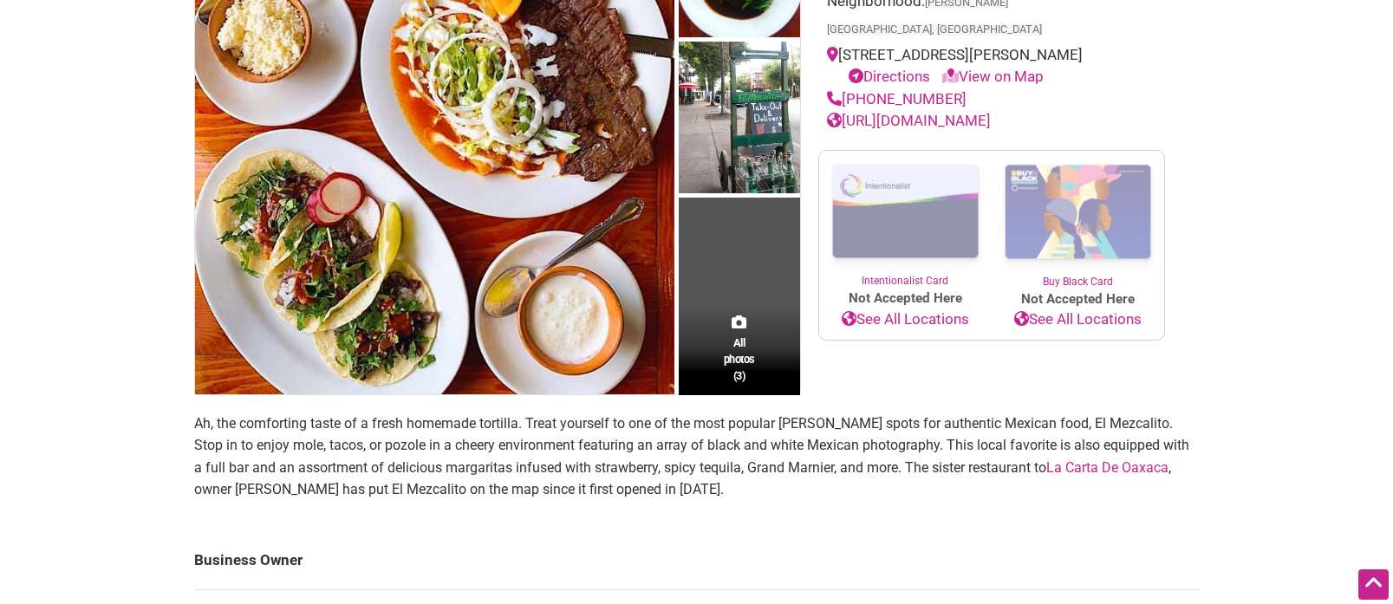
scroll to position [281, 0]
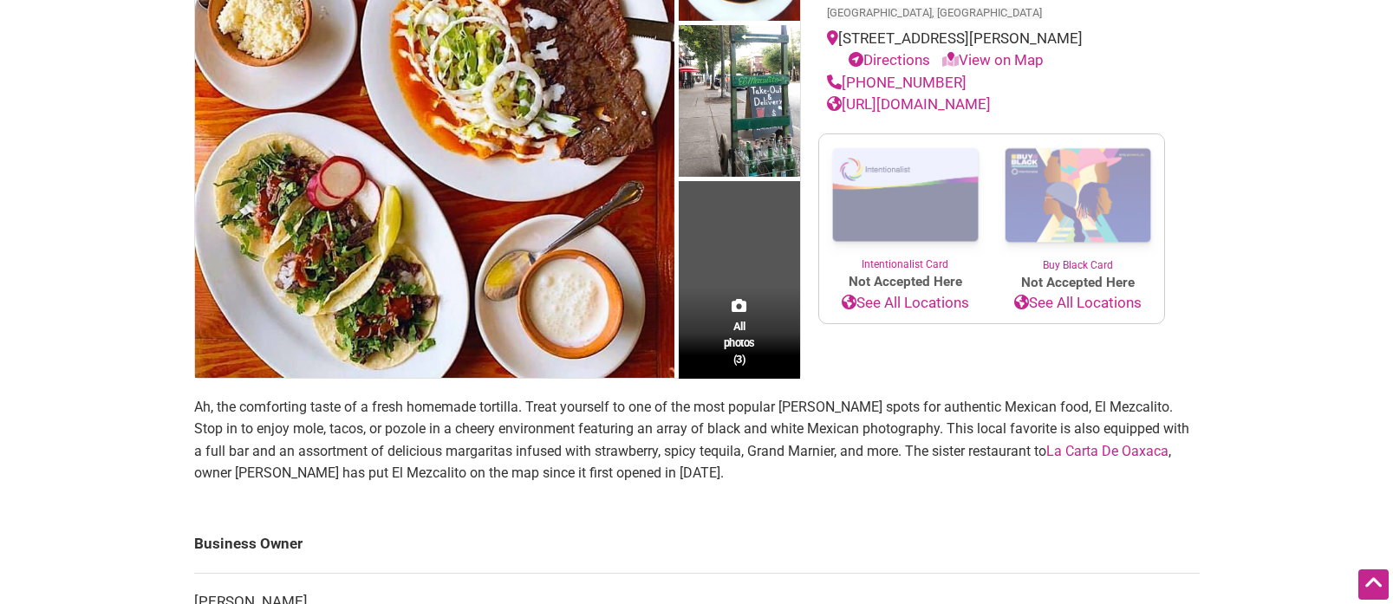
click at [845, 95] on link "https://www.seattlemeetsoaxaca.com/el-mezcalito/" at bounding box center [909, 103] width 164 height 17
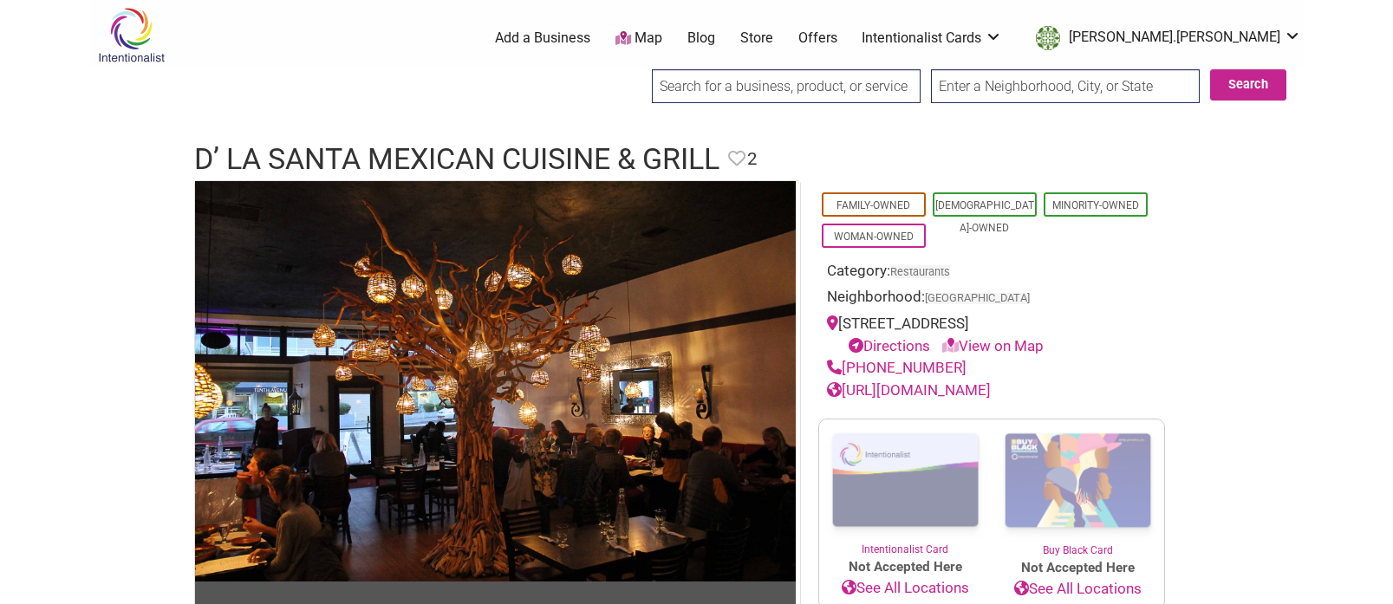
click at [929, 393] on link "[URL][DOMAIN_NAME]" at bounding box center [909, 389] width 164 height 17
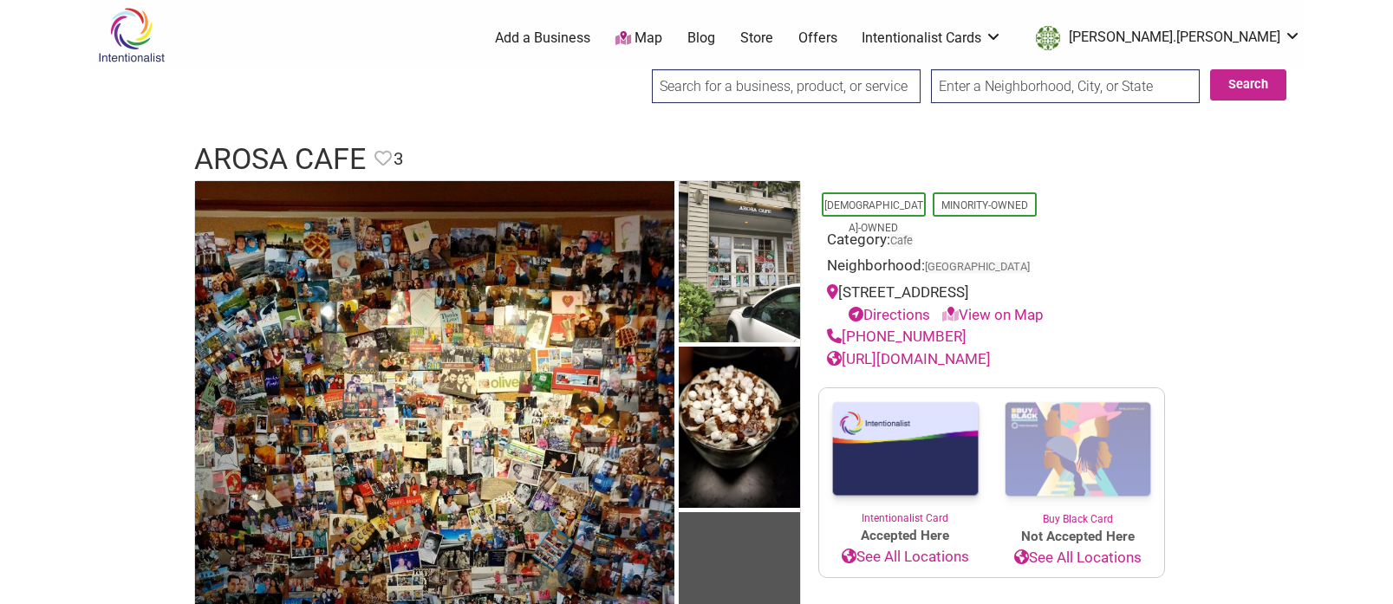
click at [961, 360] on link "https://www.arosacafe.com" at bounding box center [909, 358] width 164 height 17
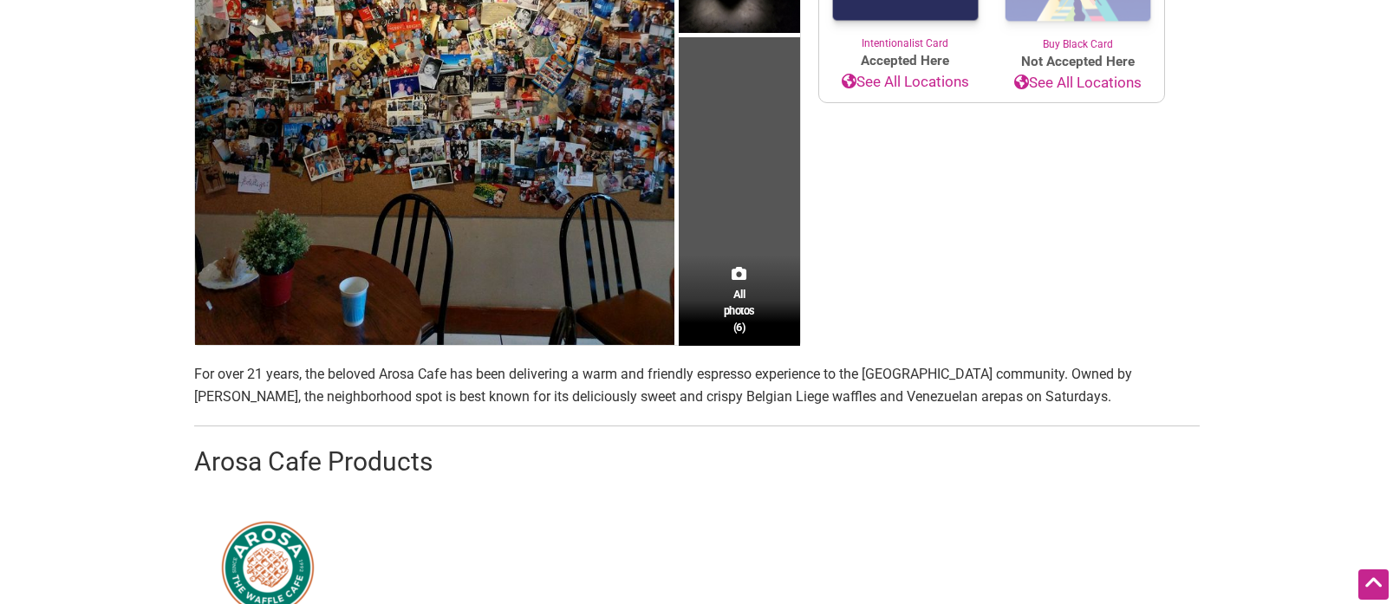
scroll to position [484, 0]
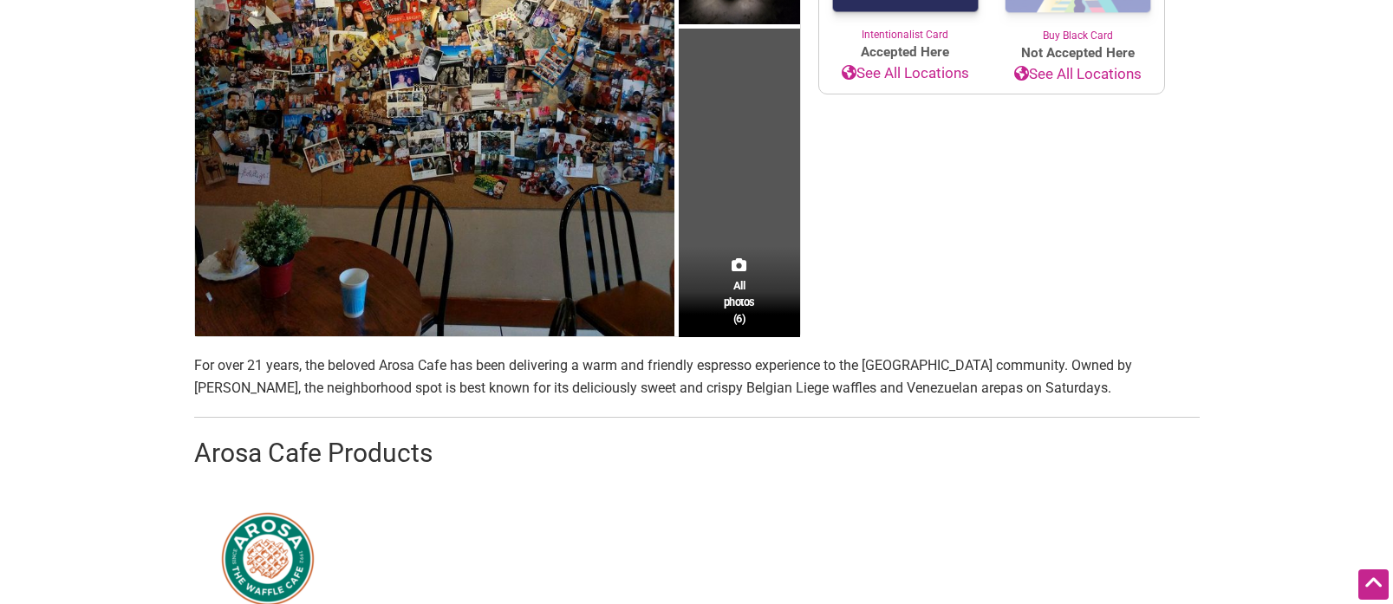
click at [556, 374] on p "For over 21 years, the beloved Arosa Cafe has been delivering a warm and friend…" at bounding box center [696, 376] width 1005 height 44
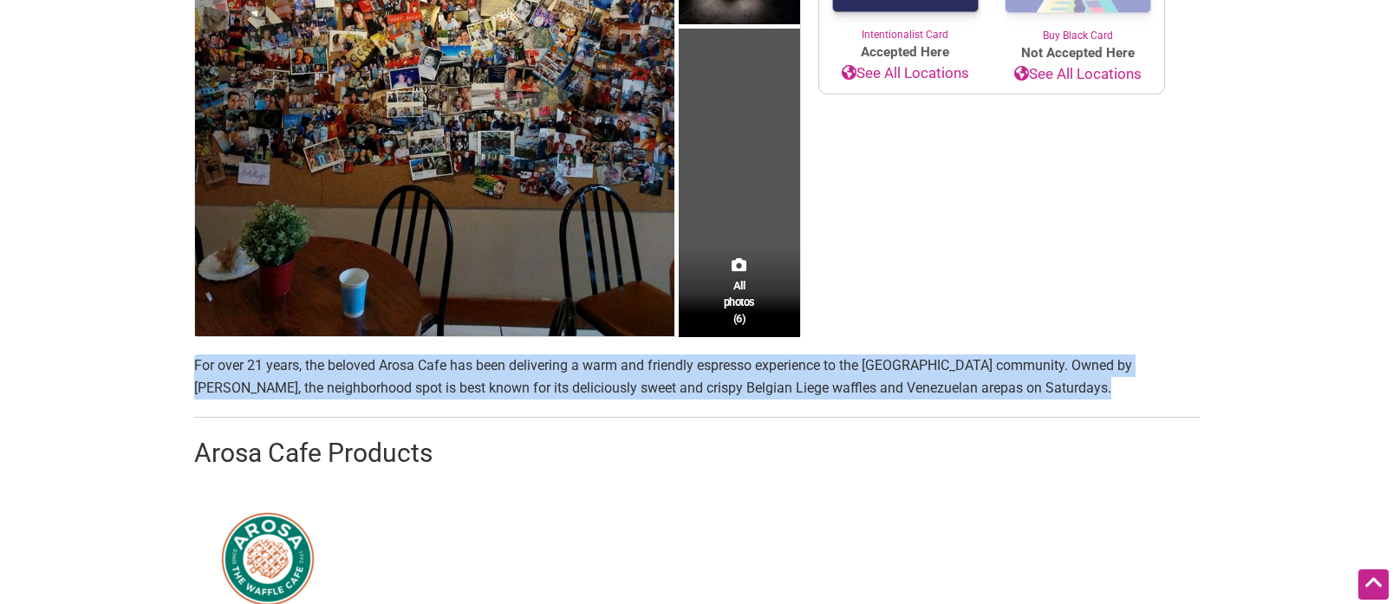
click at [556, 374] on p "For over 21 years, the beloved Arosa Cafe has been delivering a warm and friend…" at bounding box center [696, 376] width 1005 height 44
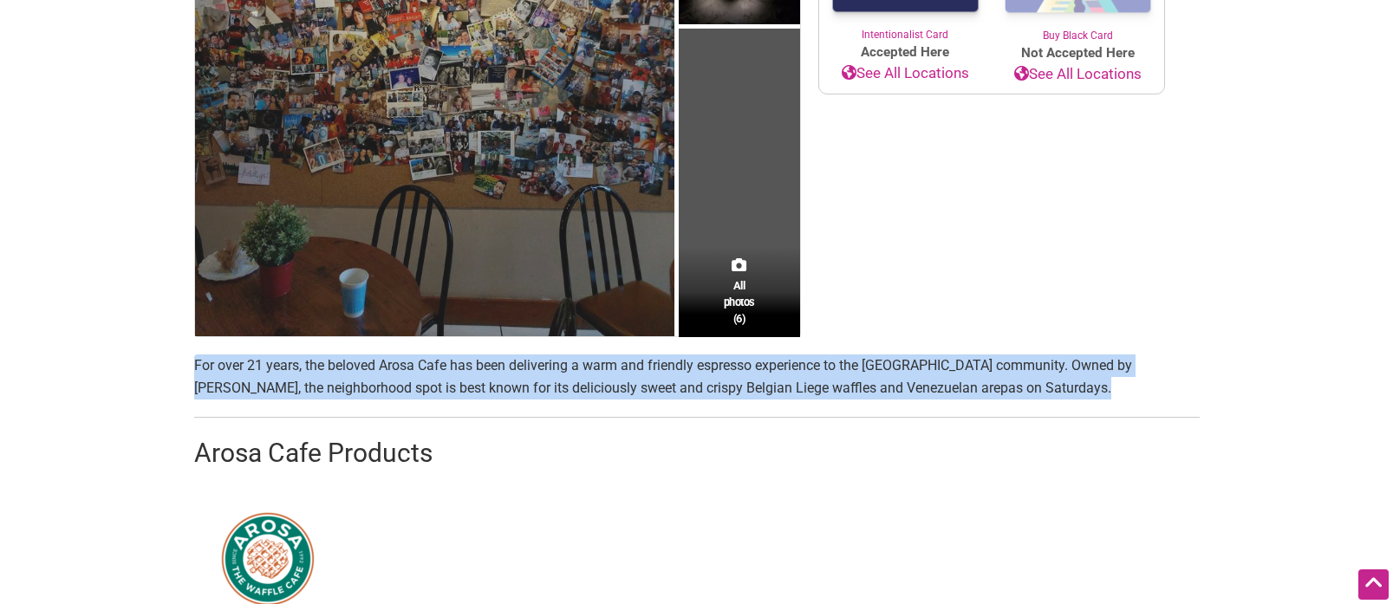
copy p "For over 21 years, the beloved Arosa Cafe has been delivering a warm and friend…"
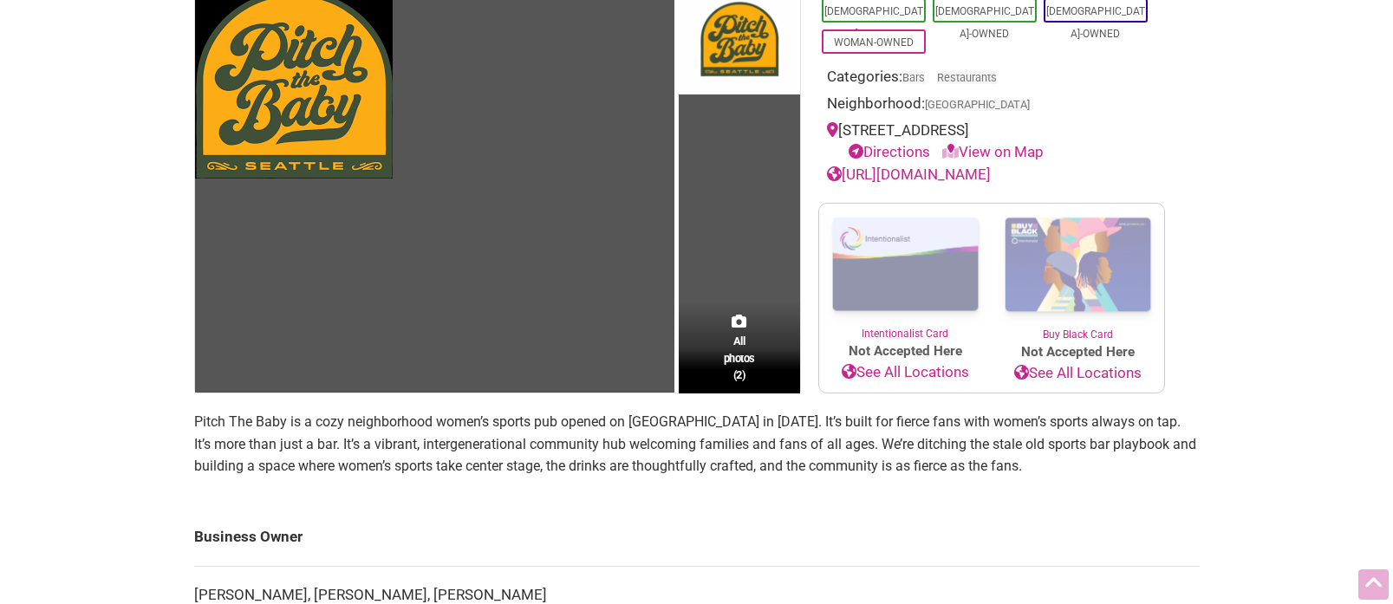
scroll to position [393, 0]
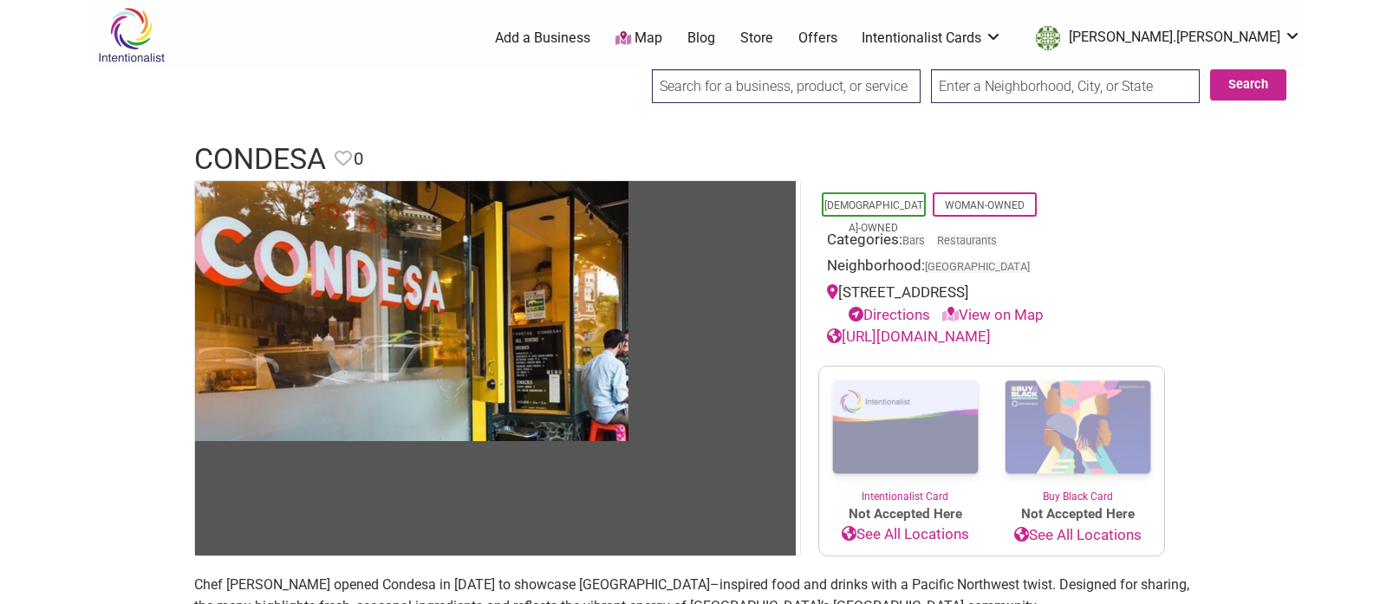
click at [977, 335] on link "https://www.condesaseattle.com/" at bounding box center [909, 336] width 164 height 17
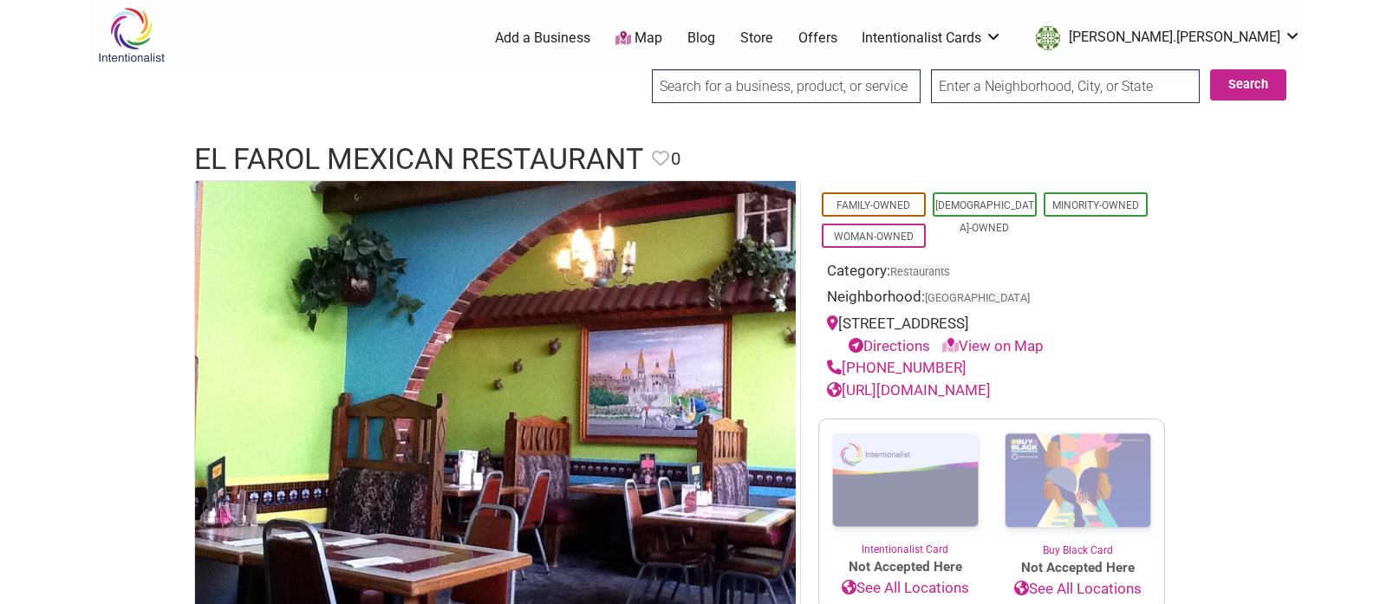
click at [936, 384] on link "[URL][DOMAIN_NAME]" at bounding box center [909, 389] width 164 height 17
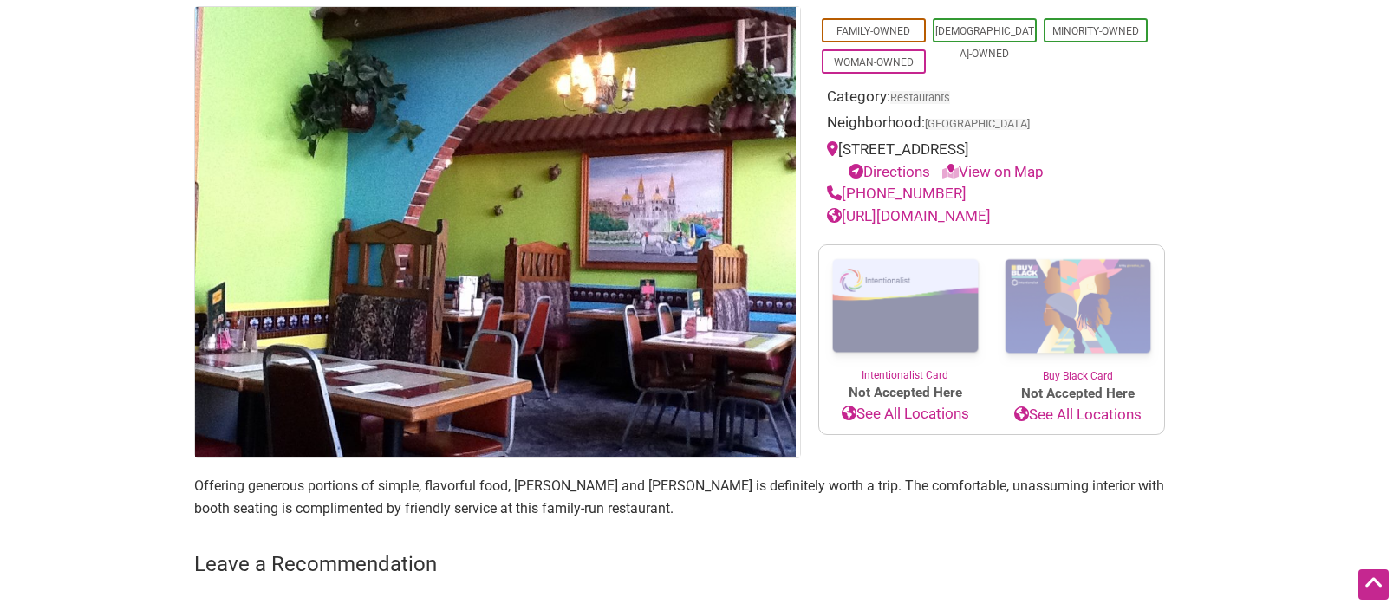
scroll to position [260, 0]
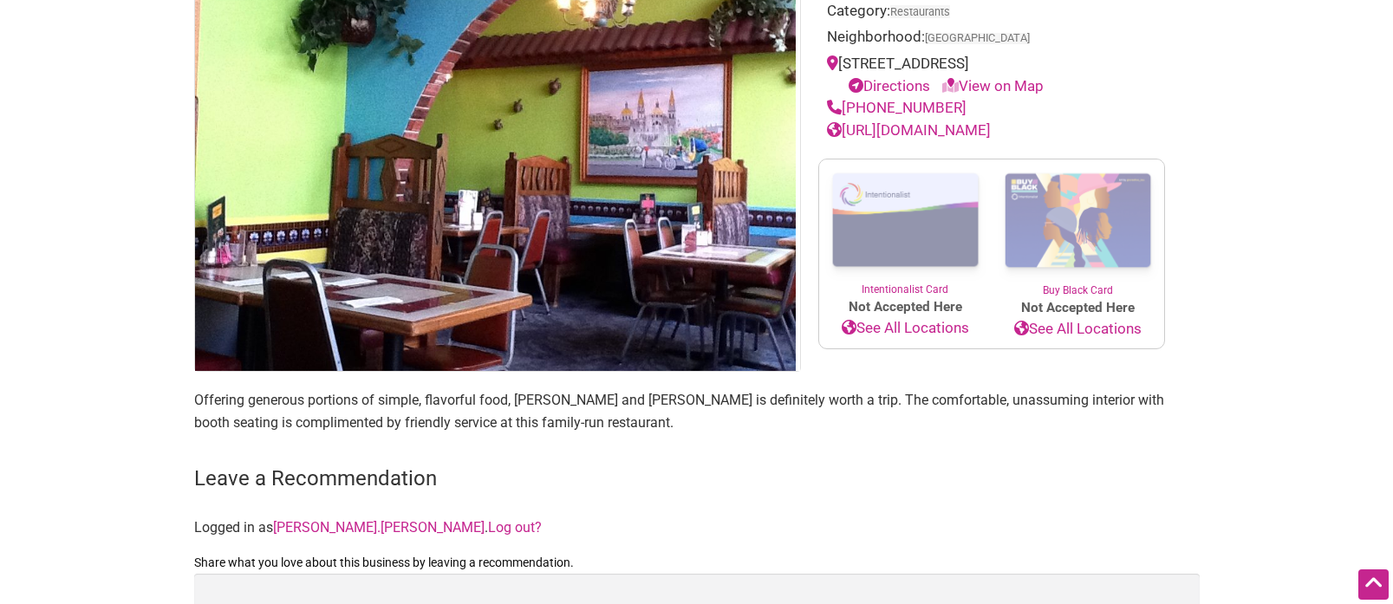
click at [478, 423] on p "Offering generous portions of simple, flavorful food, Maria and Modesto Arias’ …" at bounding box center [696, 411] width 1005 height 44
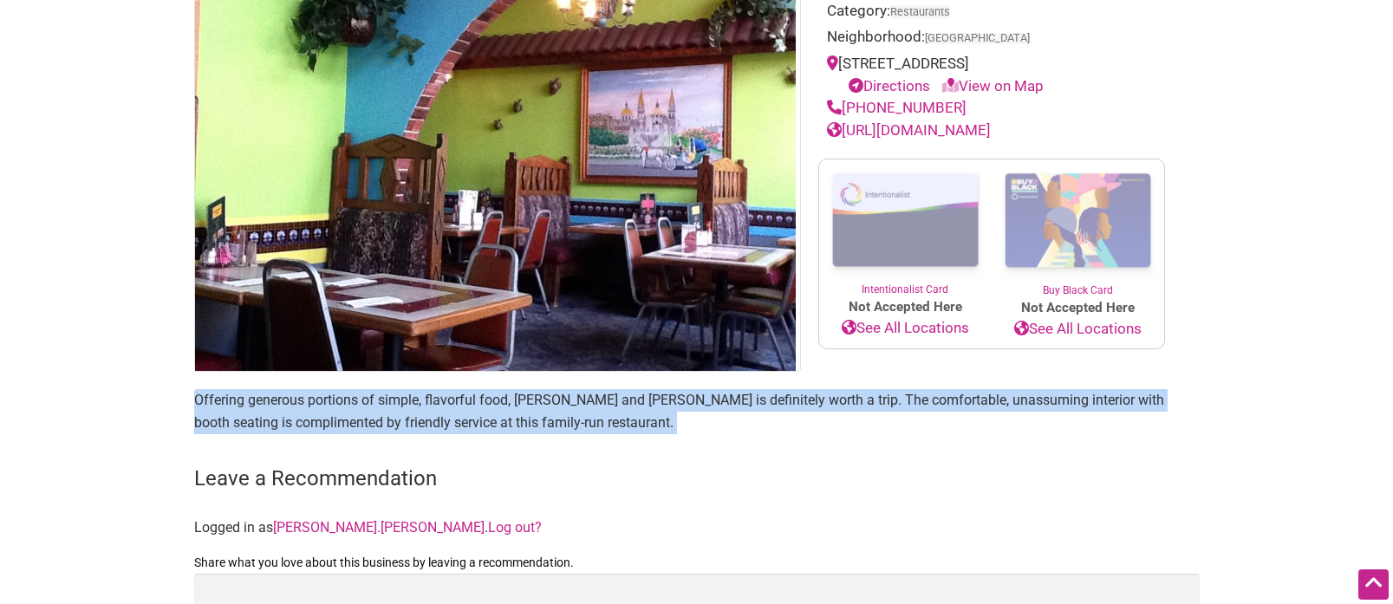
click at [478, 423] on p "Offering generous portions of simple, flavorful food, Maria and Modesto Arias’ …" at bounding box center [696, 411] width 1005 height 44
copy main "Offering generous portions of simple, flavorful food, Maria and Modesto Arias’ …"
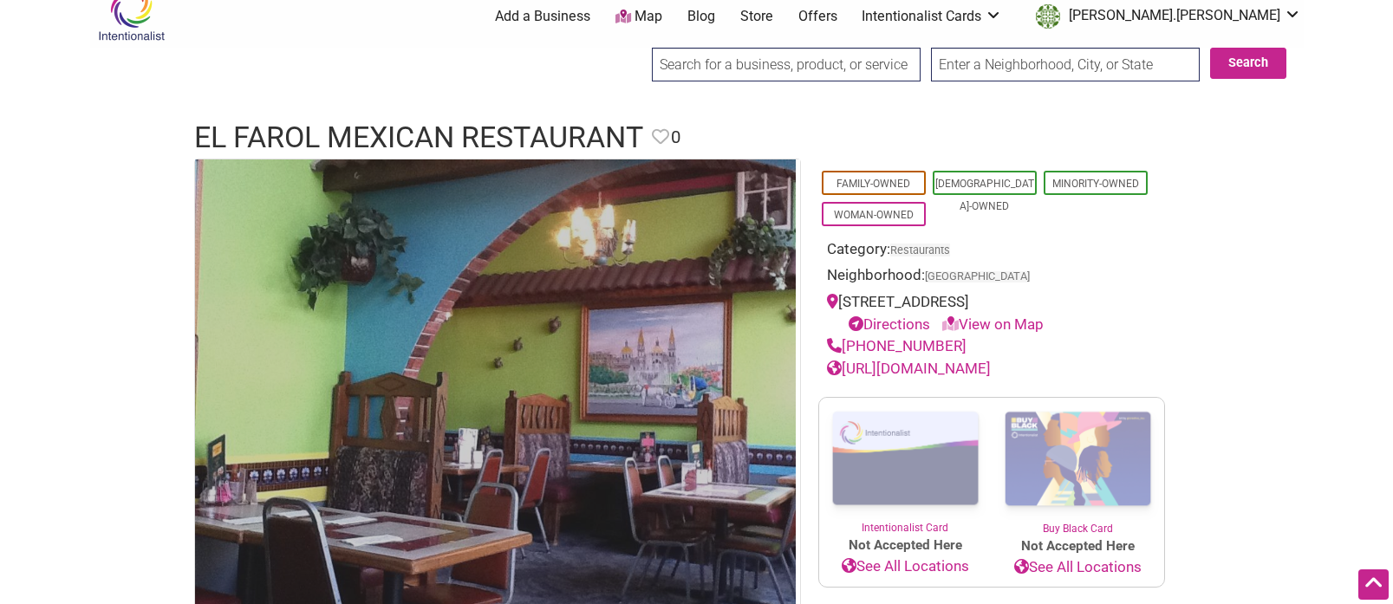
scroll to position [0, 0]
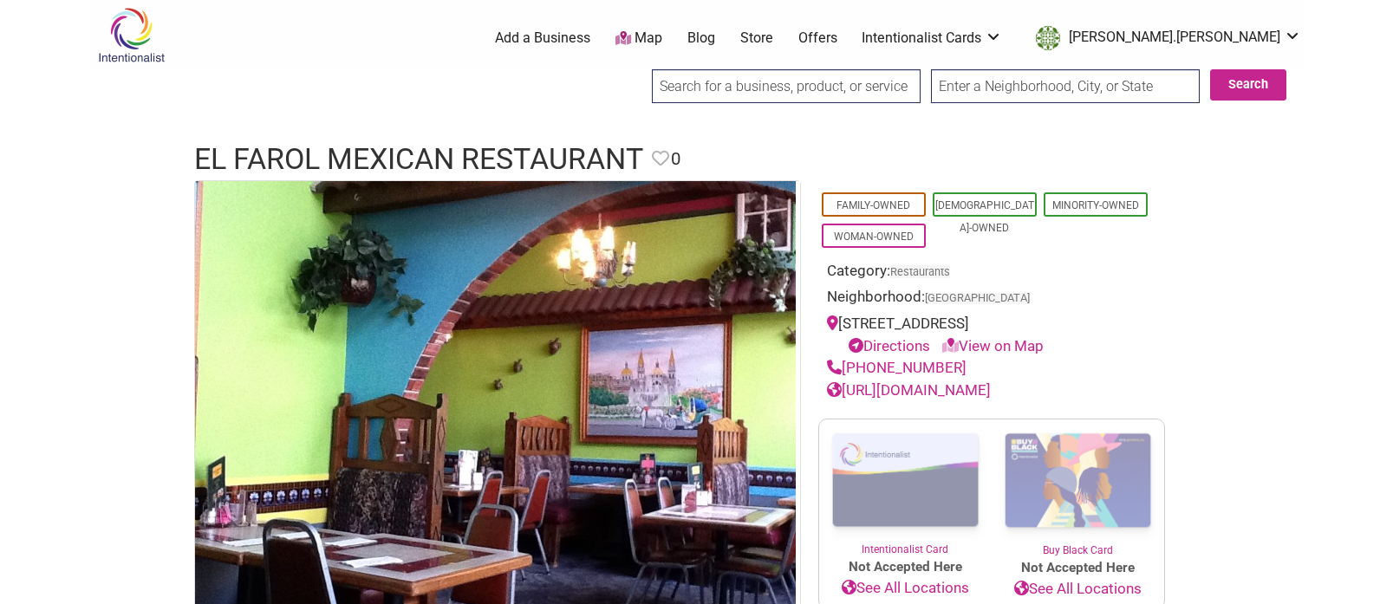
click at [877, 392] on link "http://www.elfarolseattle.com/" at bounding box center [909, 389] width 164 height 17
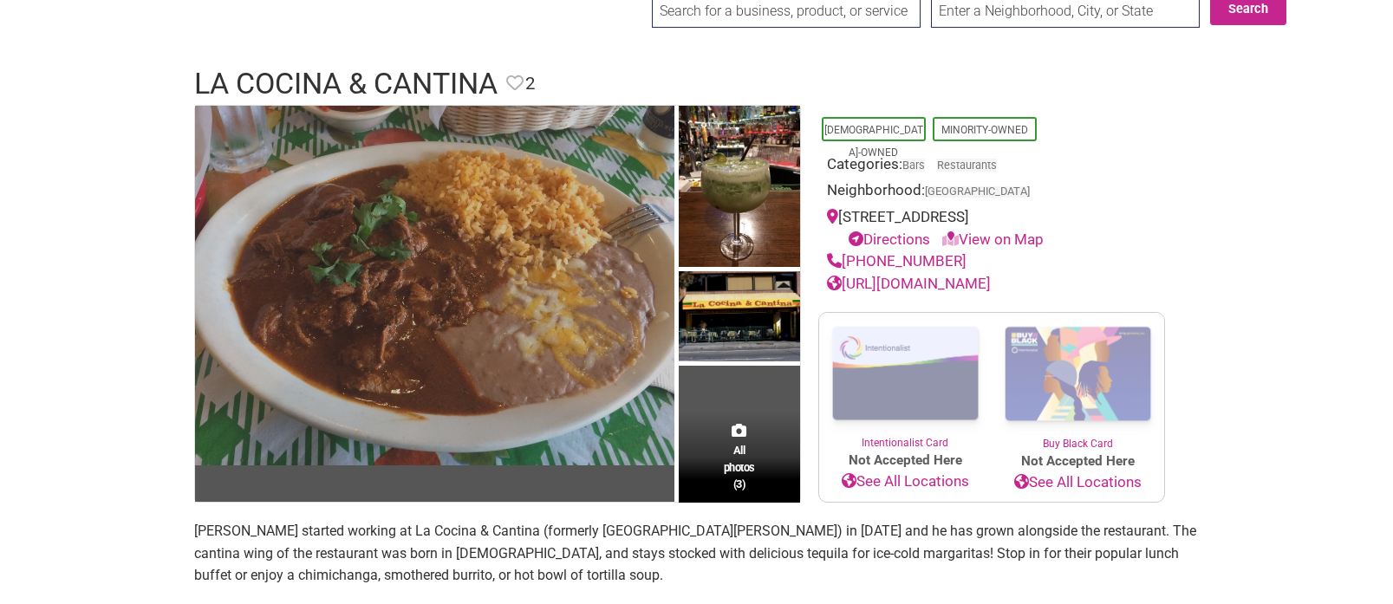
scroll to position [136, 0]
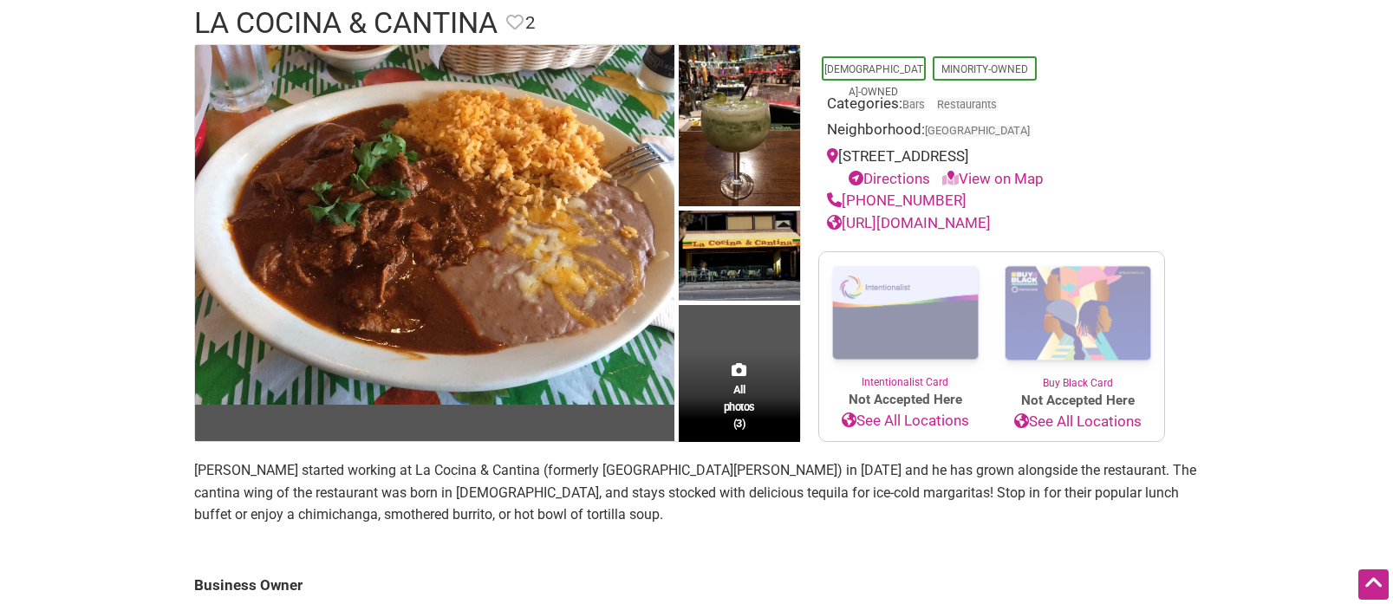
click at [874, 229] on link "http://lacocinasantiagocantina.food95.com/" at bounding box center [909, 222] width 164 height 17
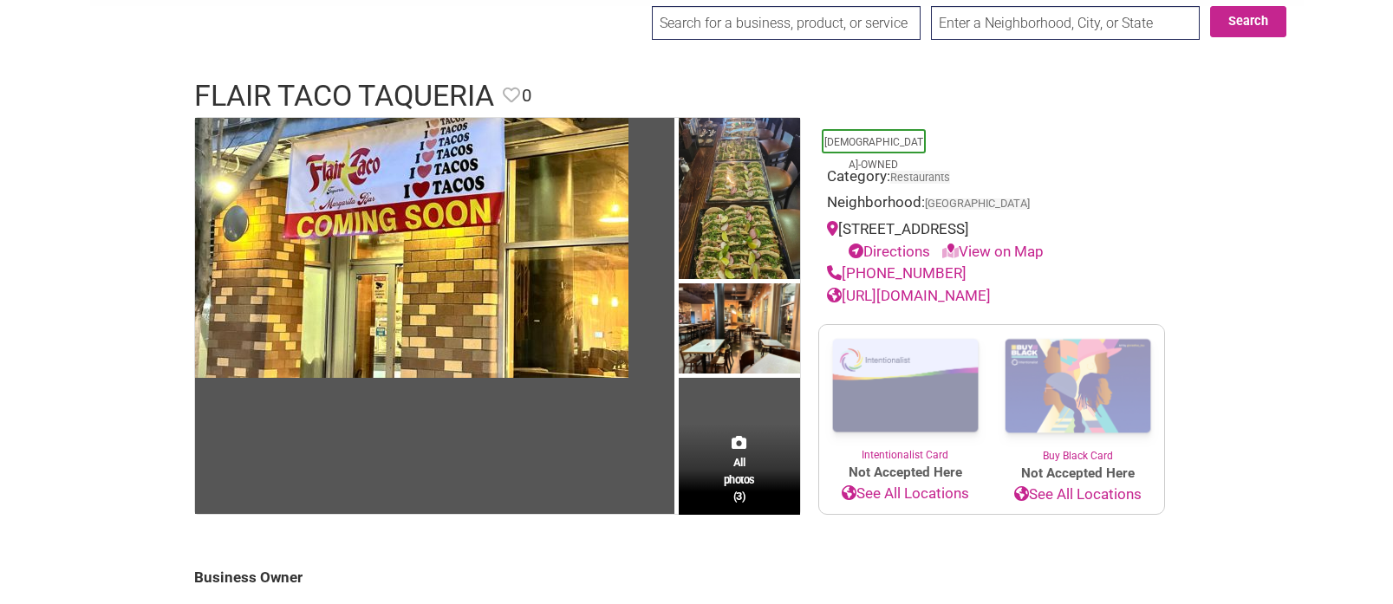
scroll to position [62, 0]
click at [880, 296] on link "https://www.flairtaco.com/" at bounding box center [909, 296] width 164 height 17
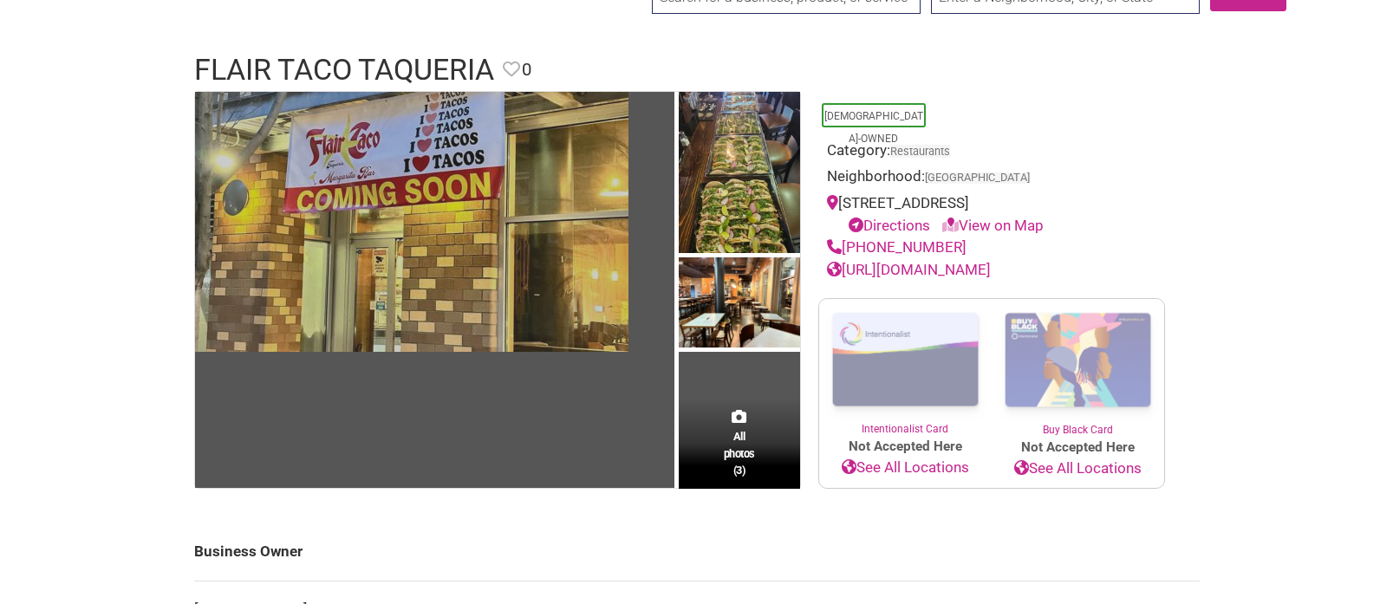
scroll to position [100, 0]
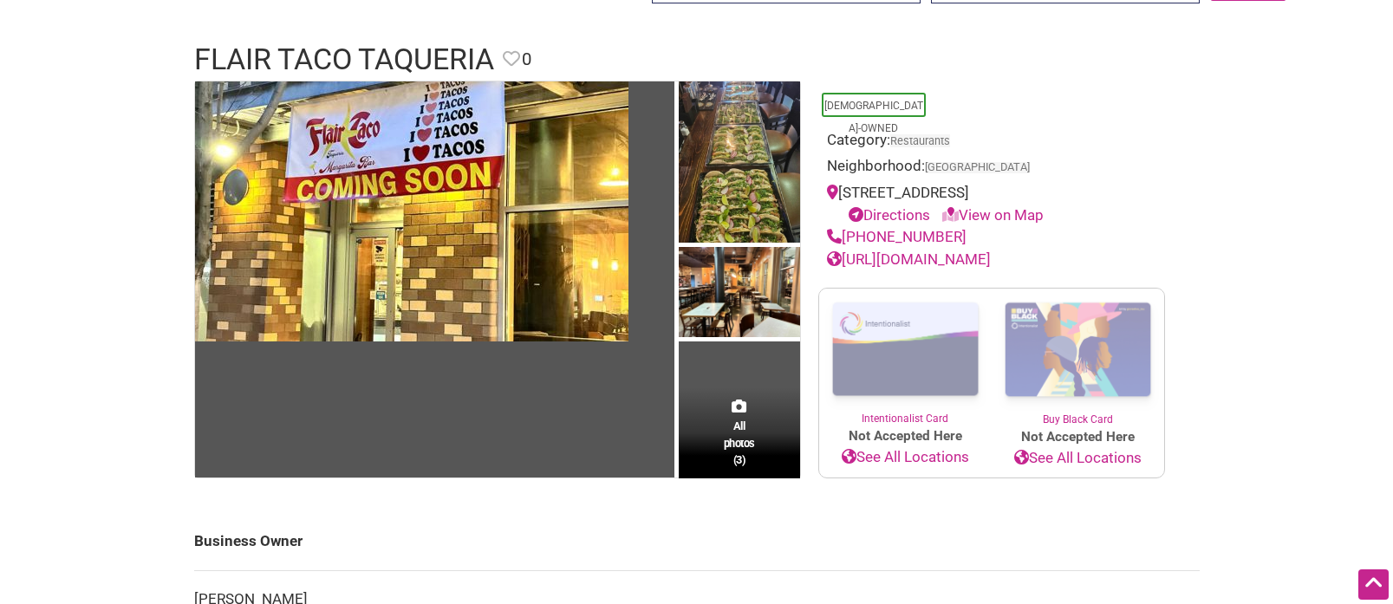
click at [958, 259] on link "https://www.flairtaco.com/" at bounding box center [909, 258] width 164 height 17
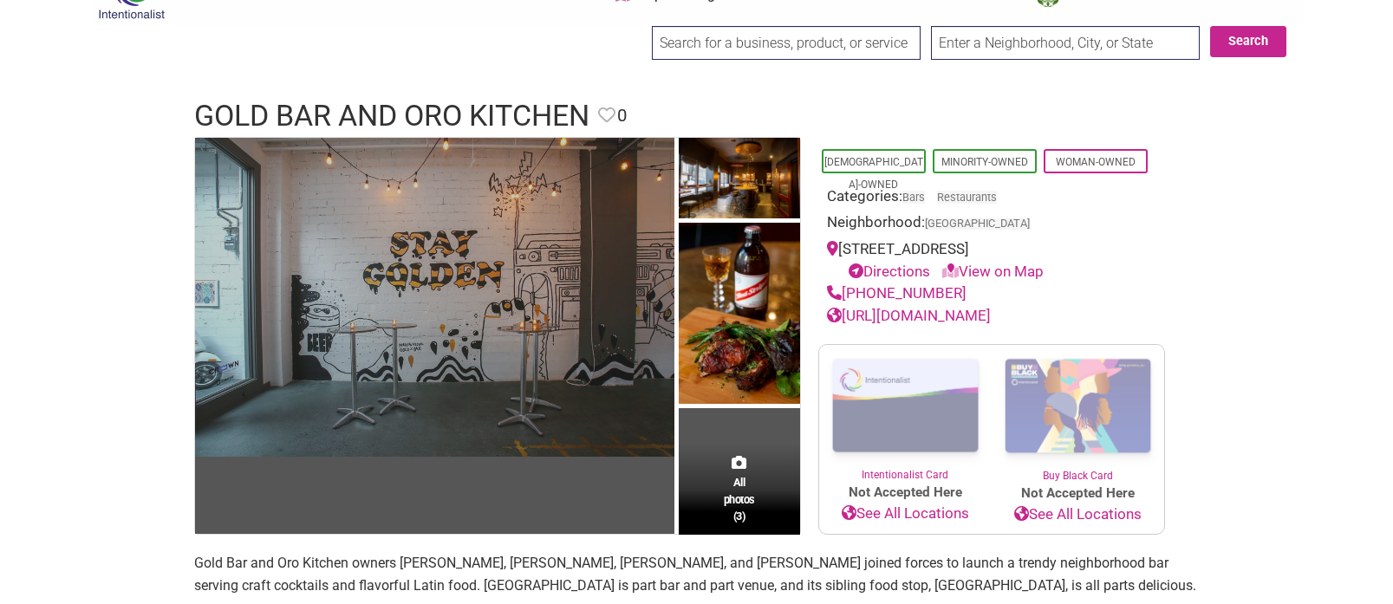
scroll to position [82, 0]
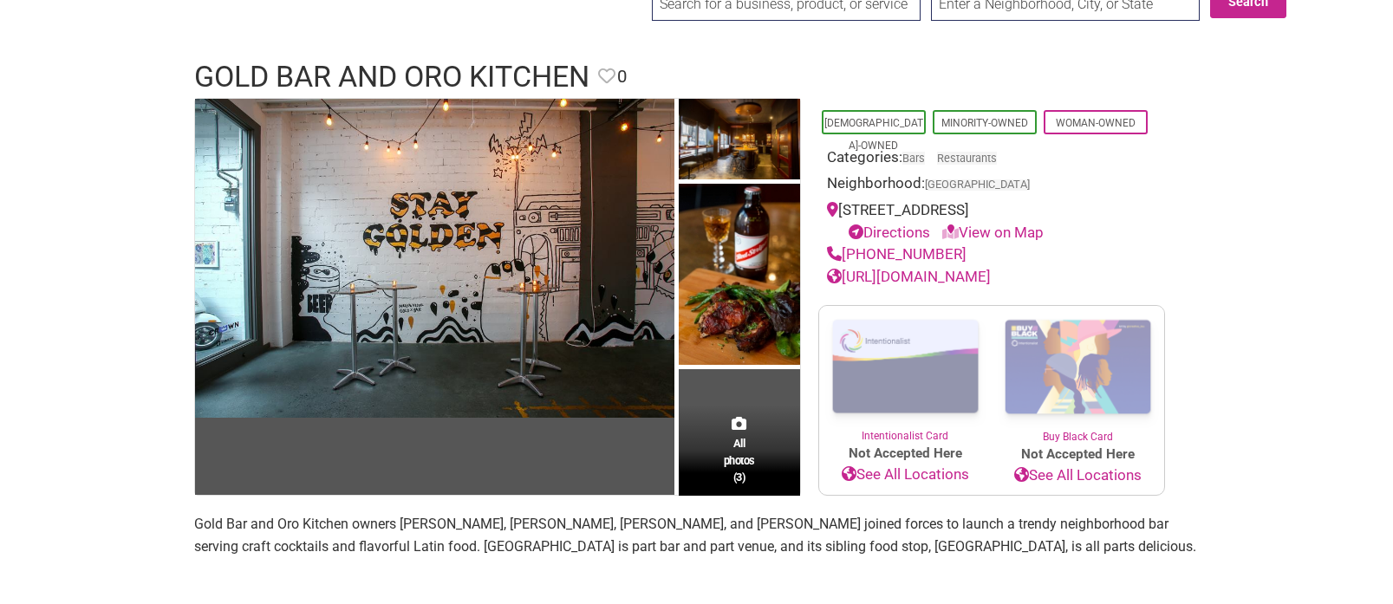
click at [945, 278] on link "[URL][DOMAIN_NAME]" at bounding box center [909, 276] width 164 height 17
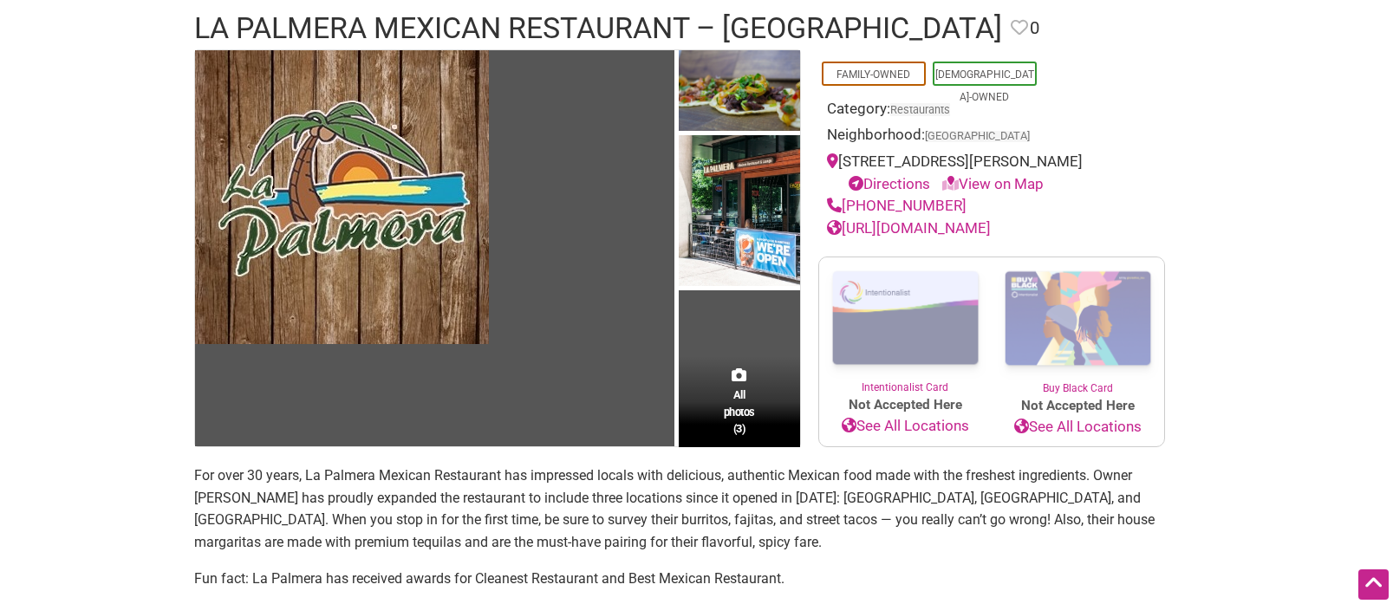
scroll to position [135, 0]
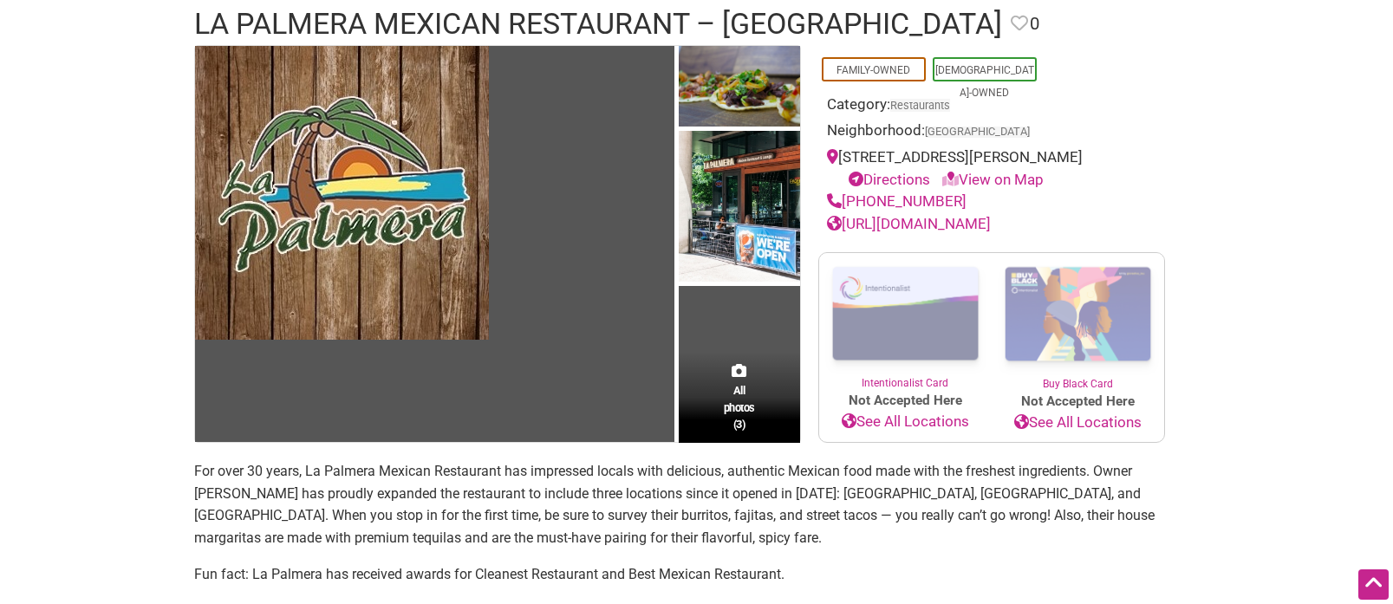
click at [883, 227] on link "[URL][DOMAIN_NAME]" at bounding box center [909, 223] width 164 height 17
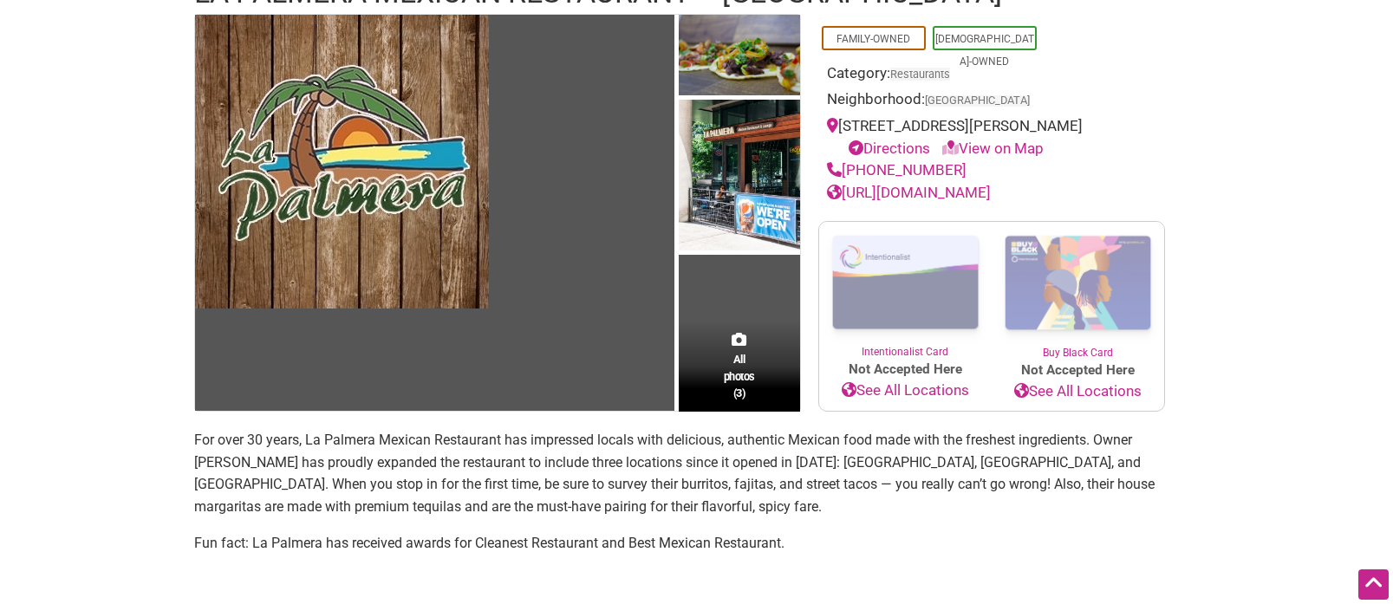
scroll to position [177, 0]
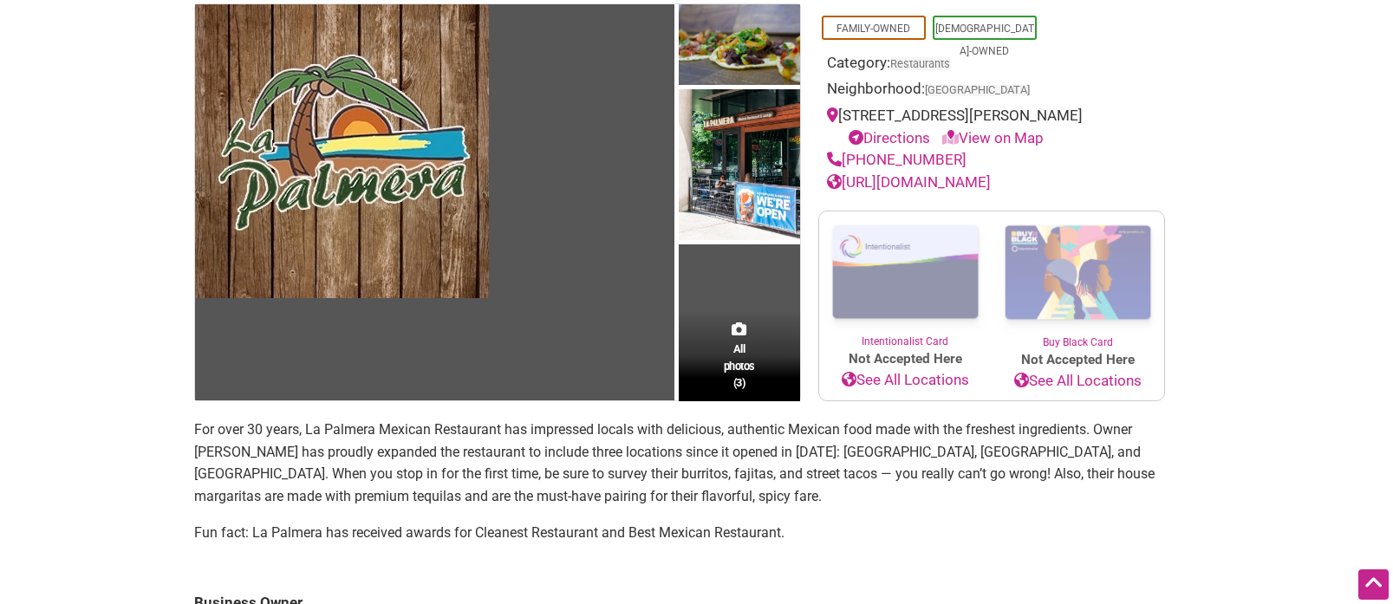
click at [475, 450] on p "For over 30 years, La Palmera Mexican Restaurant has impressed locals with deli…" at bounding box center [696, 463] width 1005 height 88
drag, startPoint x: 475, startPoint y: 450, endPoint x: 663, endPoint y: 499, distance: 194.4
click at [476, 450] on p "For over 30 years, La Palmera Mexican Restaurant has impressed locals with deli…" at bounding box center [696, 463] width 1005 height 88
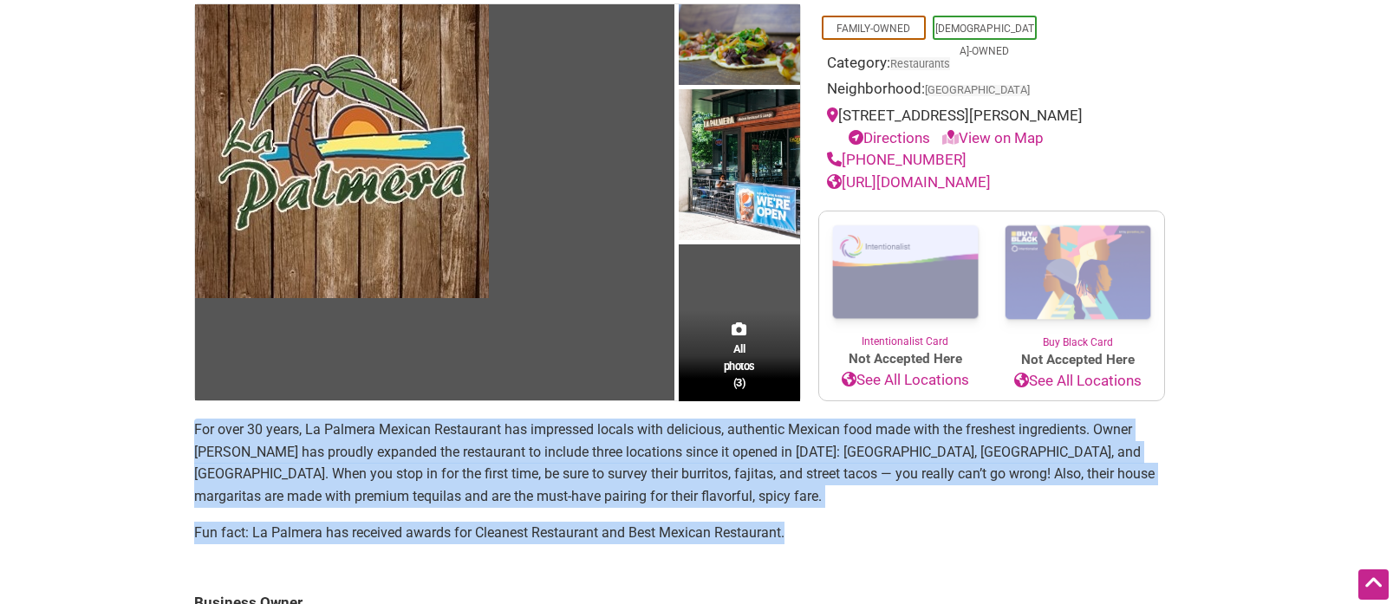
drag, startPoint x: 800, startPoint y: 533, endPoint x: 160, endPoint y: 435, distance: 647.0
copy section "For over 30 years, La Palmera Mexican Restaurant has impressed locals with deli…"
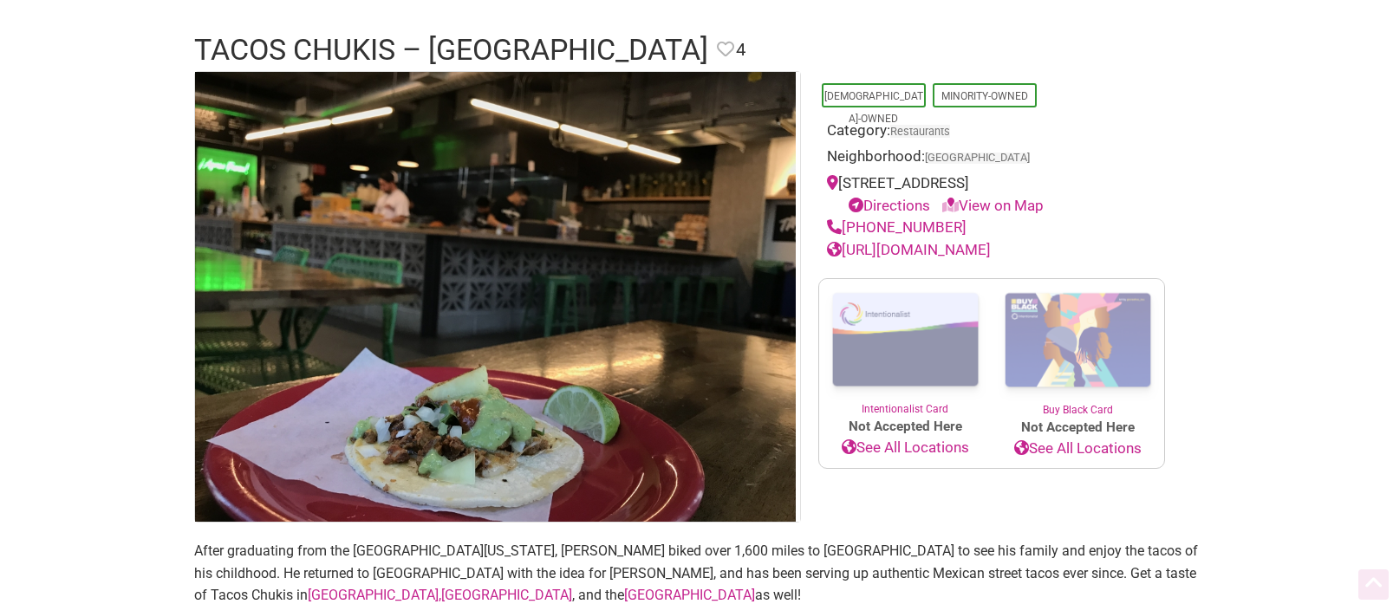
scroll to position [126, 0]
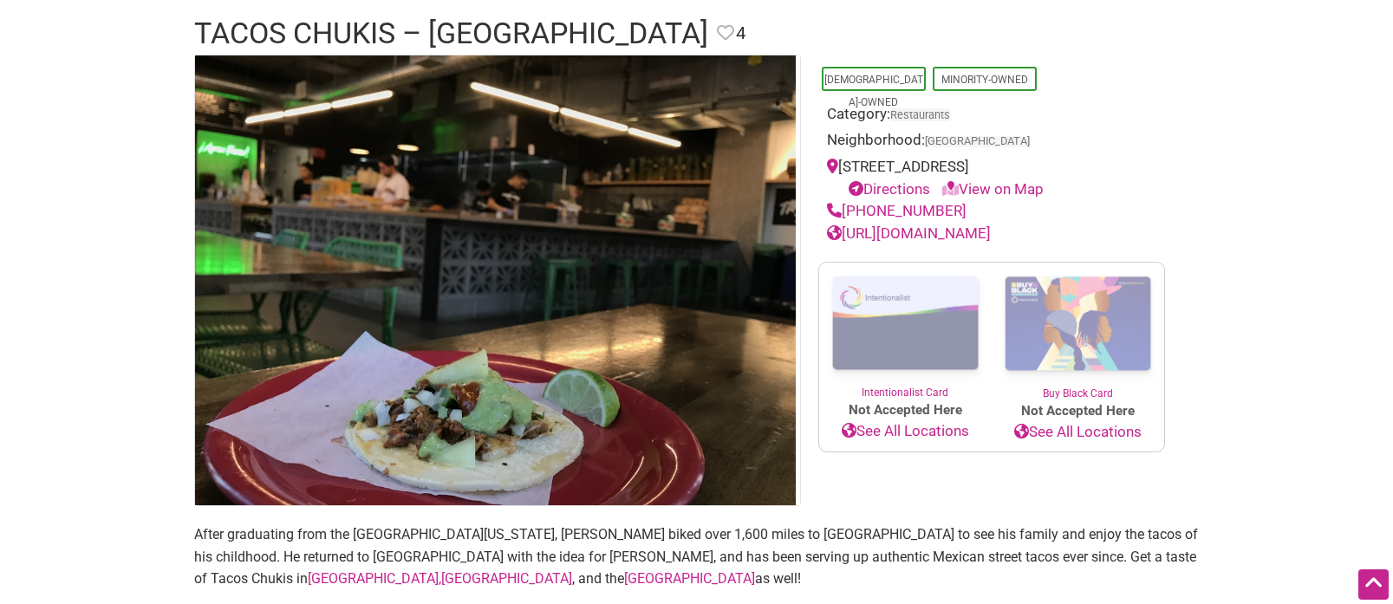
click at [991, 237] on link "https://www.facebook.com/TacosChukis/" at bounding box center [909, 232] width 164 height 17
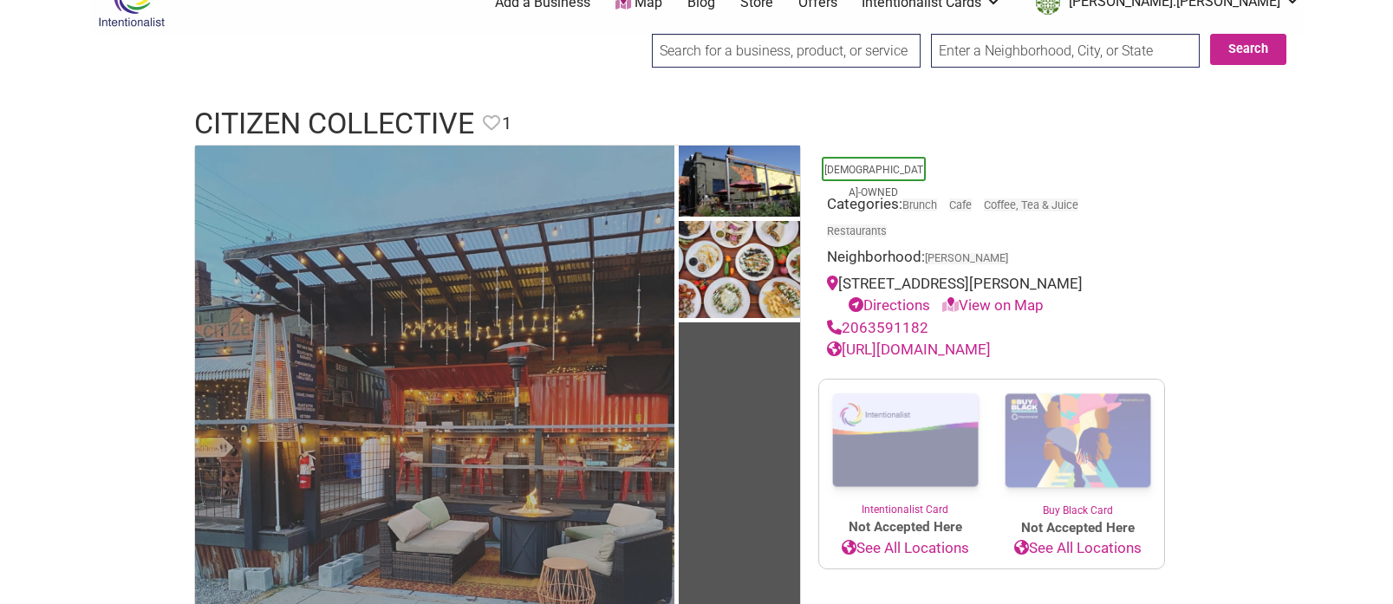
scroll to position [106, 0]
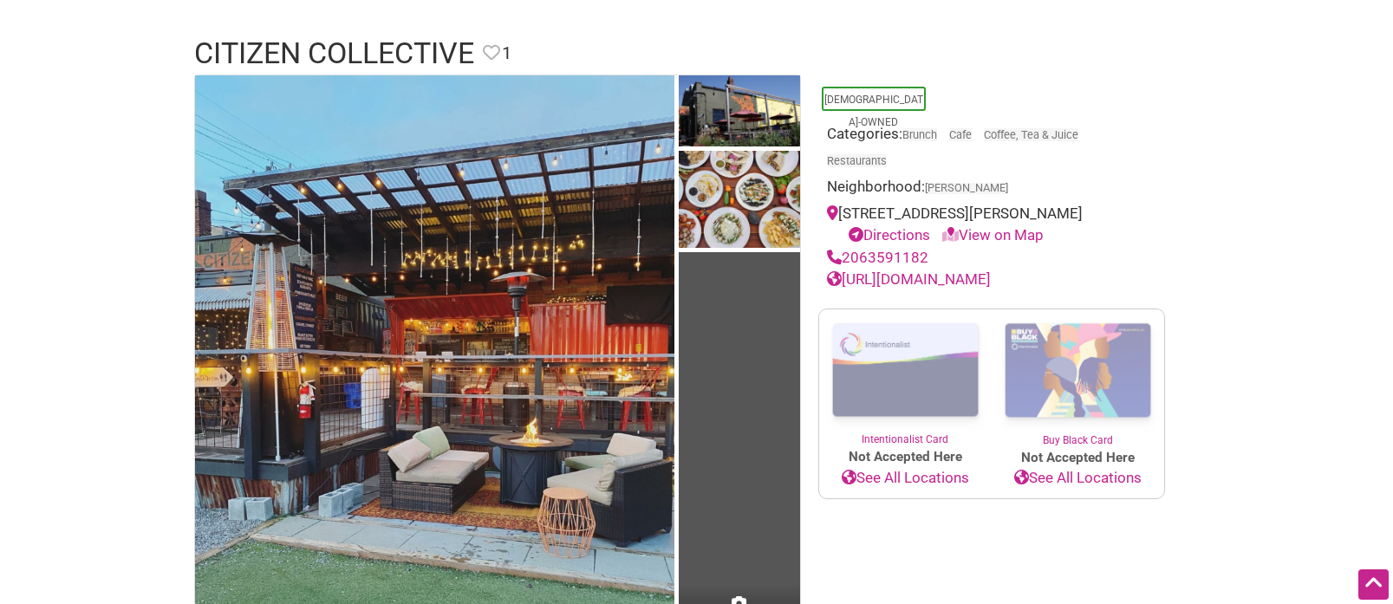
click at [874, 279] on link "[URL][DOMAIN_NAME]" at bounding box center [909, 278] width 164 height 17
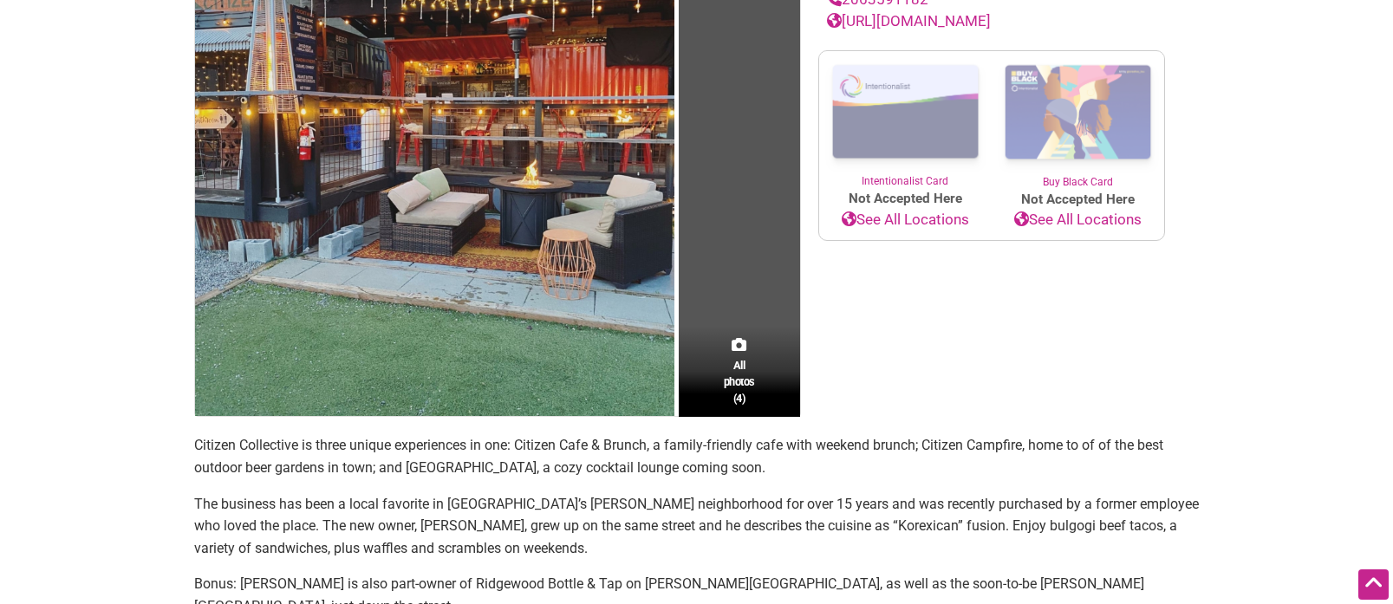
scroll to position [445, 0]
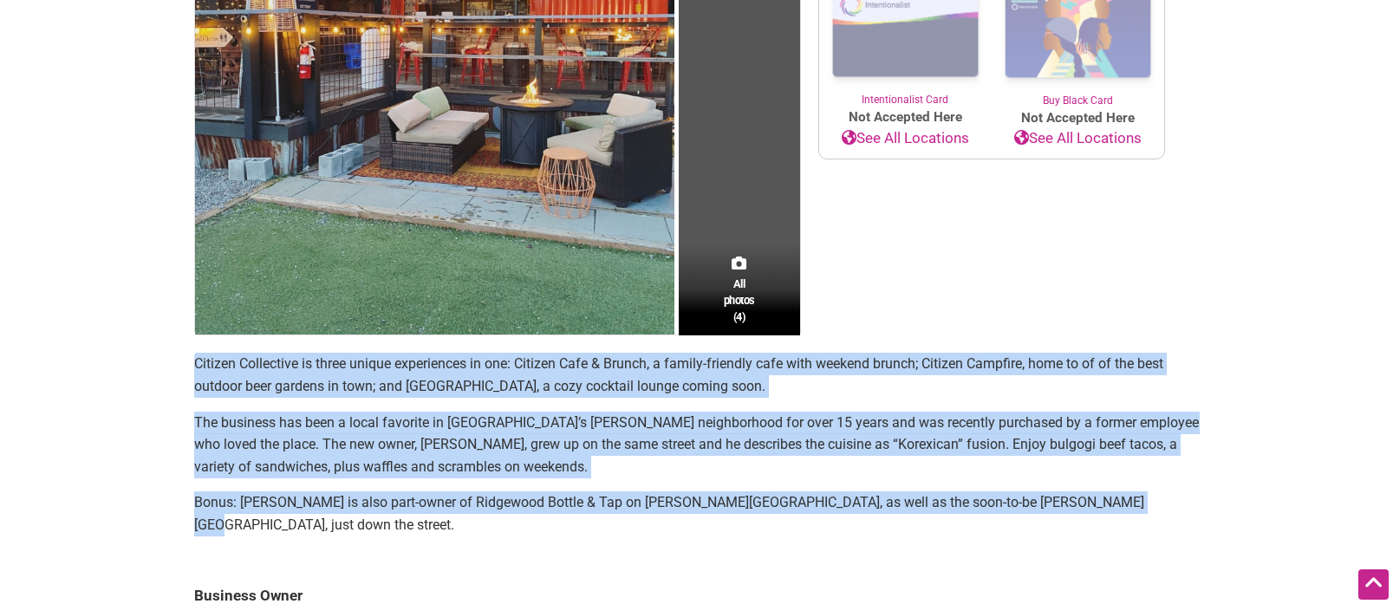
drag, startPoint x: 1075, startPoint y: 497, endPoint x: 198, endPoint y: 355, distance: 889.3
click at [183, 352] on div "All photos (4) Latino-Owned Categories: Brunch Cafe Coffee, Tea & Juice Restaur…" at bounding box center [697, 396] width 1040 height 1322
copy section "Citizen Collective is three unique experiences in one: Citizen Cafe & Brunch, a…"
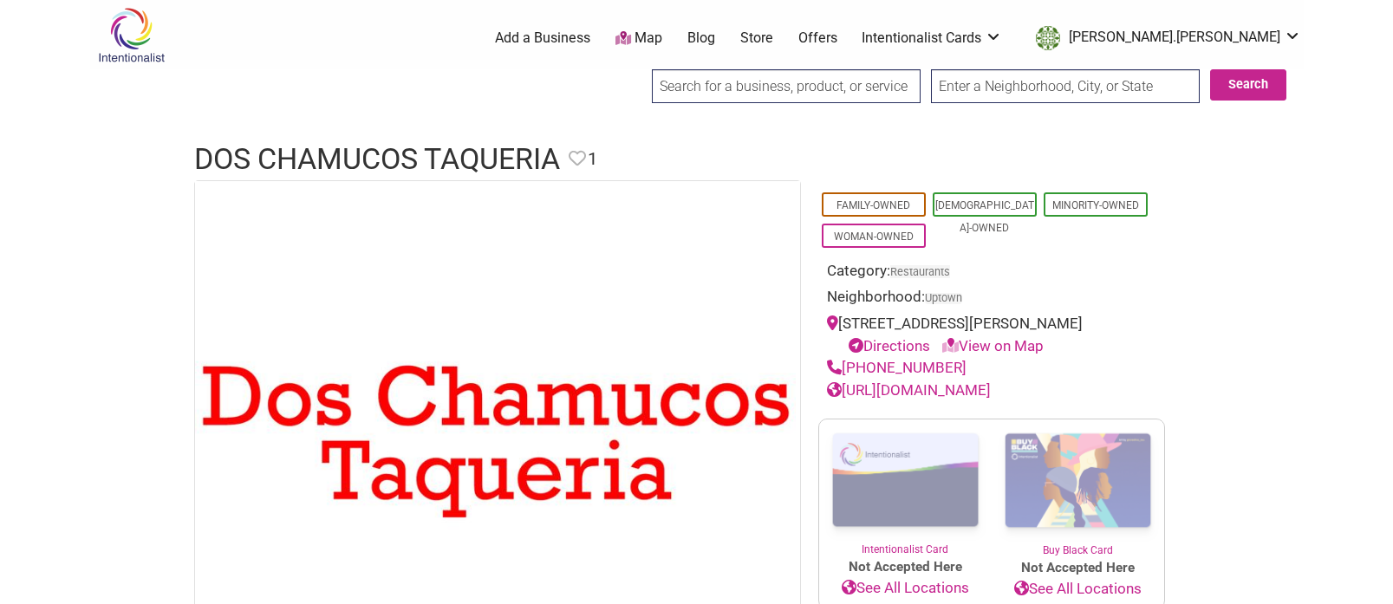
click at [991, 392] on link "https://doschamucosreviews.com/" at bounding box center [909, 389] width 164 height 17
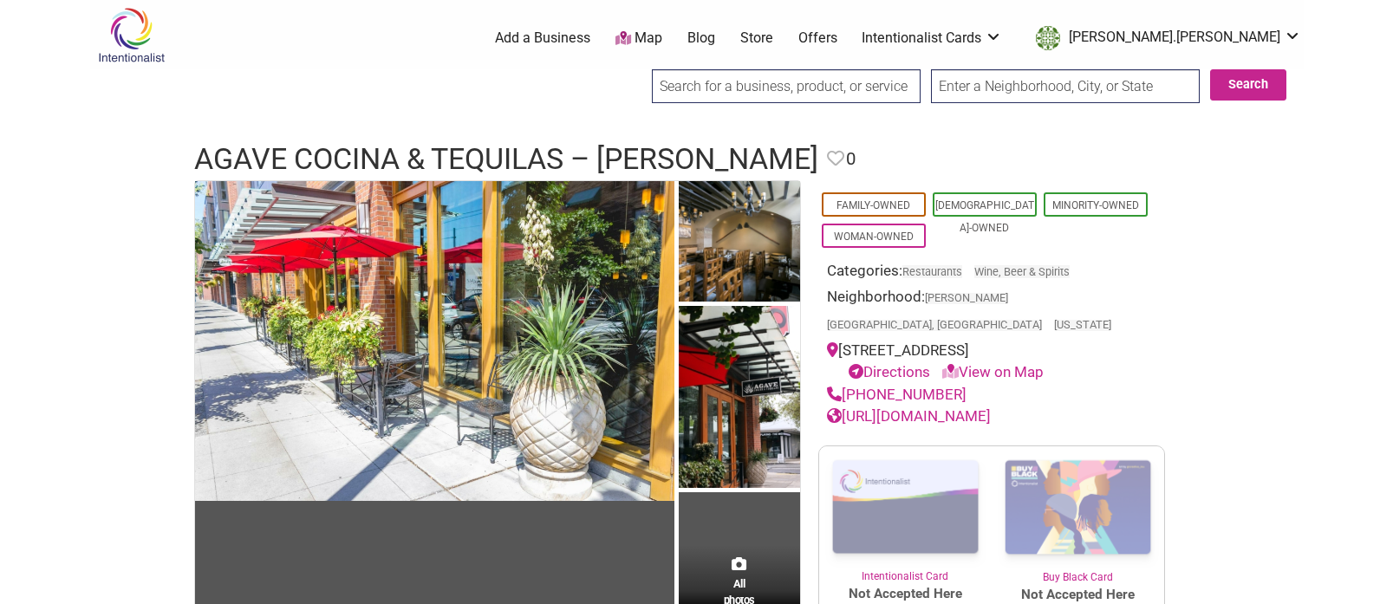
click at [923, 407] on link "[URL][DOMAIN_NAME]" at bounding box center [909, 415] width 164 height 17
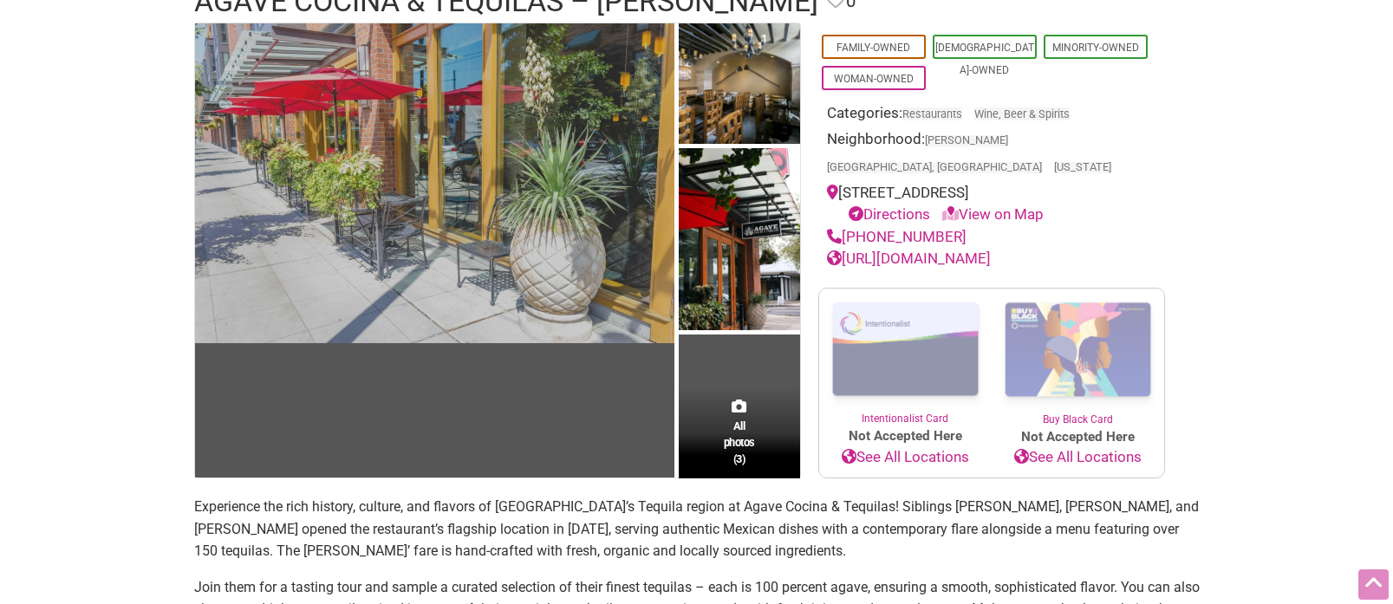
scroll to position [283, 0]
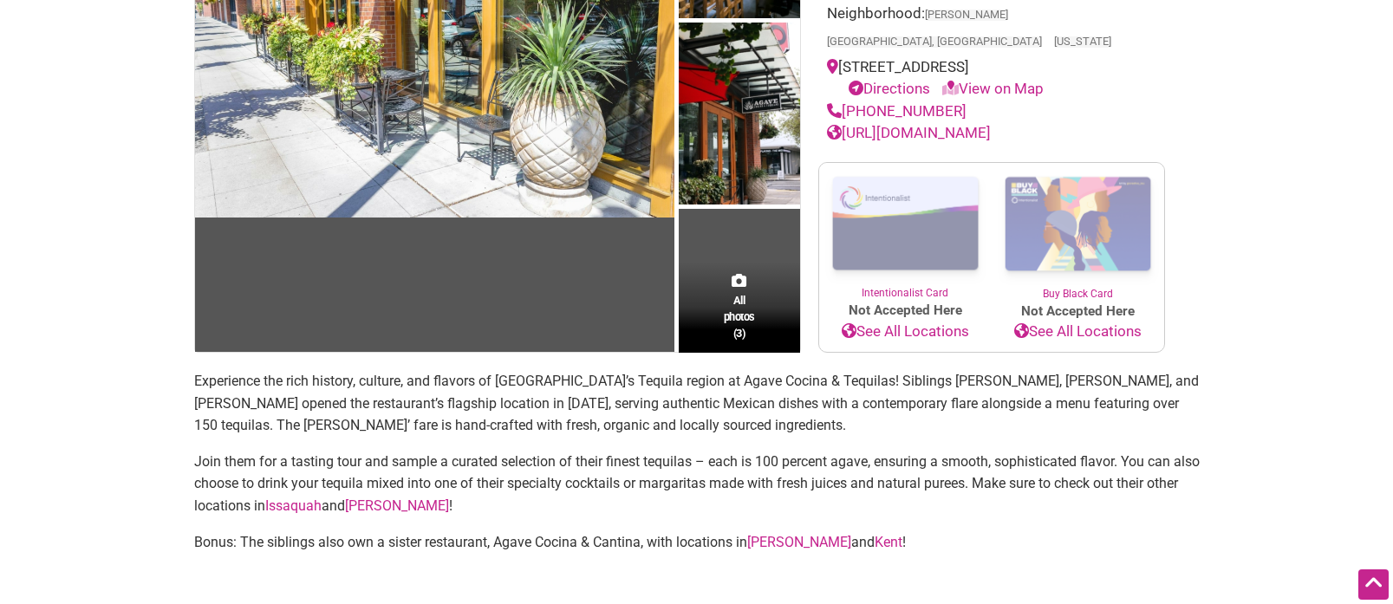
drag, startPoint x: 977, startPoint y: 521, endPoint x: 939, endPoint y: 512, distance: 38.3
click at [975, 531] on p "Bonus: The siblings also own a sister restaurant, Agave Cocina & Cantina, with …" at bounding box center [696, 542] width 1005 height 23
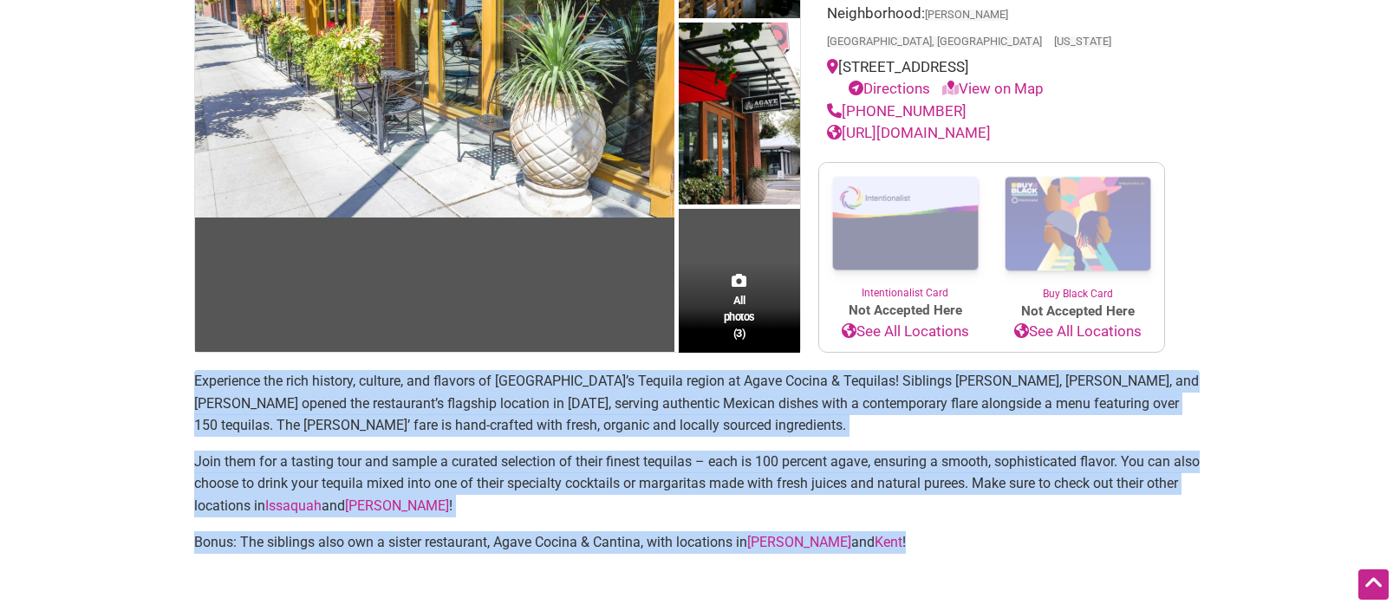
drag, startPoint x: 591, startPoint y: 490, endPoint x: 179, endPoint y: 356, distance: 433.6
click at [179, 356] on div "All photos (3) Family-Owned [DEMOGRAPHIC_DATA]-Owned Minority-Owned Woman-Owned…" at bounding box center [697, 485] width 1040 height 1176
copy section "Experience the rich history, culture, and flavors of [GEOGRAPHIC_DATA]’s Tequil…"
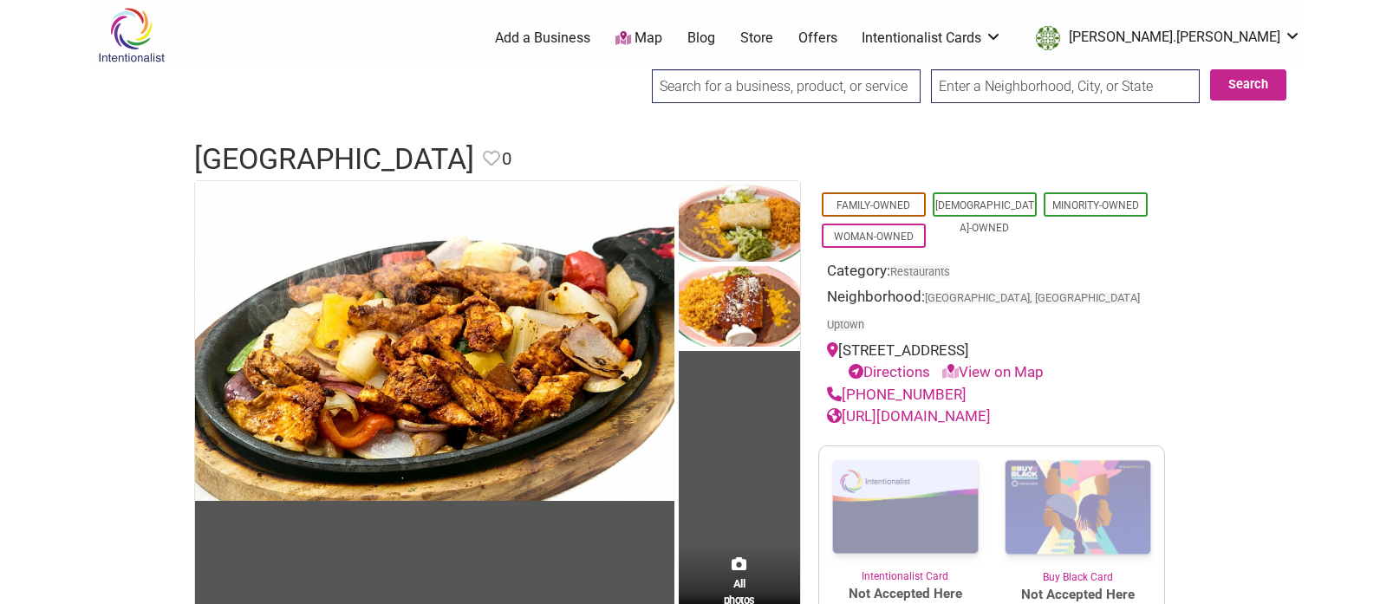
click at [977, 407] on link "https://www.pgaribaldi.com/" at bounding box center [909, 415] width 164 height 17
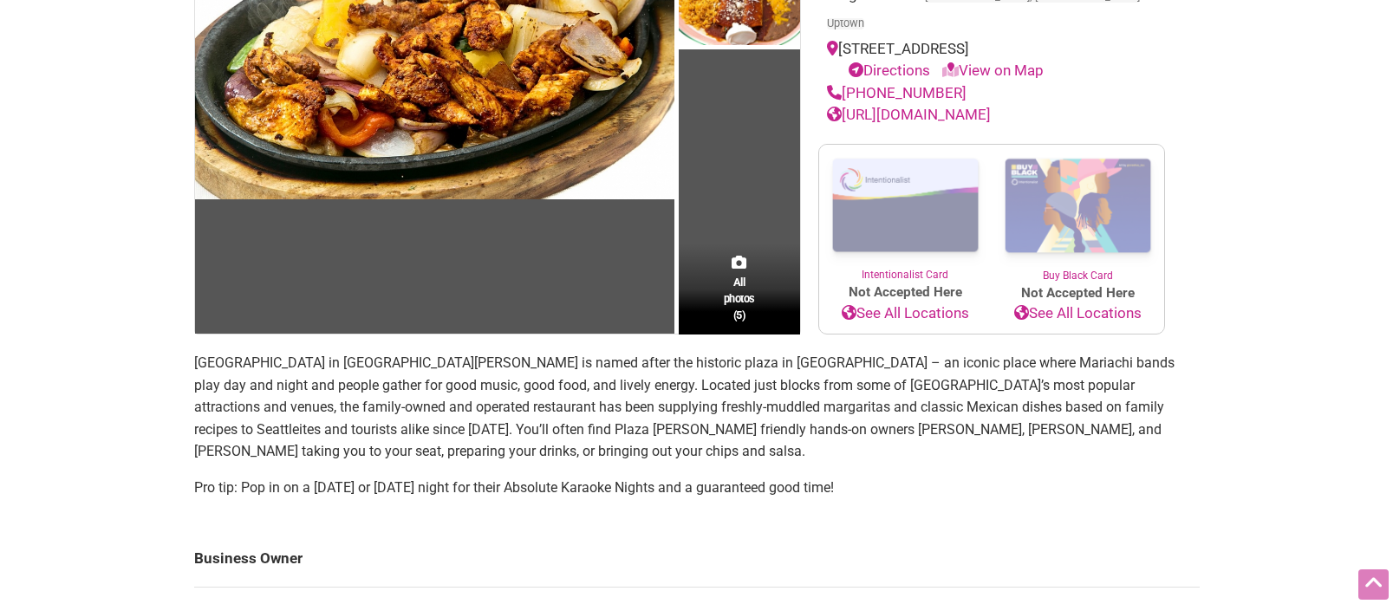
scroll to position [346, 0]
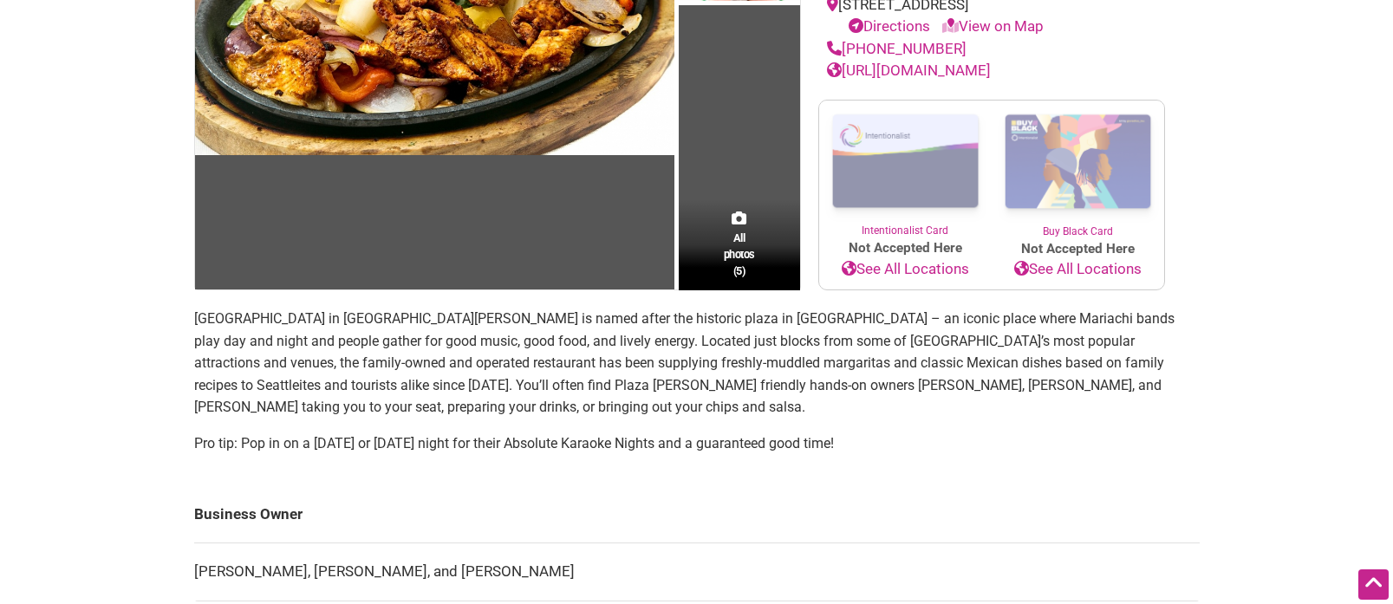
drag, startPoint x: 917, startPoint y: 421, endPoint x: 902, endPoint y: 419, distance: 15.0
click at [907, 432] on p "Pro tip: Pop in on a Friday or Saturday night for their Absolute Karaoke Nights…" at bounding box center [696, 443] width 1005 height 23
drag, startPoint x: 596, startPoint y: 387, endPoint x: 192, endPoint y: 288, distance: 416.8
click at [192, 288] on div "All photos (5) Family-Owned Latino-Owned Minority-Owned Woman-Owned Category: R…" at bounding box center [697, 404] width 1040 height 1140
copy section "Plaza Garibaldi in Lower Queen Anne is named after the historic plaza in Mexico…"
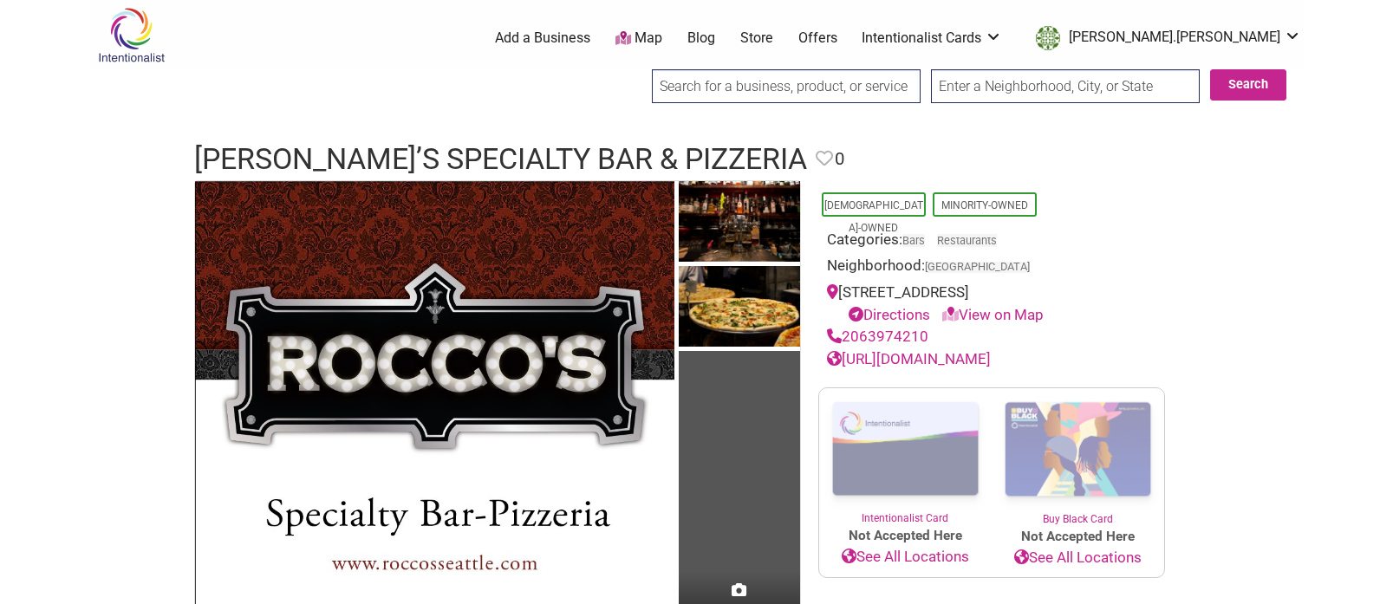
click at [963, 360] on link "[URL][DOMAIN_NAME]" at bounding box center [909, 358] width 164 height 17
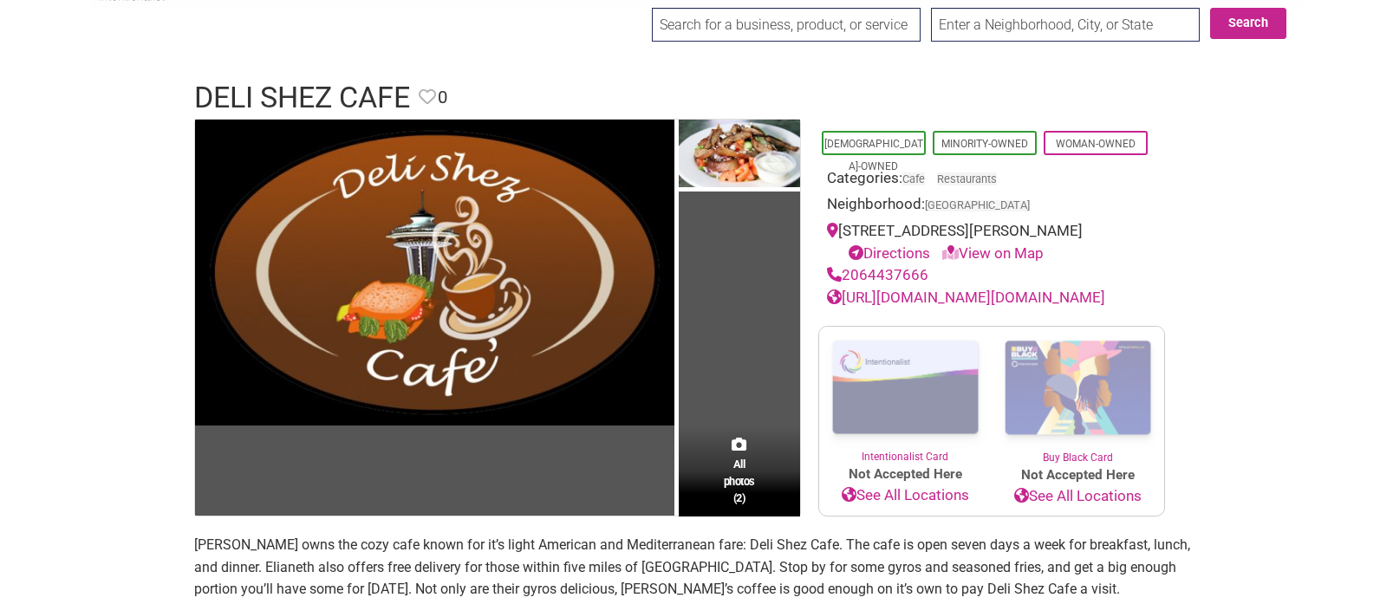
scroll to position [99, 0]
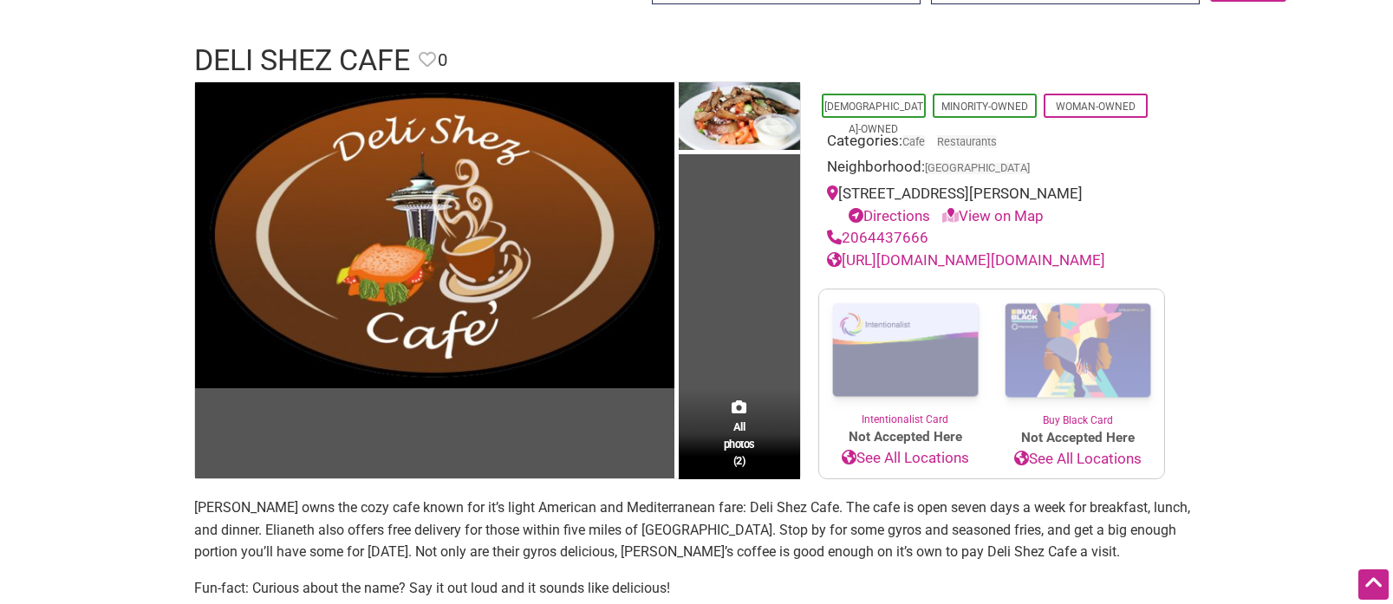
click at [735, 582] on p "Fun-fact: Curious about the name? Say it out loud and it sounds like delicious!" at bounding box center [696, 588] width 1005 height 23
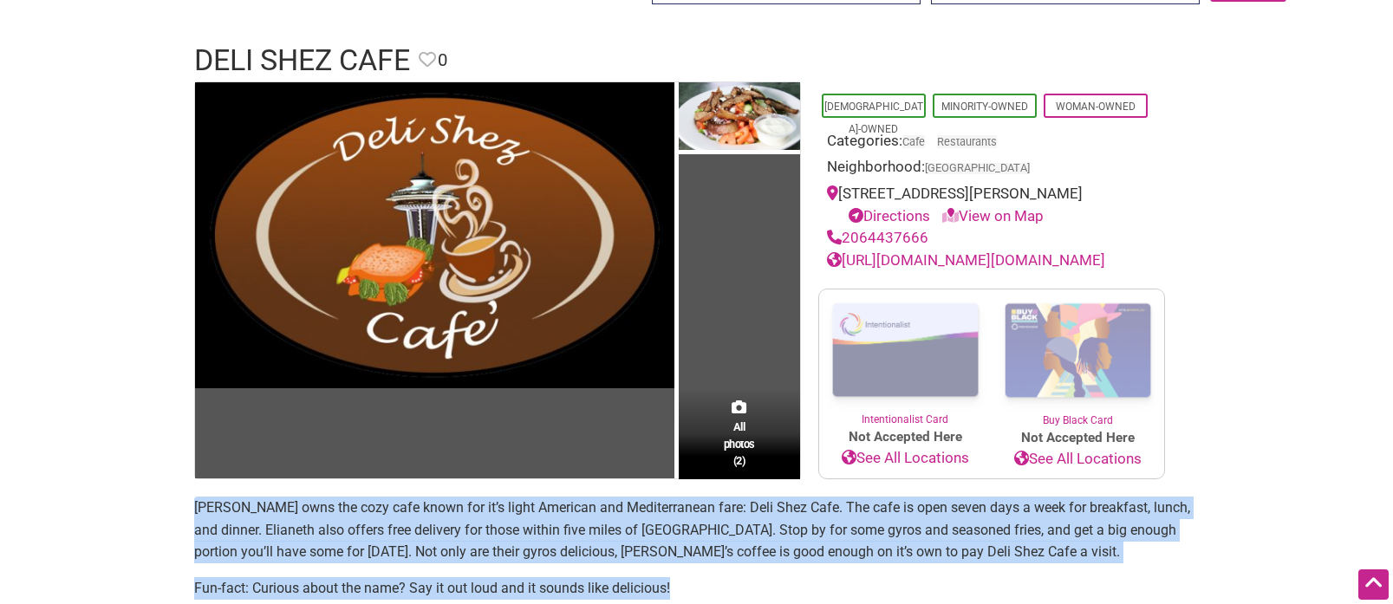
drag, startPoint x: 594, startPoint y: 573, endPoint x: 176, endPoint y: 502, distance: 423.7
click at [177, 502] on div "All photos (2) [DEMOGRAPHIC_DATA]-Owned Minority-Owned Woman-Owned Categories: …" at bounding box center [697, 600] width 1040 height 1038
copy section "[PERSON_NAME] owns the cozy cafe known for it’s light American and Mediterranea…"
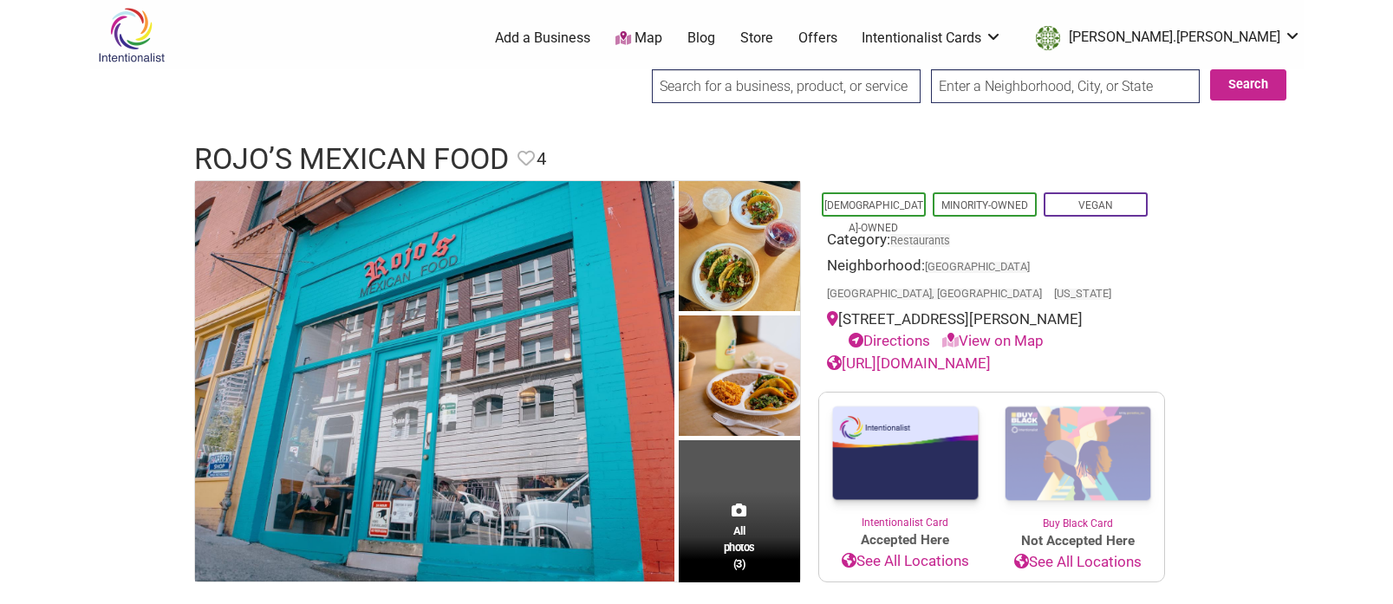
click at [940, 354] on link "[URL][DOMAIN_NAME]" at bounding box center [909, 362] width 164 height 17
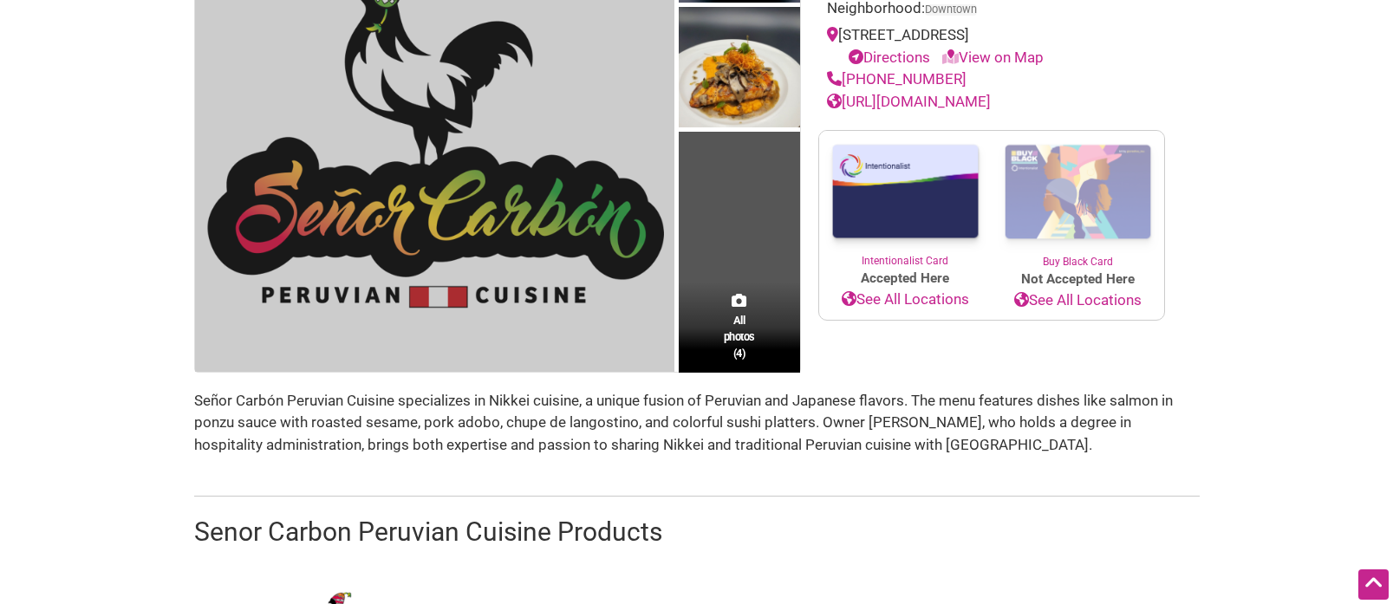
scroll to position [203, 0]
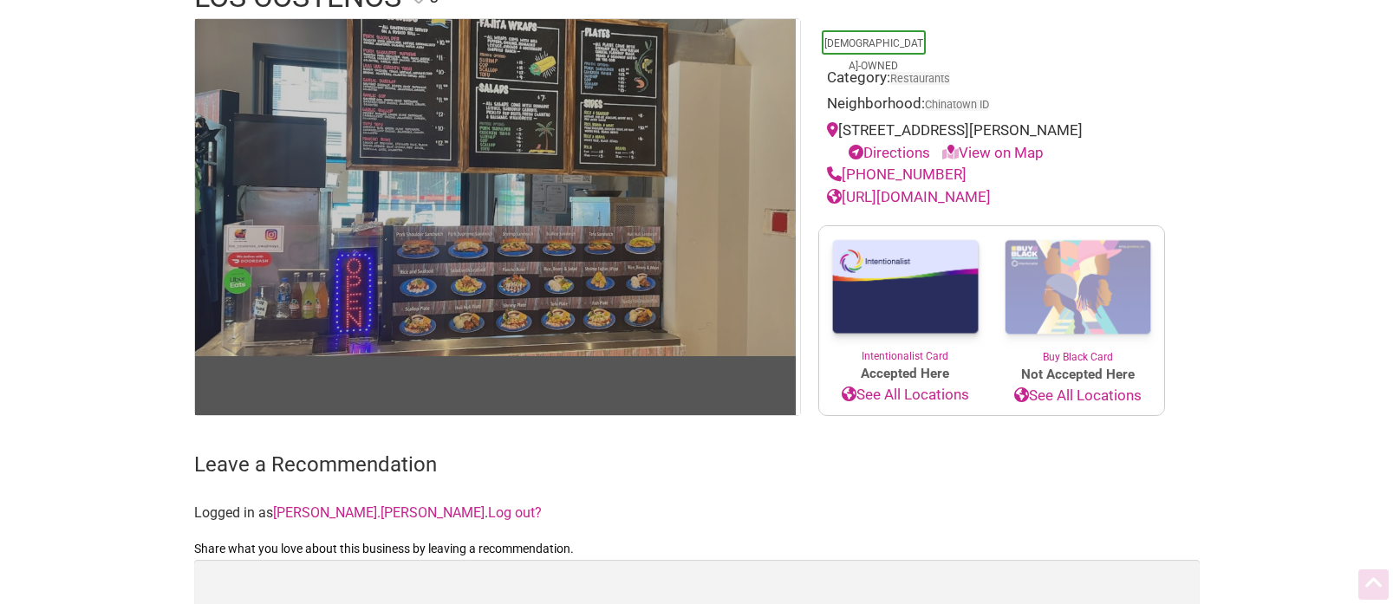
scroll to position [179, 0]
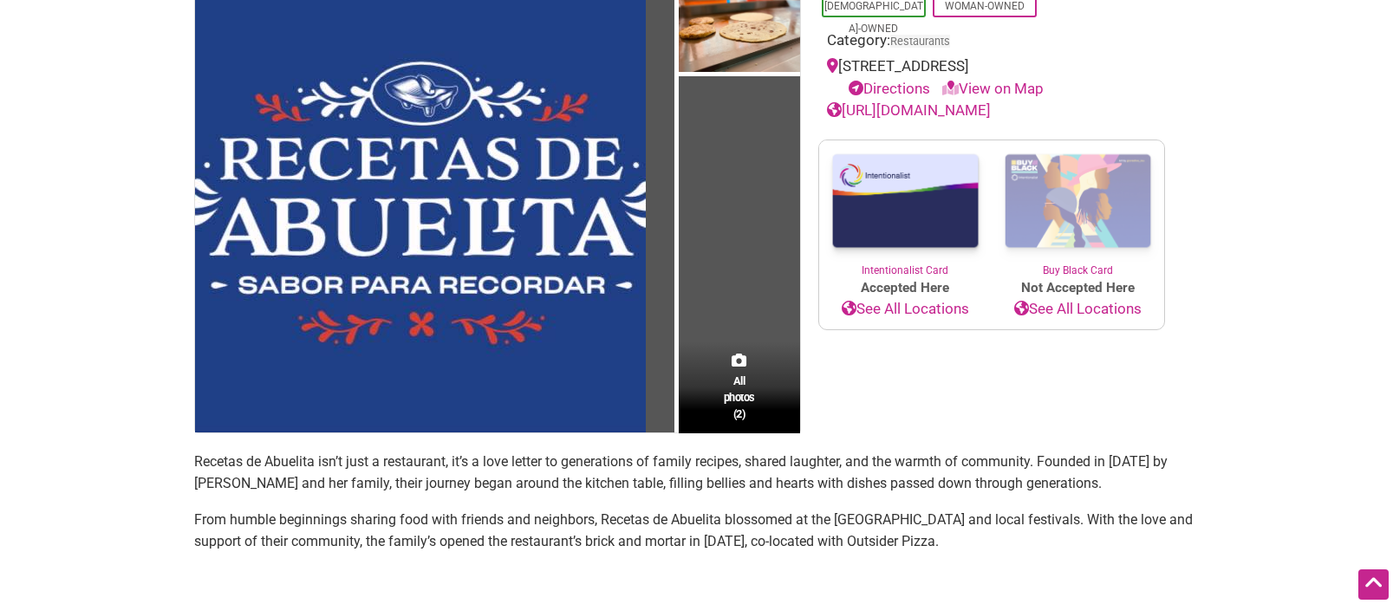
scroll to position [176, 0]
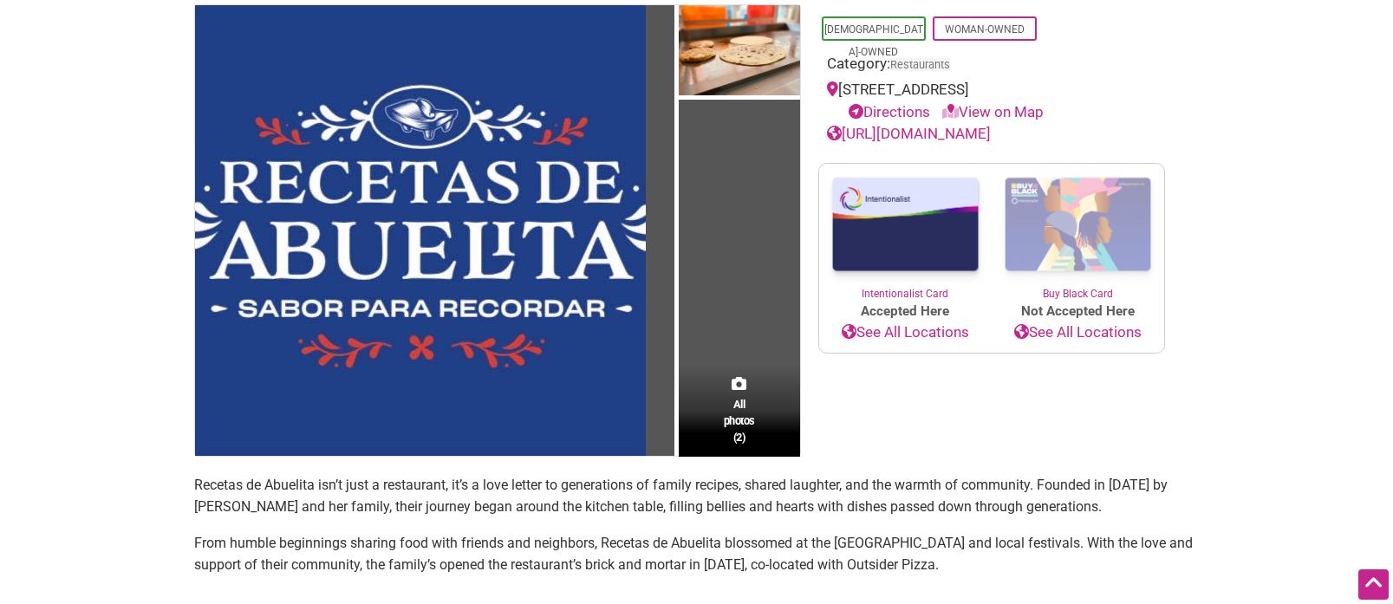
click at [905, 136] on link "https://www.facebook.com/Recetas.d.Abuelita" at bounding box center [909, 133] width 164 height 17
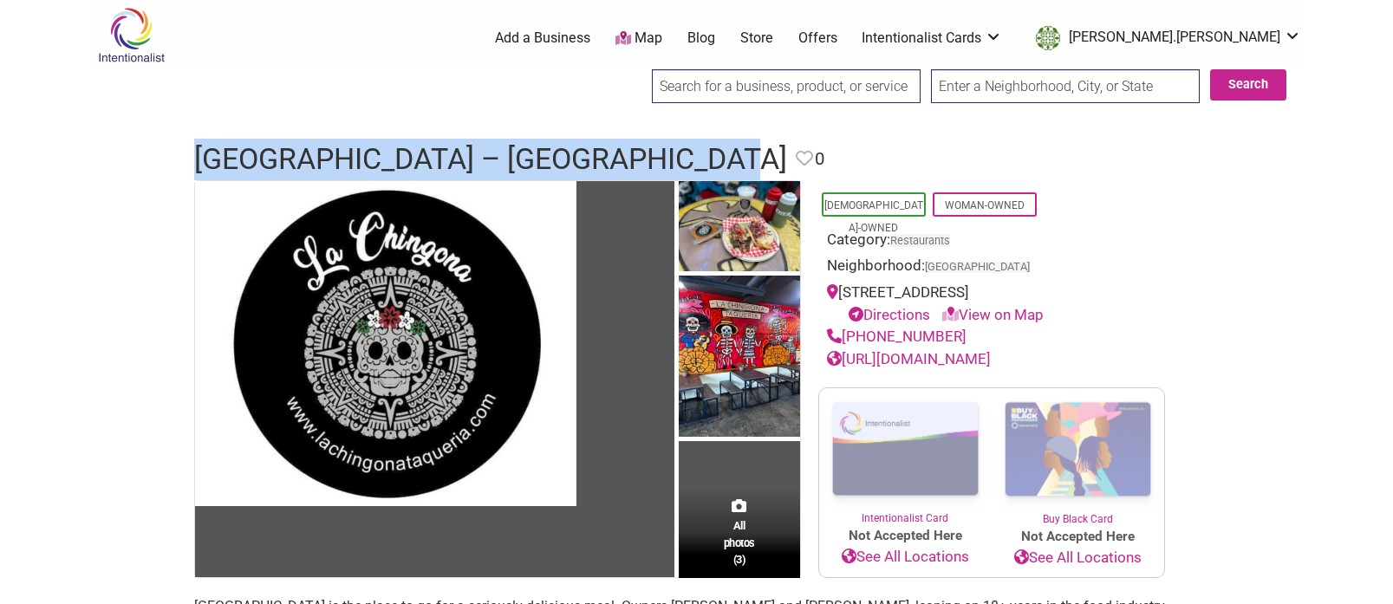
drag, startPoint x: 753, startPoint y: 159, endPoint x: 180, endPoint y: 153, distance: 572.9
click at [180, 153] on div "La Chingona Taqueria – [GEOGRAPHIC_DATA] Favorite Favorite 0" at bounding box center [697, 160] width 1040 height 42
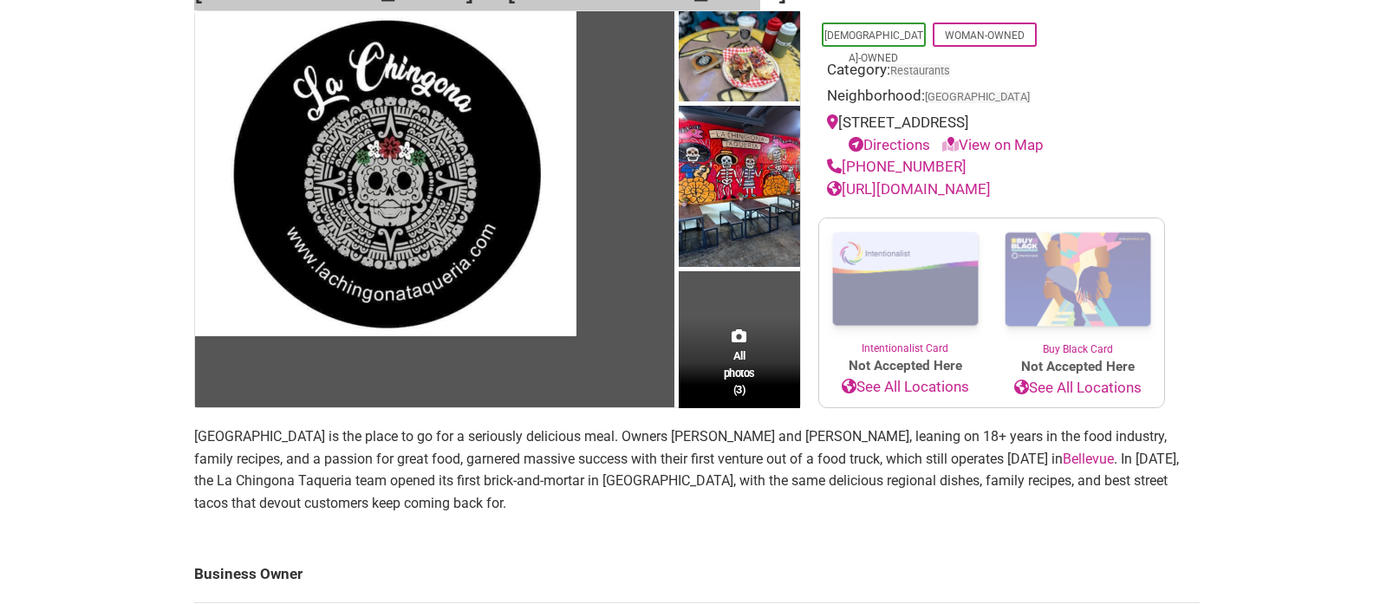
scroll to position [210, 0]
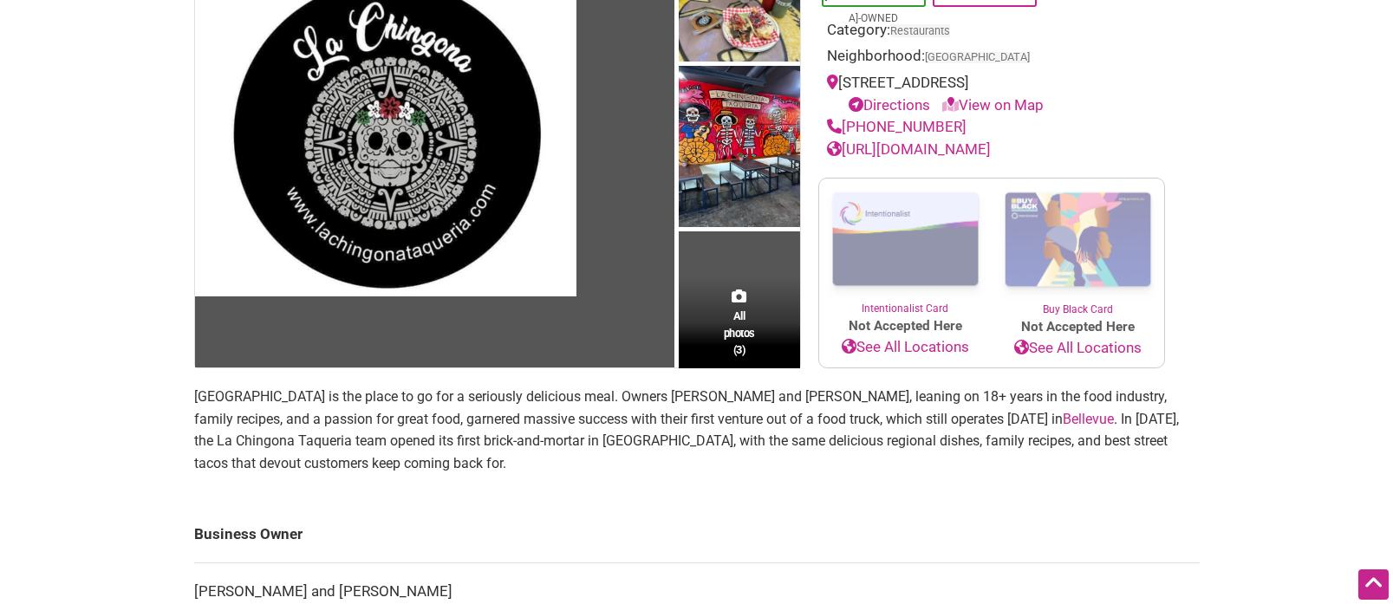
click at [420, 406] on p "La Chingona Taqueria is the place to go for a seriously delicious meal. Owners …" at bounding box center [696, 430] width 1005 height 88
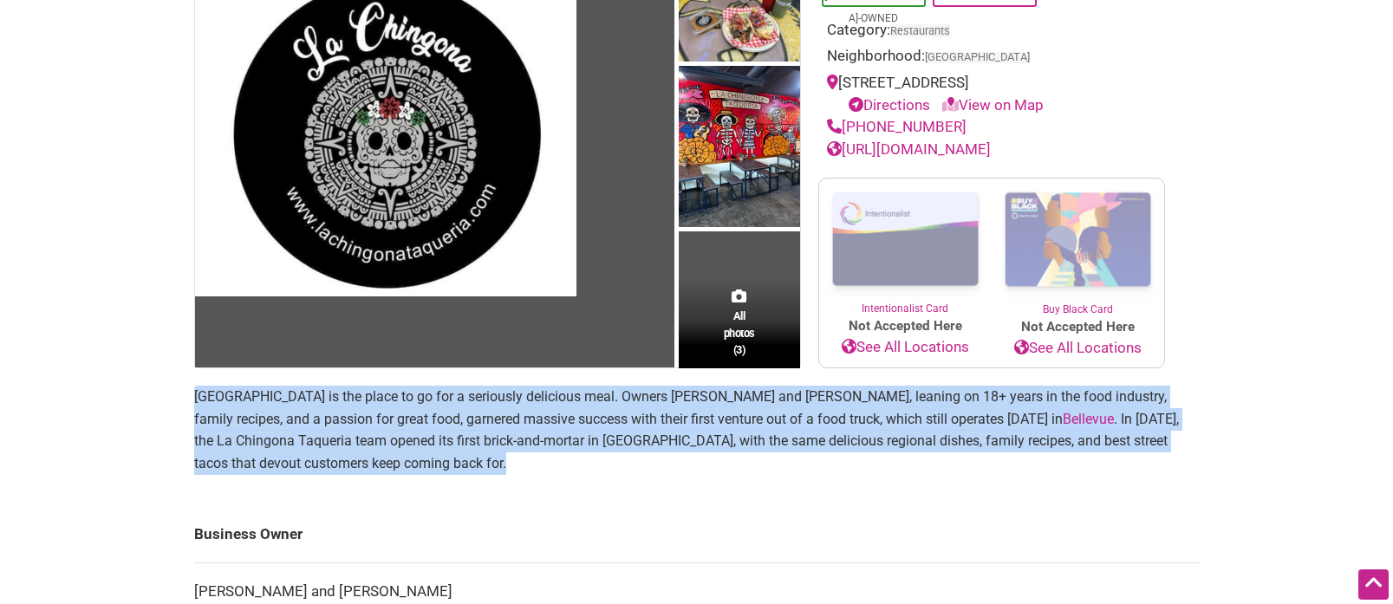
click at [420, 406] on p "La Chingona Taqueria is the place to go for a seriously delicious meal. Owners …" at bounding box center [696, 430] width 1005 height 88
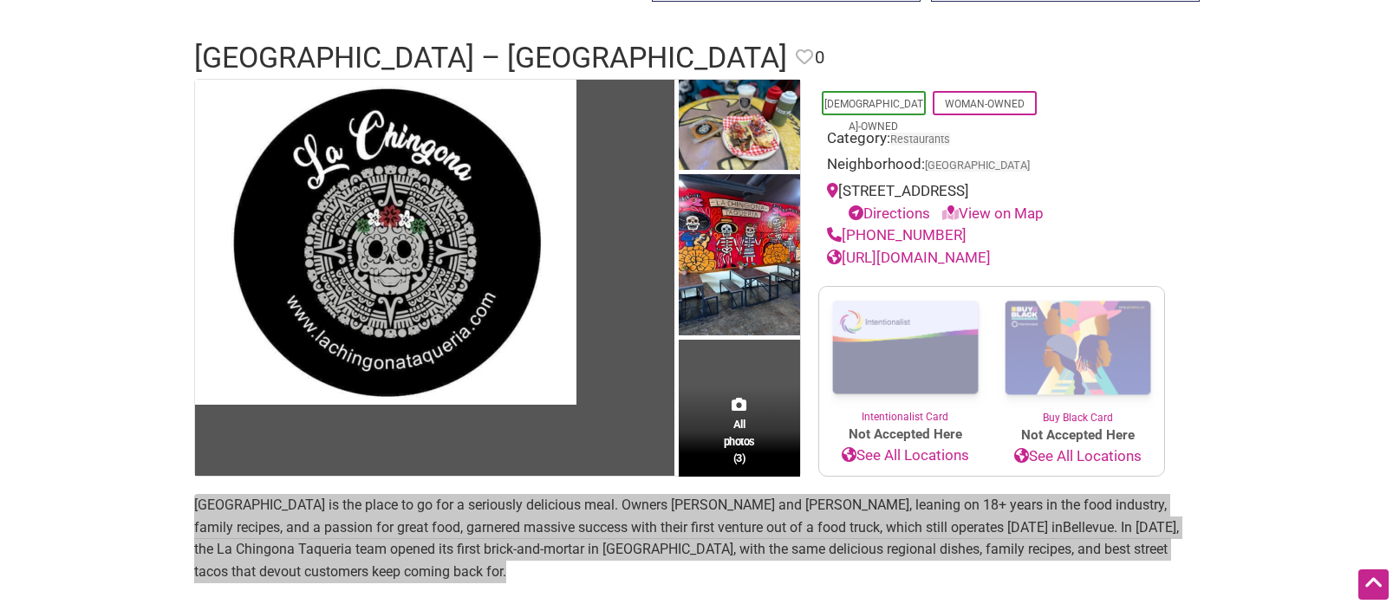
scroll to position [0, 0]
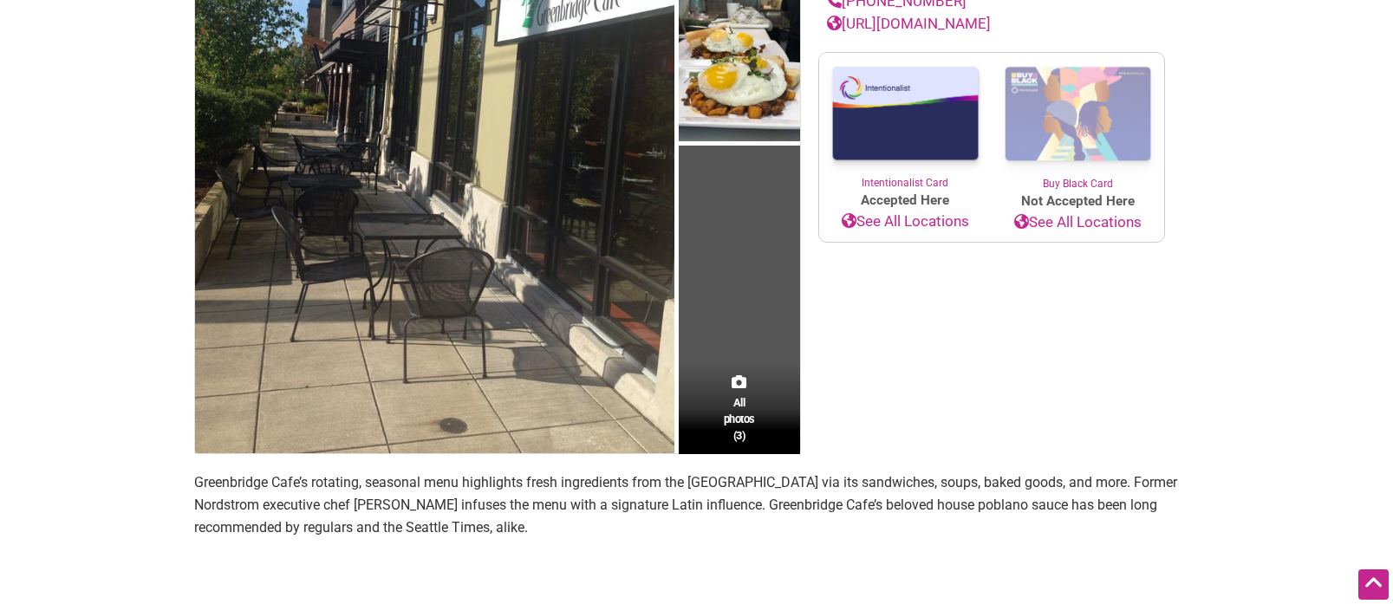
scroll to position [374, 0]
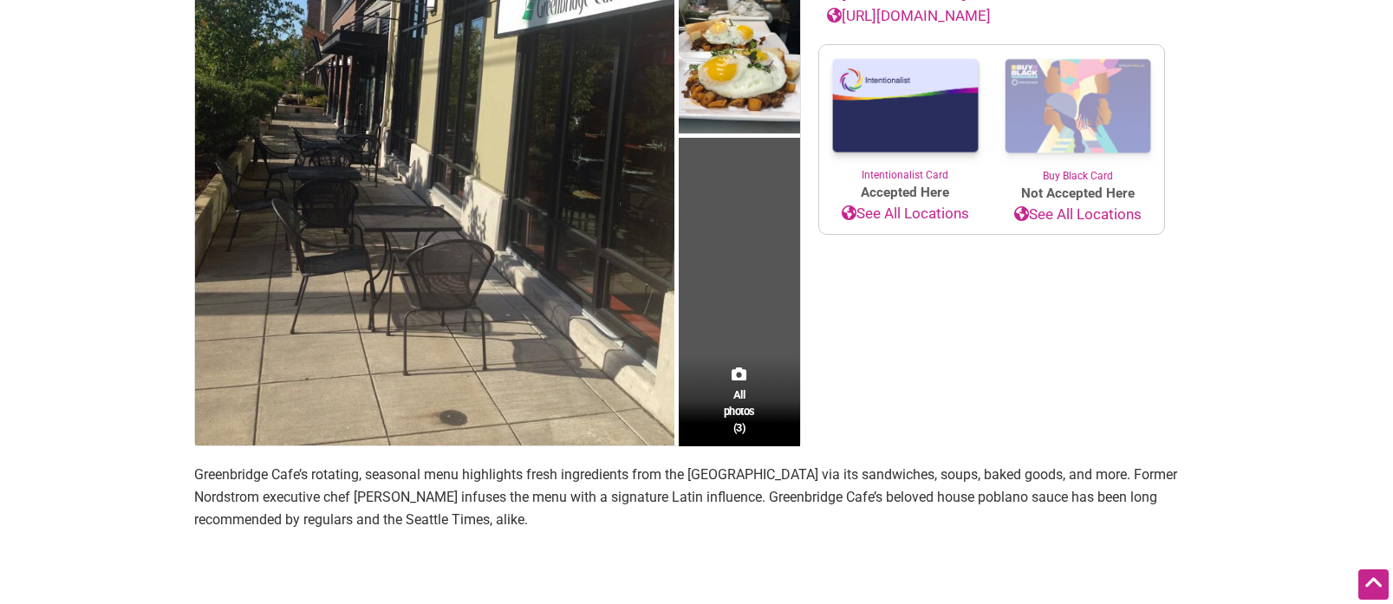
click at [562, 503] on p "Greenbridge Cafe’s rotating, seasonal menu highlights fresh ingredients from th…" at bounding box center [696, 497] width 1005 height 67
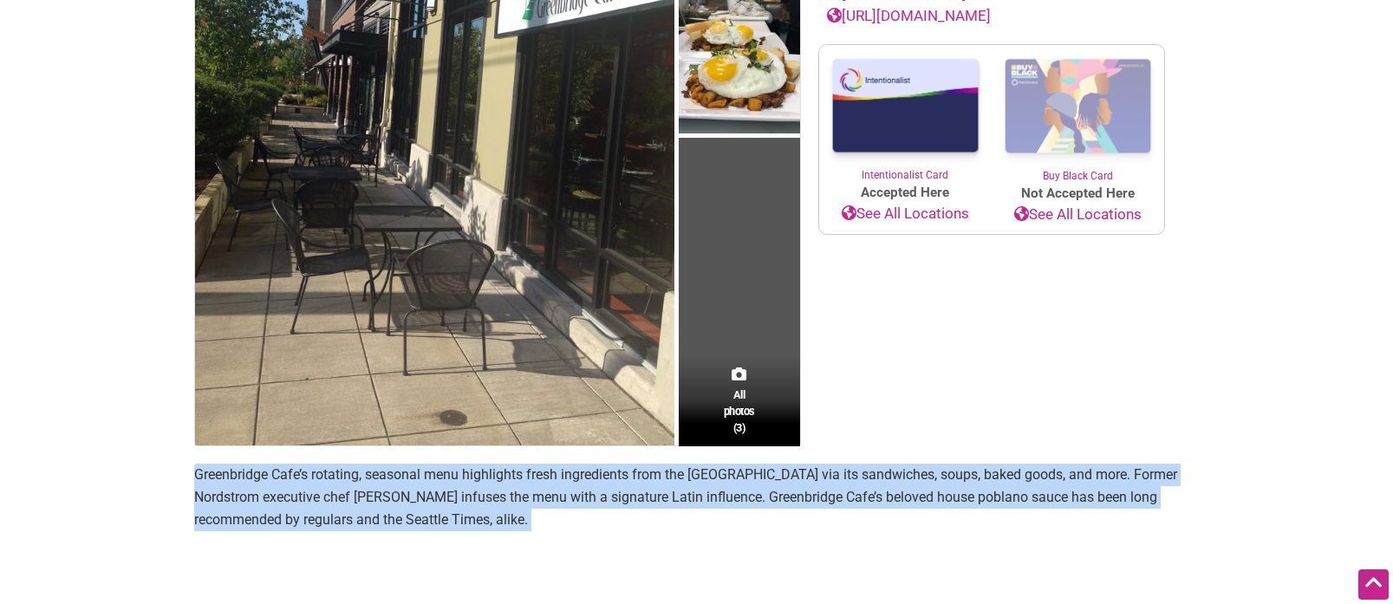
click at [562, 503] on p "Greenbridge Cafe’s rotating, seasonal menu highlights fresh ingredients from th…" at bounding box center [696, 497] width 1005 height 67
copy section "Greenbridge Cafe’s rotating, seasonal menu highlights fresh ingredients from th…"
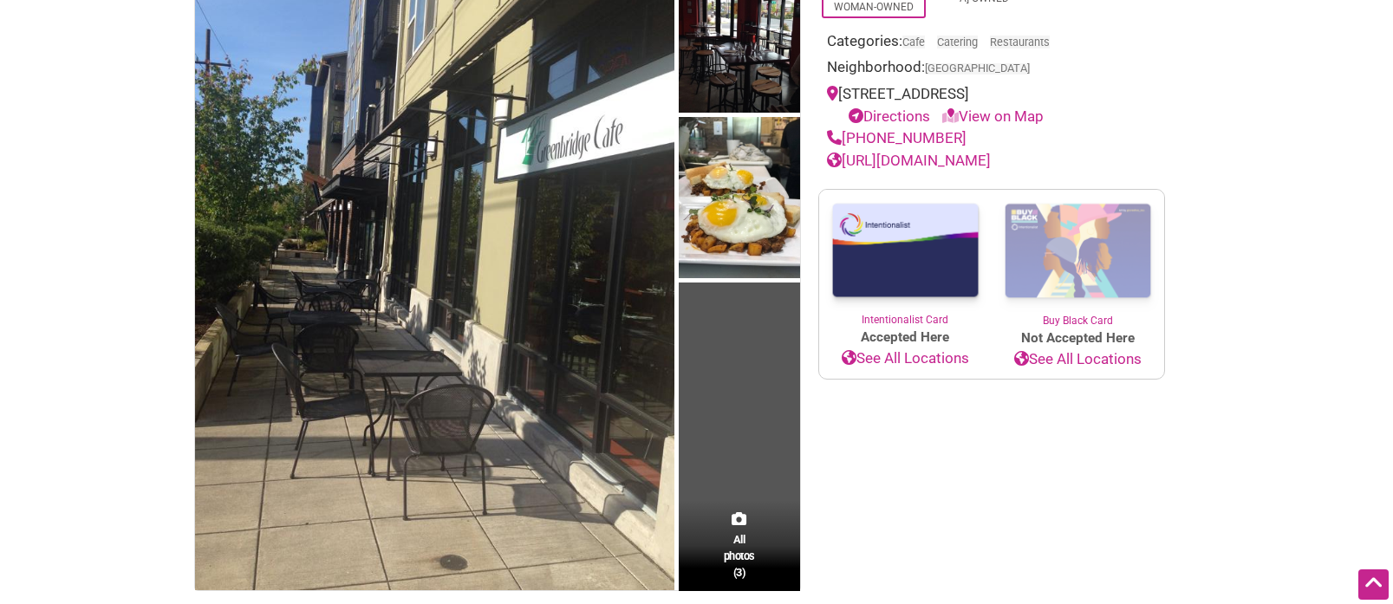
scroll to position [195, 0]
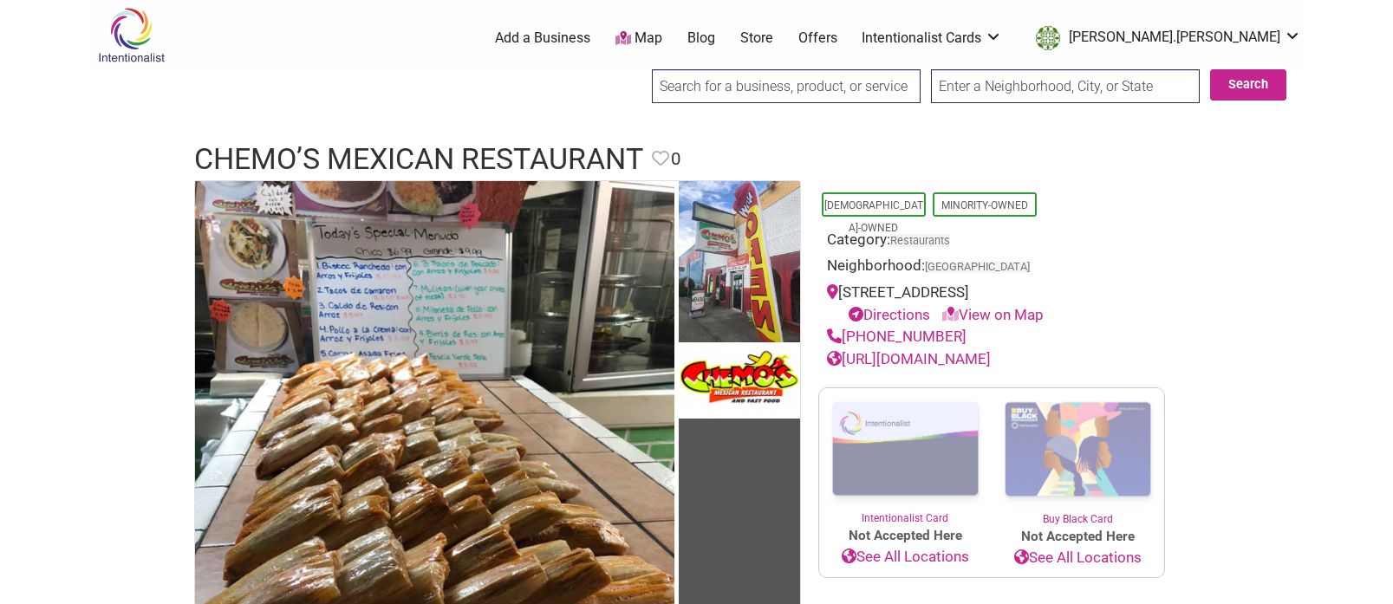
scroll to position [94, 0]
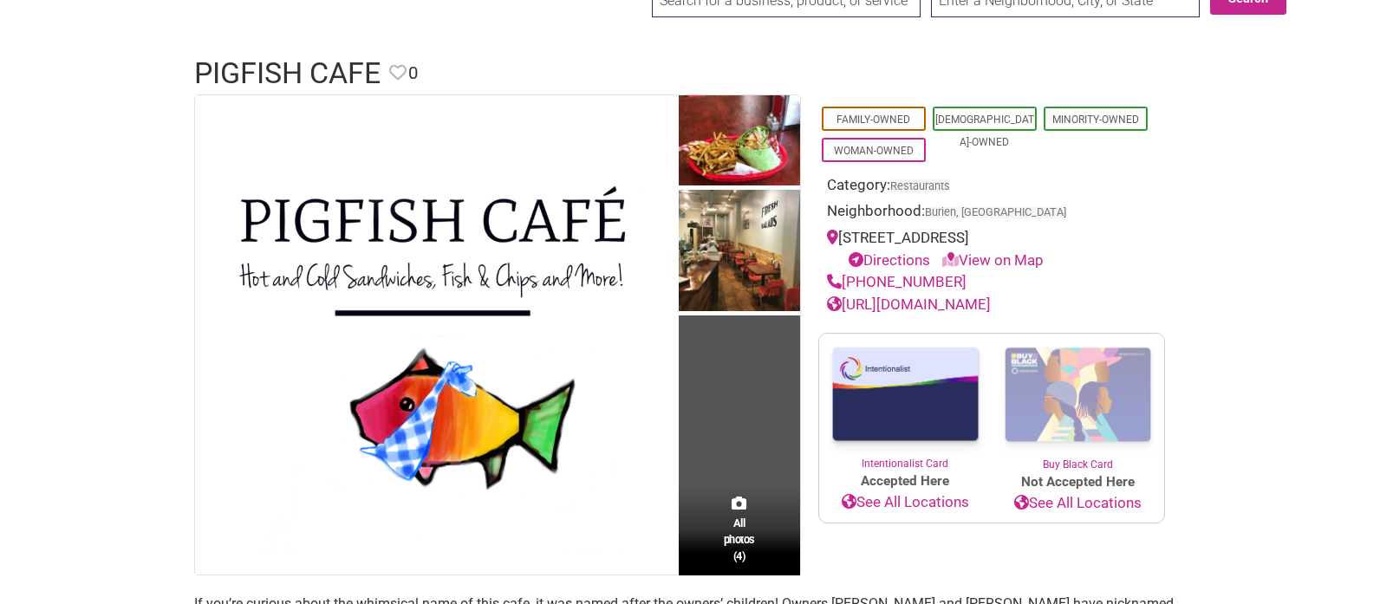
scroll to position [103, 0]
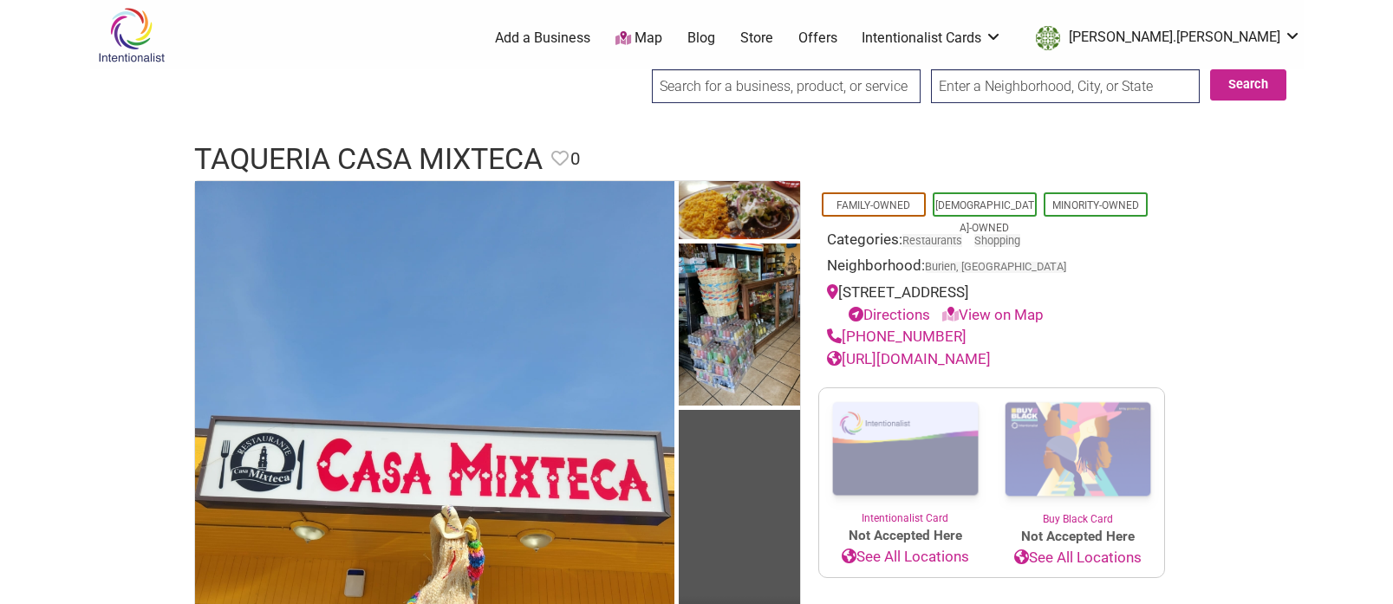
click at [875, 358] on link "[URL][DOMAIN_NAME]" at bounding box center [909, 358] width 164 height 17
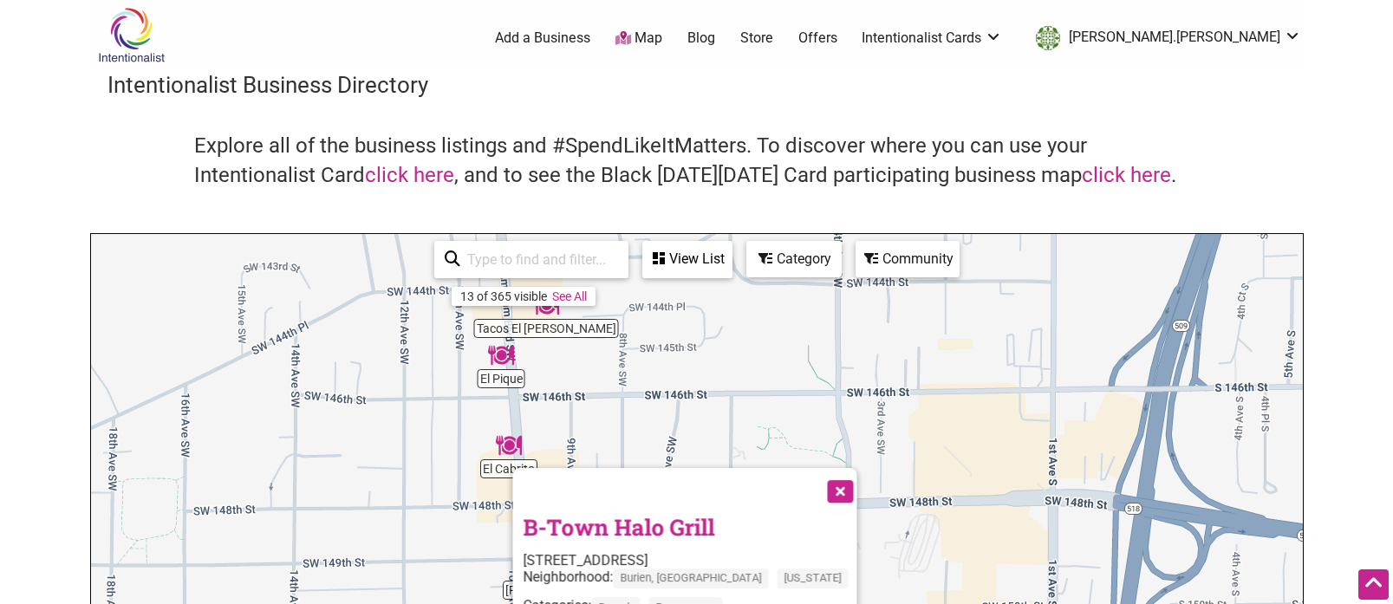
scroll to position [512, 0]
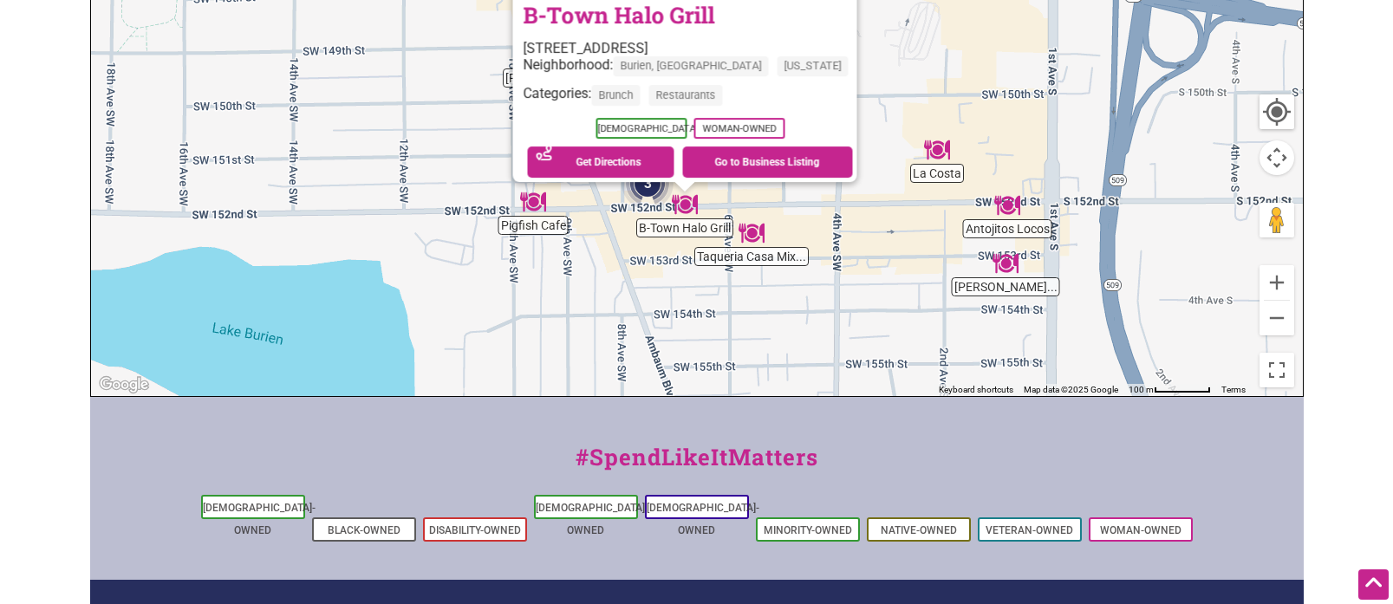
click at [942, 146] on img "La Costa" at bounding box center [937, 150] width 26 height 26
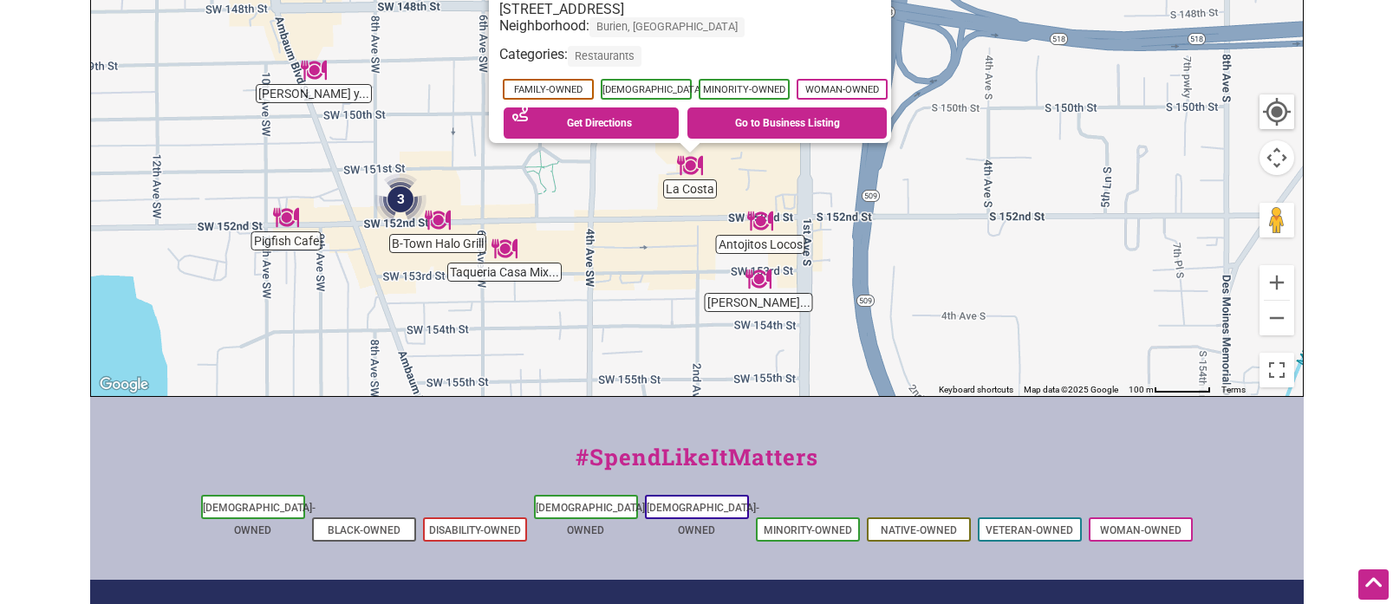
drag, startPoint x: 871, startPoint y: 76, endPoint x: 864, endPoint y: 193, distance: 117.2
click at [865, 194] on div "To navigate, press the arrow keys. La Costa 206 SW 152nd St, Burien, WA 98166 N…" at bounding box center [697, 59] width 1212 height 674
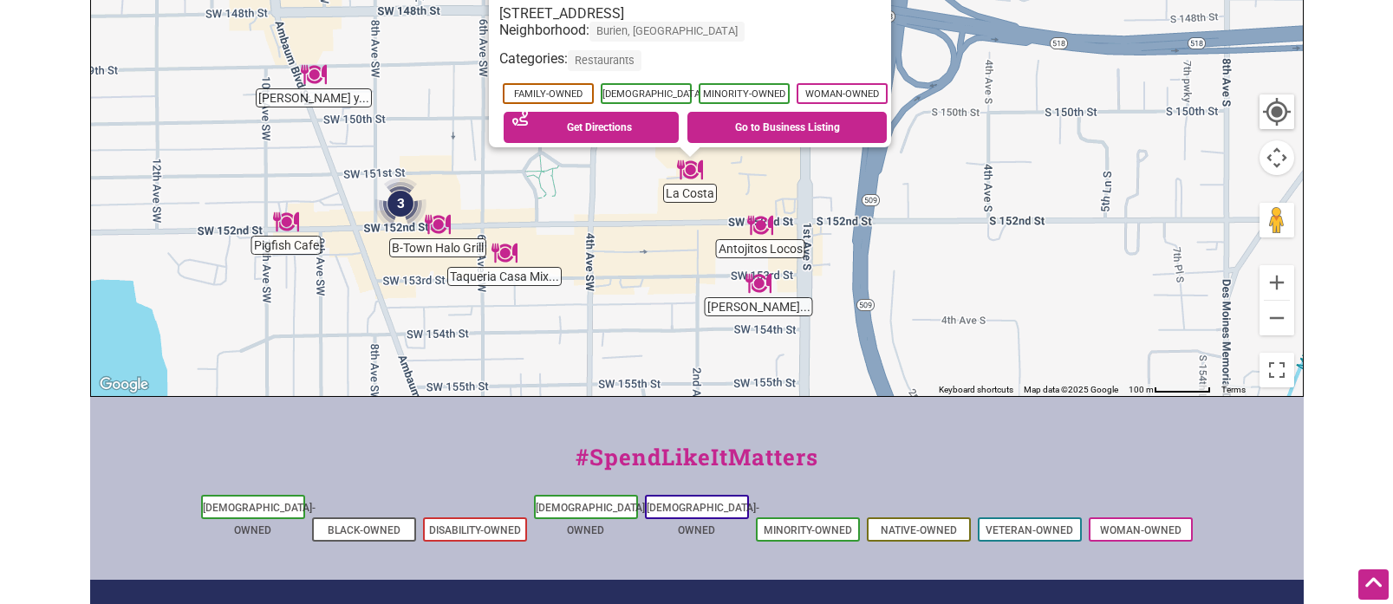
click at [763, 231] on img "Antojitos Locos" at bounding box center [760, 225] width 26 height 26
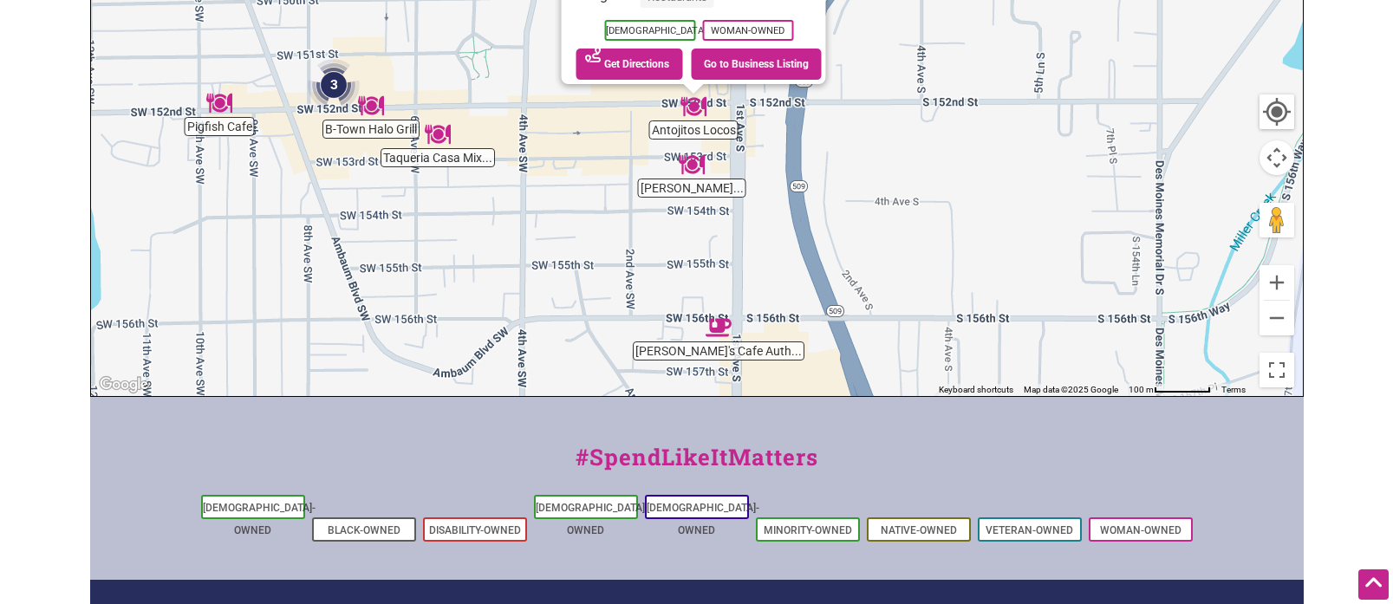
drag, startPoint x: 782, startPoint y: 127, endPoint x: 777, endPoint y: 263, distance: 136.1
click at [777, 263] on div "To navigate, press the arrow keys. Antojitos Locos 123 SW 152nd St, Burien, WA …" at bounding box center [697, 59] width 1212 height 674
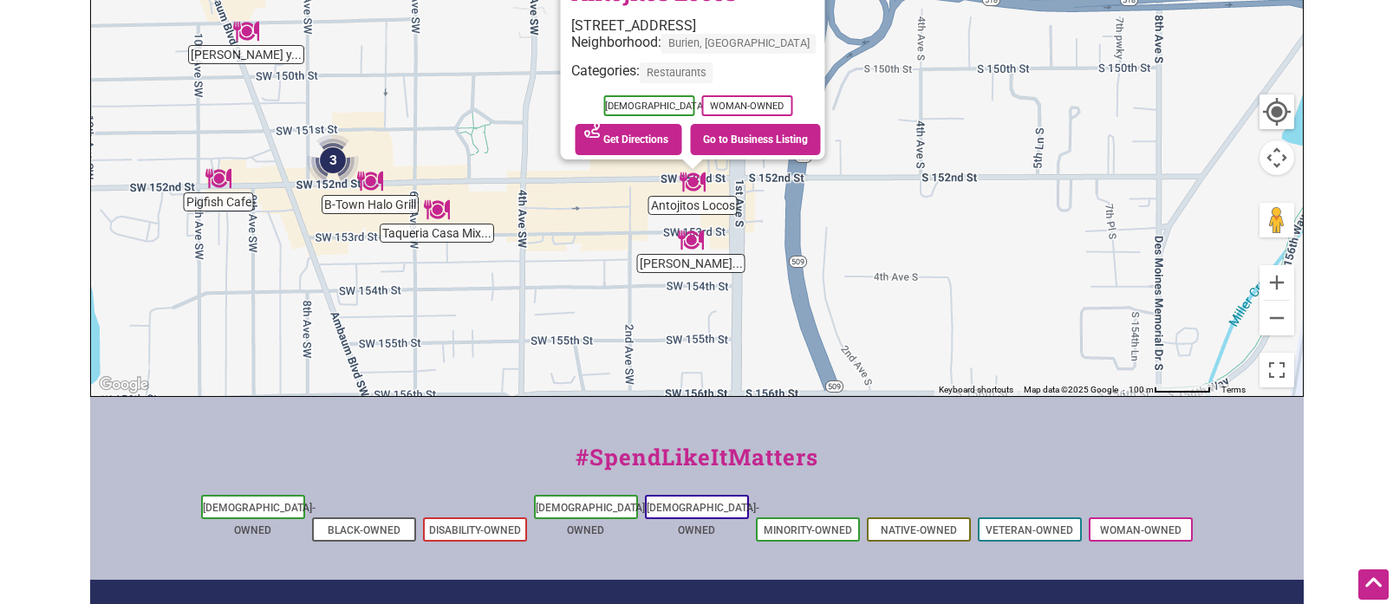
click at [686, 240] on img "Berta's Salvadoran Kitchen" at bounding box center [691, 240] width 26 height 26
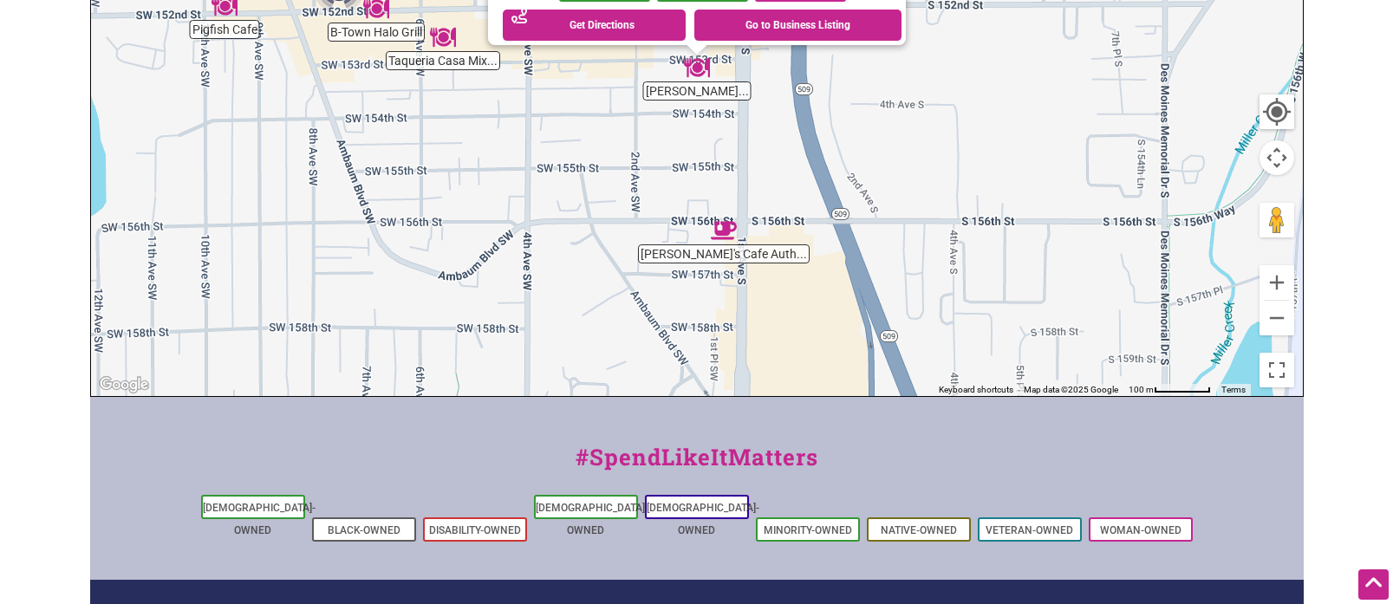
drag, startPoint x: 744, startPoint y: 90, endPoint x: 750, endPoint y: 239, distance: 149.2
click at [750, 239] on div "To navigate, press the arrow keys. Berta's Salvadoran Kitchen 127 SW 153rd St, …" at bounding box center [697, 59] width 1212 height 674
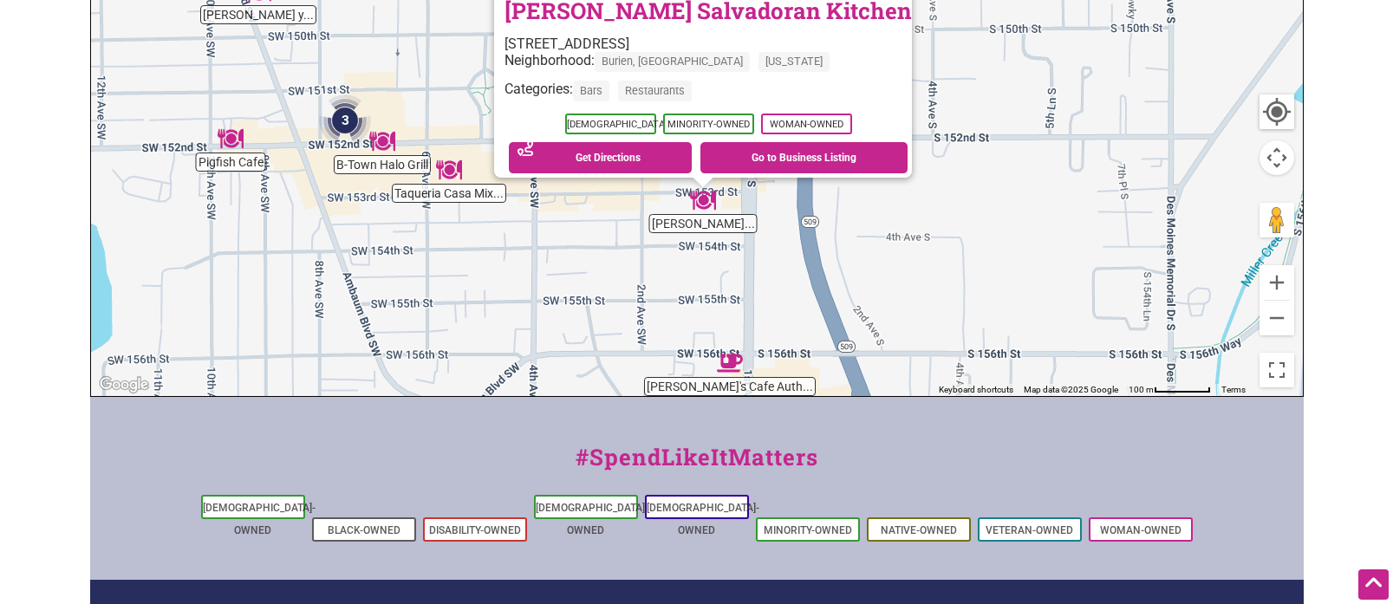
click at [449, 176] on img "Taqueria Casa Mixteca" at bounding box center [449, 170] width 26 height 26
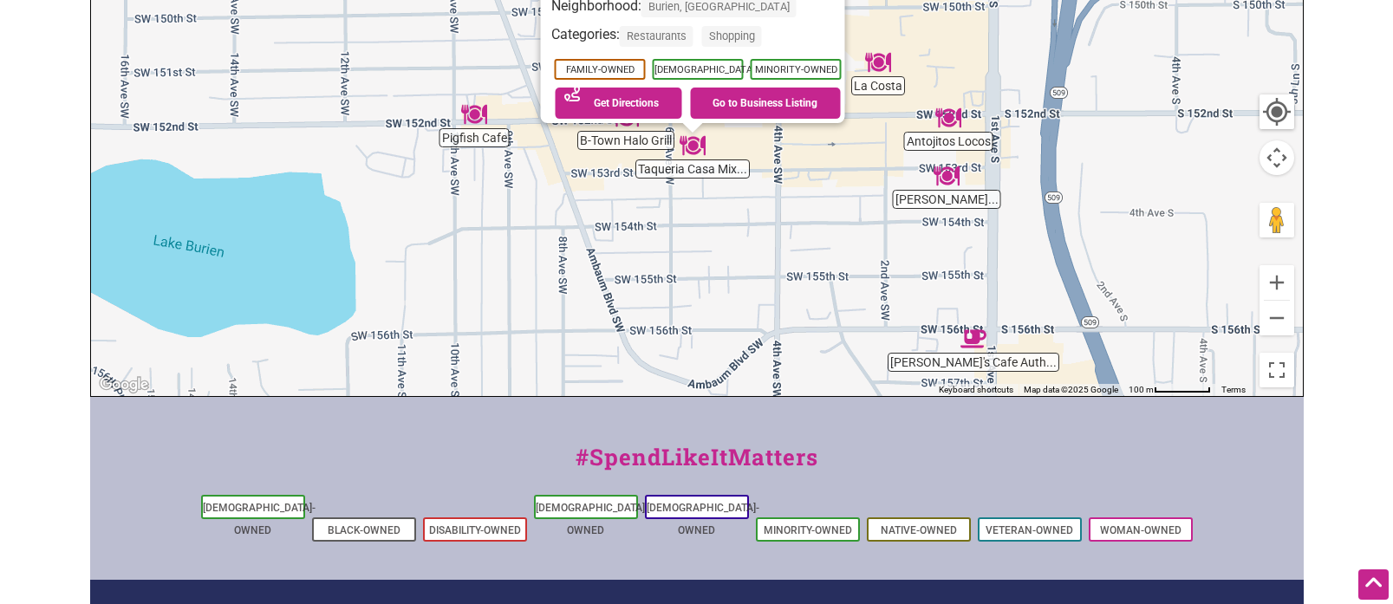
drag, startPoint x: 610, startPoint y: 165, endPoint x: 601, endPoint y: 296, distance: 131.1
click at [601, 296] on div "To navigate, press the arrow keys. Taqueria Casa Mixteca 452 SW 153rd St, Burie…" at bounding box center [697, 59] width 1212 height 674
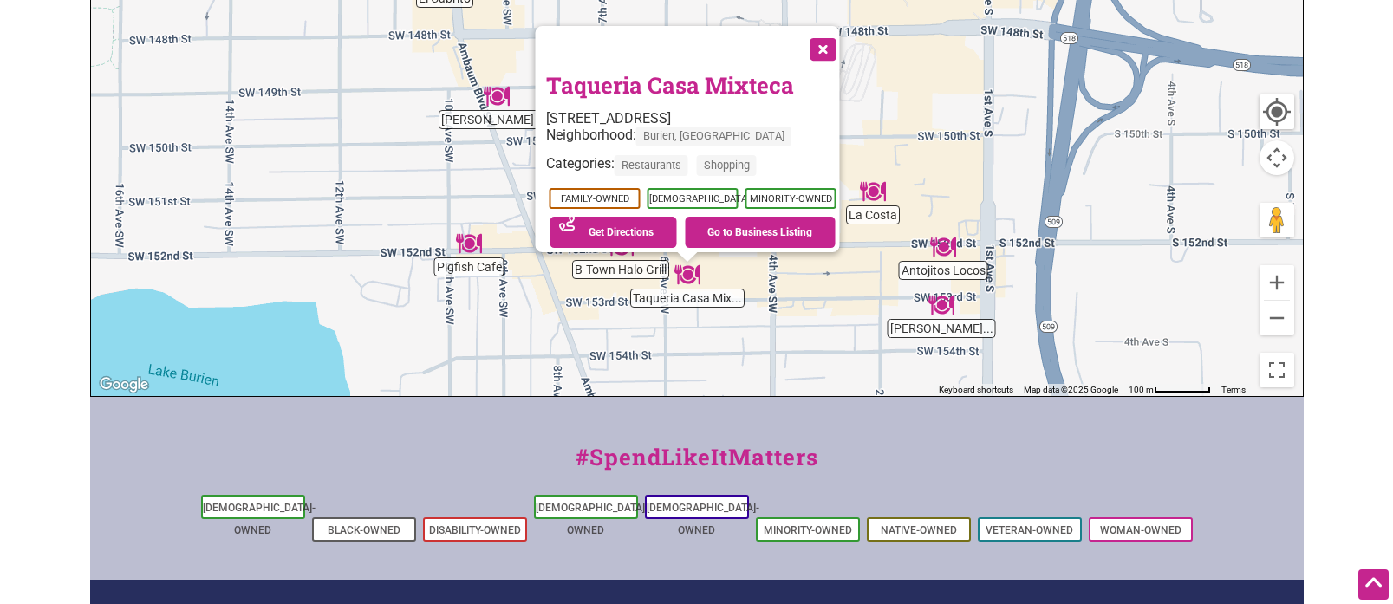
drag, startPoint x: 1010, startPoint y: 90, endPoint x: 1017, endPoint y: 269, distance: 178.6
click at [1017, 269] on div "To navigate, press the arrow keys. Taqueria Casa Mixteca 452 SW 153rd St, Burie…" at bounding box center [697, 59] width 1212 height 674
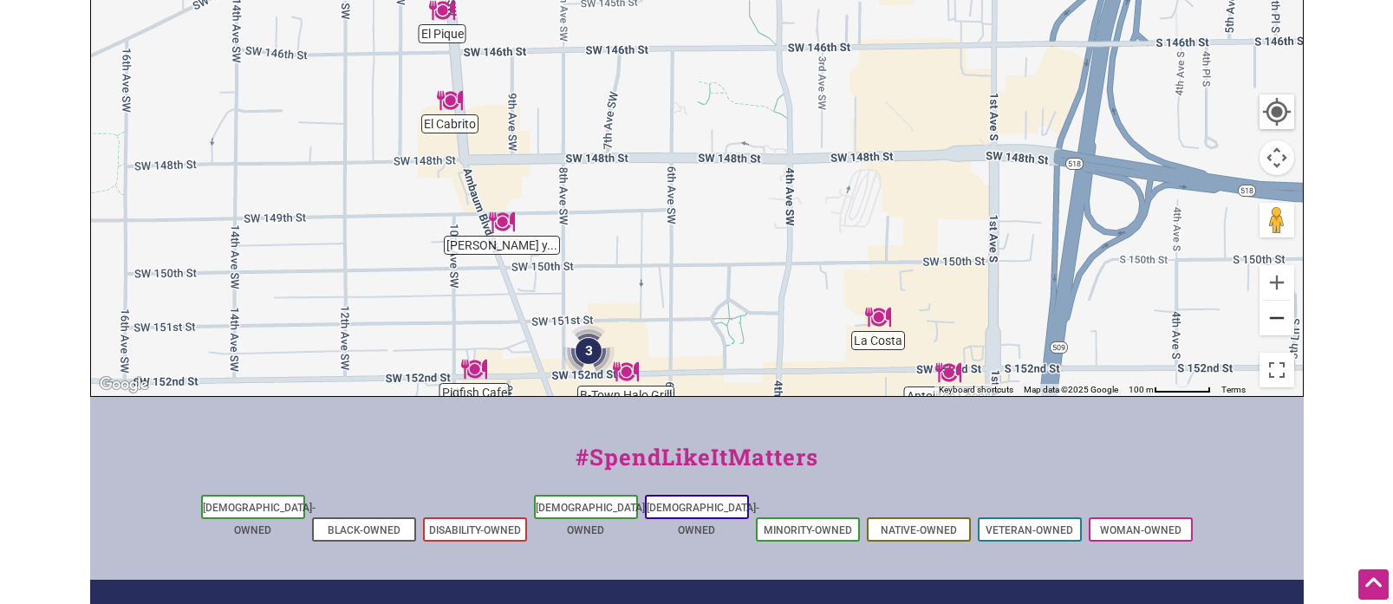
click at [1270, 329] on button "Zoom out" at bounding box center [1276, 318] width 35 height 35
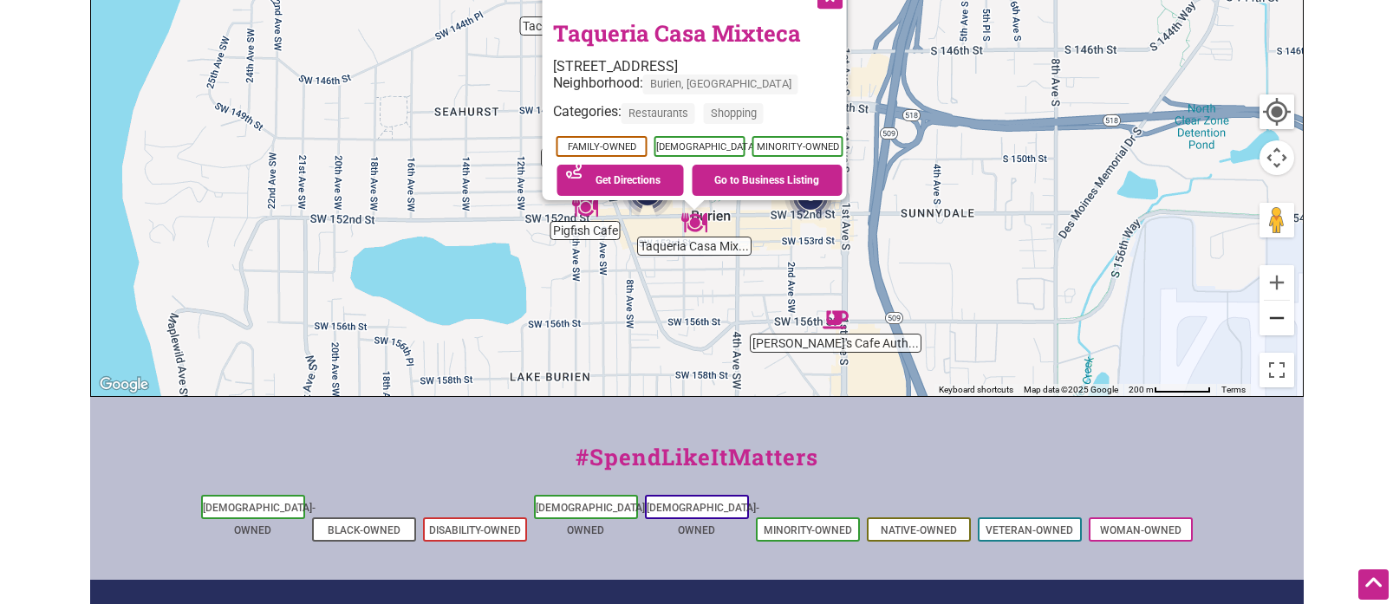
click at [1270, 329] on button "Zoom out" at bounding box center [1276, 318] width 35 height 35
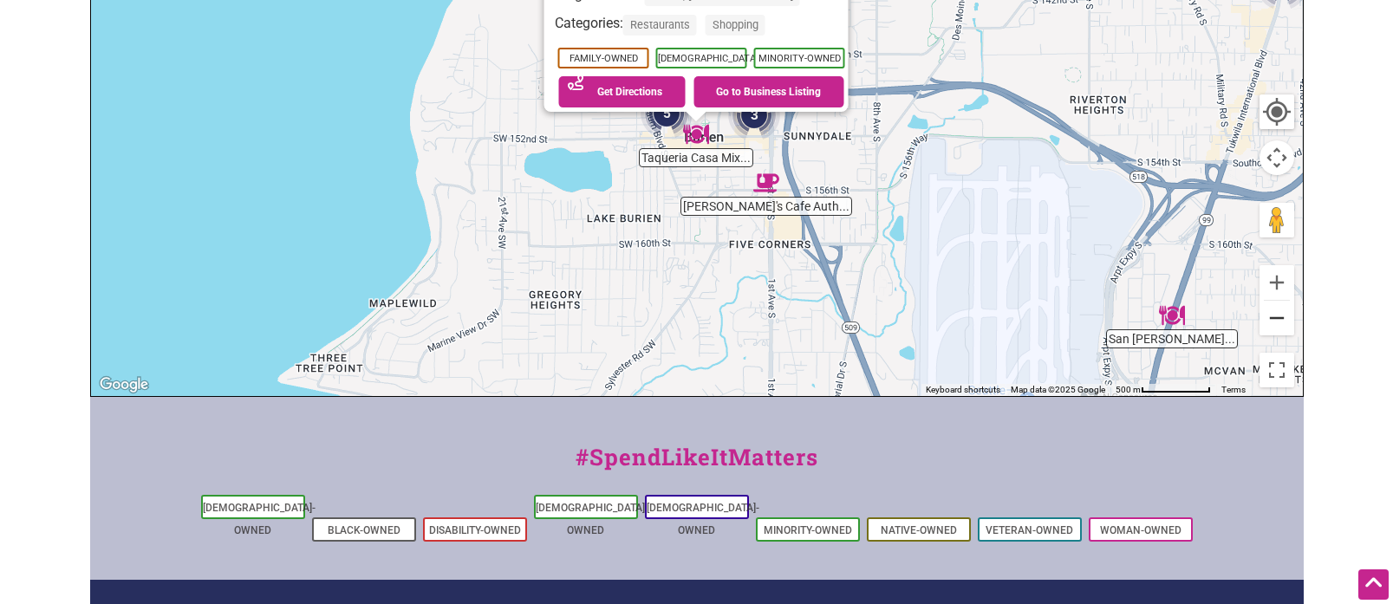
click at [1270, 329] on button "Zoom out" at bounding box center [1276, 318] width 35 height 35
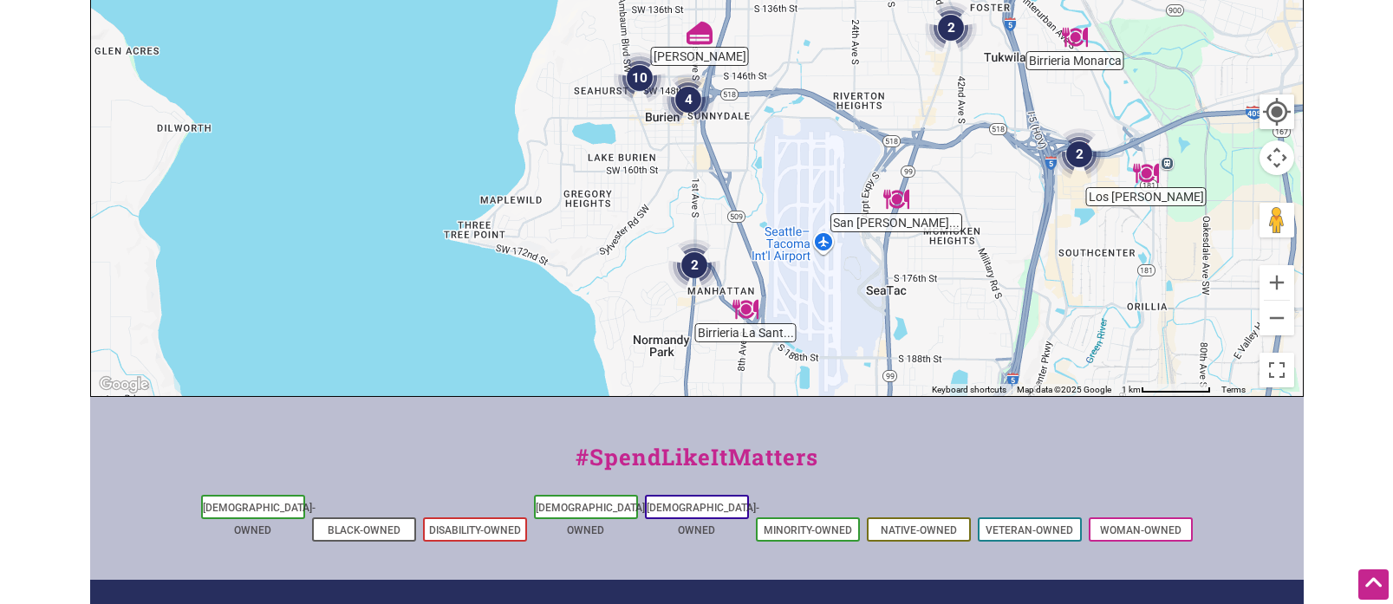
drag, startPoint x: 1162, startPoint y: 263, endPoint x: 1120, endPoint y: 284, distance: 47.7
click at [1120, 284] on div "To navigate, press the arrow keys." at bounding box center [697, 59] width 1212 height 674
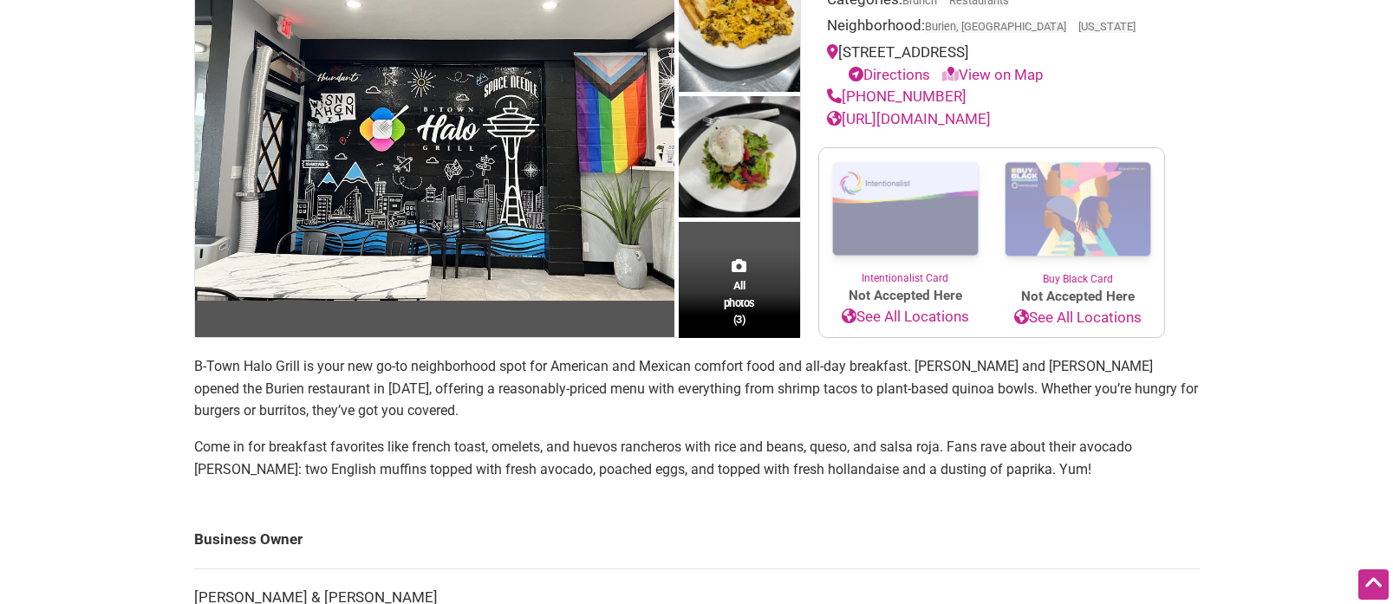
scroll to position [332, 0]
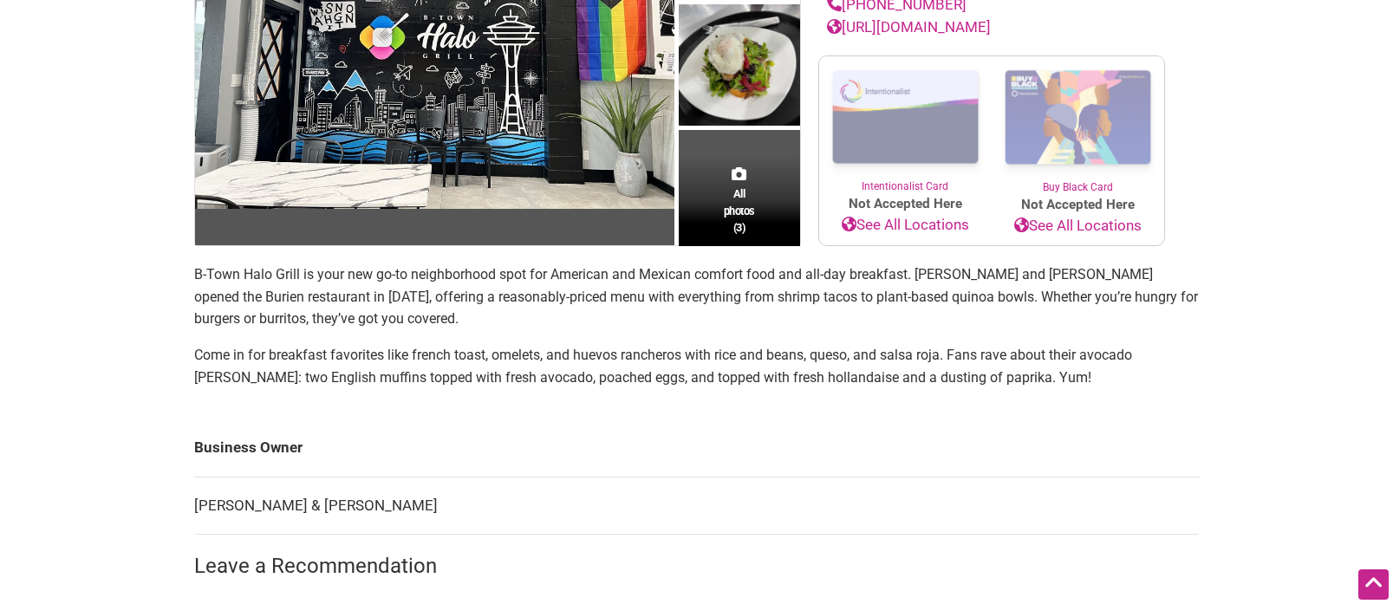
drag, startPoint x: 907, startPoint y: 387, endPoint x: 940, endPoint y: 386, distance: 32.9
click at [915, 387] on p "Come in for breakfast favorites like french toast, omelets, and huevos ranchero…" at bounding box center [696, 366] width 1005 height 44
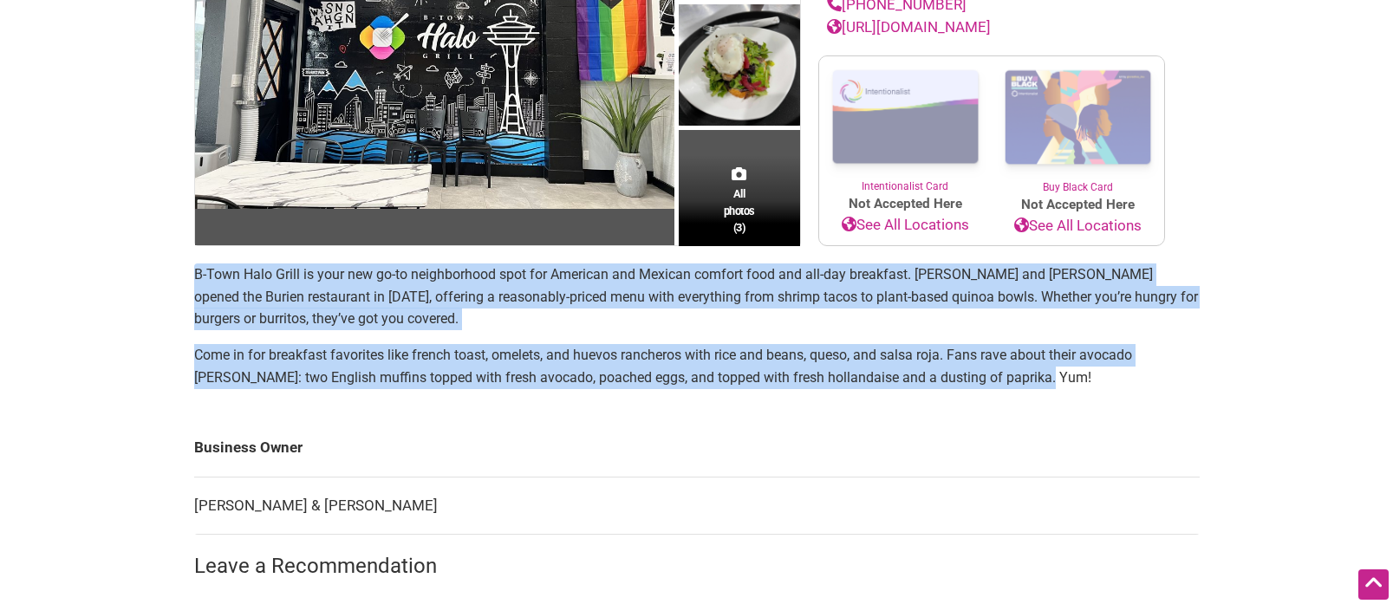
drag, startPoint x: 978, startPoint y: 381, endPoint x: 176, endPoint y: 276, distance: 809.3
click at [177, 276] on div "All photos (3) Latino-Owned Woman-Owned Categories: Brunch Restaurants Neighbor…" at bounding box center [697, 378] width 1040 height 1060
copy section "B-Town Halo Grill is your new go-to neighborhood spot for American and Mexican …"
click at [979, 23] on link "https://www.btownhalogrill.com/" at bounding box center [909, 26] width 164 height 17
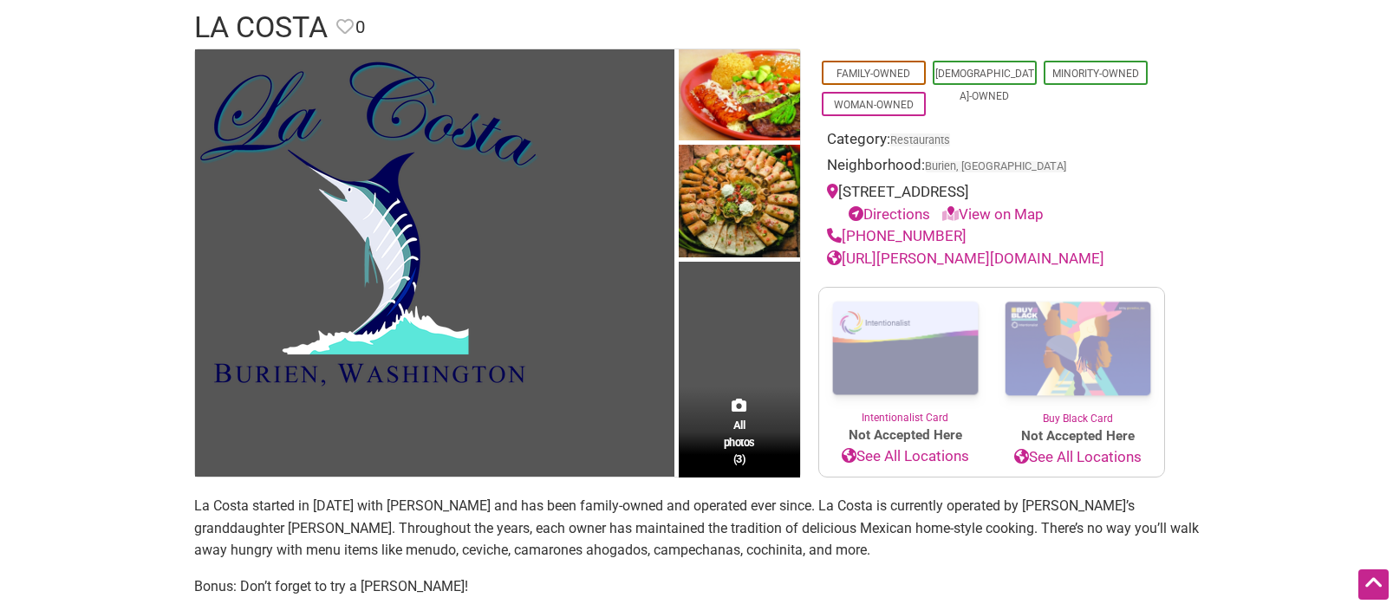
scroll to position [123, 0]
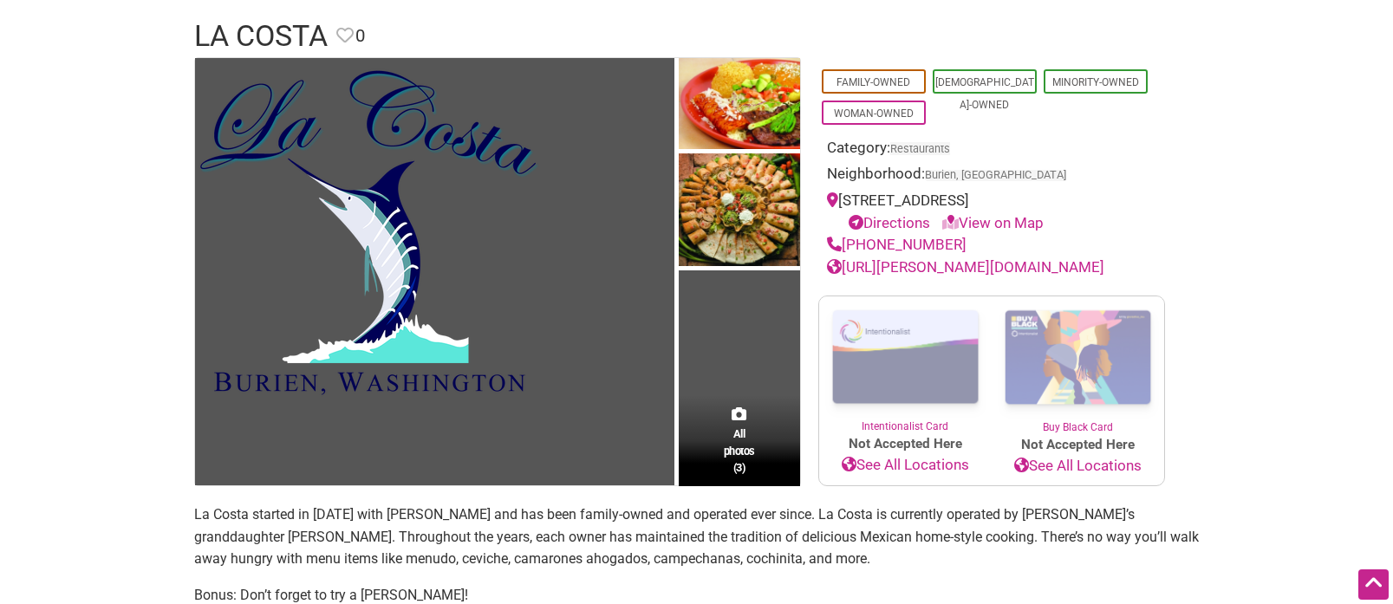
click at [868, 269] on link "https://la-costa-mexican-restaurant.square.site/" at bounding box center [965, 266] width 277 height 17
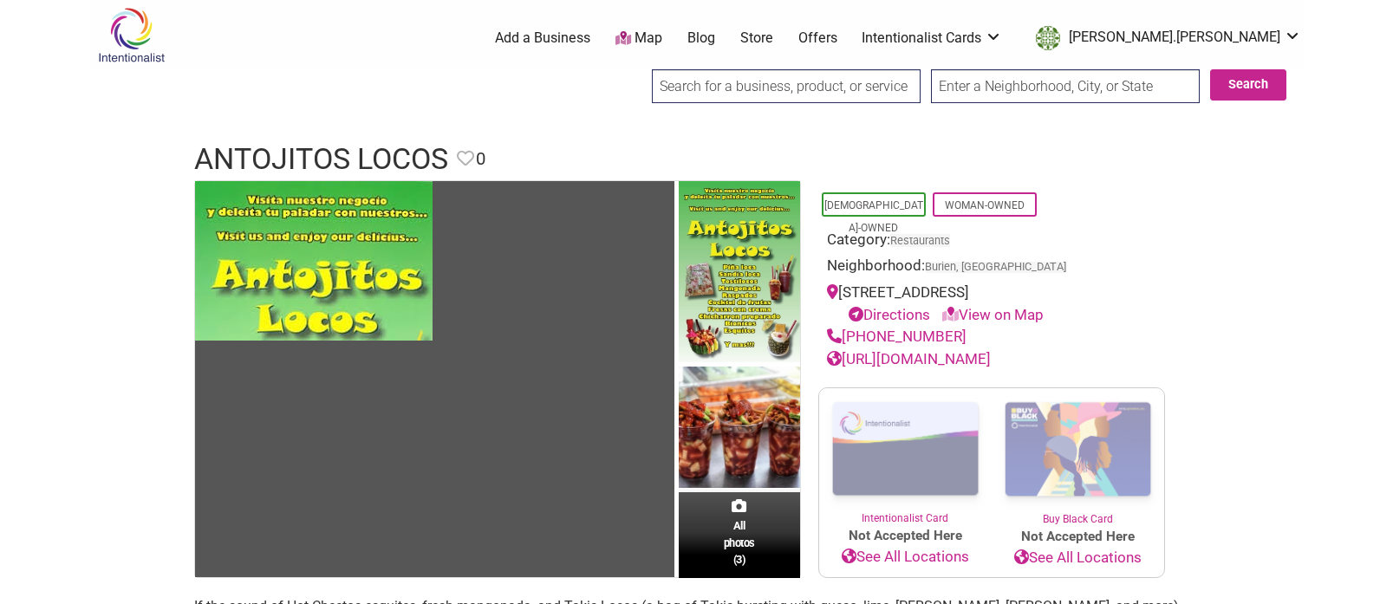
click at [979, 357] on link "[URL][DOMAIN_NAME]" at bounding box center [909, 358] width 164 height 17
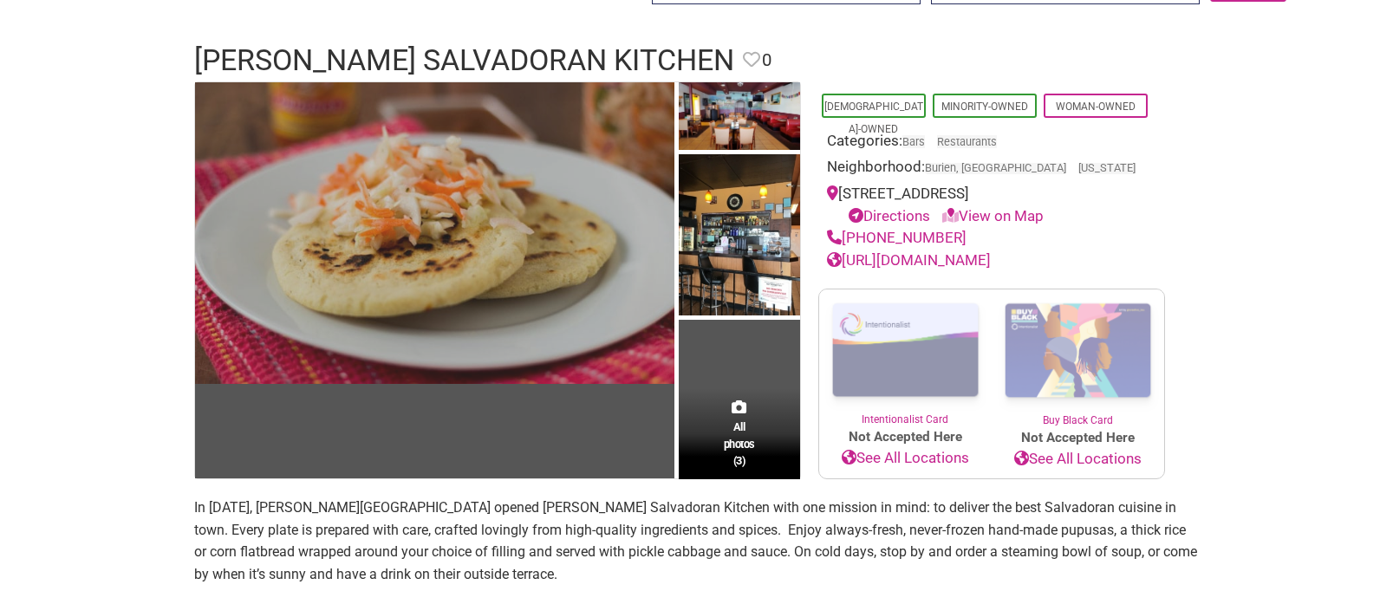
scroll to position [131, 0]
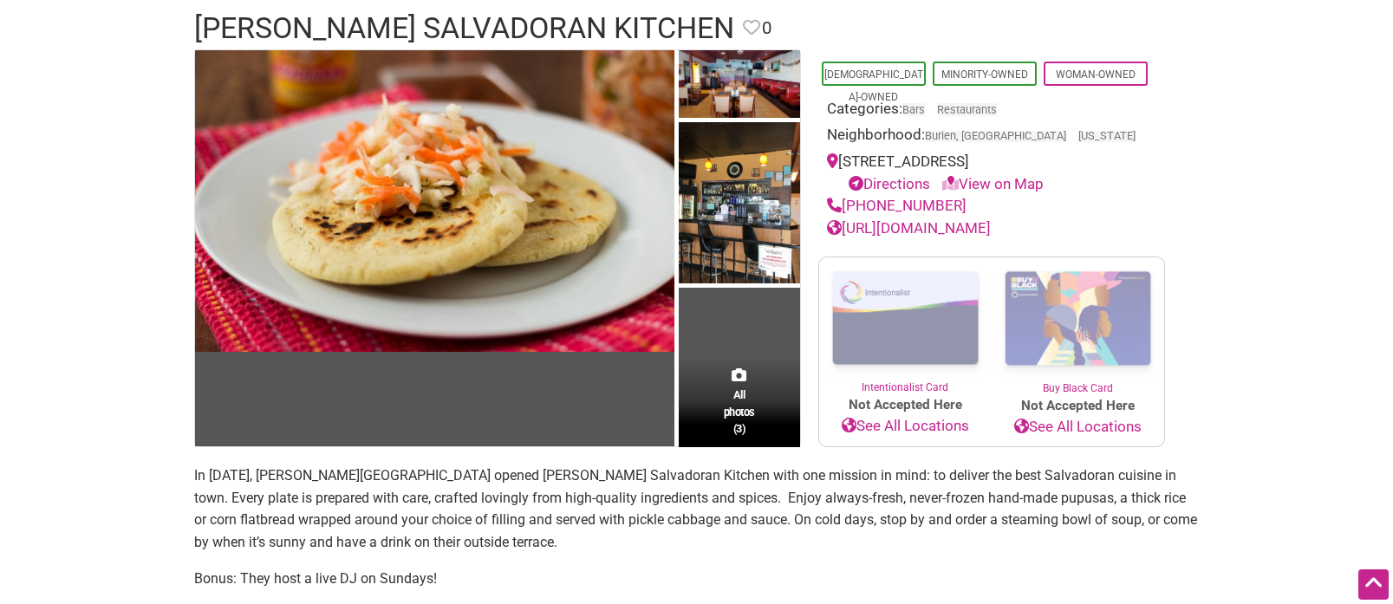
click at [904, 230] on link "[URL][DOMAIN_NAME]" at bounding box center [909, 227] width 164 height 17
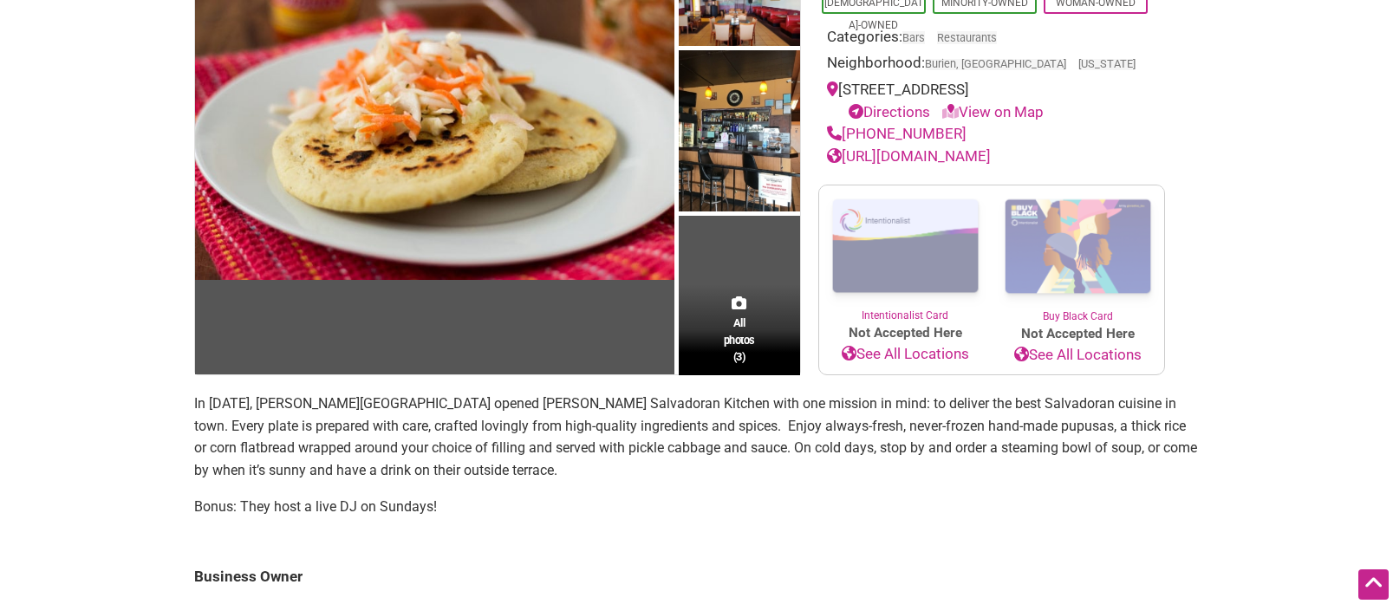
drag, startPoint x: 455, startPoint y: 510, endPoint x: 189, endPoint y: 409, distance: 284.4
click at [189, 409] on div "All photos (3) [DEMOGRAPHIC_DATA]-Owned Minority-Owned Woman-Owned Categories: …" at bounding box center [697, 507] width 1040 height 1060
copy section "In [DATE], [PERSON_NAME][GEOGRAPHIC_DATA] opened [PERSON_NAME] Salvadoran Kitch…"
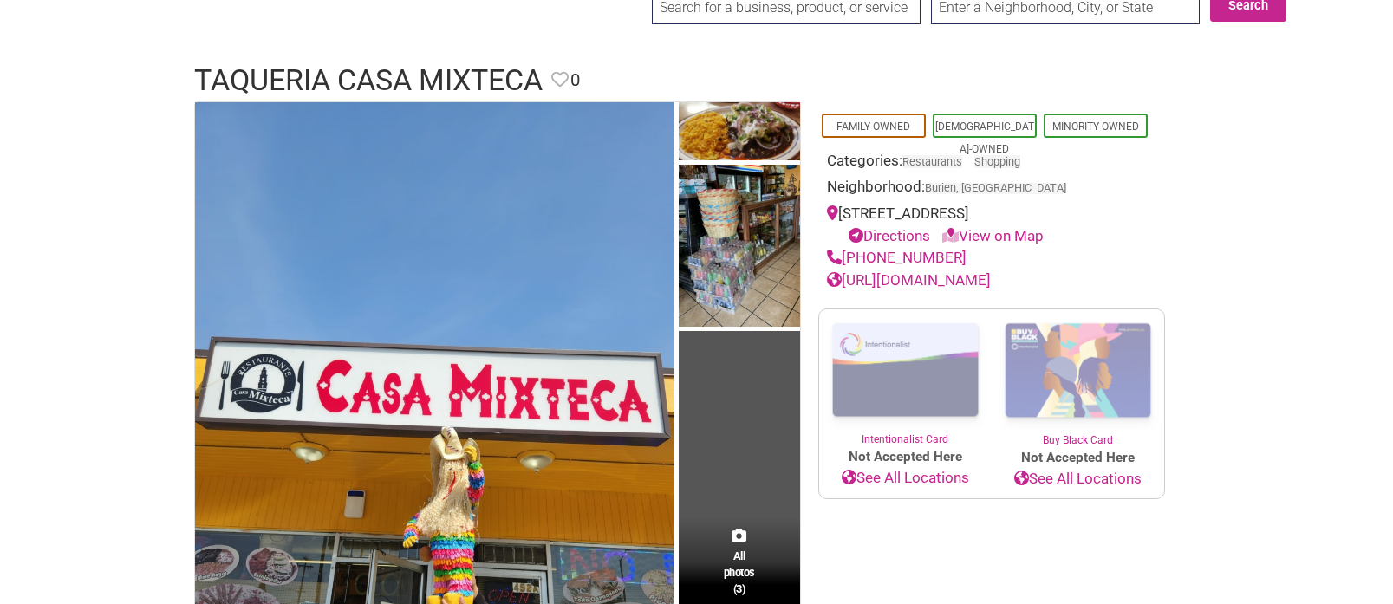
scroll to position [172, 0]
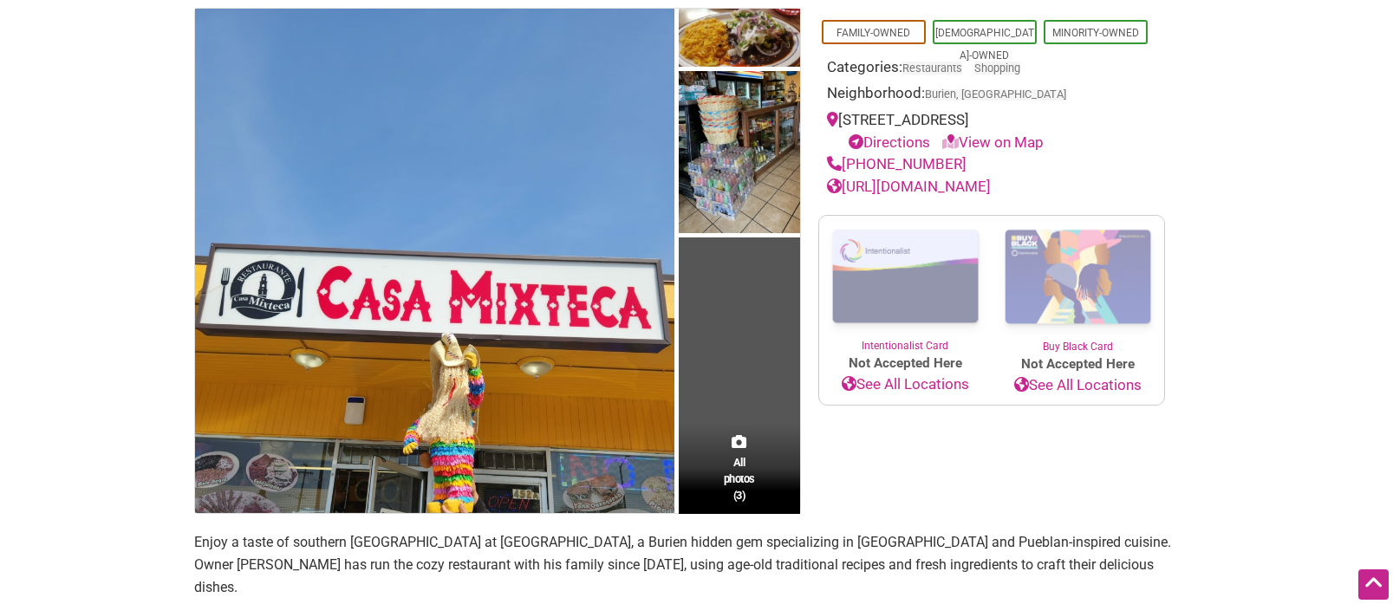
click at [940, 185] on link "https://www.taqueriacasamixtecawa.com/" at bounding box center [909, 186] width 164 height 17
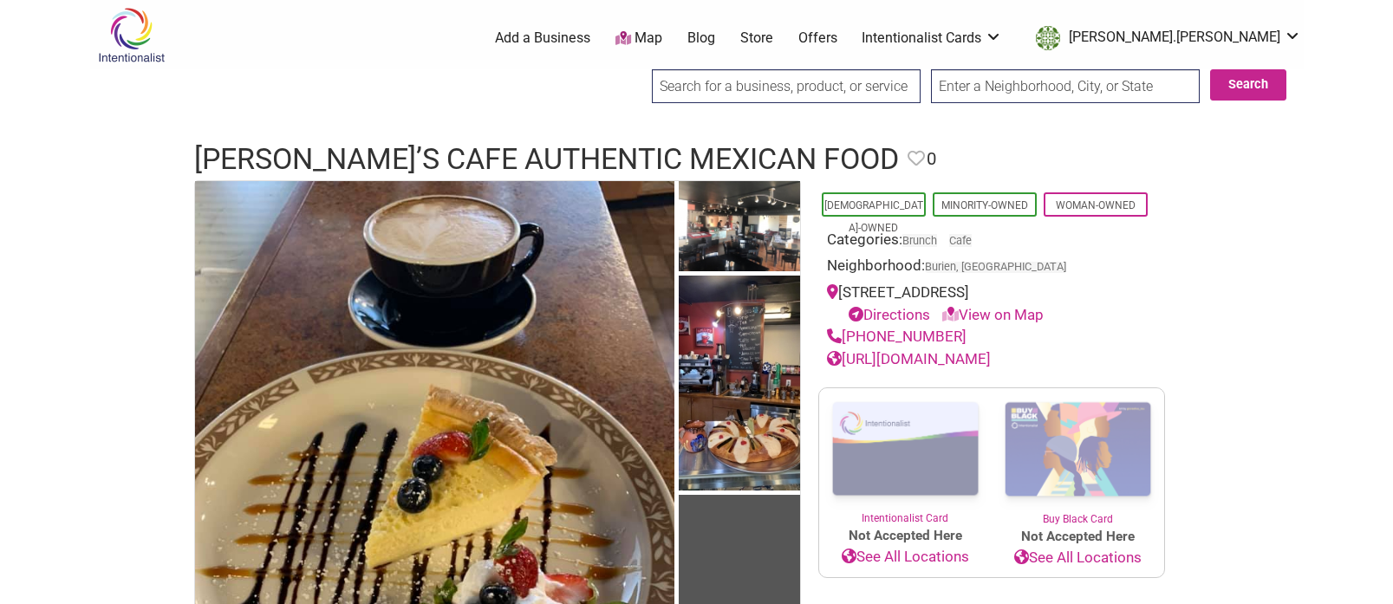
click at [941, 356] on link "https://www.facebook.com/kikeyscafe/" at bounding box center [909, 358] width 164 height 17
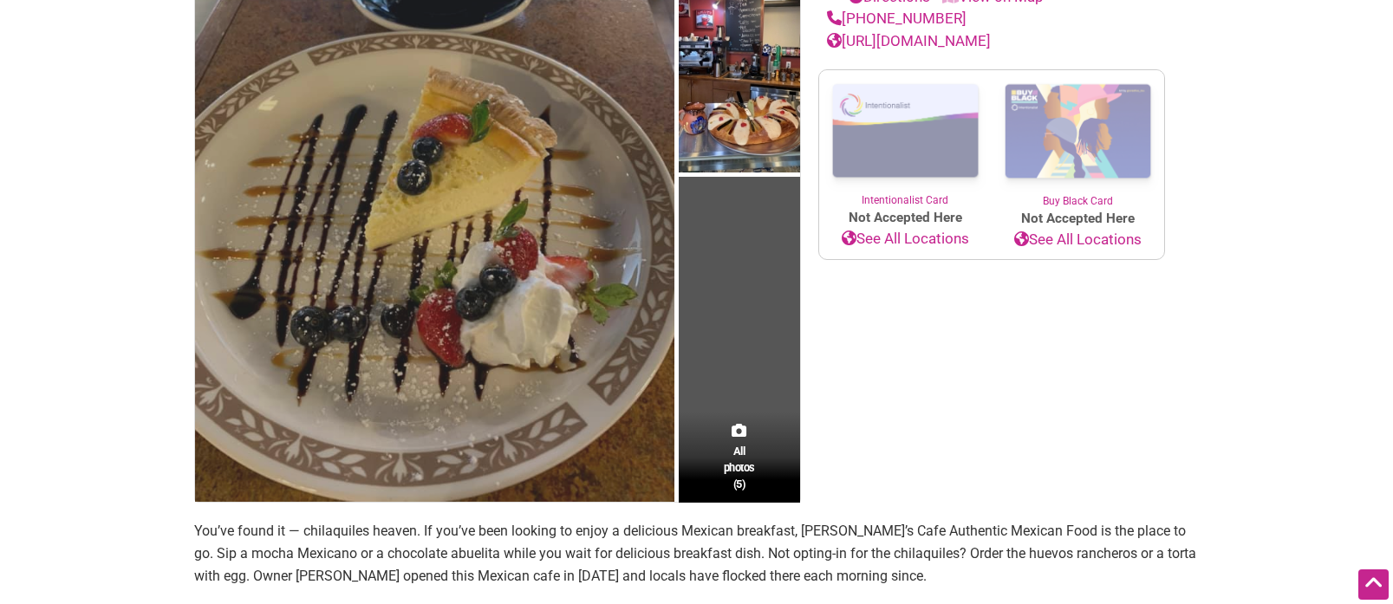
scroll to position [444, 0]
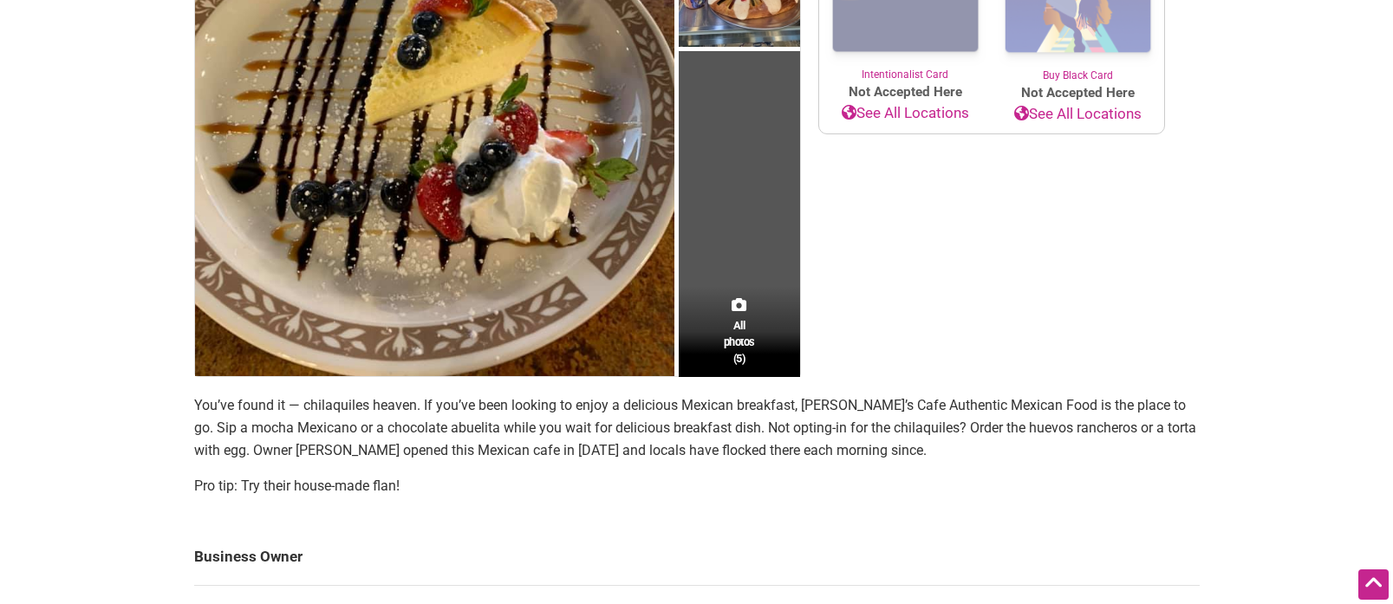
drag, startPoint x: 432, startPoint y: 439, endPoint x: 428, endPoint y: 458, distance: 18.5
click at [432, 440] on p "You’ve found it — chilaquiles heaven. If you’ve been looking to enjoy a delicio…" at bounding box center [696, 427] width 1005 height 67
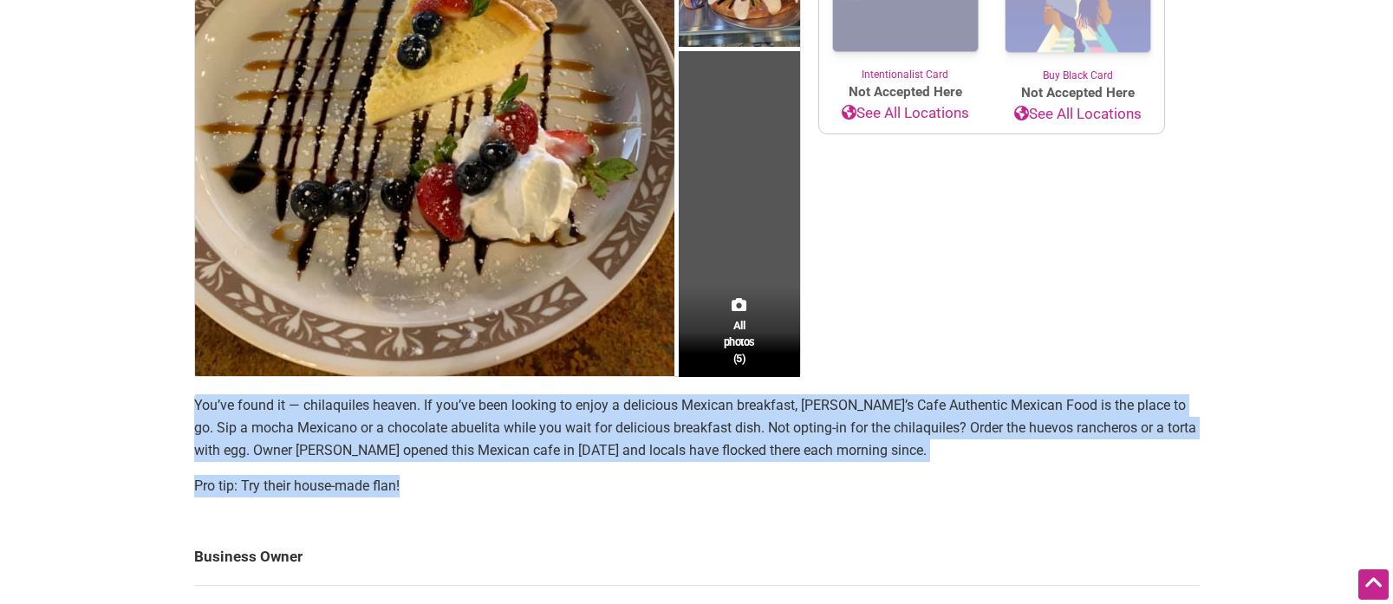
drag, startPoint x: 432, startPoint y: 491, endPoint x: 192, endPoint y: 415, distance: 250.8
click at [192, 415] on div "All photos (5) Latino-Owned Minority-Owned Woman-Owned Categories: Brunch Cafe …" at bounding box center [697, 377] width 1040 height 1281
copy section "You’ve found it — chilaquiles heaven. If you’ve been looking to enjoy a delicio…"
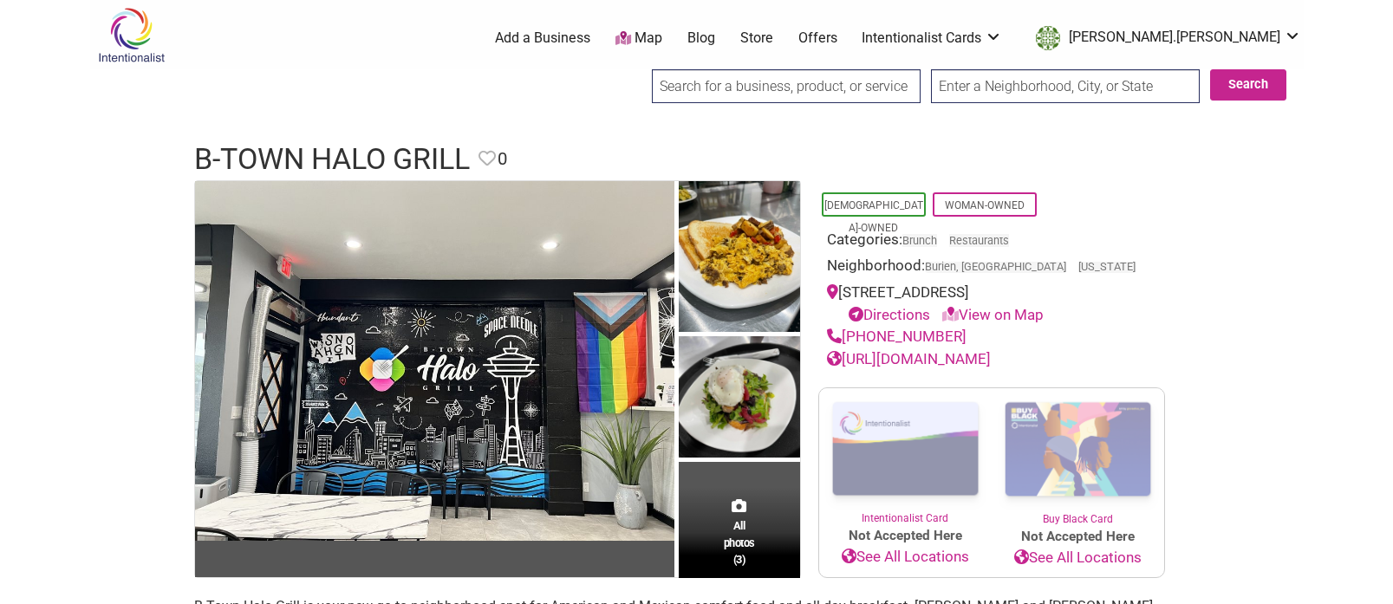
click at [908, 361] on link "https://www.btownhalogrill.com/" at bounding box center [909, 358] width 164 height 17
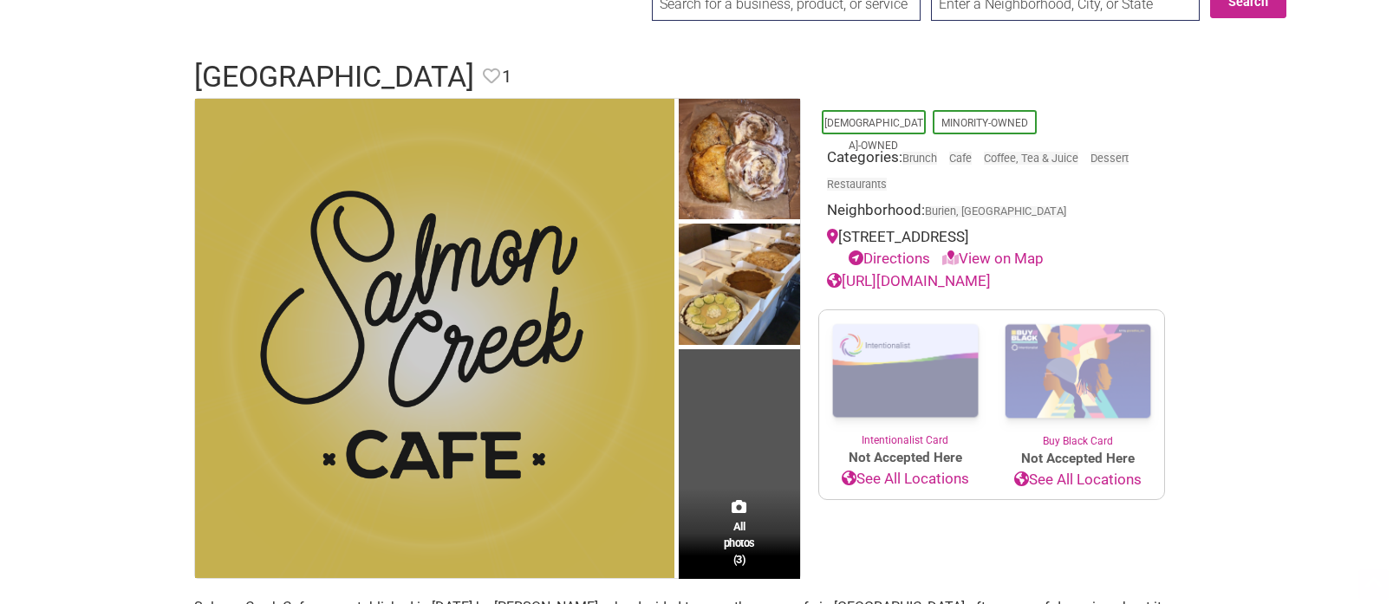
scroll to position [87, 0]
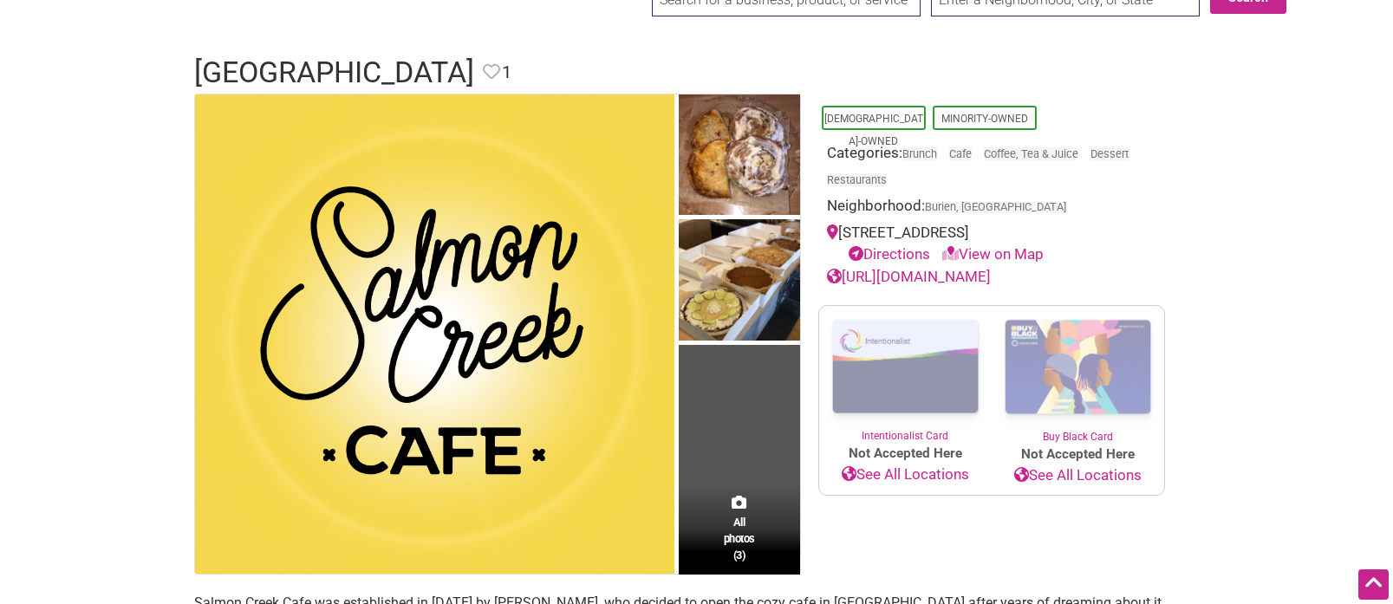
click at [925, 277] on link "[URL][DOMAIN_NAME]" at bounding box center [909, 276] width 164 height 17
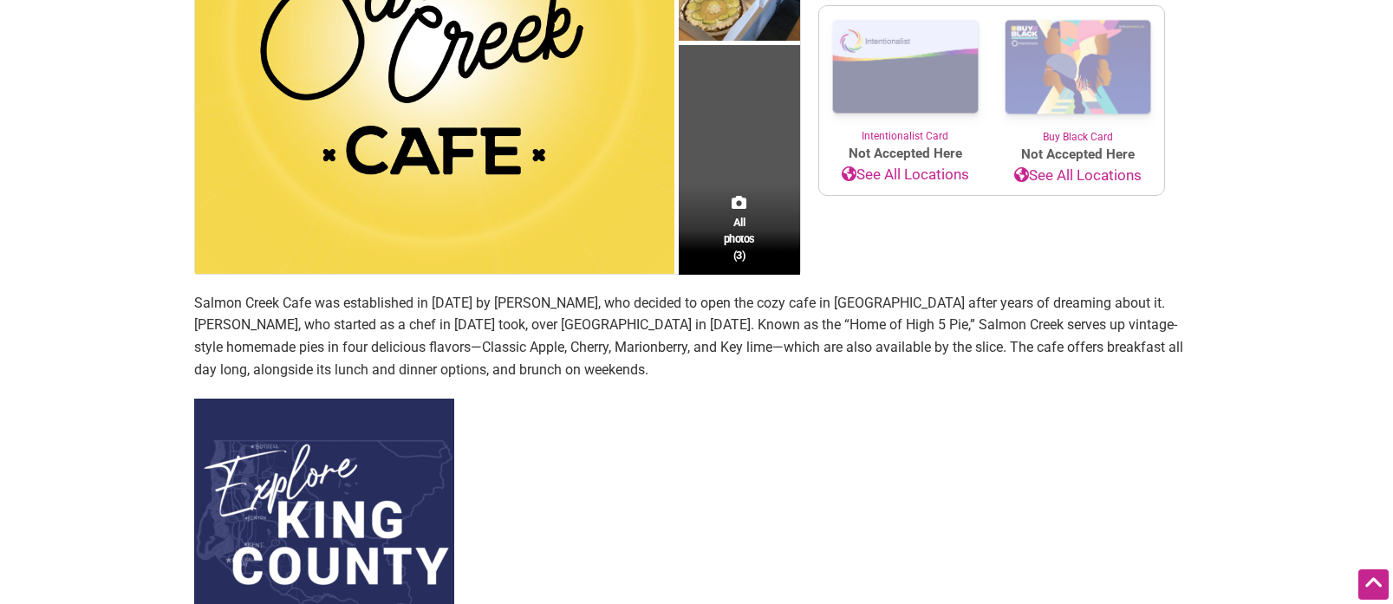
scroll to position [389, 0]
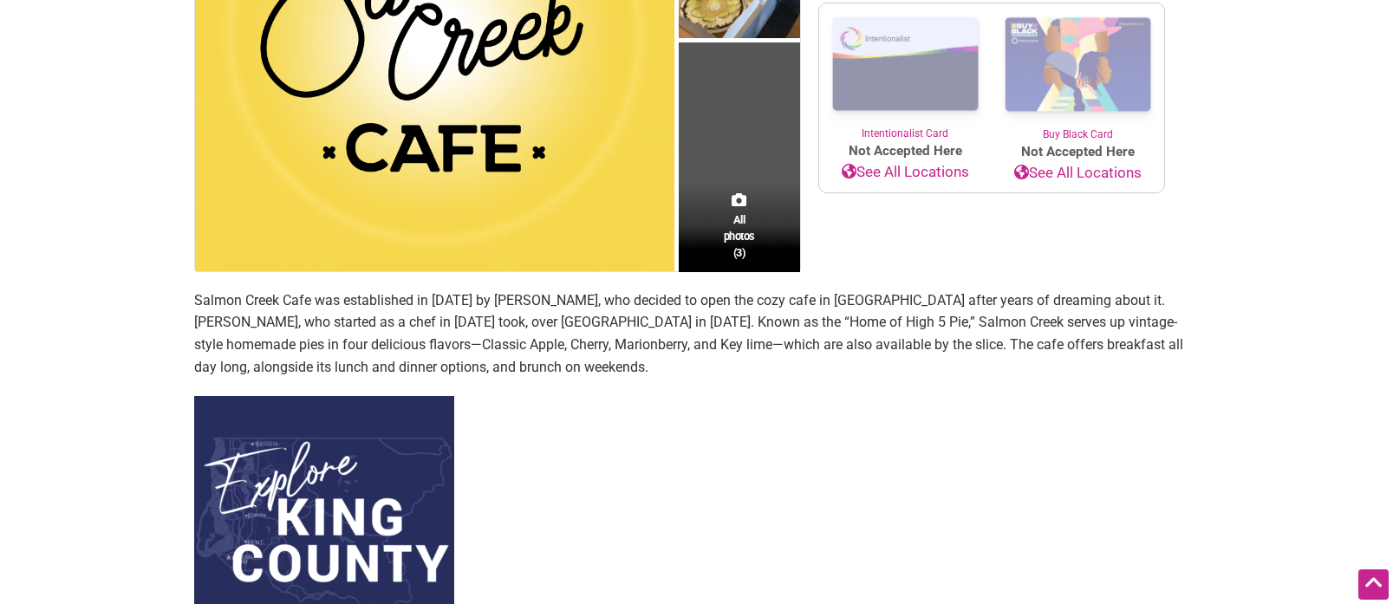
click at [473, 294] on p "Salmon Creek Cafe was established in [DATE] by [PERSON_NAME], who decided to op…" at bounding box center [696, 333] width 1005 height 88
click at [469, 321] on p "Salmon Creek Cafe was established in [DATE] by [PERSON_NAME], who decided to op…" at bounding box center [696, 333] width 1005 height 88
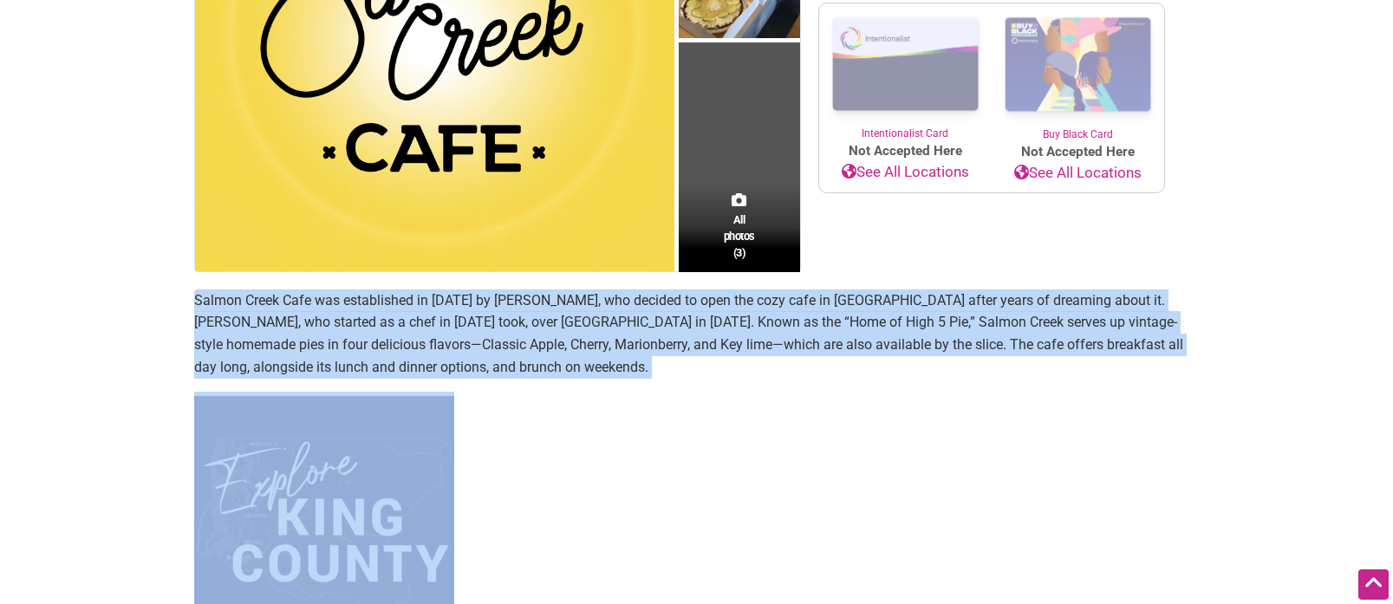
click at [469, 321] on p "Salmon Creek Cafe was established in 2017 by EJ Kim, who decided to open the co…" at bounding box center [696, 333] width 1005 height 88
copy section "Salmon Creek Cafe was established in 2017 by EJ Kim, who decided to open the co…"
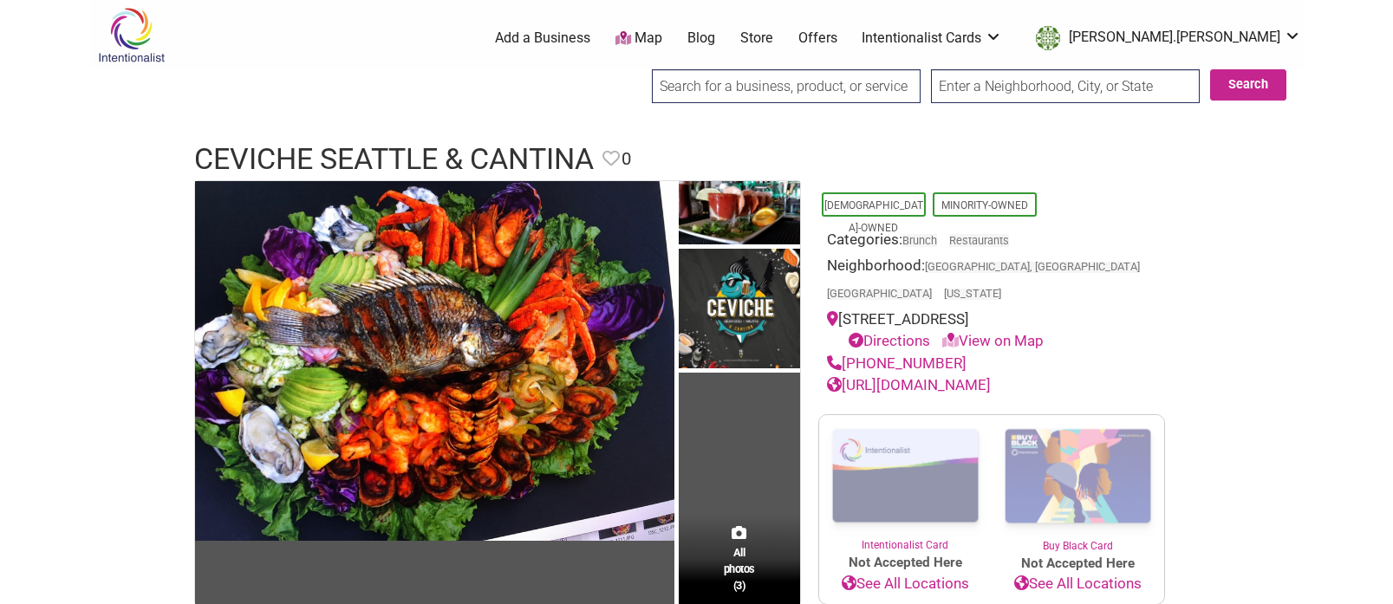
click at [877, 376] on link "https://cevichecantinaseattle.business.site/?utm_source=gmb&utm_medium=referral" at bounding box center [909, 384] width 164 height 17
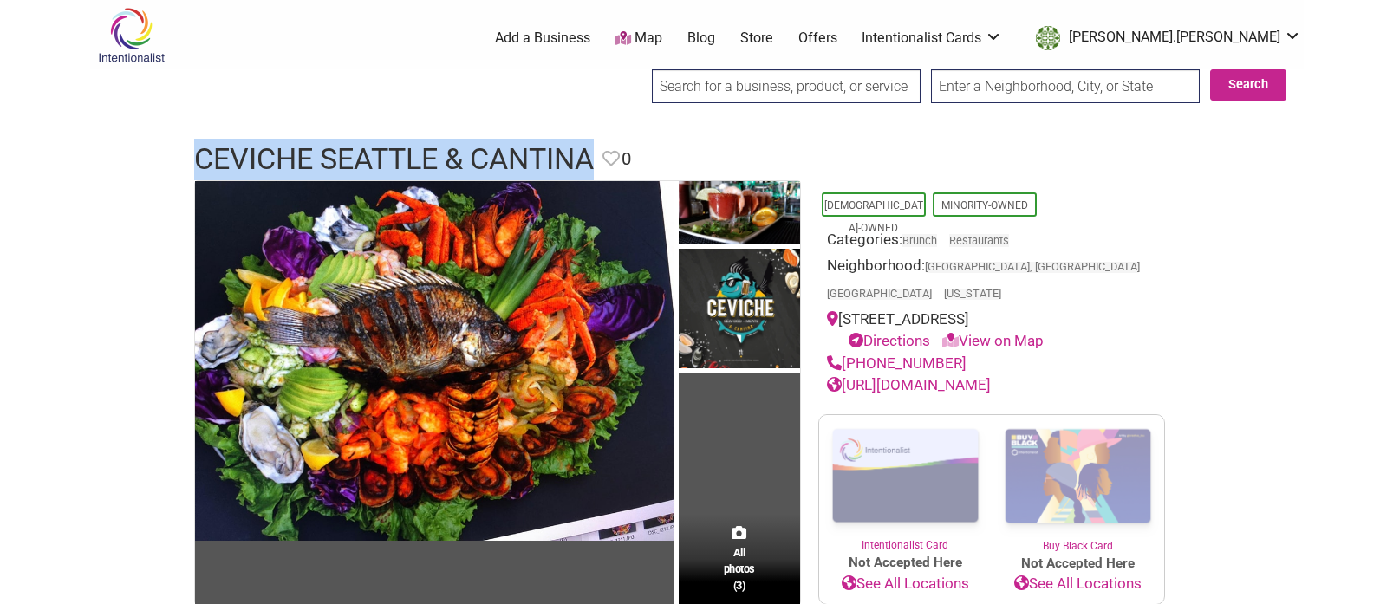
drag, startPoint x: 411, startPoint y: 159, endPoint x: 198, endPoint y: 158, distance: 213.2
click at [198, 158] on h1 "Ceviche Seattle & Cantina" at bounding box center [394, 160] width 400 height 42
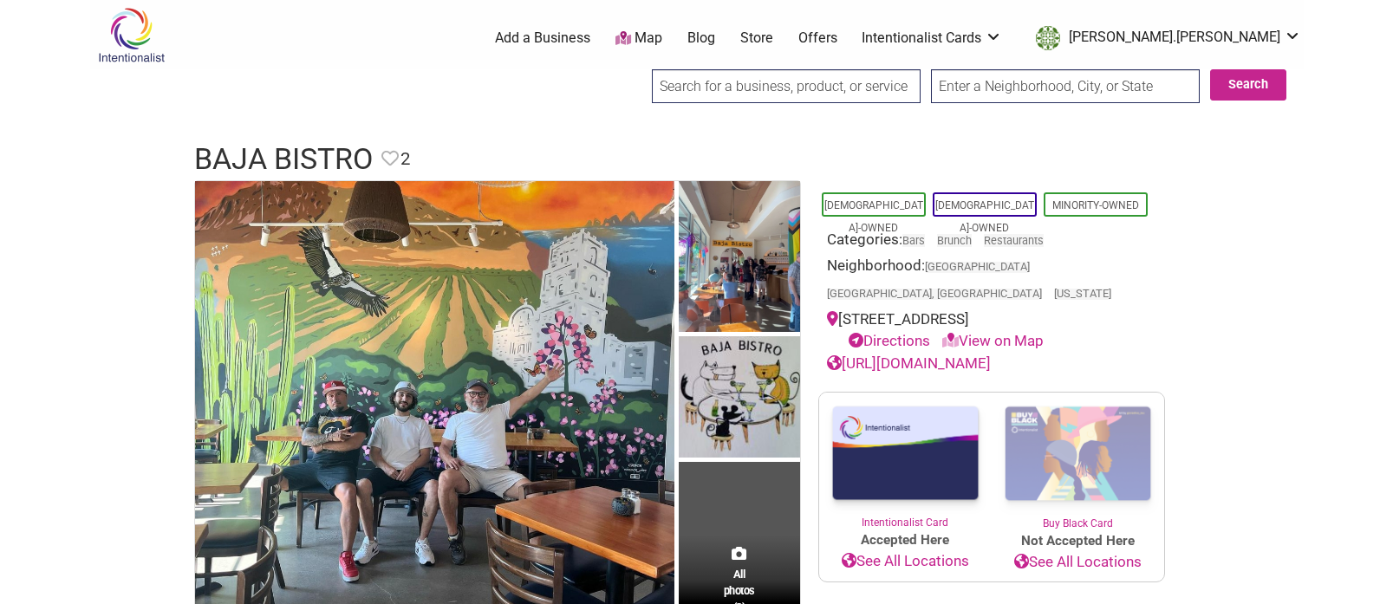
click at [991, 354] on link "[URL][DOMAIN_NAME]" at bounding box center [909, 362] width 164 height 17
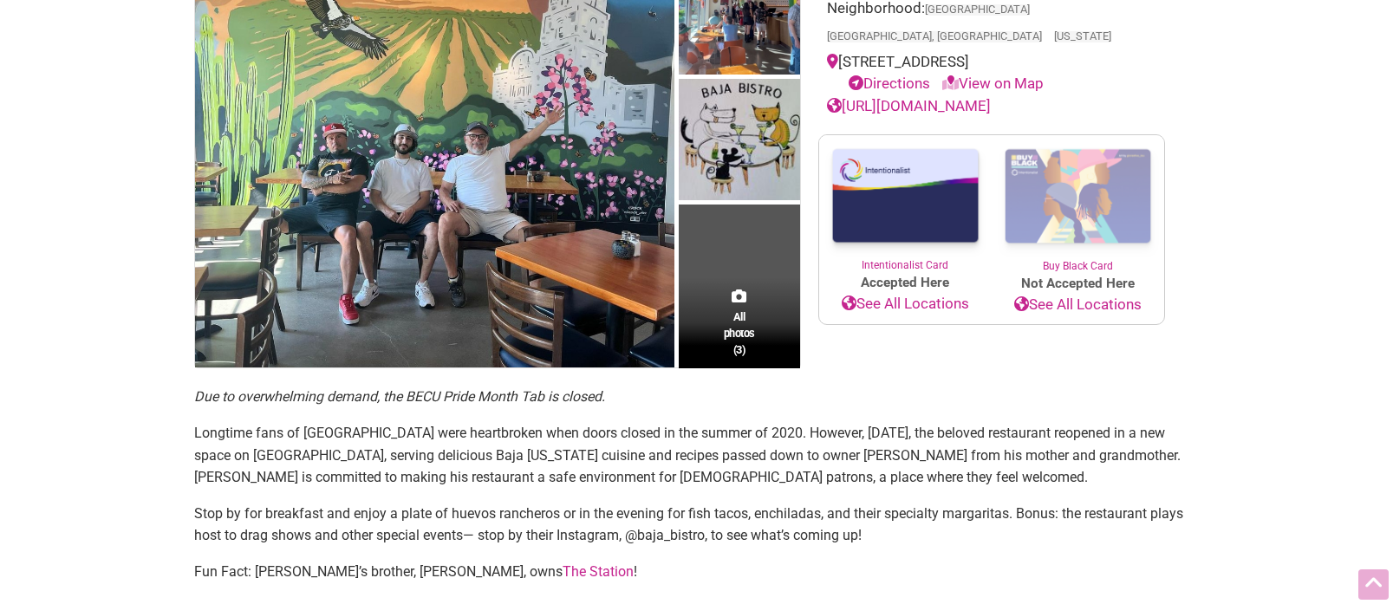
scroll to position [313, 0]
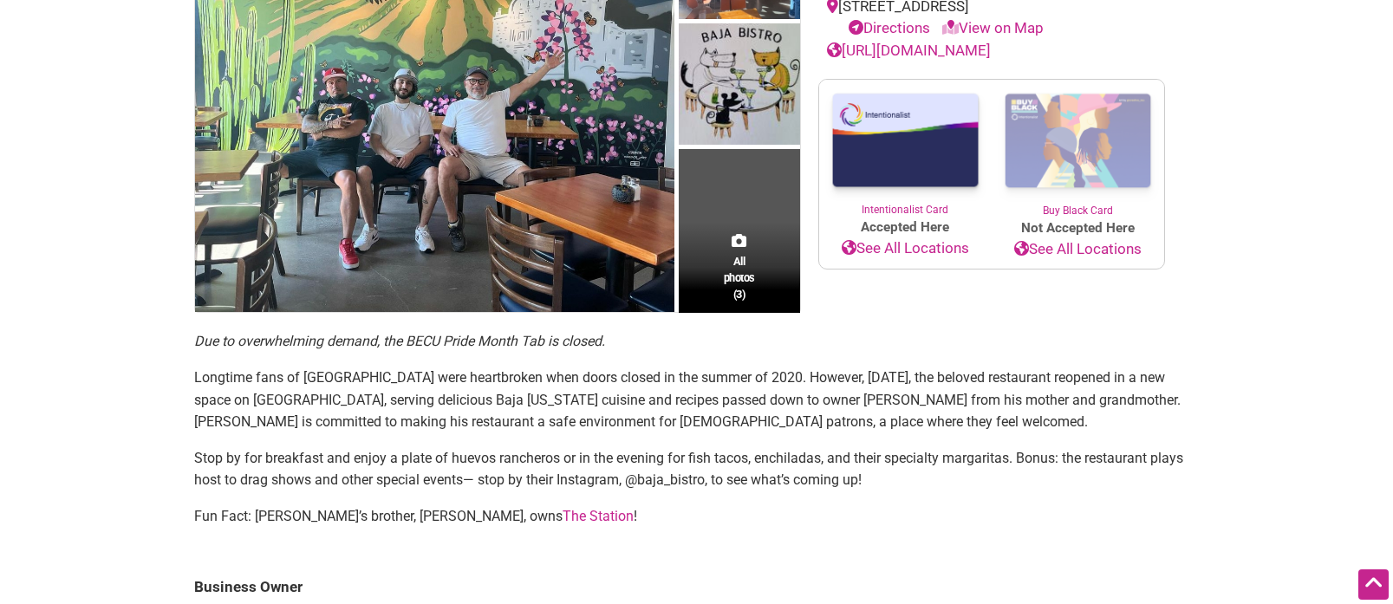
drag, startPoint x: 566, startPoint y: 523, endPoint x: 587, endPoint y: 519, distance: 21.2
click at [567, 523] on p "Fun Fact: Oscar’s brother, Luis Rodriguez, owns The Station !" at bounding box center [696, 516] width 1005 height 23
drag, startPoint x: 602, startPoint y: 518, endPoint x: 191, endPoint y: 358, distance: 441.8
click at [191, 358] on div "All photos (3) Latino-Owned LGBTQ-Owned Minority-Owned Categories: Bars Brunch …" at bounding box center [697, 494] width 1040 height 1255
copy section "Longtime fans of Baja Bistro were heartbroken when doors closed in the summer o…"
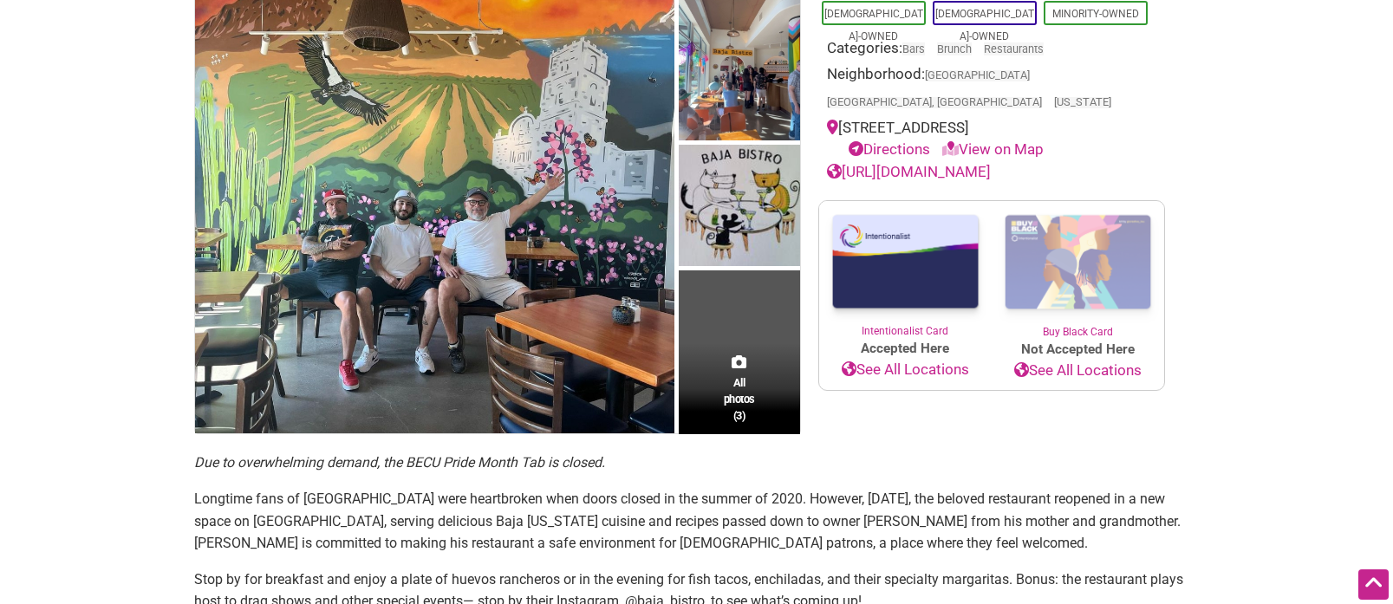
scroll to position [139, 0]
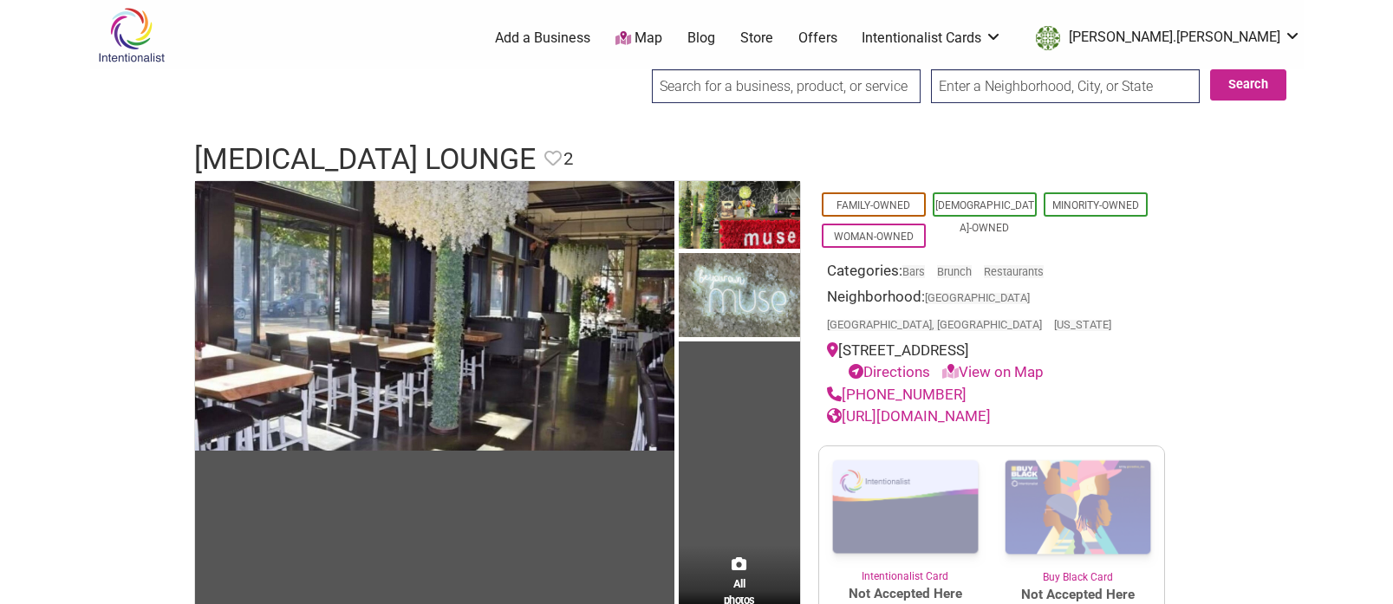
click at [991, 407] on link "[URL][DOMAIN_NAME]" at bounding box center [909, 415] width 164 height 17
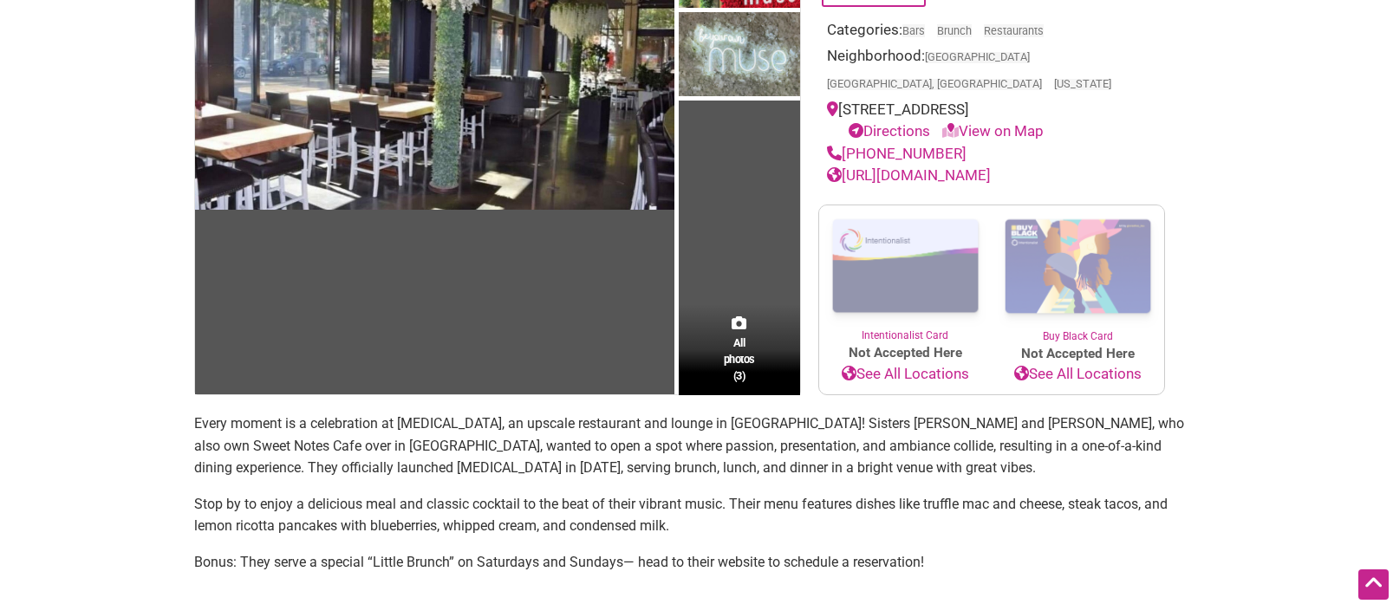
scroll to position [254, 0]
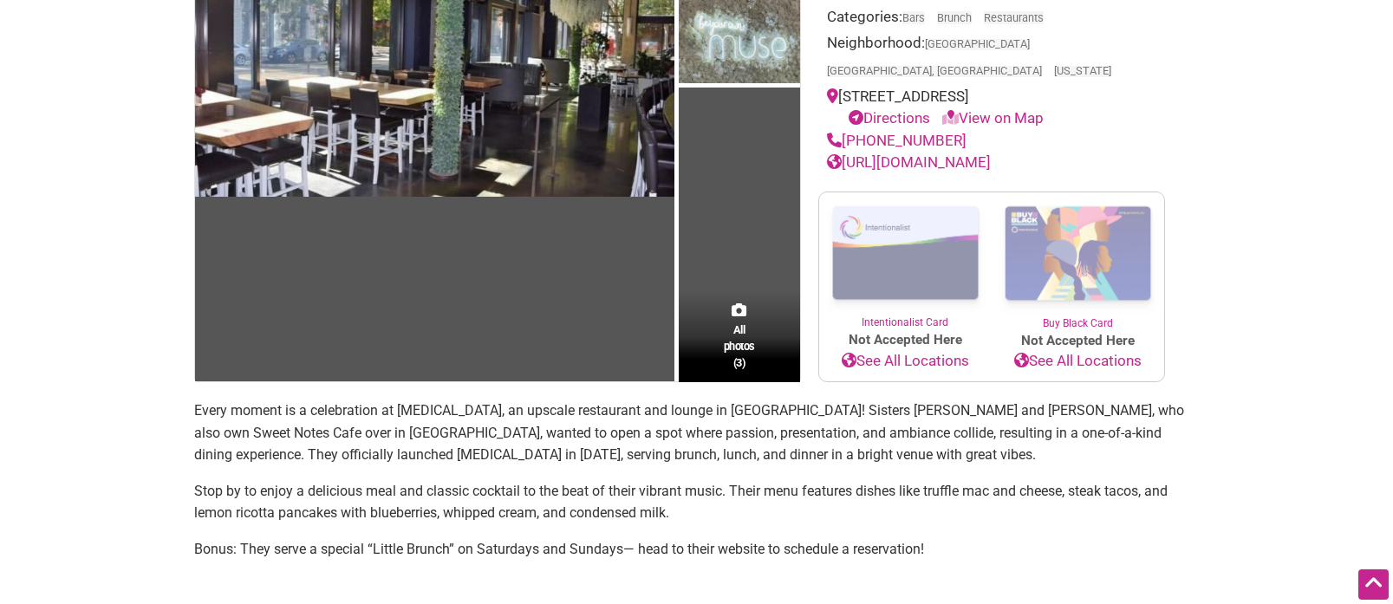
drag, startPoint x: 419, startPoint y: 489, endPoint x: 630, endPoint y: 511, distance: 211.8
click at [433, 490] on p "Stop by to enjoy a delicious meal and classic cocktail to the beat of their vib…" at bounding box center [696, 502] width 1005 height 44
drag, startPoint x: 964, startPoint y: 525, endPoint x: 192, endPoint y: 390, distance: 783.9
click at [192, 390] on div "All photos (3) Family-Owned [DEMOGRAPHIC_DATA]-Owned Minority-Owned Woman-Owned…" at bounding box center [697, 503] width 1040 height 1154
copy section "Every moment is a celebration at [MEDICAL_DATA], an upscale restaurant and loun…"
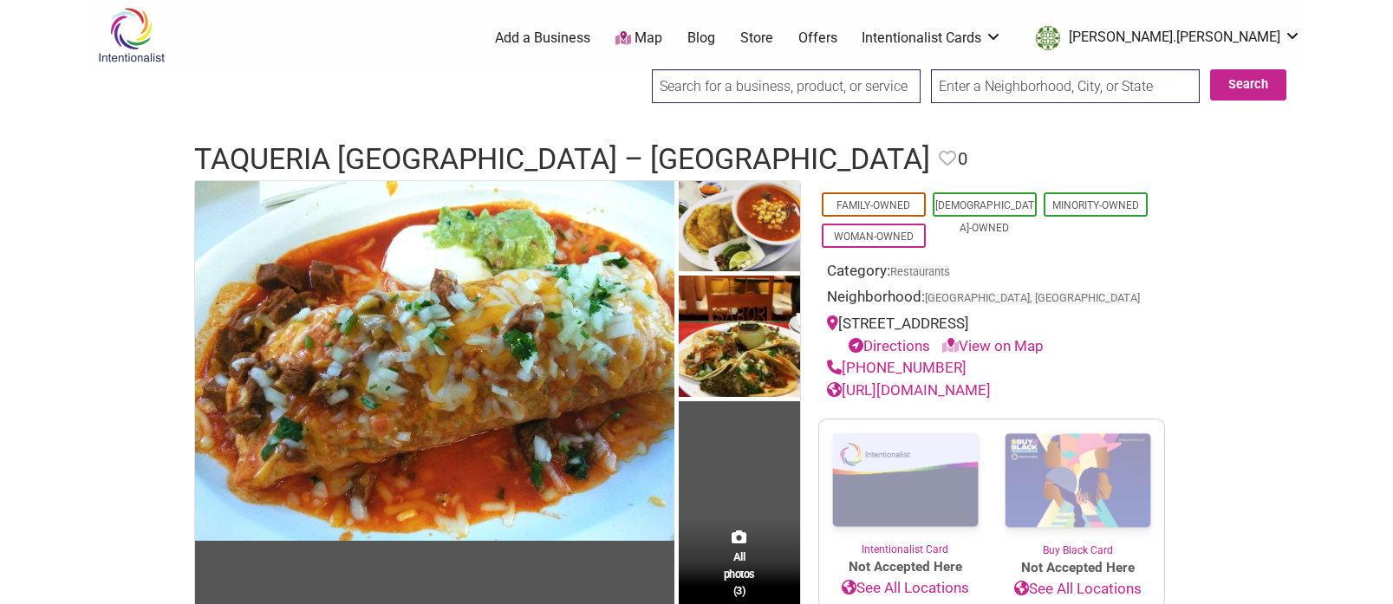
click at [916, 390] on link "http://taqueriaelsabor.net/" at bounding box center [909, 389] width 164 height 17
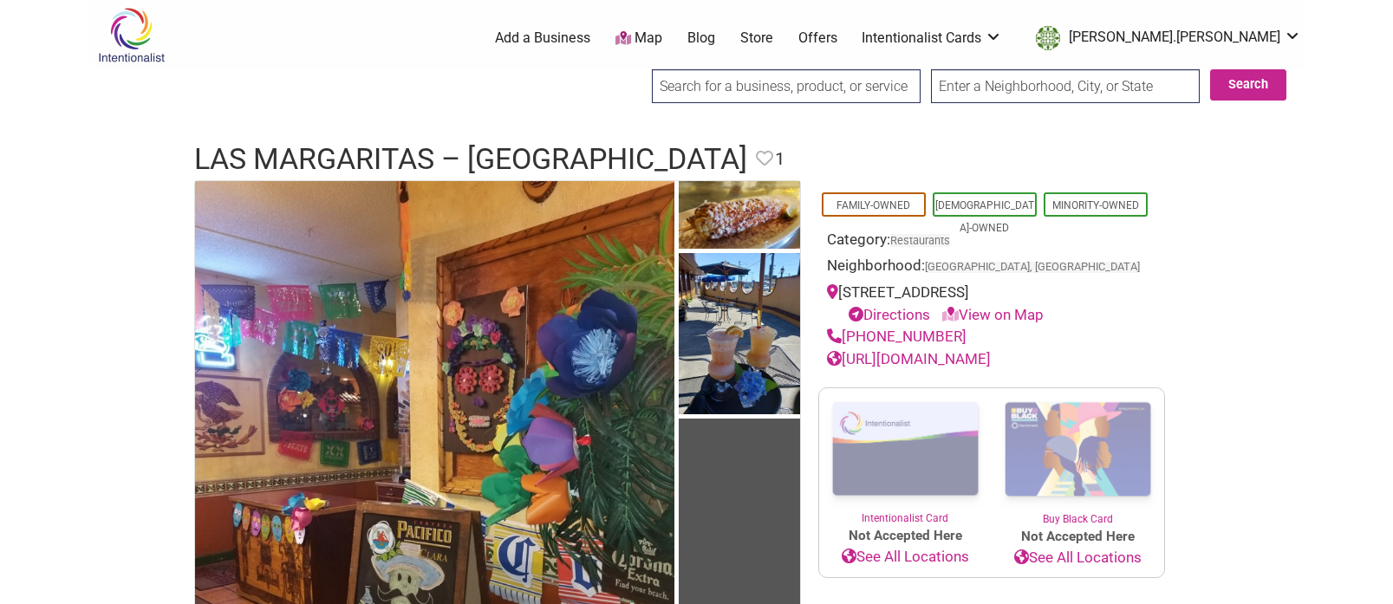
click at [936, 357] on link "[URL][DOMAIN_NAME]" at bounding box center [909, 358] width 164 height 17
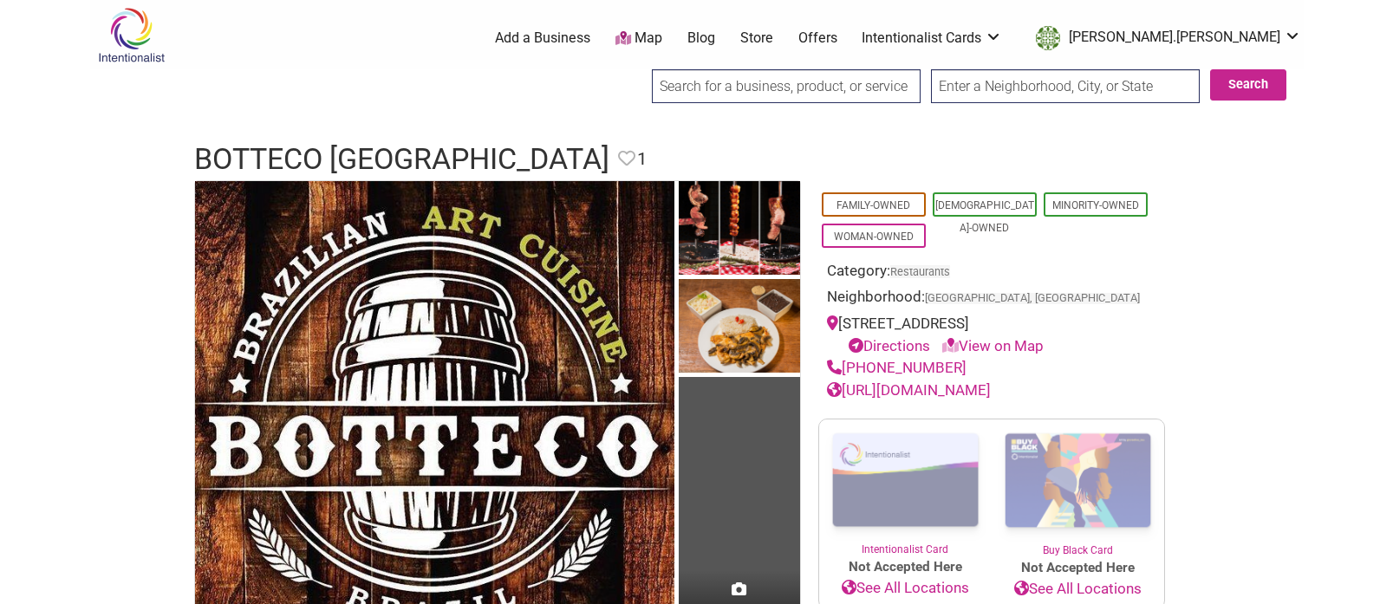
click at [972, 391] on link "http://www.bottecobrazil.com/" at bounding box center [909, 389] width 164 height 17
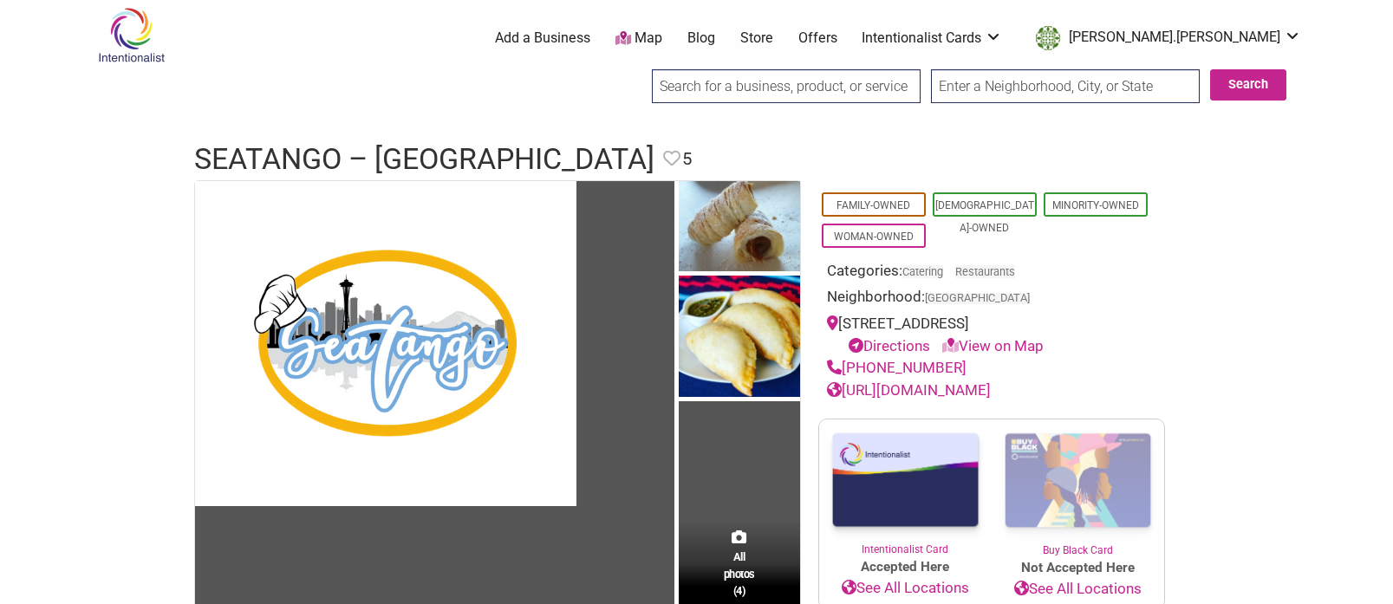
scroll to position [144, 0]
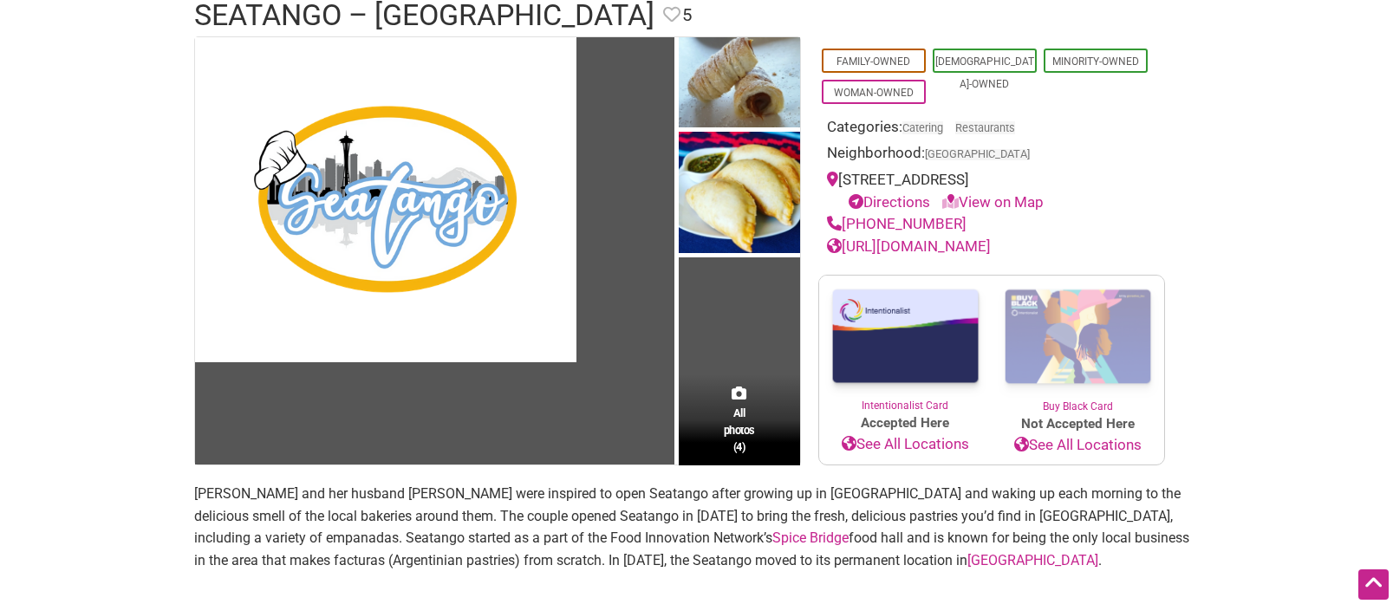
click at [906, 249] on link "https://seatangofoods.com/" at bounding box center [909, 245] width 164 height 17
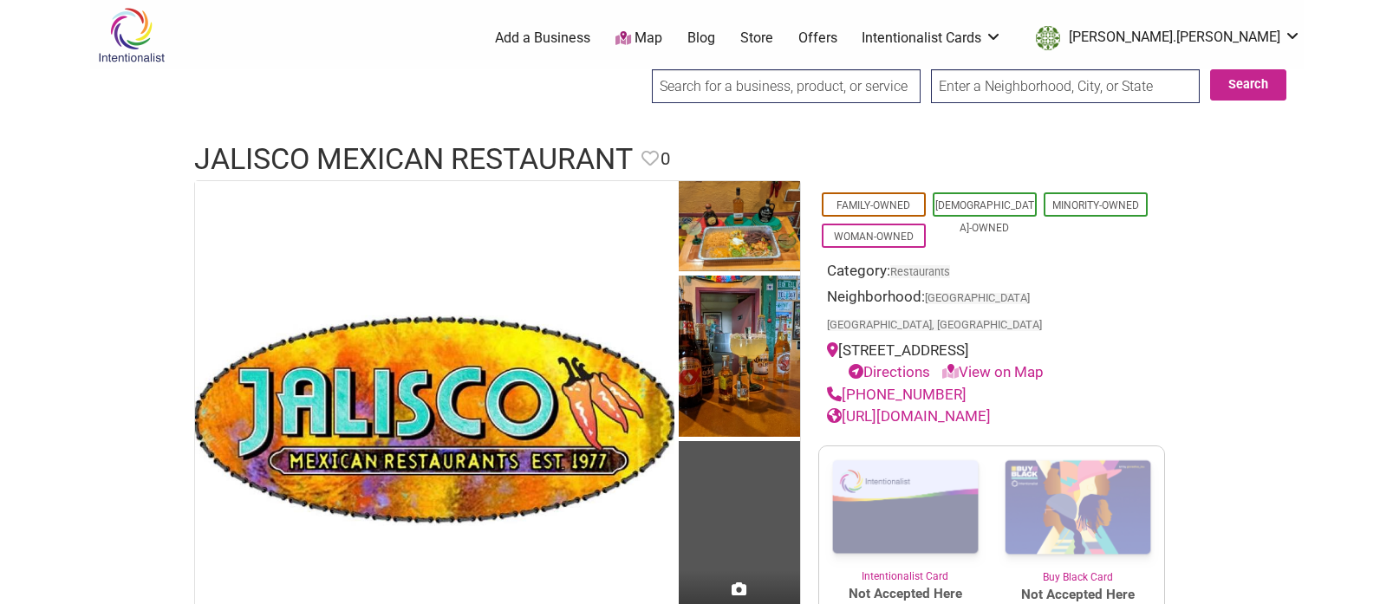
click at [991, 412] on link "[URL][DOMAIN_NAME]" at bounding box center [909, 415] width 164 height 17
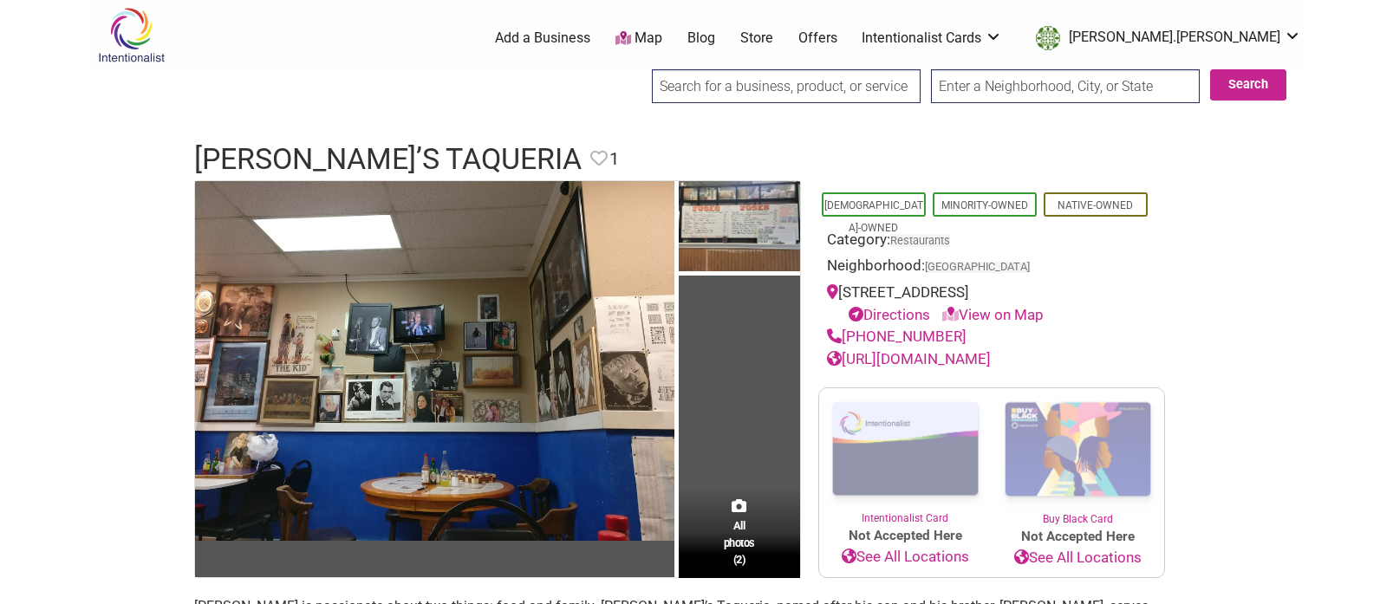
click at [932, 361] on link "[URL][DOMAIN_NAME]" at bounding box center [909, 358] width 164 height 17
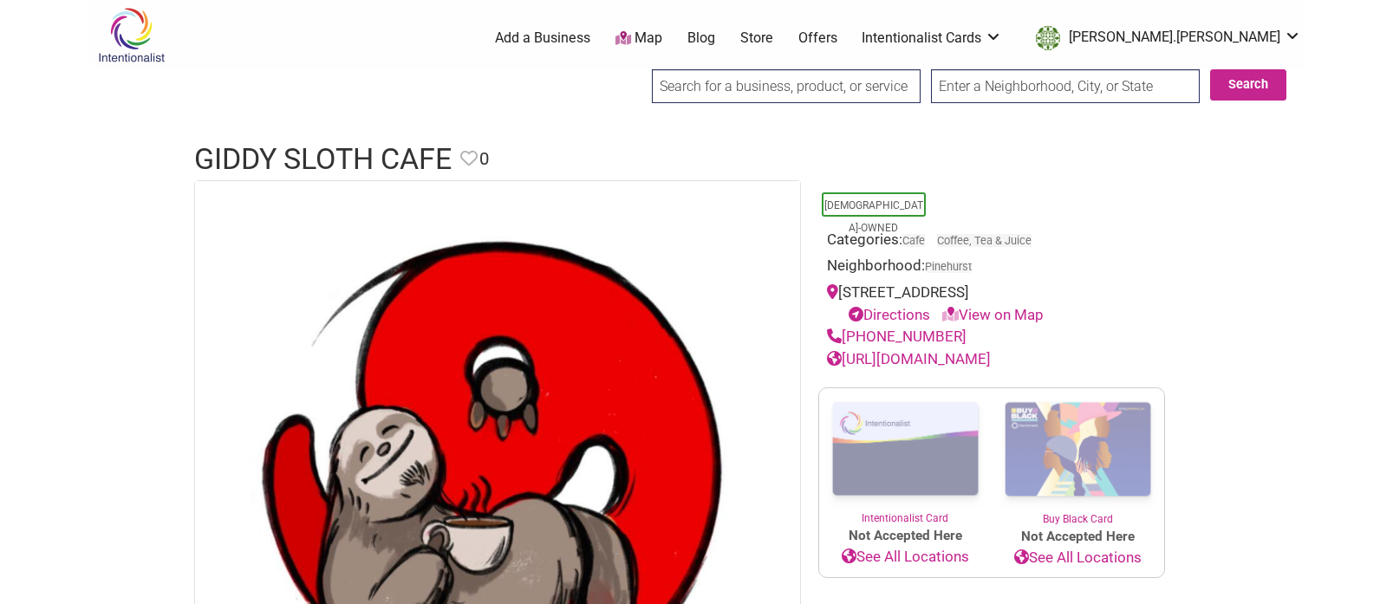
click at [896, 362] on link "https://www.giddysloth.com" at bounding box center [909, 358] width 164 height 17
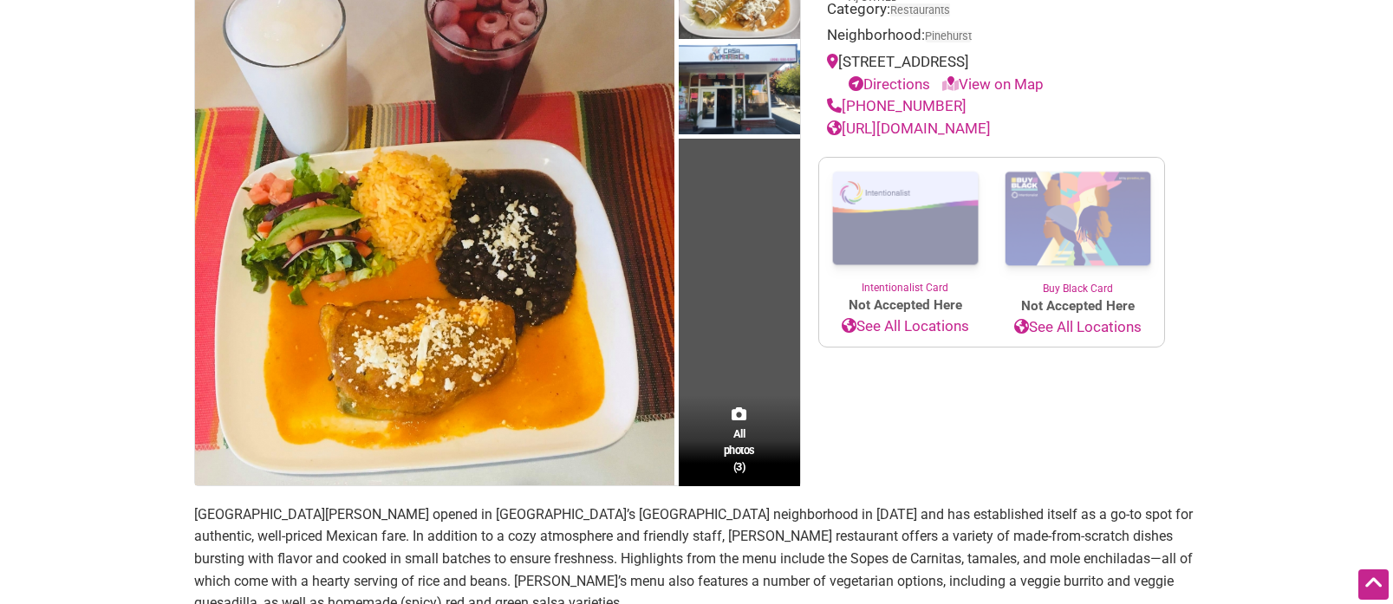
scroll to position [227, 0]
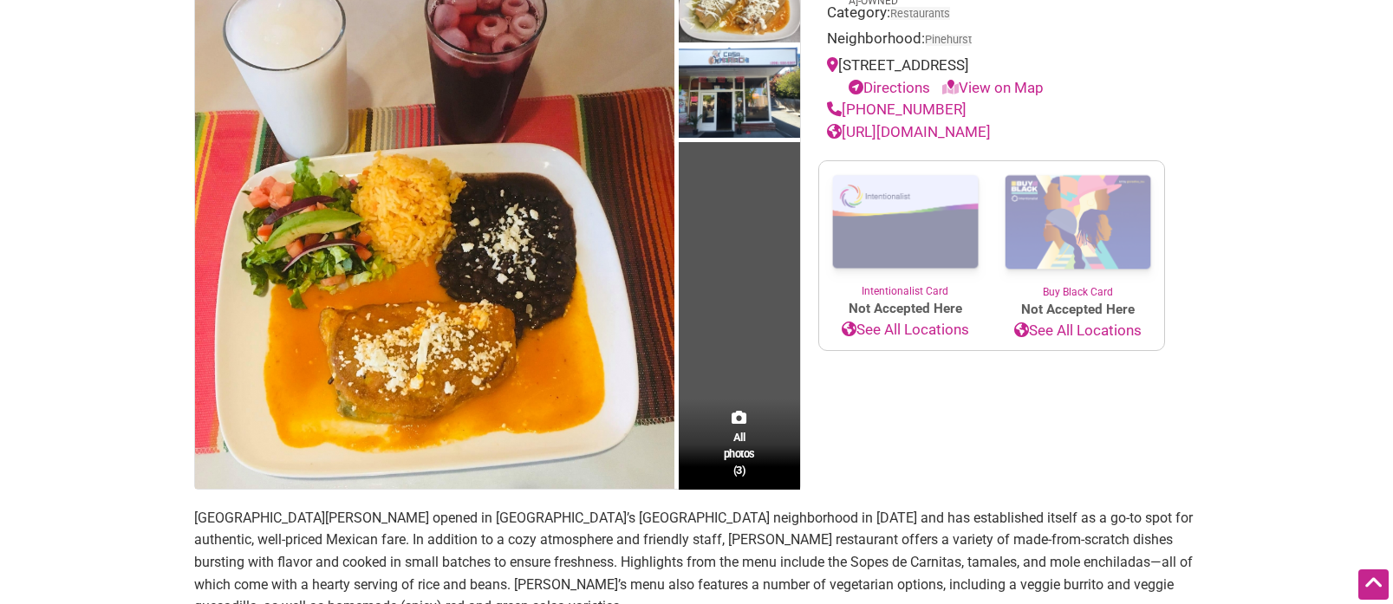
click at [845, 140] on link "https://casa-del-mariachi.negocio.site/?utm_source=gmb&utm_medium=referral" at bounding box center [909, 131] width 164 height 17
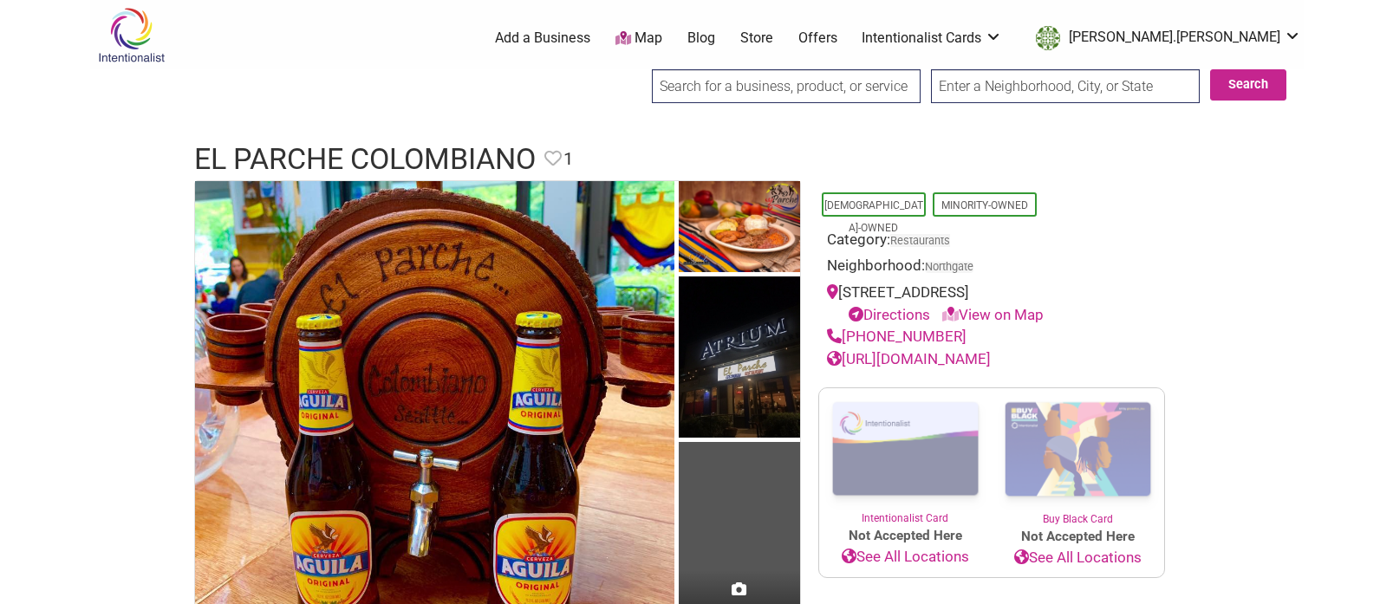
click at [926, 356] on link "https://www.elparchecolombiano.com/" at bounding box center [909, 358] width 164 height 17
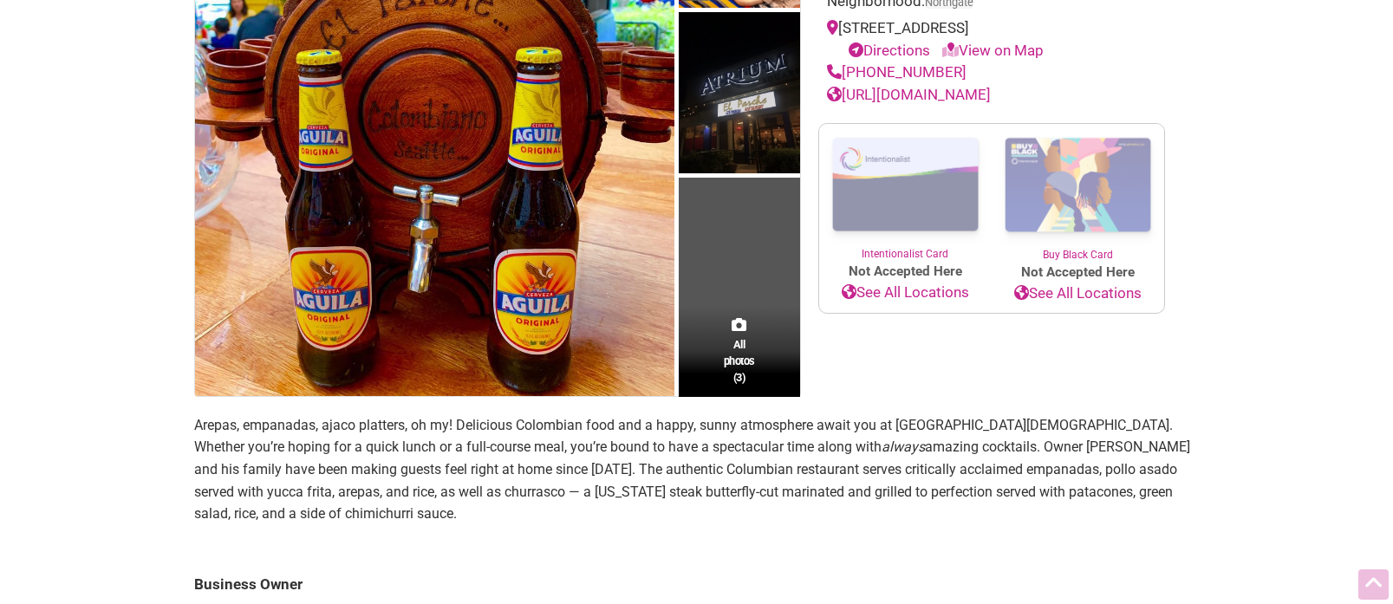
scroll to position [294, 0]
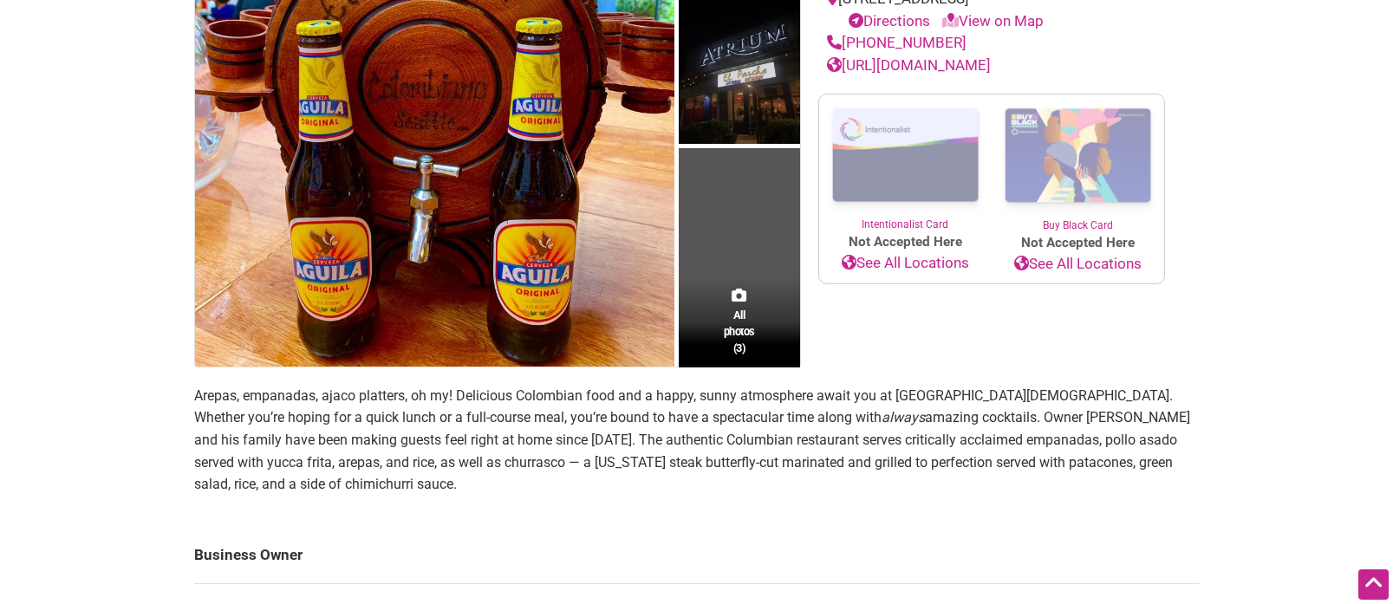
click at [350, 407] on p "Arepas, empanadas, ajaco platters, oh my! Delicious Colombian food and a happy,…" at bounding box center [696, 440] width 1005 height 111
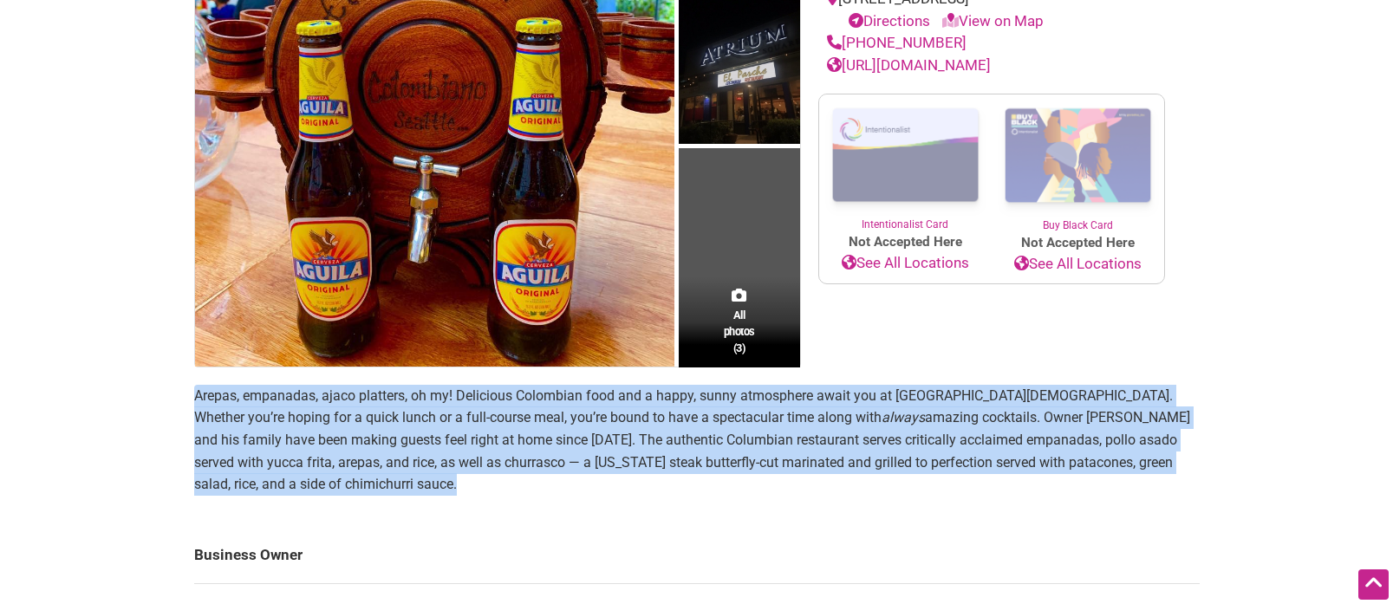
click at [350, 407] on p "Arepas, empanadas, ajaco platters, oh my! Delicious Colombian food and a happy,…" at bounding box center [696, 440] width 1005 height 111
copy section "Arepas, empanadas, ajaco platters, oh my! Delicious Colombian food and a happy,…"
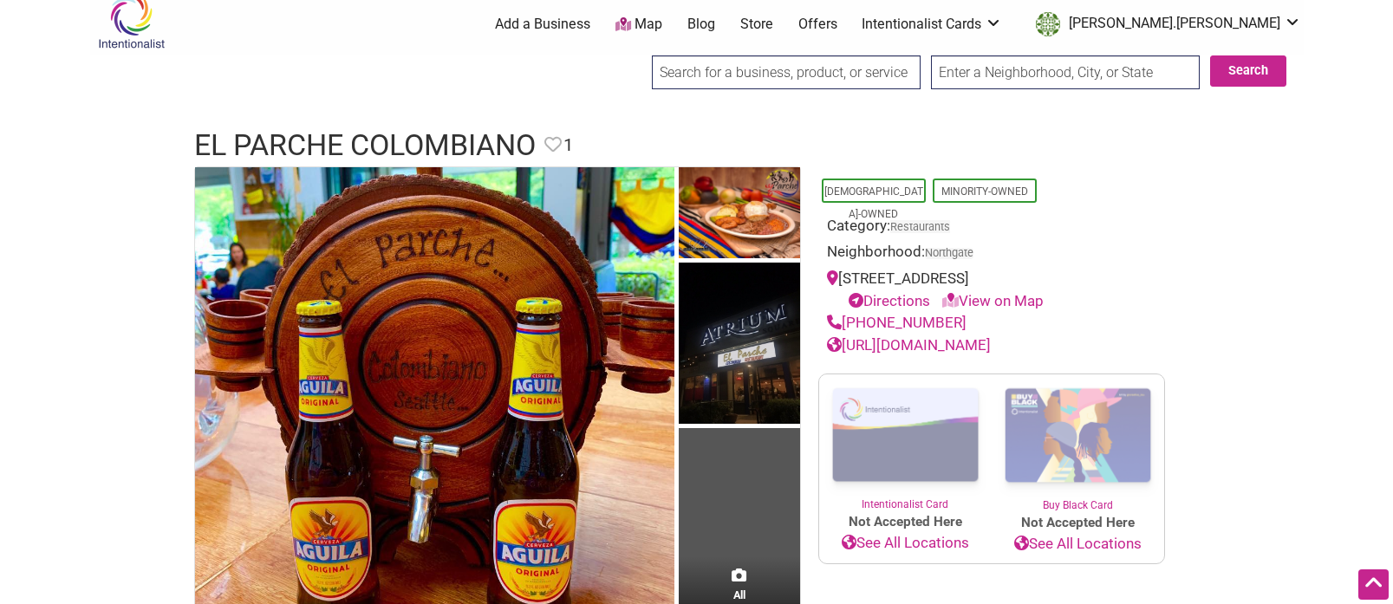
scroll to position [0, 0]
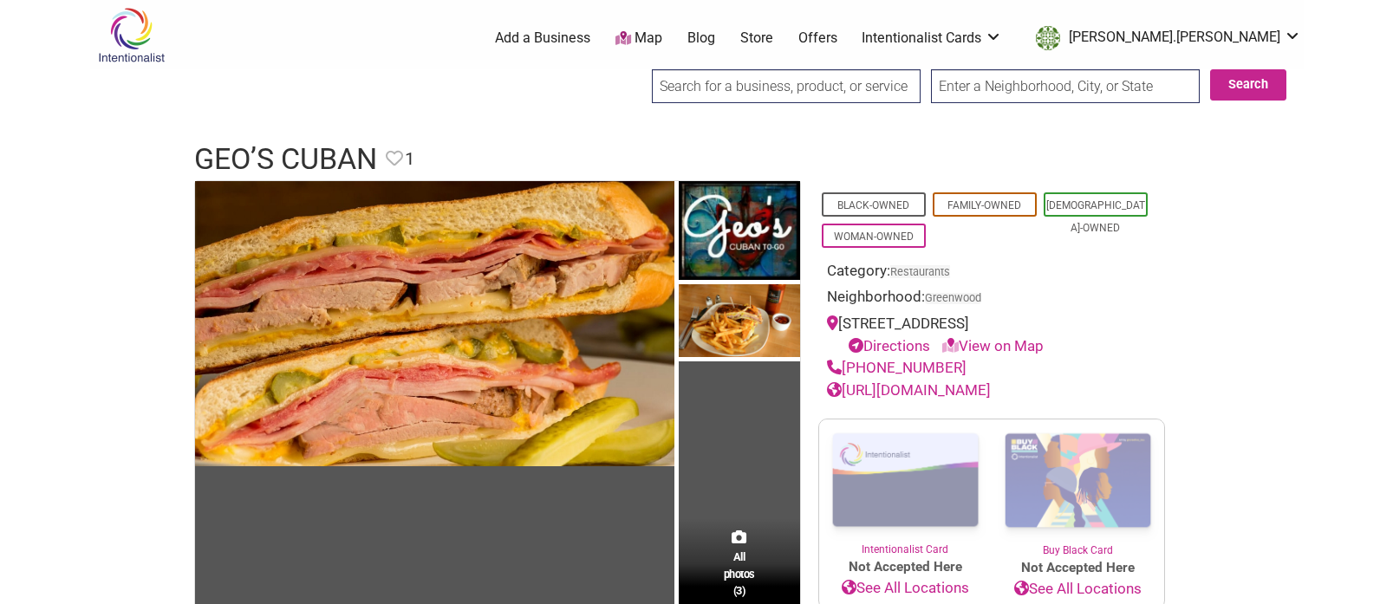
click at [881, 391] on link "https://www.geoscubantogo.com/" at bounding box center [909, 389] width 164 height 17
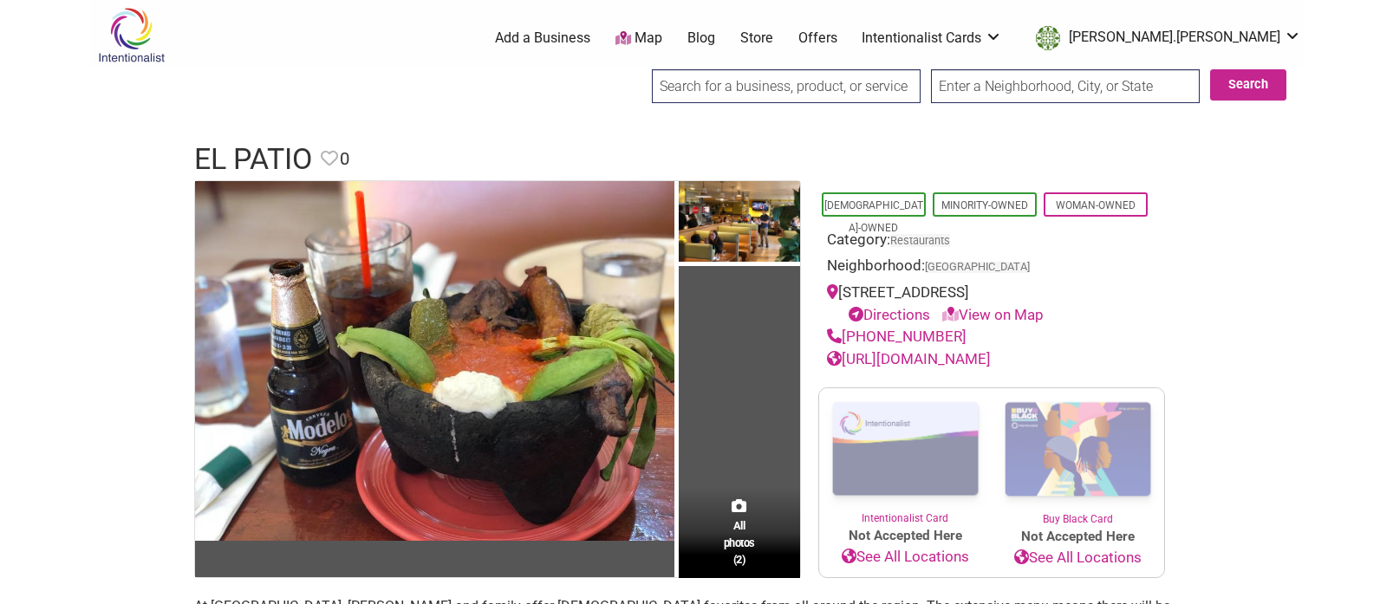
click at [881, 356] on link "[URL][DOMAIN_NAME]" at bounding box center [909, 358] width 164 height 17
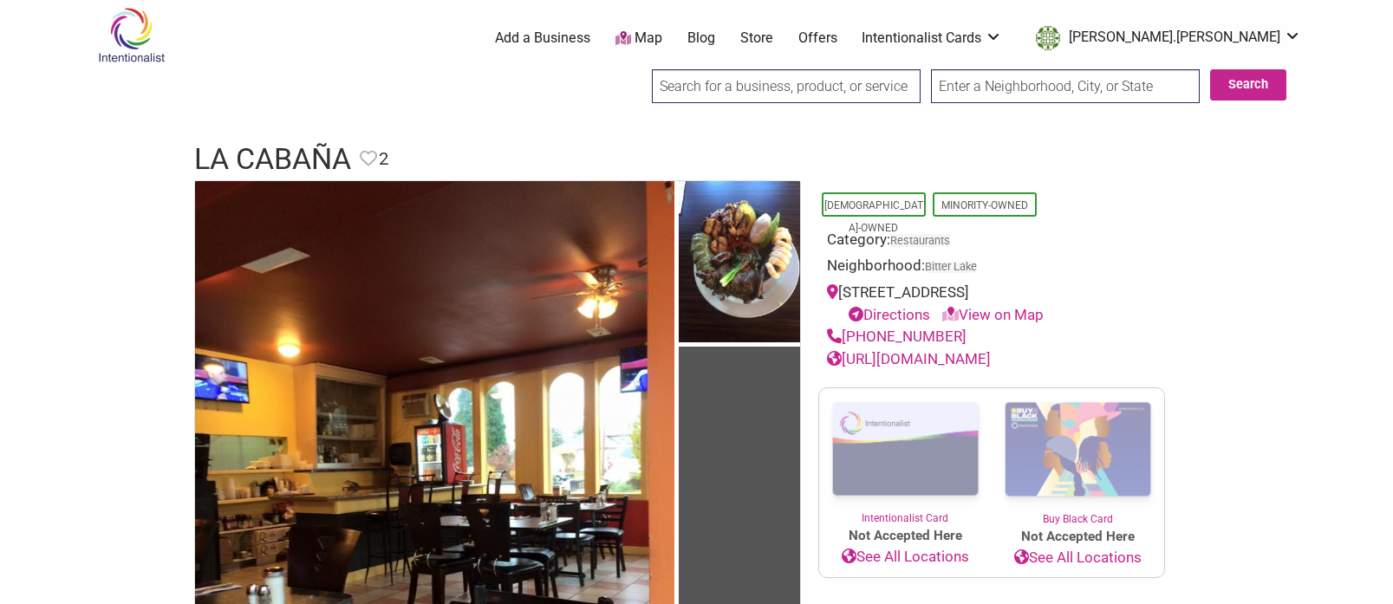
click at [958, 362] on link "https://www.facebook.com/lacabanaseattle/" at bounding box center [909, 358] width 164 height 17
click at [908, 361] on link "https://www.facebook.com/lacabanaseattle/" at bounding box center [909, 358] width 164 height 17
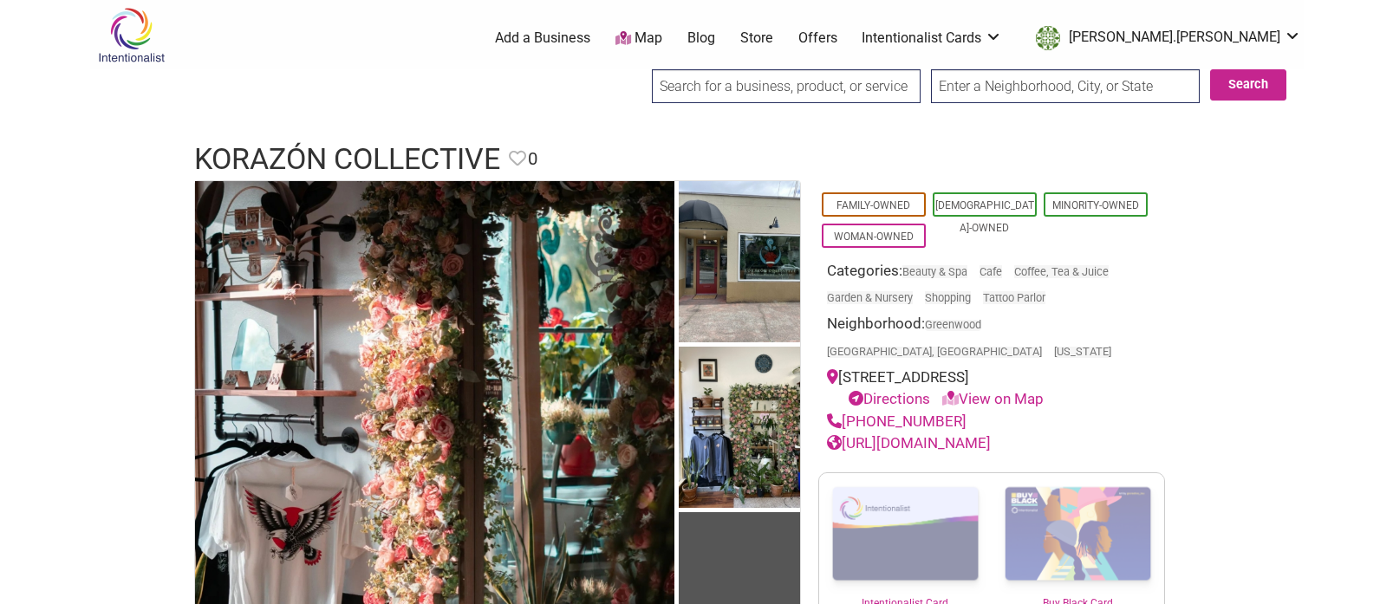
click at [922, 434] on link "[URL][DOMAIN_NAME]" at bounding box center [909, 442] width 164 height 17
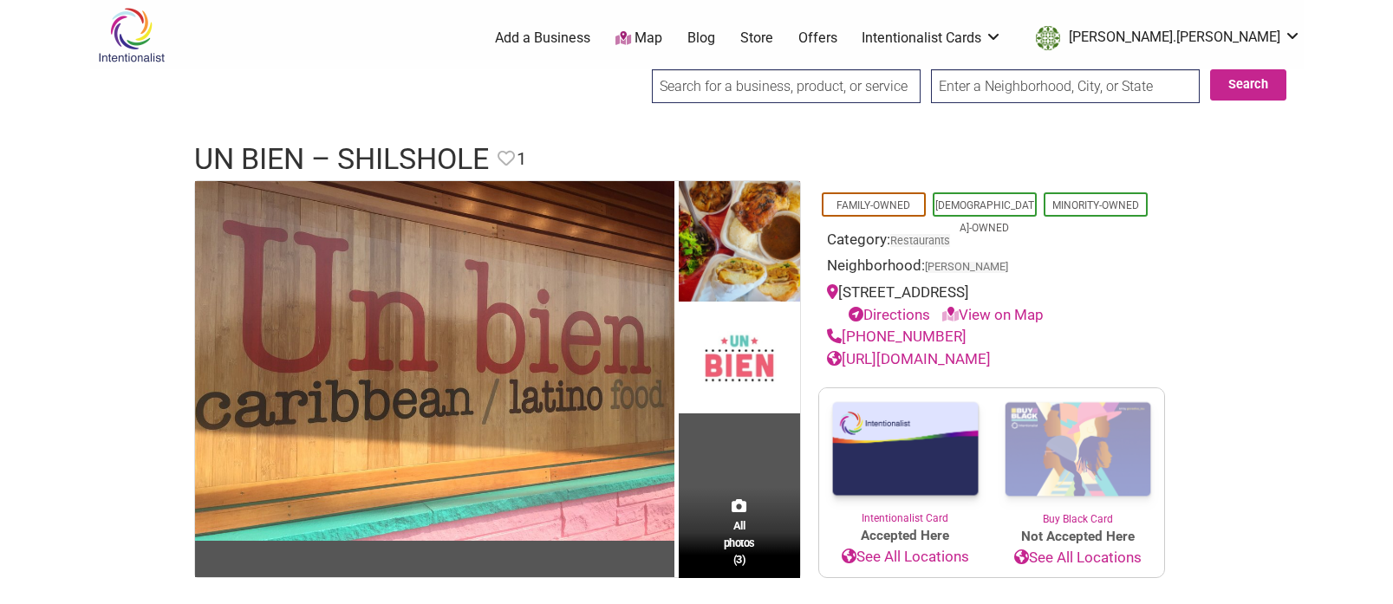
click at [879, 358] on link "http://unbienseattle.com" at bounding box center [909, 358] width 164 height 17
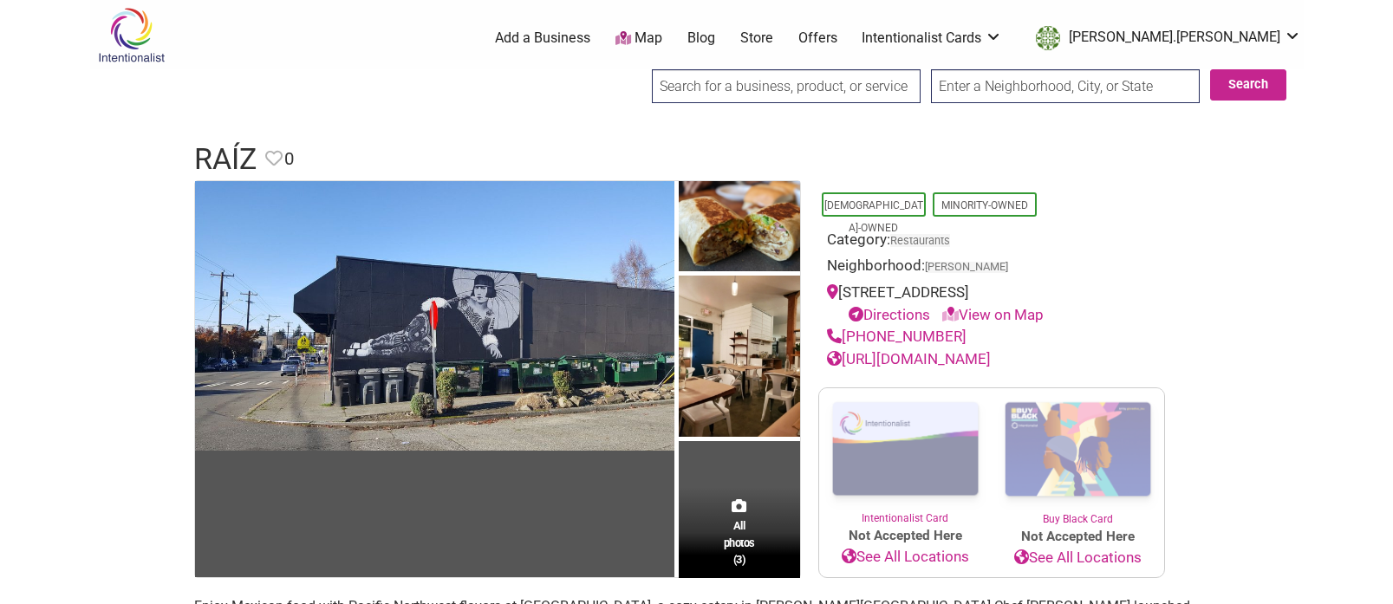
click at [963, 356] on link "https://www.raizseattle.com/" at bounding box center [909, 358] width 164 height 17
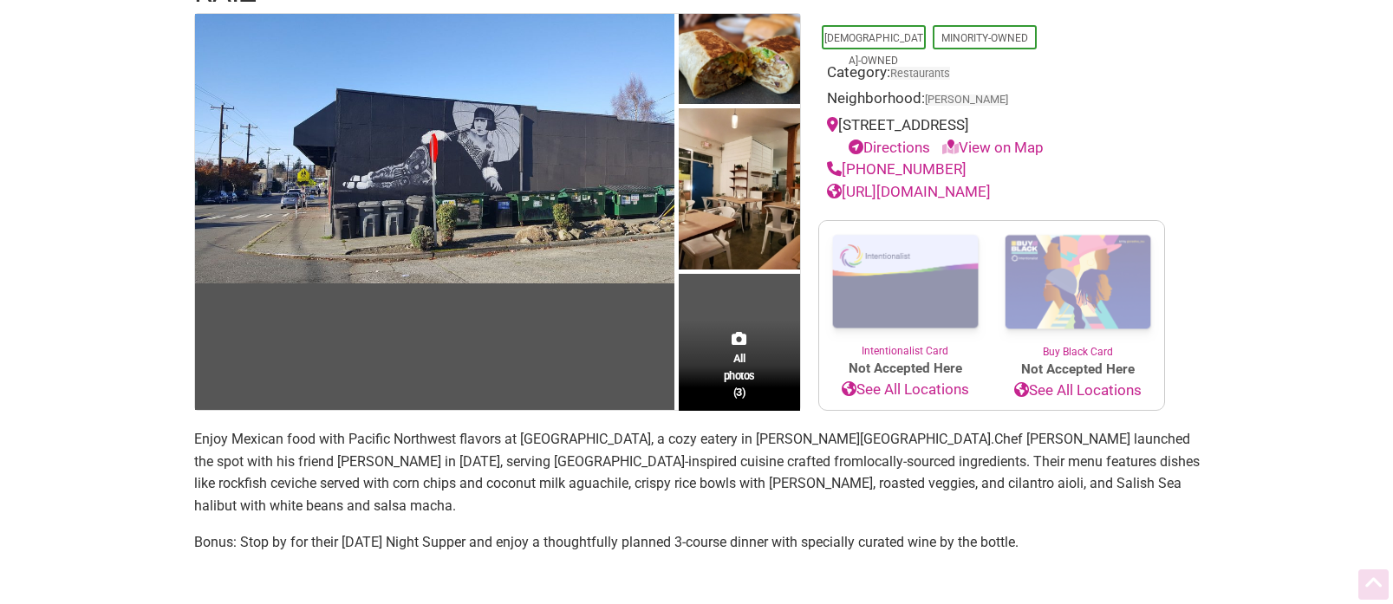
scroll to position [197, 0]
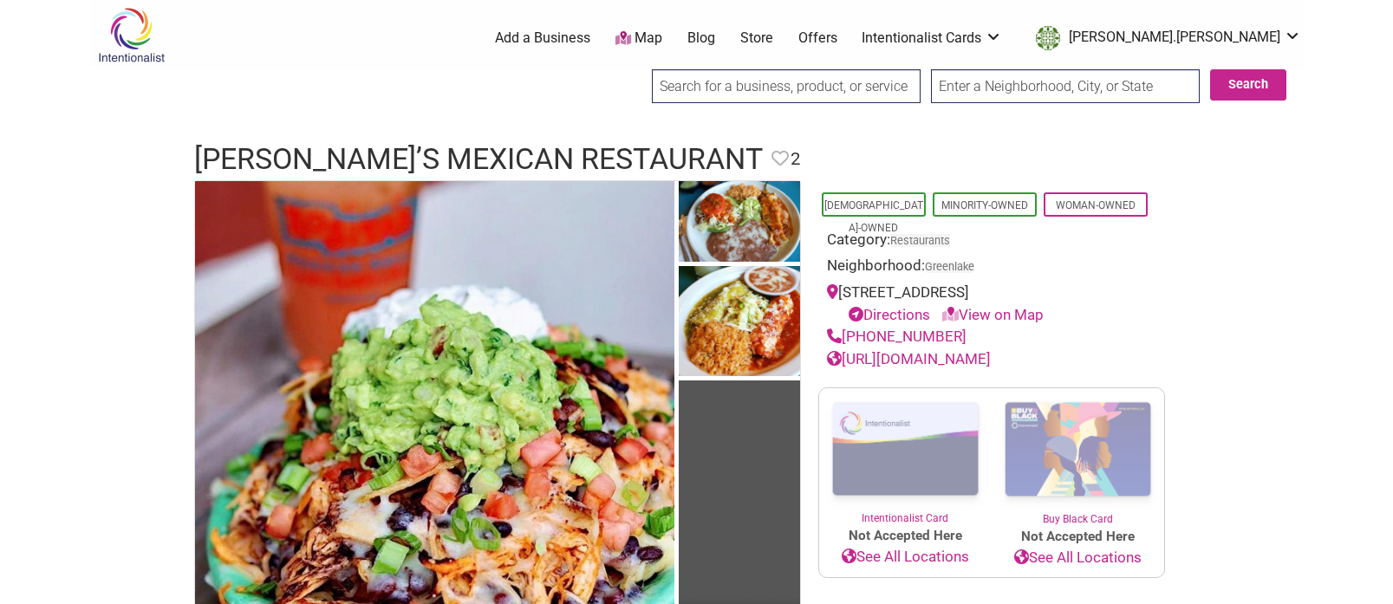
drag, startPoint x: 964, startPoint y: 361, endPoint x: 949, endPoint y: 359, distance: 14.8
click at [963, 361] on link "[URL][DOMAIN_NAME]" at bounding box center [909, 358] width 164 height 17
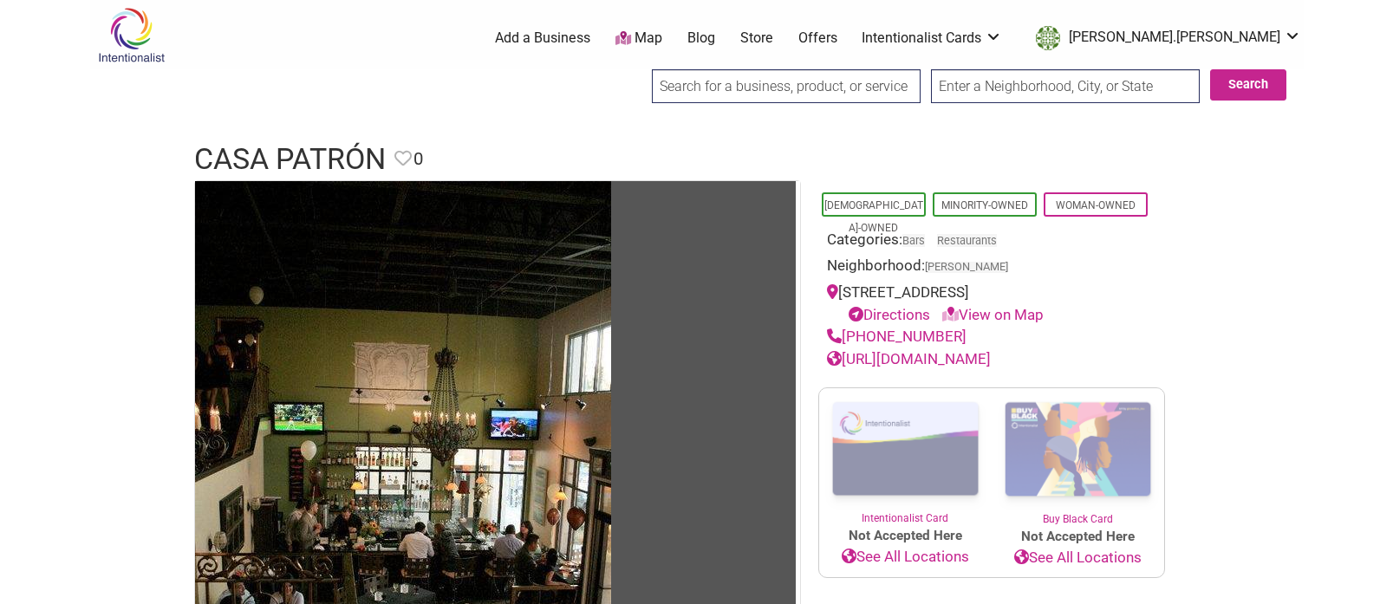
click at [991, 359] on link "[URL][DOMAIN_NAME]" at bounding box center [909, 358] width 164 height 17
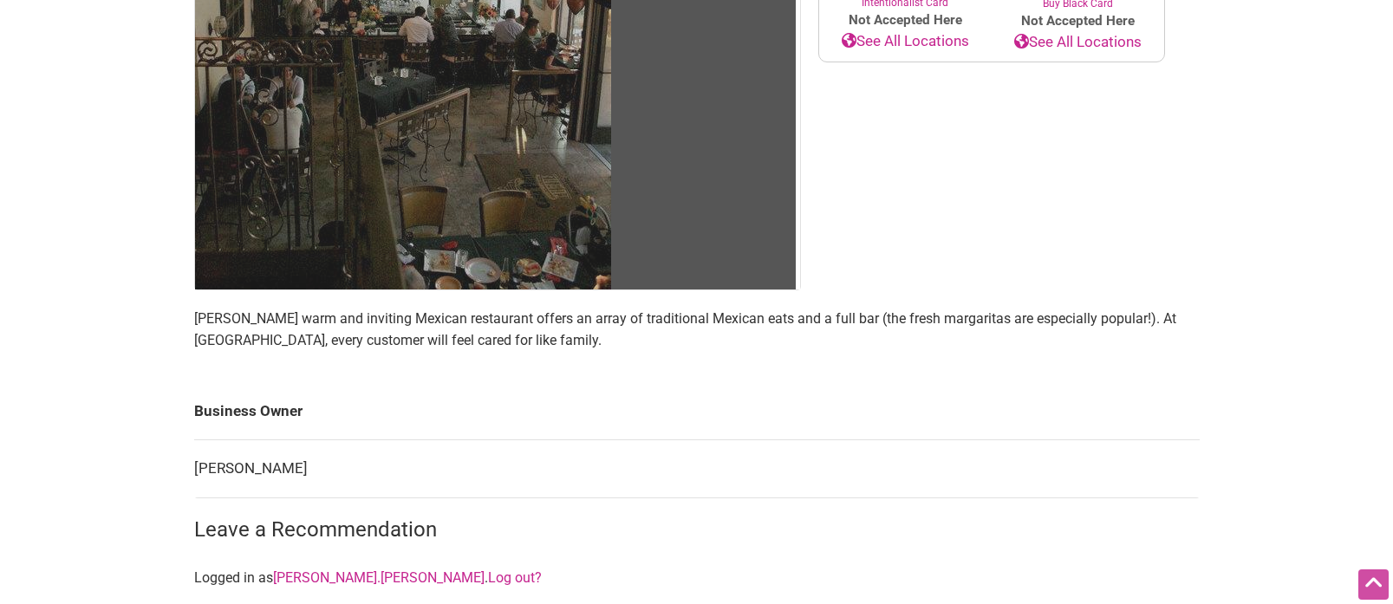
scroll to position [523, 0]
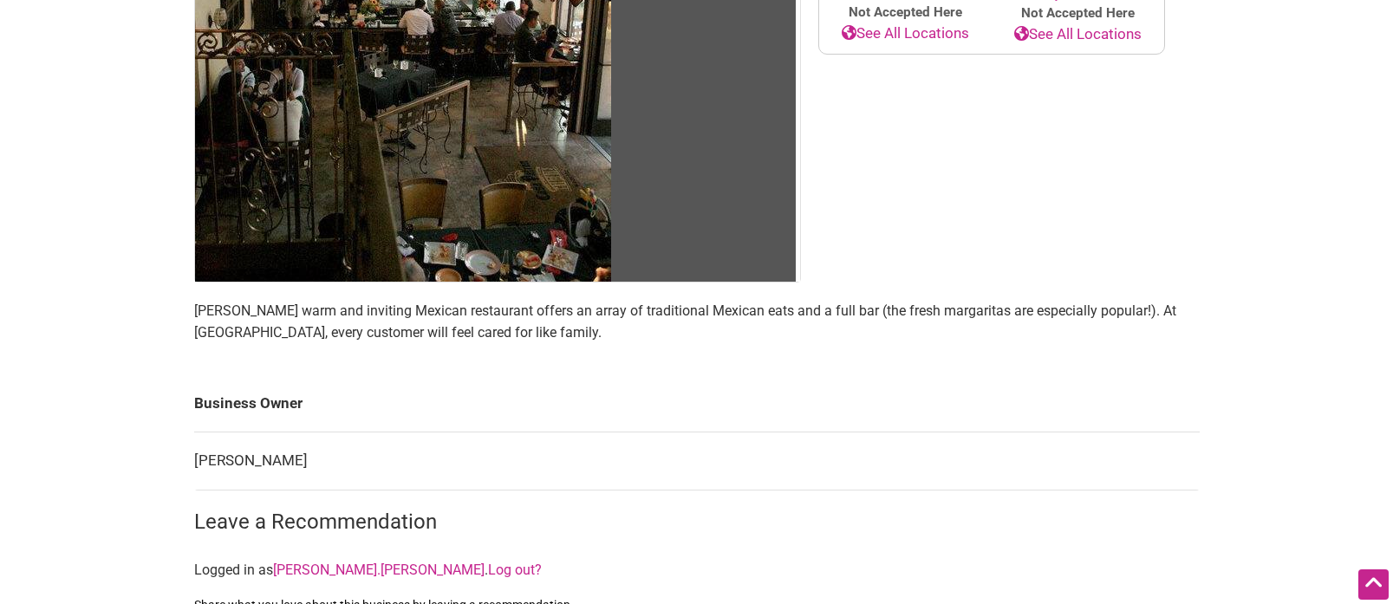
click at [496, 315] on span "[PERSON_NAME] warm and inviting Mexican restaurant offers an array of tradition…" at bounding box center [685, 321] width 982 height 39
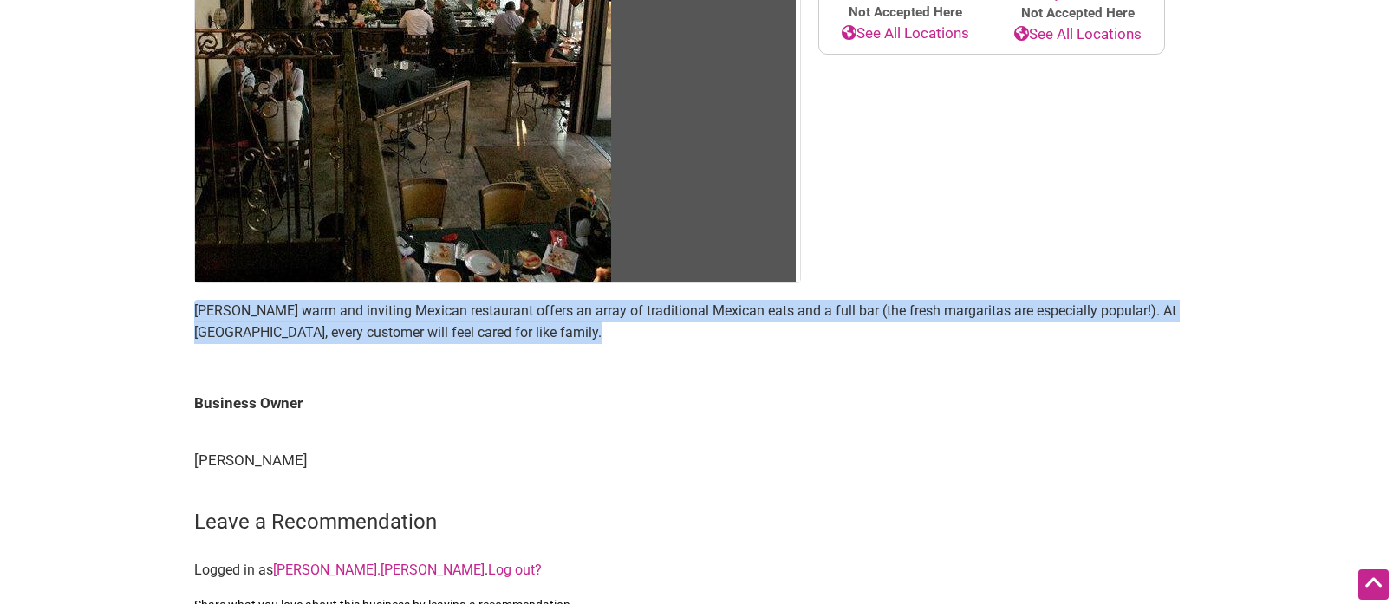
click at [496, 315] on span "[PERSON_NAME] warm and inviting Mexican restaurant offers an array of tradition…" at bounding box center [685, 321] width 982 height 39
copy section "[PERSON_NAME] warm and inviting Mexican restaurant offers an array of tradition…"
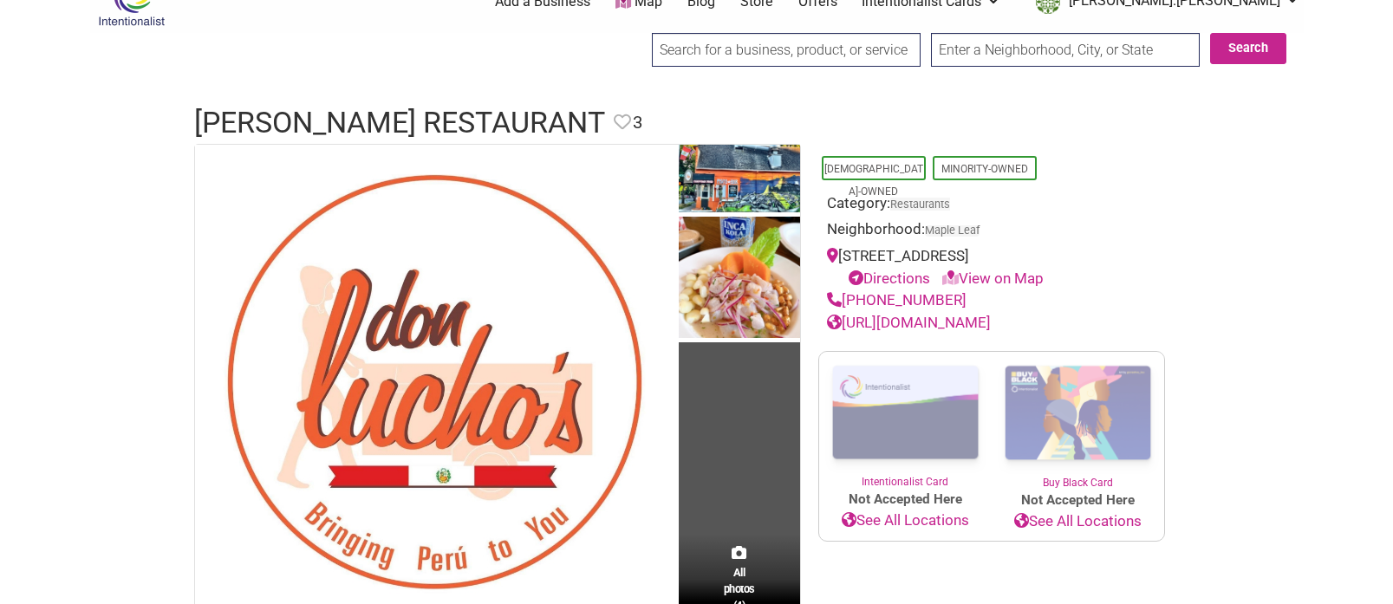
scroll to position [66, 0]
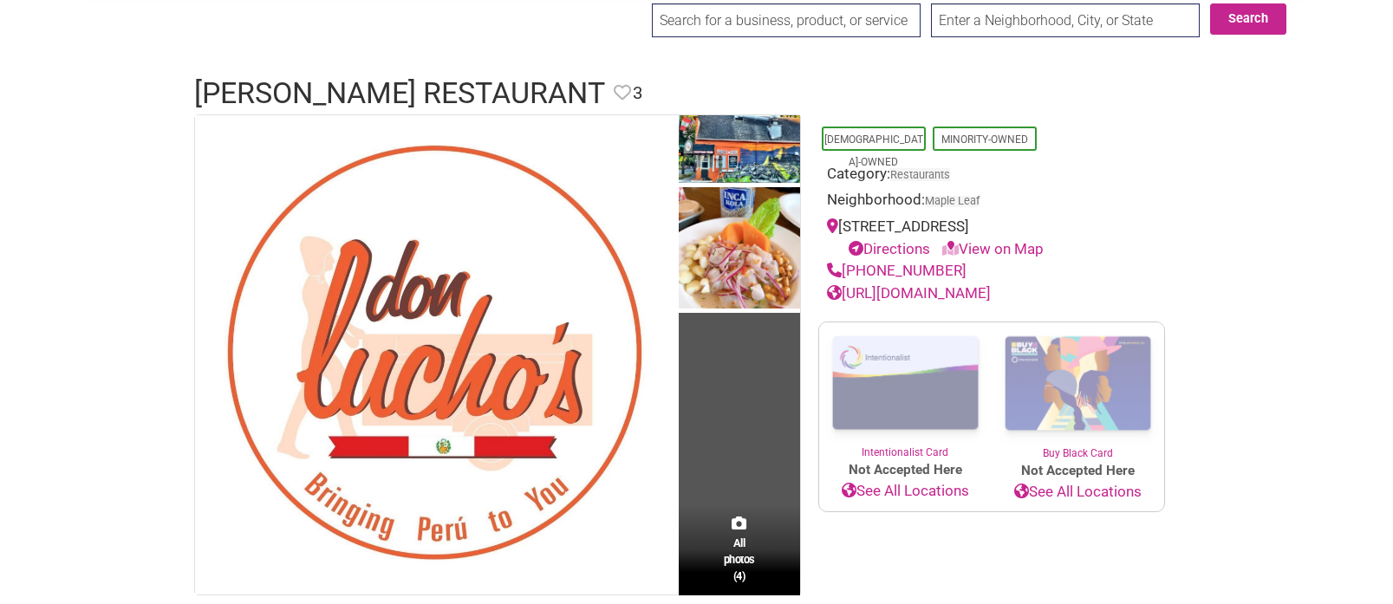
click at [884, 302] on link "[URL][DOMAIN_NAME]" at bounding box center [909, 292] width 164 height 17
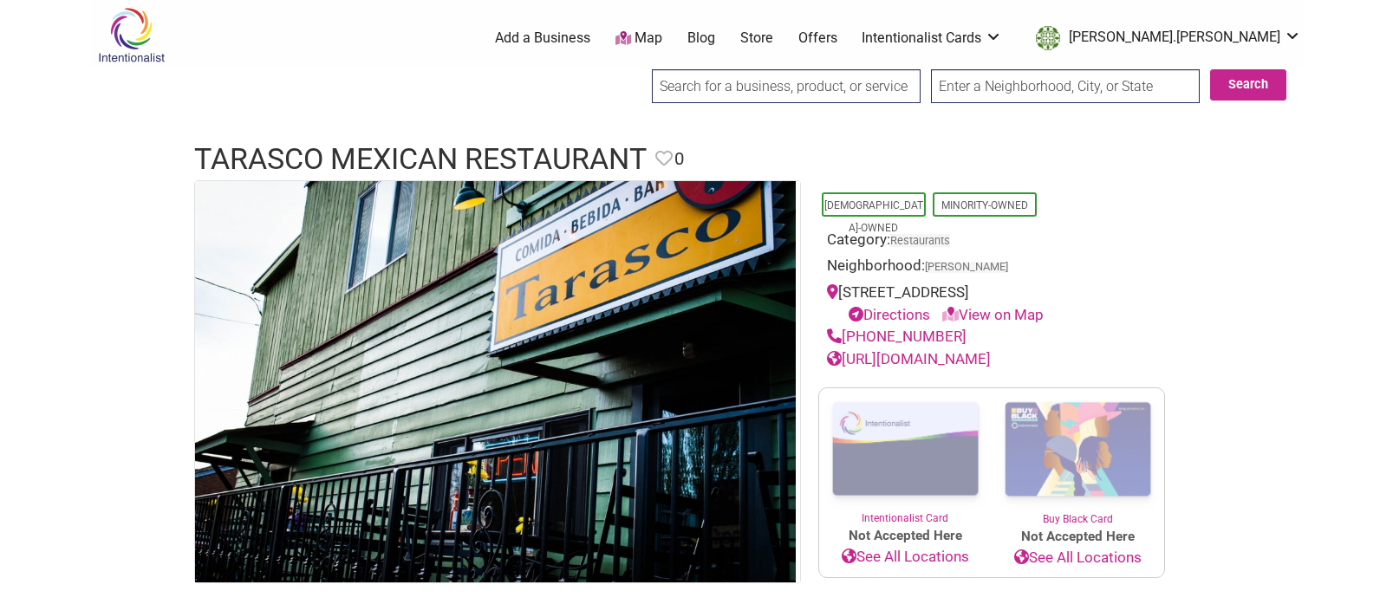
click at [966, 358] on link "http://karaokekurt.com/index.php/tarasco/" at bounding box center [909, 358] width 164 height 17
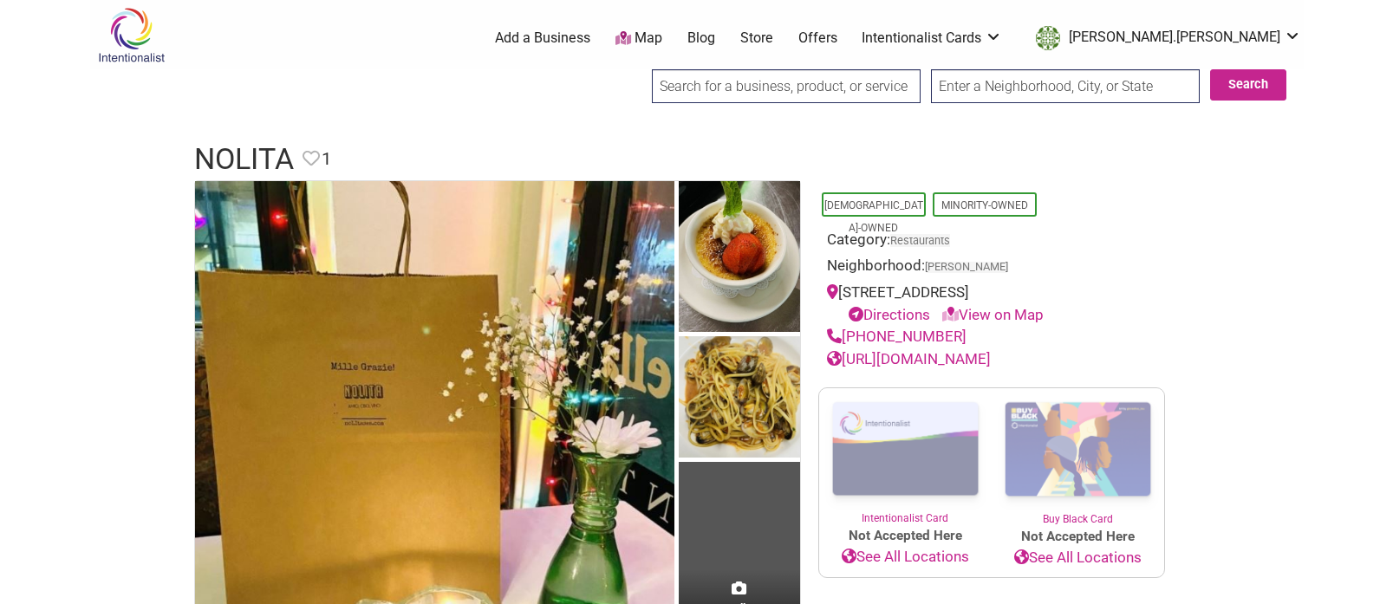
click at [949, 360] on link "[URL][DOMAIN_NAME]" at bounding box center [909, 358] width 164 height 17
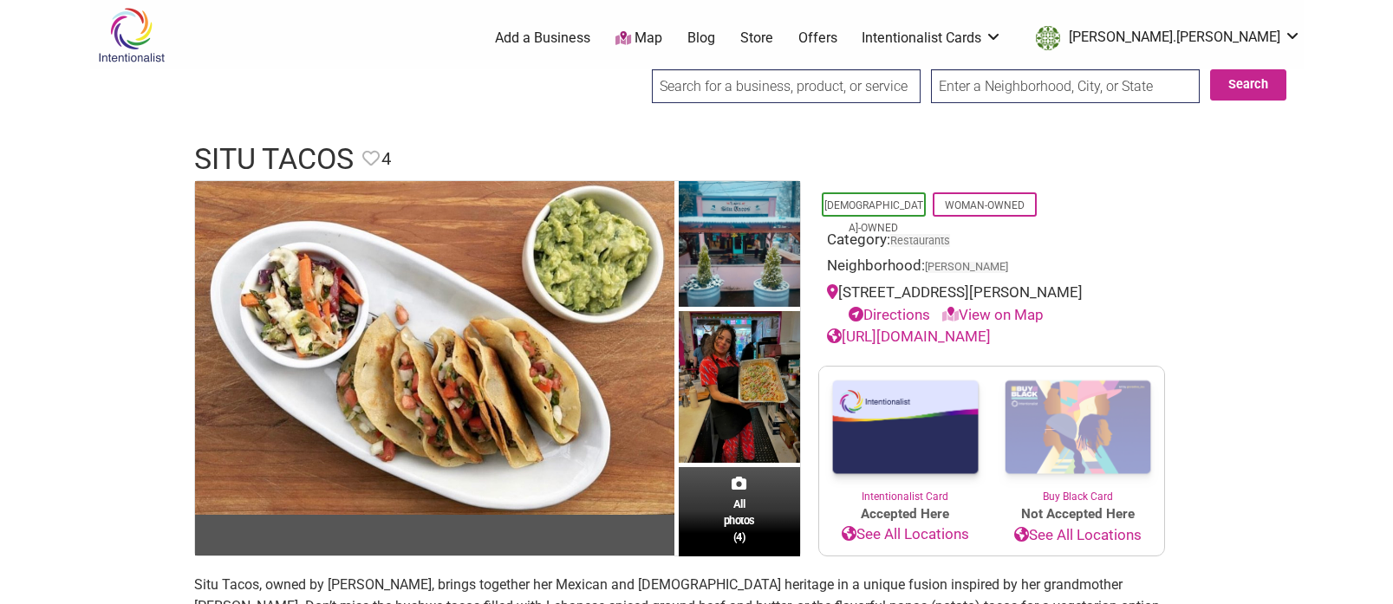
click at [927, 336] on link "[URL][DOMAIN_NAME]" at bounding box center [909, 336] width 164 height 17
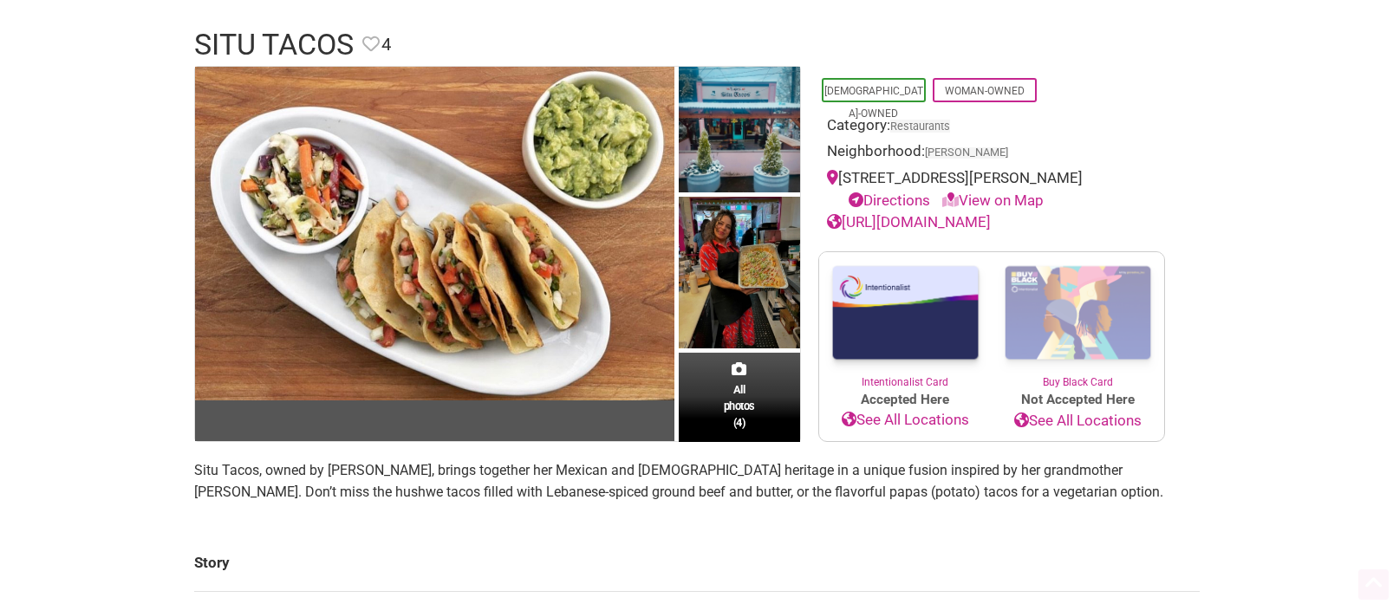
scroll to position [145, 0]
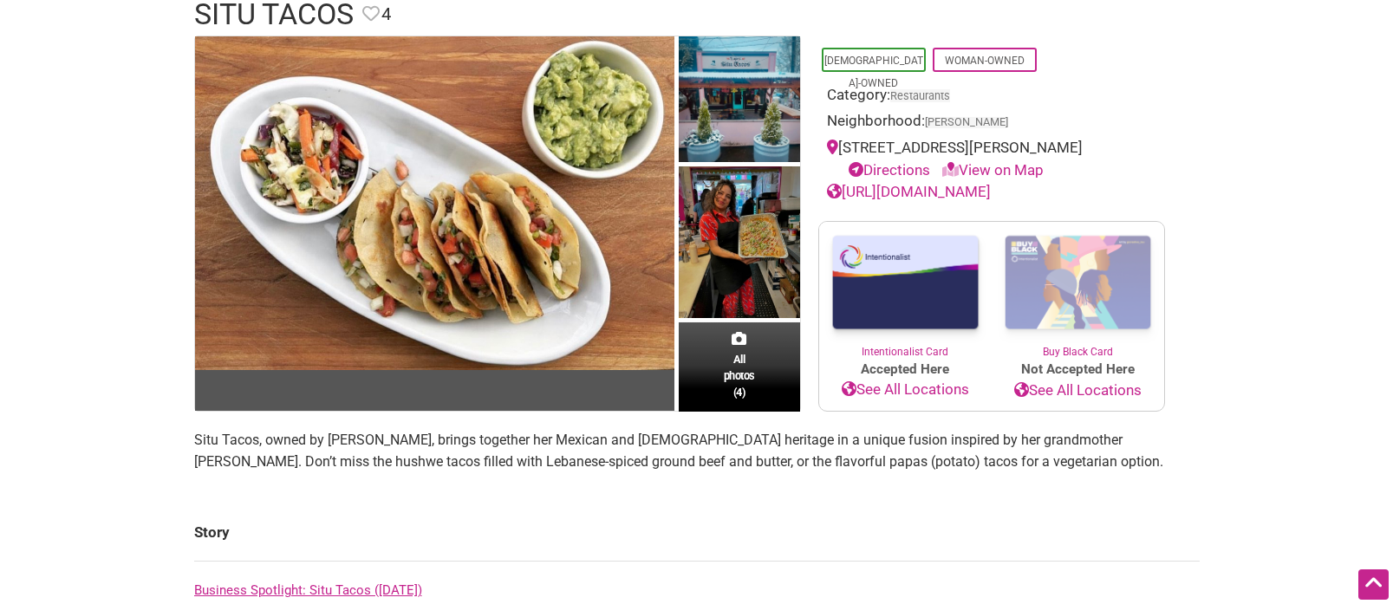
click at [582, 443] on p "Situ Tacos, owned by Lupe Flores, brings together her Mexican and Lebanese heri…" at bounding box center [696, 451] width 1005 height 44
click at [581, 444] on p "Situ Tacos, owned by Lupe Flores, brings together her Mexican and Lebanese heri…" at bounding box center [696, 451] width 1005 height 44
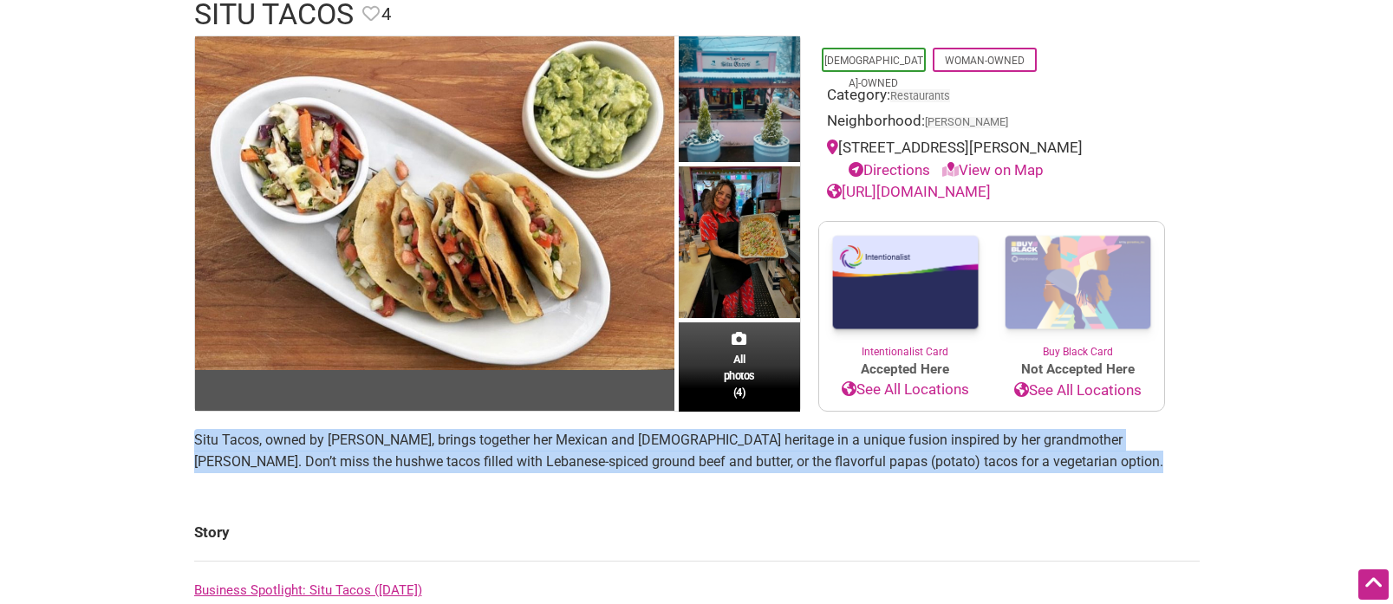
drag, startPoint x: 581, startPoint y: 444, endPoint x: 587, endPoint y: 437, distance: 9.2
click at [580, 444] on p "Situ Tacos, owned by Lupe Flores, brings together her Mexican and Lebanese heri…" at bounding box center [696, 451] width 1005 height 44
copy section "Situ Tacos, owned by Lupe Flores, brings together her Mexican and Lebanese heri…"
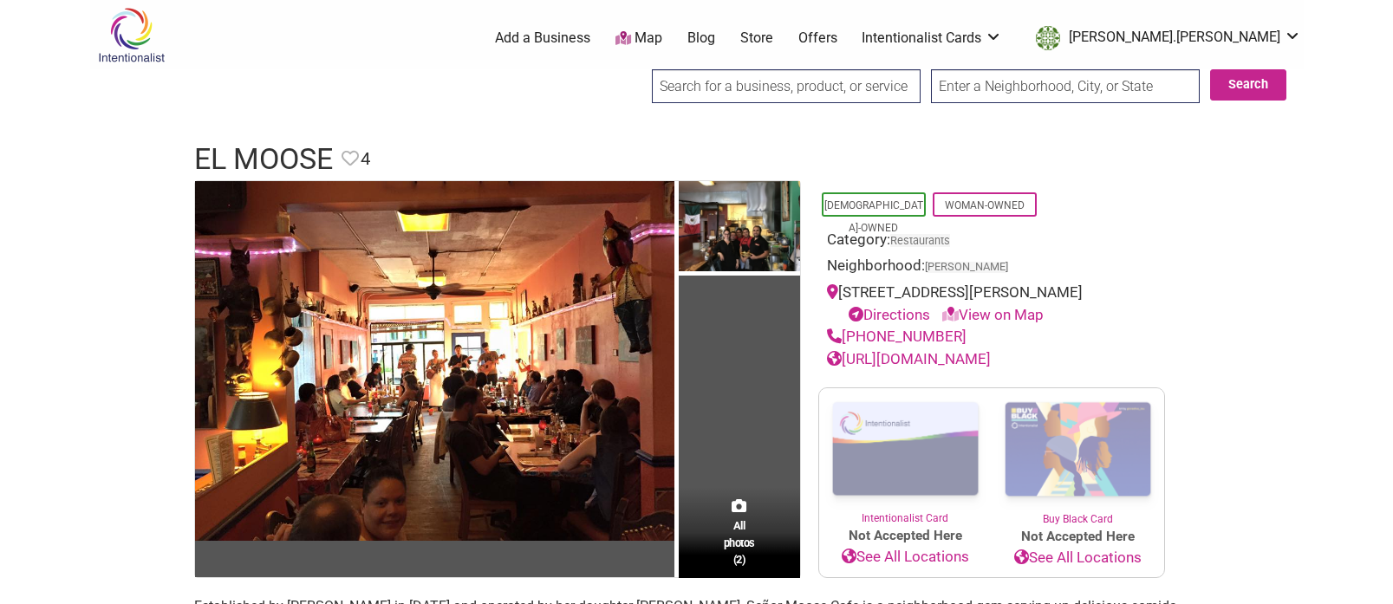
scroll to position [103, 0]
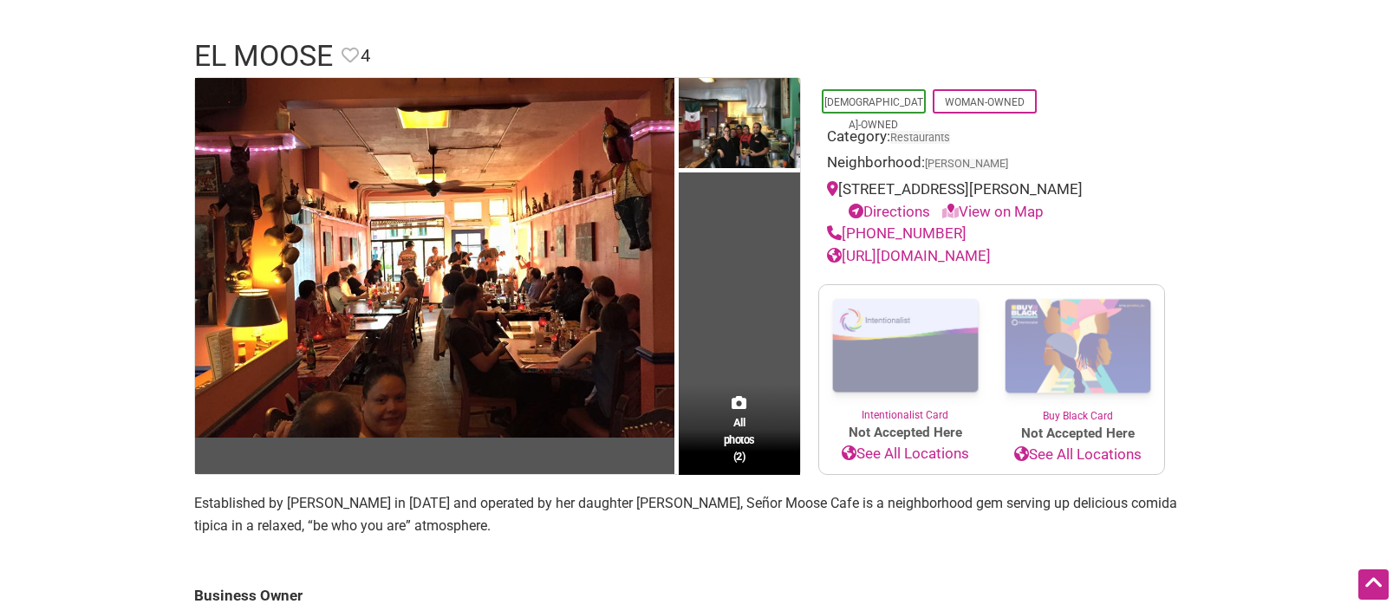
click at [899, 259] on link "[URL][DOMAIN_NAME]" at bounding box center [909, 255] width 164 height 17
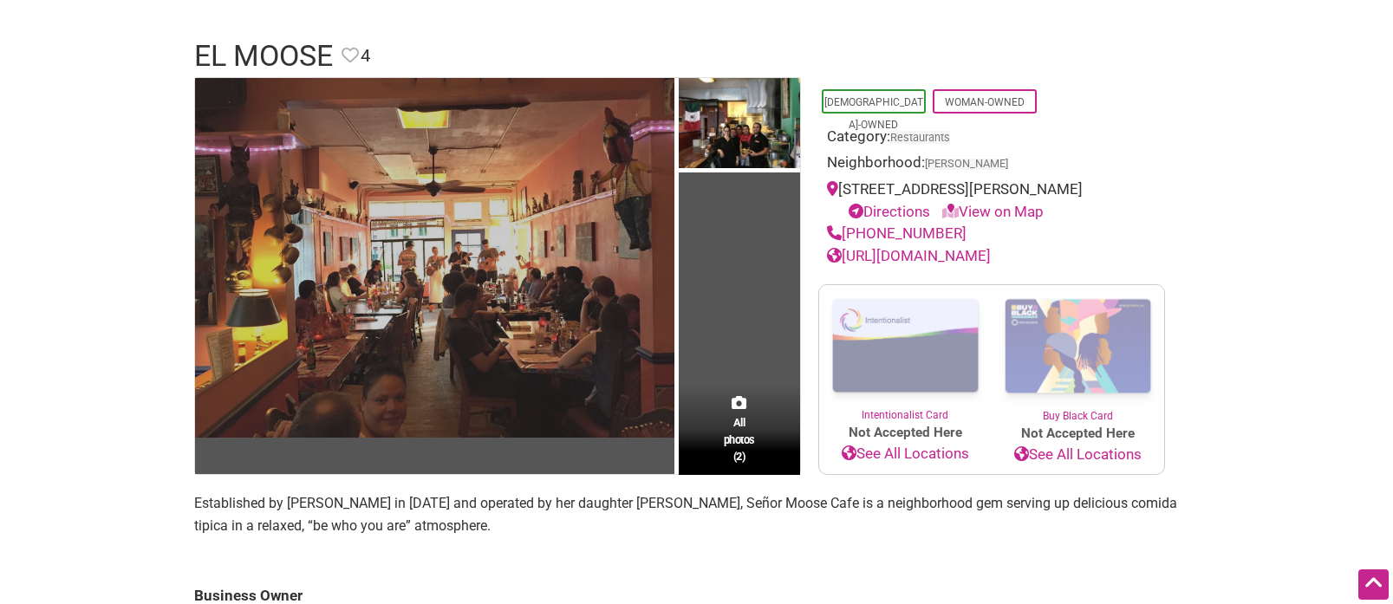
scroll to position [270, 0]
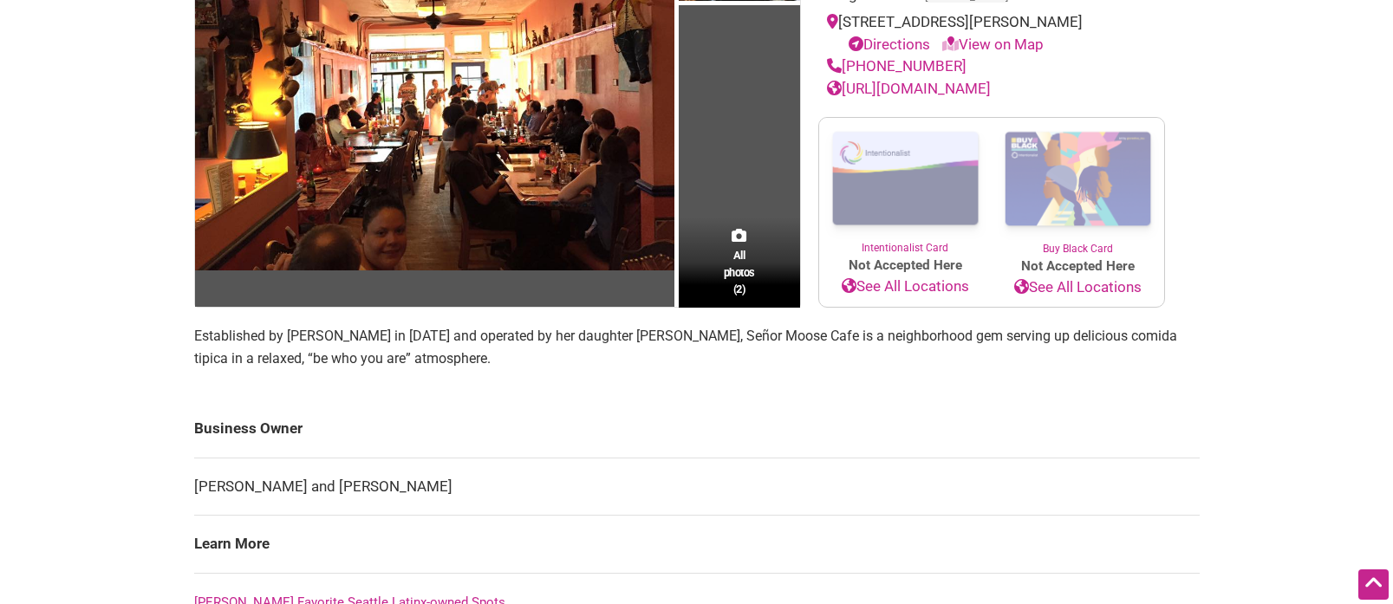
click at [373, 353] on p "Established by [PERSON_NAME] in [DATE] and operated by her daughter [PERSON_NAM…" at bounding box center [696, 347] width 1005 height 44
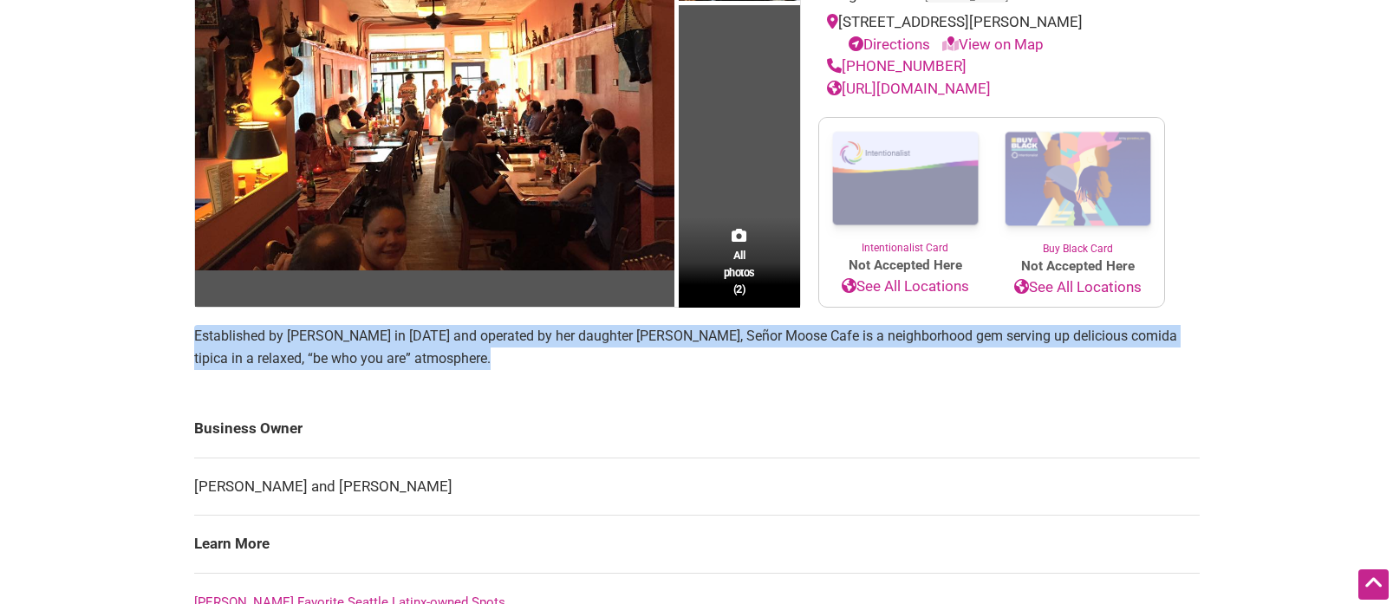
click at [373, 353] on p "Established by [PERSON_NAME] in [DATE] and operated by her daughter [PERSON_NAM…" at bounding box center [696, 347] width 1005 height 44
copy section "Established by [PERSON_NAME] in [DATE] and operated by her daughter [PERSON_NAM…"
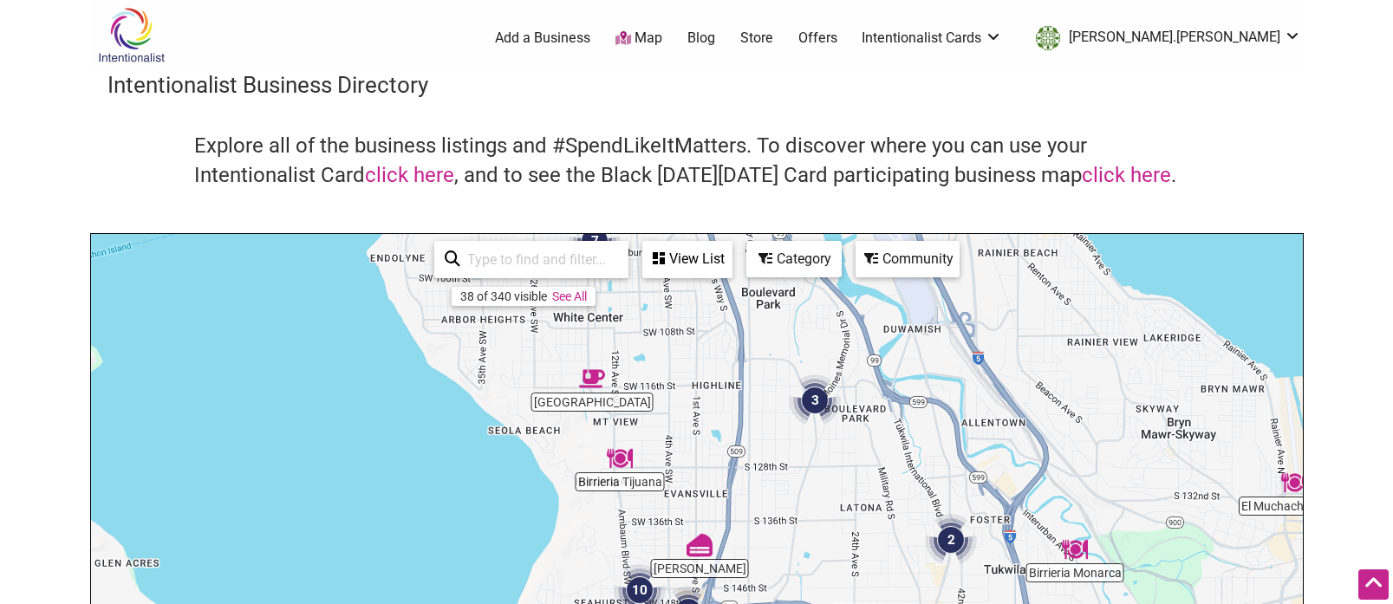
scroll to position [512, 0]
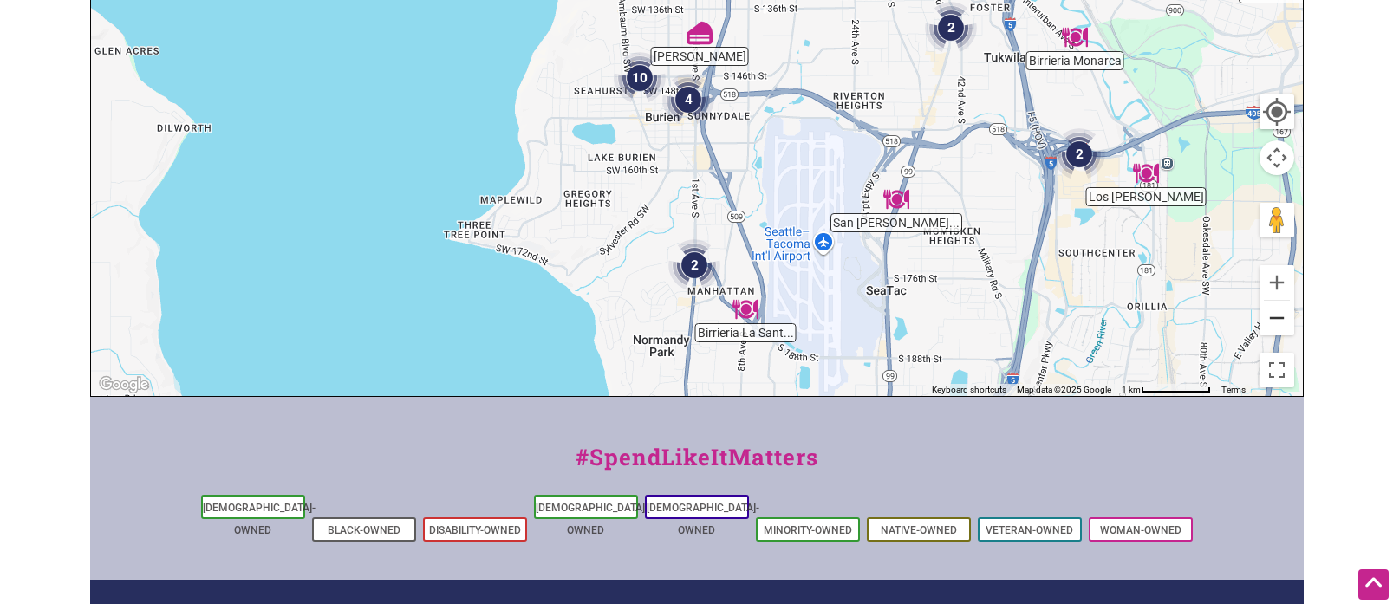
click at [1269, 317] on button "Zoom out" at bounding box center [1276, 318] width 35 height 35
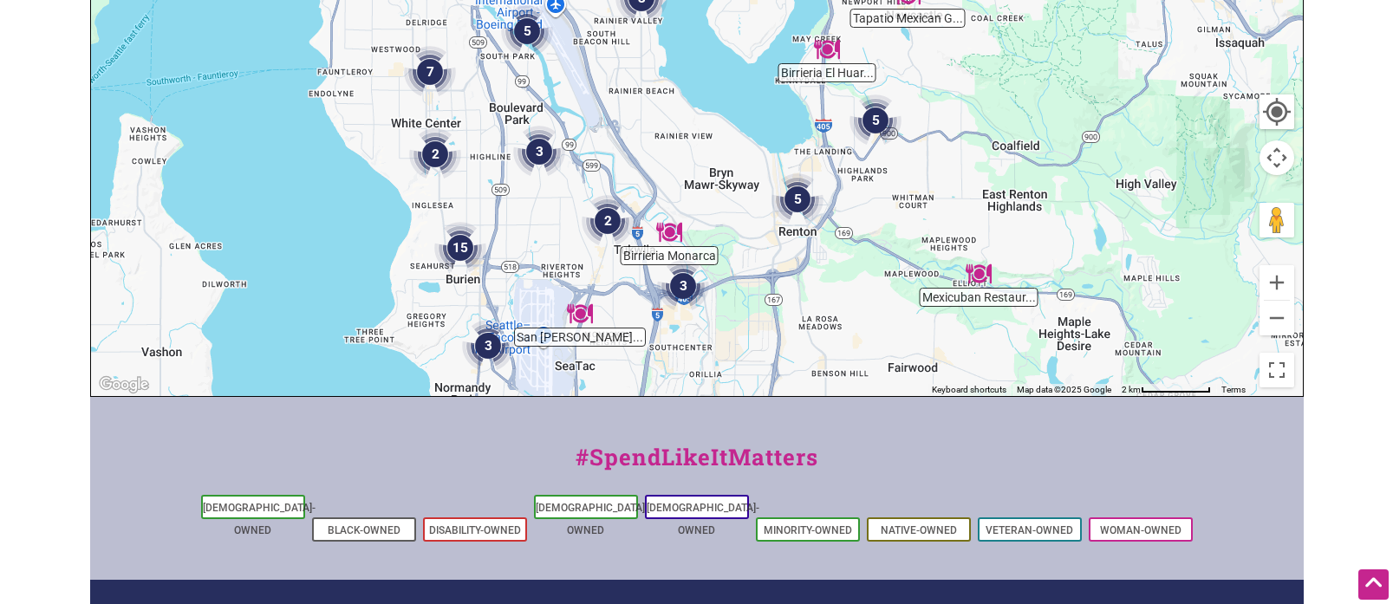
drag, startPoint x: 1107, startPoint y: 199, endPoint x: 892, endPoint y: 388, distance: 286.2
click at [892, 388] on div "To navigate, press the arrow keys." at bounding box center [697, 59] width 1212 height 674
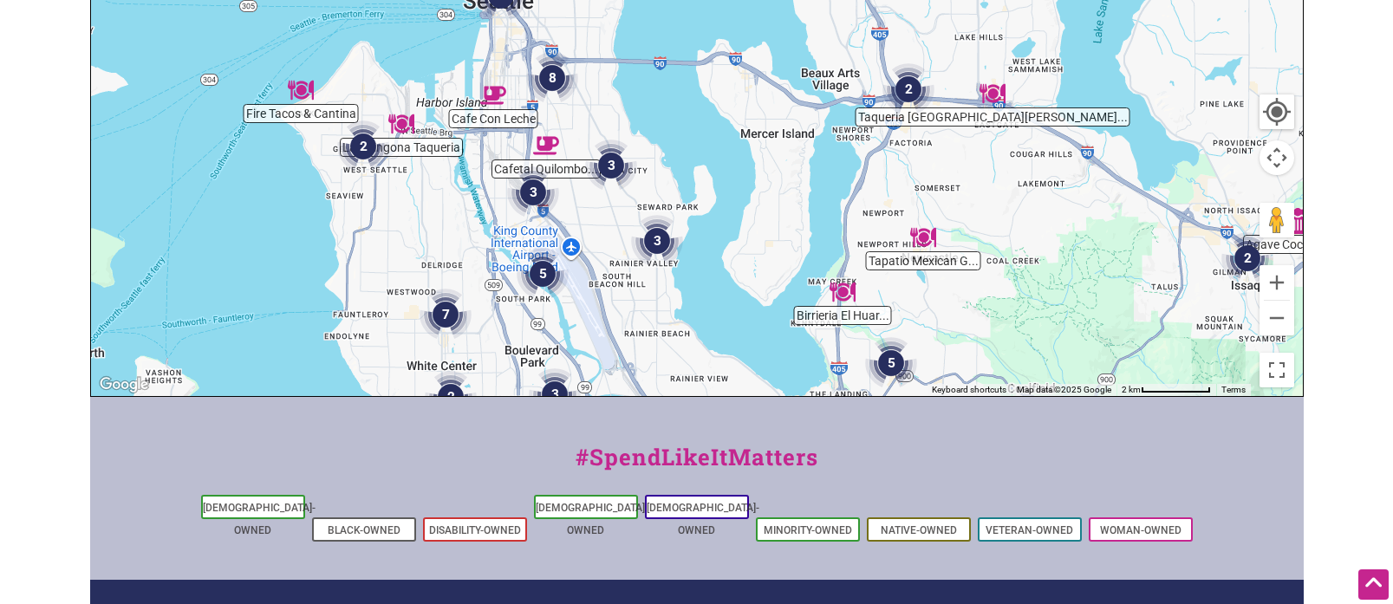
drag, startPoint x: 1018, startPoint y: 166, endPoint x: 1041, endPoint y: 381, distance: 216.1
click at [1039, 382] on div "To navigate, press the arrow keys." at bounding box center [697, 59] width 1212 height 674
